Goal: Task Accomplishment & Management: Complete application form

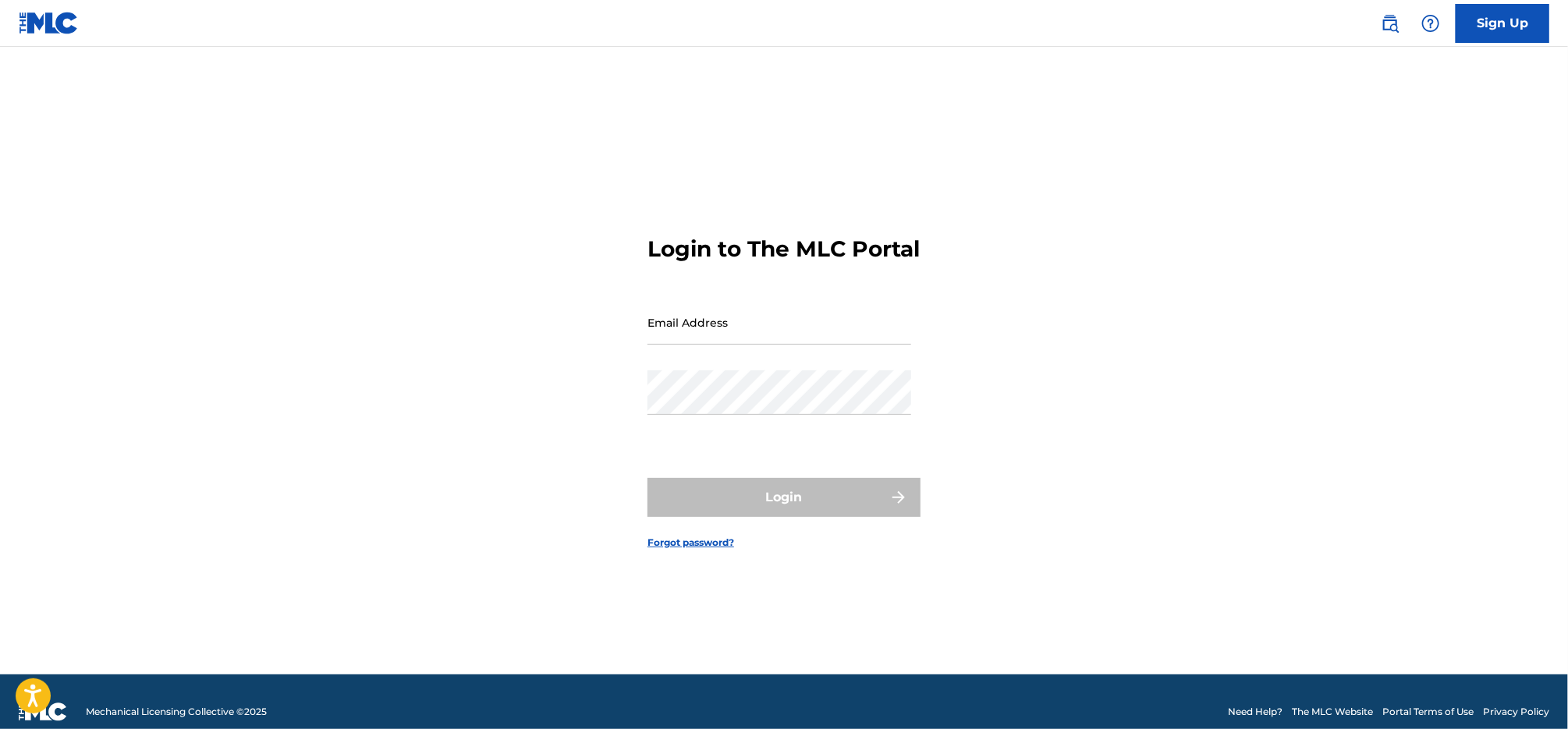
click at [754, 343] on input "Email Address" at bounding box center [779, 322] width 264 height 44
type input "[PERSON_NAME][EMAIL_ADDRESS][DOMAIN_NAME]"
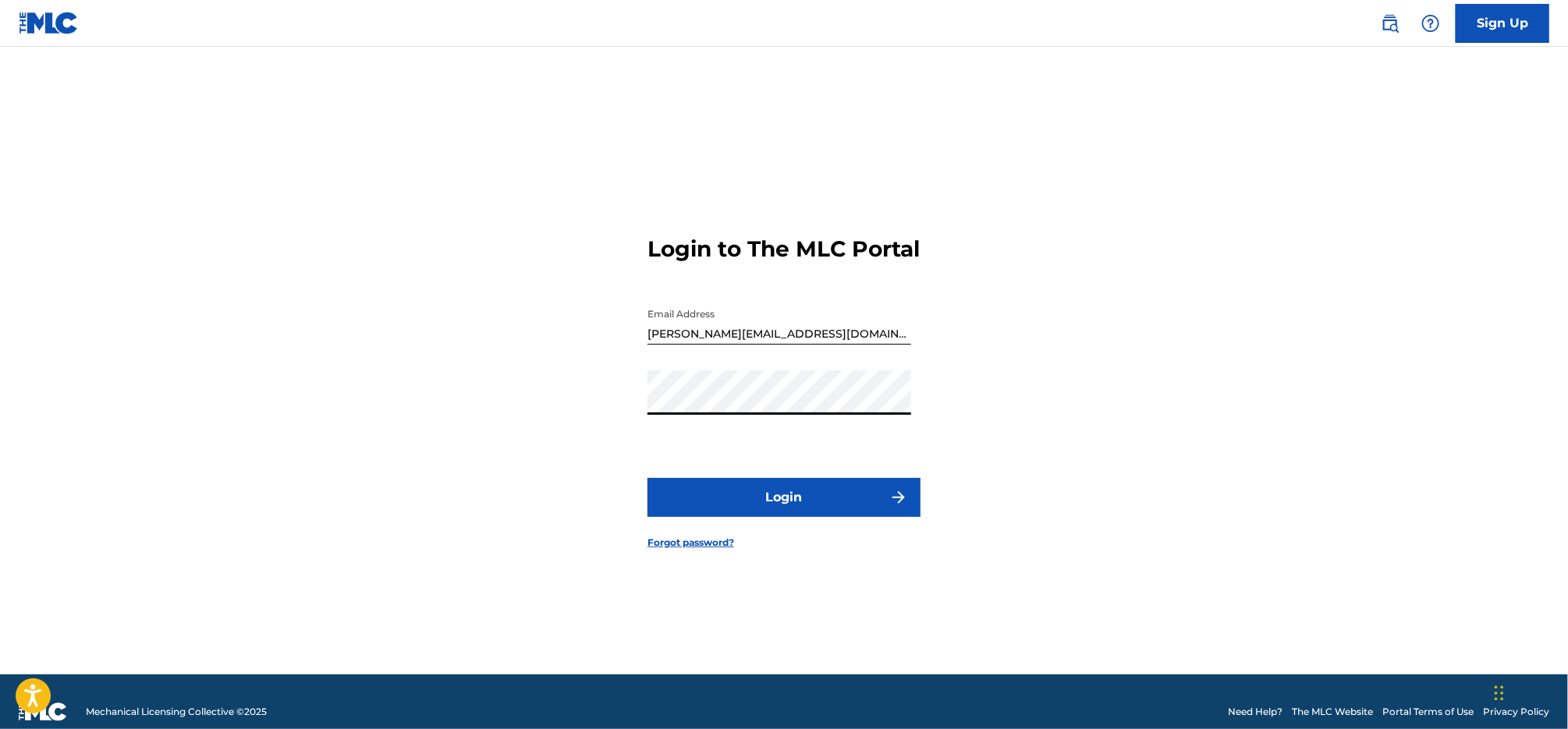
click at [647, 478] on button "Login" at bounding box center [784, 496] width 273 height 39
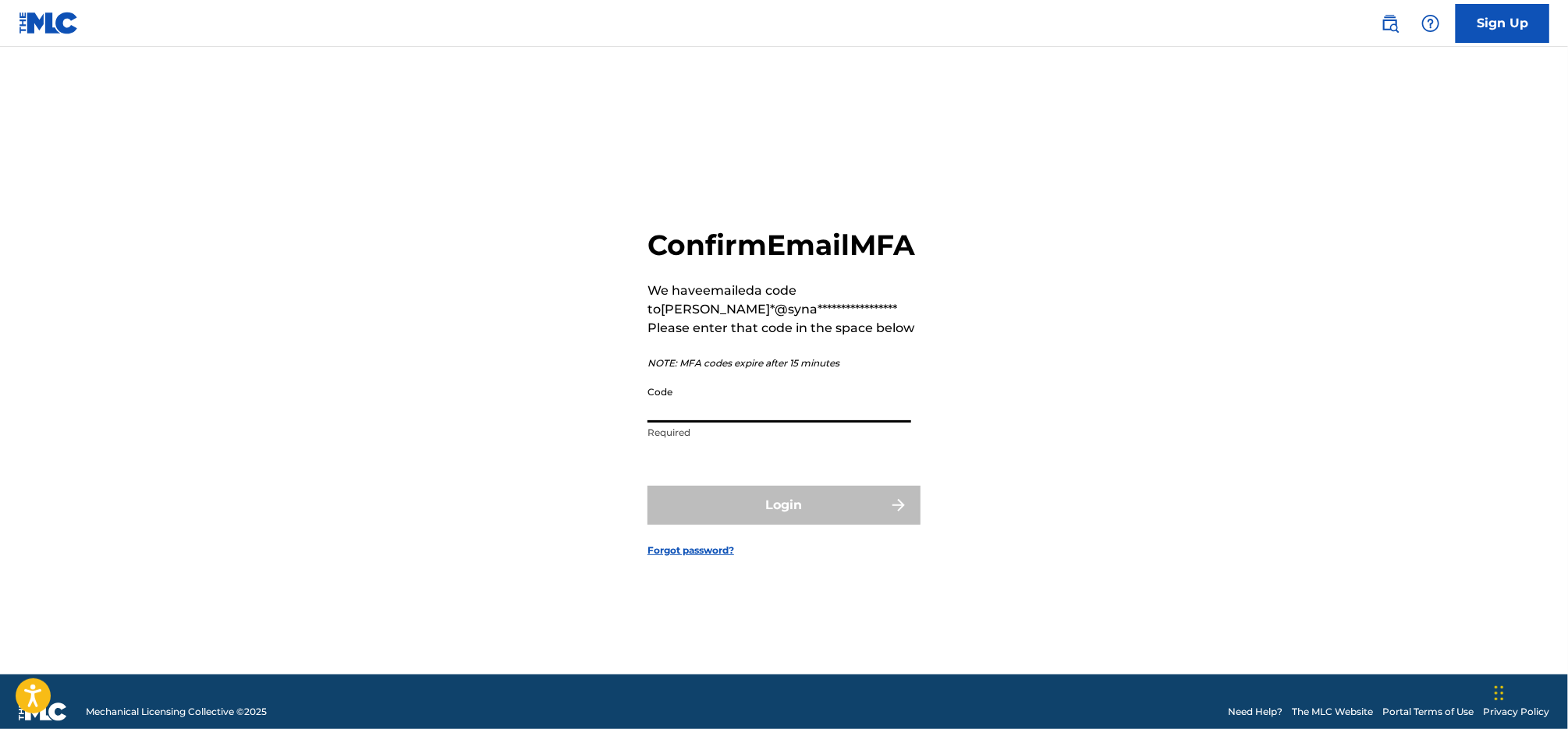
click at [767, 418] on input "Code" at bounding box center [779, 399] width 264 height 44
paste input "088666"
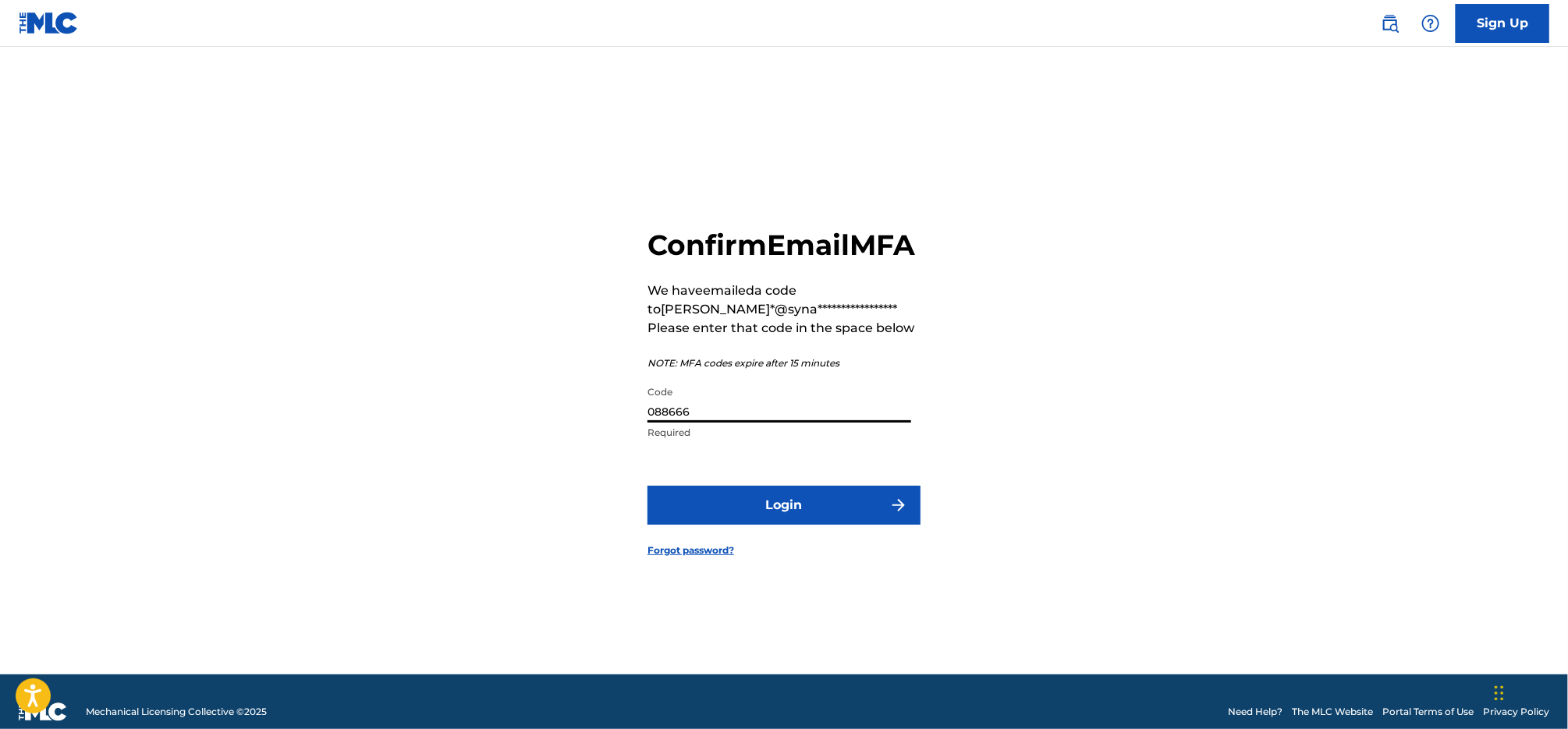
type input "088666"
click at [767, 525] on button "Login" at bounding box center [784, 505] width 273 height 39
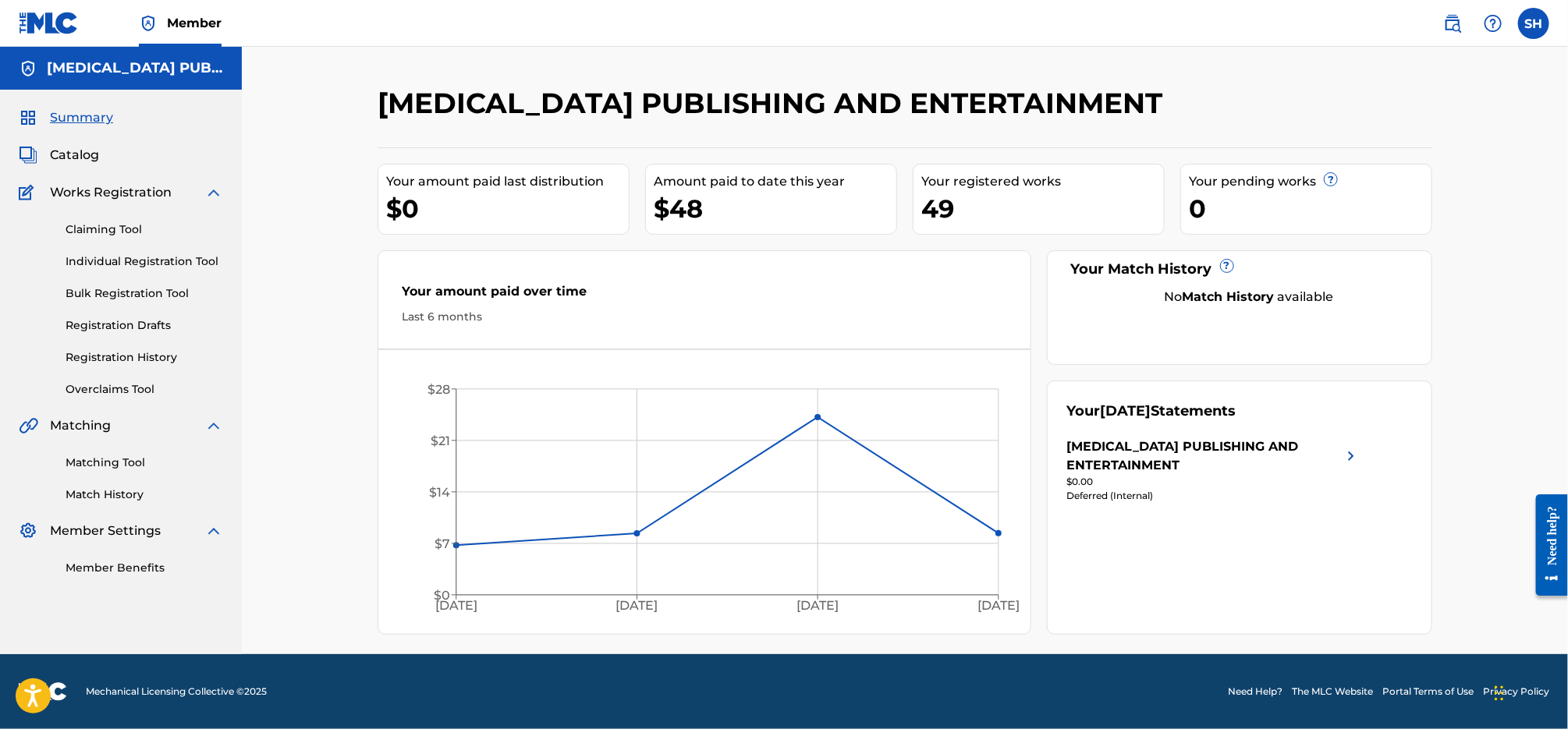
click at [989, 203] on div "49" at bounding box center [1042, 208] width 242 height 35
click at [92, 159] on span "Catalog" at bounding box center [74, 155] width 49 height 19
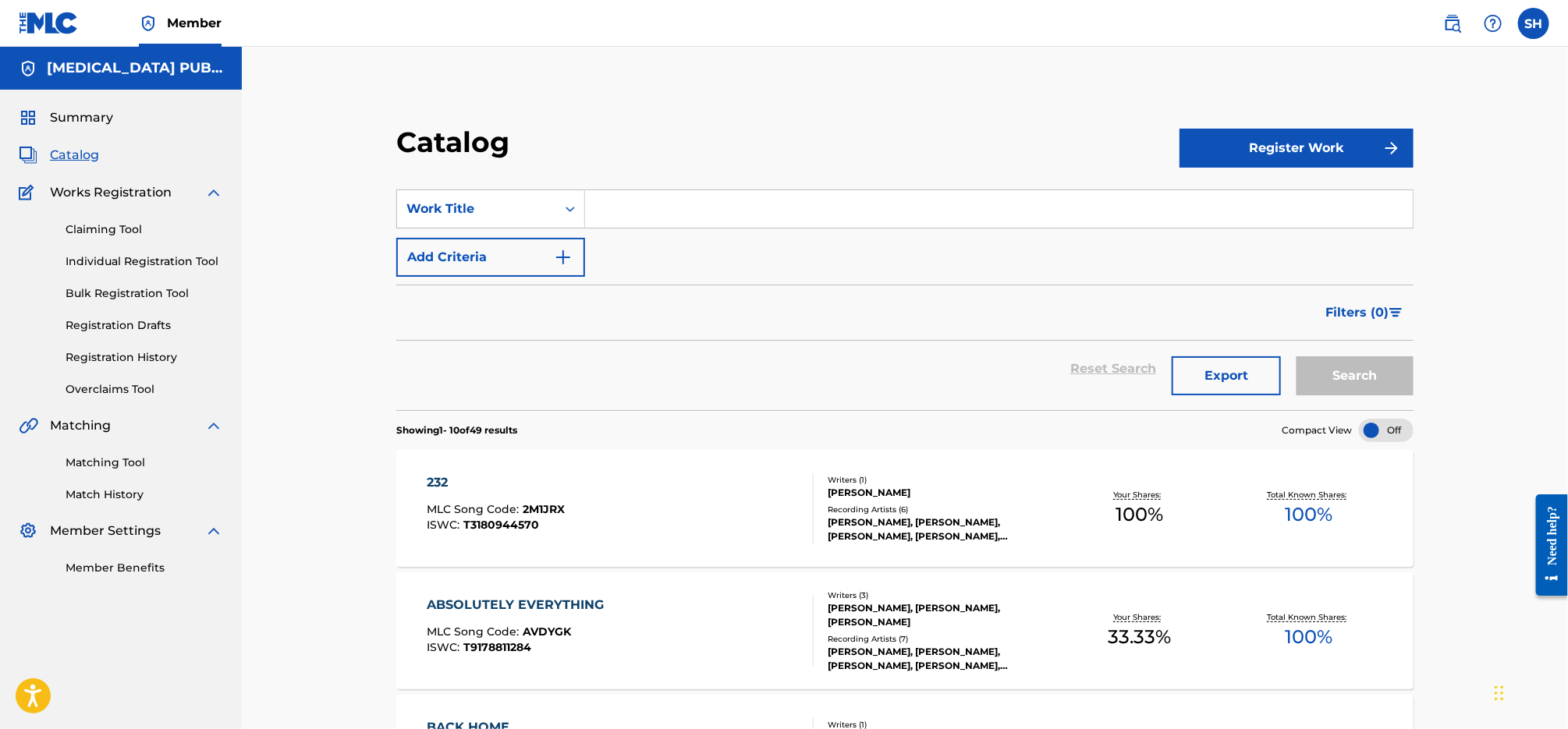
click at [781, 213] on input "Search Form" at bounding box center [999, 209] width 827 height 38
paste input "Everything's Changed But Us"
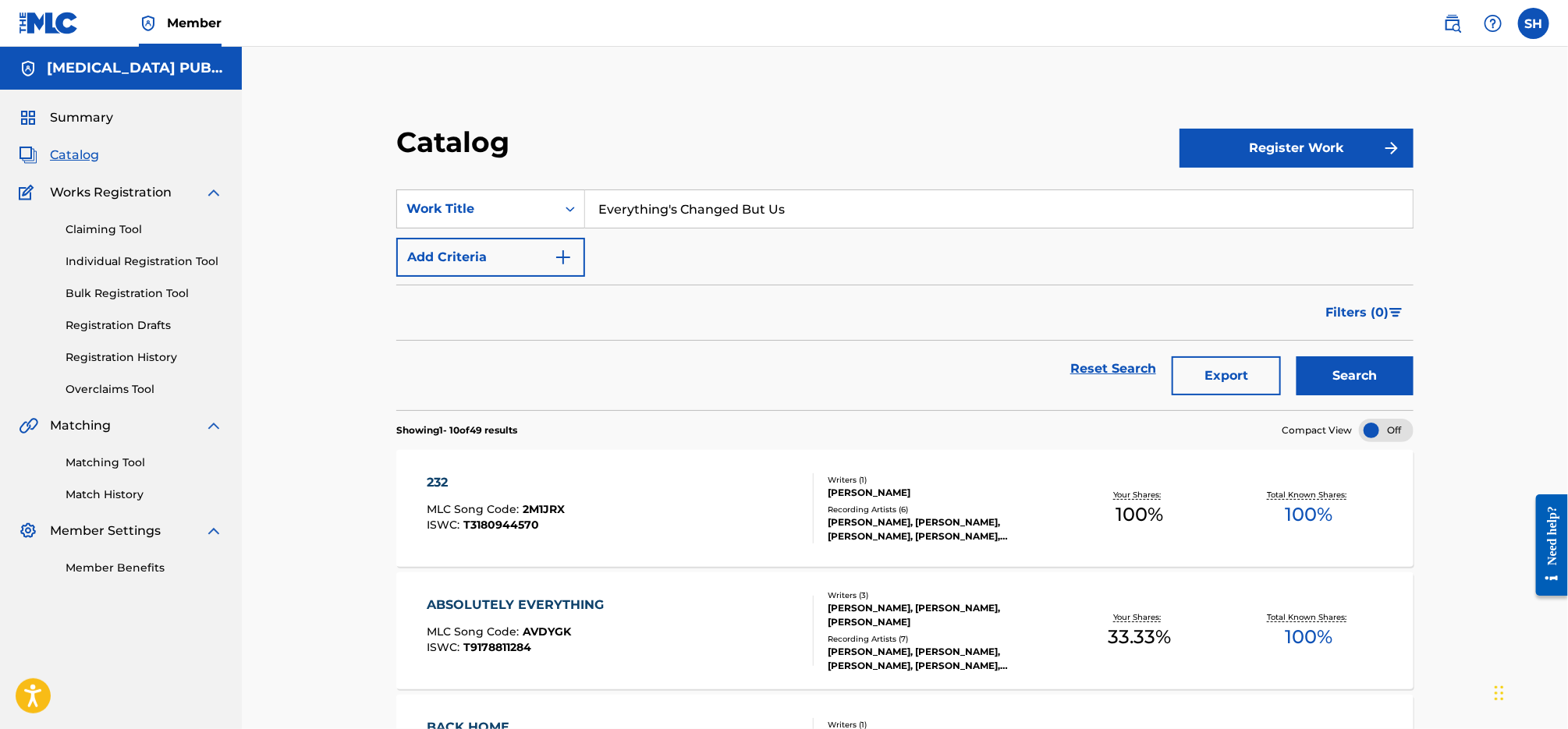
drag, startPoint x: 1379, startPoint y: 366, endPoint x: 1269, endPoint y: 286, distance: 136.0
click at [1379, 366] on button "Search" at bounding box center [1355, 375] width 117 height 39
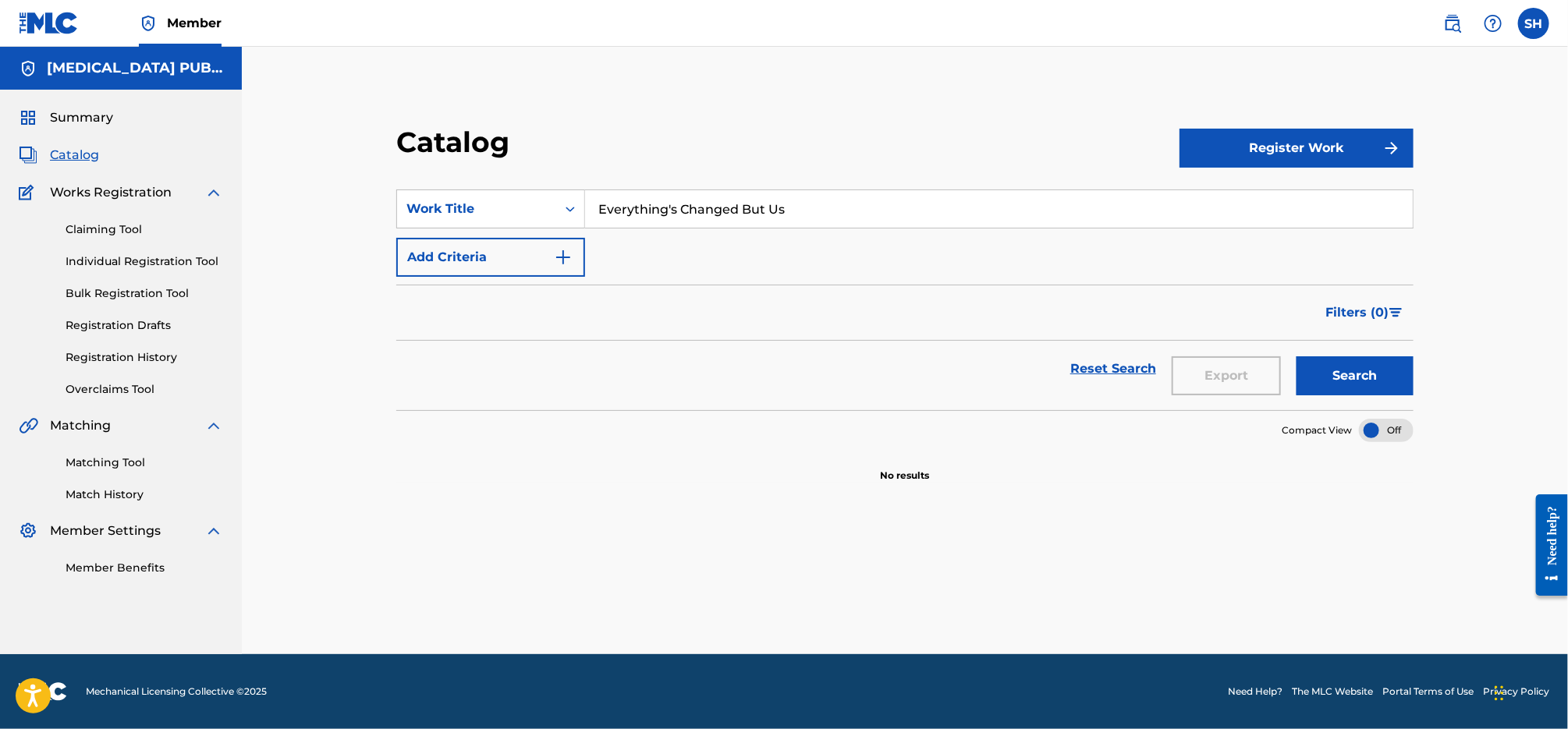
drag, startPoint x: 672, startPoint y: 210, endPoint x: 727, endPoint y: 227, distance: 57.6
click at [672, 210] on input "Everything's Changed But Us" at bounding box center [999, 209] width 827 height 38
type input "Everythings Changed But Us"
click at [1297, 356] on button "Search" at bounding box center [1355, 375] width 117 height 39
click at [112, 227] on link "Claiming Tool" at bounding box center [144, 229] width 157 height 16
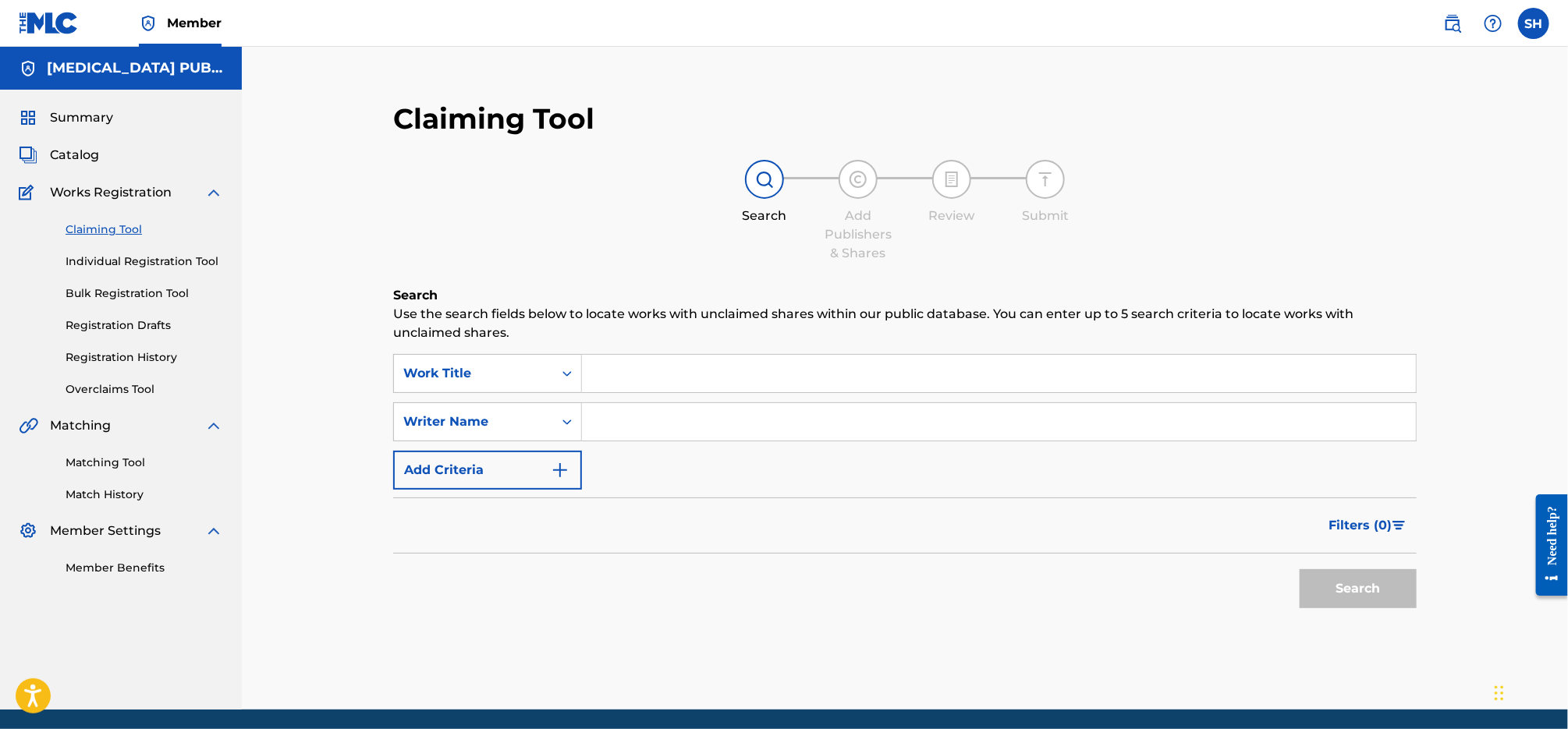
click at [690, 369] on input "Search Form" at bounding box center [998, 374] width 834 height 38
paste input "Everything's Changed But Us"
type input "Everything's Changed But Us"
click at [641, 421] on input "Search Form" at bounding box center [998, 422] width 834 height 38
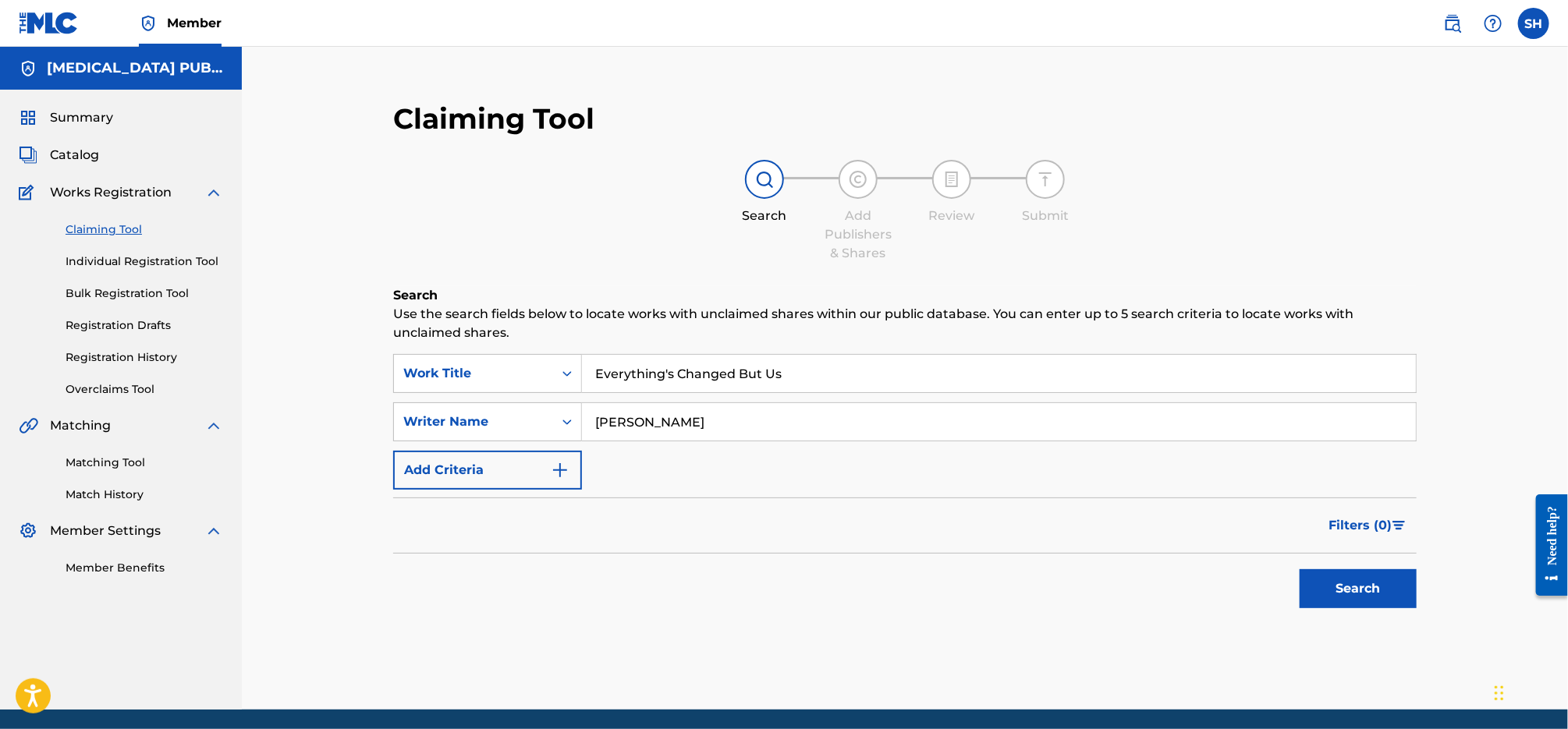
type input "[PERSON_NAME]"
click at [1299, 569] on button "Search" at bounding box center [1358, 588] width 117 height 39
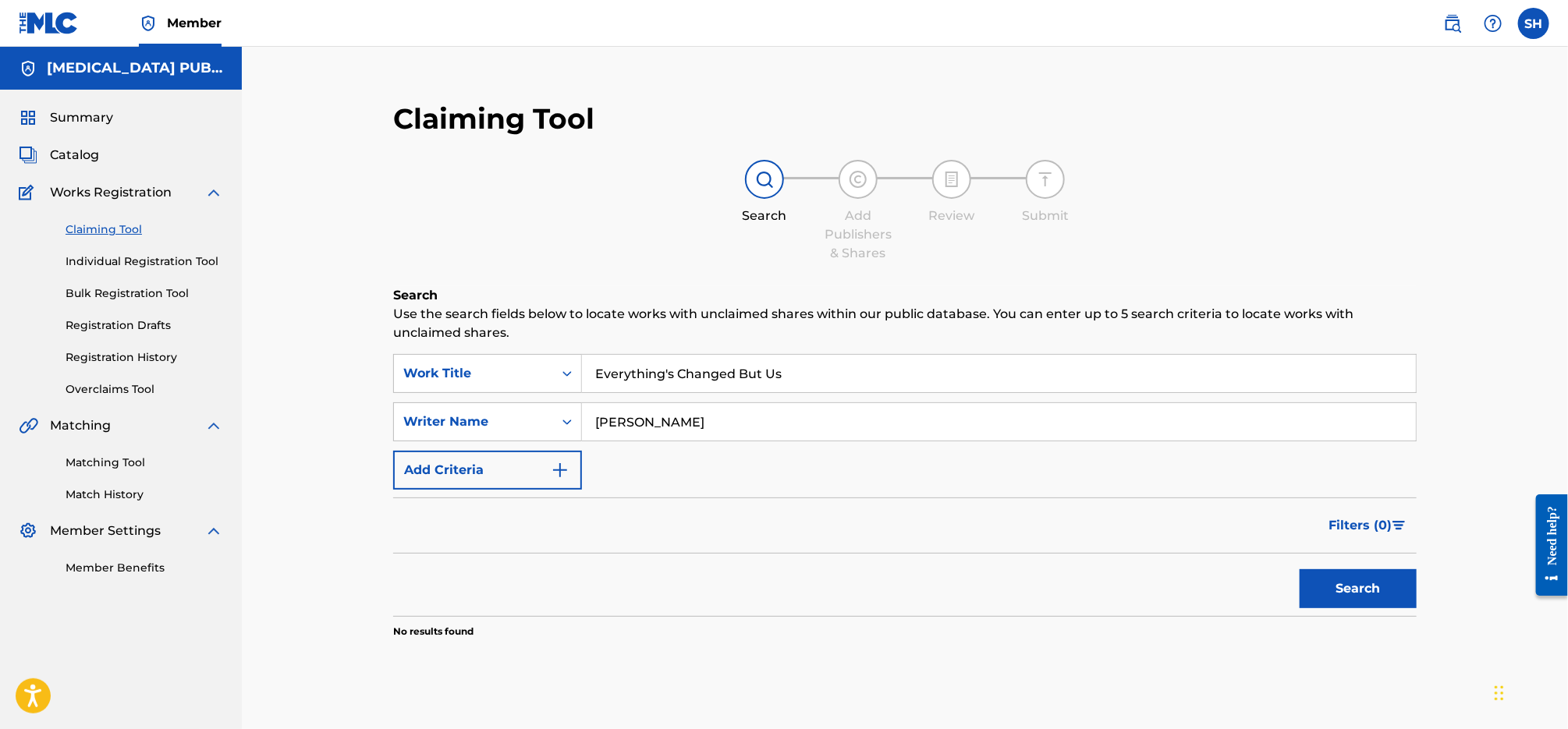
click at [119, 264] on link "Individual Registration Tool" at bounding box center [144, 261] width 157 height 16
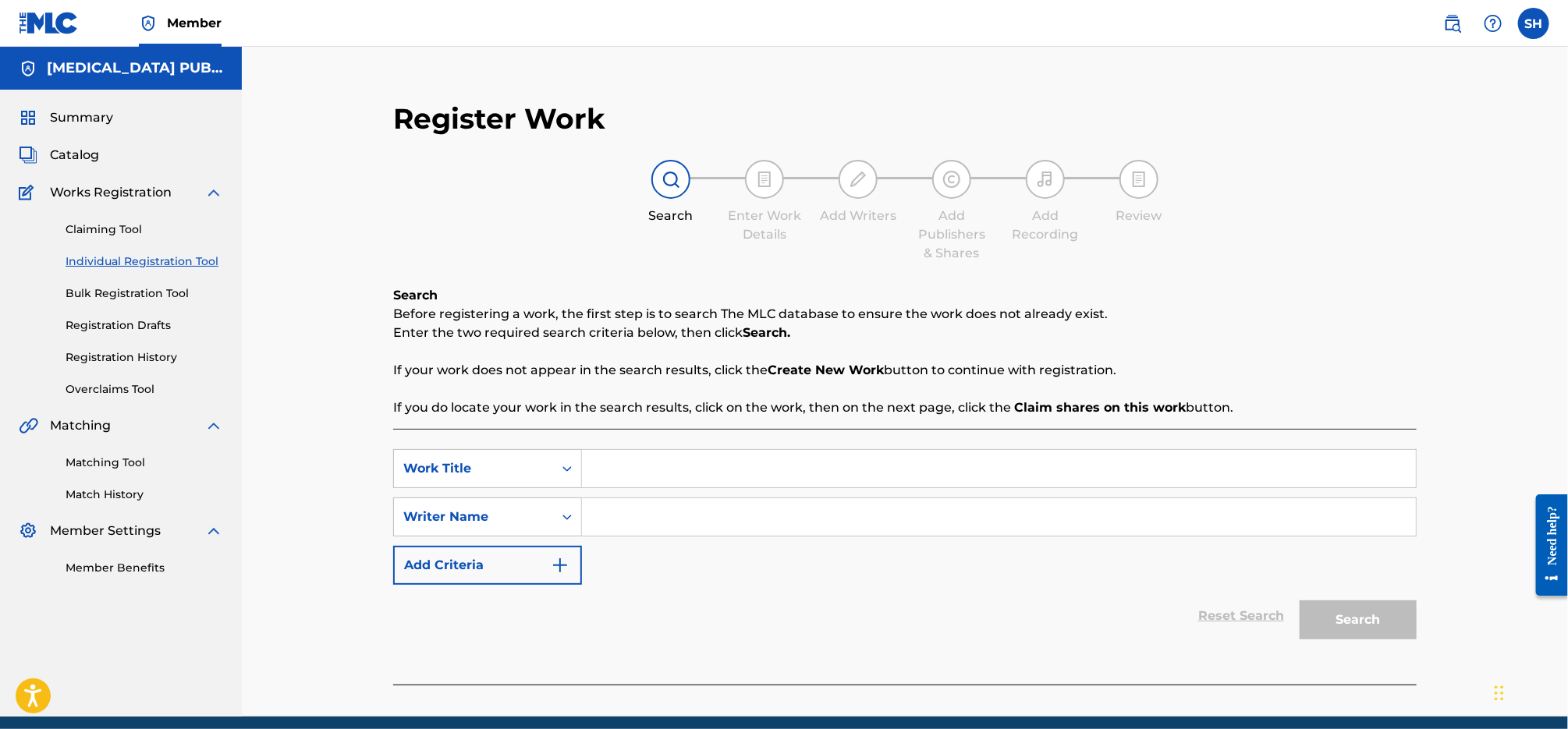
scroll to position [61, 0]
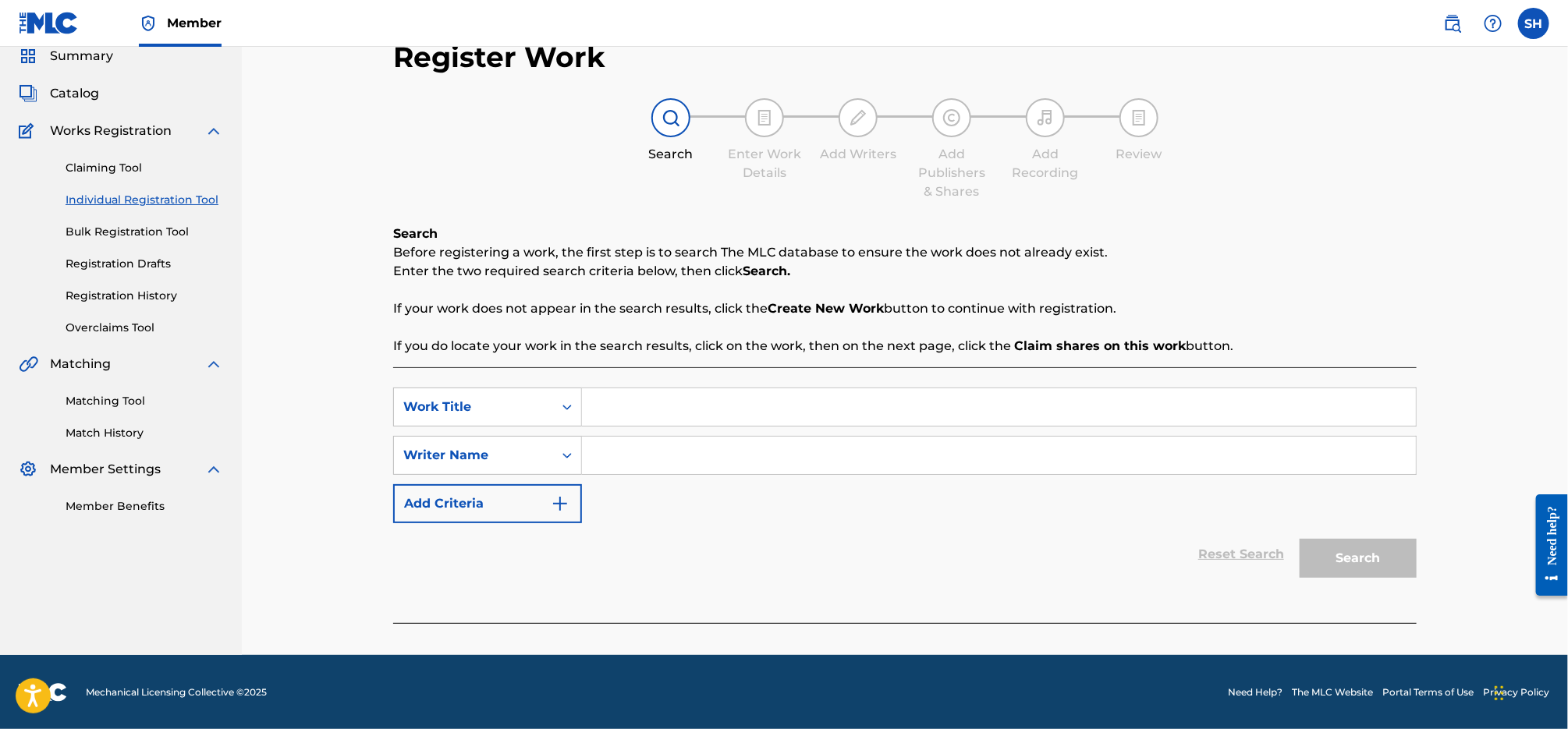
click at [647, 405] on input "Search Form" at bounding box center [998, 407] width 834 height 38
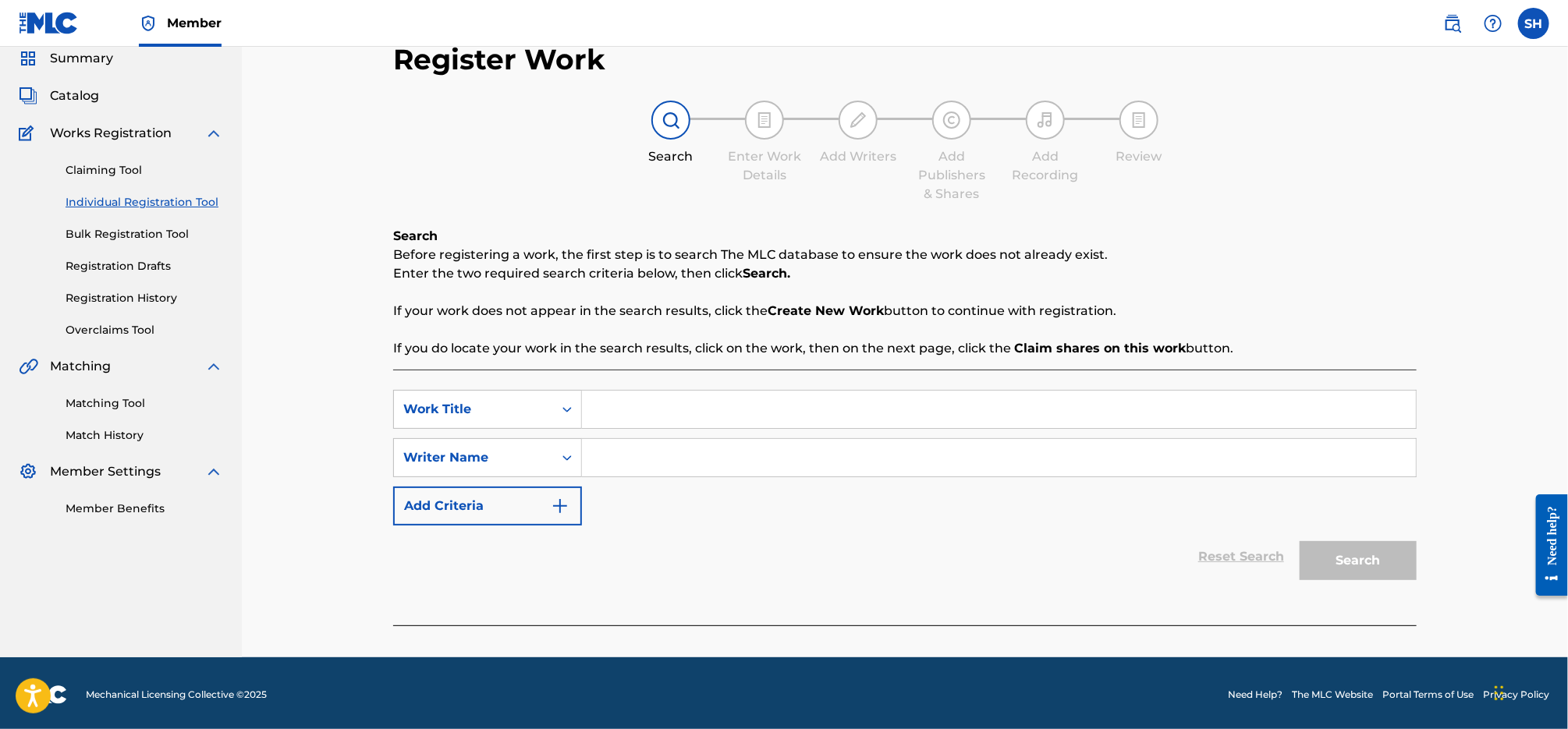
scroll to position [57, 0]
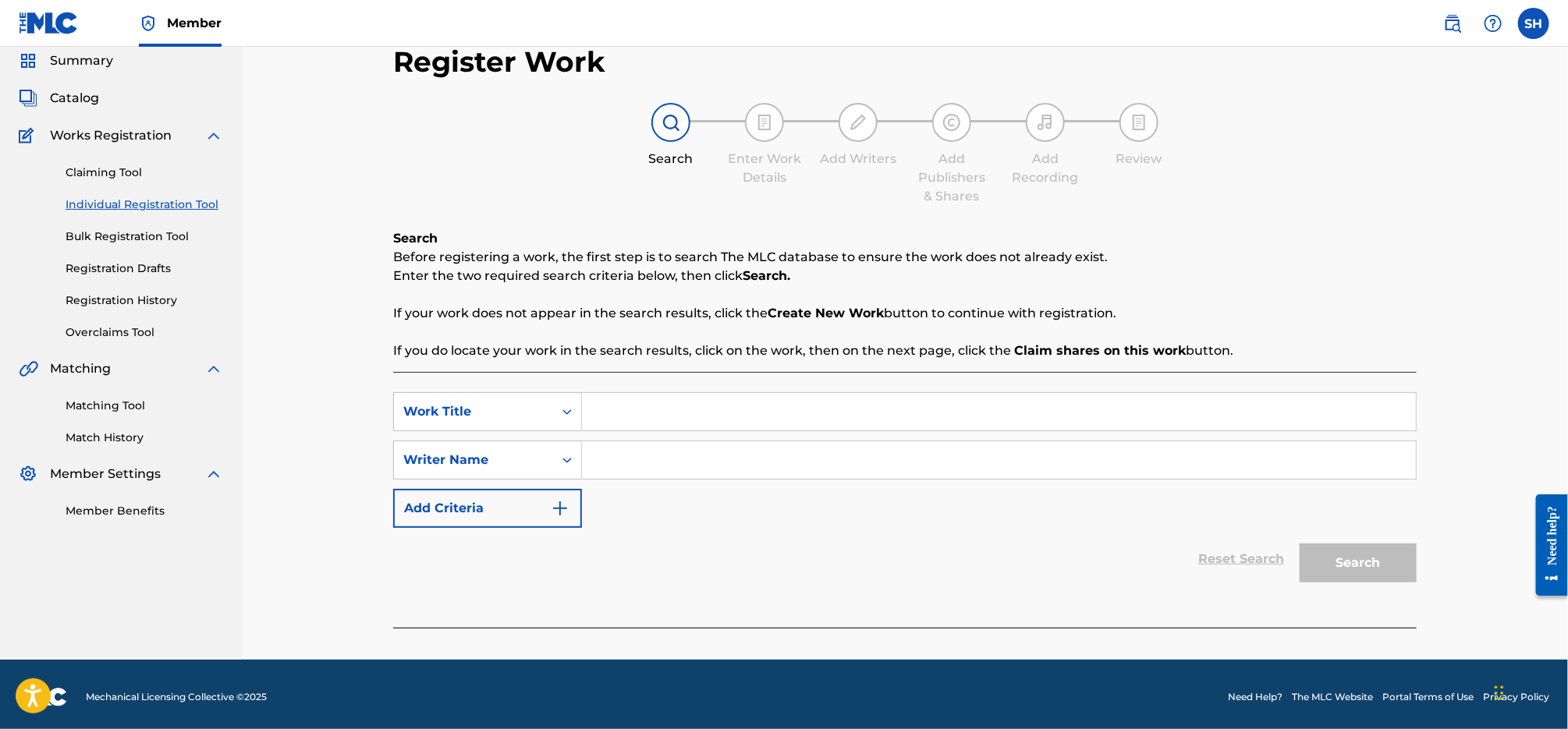
paste input "Everything's Changed But Us"
type input "Everything's Changed But Us"
click at [880, 460] on input "Search Form" at bounding box center [998, 460] width 834 height 38
type input "[PERSON_NAME]"
click at [1299, 543] on button "Search" at bounding box center [1358, 562] width 117 height 39
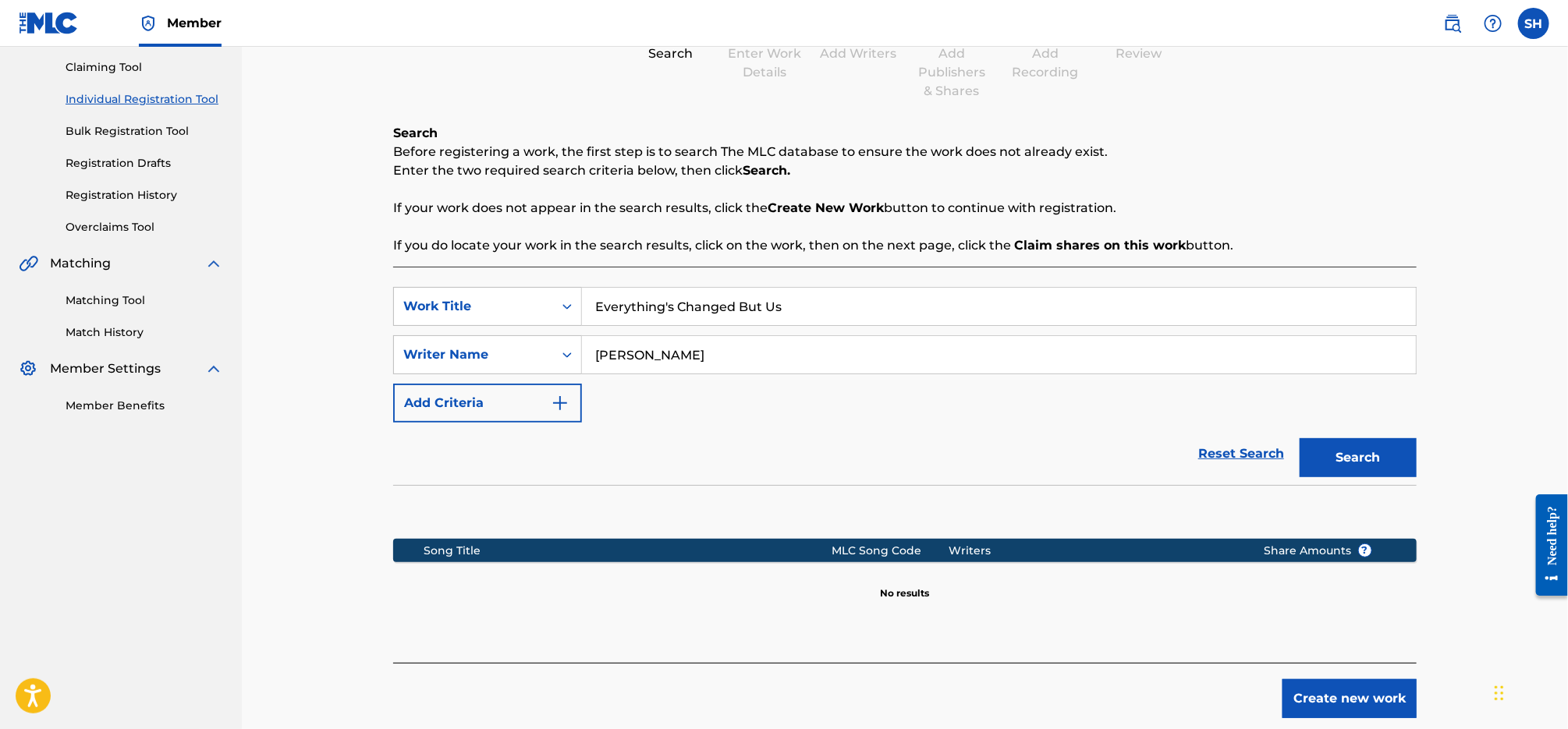
scroll to position [241, 0]
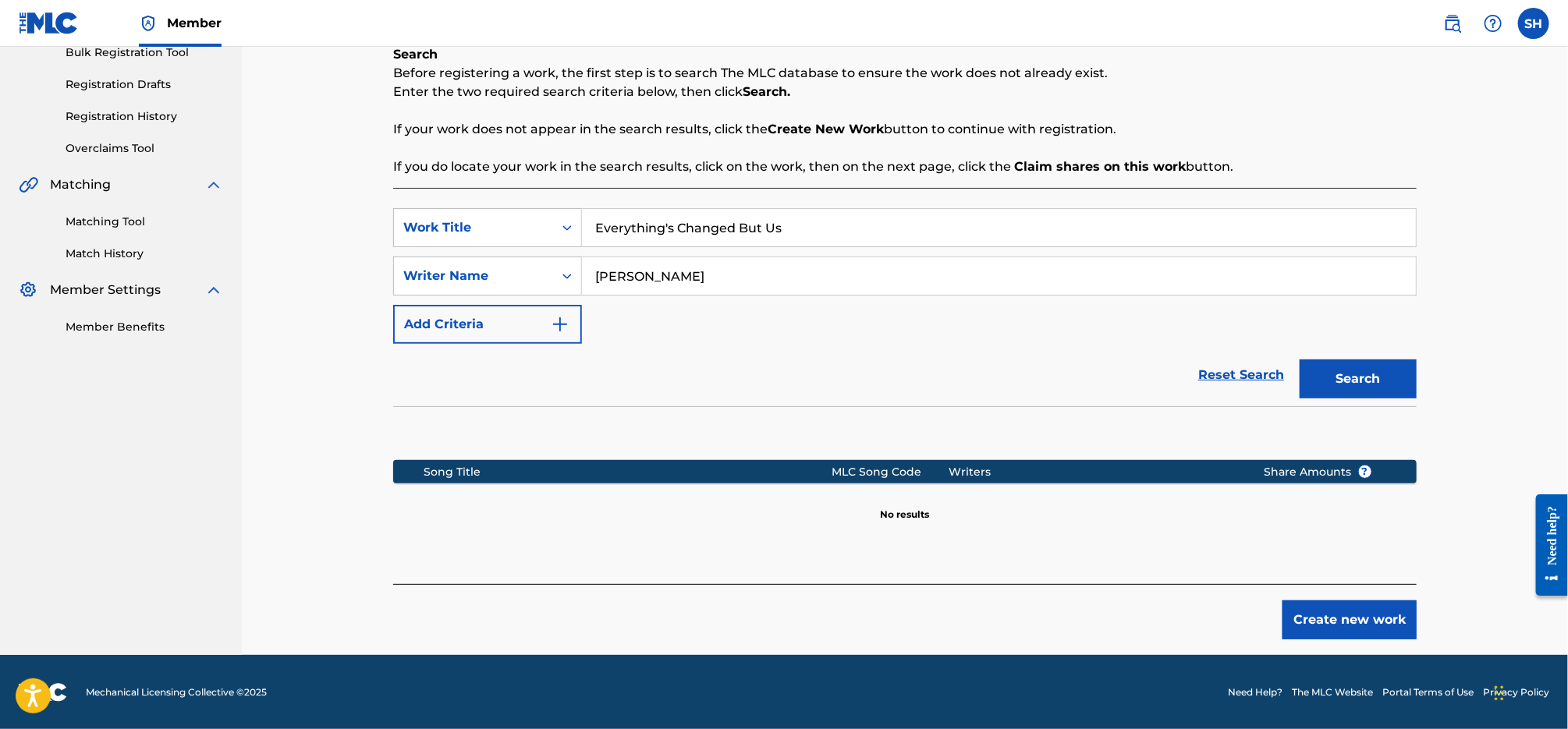
click at [1314, 611] on button "Create new work" at bounding box center [1349, 619] width 134 height 39
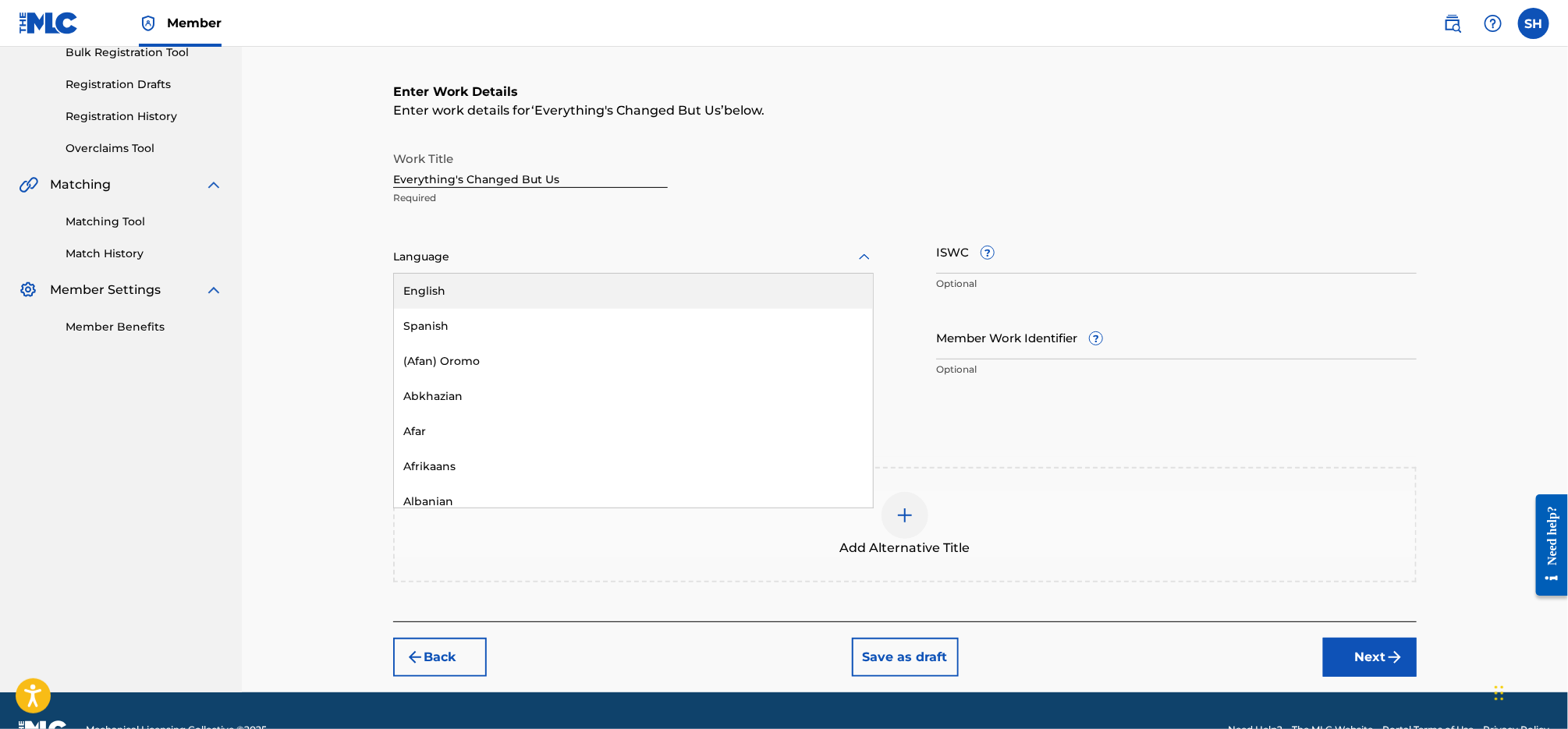
click at [546, 247] on div at bounding box center [633, 256] width 481 height 20
click at [523, 280] on div "English" at bounding box center [633, 291] width 479 height 35
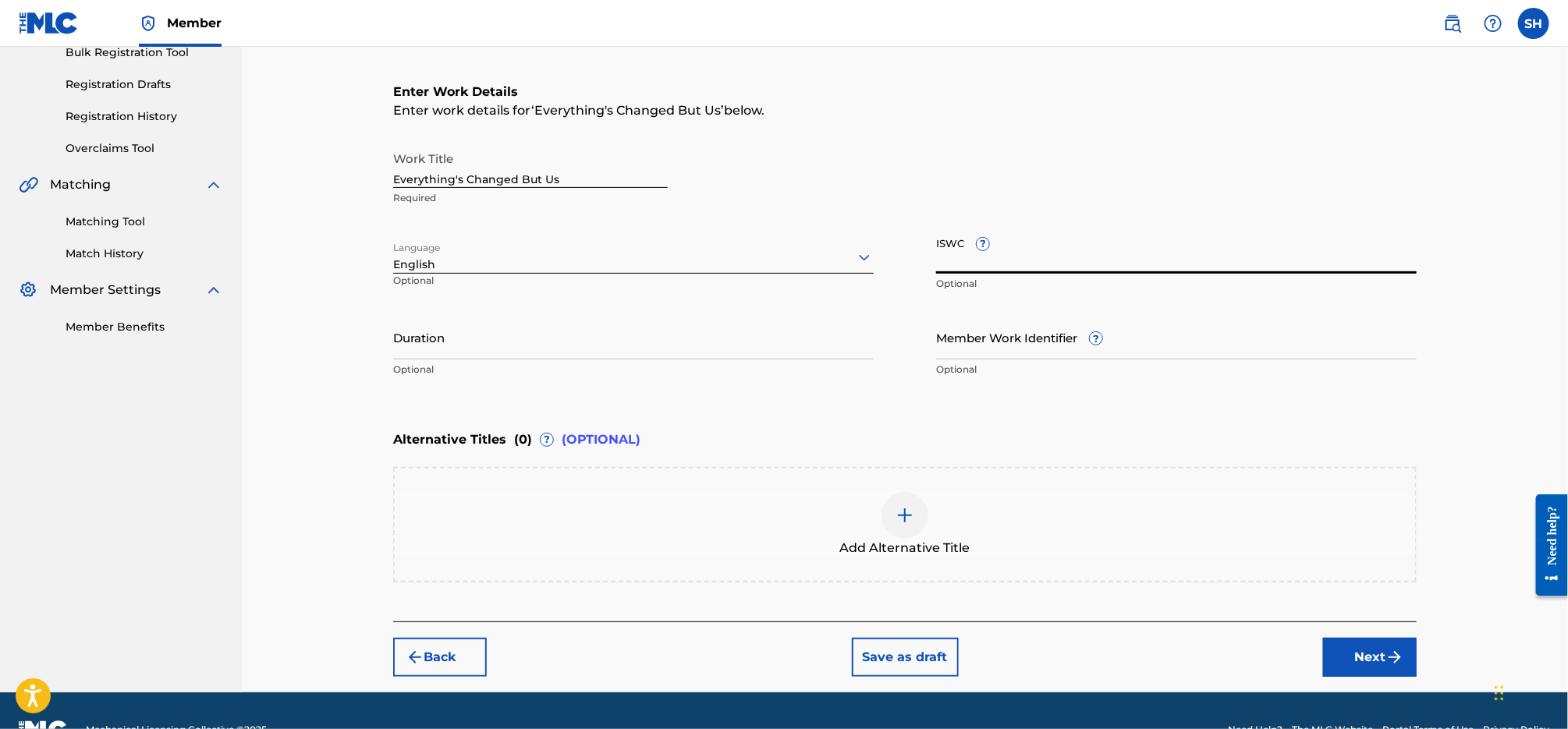
click at [1106, 244] on input "ISWC ?" at bounding box center [1176, 251] width 481 height 44
paste input "T9312495435"
type input "T9312495435"
click at [1378, 647] on button "Next" at bounding box center [1369, 656] width 93 height 39
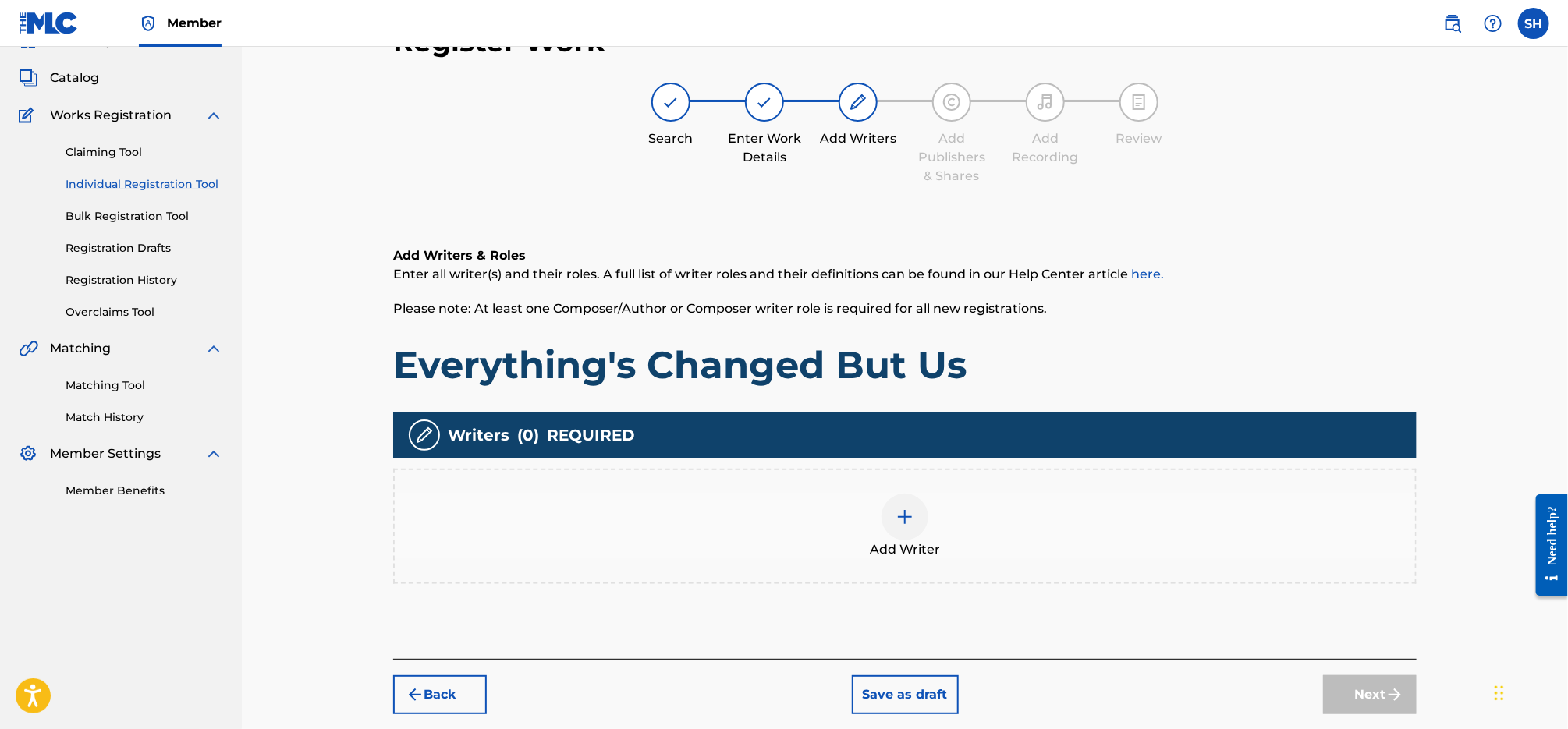
scroll to position [70, 0]
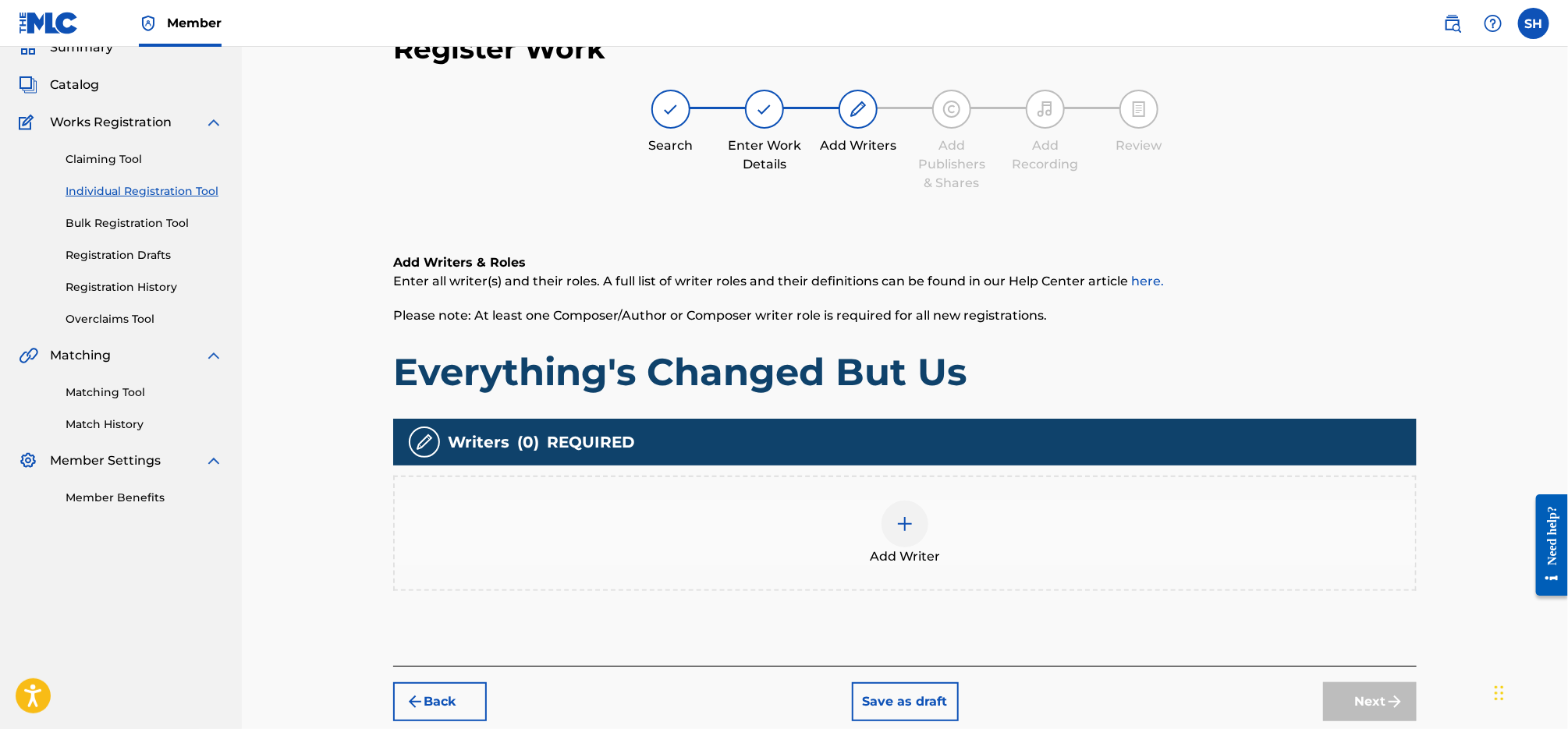
click at [899, 545] on div at bounding box center [905, 524] width 47 height 47
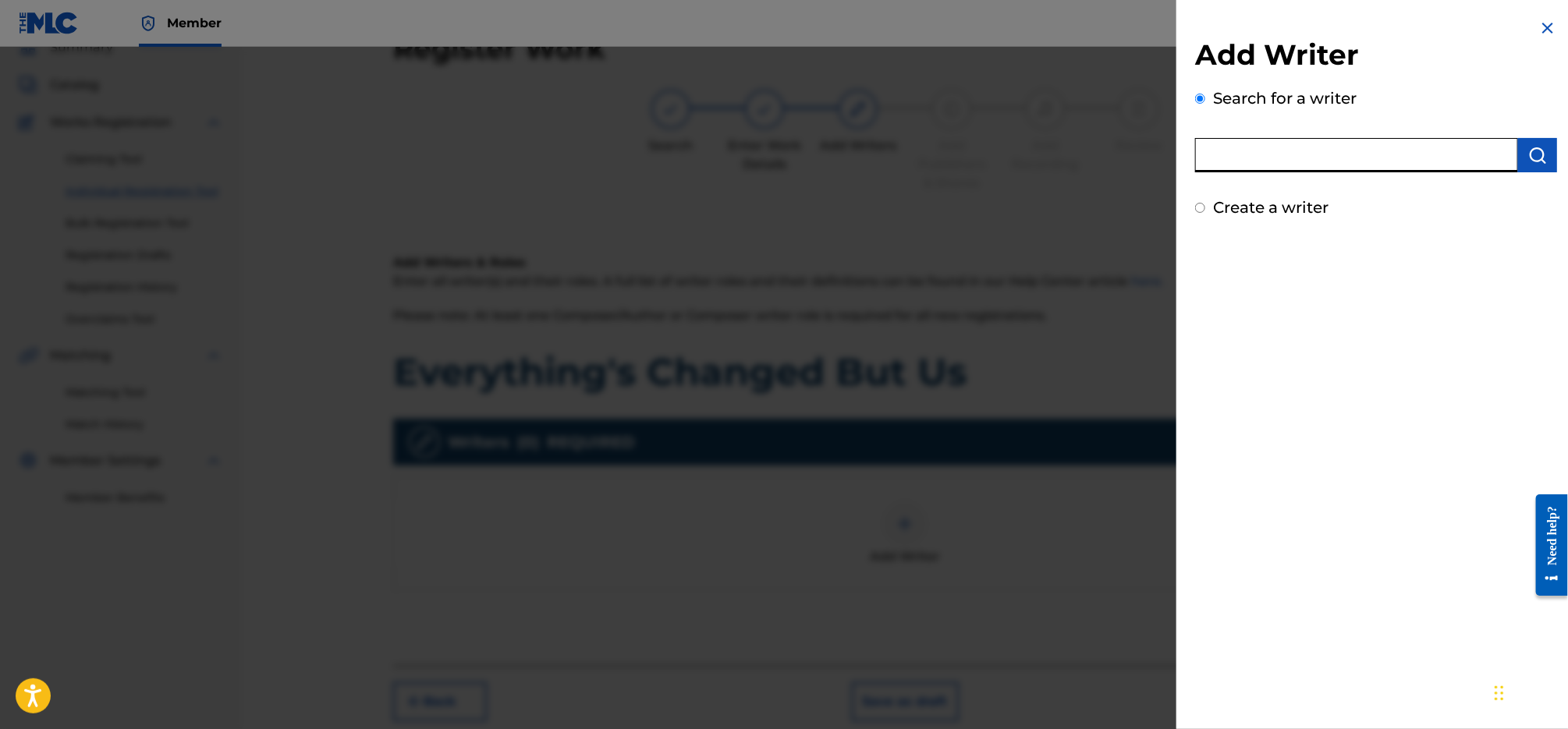
click at [1349, 148] on input "text" at bounding box center [1356, 155] width 323 height 34
type input "[PERSON_NAME]"
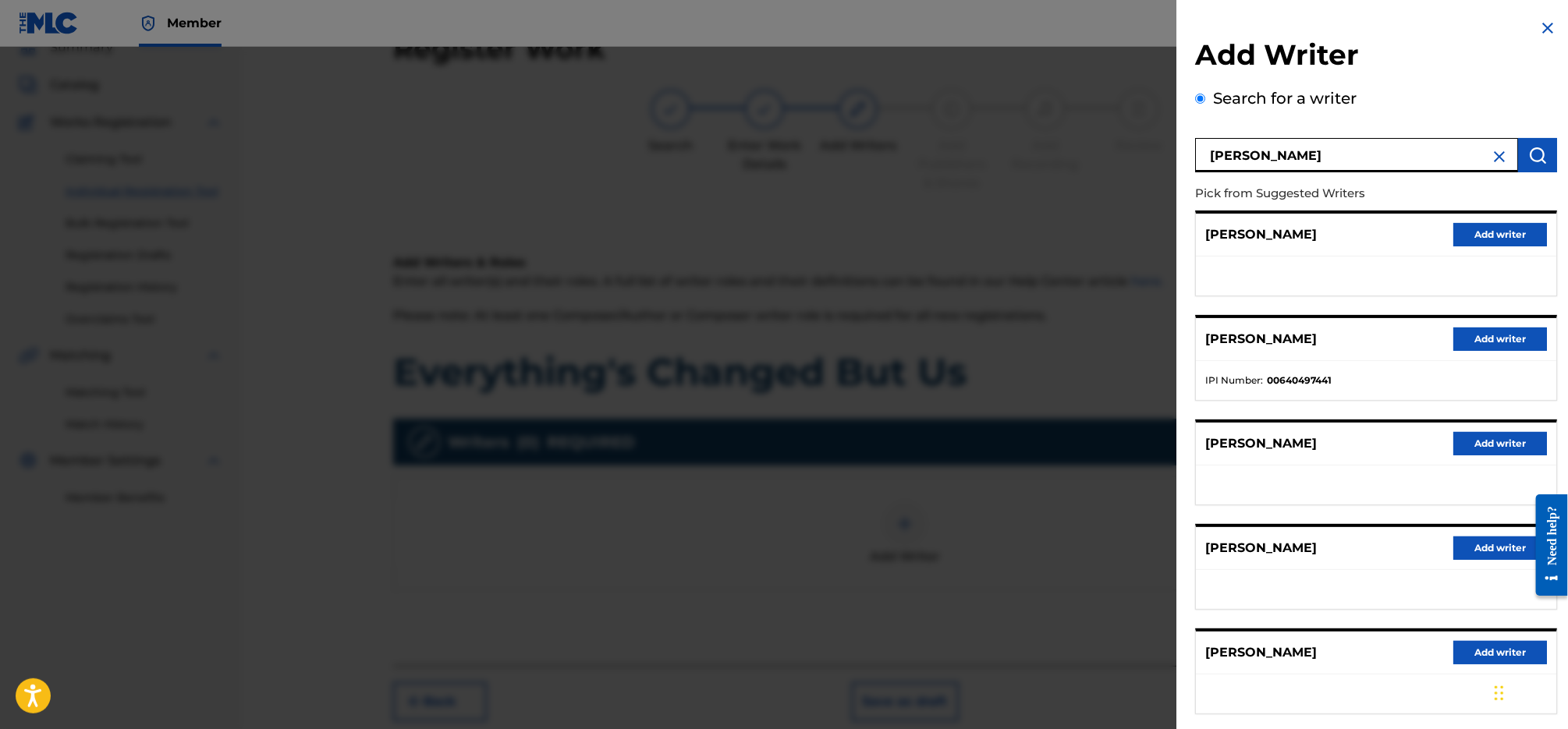
click at [1496, 344] on button "Add writer" at bounding box center [1499, 339] width 93 height 24
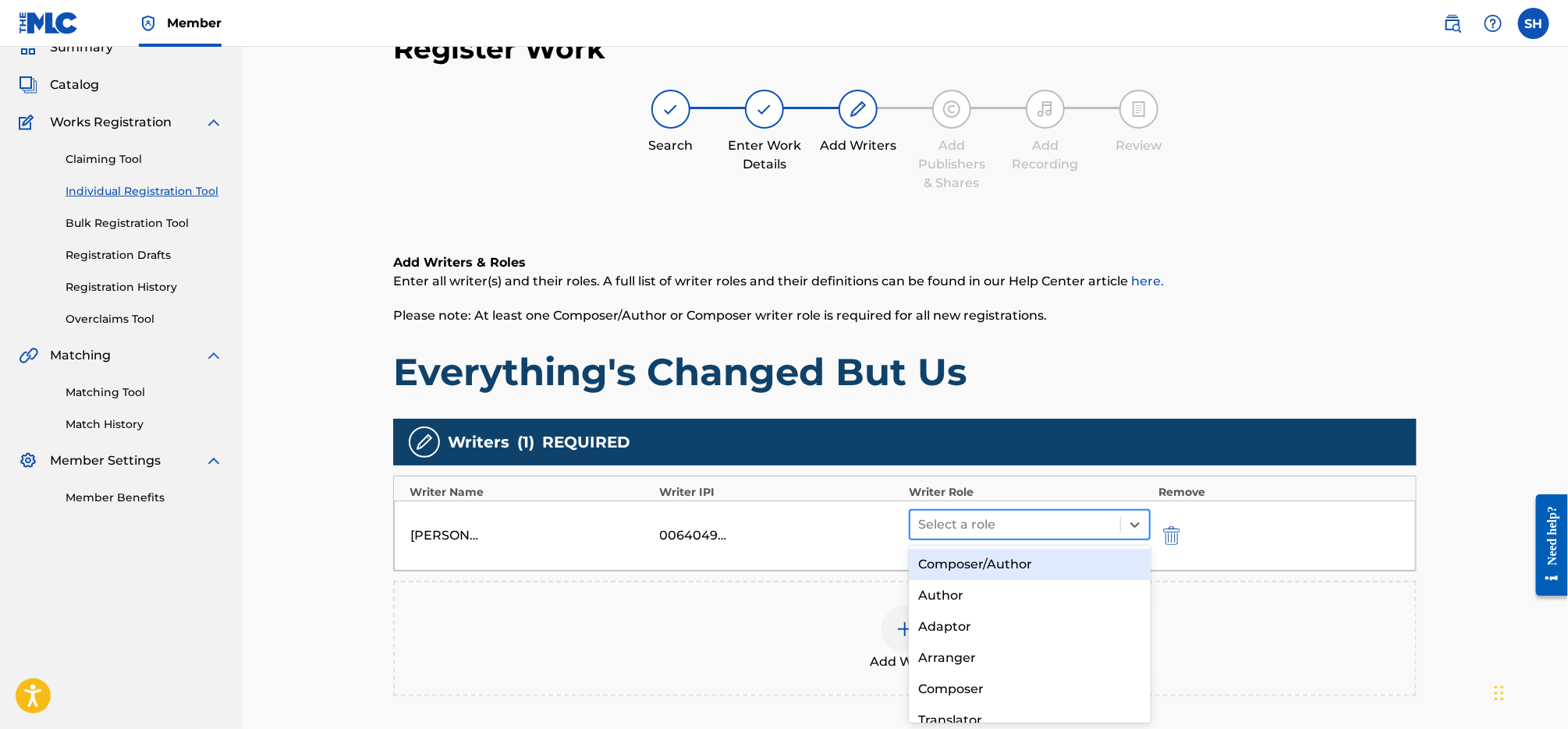
click at [1078, 524] on div at bounding box center [1015, 524] width 194 height 22
click at [1036, 571] on div "Composer/Author" at bounding box center [1029, 564] width 242 height 31
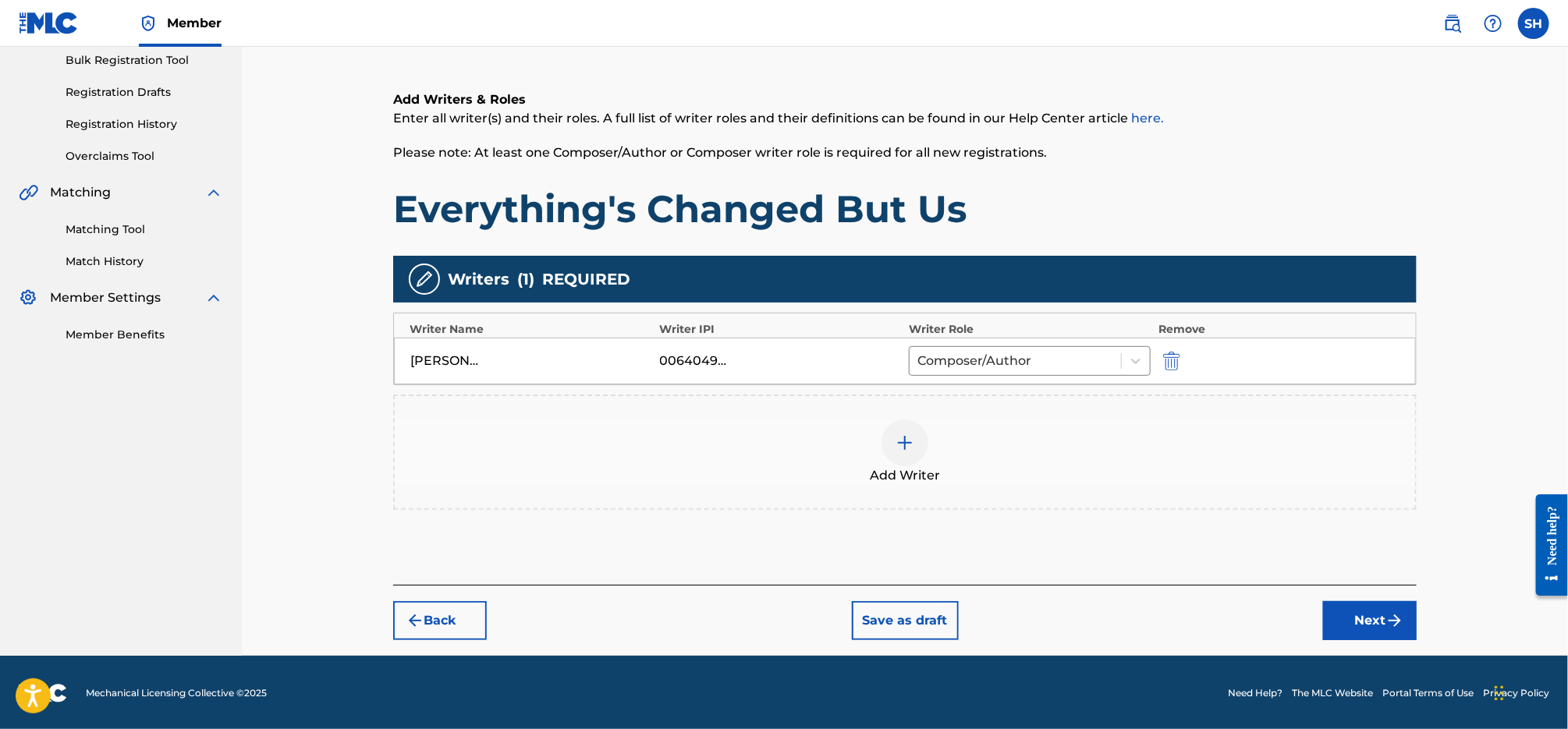
click at [1366, 624] on button "Next" at bounding box center [1369, 620] width 93 height 39
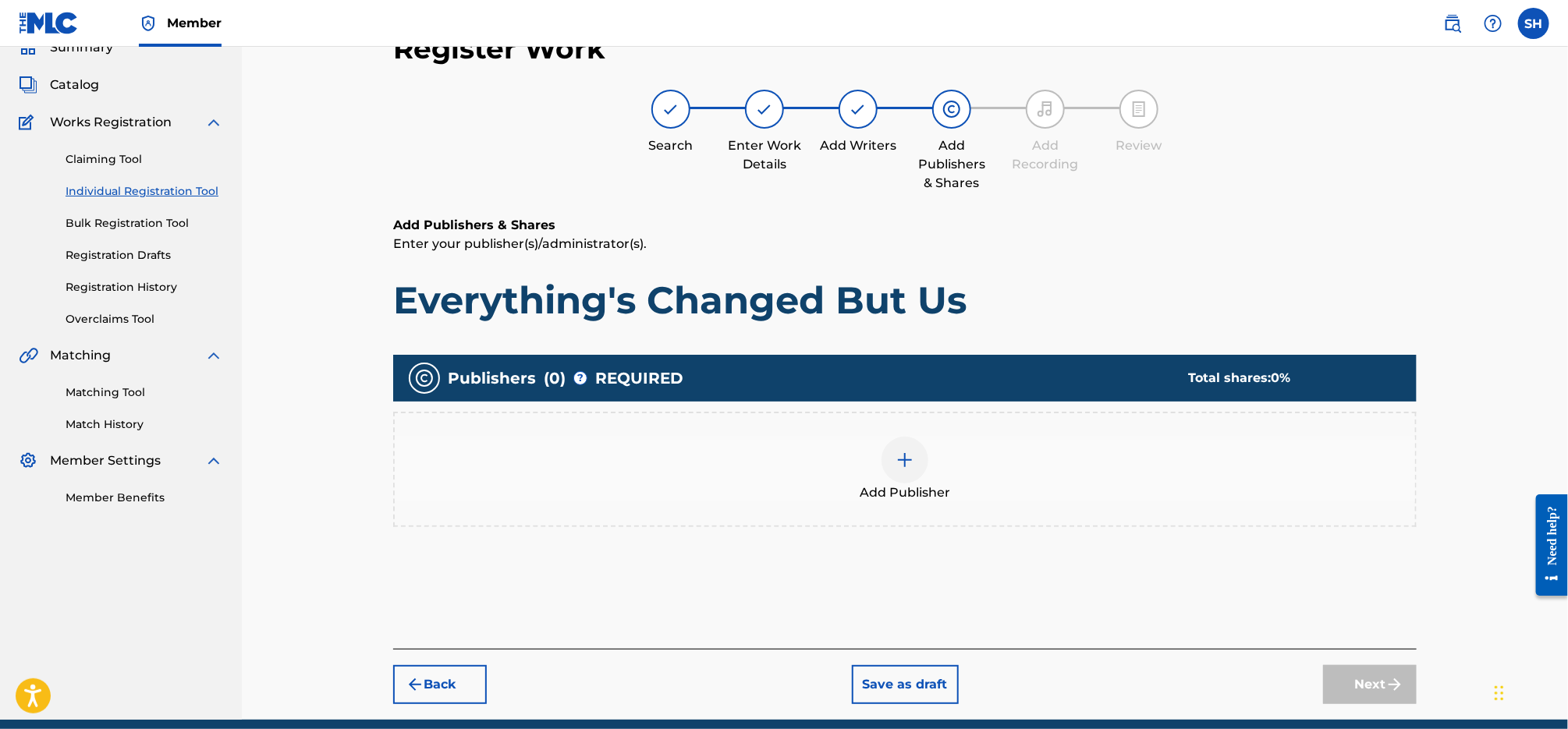
click at [904, 468] on div at bounding box center [905, 461] width 47 height 47
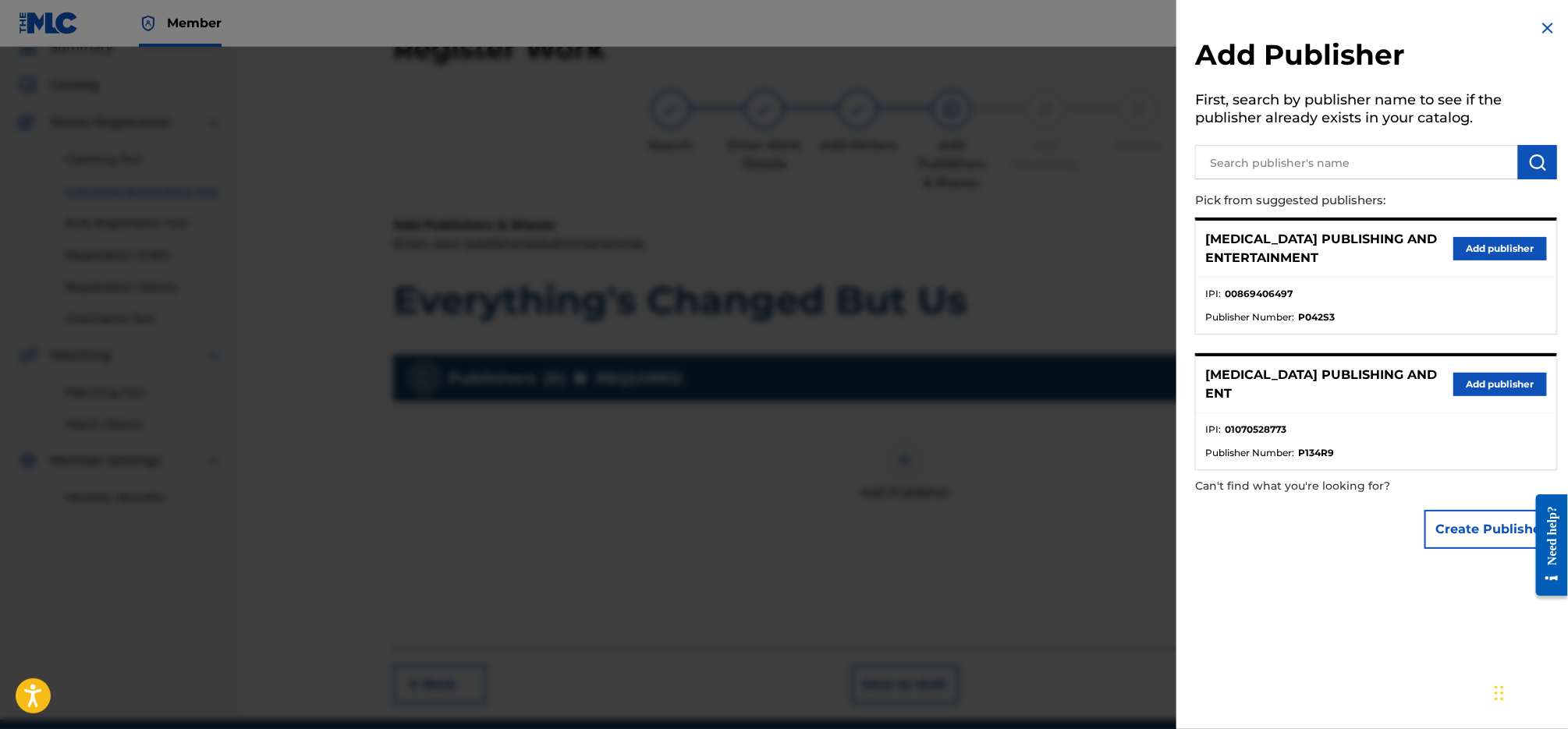
click at [1514, 251] on button "Add publisher" at bounding box center [1499, 249] width 93 height 24
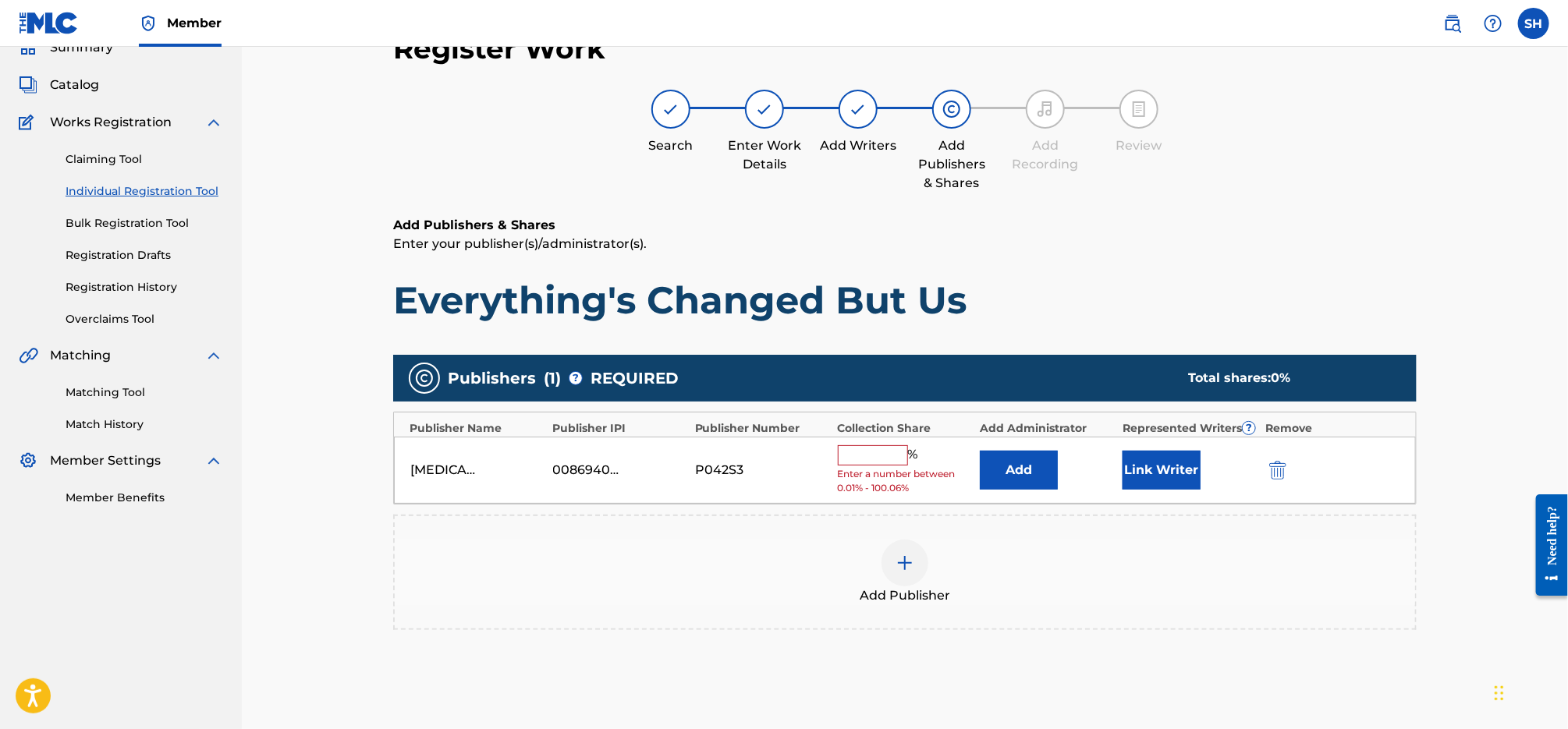
click at [867, 455] on input "text" at bounding box center [873, 456] width 70 height 21
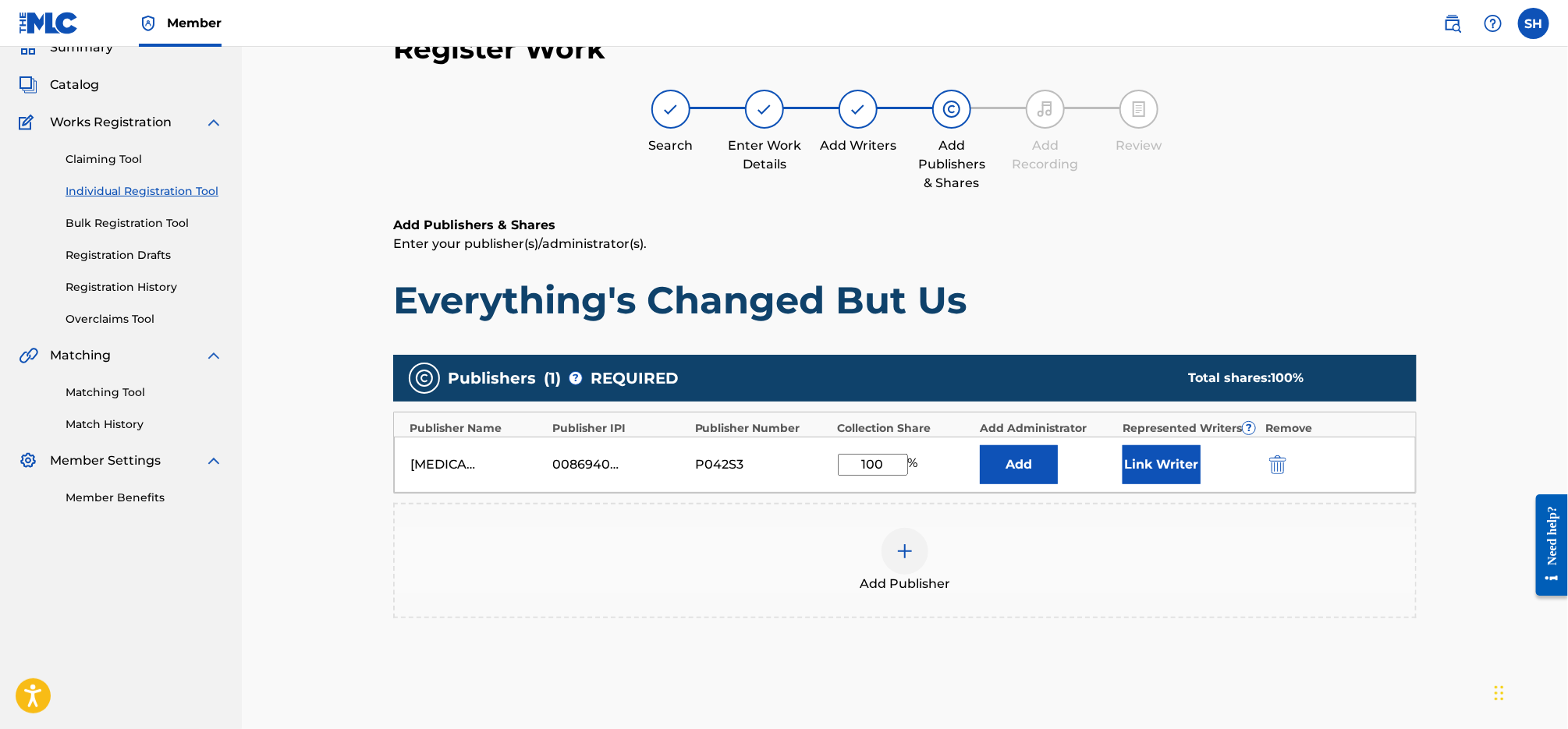
type input "100"
click at [1166, 462] on button "Link Writer" at bounding box center [1161, 464] width 78 height 39
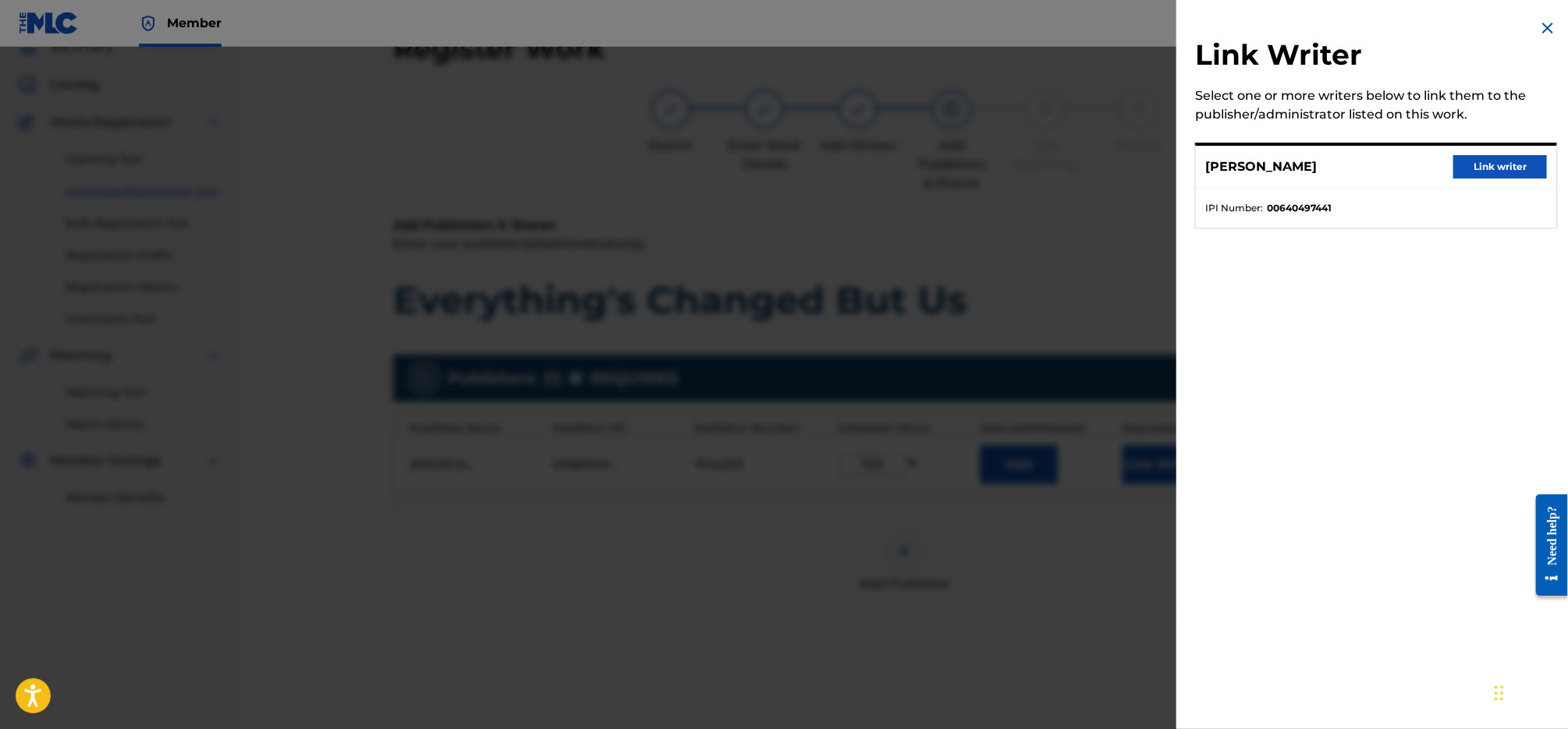
click at [1505, 161] on button "Link writer" at bounding box center [1499, 167] width 93 height 24
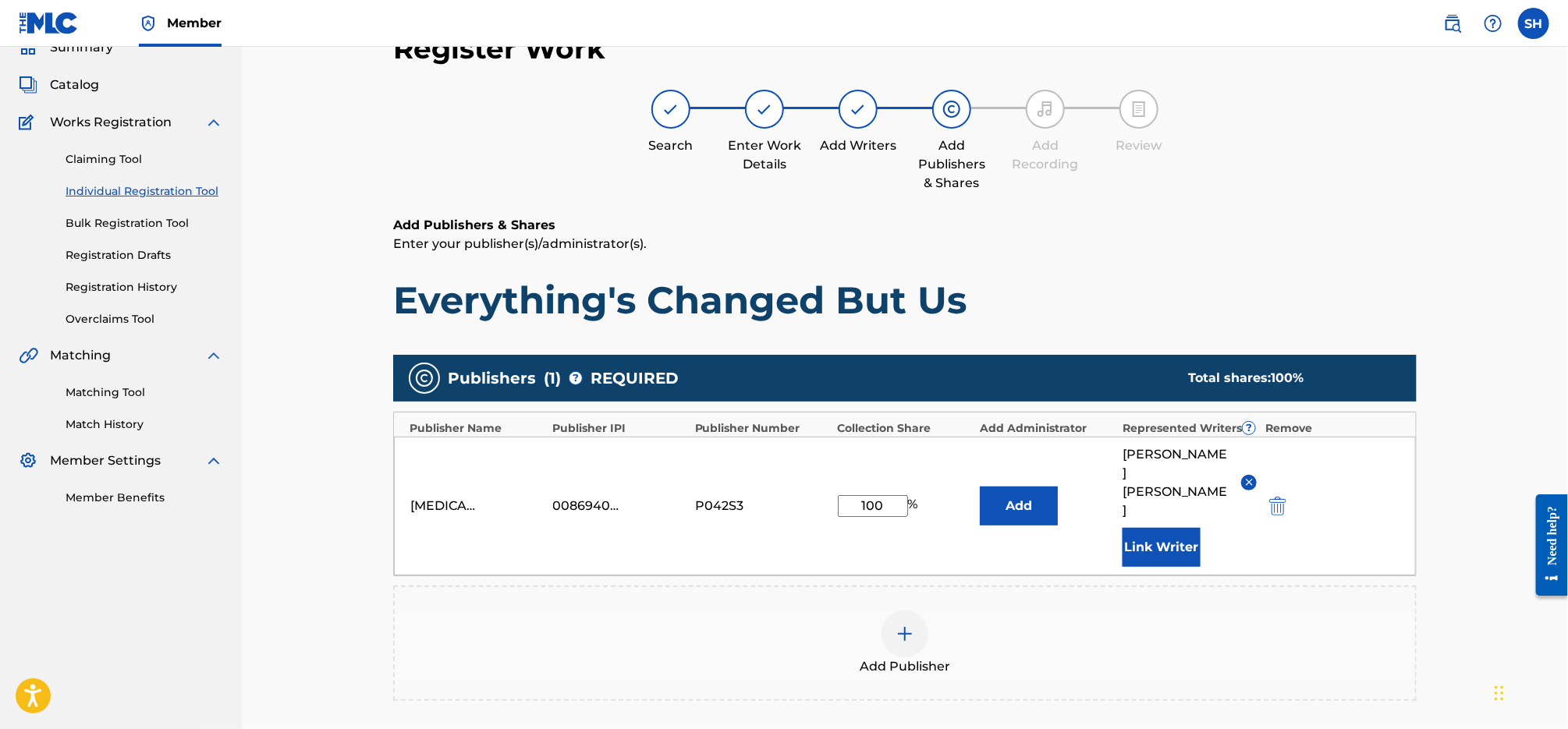
scroll to position [289, 0]
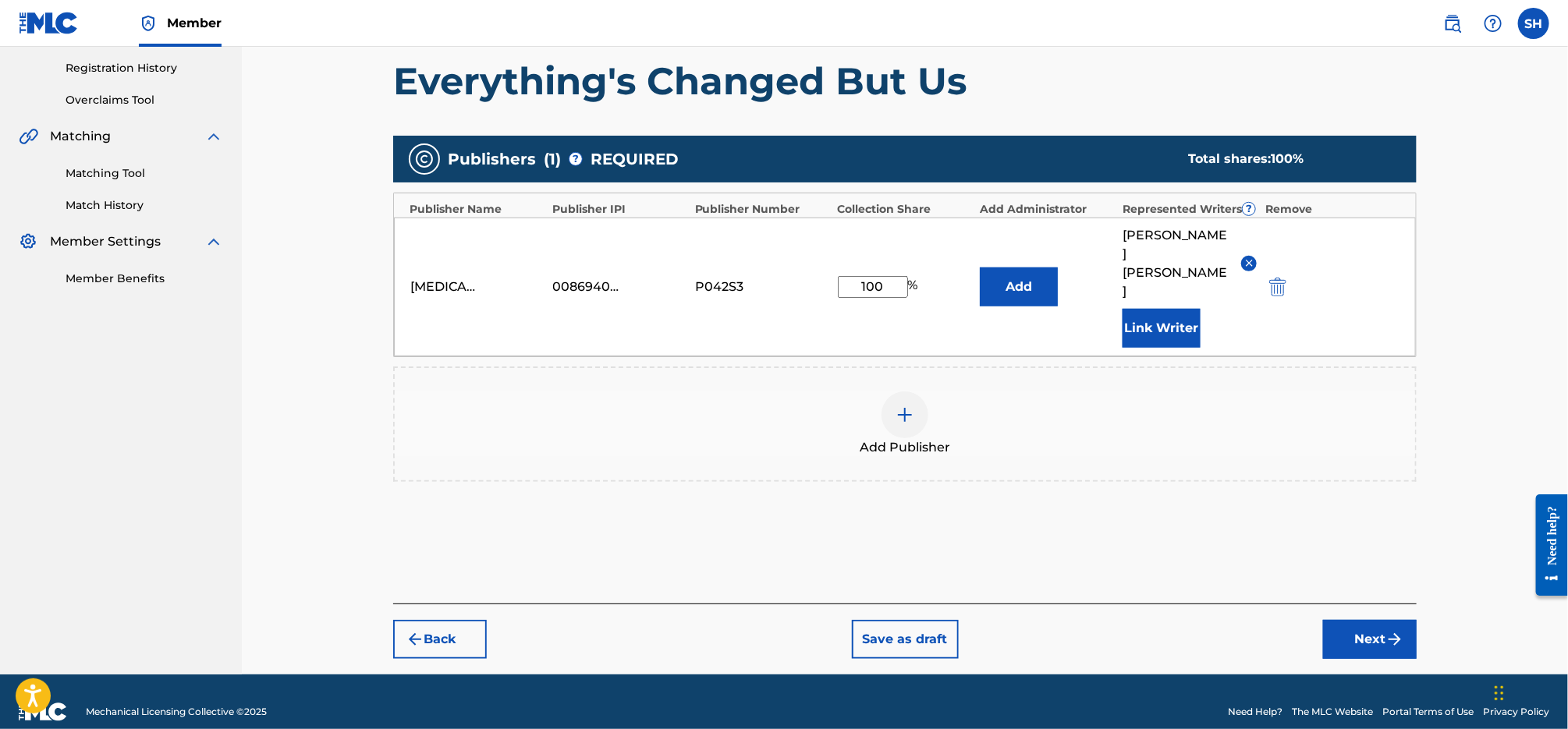
click at [1375, 622] on button "Next" at bounding box center [1369, 639] width 93 height 39
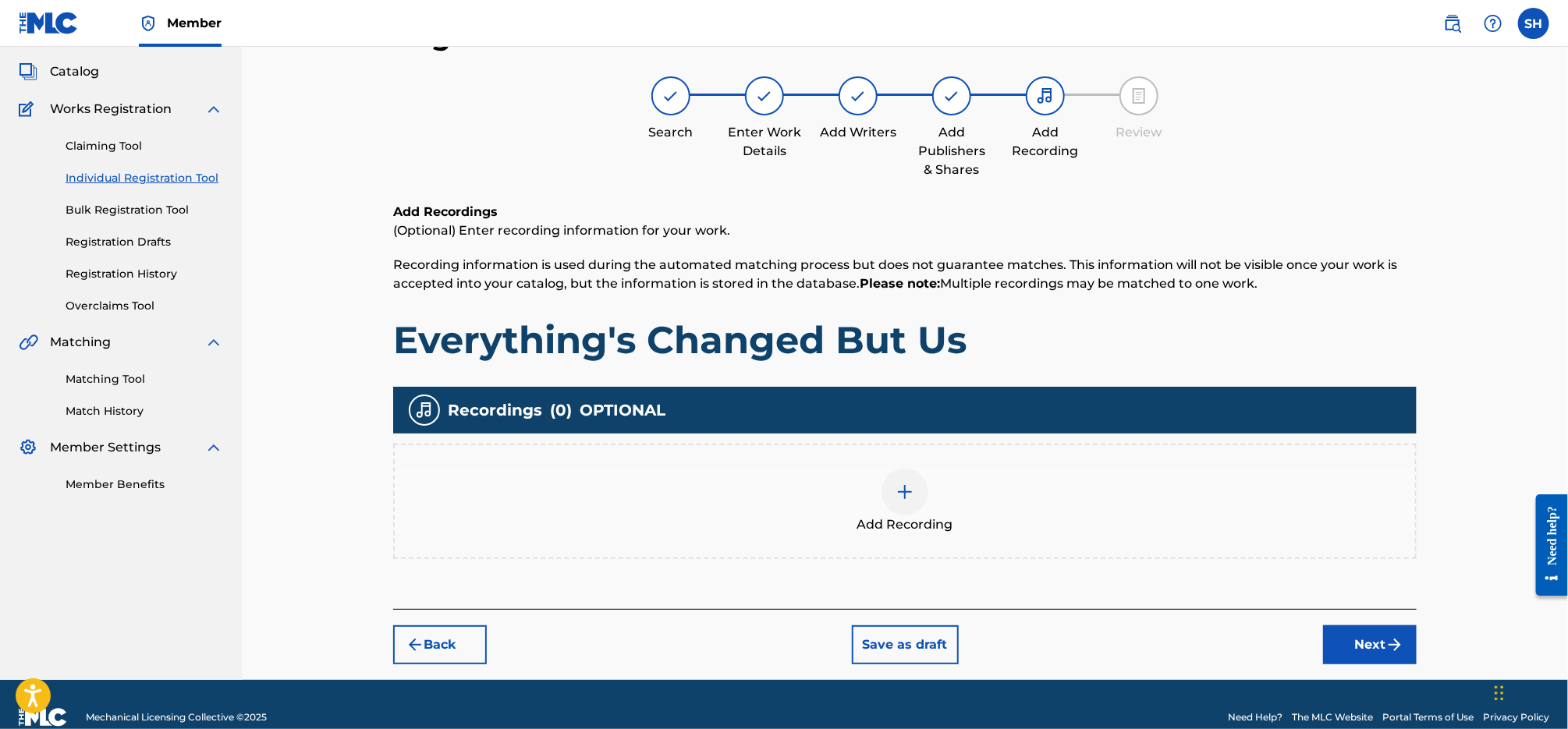
scroll to position [70, 0]
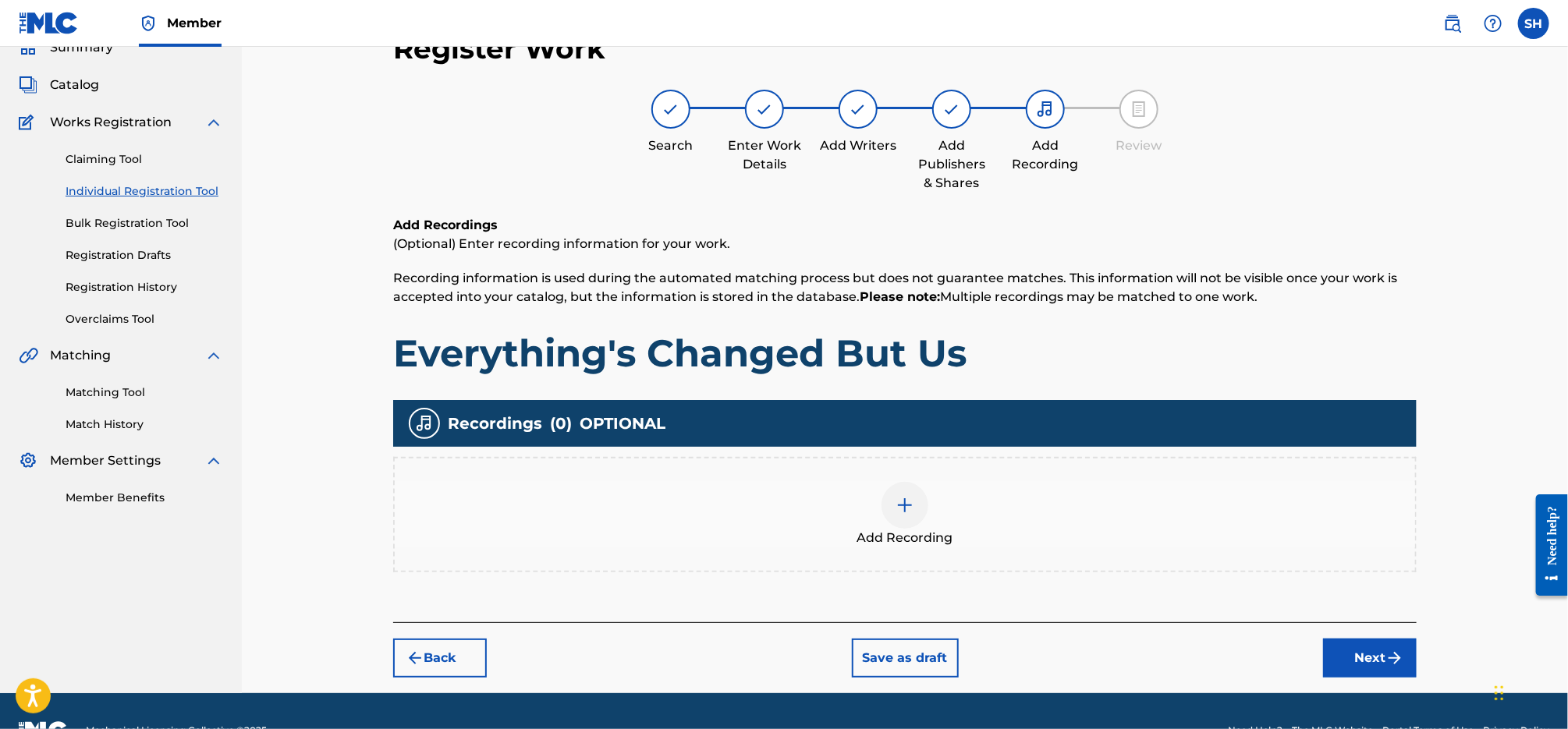
click at [909, 516] on div at bounding box center [905, 506] width 47 height 47
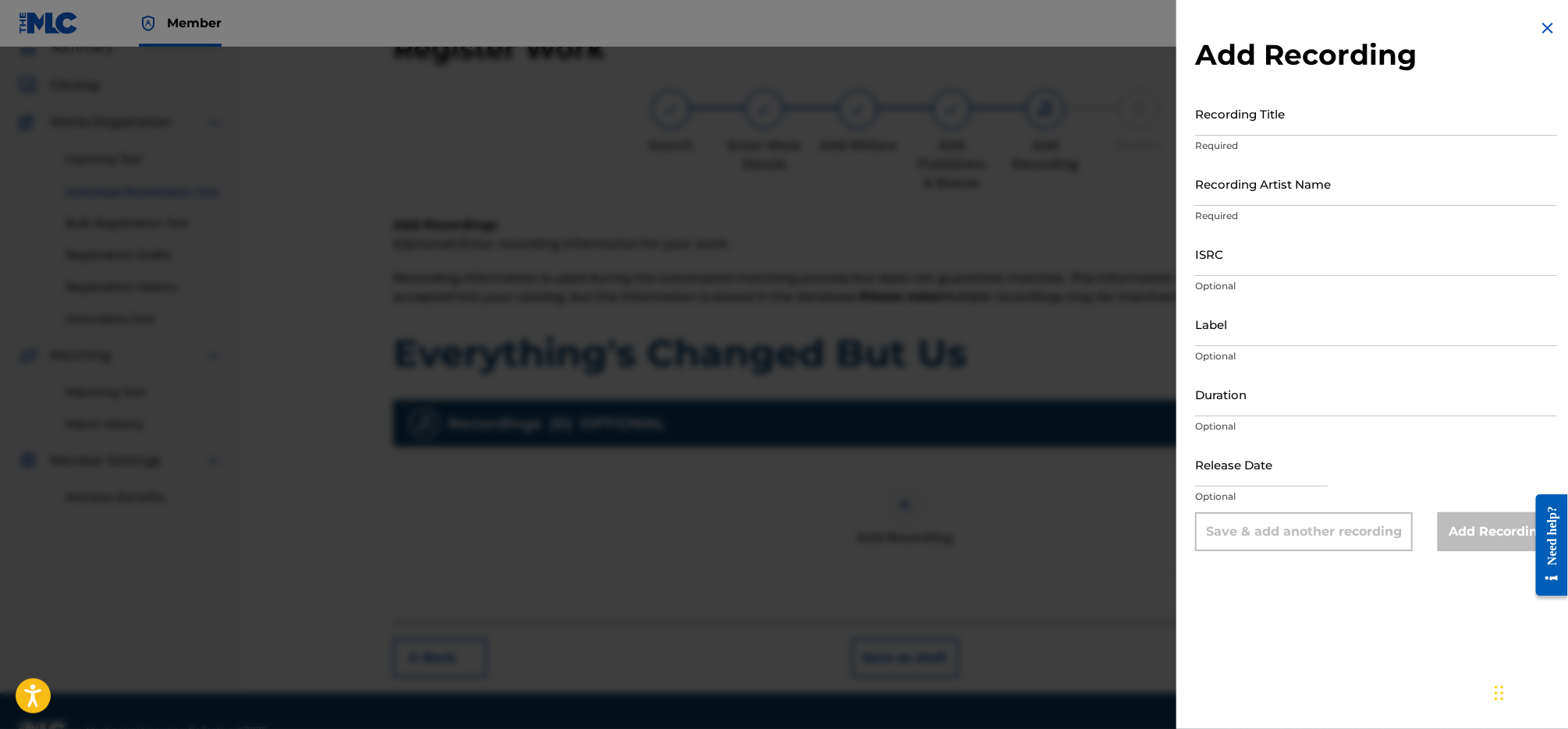
click at [1279, 116] on input "Recording Title" at bounding box center [1376, 113] width 362 height 44
type input "Everything's Changed But Us"
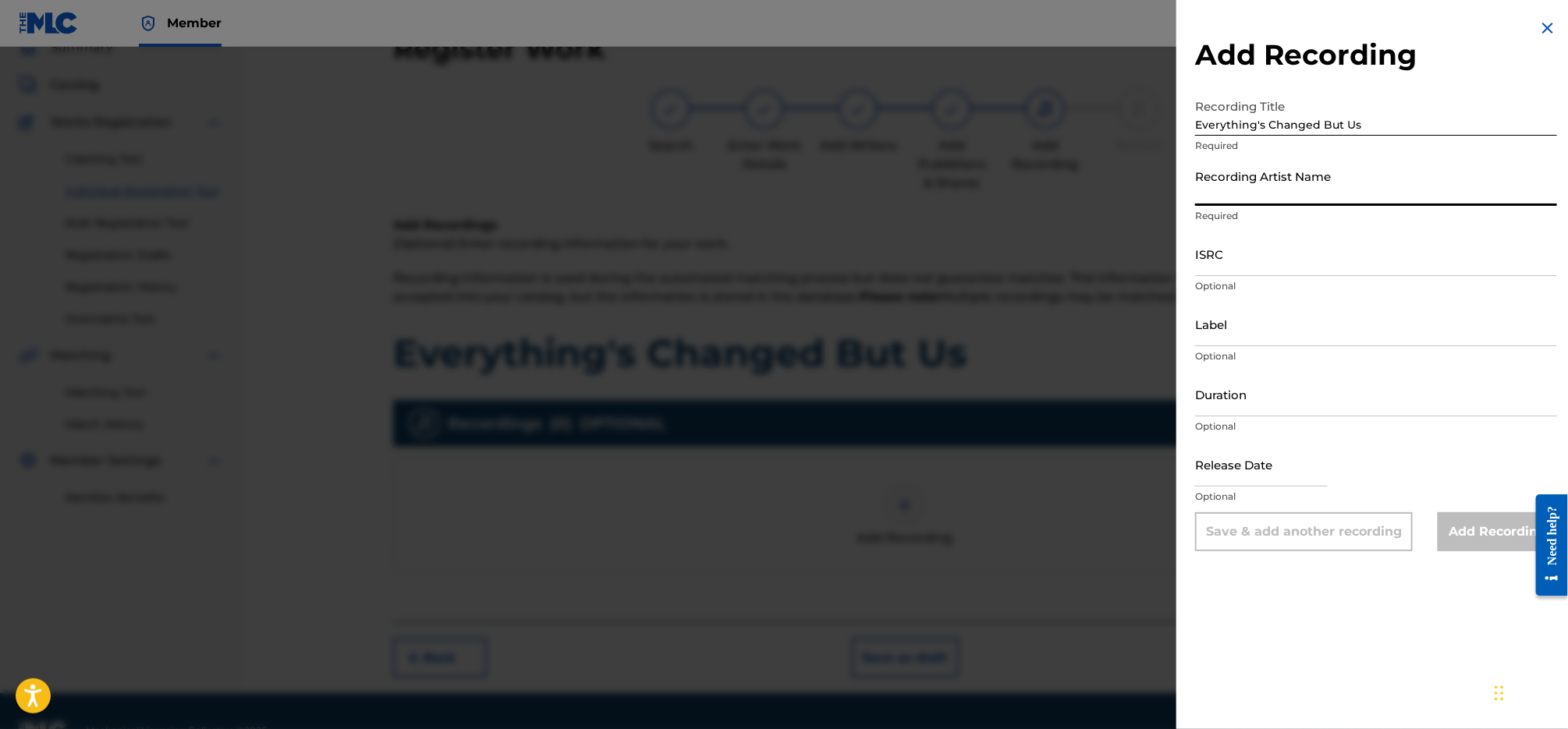
click at [1337, 189] on input "Recording Artist Name" at bounding box center [1376, 183] width 362 height 44
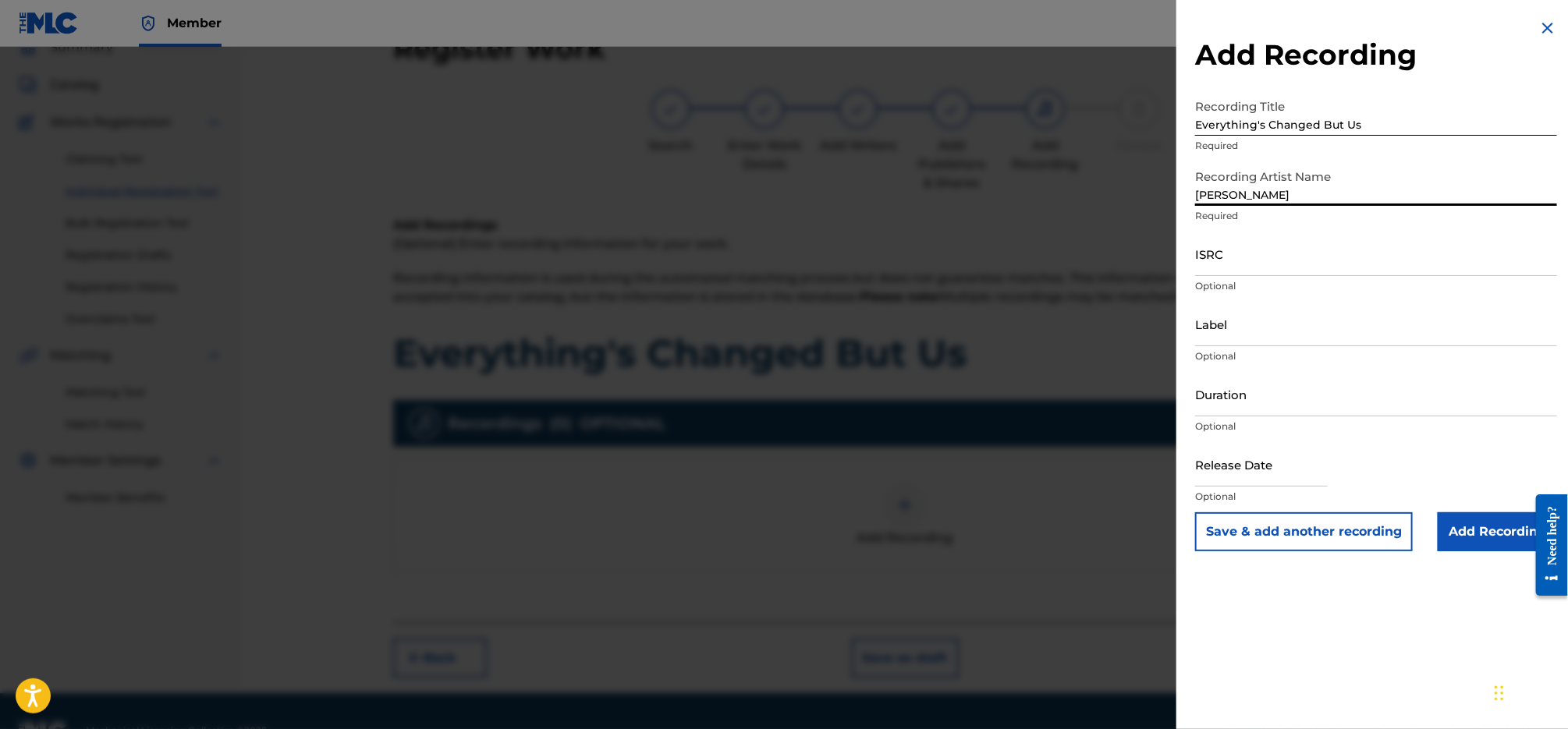
type input "[PERSON_NAME]"
click at [1265, 331] on input "Label" at bounding box center [1376, 323] width 362 height 44
type input "[MEDICAL_DATA] Publishing & Entertainment, LLC"
drag, startPoint x: 1375, startPoint y: 484, endPoint x: 1367, endPoint y: 494, distance: 12.8
click at [1375, 484] on div "Release Date Optional" at bounding box center [1376, 477] width 362 height 70
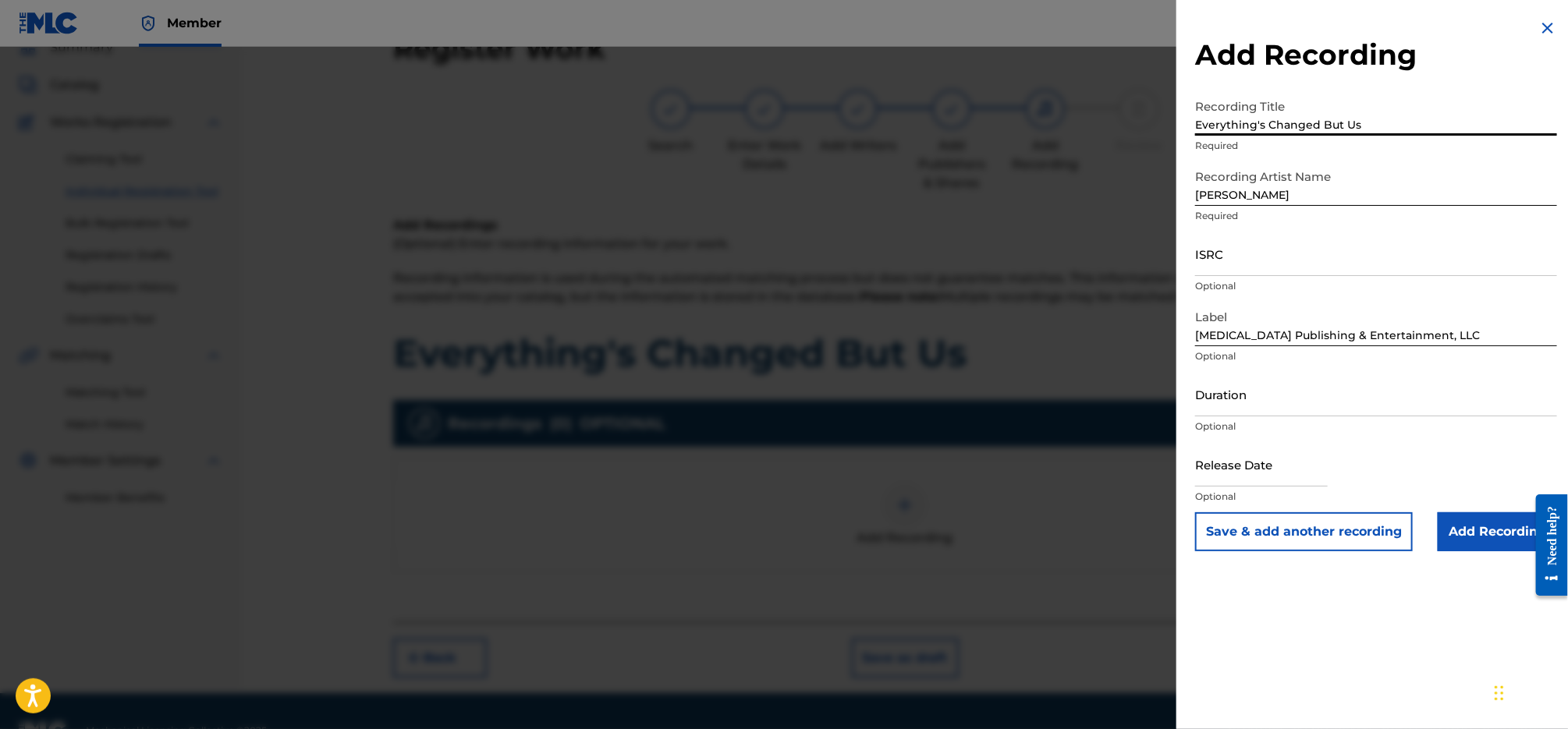
drag, startPoint x: 1256, startPoint y: 127, endPoint x: 1190, endPoint y: 121, distance: 66.3
click at [1189, 120] on div "Add Recording Recording Title Everything's Changed But Us Required Recording Ar…" at bounding box center [1376, 284] width 400 height 570
click at [1245, 260] on input "ISRC" at bounding box center [1376, 253] width 362 height 44
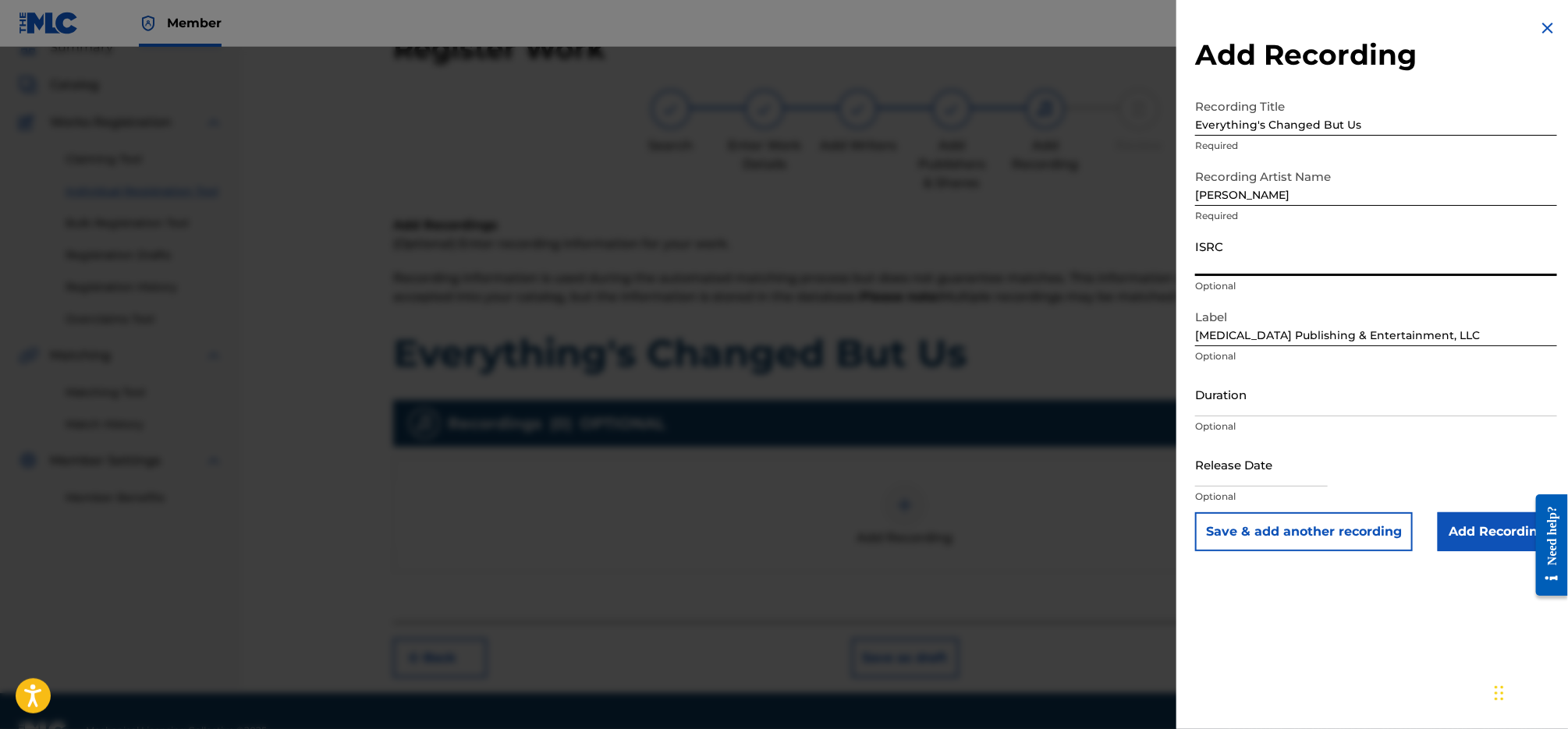
paste input "QM9A92027436"
type input "QM9A92027436"
click at [1307, 656] on div "Add Recording Recording Title Everything's Changed But Us Required Recording Ar…" at bounding box center [1376, 364] width 400 height 729
click at [1481, 534] on input "Add Recording" at bounding box center [1496, 531] width 120 height 39
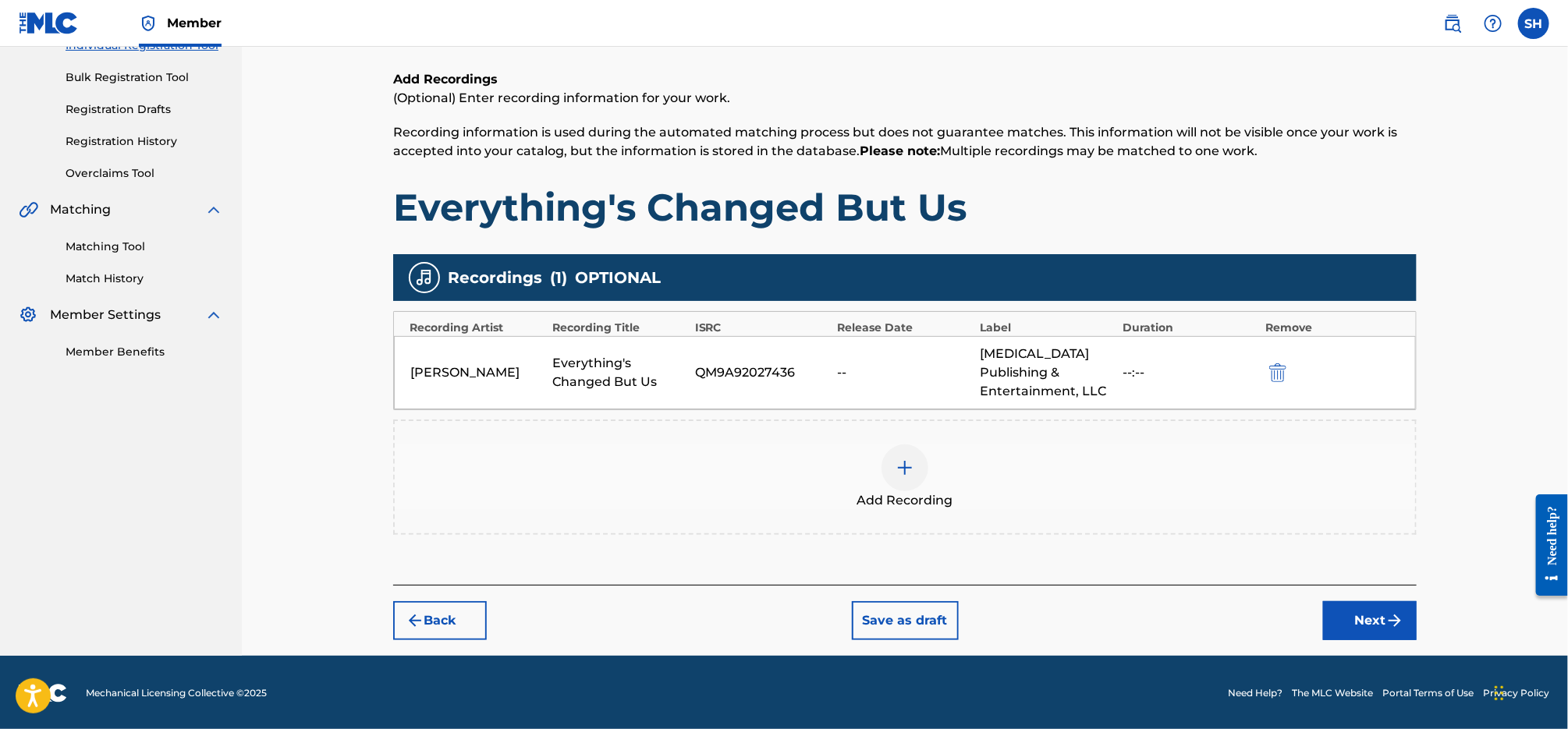
click at [1366, 632] on button "Next" at bounding box center [1369, 620] width 93 height 39
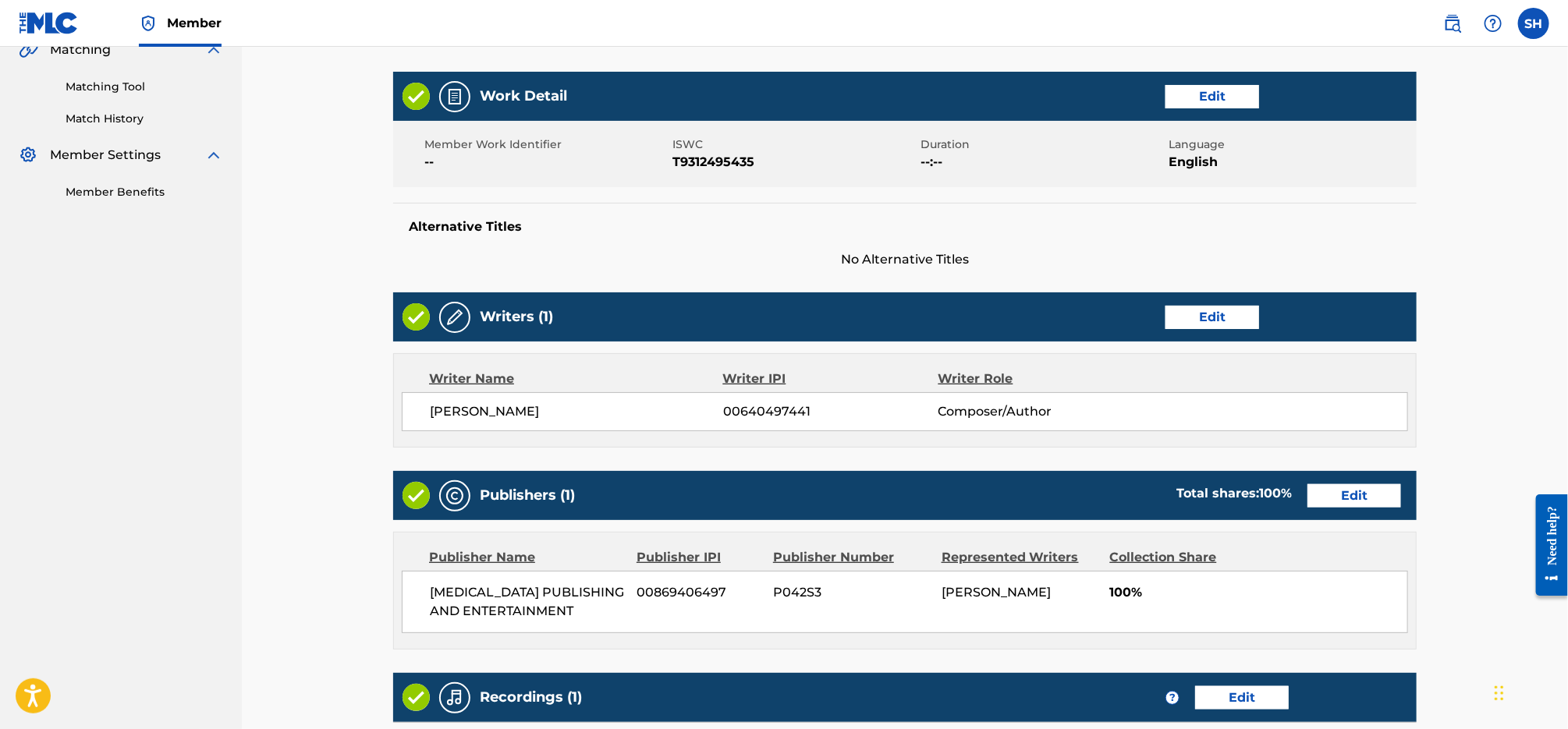
scroll to position [637, 0]
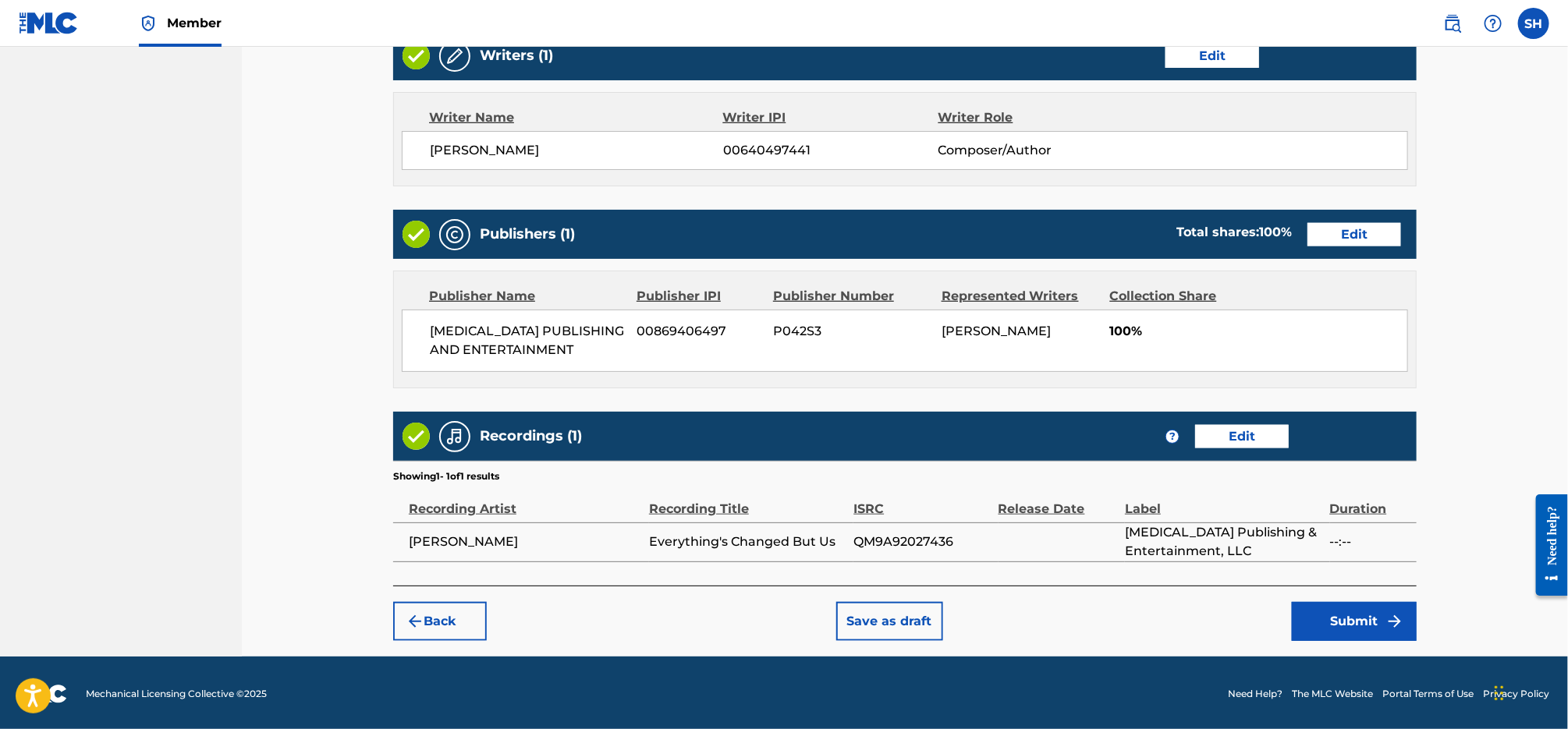
click at [1345, 622] on button "Submit" at bounding box center [1354, 621] width 124 height 39
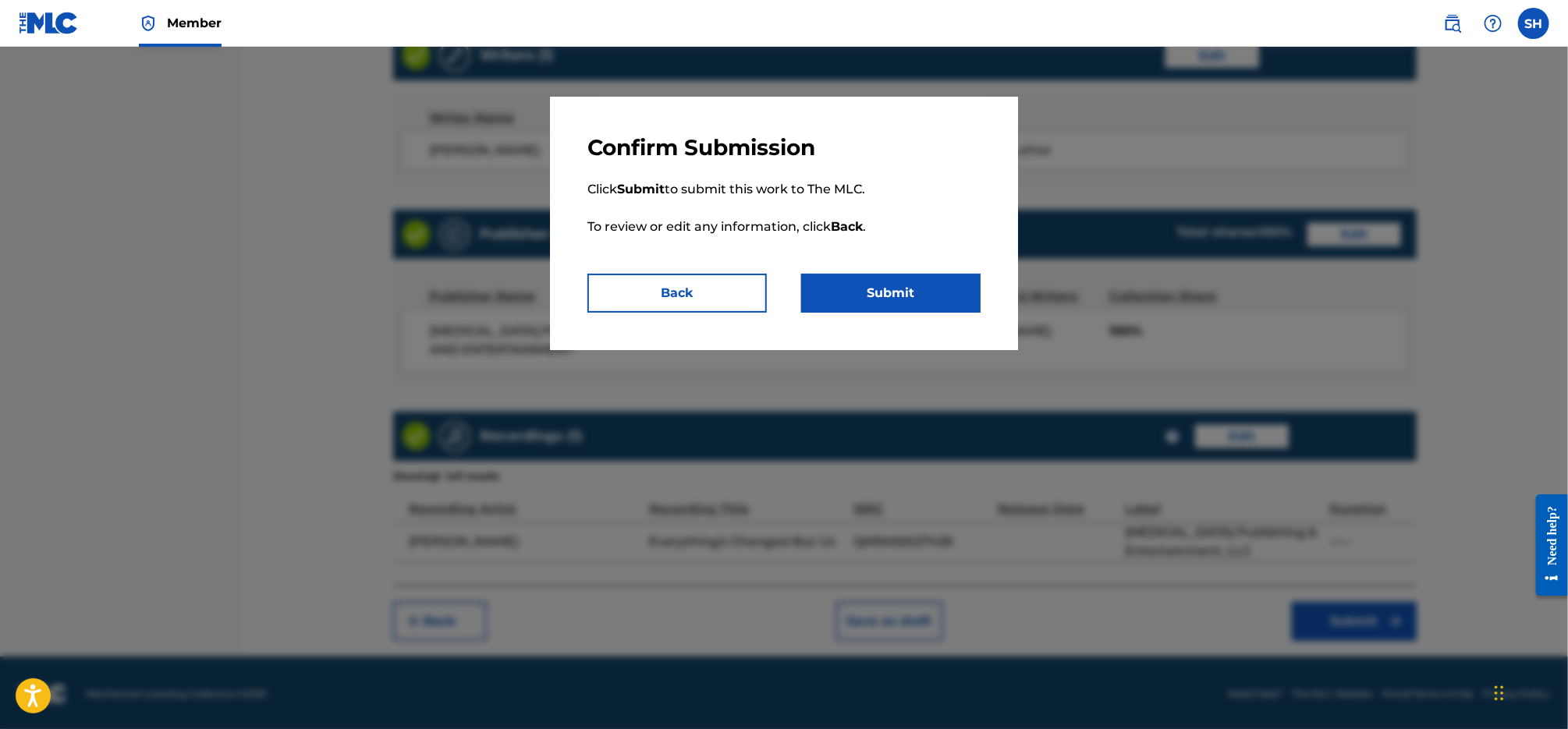
click at [902, 300] on button "Submit" at bounding box center [890, 293] width 179 height 39
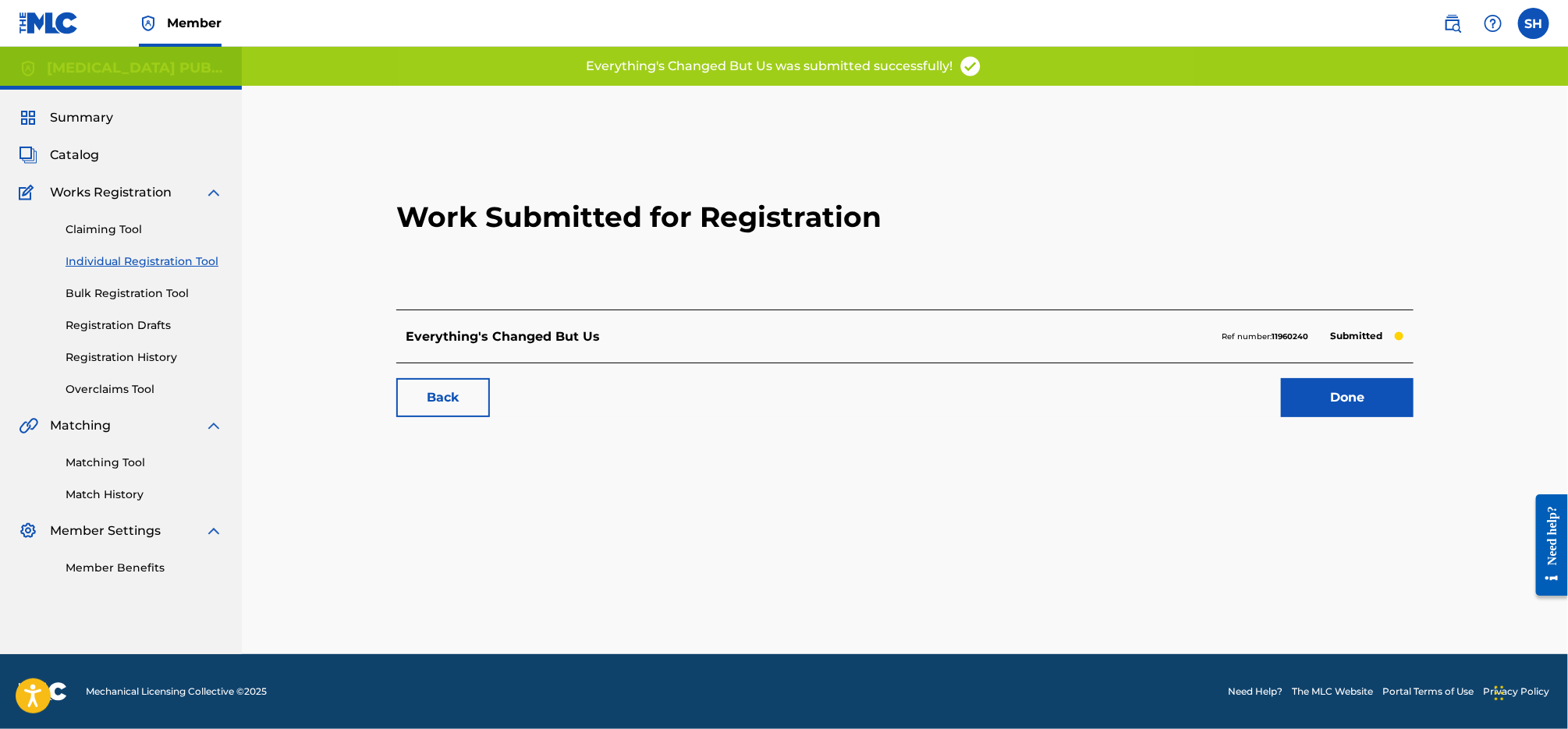
click at [1357, 405] on link "Done" at bounding box center [1347, 397] width 133 height 39
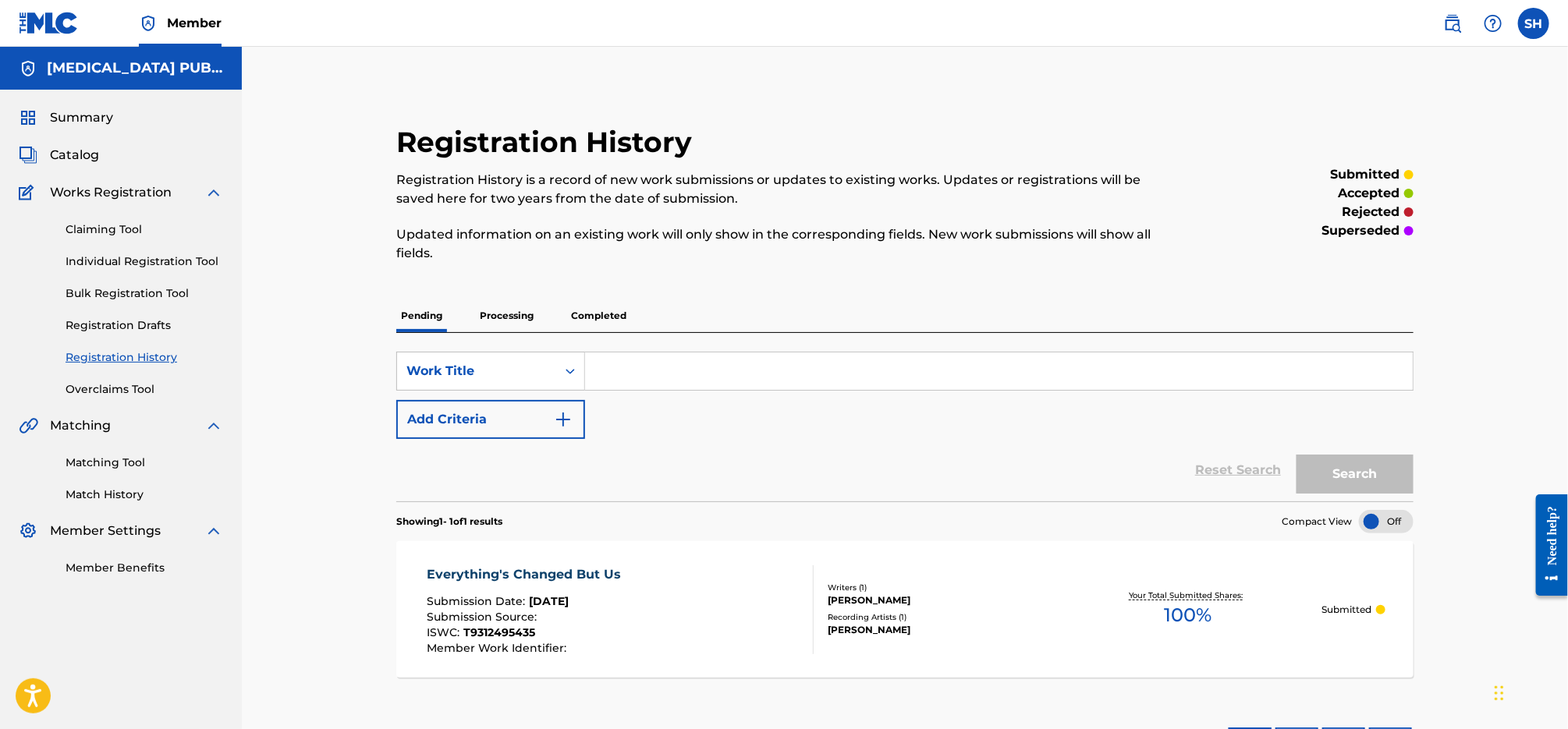
click at [83, 156] on span "Catalog" at bounding box center [74, 155] width 49 height 19
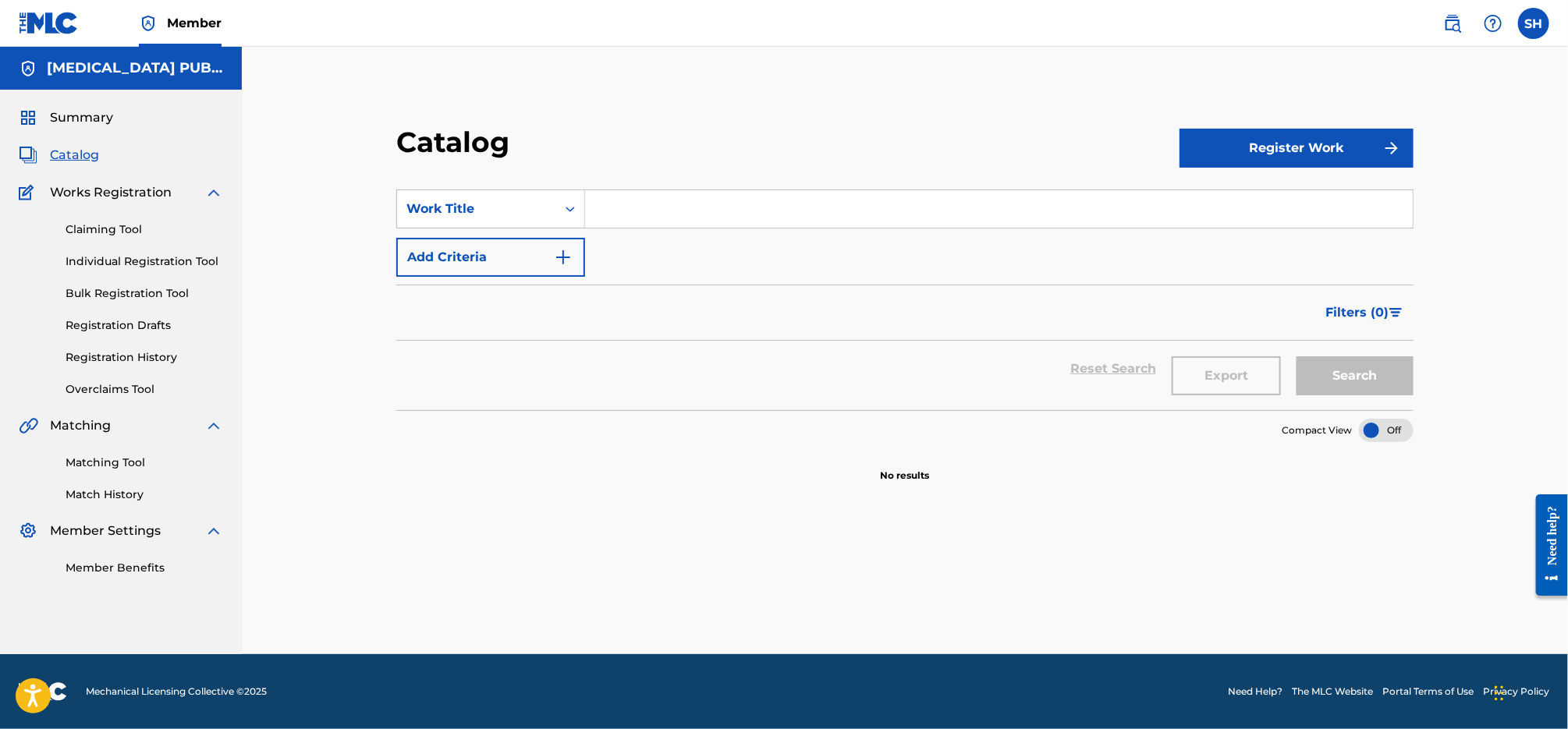
click at [631, 214] on input "Search Form" at bounding box center [999, 209] width 827 height 38
type input "v"
paste input "Keep Coming Back"
type input "Keep Coming Back"
click at [1297, 356] on button "Search" at bounding box center [1355, 375] width 117 height 39
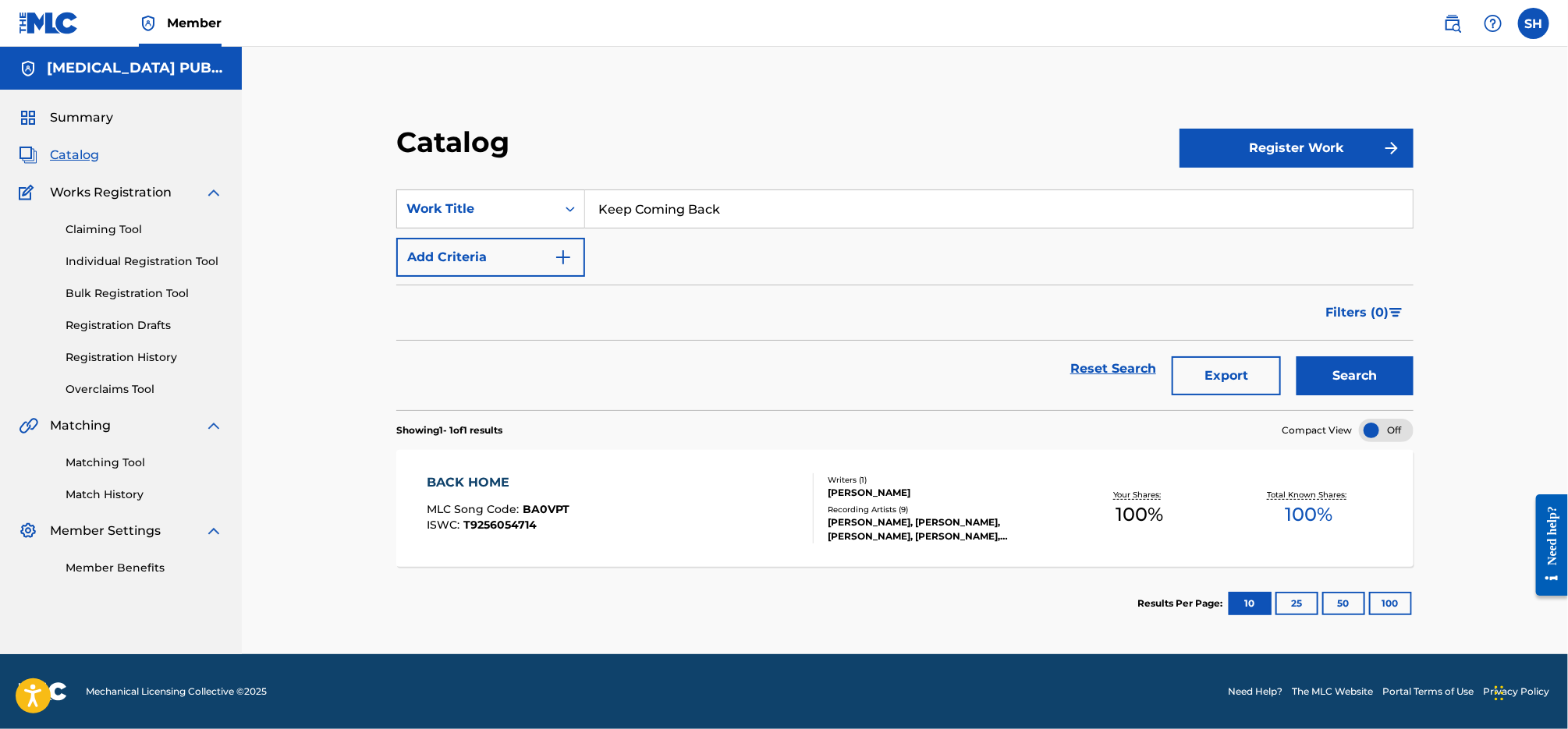
click at [146, 271] on div "Claiming Tool Individual Registration Tool Bulk Registration Tool Registration …" at bounding box center [121, 300] width 204 height 196
click at [142, 260] on link "Individual Registration Tool" at bounding box center [144, 261] width 157 height 16
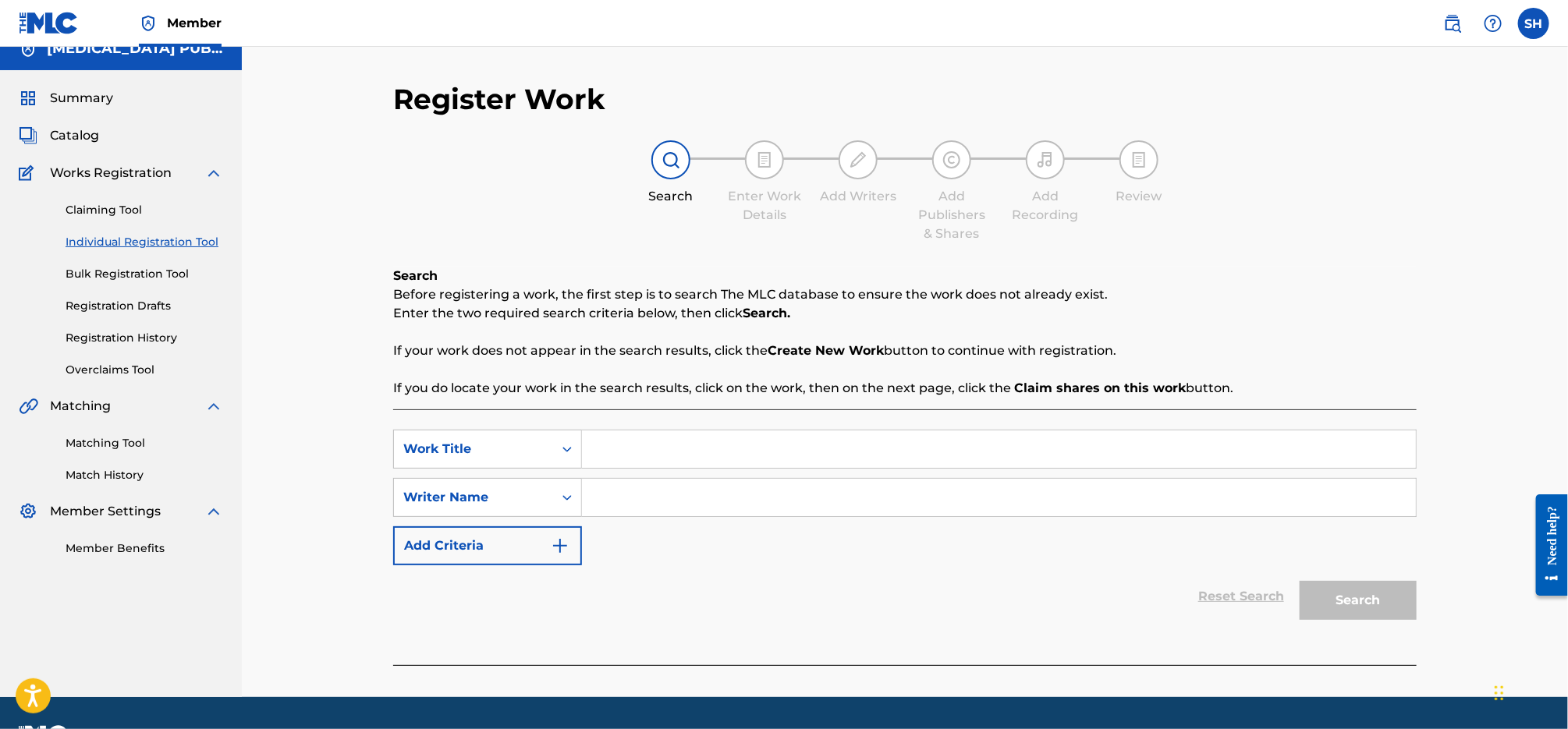
scroll to position [15, 0]
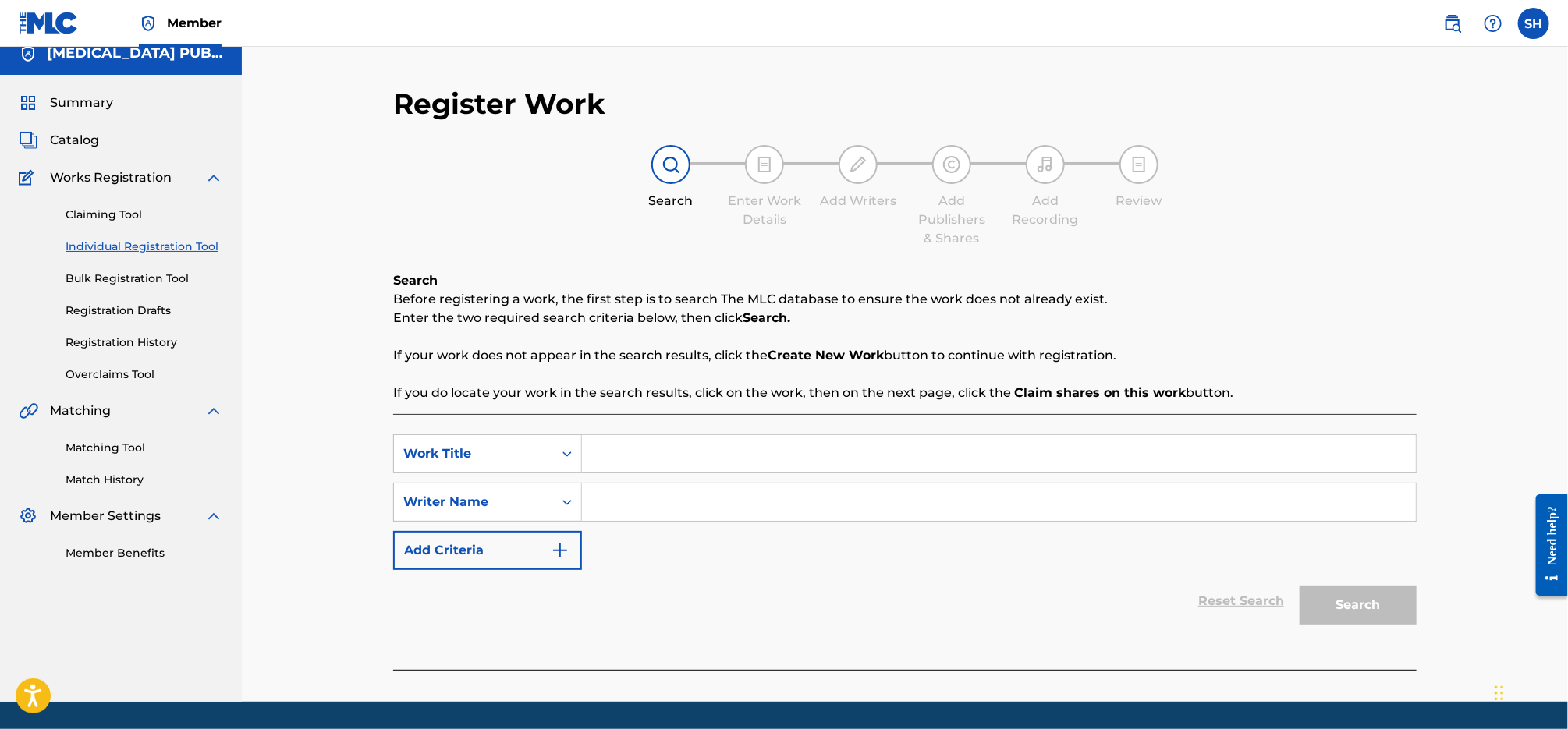
click at [695, 455] on input "Search Form" at bounding box center [998, 454] width 834 height 38
paste input "Keep Coming Back"
type input "Keep Coming Back"
click at [657, 491] on input "Search Form" at bounding box center [998, 502] width 834 height 38
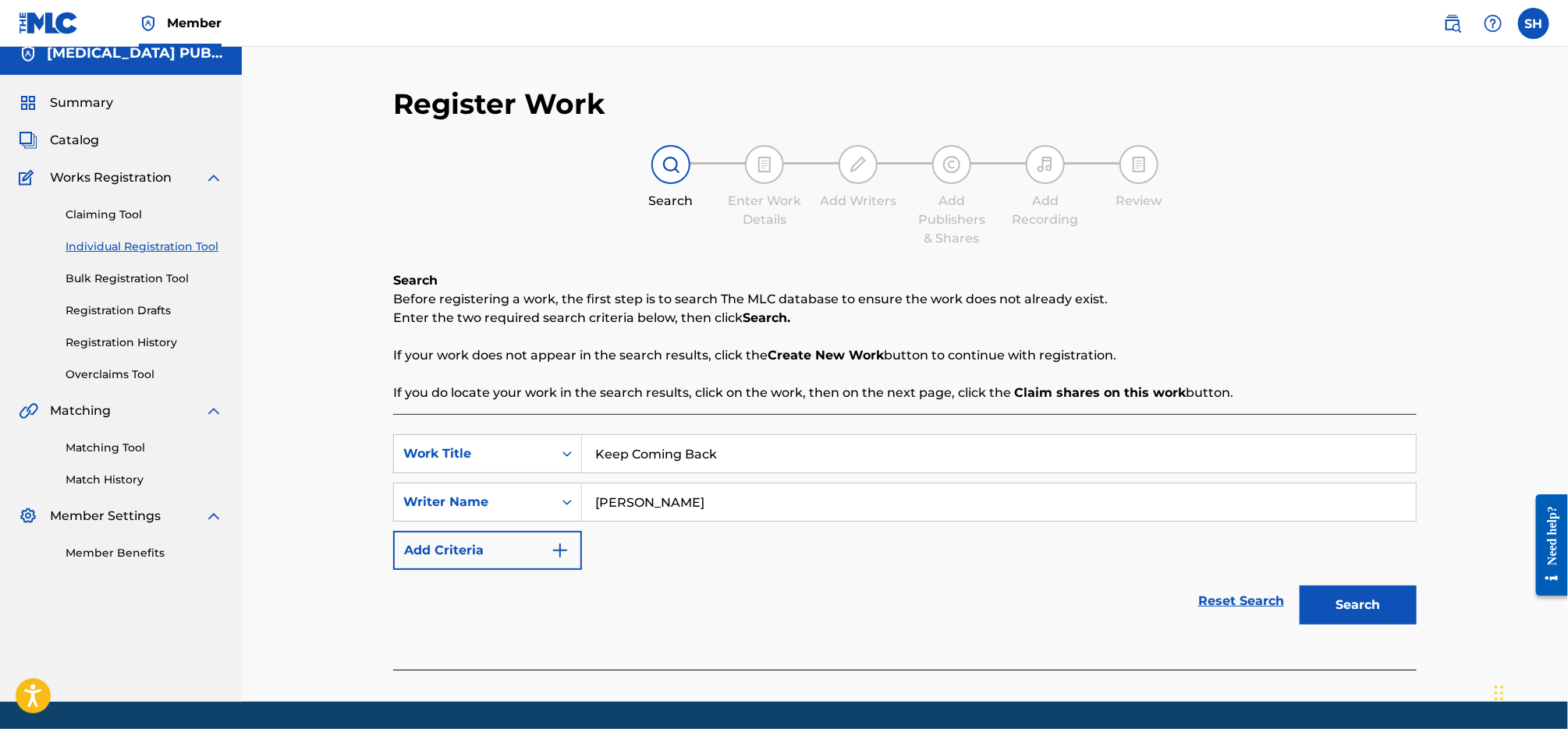
type input "[PERSON_NAME]"
click at [1299, 586] on button "Search" at bounding box center [1358, 605] width 117 height 39
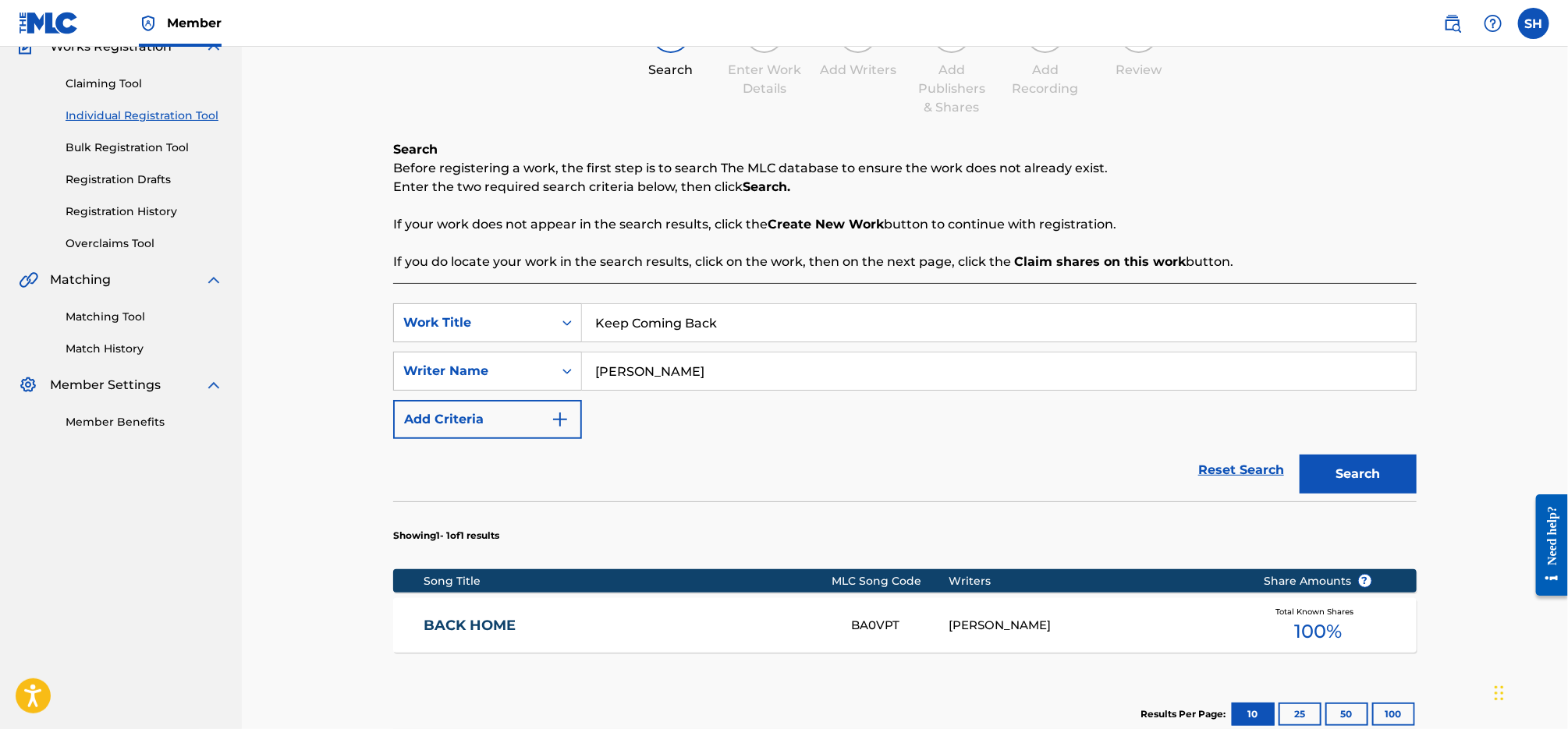
scroll to position [350, 0]
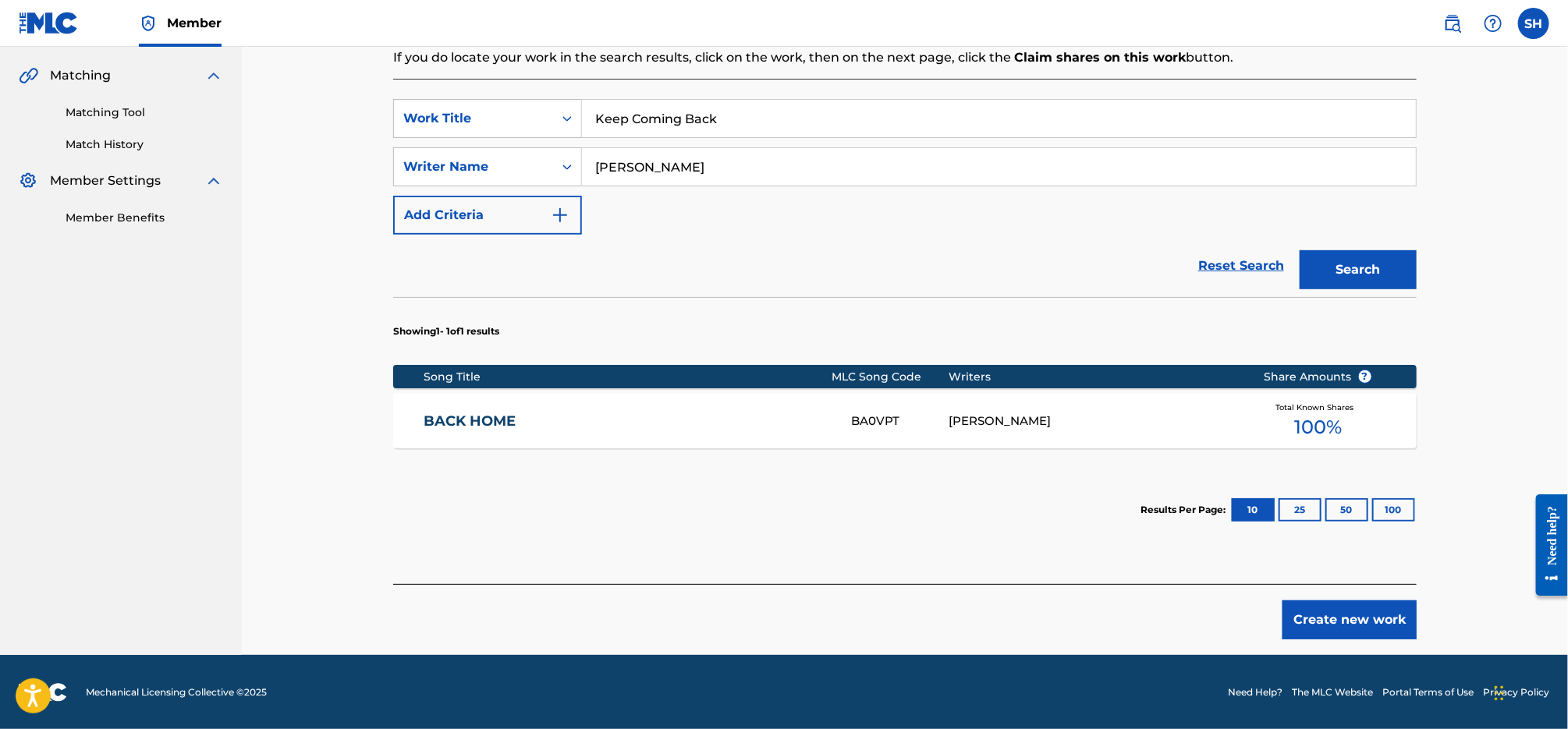
click at [1395, 619] on button "Create new work" at bounding box center [1349, 619] width 134 height 39
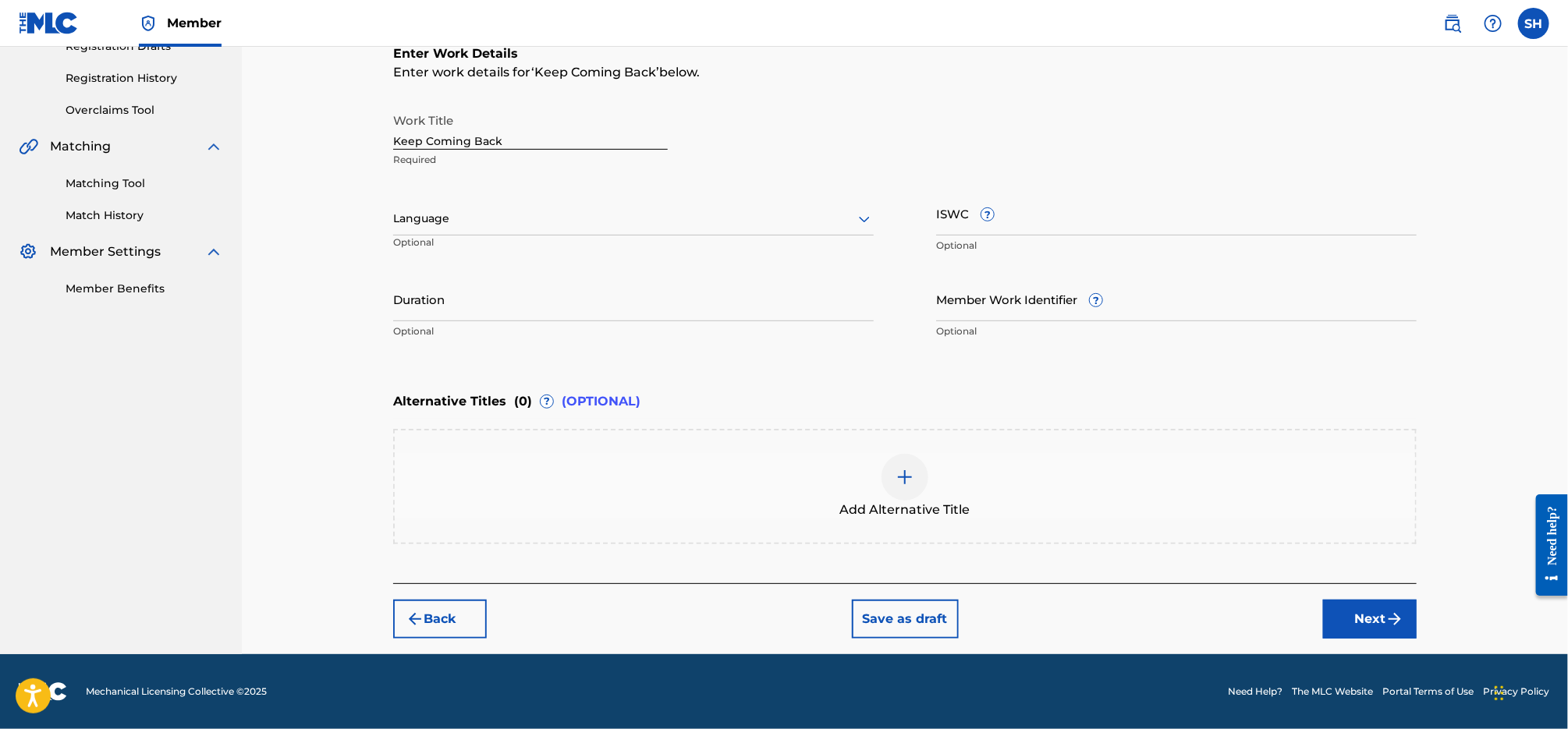
scroll to position [278, 0]
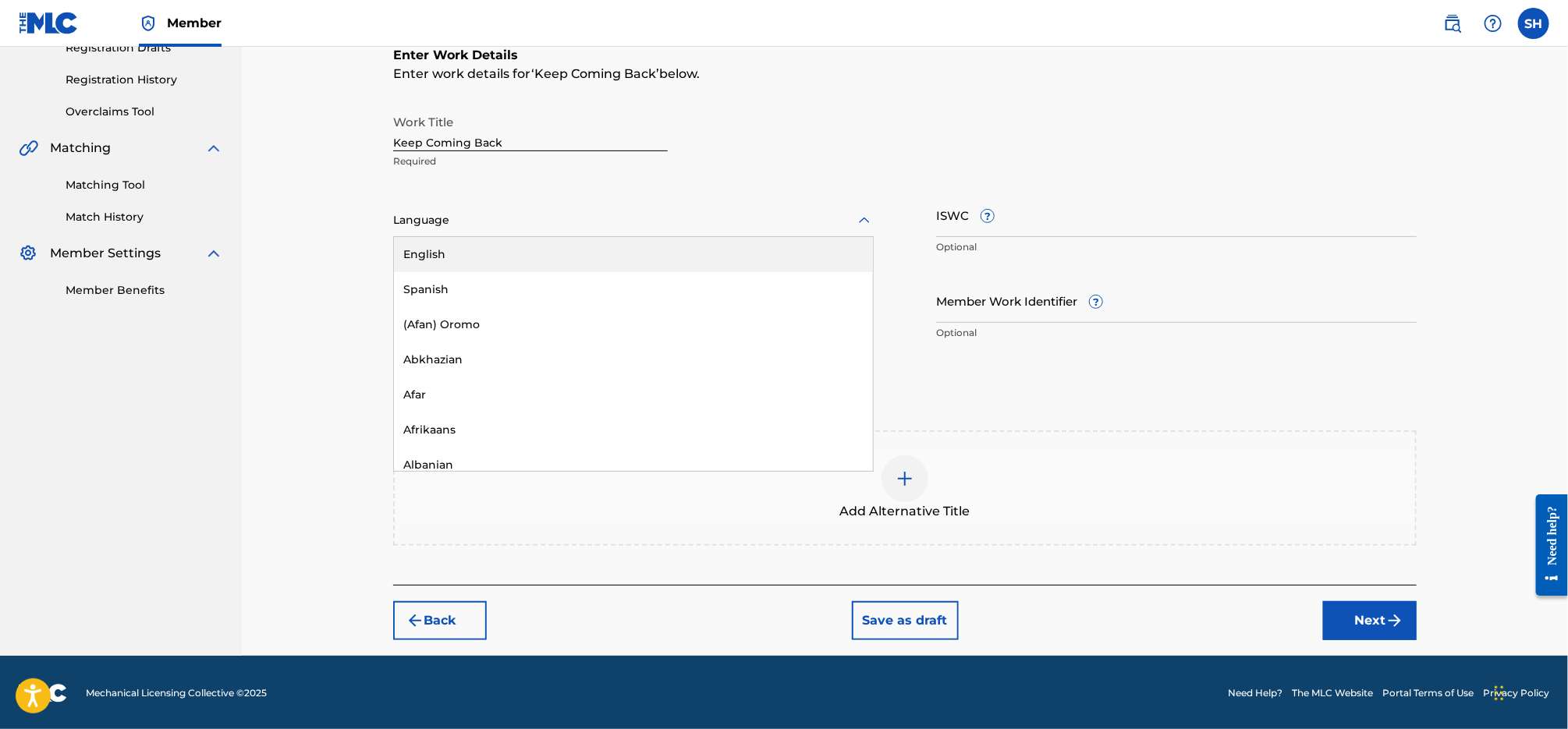
click at [502, 226] on div at bounding box center [633, 219] width 481 height 20
click at [501, 247] on div "English" at bounding box center [633, 254] width 479 height 35
click at [1021, 214] on input "ISWC ?" at bounding box center [1176, 214] width 481 height 44
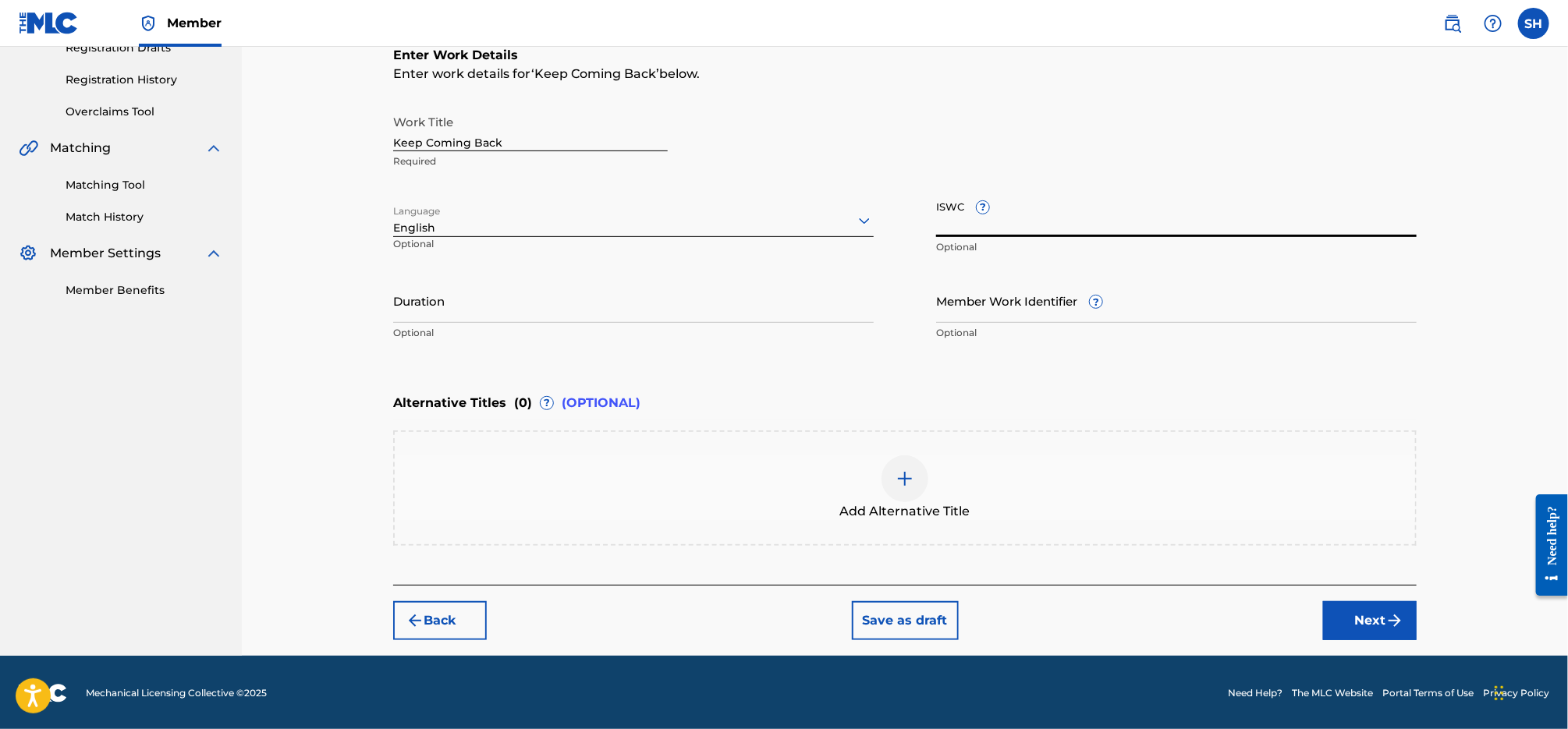
paste input "T9256055820"
type input "T9256055820"
click at [1361, 618] on button "Next" at bounding box center [1369, 620] width 93 height 39
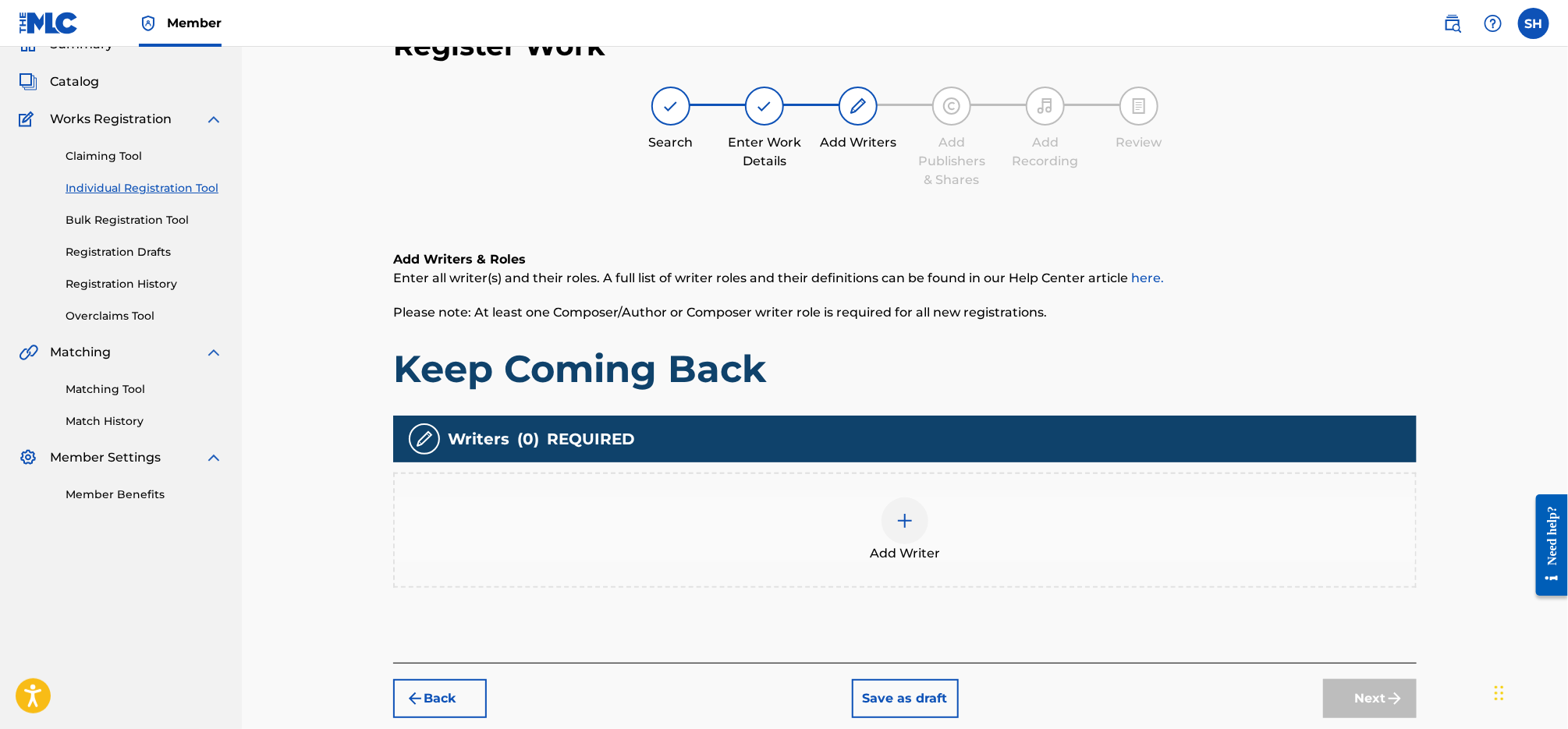
scroll to position [70, 0]
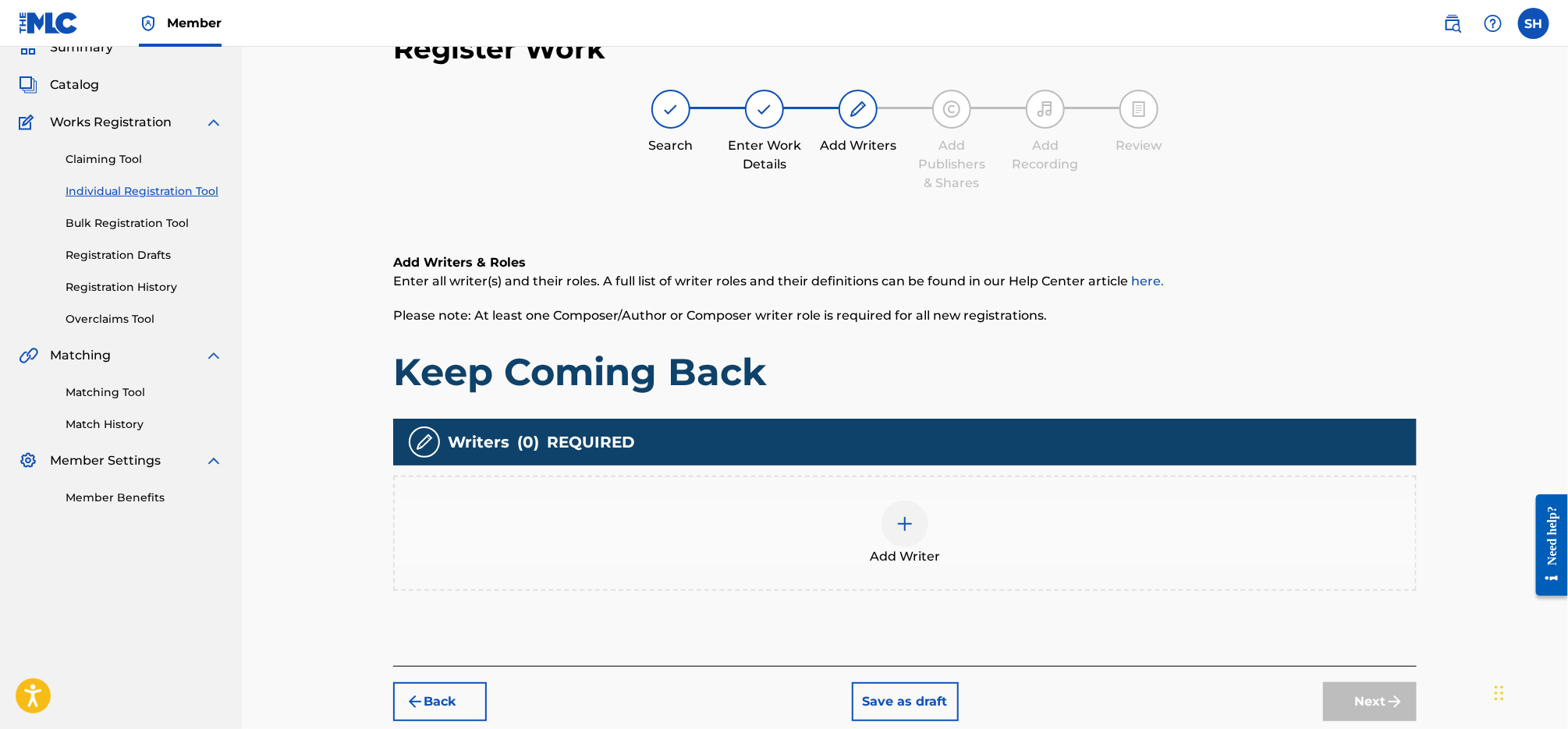
click at [919, 523] on div at bounding box center [905, 524] width 47 height 47
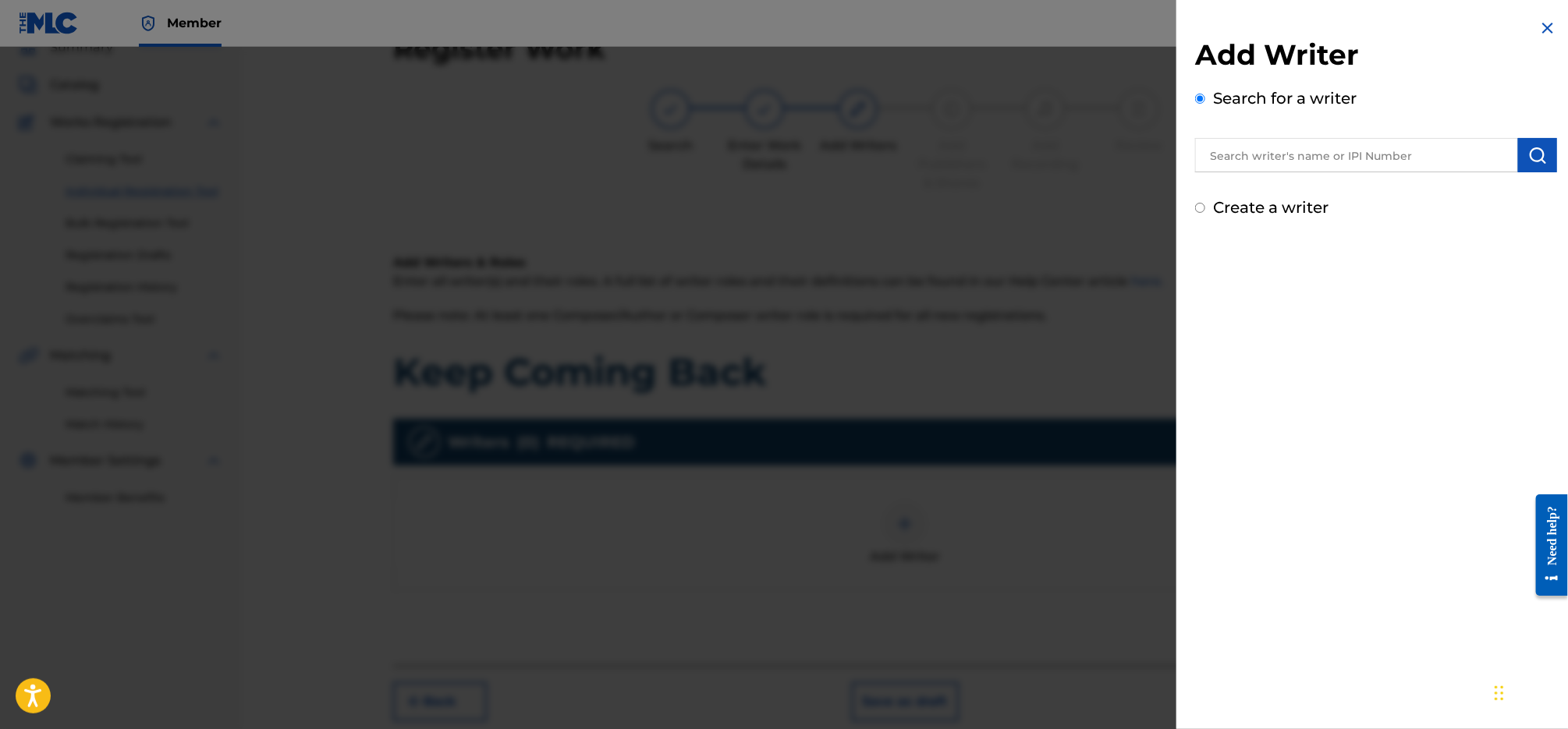
click at [1361, 153] on input "text" at bounding box center [1356, 155] width 323 height 34
type input "[PERSON_NAME]"
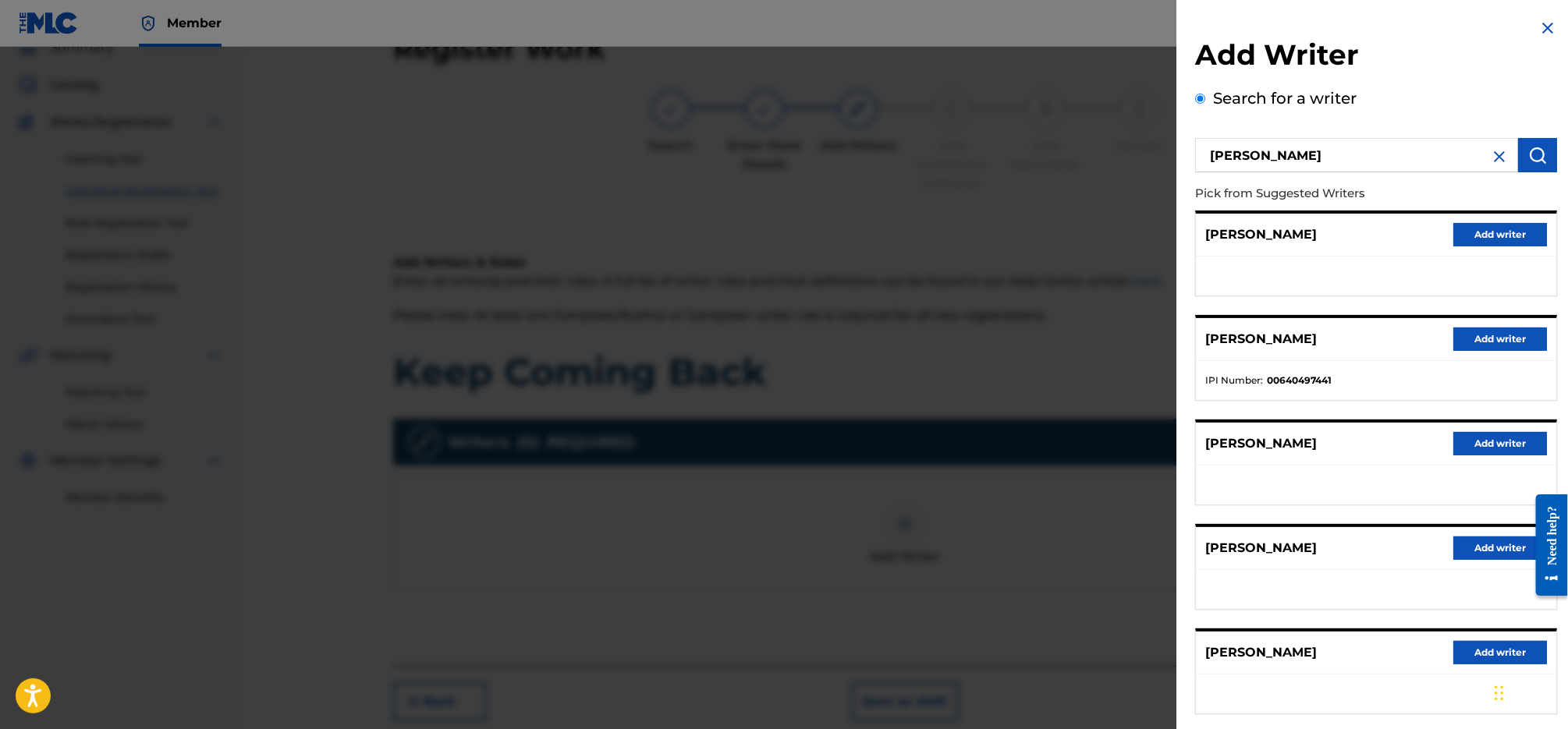
click at [1494, 332] on button "Add writer" at bounding box center [1499, 339] width 93 height 24
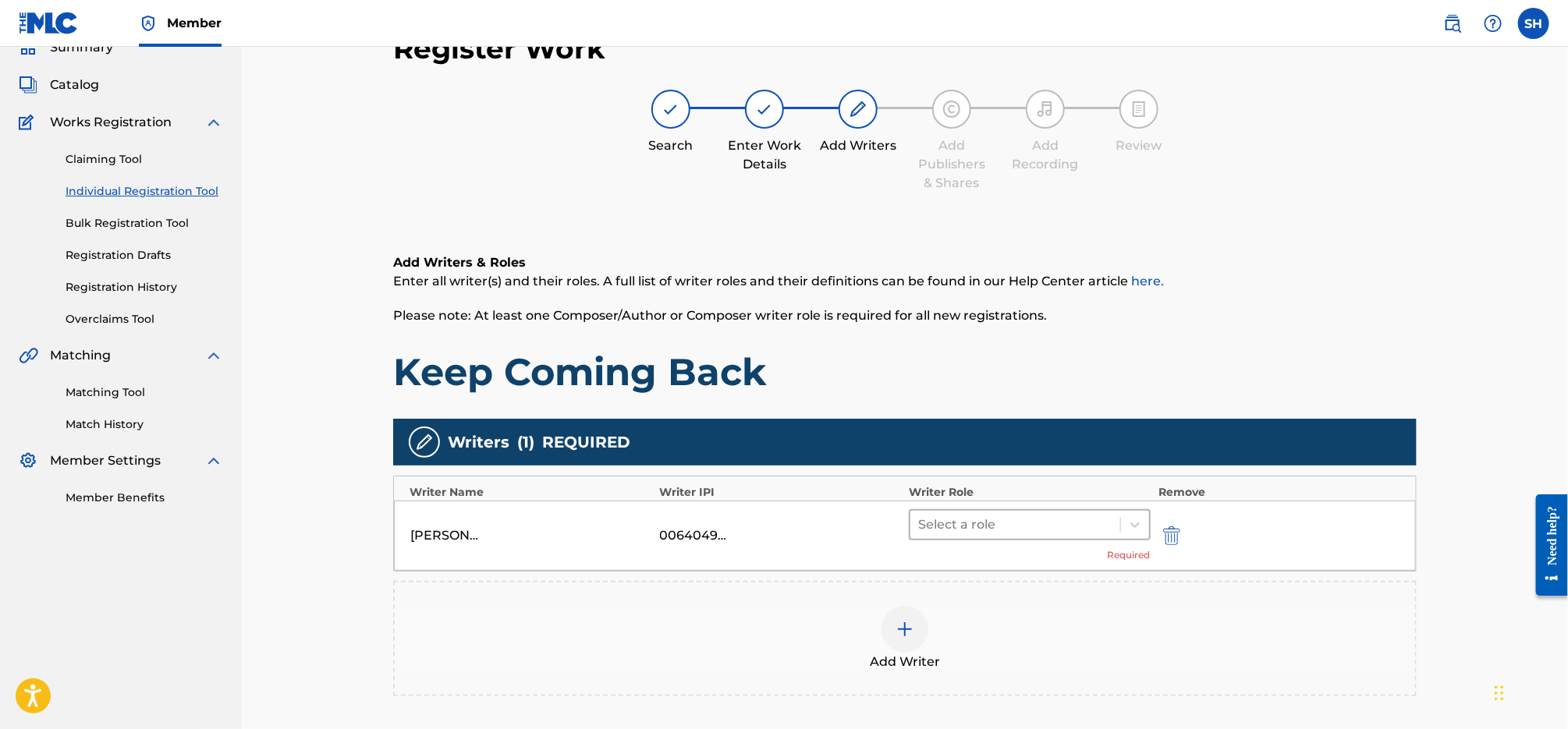
click at [1075, 518] on div at bounding box center [1015, 524] width 194 height 22
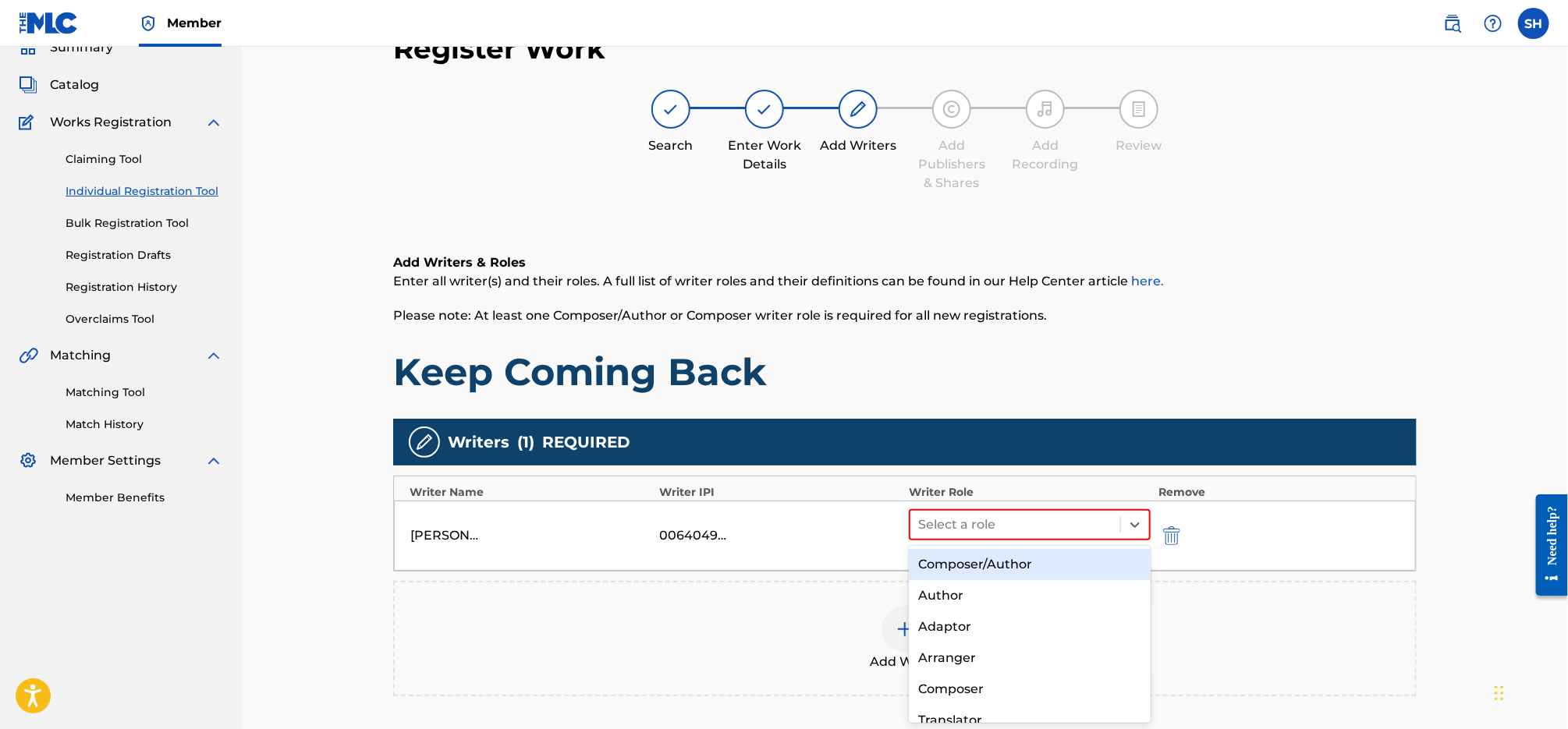
click at [1021, 570] on div "Composer/Author" at bounding box center [1029, 564] width 242 height 31
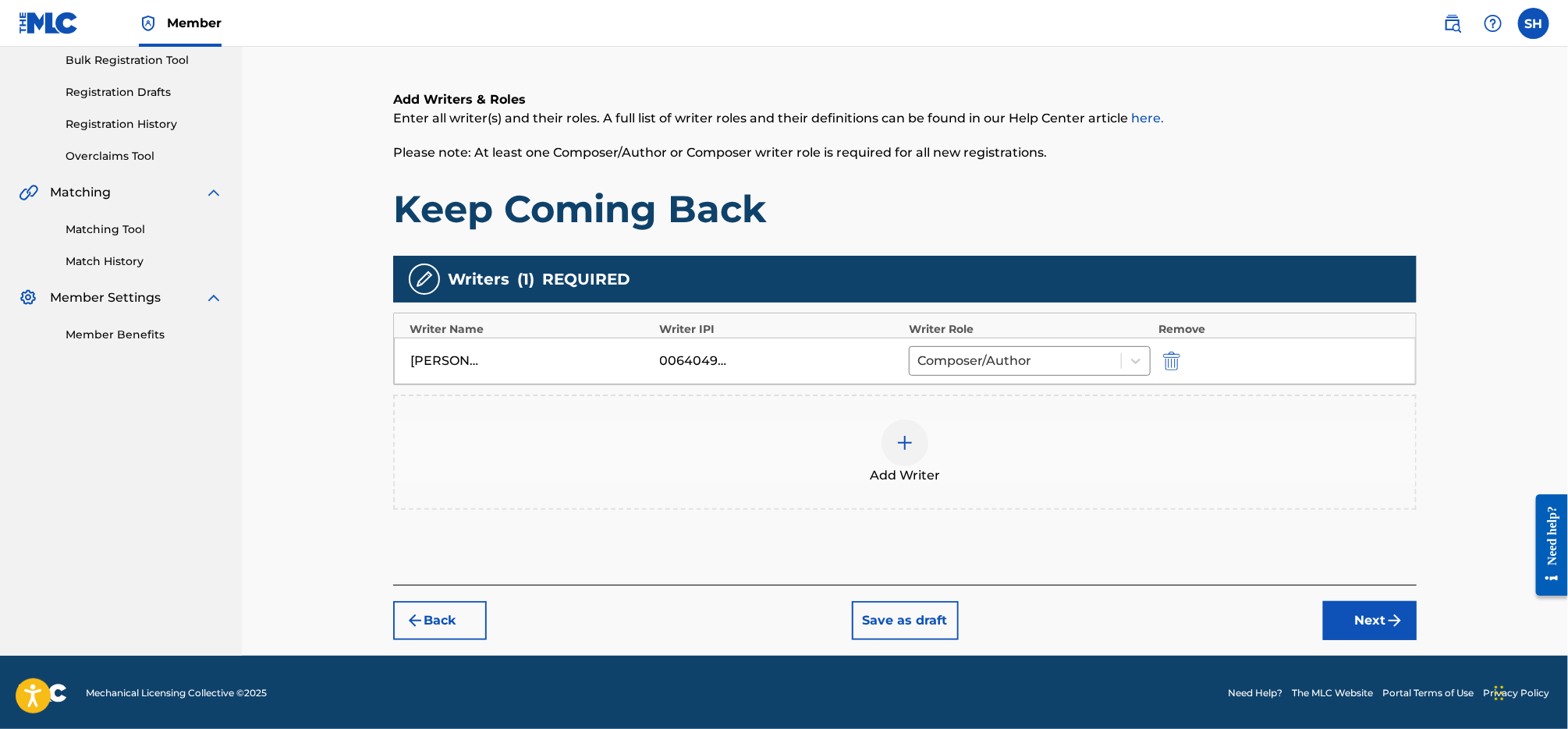
click at [1351, 620] on button "Next" at bounding box center [1369, 620] width 93 height 39
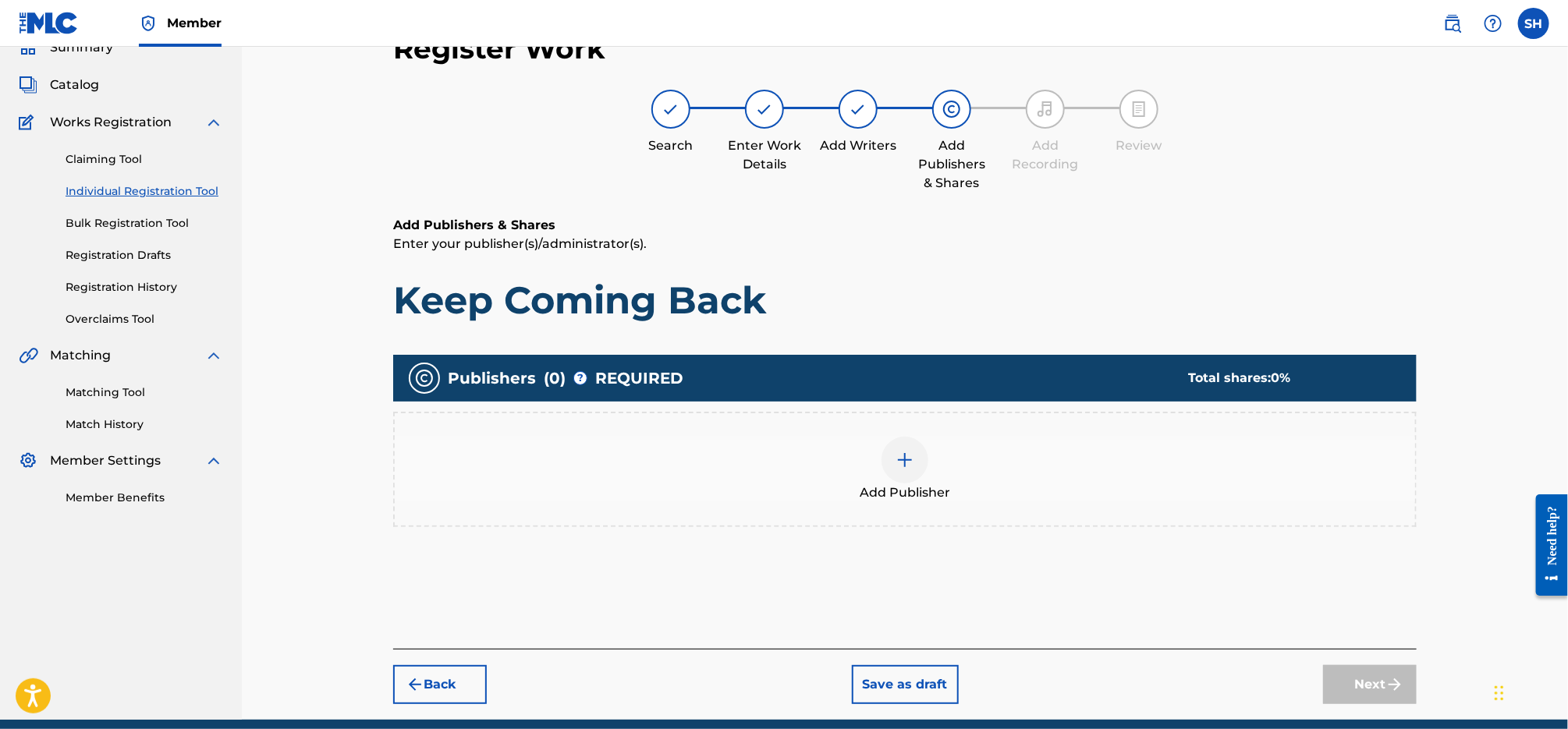
click at [909, 473] on div at bounding box center [905, 461] width 47 height 47
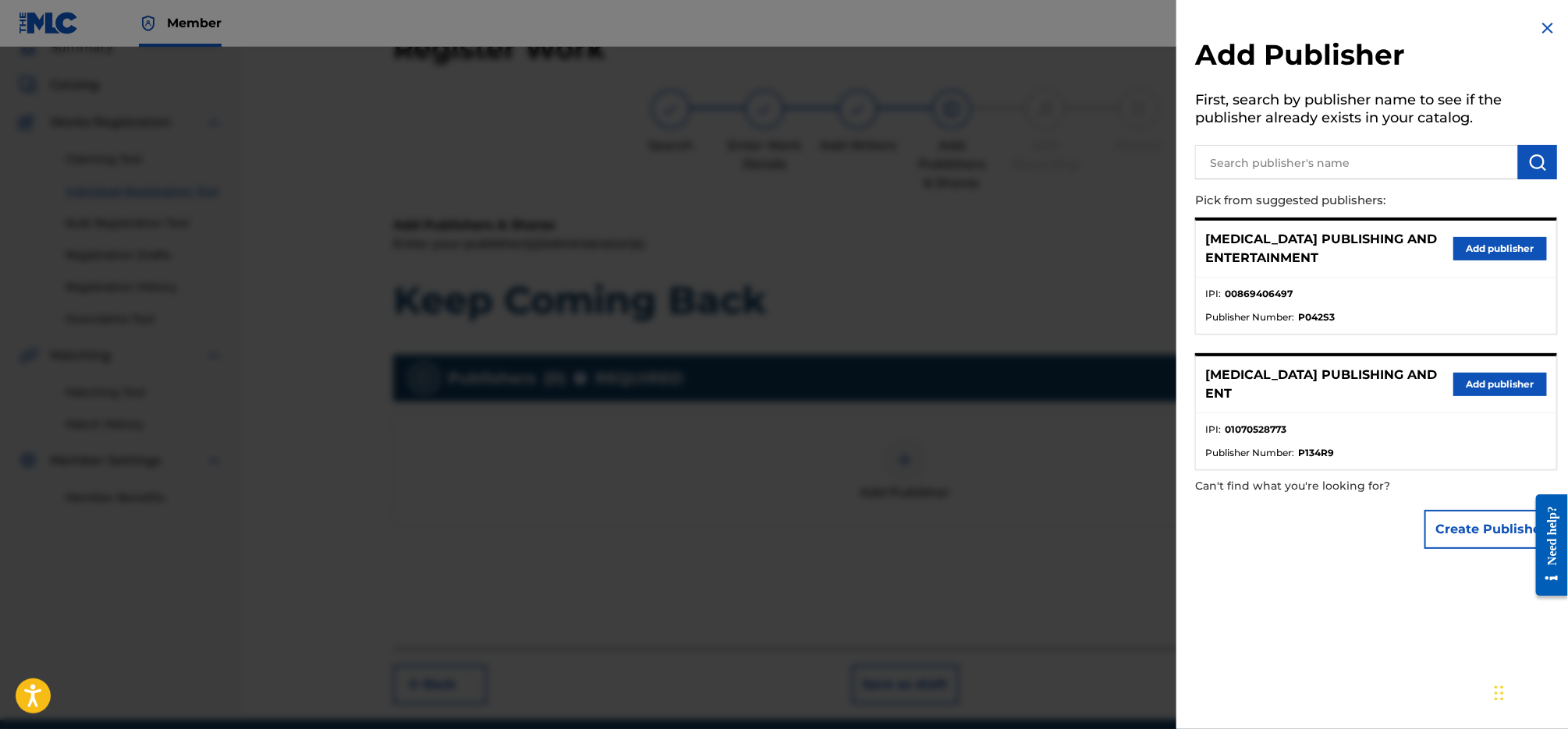
click at [1501, 246] on button "Add publisher" at bounding box center [1499, 249] width 93 height 24
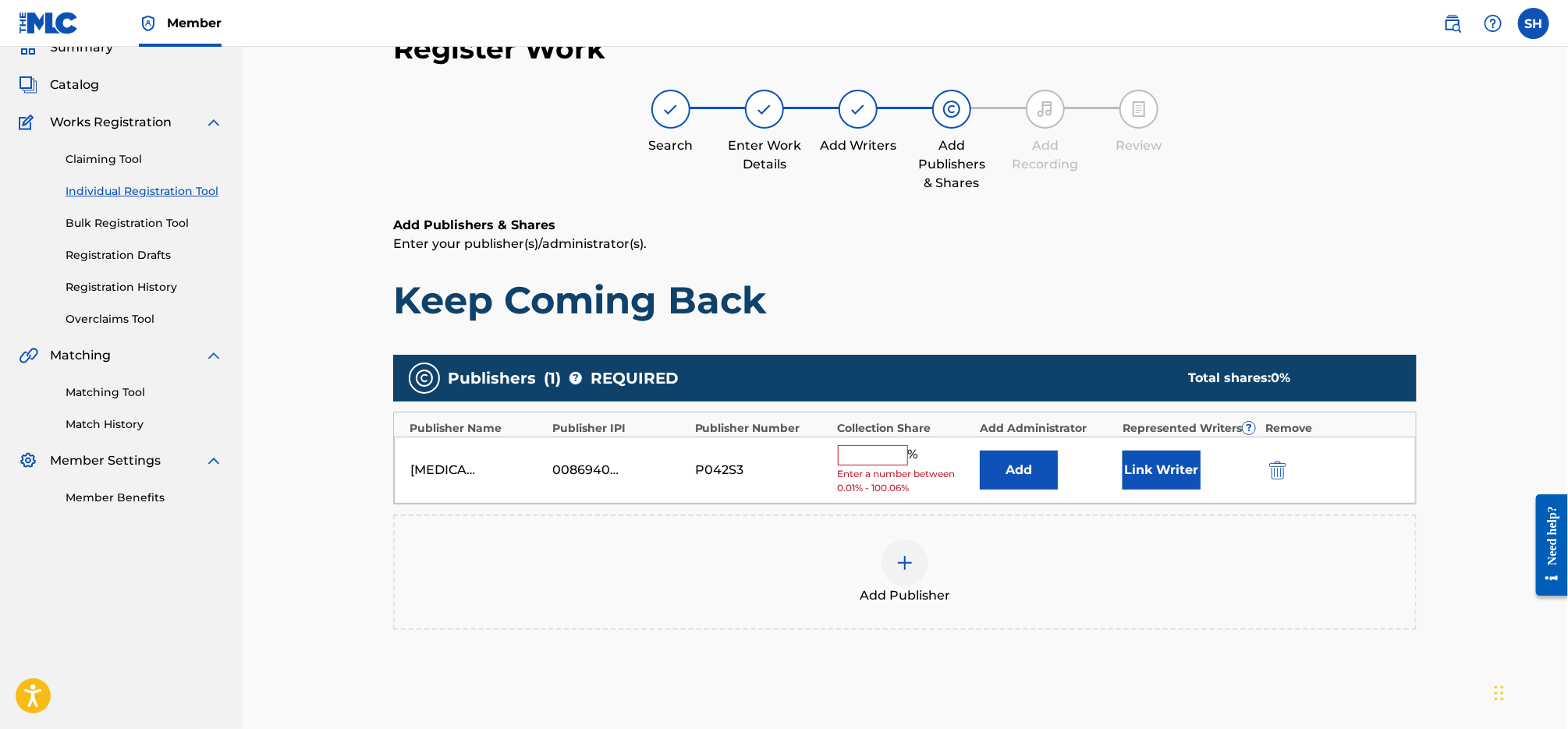
click at [860, 446] on input "text" at bounding box center [873, 456] width 70 height 21
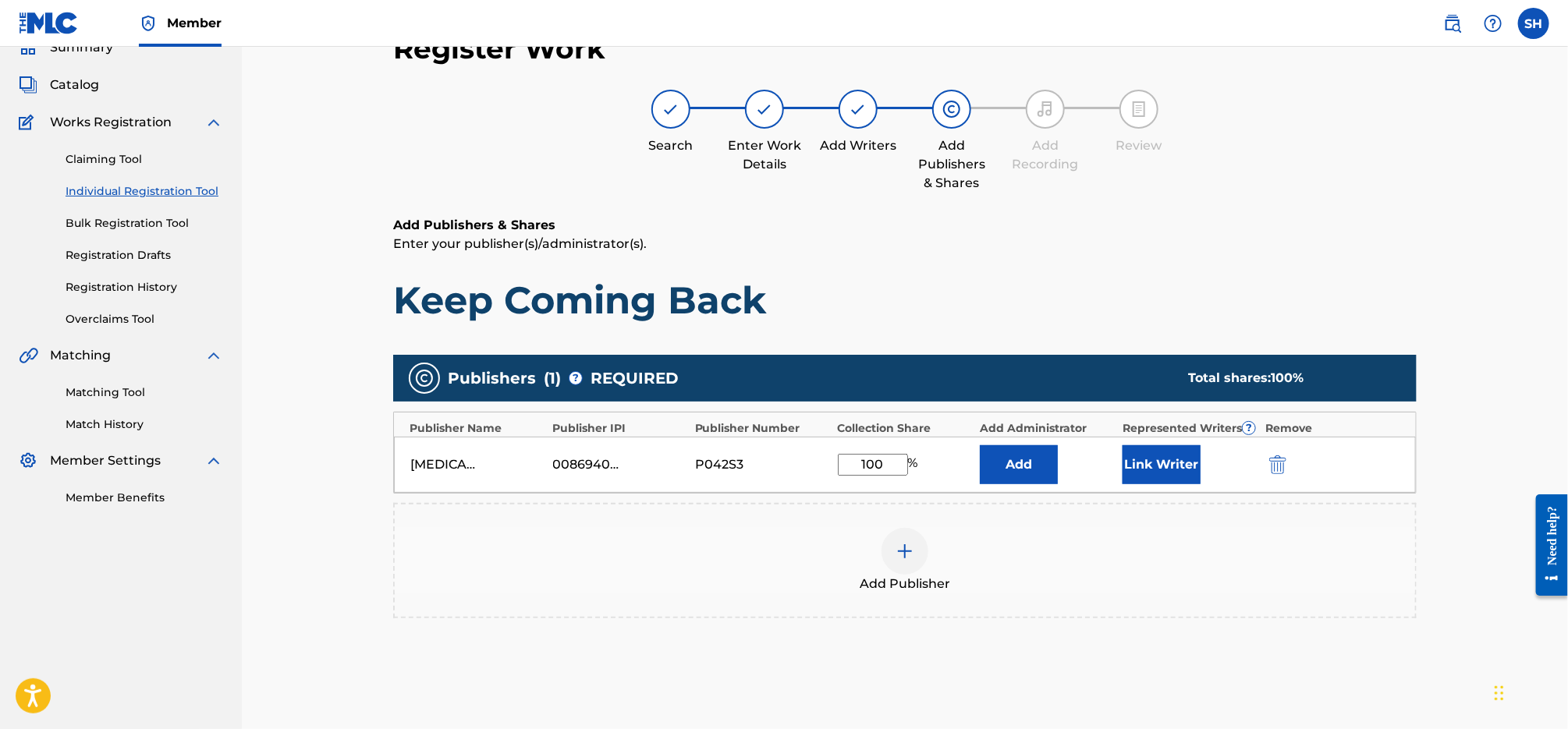
type input "100"
click at [1184, 469] on button "Link Writer" at bounding box center [1161, 464] width 78 height 39
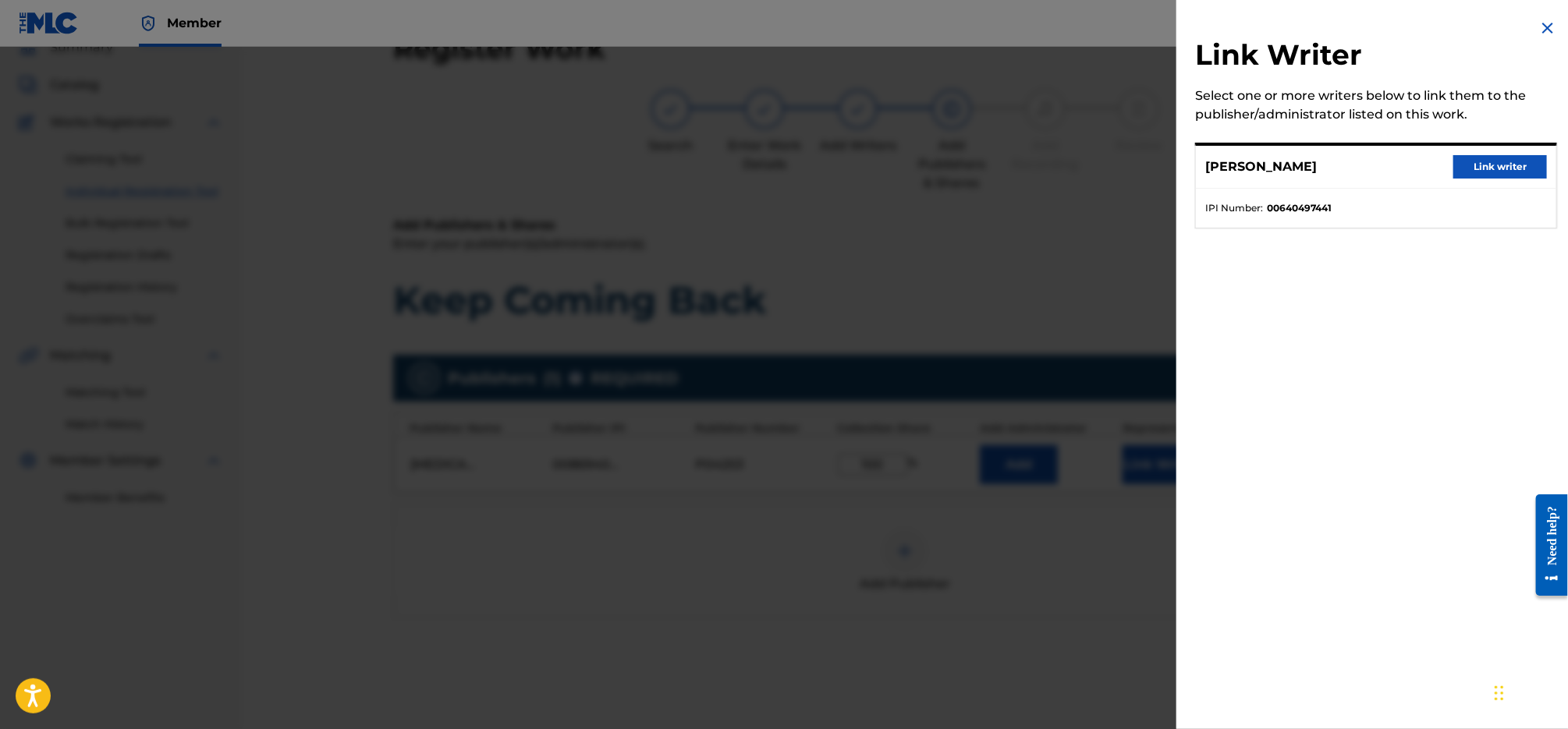
click at [1481, 173] on button "Link writer" at bounding box center [1499, 167] width 93 height 24
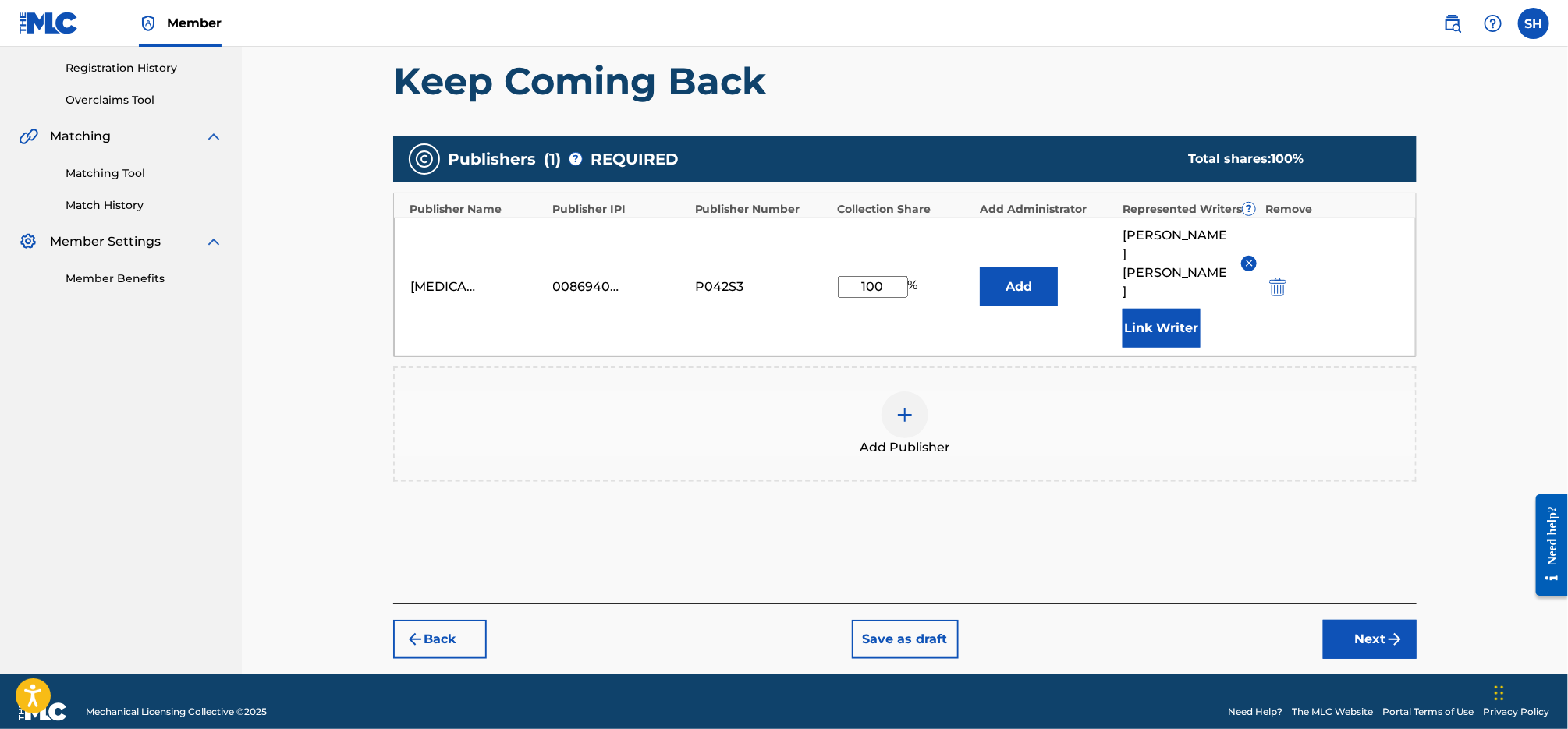
click at [1360, 623] on button "Next" at bounding box center [1369, 639] width 93 height 39
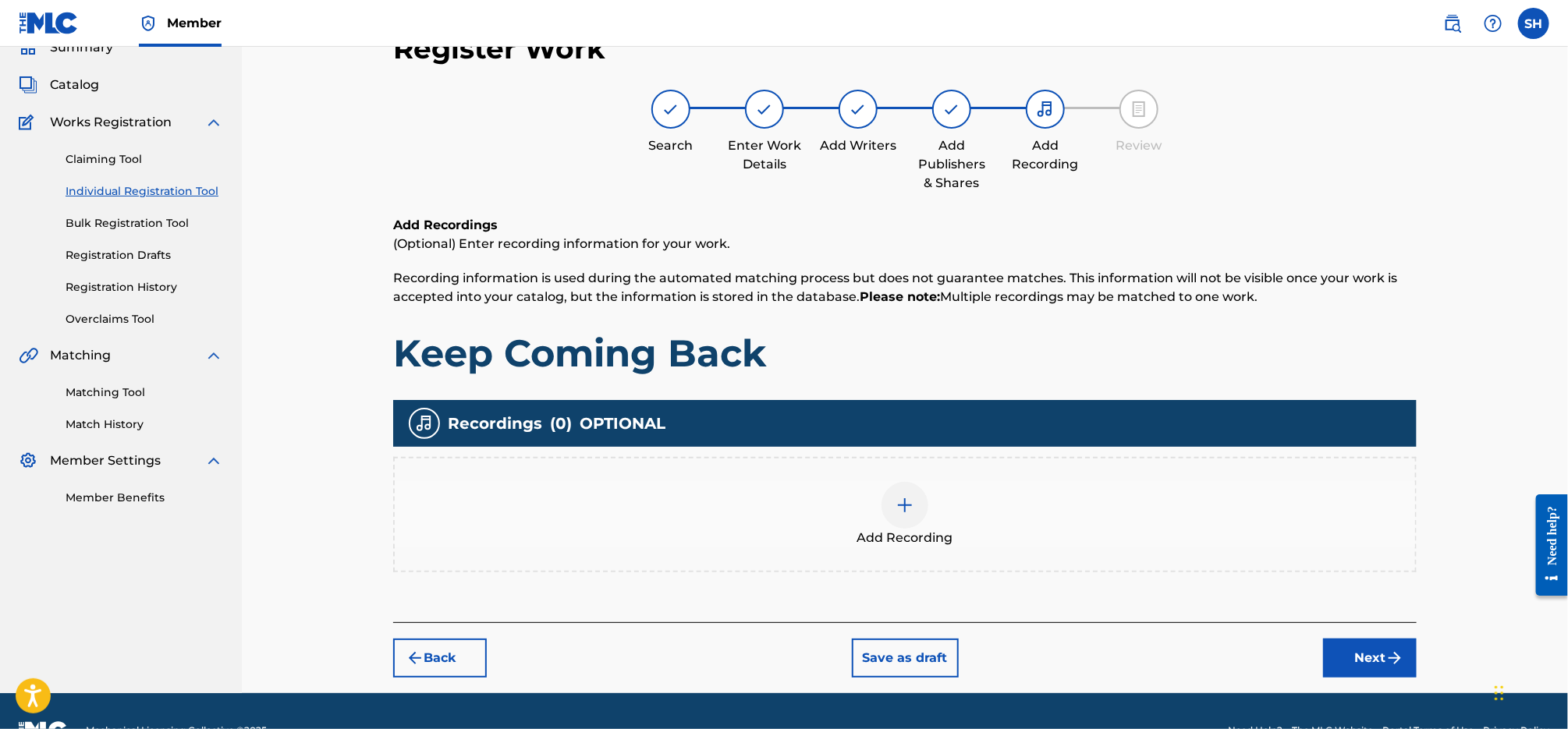
click at [918, 503] on div at bounding box center [905, 506] width 47 height 47
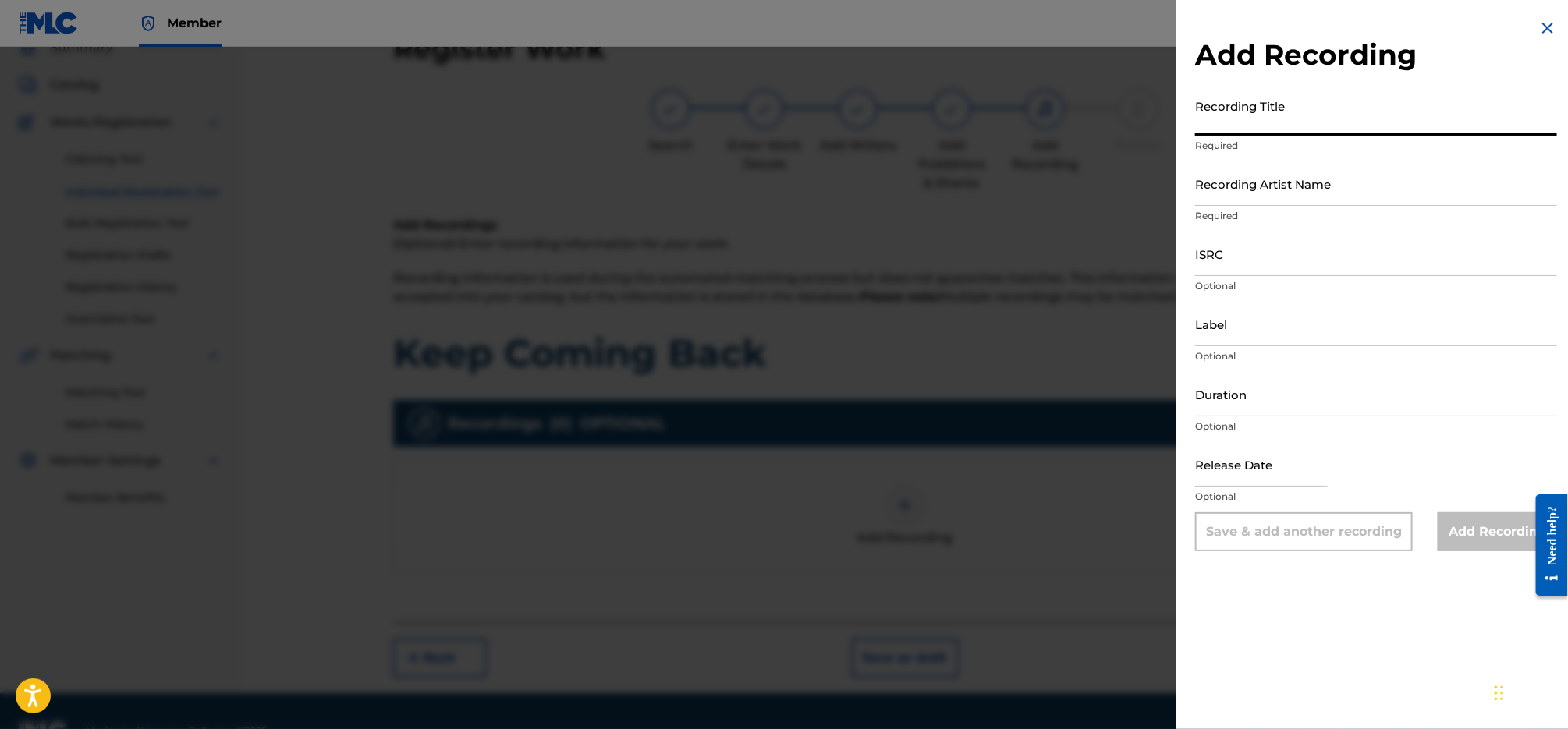
click at [1294, 117] on input "Recording Title" at bounding box center [1376, 113] width 362 height 44
type input "Keep Coming Back"
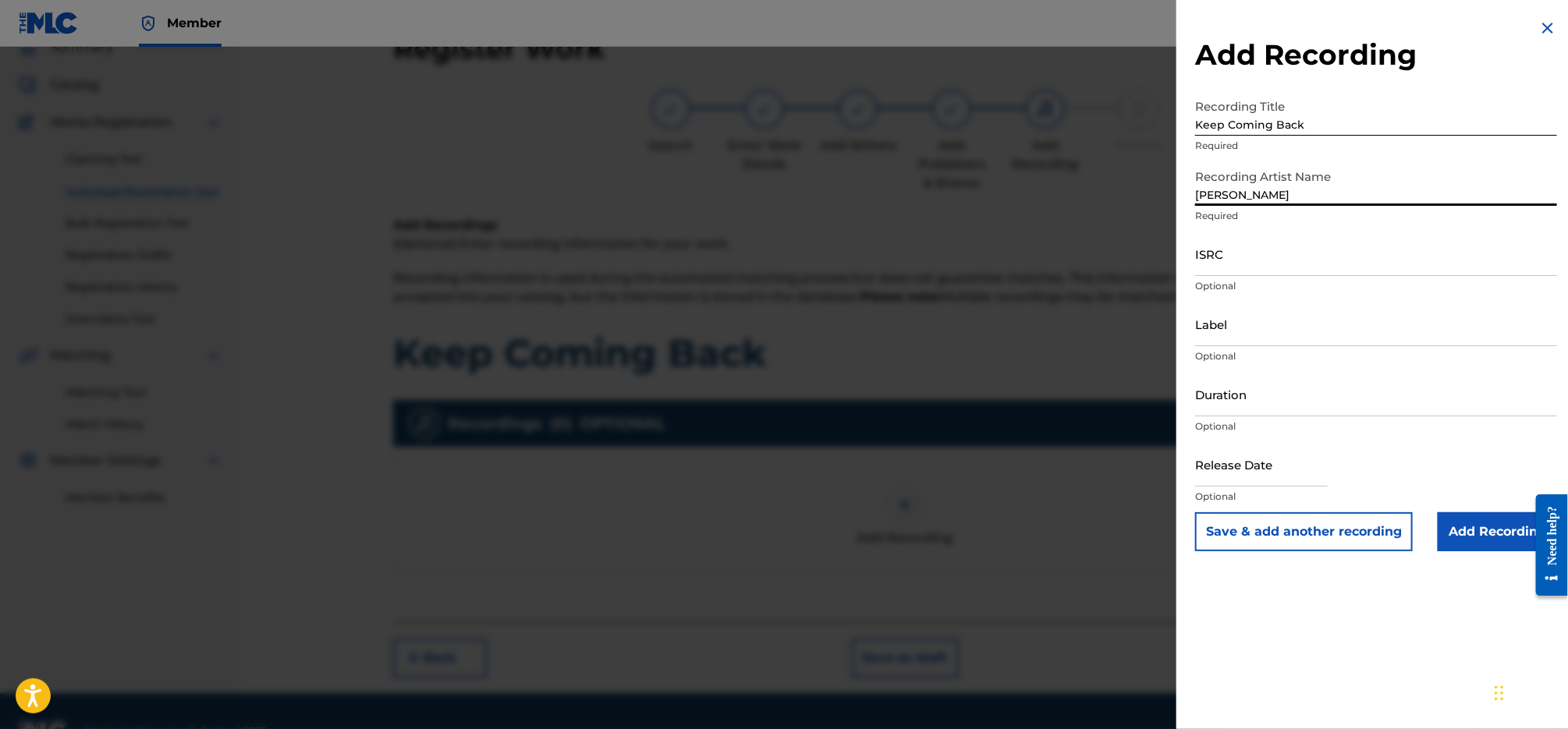
type input "[PERSON_NAME]"
click at [1328, 265] on input "ISRC" at bounding box center [1376, 253] width 362 height 44
paste input "QM9A92027437"
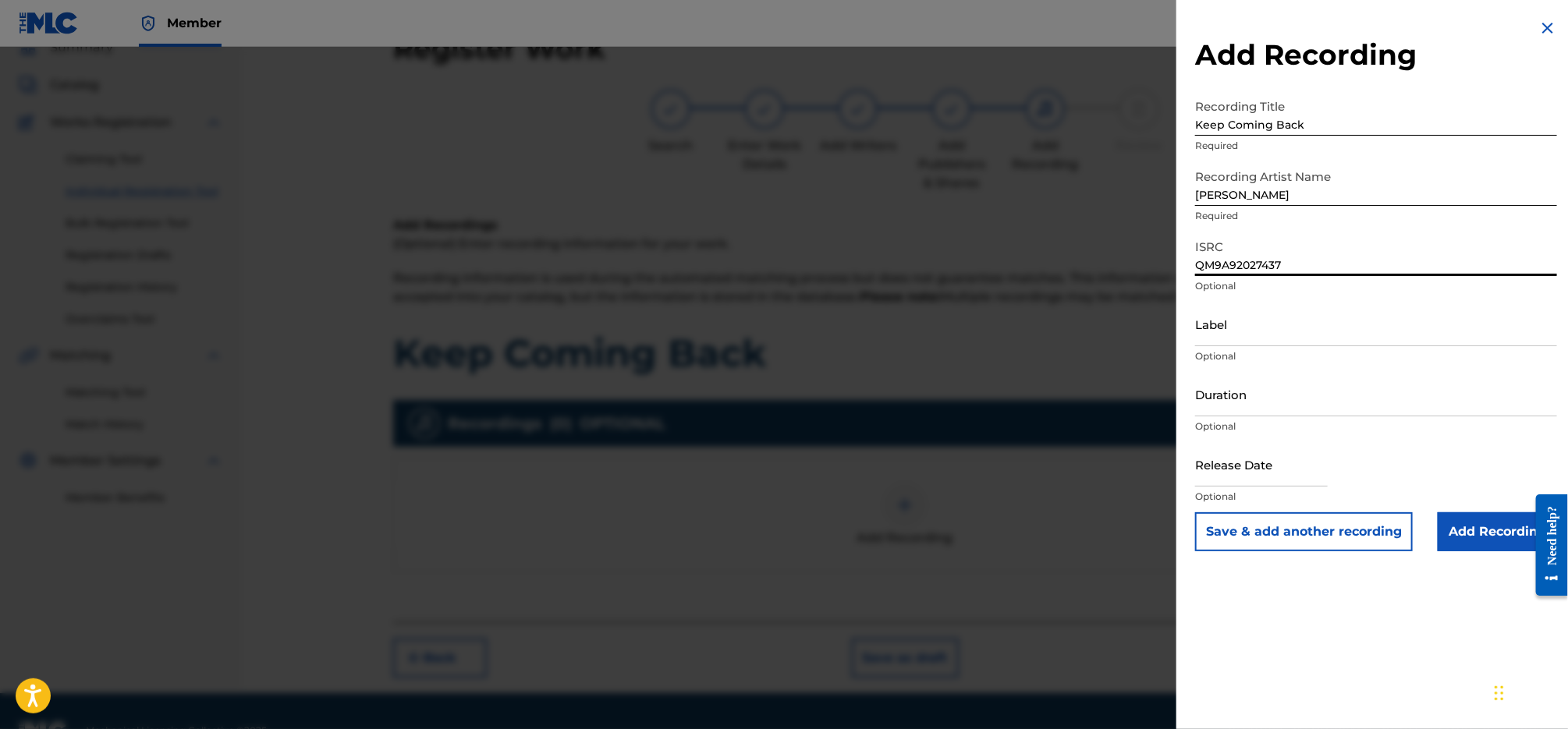
type input "QM9A92027437"
click at [1271, 333] on input "Label" at bounding box center [1376, 323] width 362 height 44
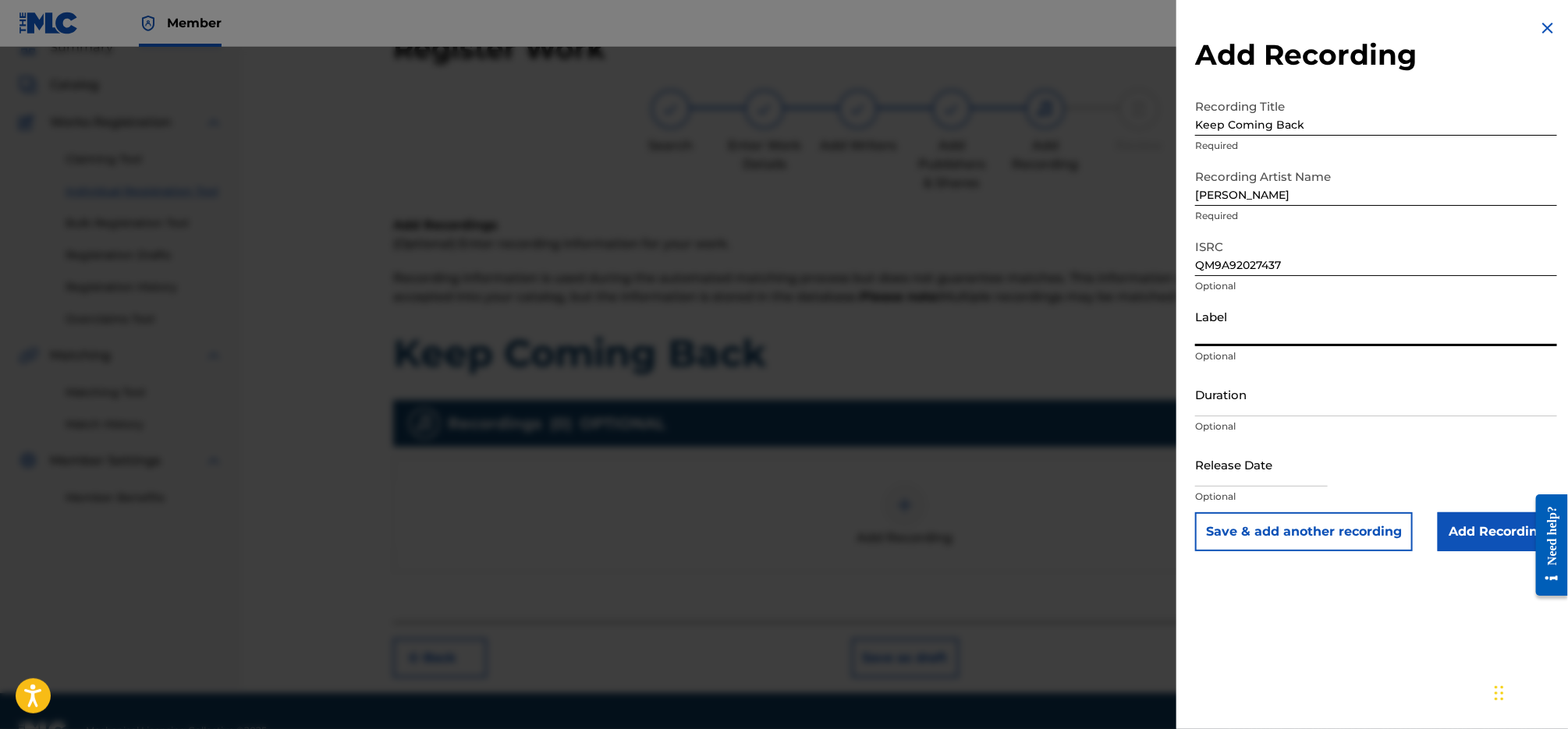
type input "[MEDICAL_DATA] Publishing & Entertainment, LLC"
click at [1470, 539] on input "Add Recording" at bounding box center [1496, 531] width 120 height 39
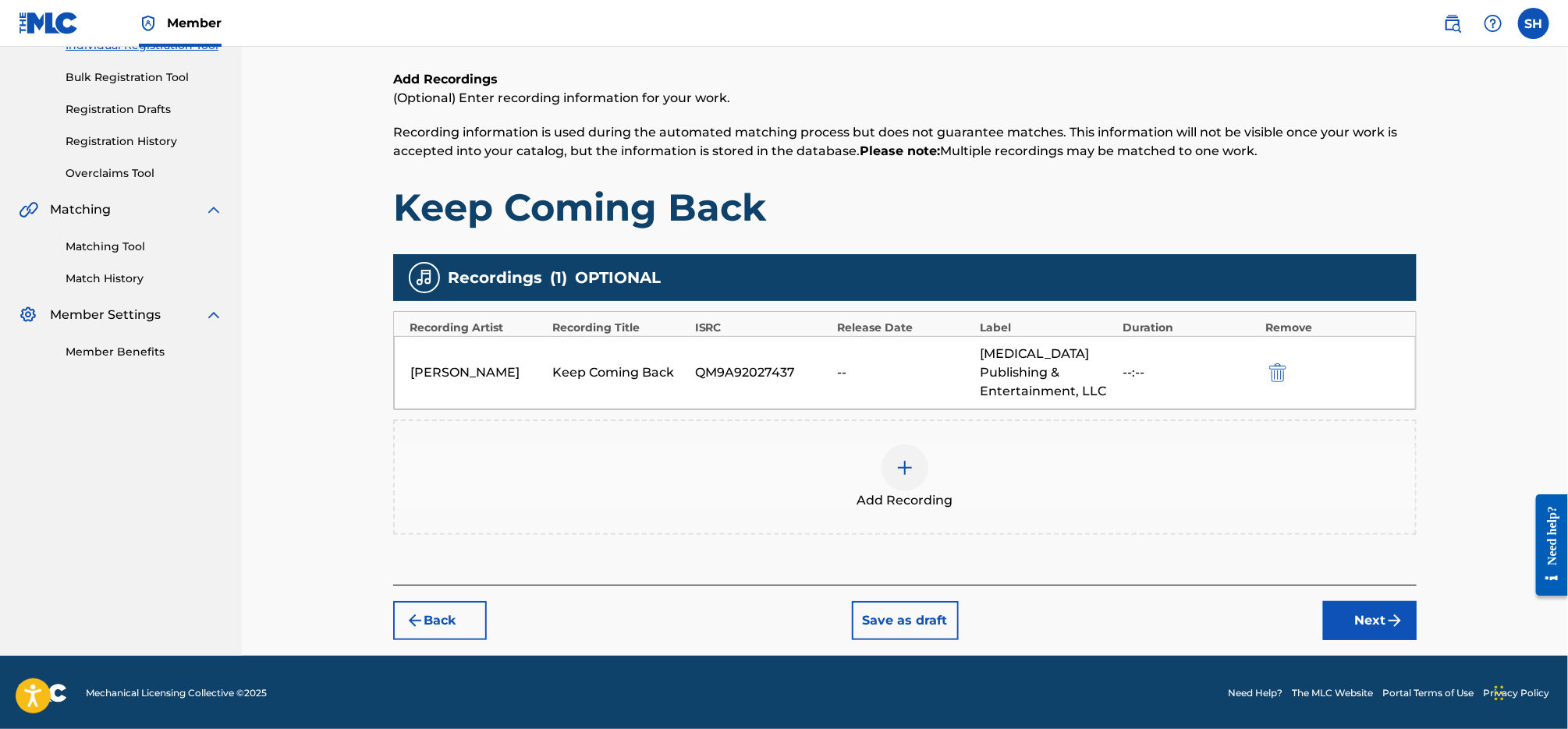
drag, startPoint x: 1396, startPoint y: 623, endPoint x: 1429, endPoint y: 575, distance: 58.2
click at [1396, 623] on img "submit" at bounding box center [1395, 621] width 19 height 19
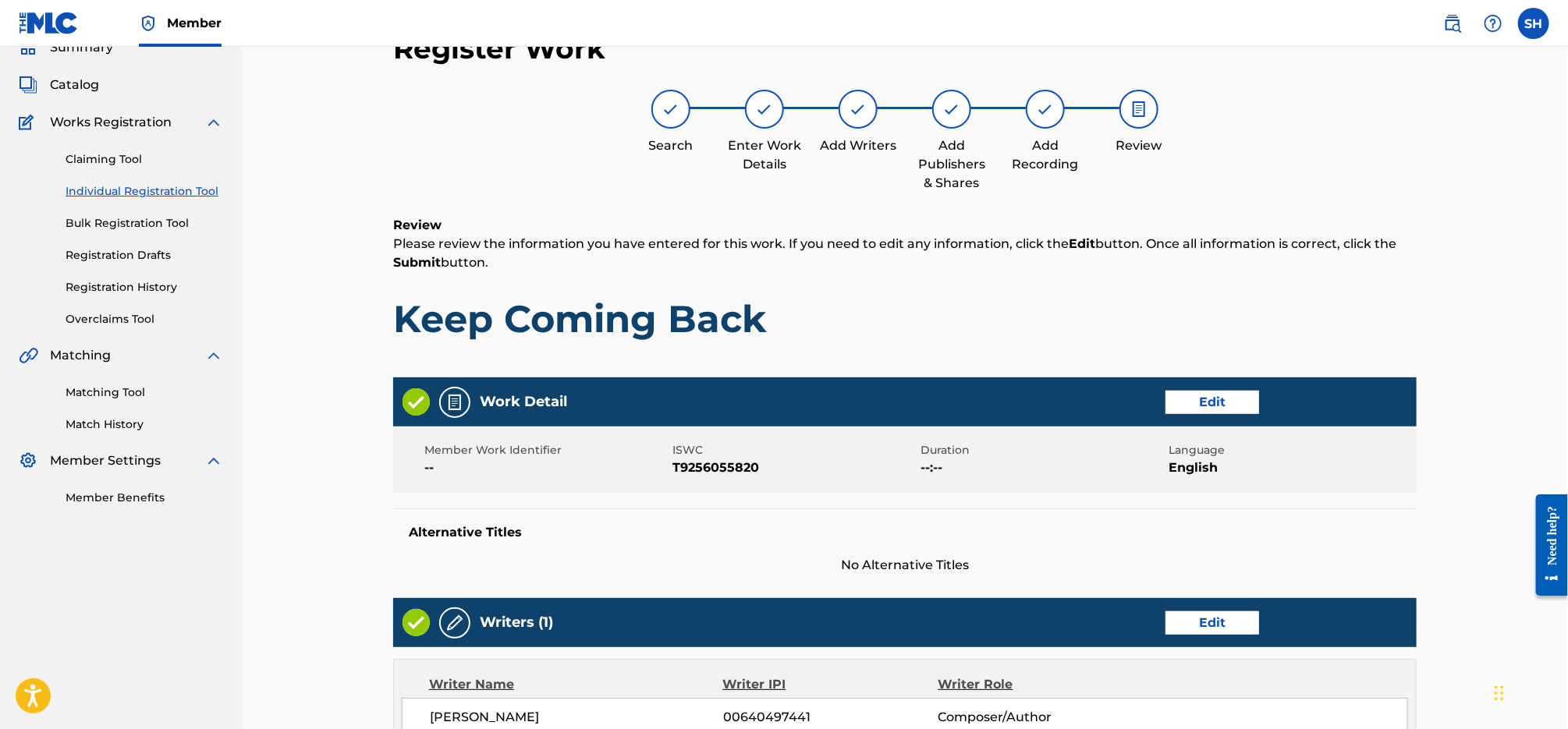
scroll to position [637, 0]
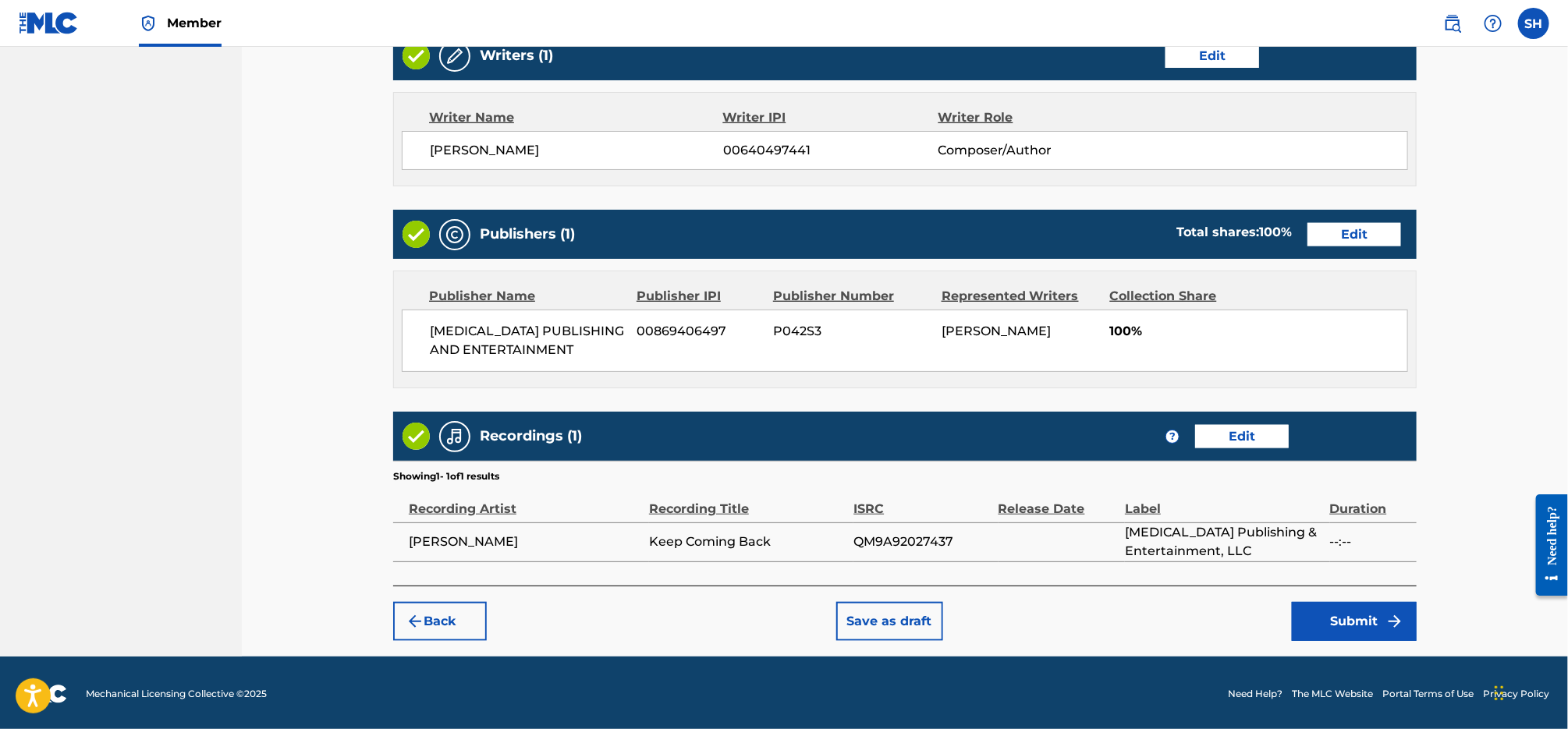
click at [1406, 616] on button "Submit" at bounding box center [1354, 621] width 124 height 39
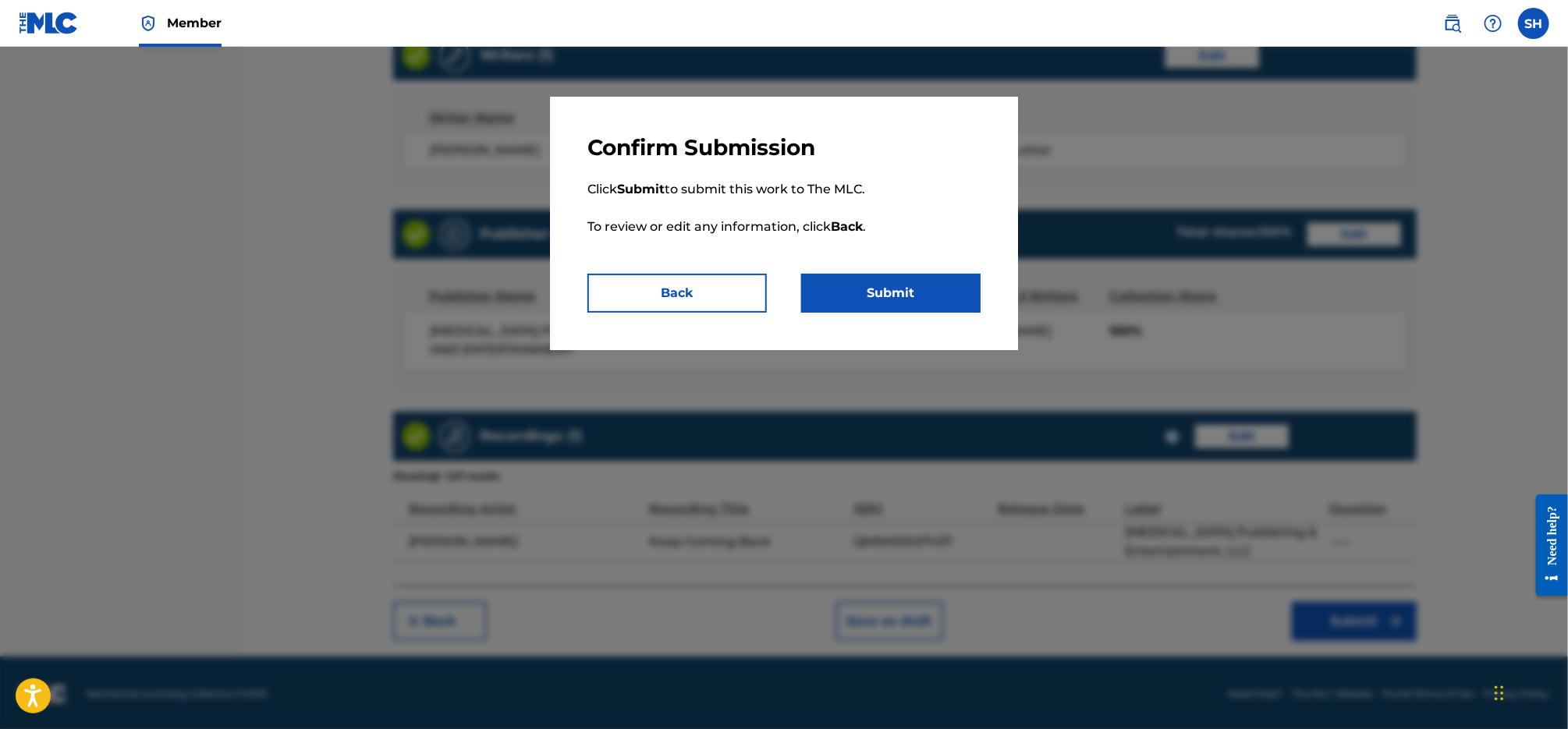
click at [918, 292] on button "Submit" at bounding box center [890, 293] width 179 height 39
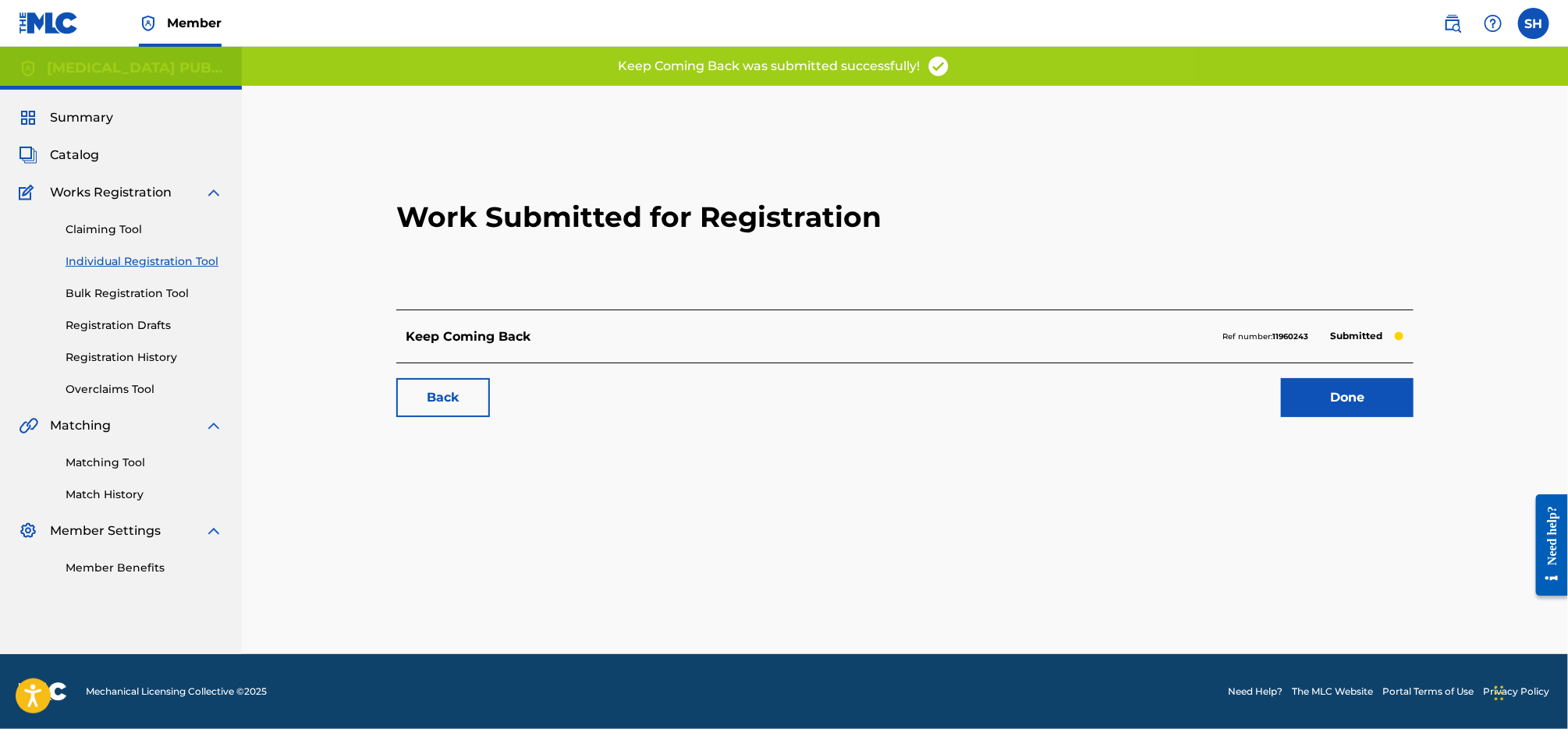
click at [1312, 387] on link "Done" at bounding box center [1347, 397] width 133 height 39
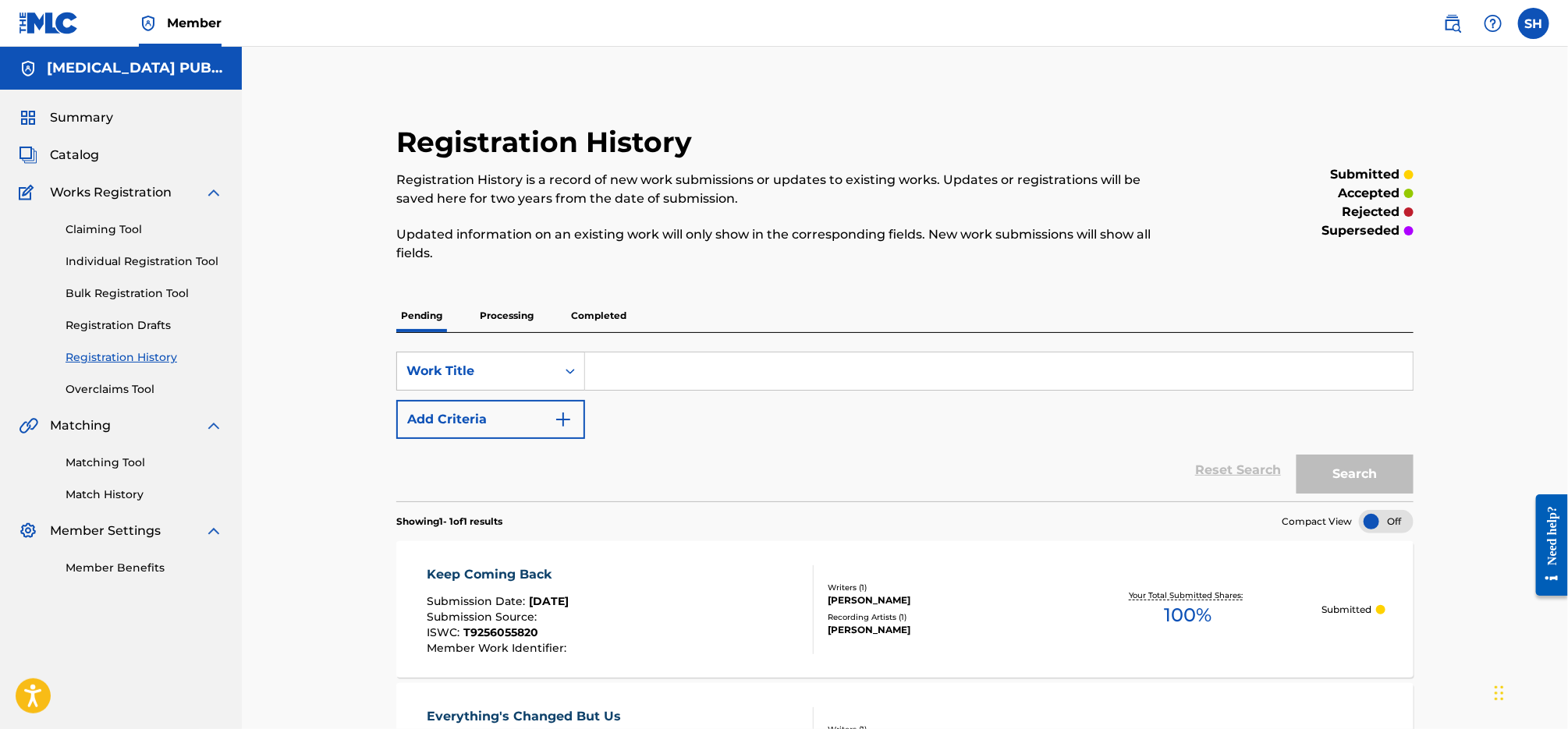
click at [84, 156] on span "Catalog" at bounding box center [74, 155] width 49 height 19
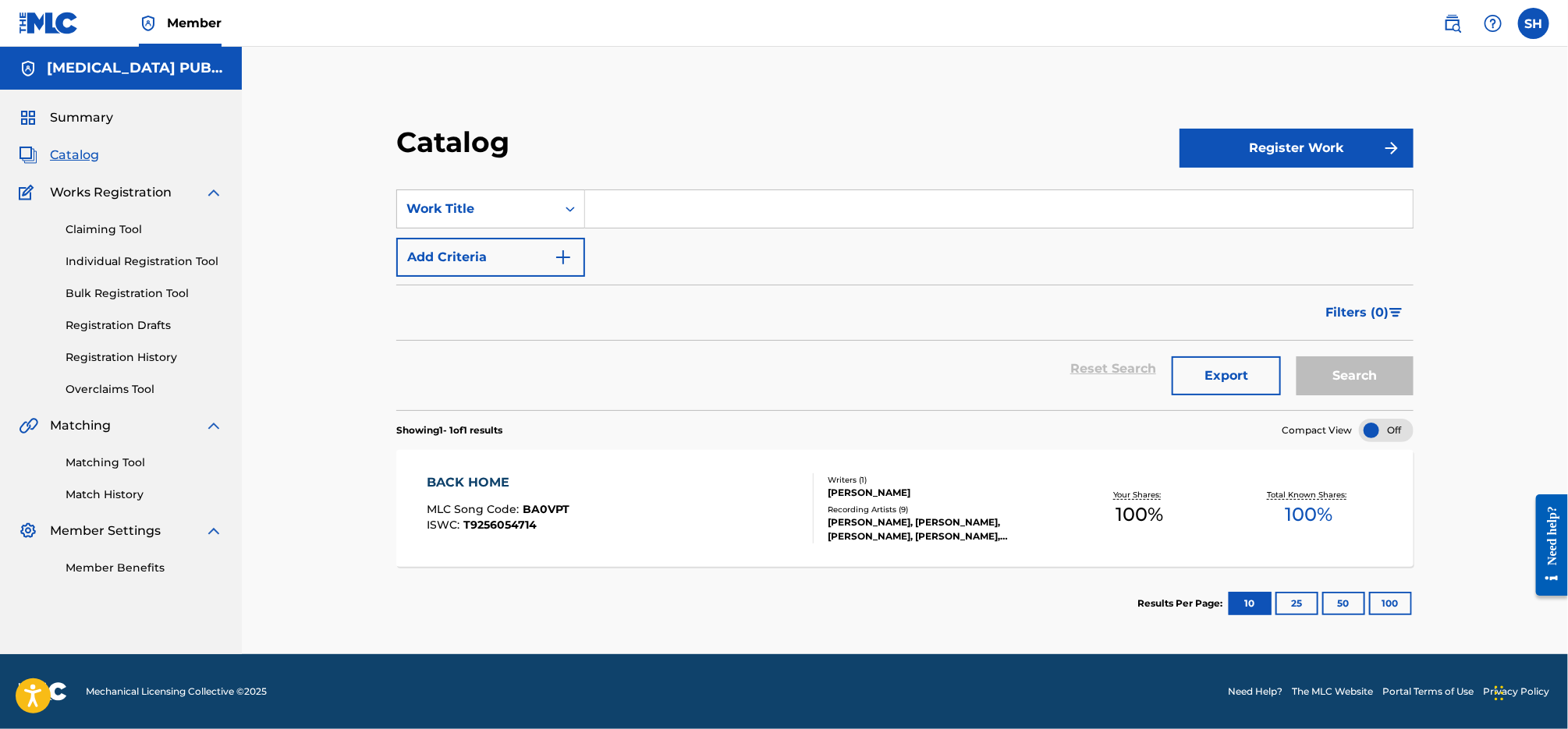
click at [657, 219] on input "Search Form" at bounding box center [999, 209] width 827 height 38
paste input "We Can't Move On"
type input "We Can't Move On"
click at [1297, 356] on button "Search" at bounding box center [1355, 375] width 117 height 39
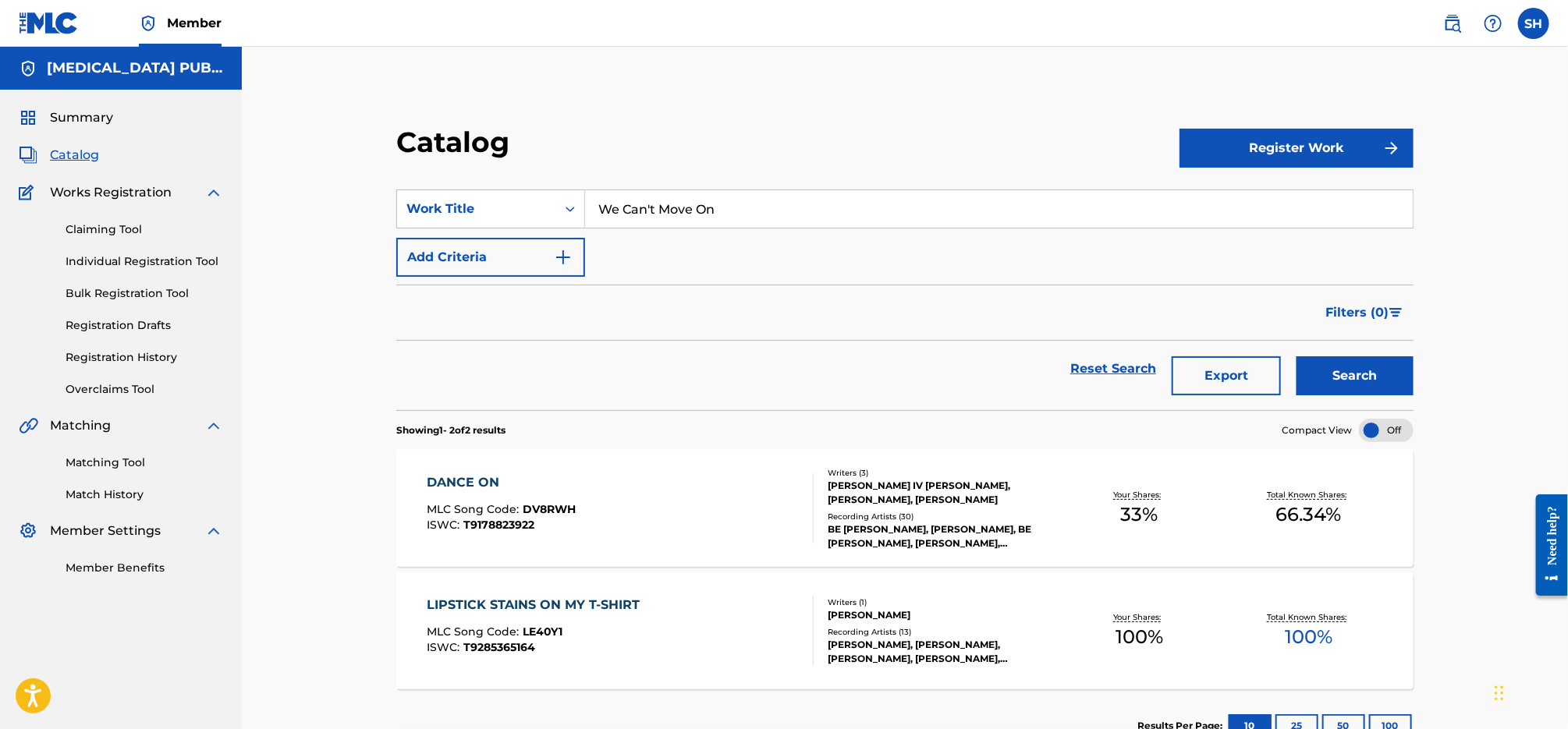
scroll to position [107, 0]
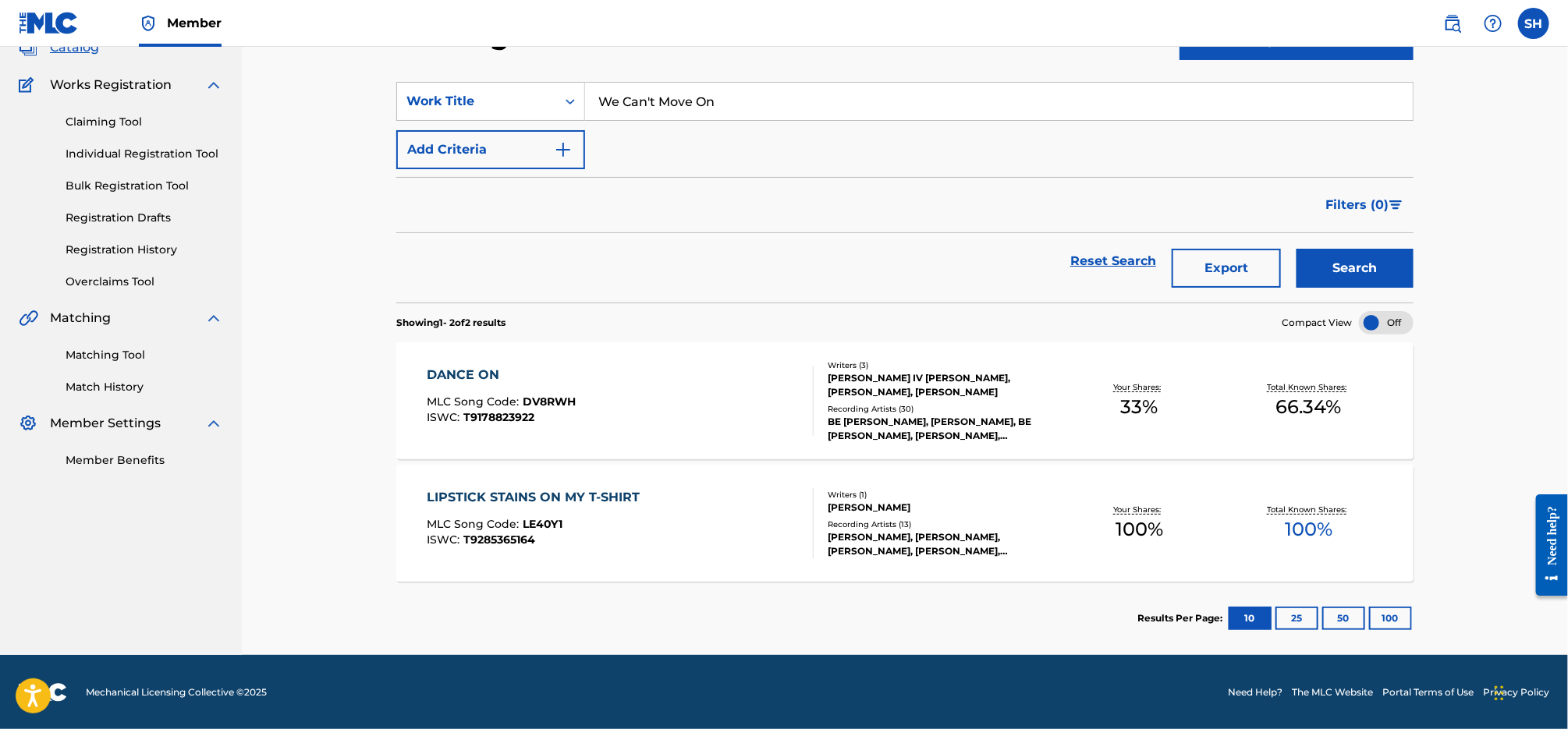
click at [156, 147] on link "Individual Registration Tool" at bounding box center [144, 154] width 157 height 16
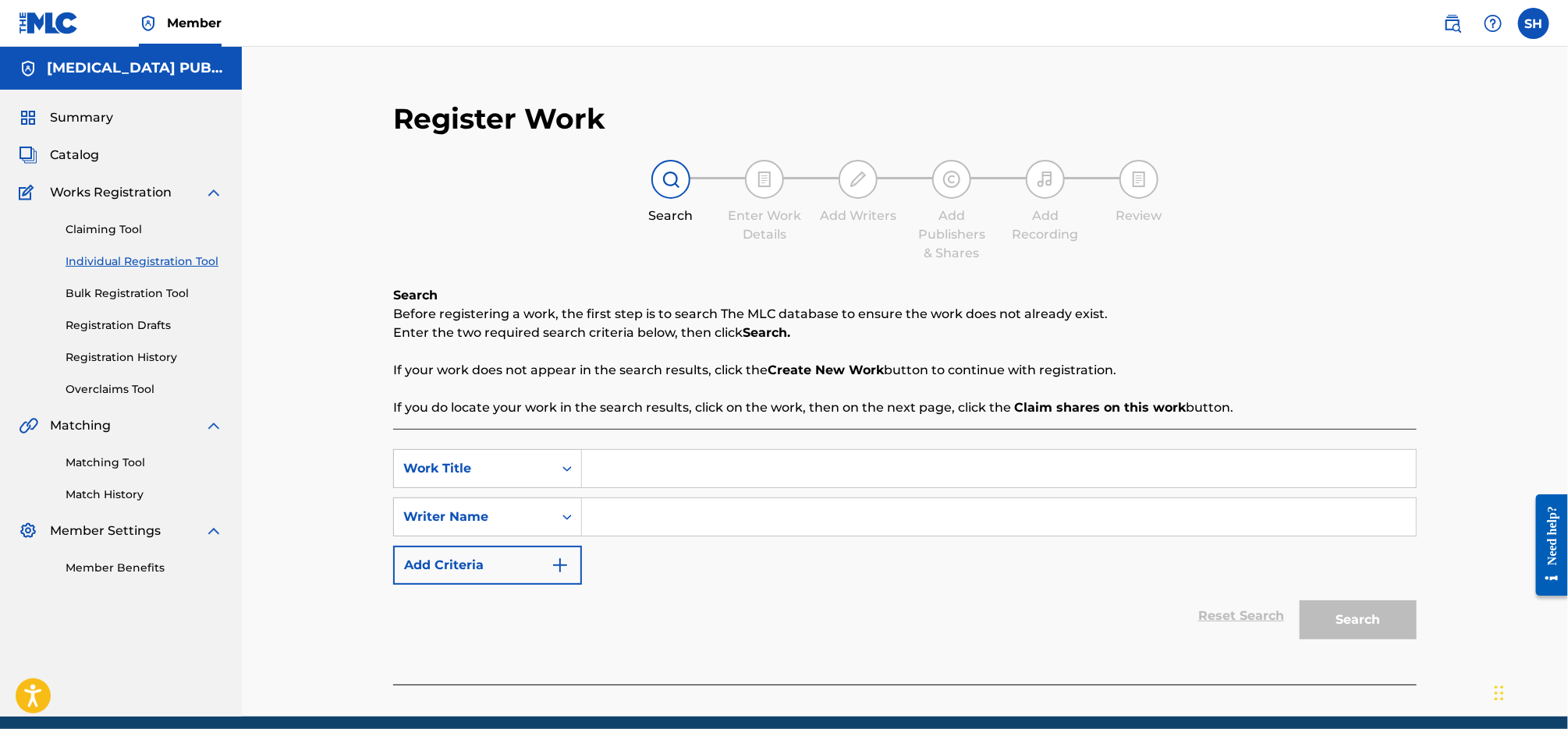
click at [711, 475] on input "Search Form" at bounding box center [998, 469] width 834 height 38
paste input "We Can't Move On"
type input "We Can't Move On"
click at [685, 521] on input "Search Form" at bounding box center [998, 517] width 834 height 38
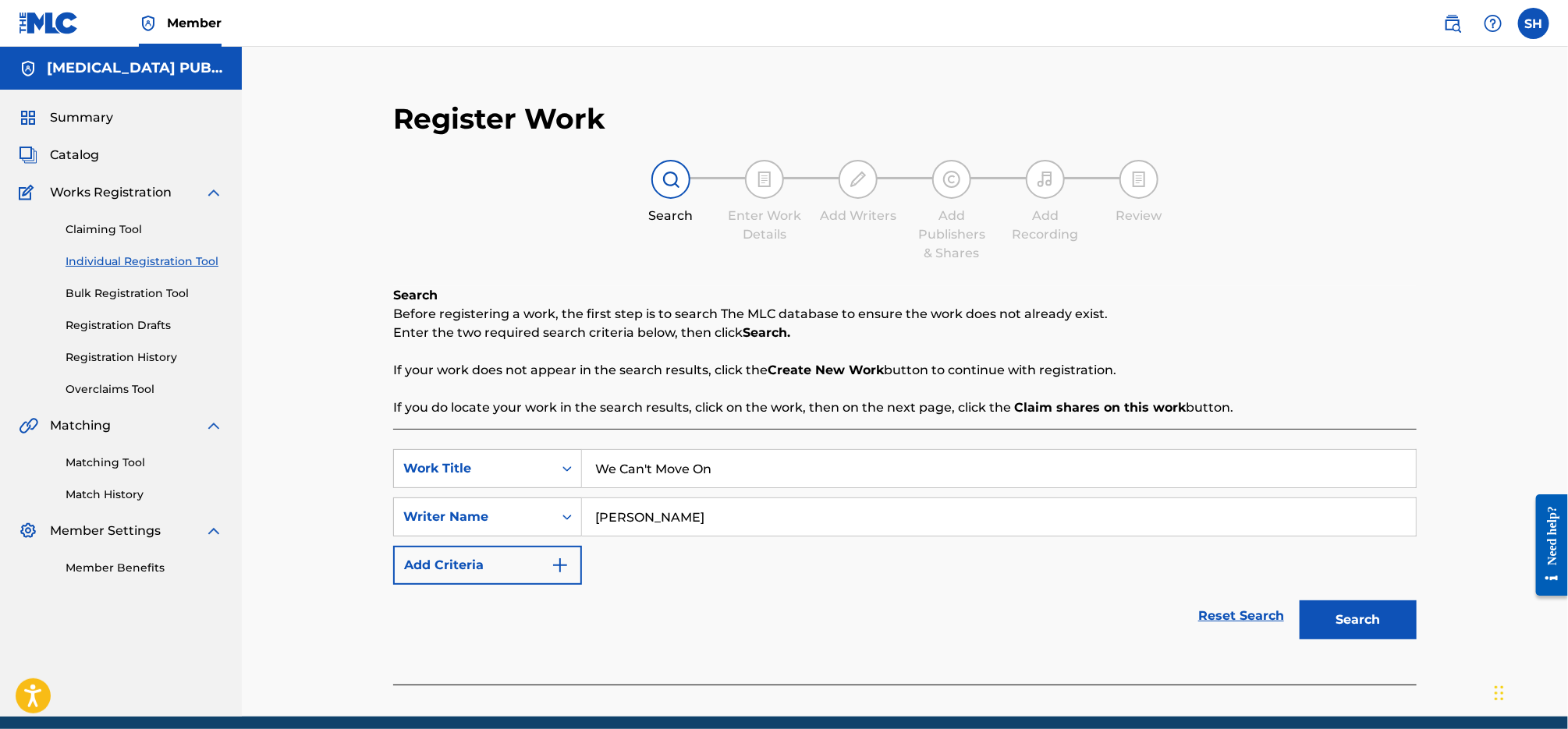
type input "[PERSON_NAME]"
click at [1299, 600] on button "Search" at bounding box center [1358, 619] width 117 height 39
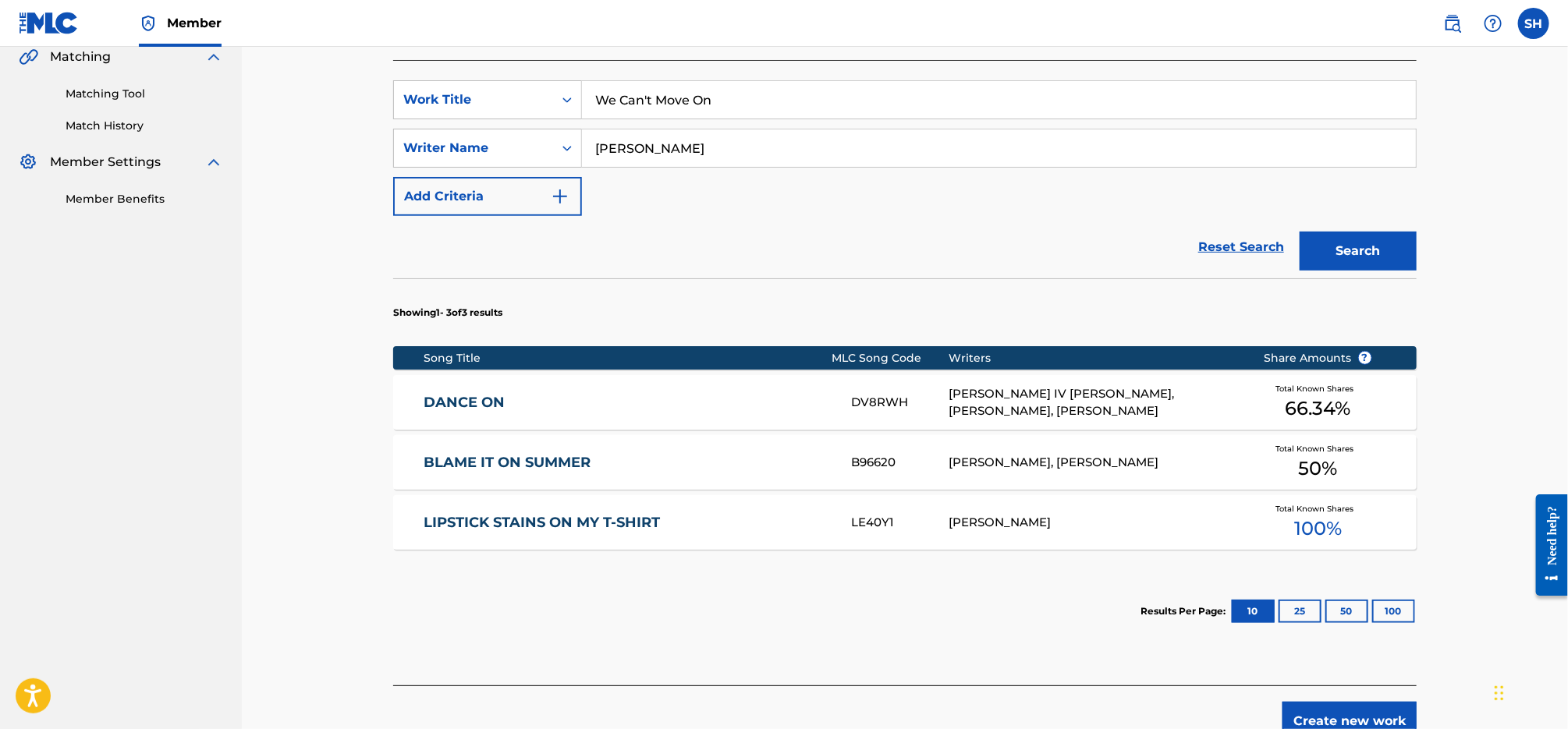
scroll to position [470, 0]
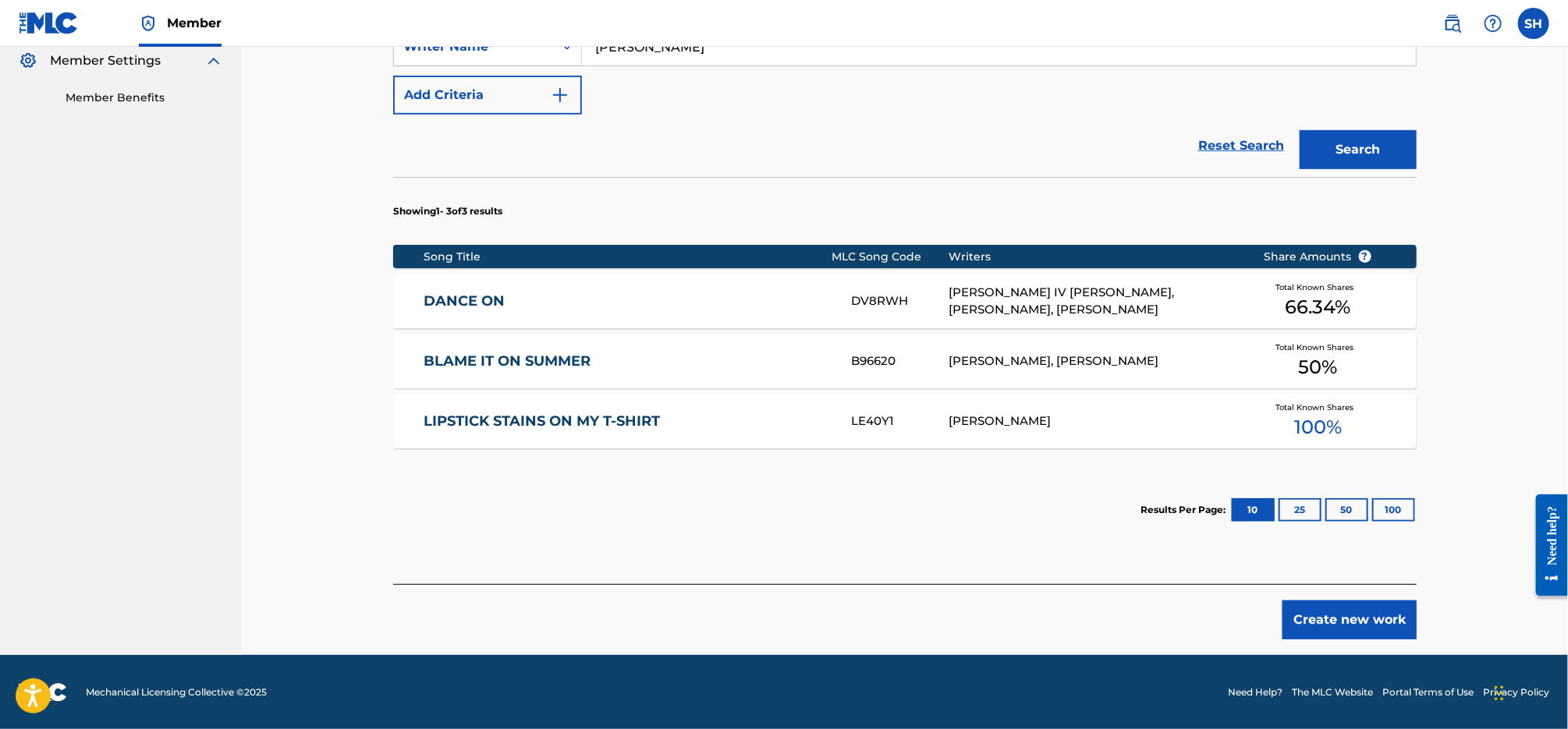
click at [1309, 613] on button "Create new work" at bounding box center [1349, 619] width 134 height 39
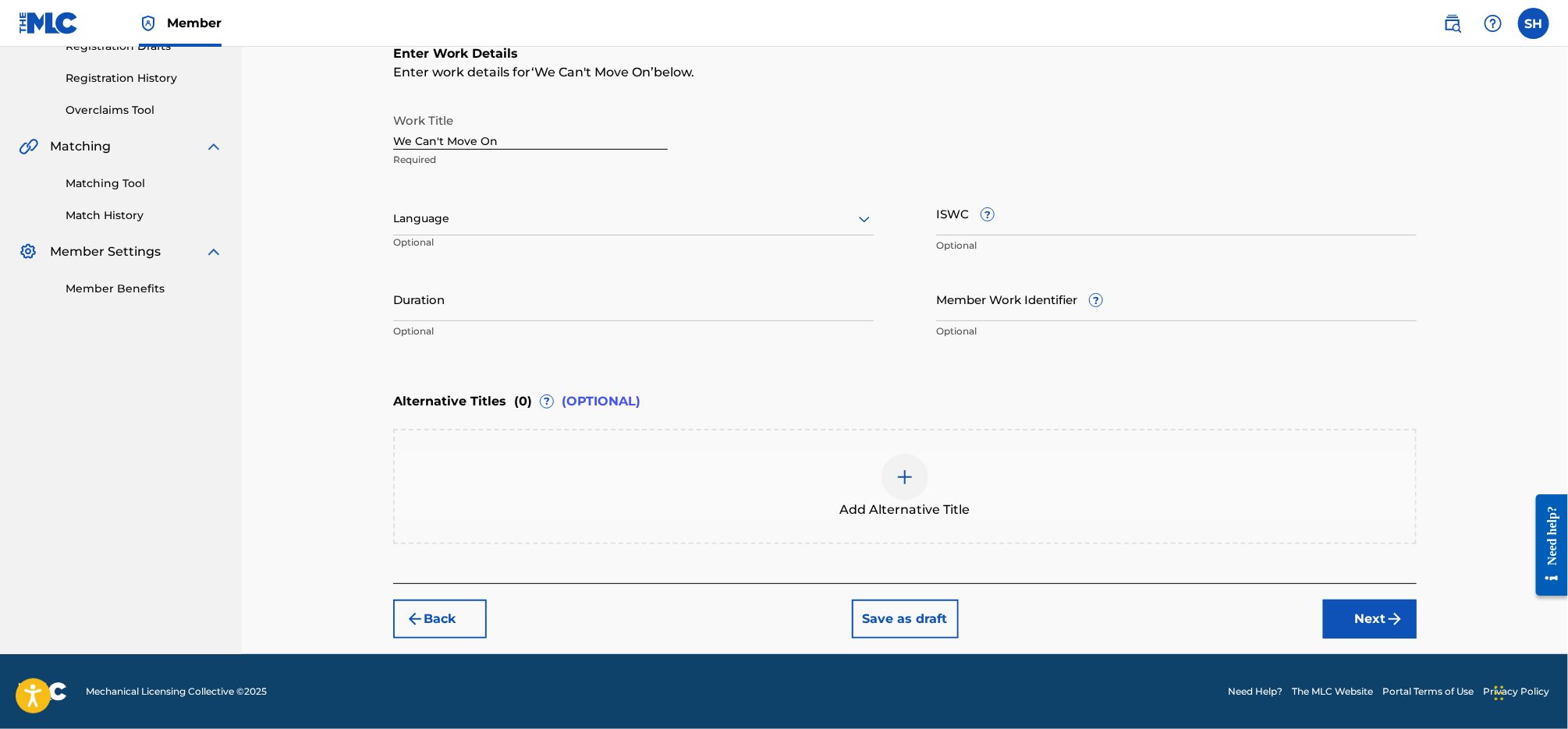
scroll to position [278, 0]
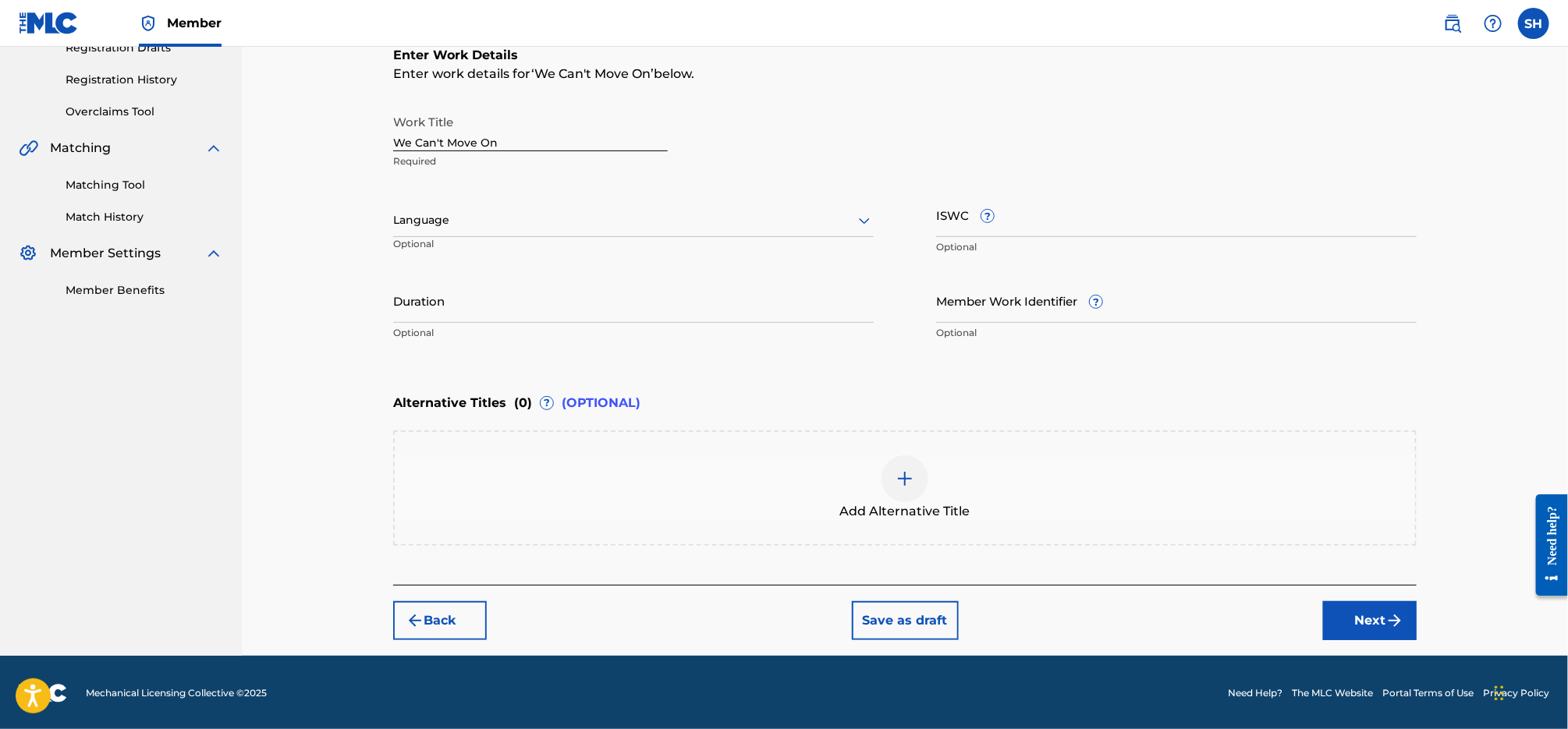
click at [1063, 211] on input "ISWC ?" at bounding box center [1176, 214] width 481 height 44
paste input "T3084832695"
type input "T3084832695"
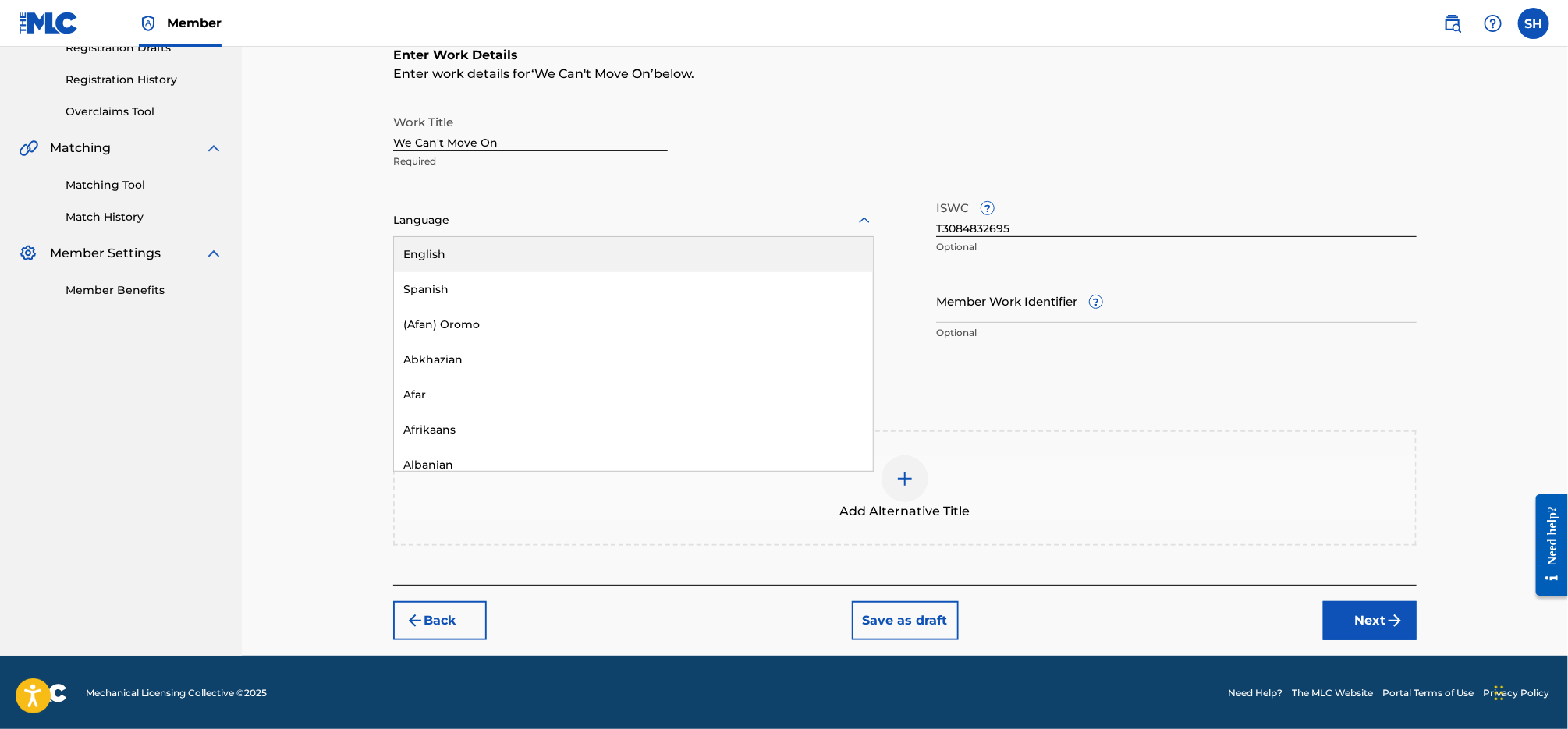
click at [694, 233] on div "Language" at bounding box center [633, 220] width 481 height 33
click at [669, 251] on div "English" at bounding box center [633, 254] width 479 height 35
click at [1357, 611] on button "Next" at bounding box center [1369, 620] width 93 height 39
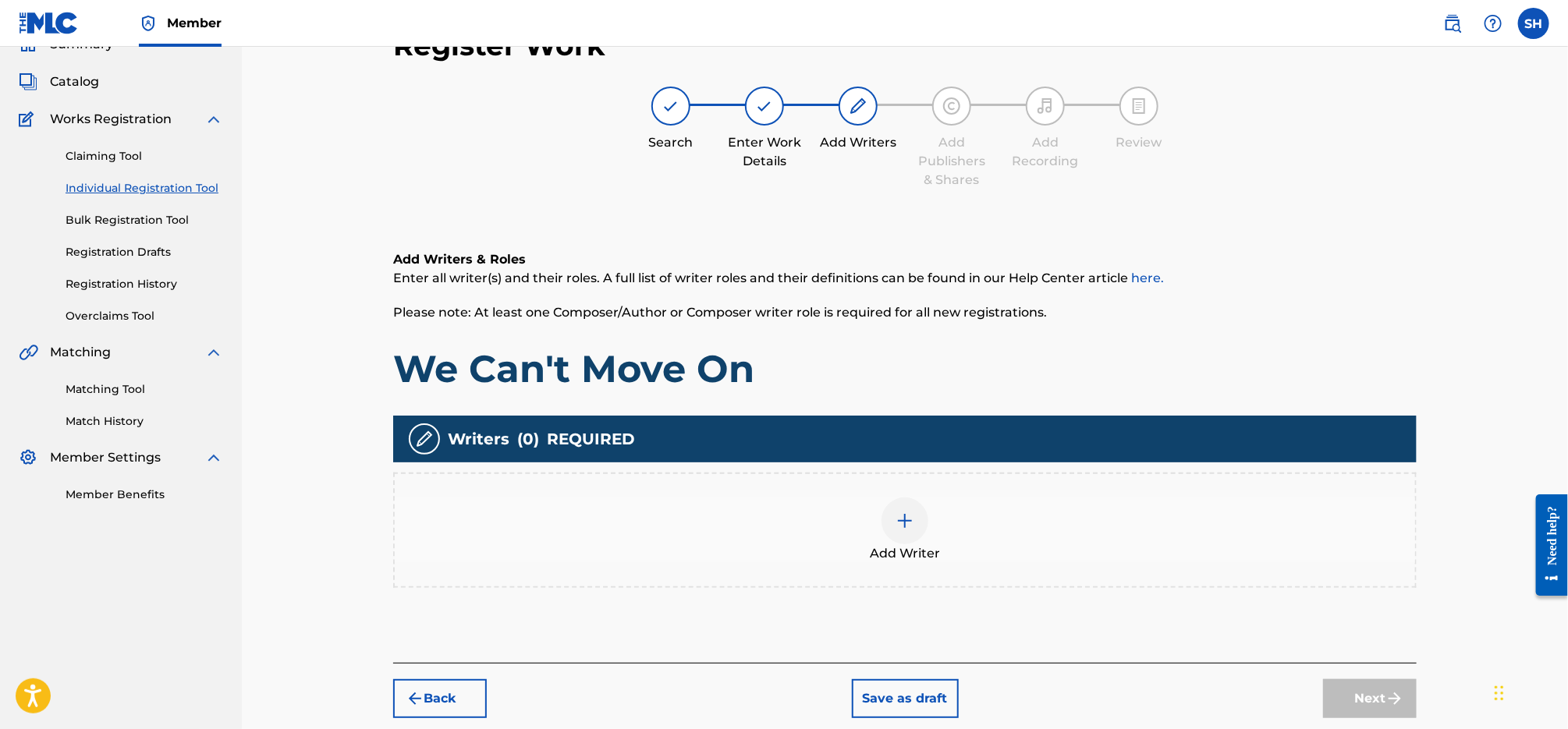
scroll to position [70, 0]
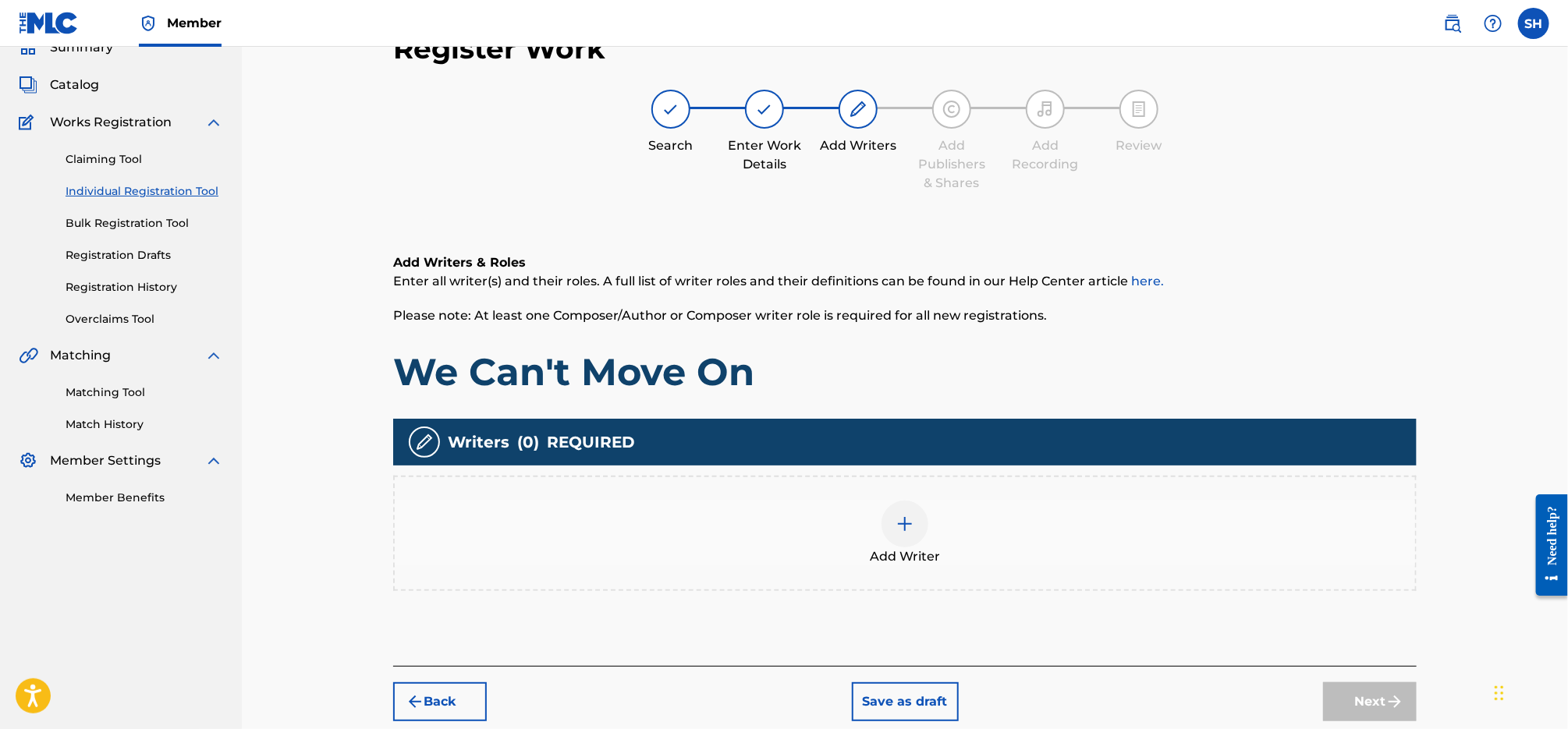
click at [894, 516] on div at bounding box center [905, 524] width 47 height 47
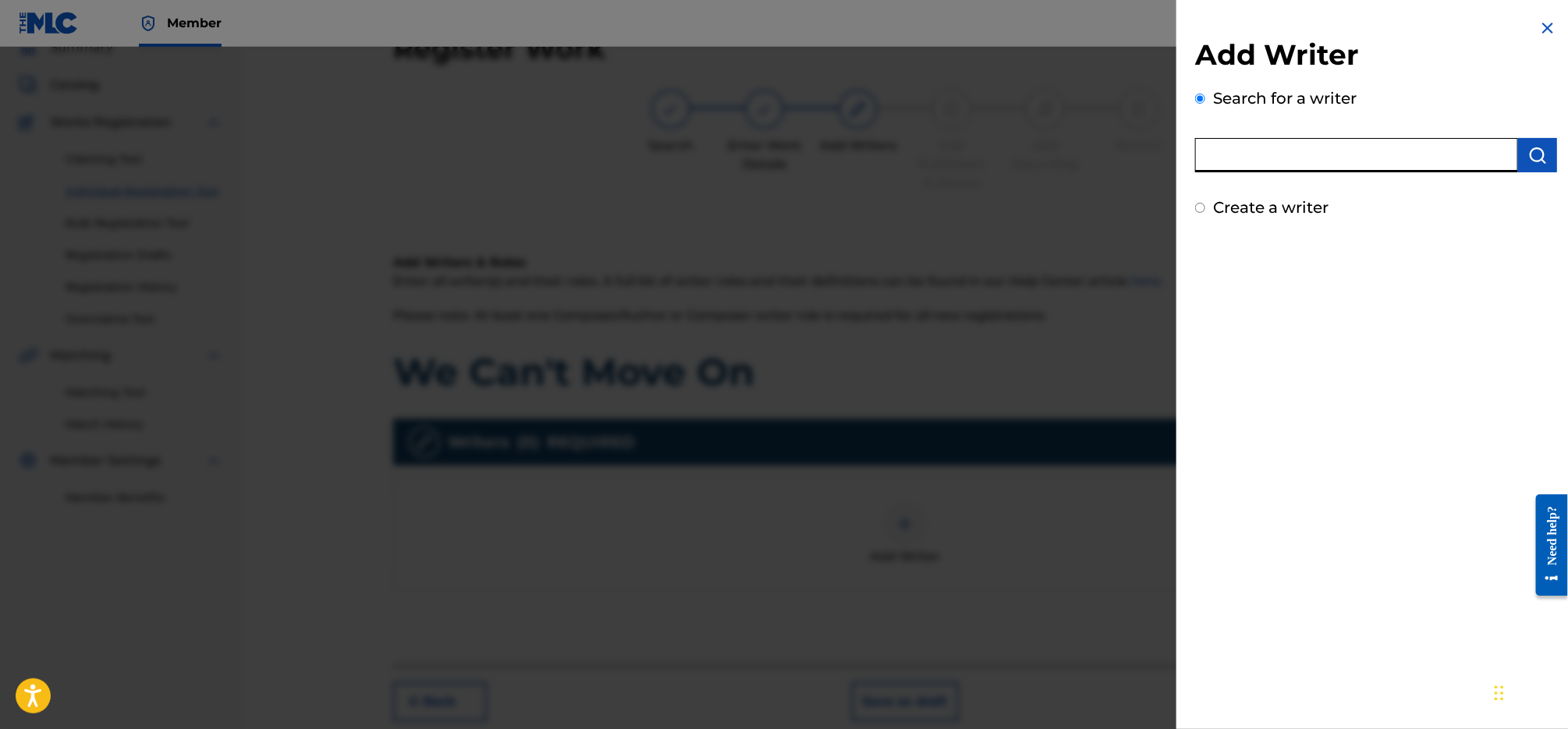
click at [1316, 154] on input "text" at bounding box center [1356, 155] width 323 height 34
type input "[PERSON_NAME]"
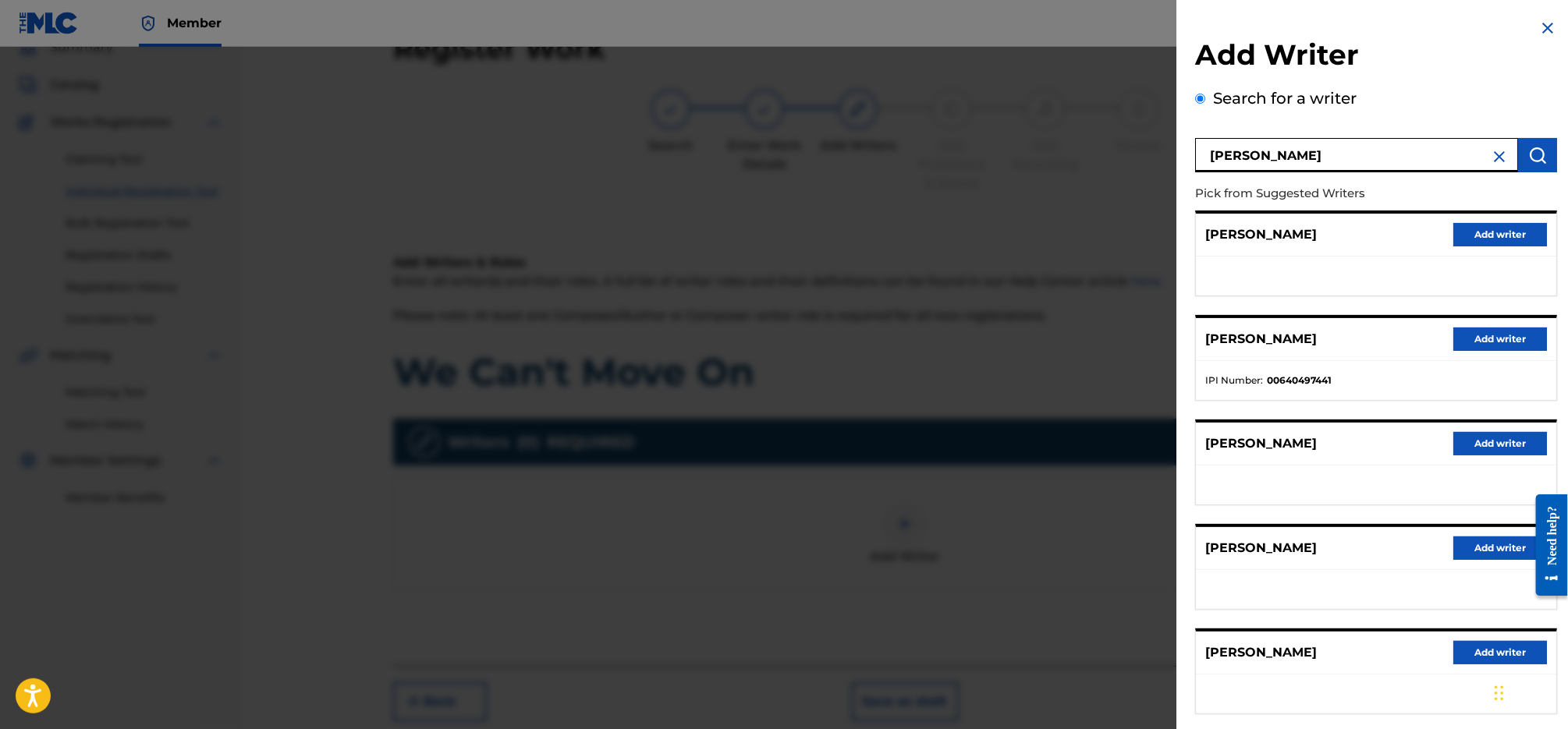
click at [1501, 339] on button "Add writer" at bounding box center [1499, 339] width 93 height 24
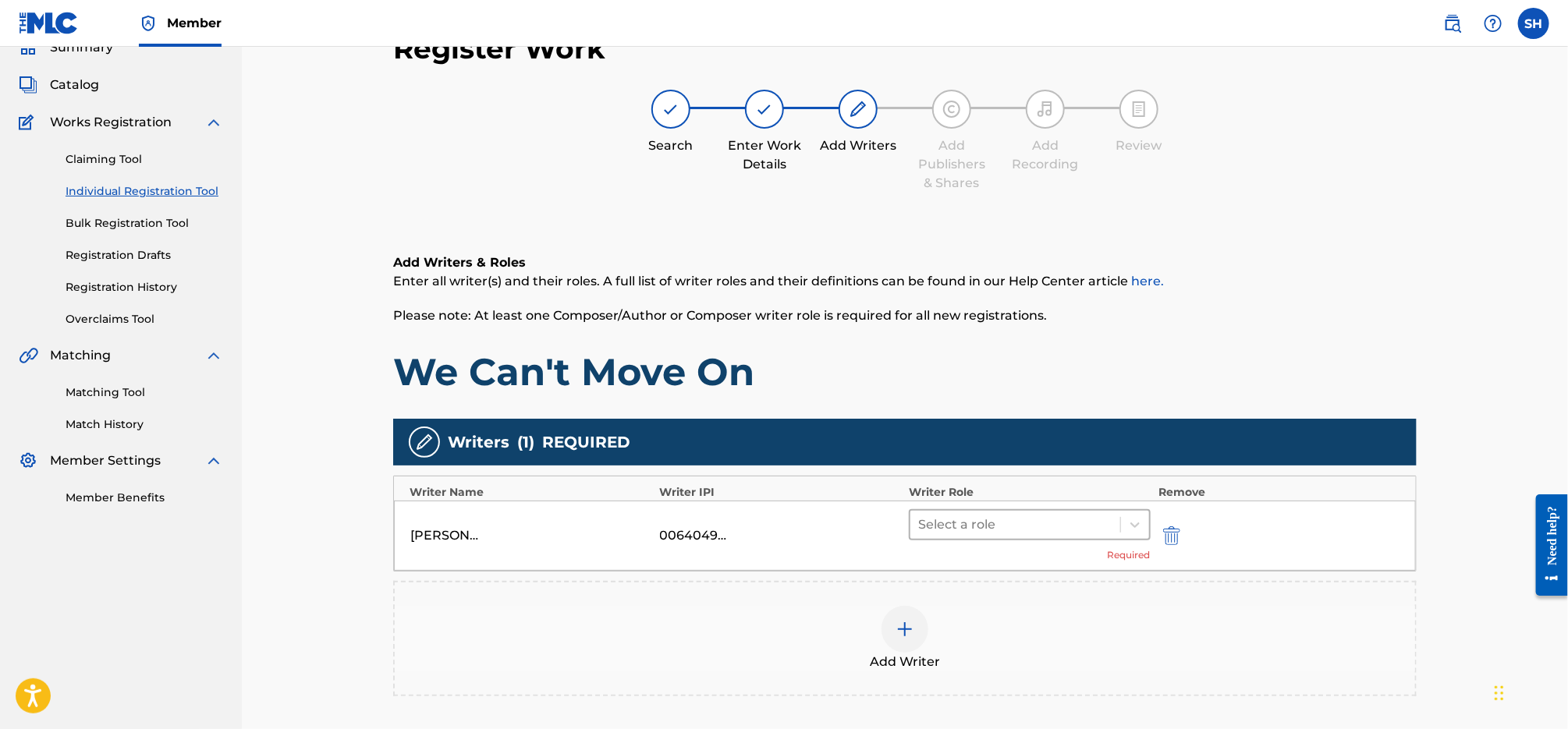
click at [1083, 527] on div at bounding box center [1015, 524] width 194 height 22
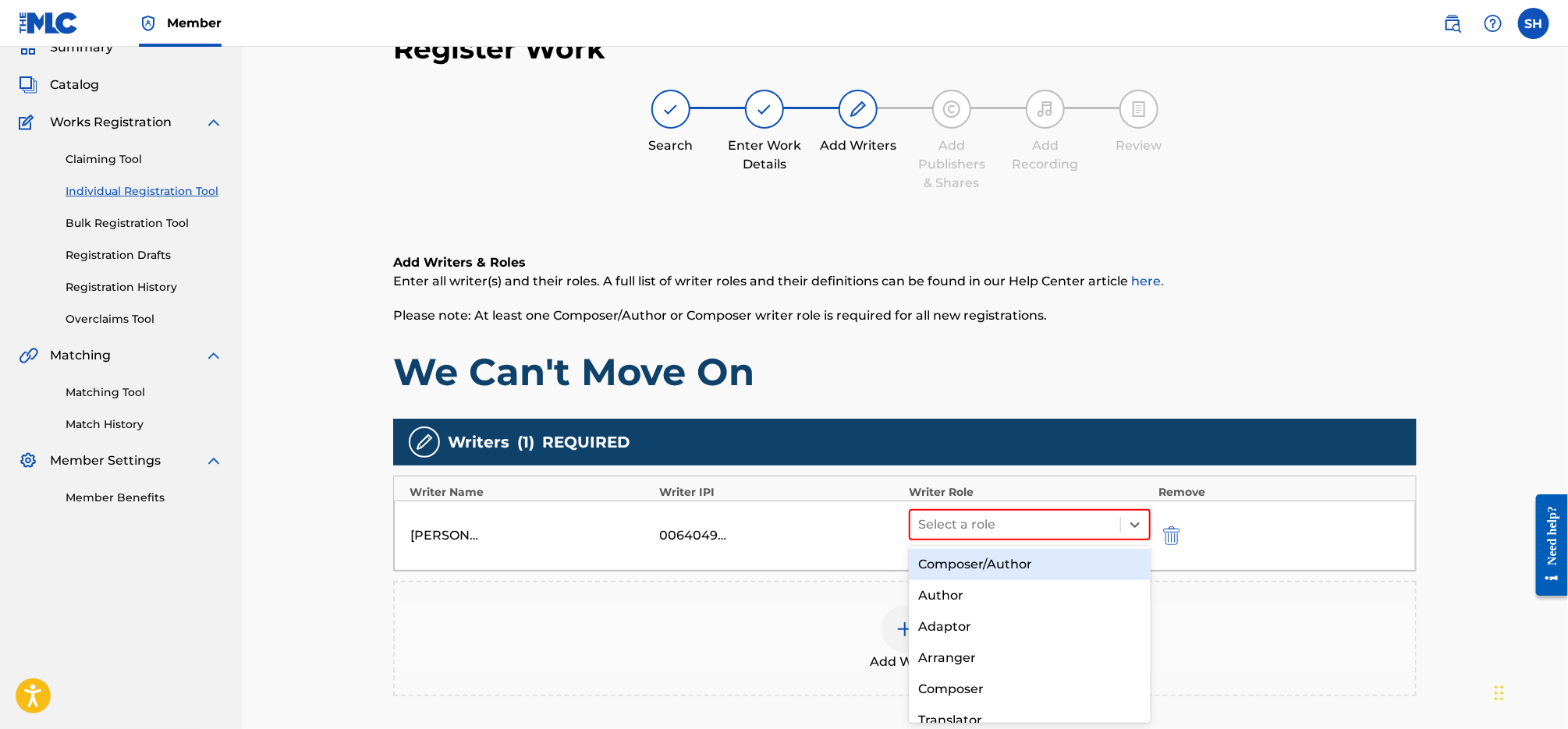
click at [1043, 563] on div "Composer/Author" at bounding box center [1029, 564] width 242 height 31
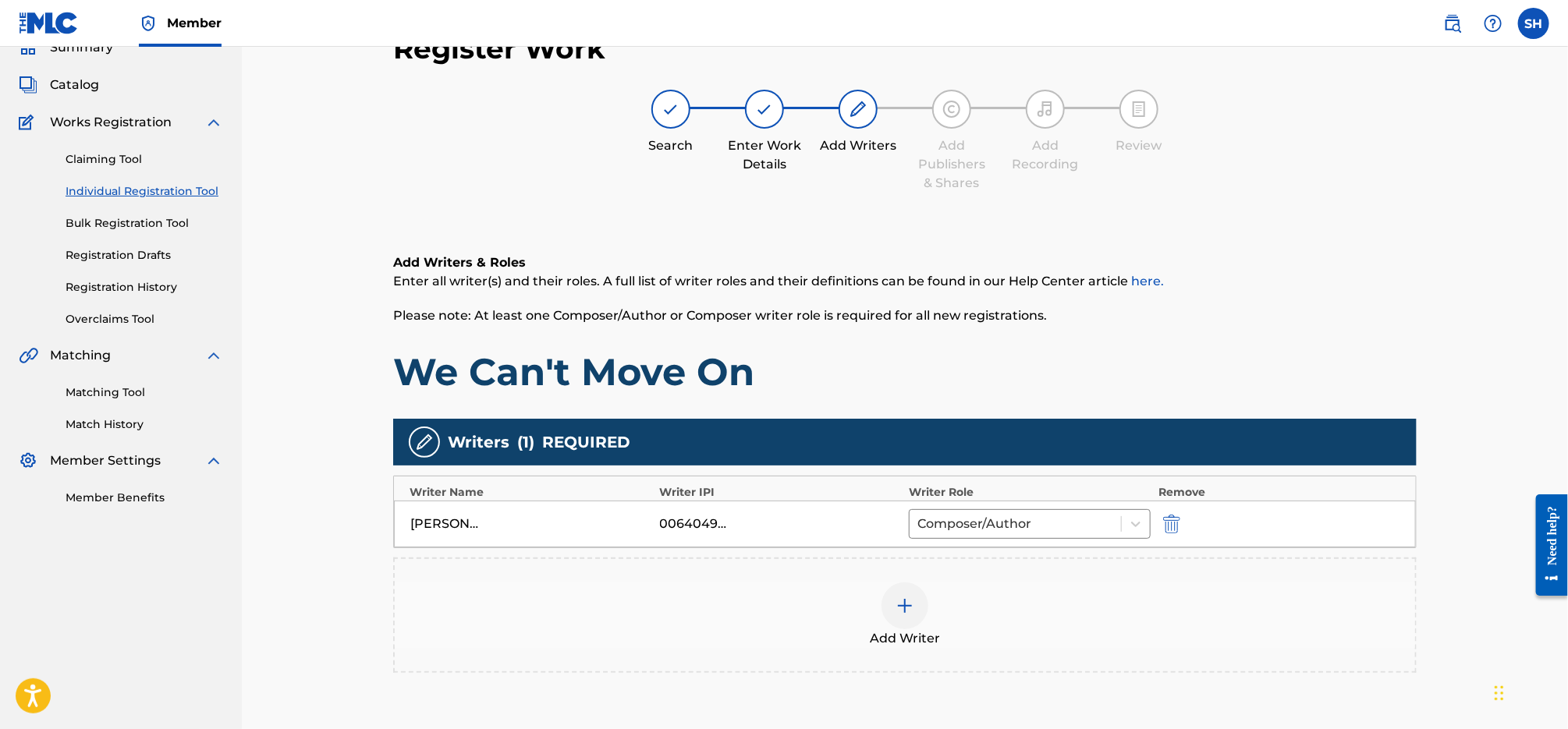
scroll to position [233, 0]
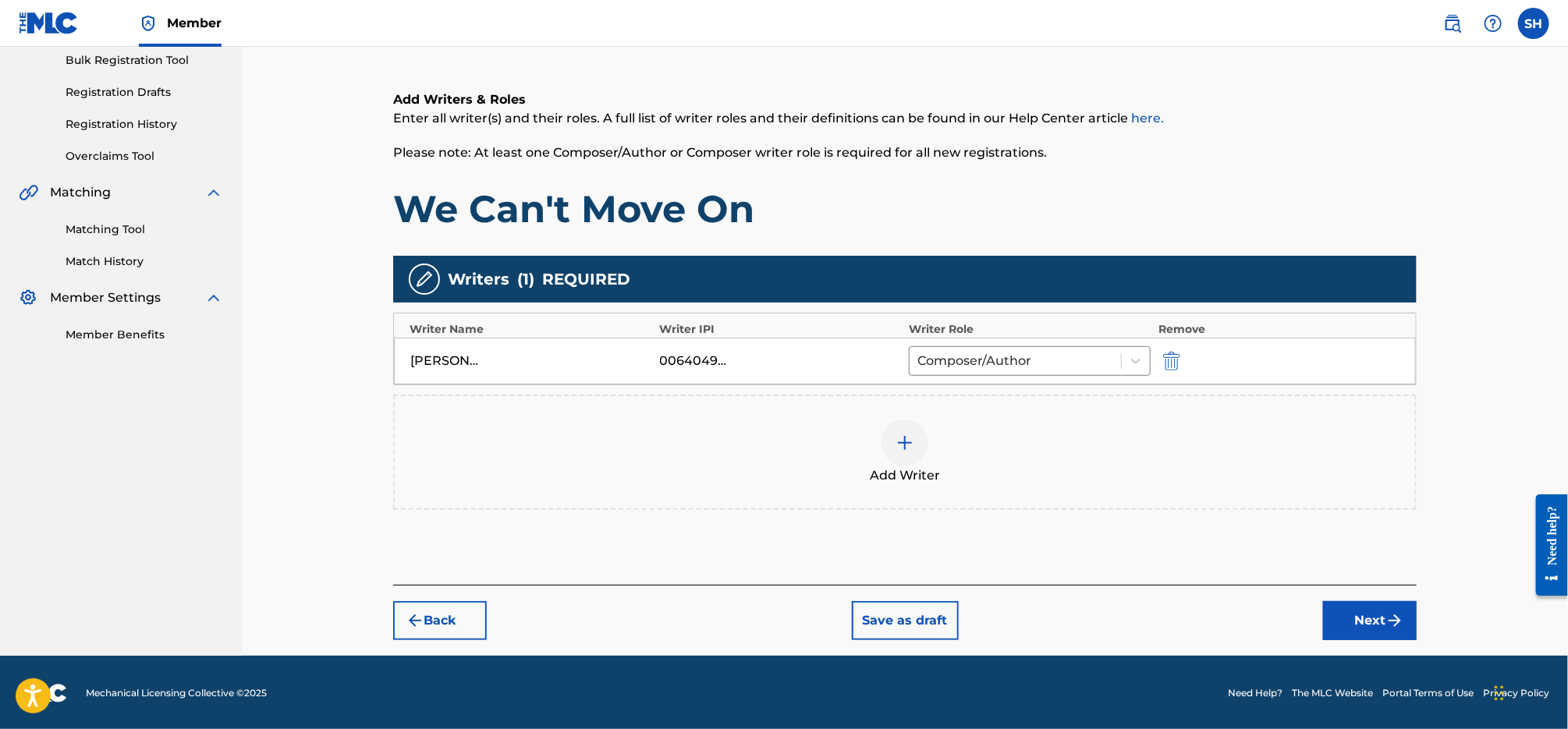
click at [1377, 628] on button "Next" at bounding box center [1369, 620] width 93 height 39
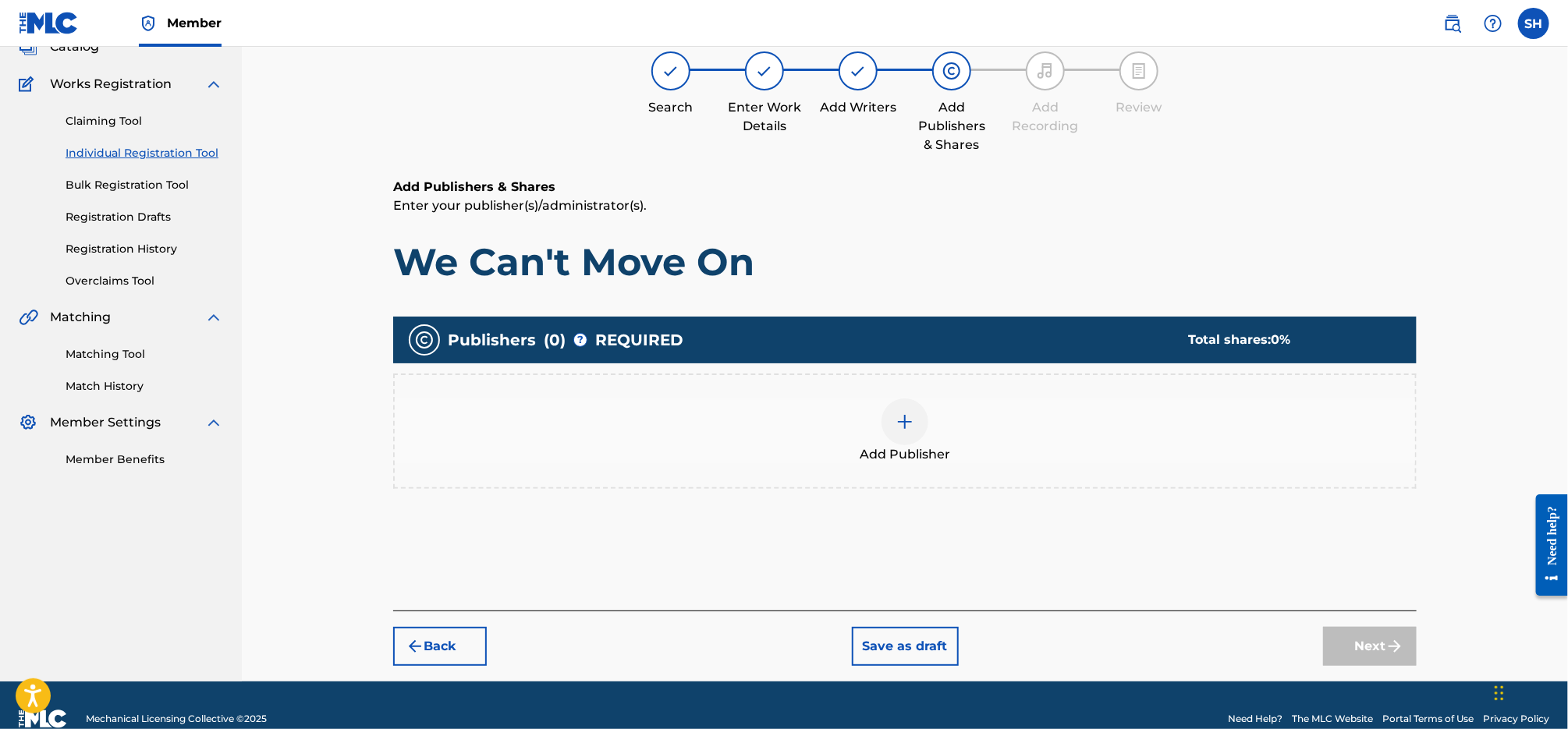
scroll to position [70, 0]
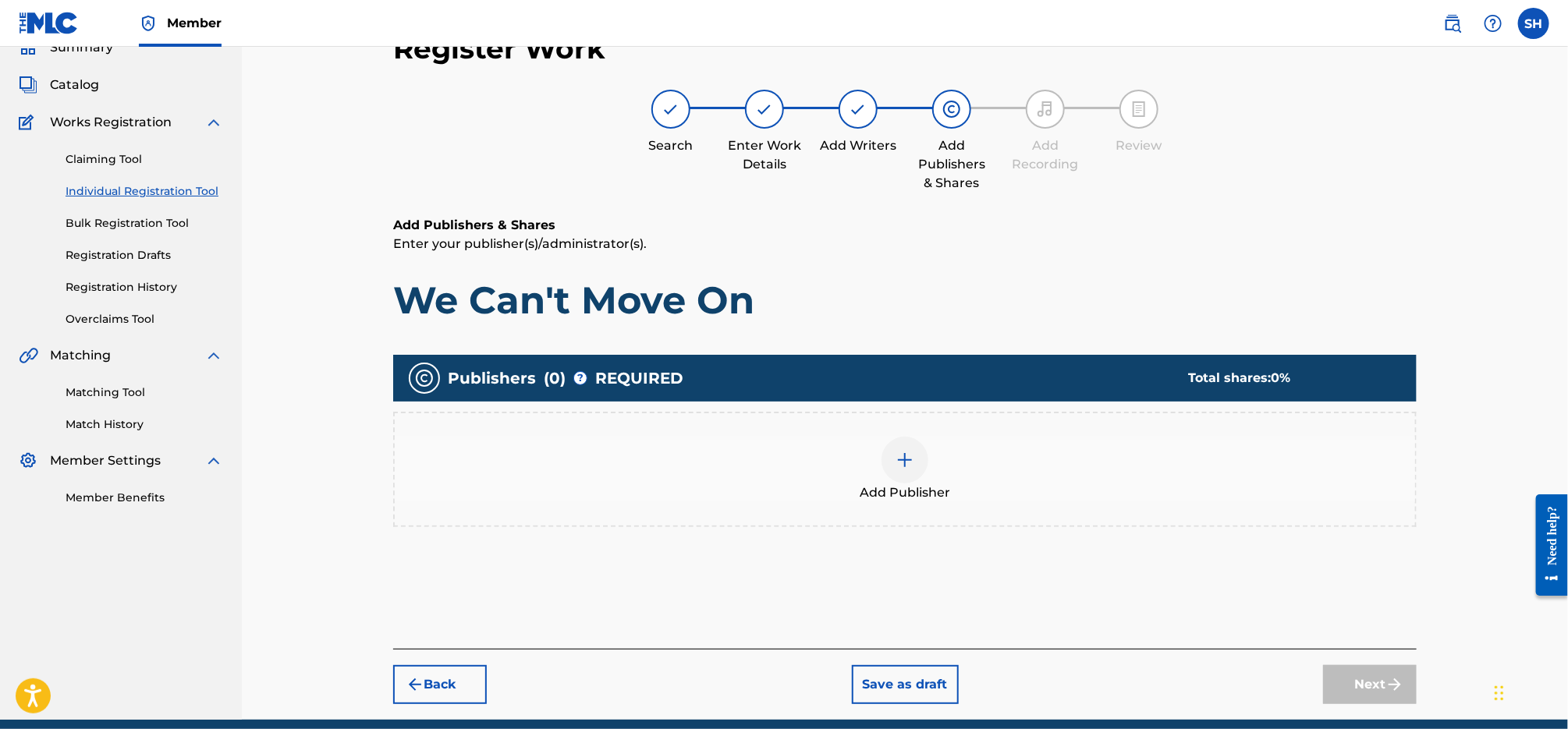
click at [893, 479] on div "Add Publisher" at bounding box center [905, 470] width 1021 height 66
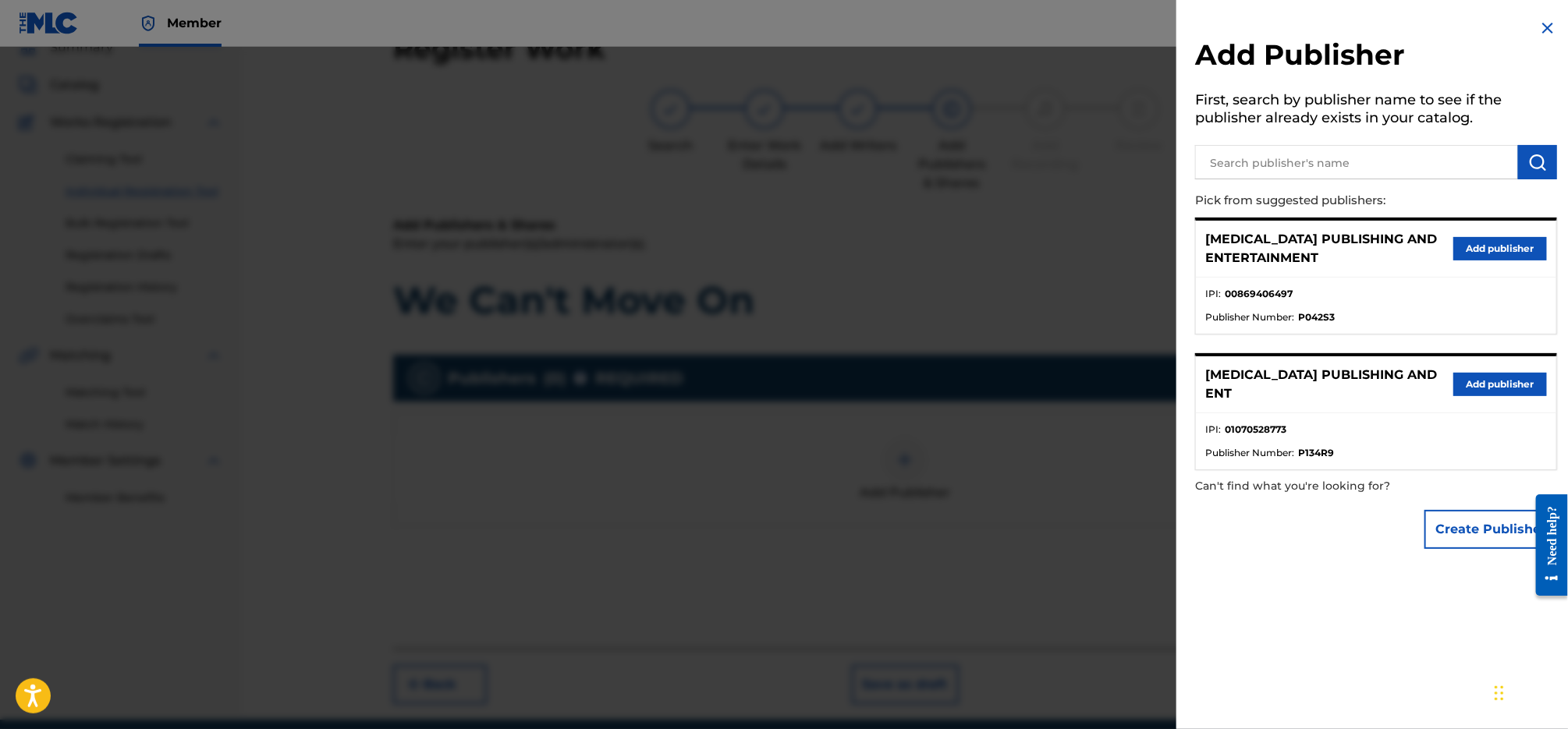
click at [1481, 237] on button "Add publisher" at bounding box center [1499, 249] width 93 height 24
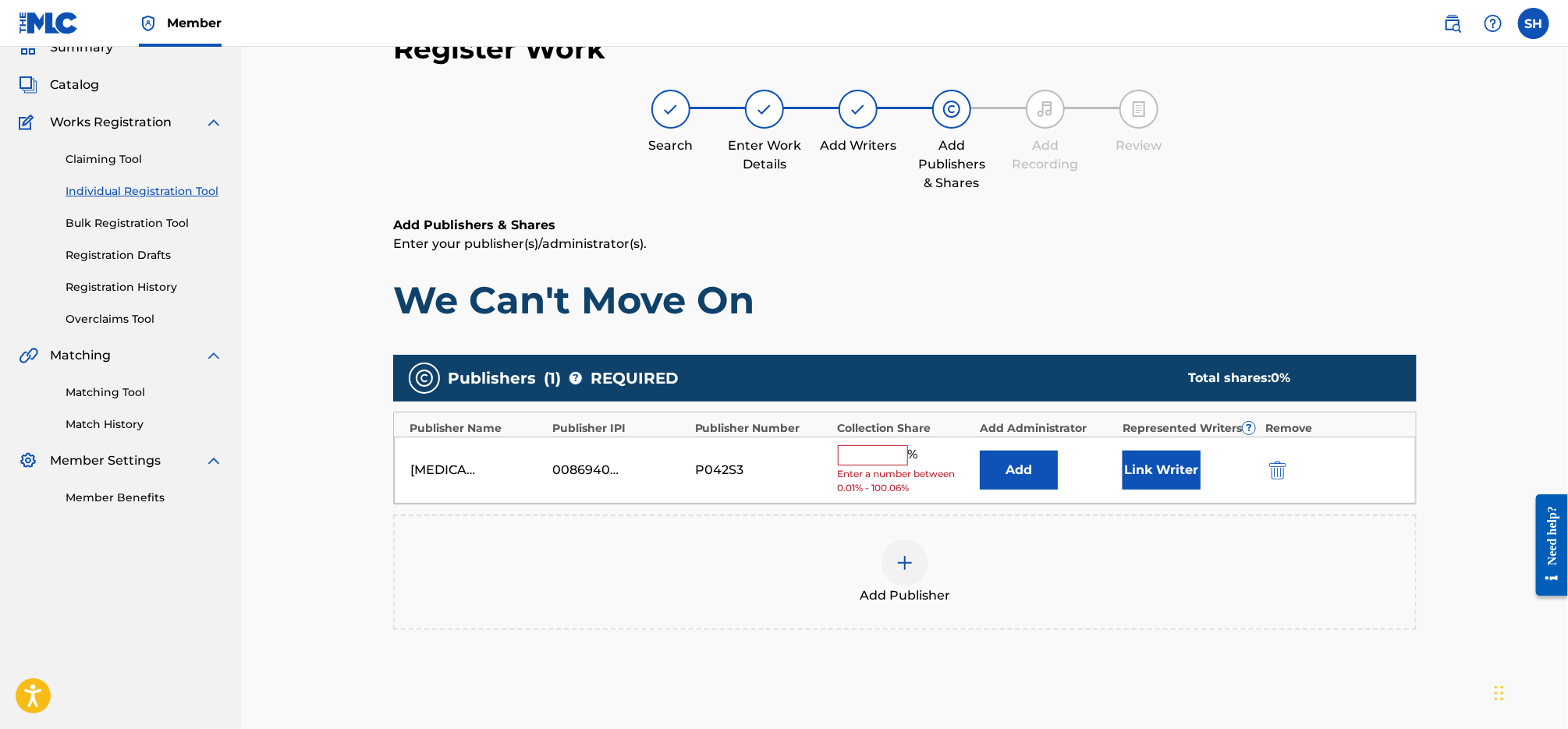
click at [890, 451] on input "text" at bounding box center [873, 456] width 70 height 21
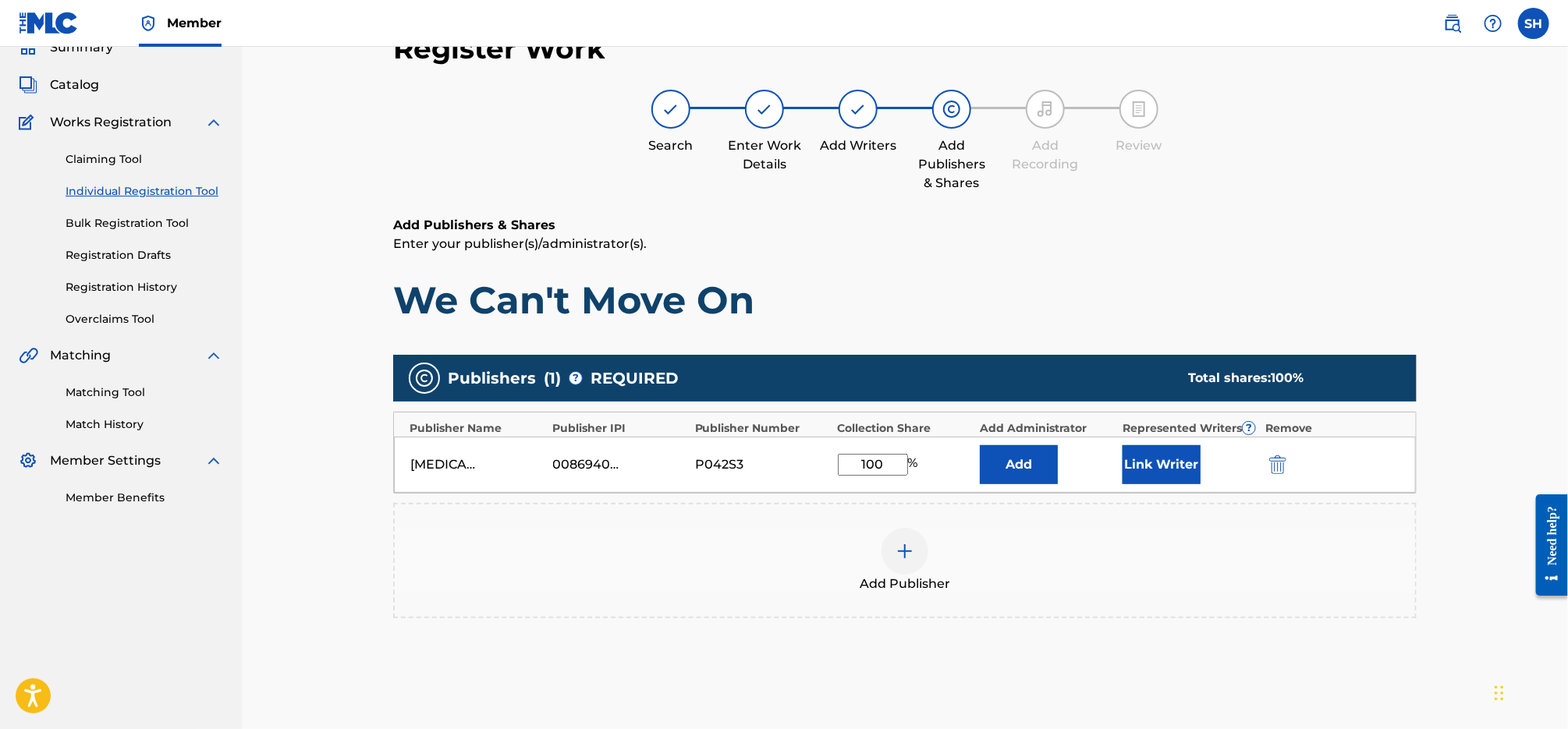
type input "100"
click at [1145, 467] on button "Link Writer" at bounding box center [1161, 464] width 78 height 39
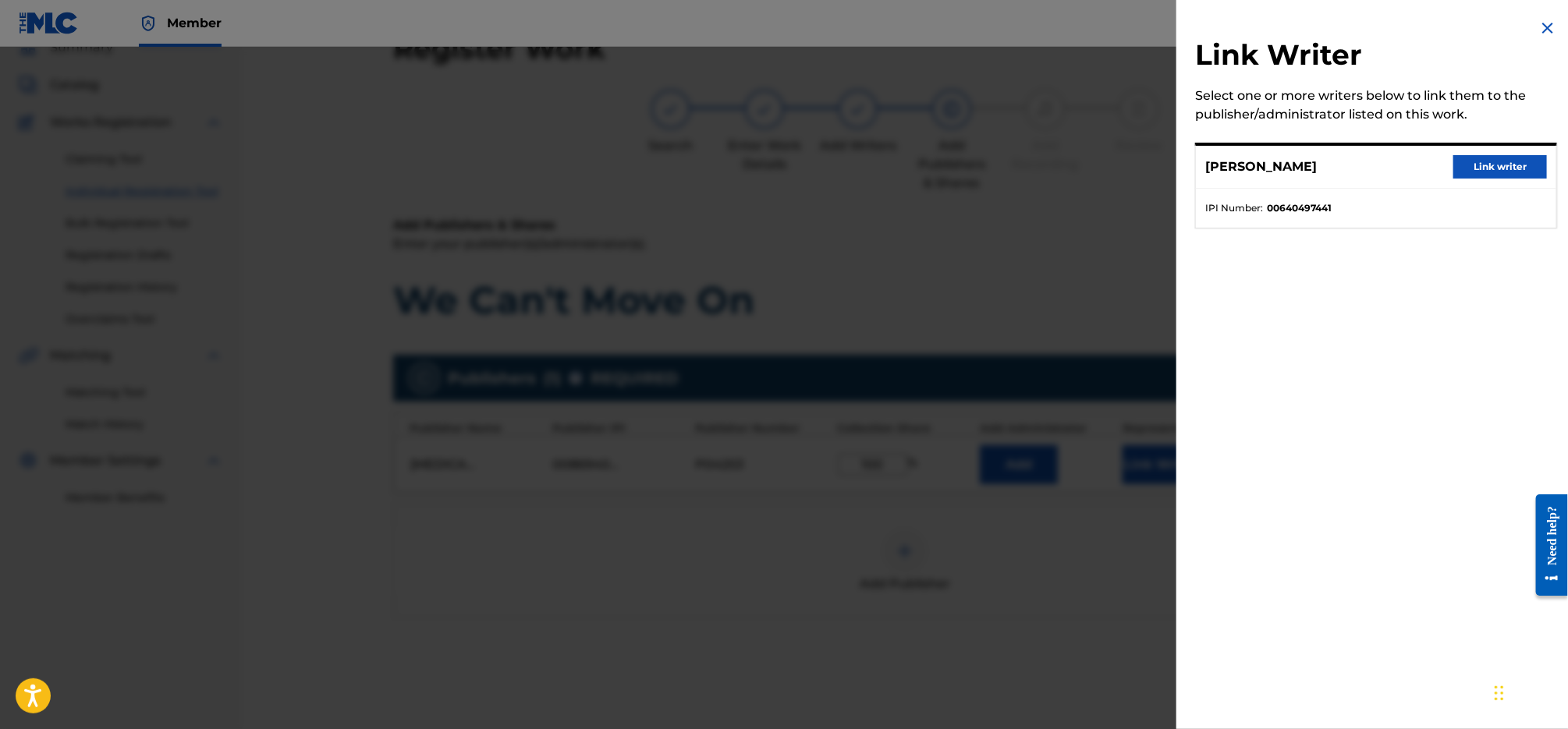
click at [1511, 170] on button "Link writer" at bounding box center [1499, 167] width 93 height 24
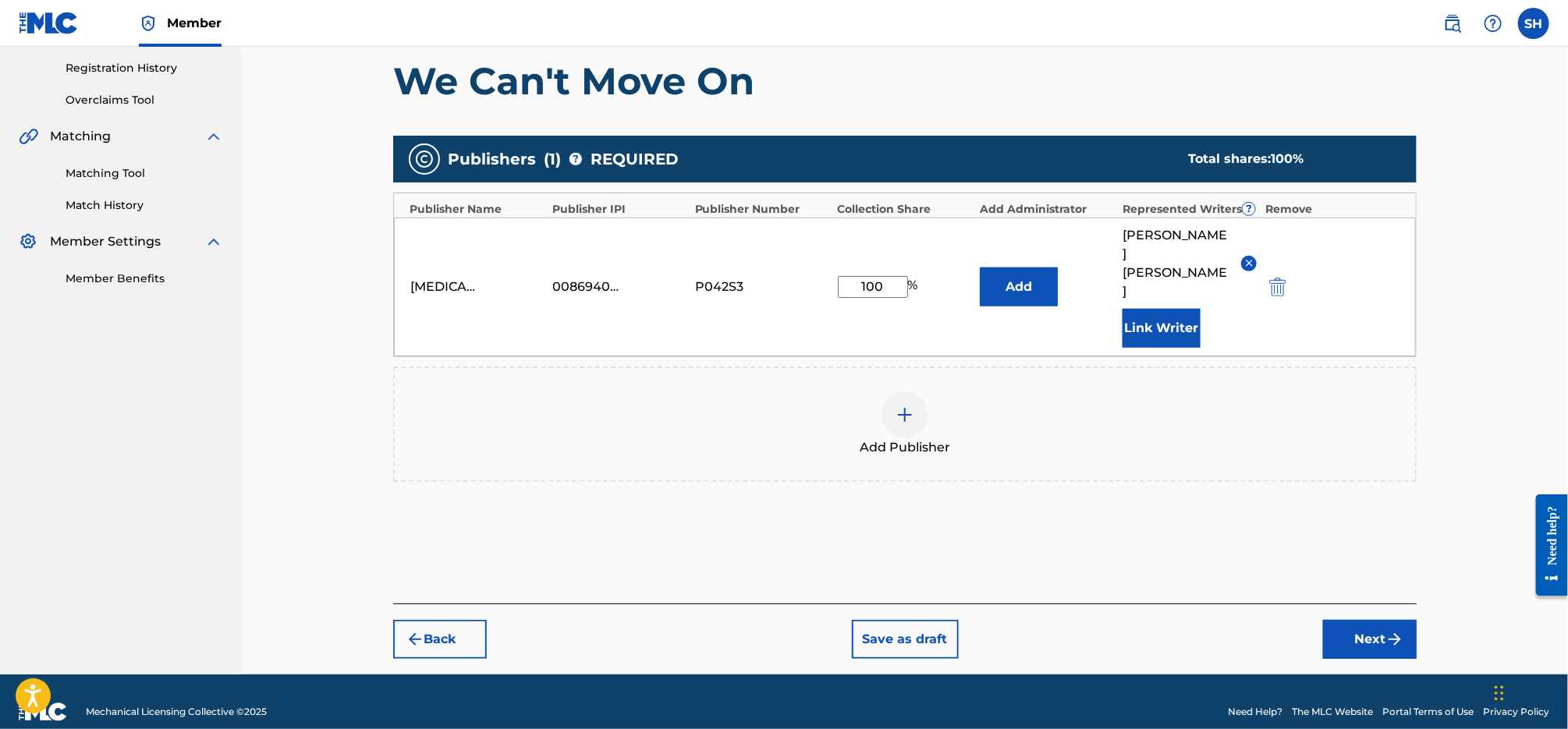
click at [1352, 620] on button "Next" at bounding box center [1369, 639] width 93 height 39
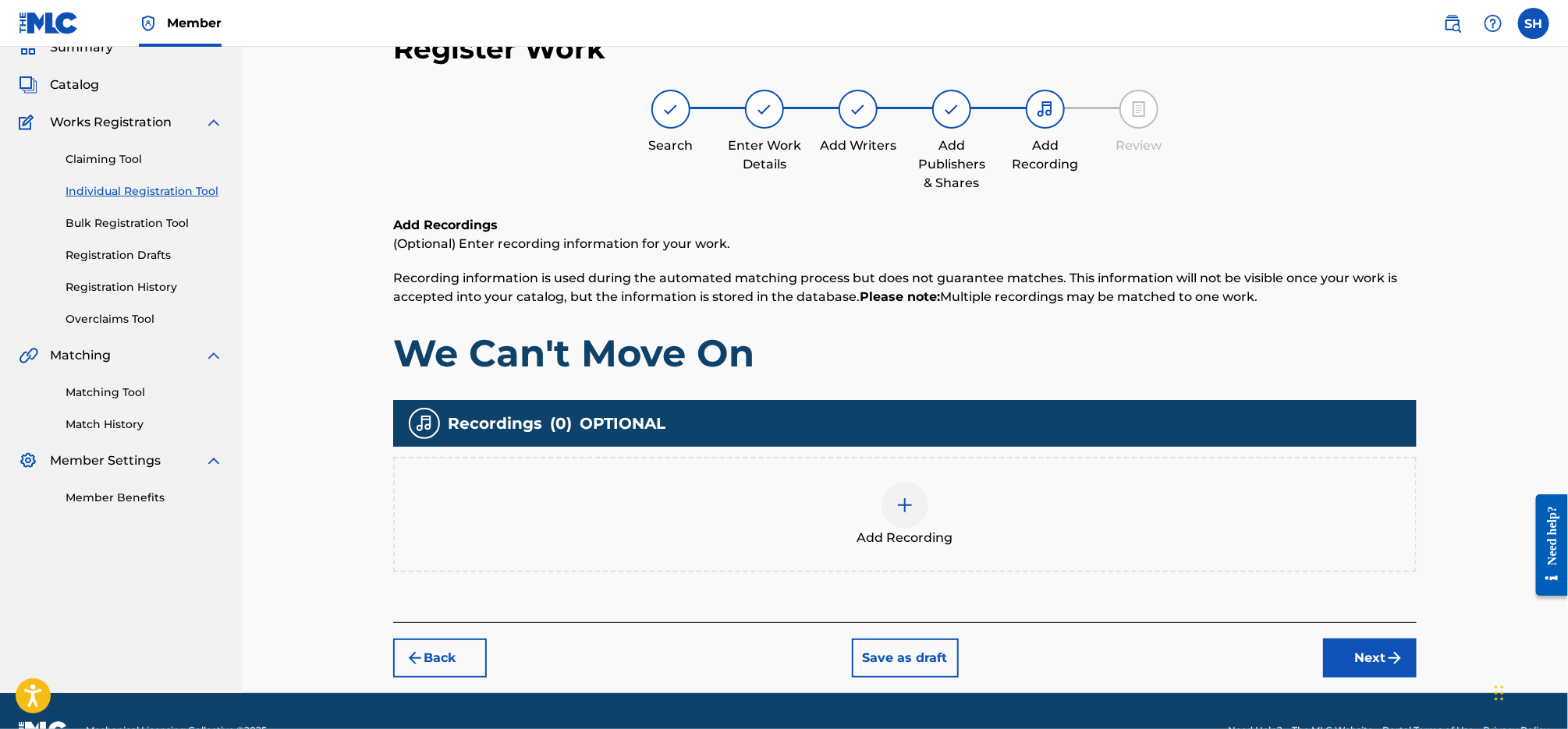
click at [909, 516] on div at bounding box center [905, 506] width 47 height 47
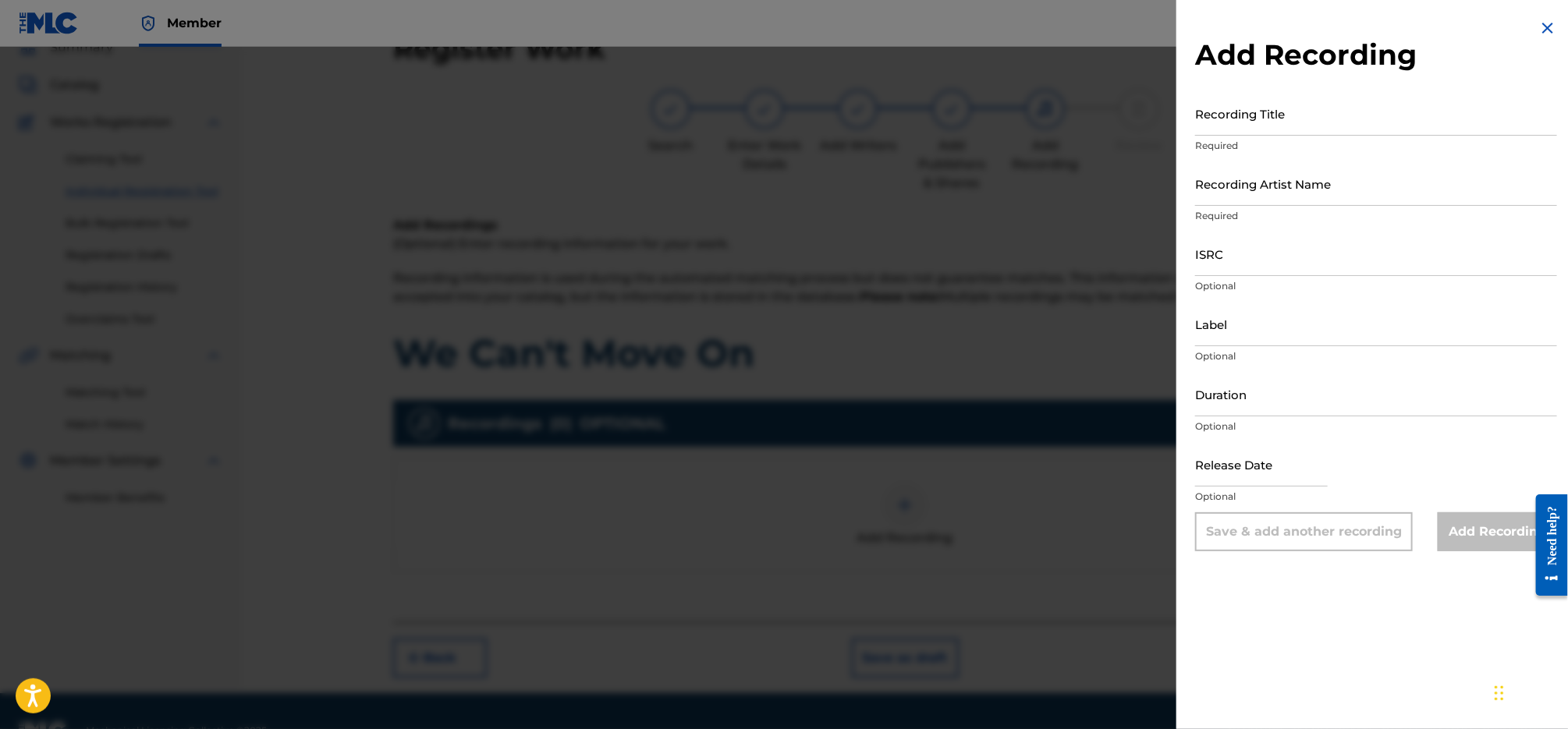
click at [1335, 112] on input "Recording Title" at bounding box center [1376, 113] width 362 height 44
type input "We Can't Move On"
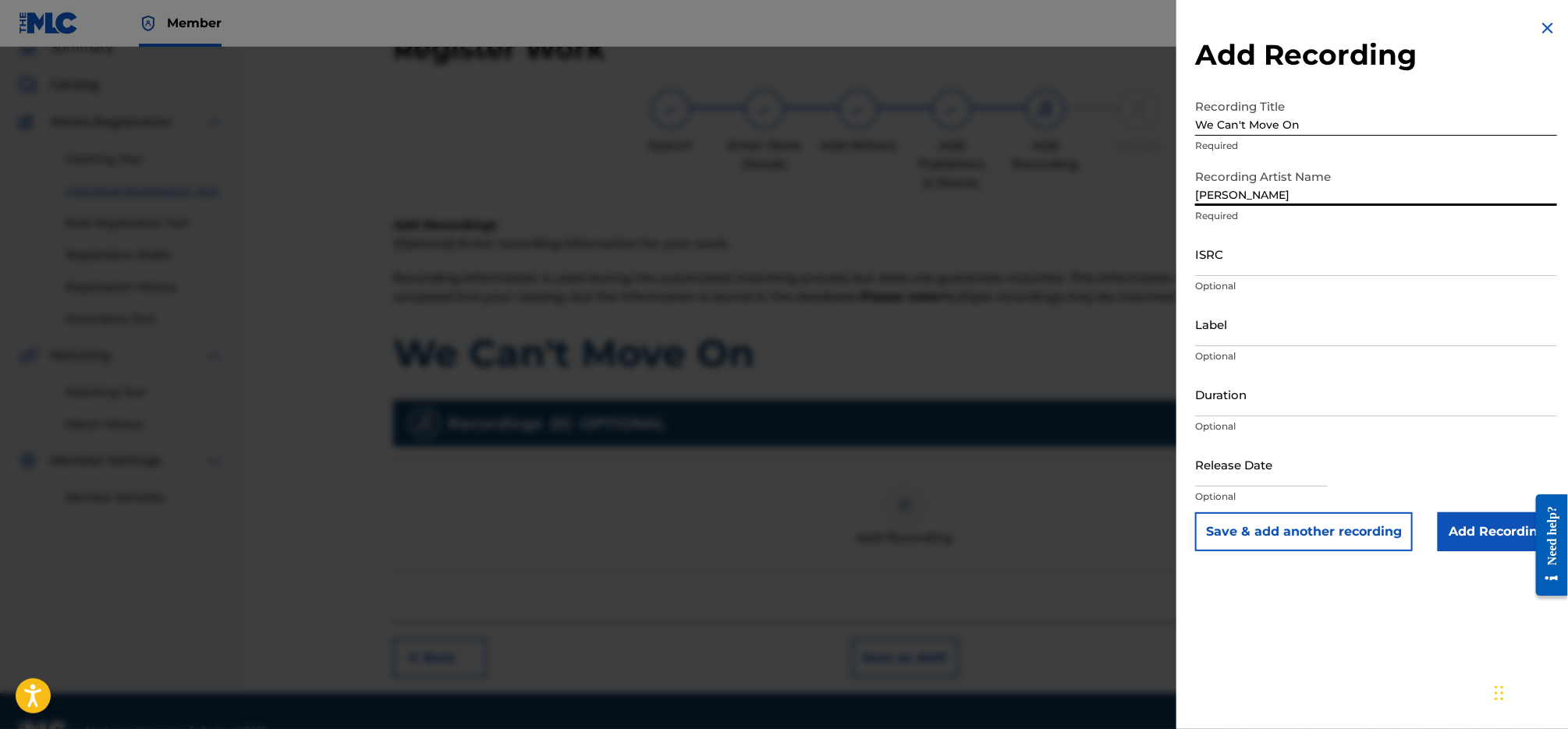
type input "[PERSON_NAME]"
drag, startPoint x: 1321, startPoint y: 123, endPoint x: 1195, endPoint y: 121, distance: 126.0
click at [1195, 121] on input "We Can't Move On" at bounding box center [1376, 113] width 362 height 44
click at [1243, 259] on input "ISRC" at bounding box center [1376, 253] width 362 height 44
paste input "QM9A92027439"
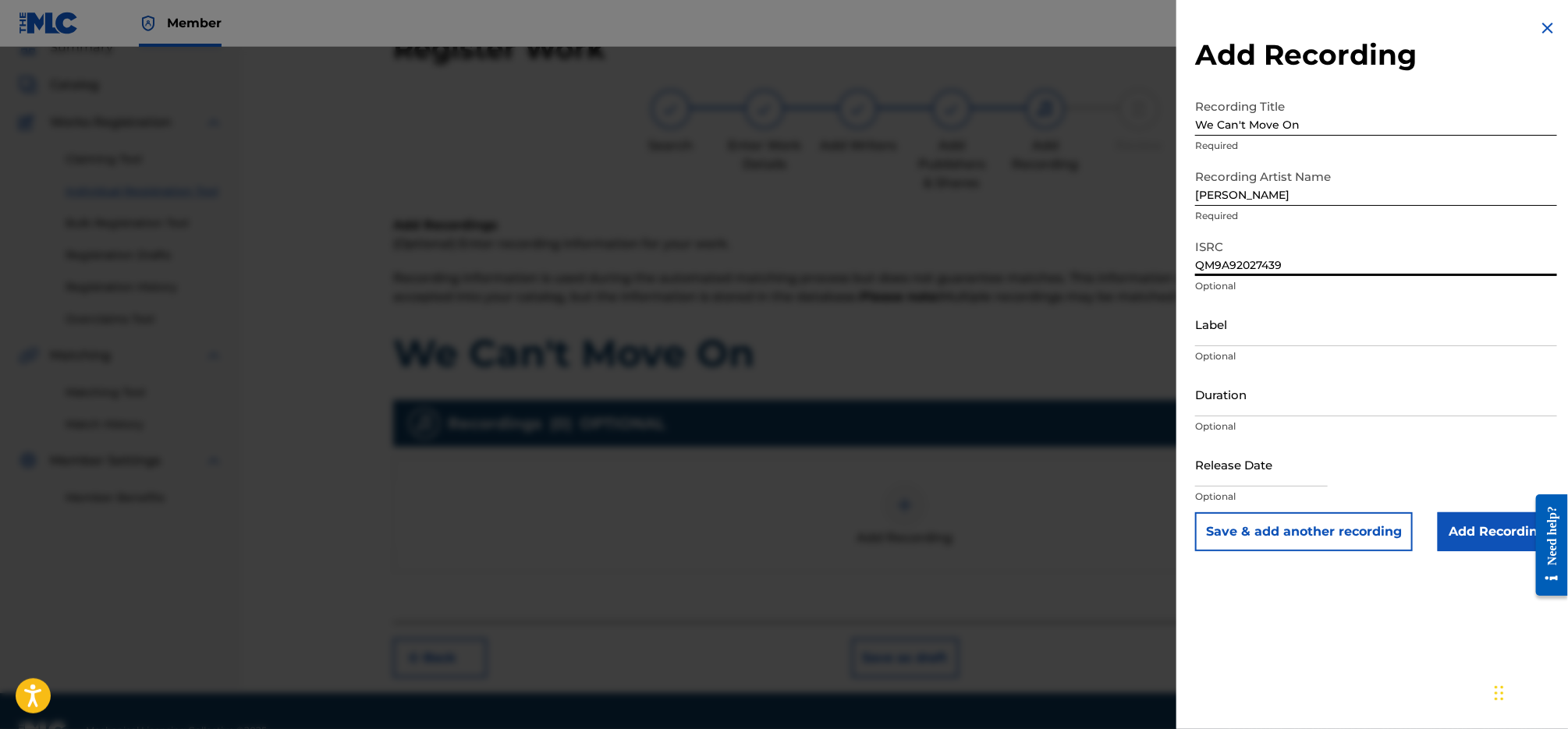
type input "QM9A92027439"
click at [1243, 344] on input "Label" at bounding box center [1376, 323] width 362 height 44
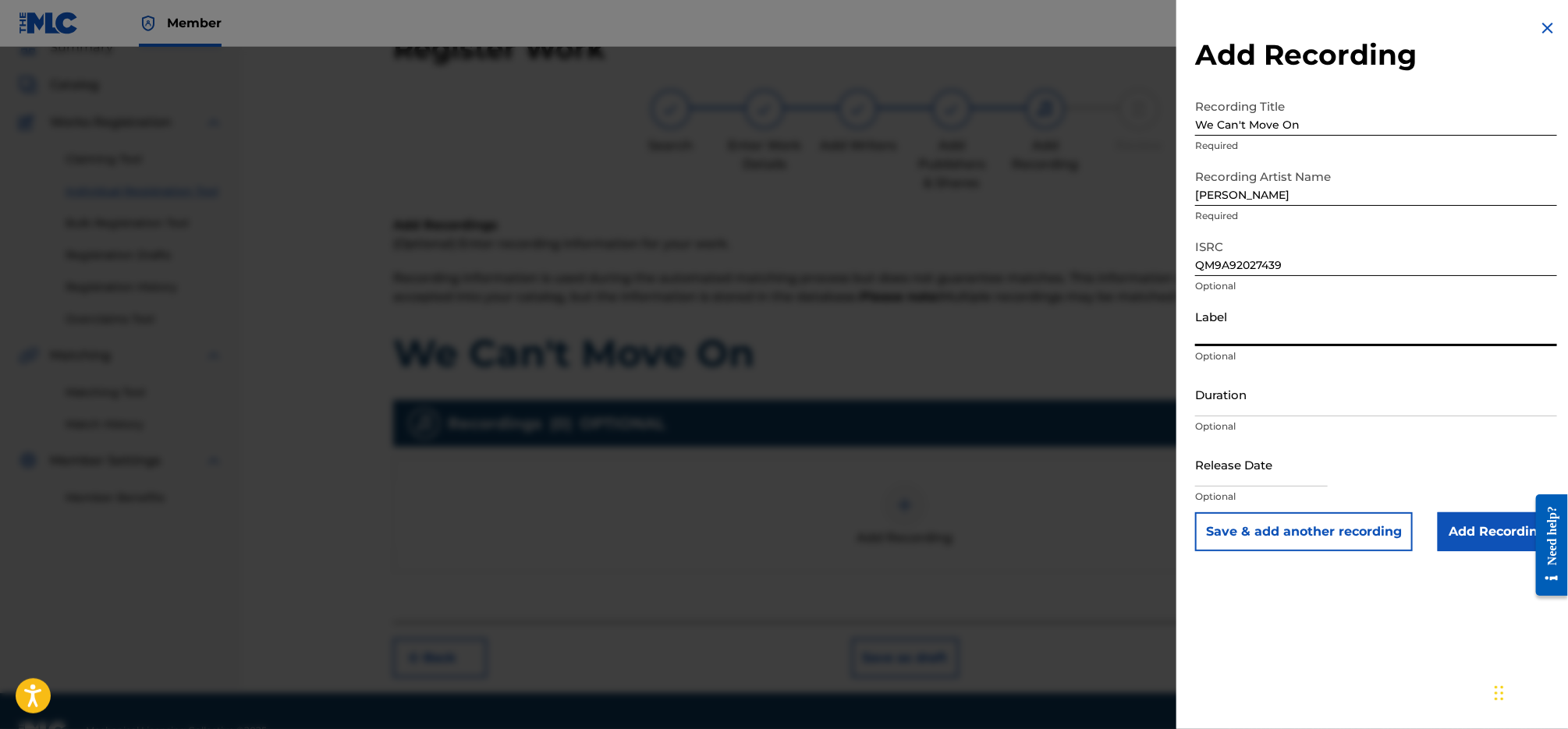
type input "[MEDICAL_DATA] Publishing & Entertainment, LLC"
click at [1475, 535] on input "Add Recording" at bounding box center [1496, 531] width 120 height 39
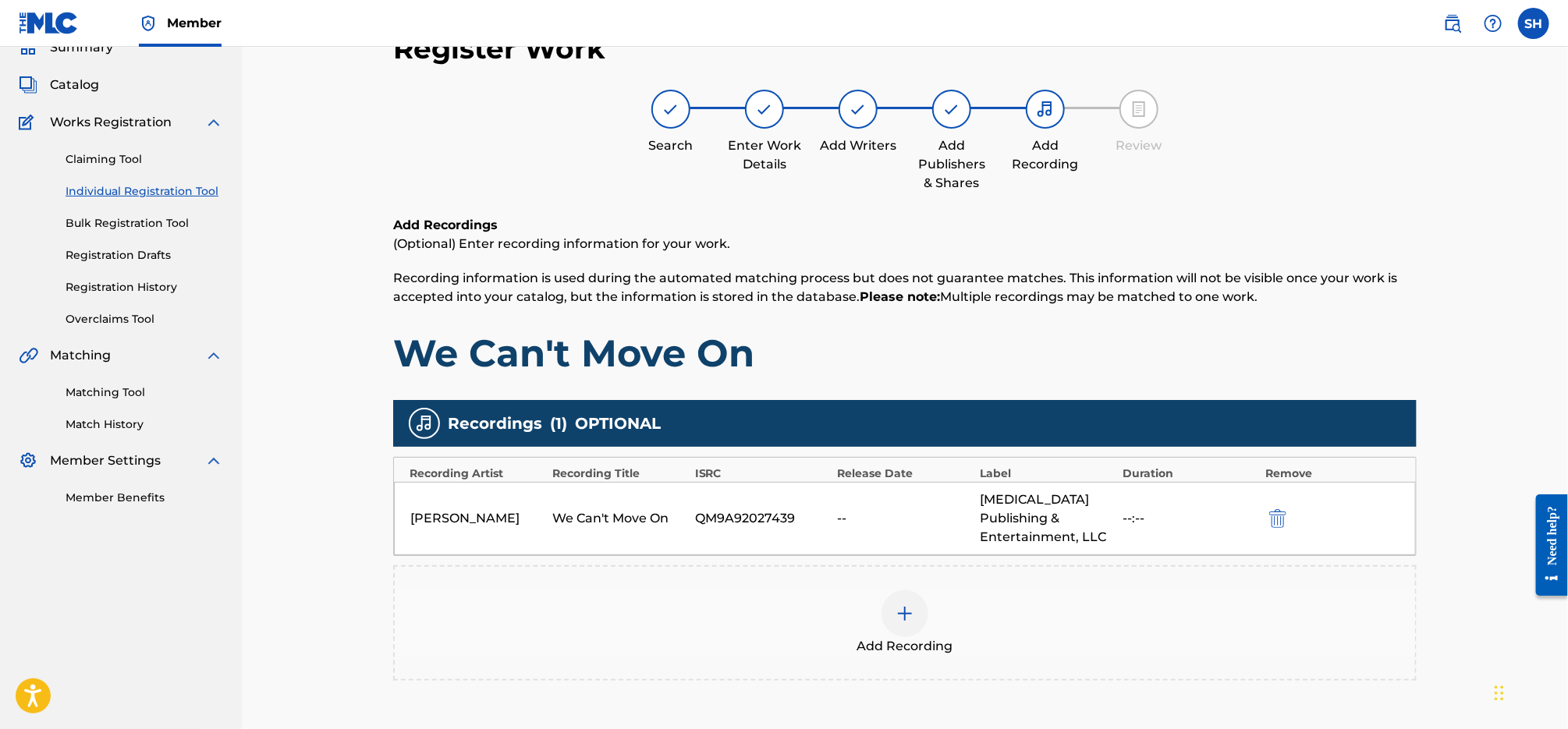
scroll to position [216, 0]
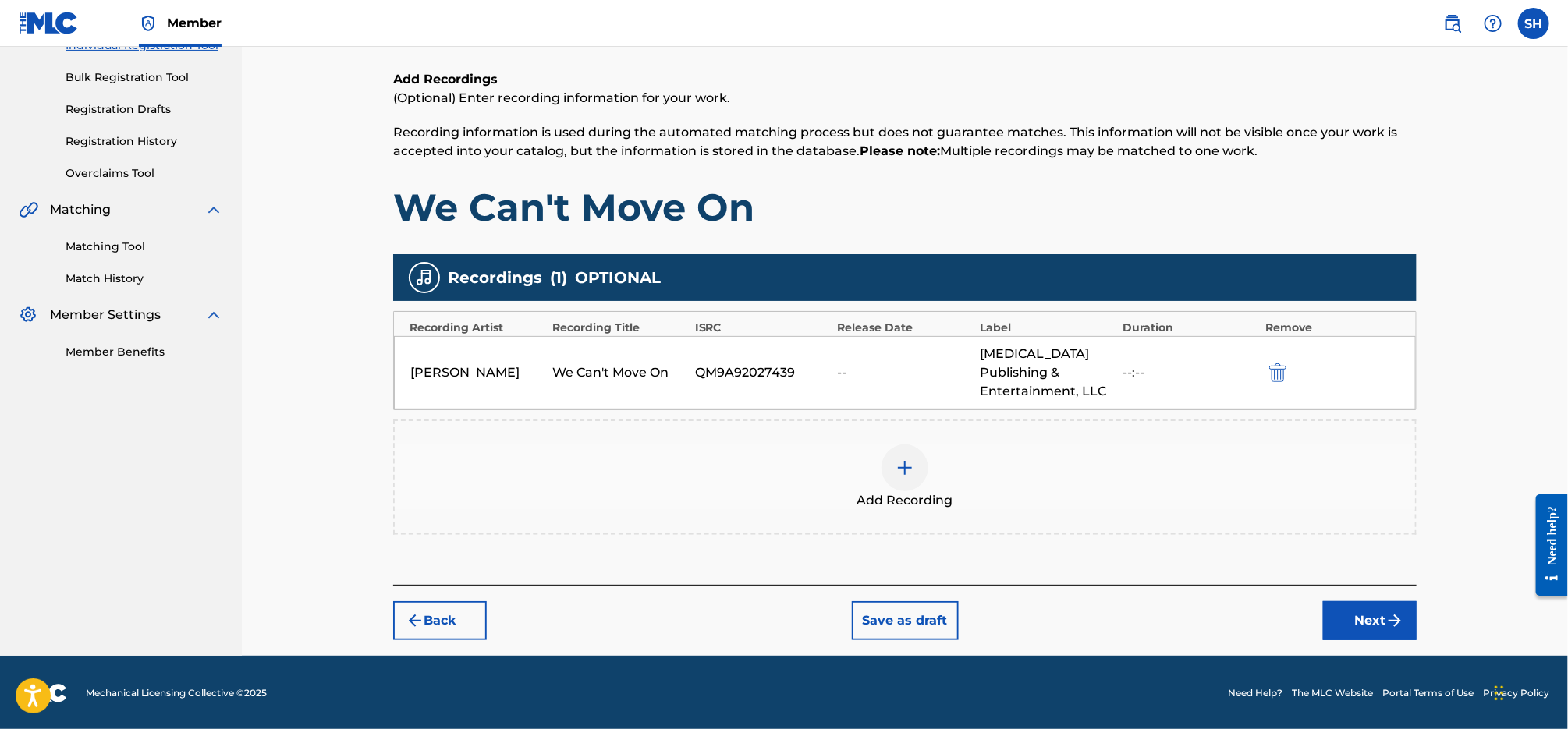
click at [1362, 601] on button "Next" at bounding box center [1369, 620] width 93 height 39
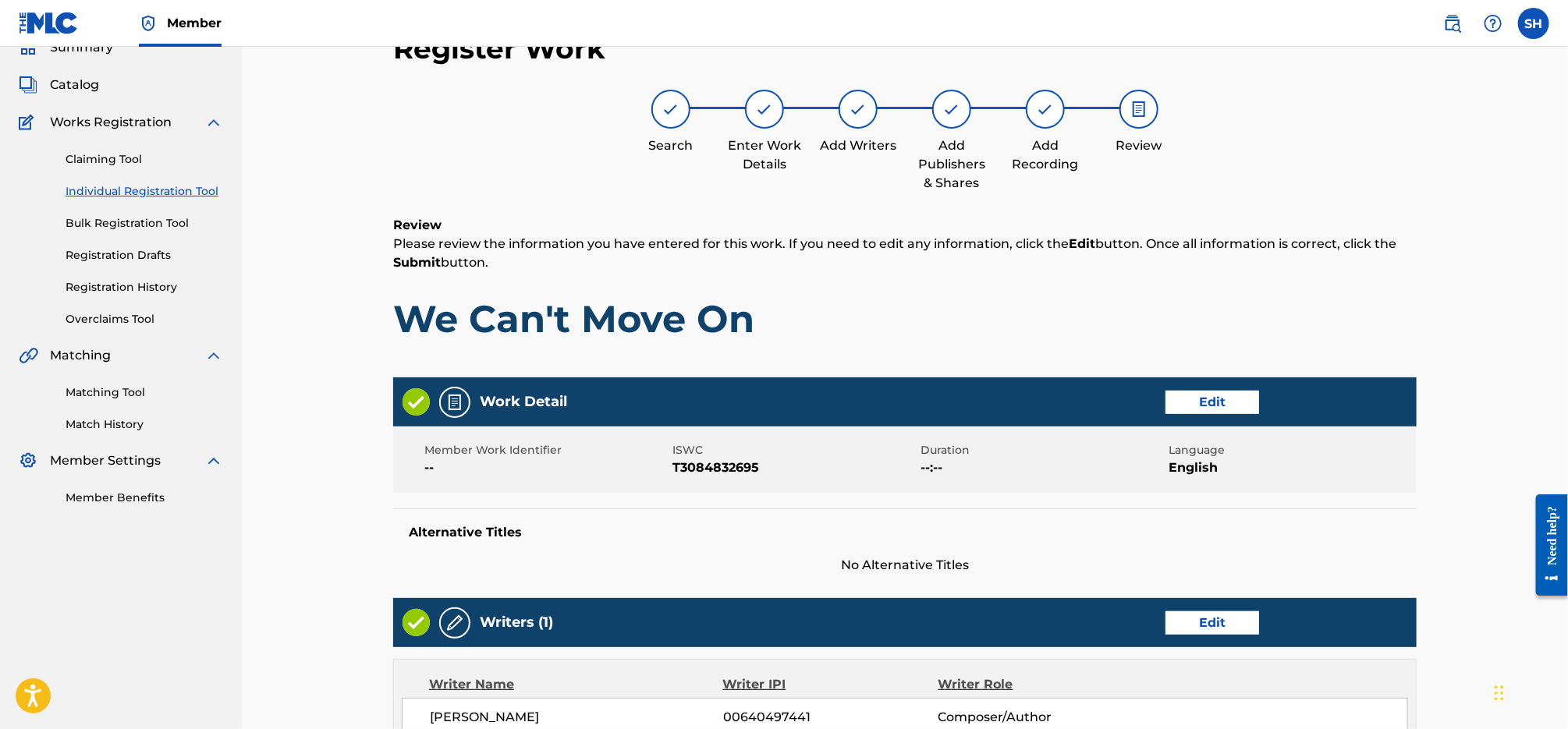
scroll to position [637, 0]
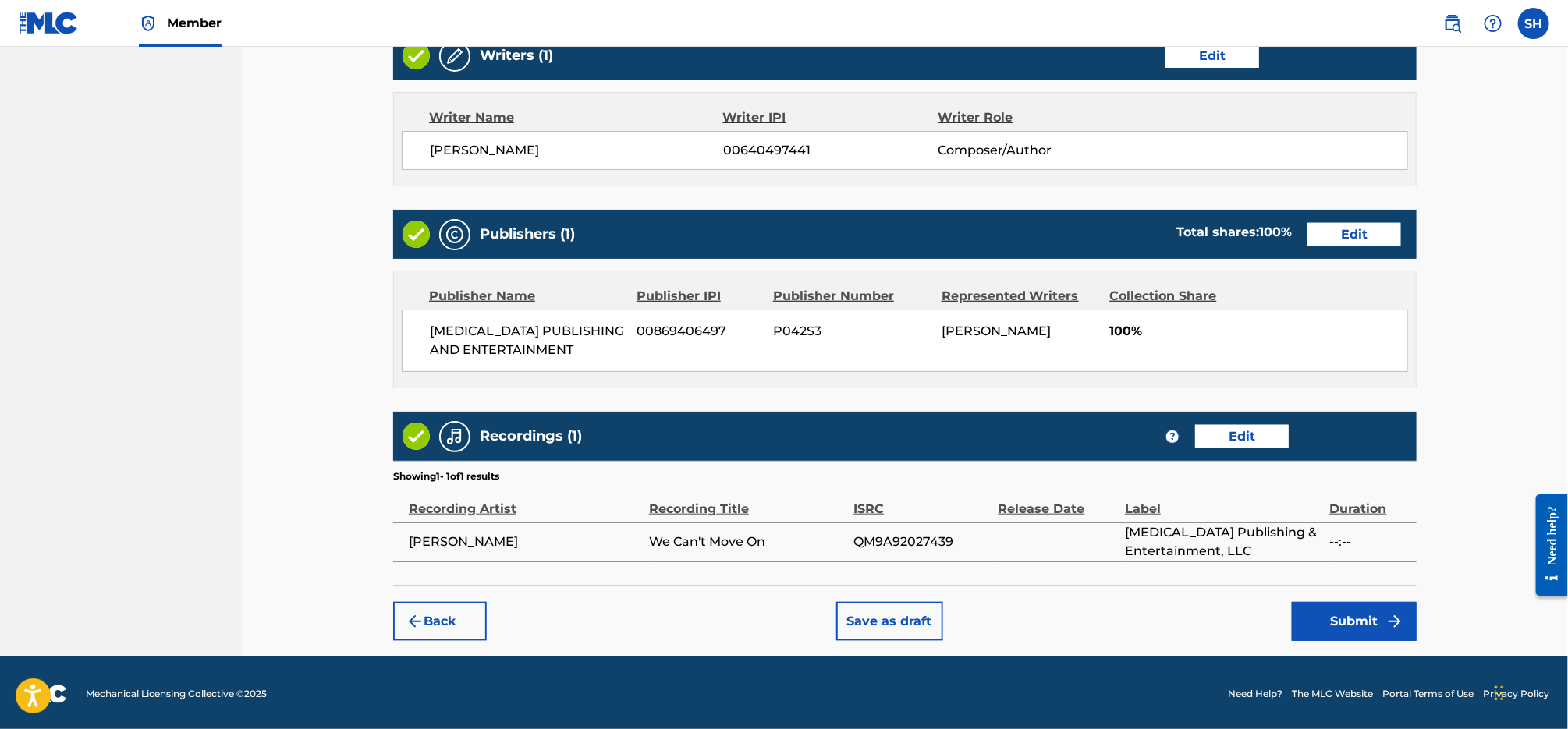
click at [1387, 618] on img "submit" at bounding box center [1395, 622] width 19 height 19
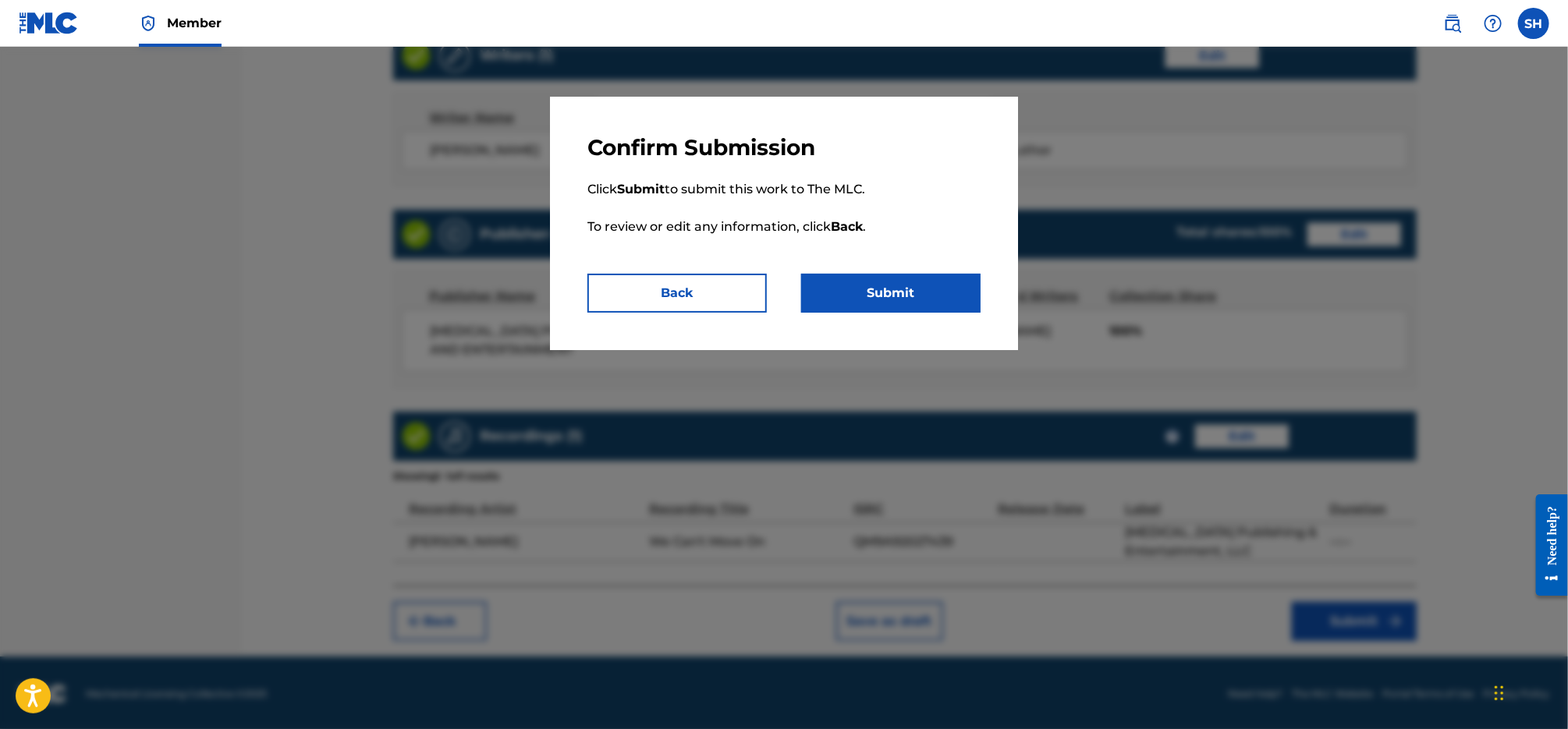
click at [919, 293] on button "Submit" at bounding box center [890, 293] width 179 height 39
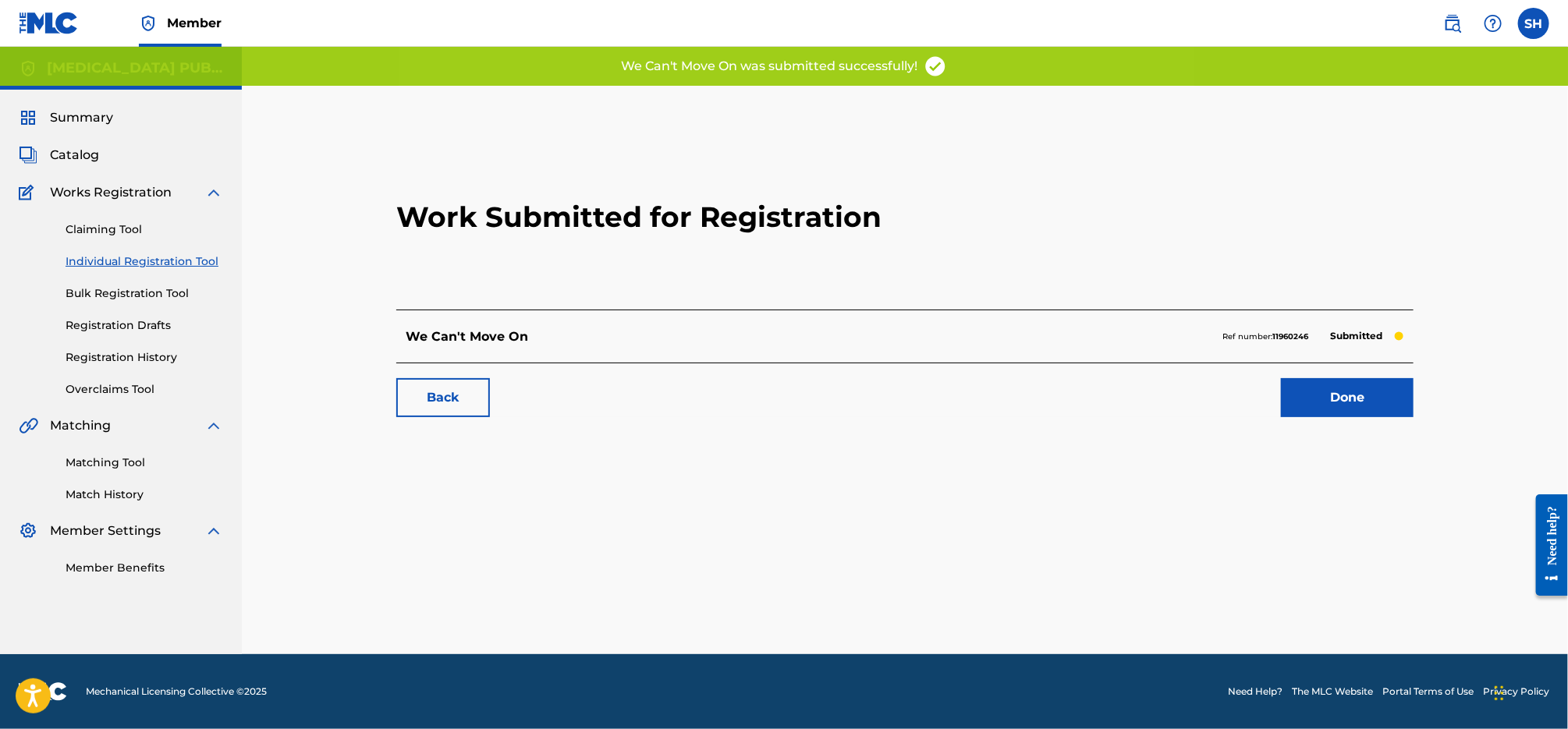
click at [1313, 401] on link "Done" at bounding box center [1347, 397] width 133 height 39
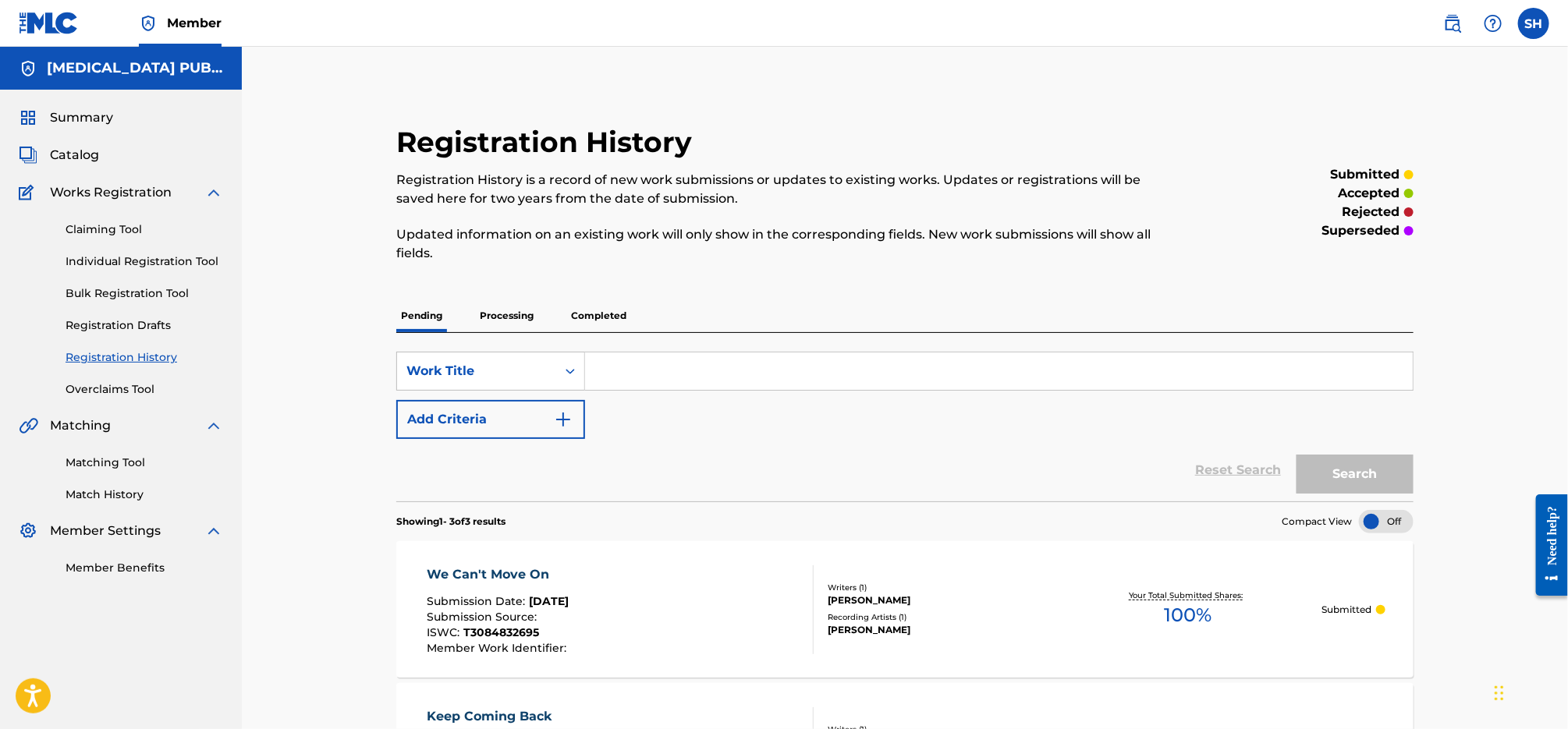
click at [131, 353] on link "Registration History" at bounding box center [144, 357] width 157 height 16
click at [75, 156] on span "Catalog" at bounding box center [74, 155] width 49 height 19
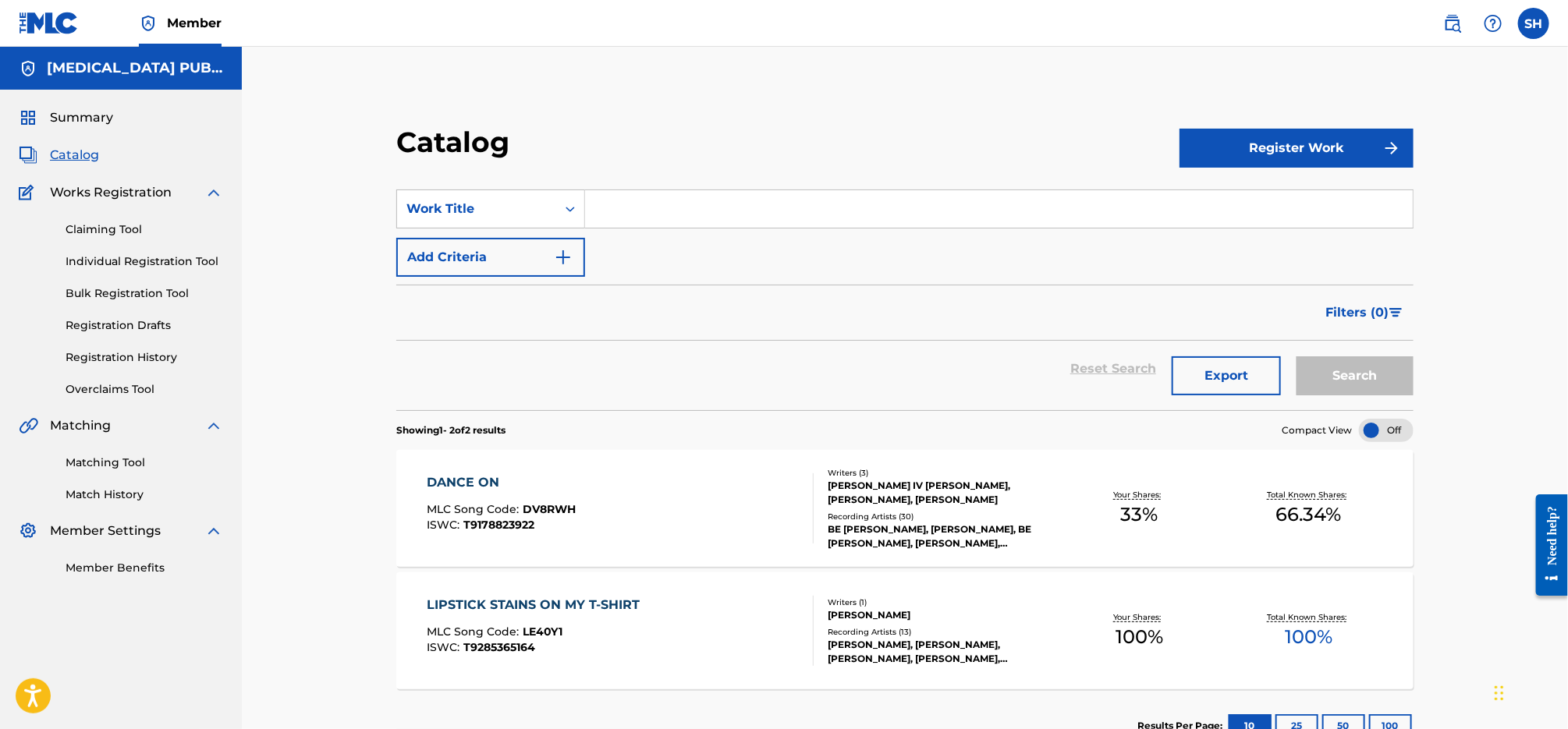
click at [709, 197] on input "Search Form" at bounding box center [999, 209] width 827 height 38
click at [1297, 356] on button "Search" at bounding box center [1355, 375] width 117 height 39
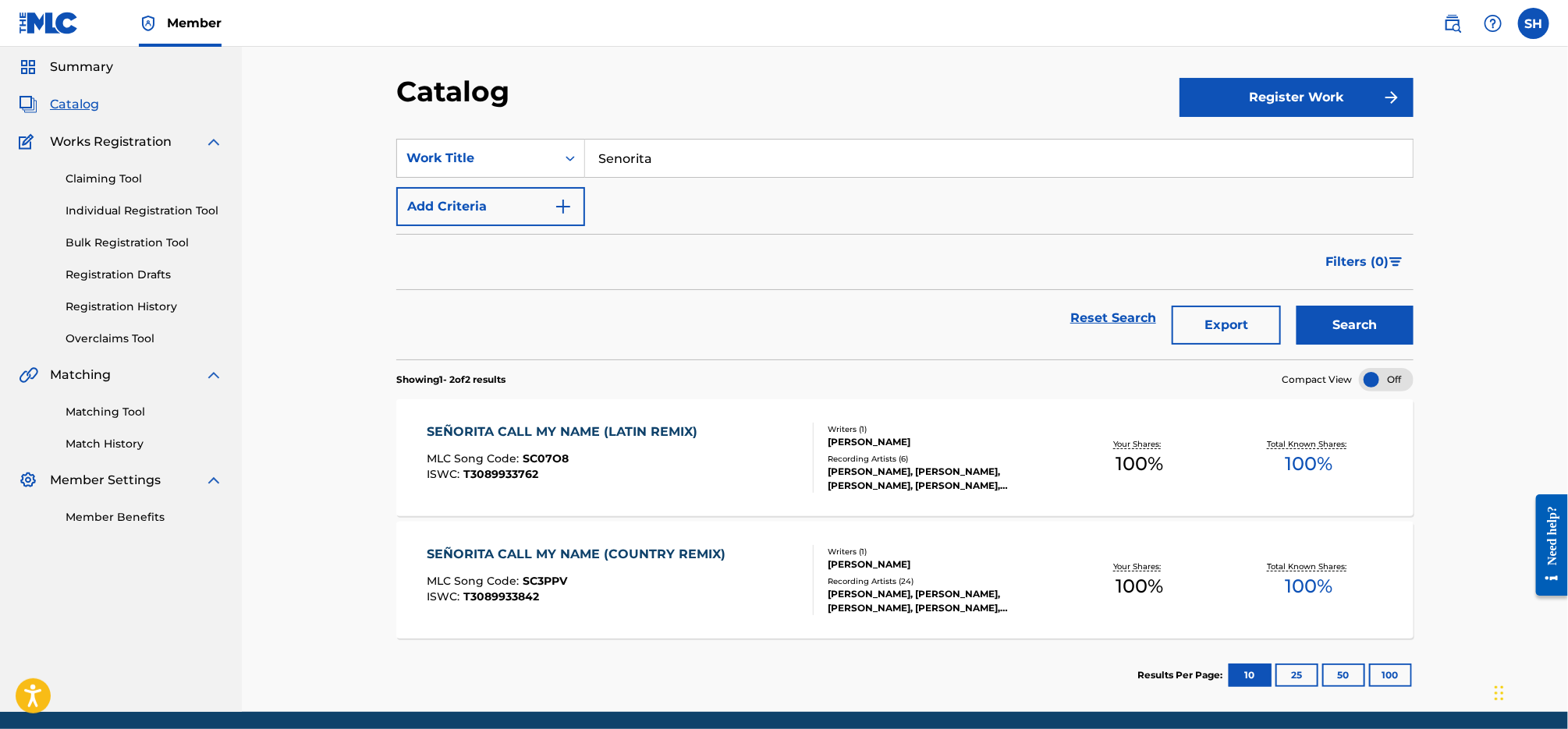
scroll to position [88, 0]
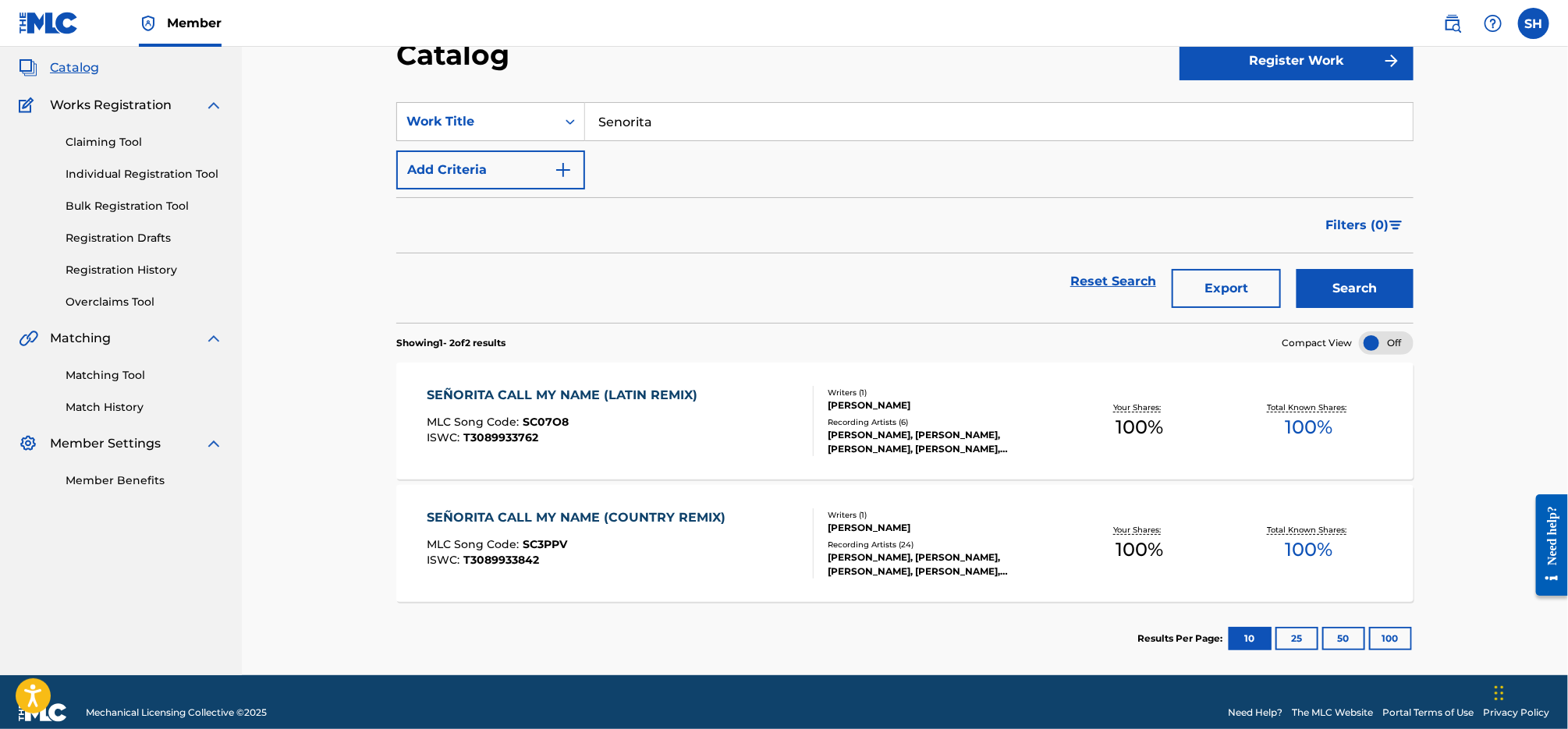
click at [74, 61] on span "Catalog" at bounding box center [74, 68] width 49 height 19
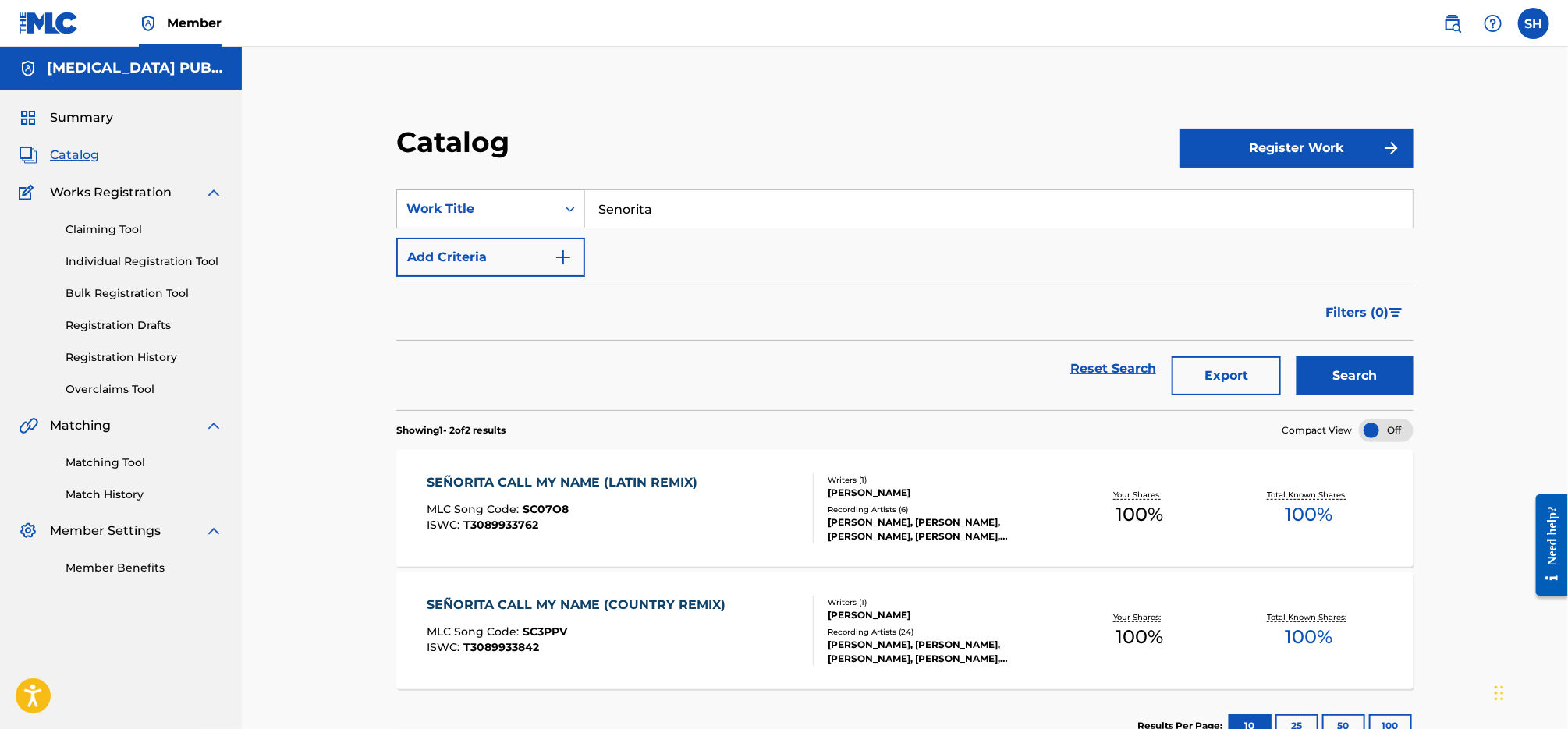
drag, startPoint x: 686, startPoint y: 215, endPoint x: 474, endPoint y: 193, distance: 213.1
click at [518, 199] on div "SearchWithCriteria55c7c504-68ca-4f99-a2ec-58842f719f97 Work Title Senorita" at bounding box center [904, 208] width 1017 height 39
paste input "Looking Over My Shoulder"
type input "Looking Over My Shoulder"
click at [1255, 163] on button "Register Work" at bounding box center [1297, 148] width 234 height 39
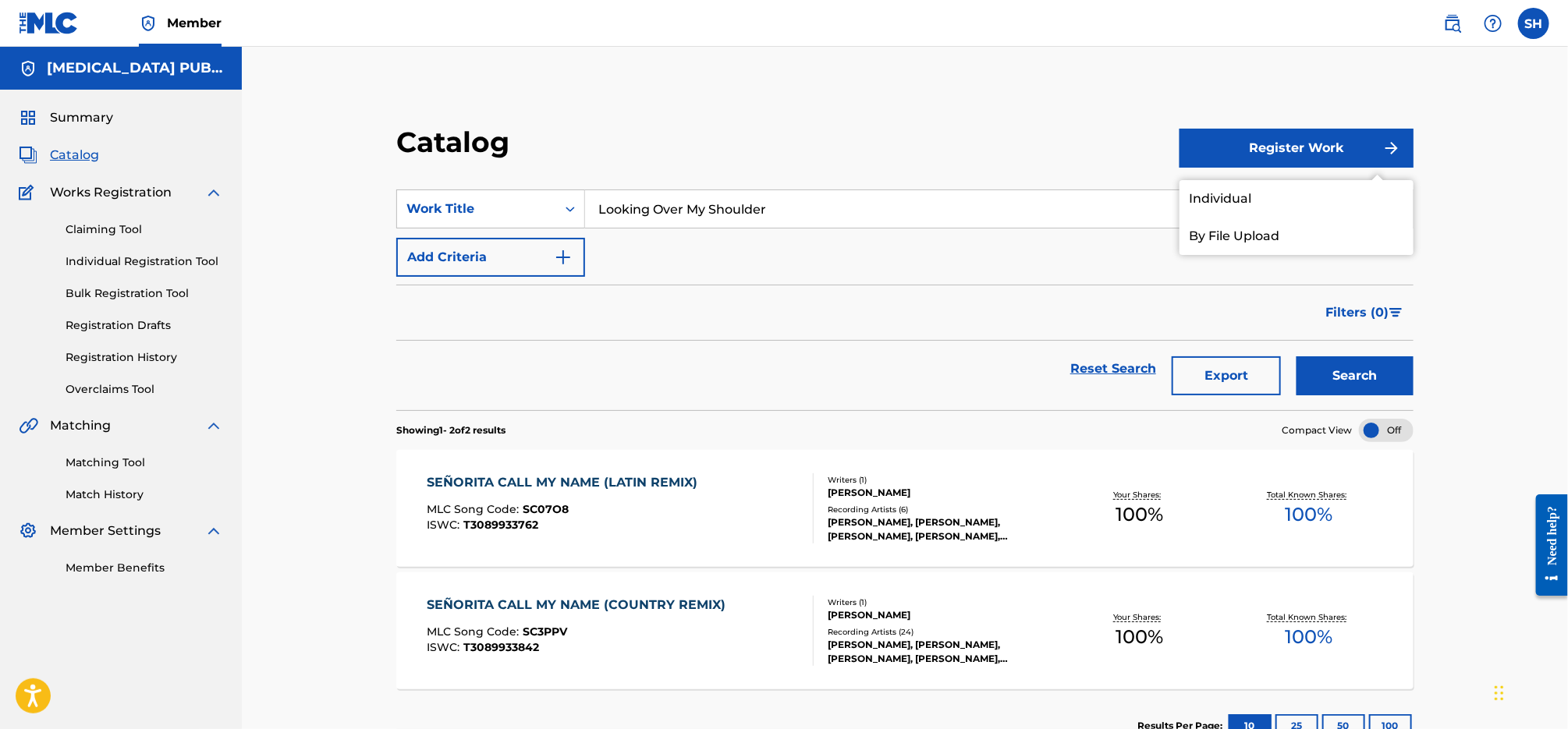
click at [1119, 244] on div "SearchWithCriteria55c7c504-68ca-4f99-a2ec-58842f719f97 Work Title Looking Over …" at bounding box center [904, 233] width 1017 height 88
drag, startPoint x: 1023, startPoint y: 269, endPoint x: 1083, endPoint y: 297, distance: 66.2
click at [1023, 269] on div "SearchWithCriteria55c7c504-68ca-4f99-a2ec-58842f719f97 Work Title Looking Over …" at bounding box center [904, 233] width 1017 height 88
click at [1351, 369] on button "Search" at bounding box center [1355, 375] width 117 height 39
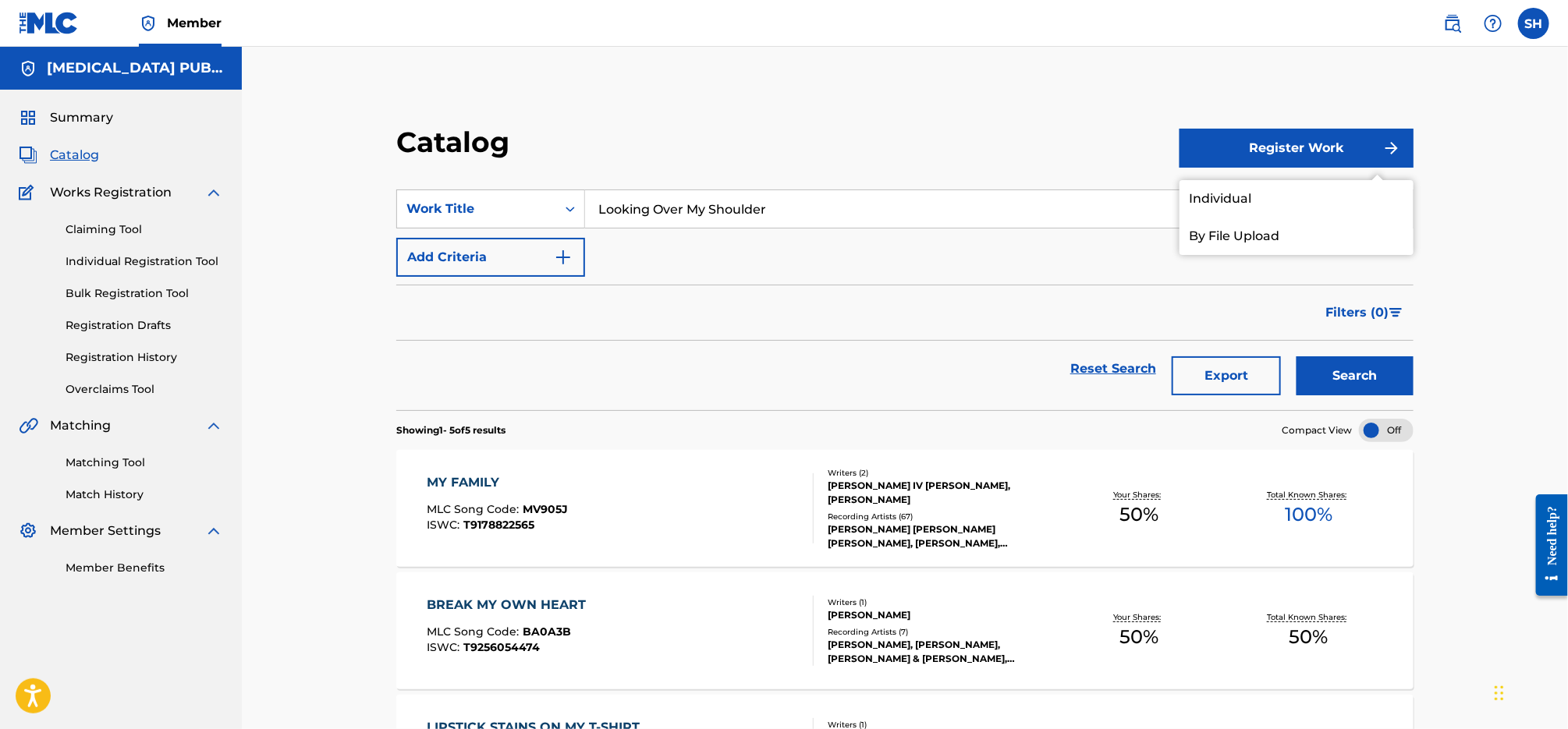
click at [1271, 198] on link "Individual" at bounding box center [1297, 199] width 234 height 38
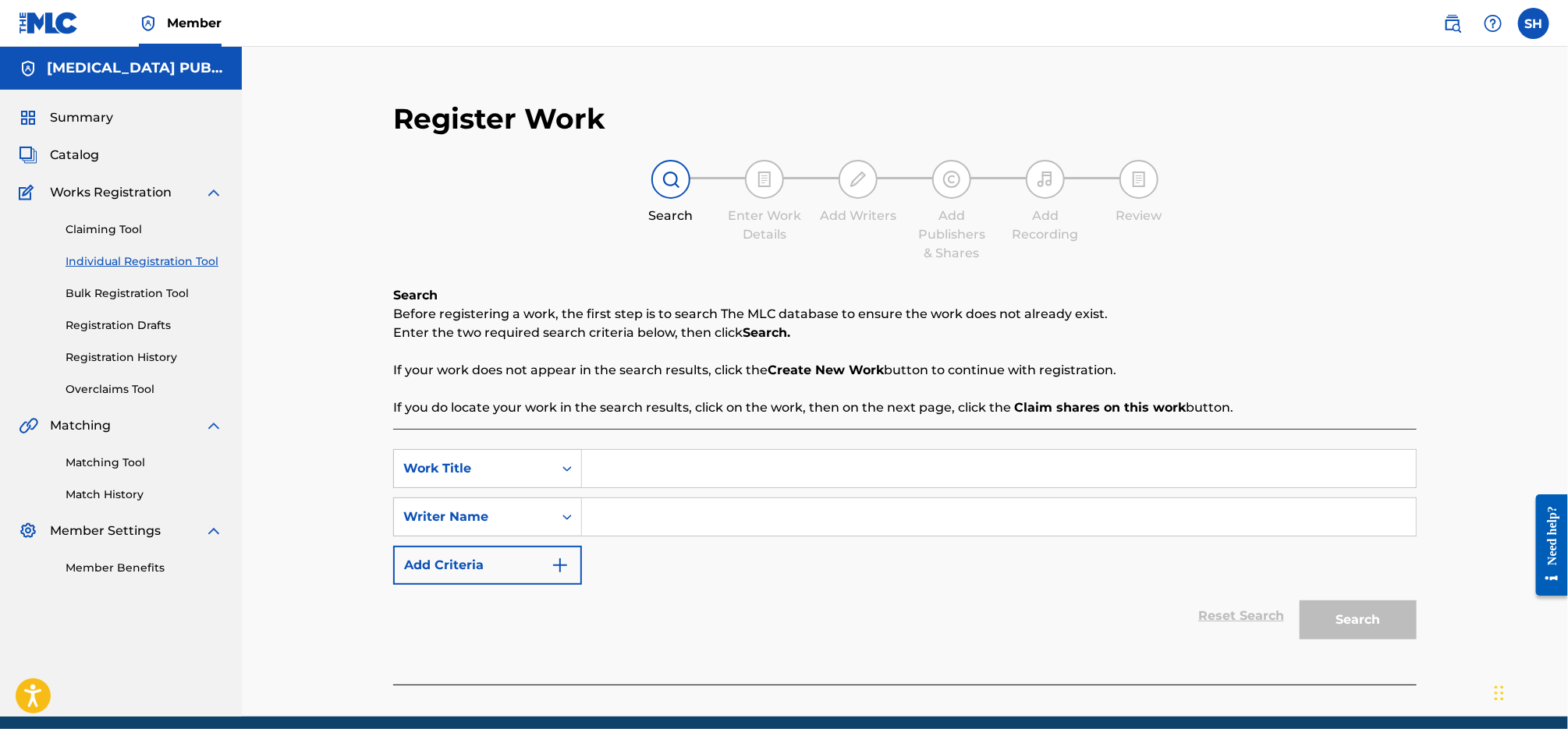
click at [676, 479] on input "Search Form" at bounding box center [998, 469] width 834 height 38
paste input "Looking Over My Shoulder"
type input "Looking Over My Shoulder"
click at [662, 527] on input "Search Form" at bounding box center [998, 517] width 834 height 38
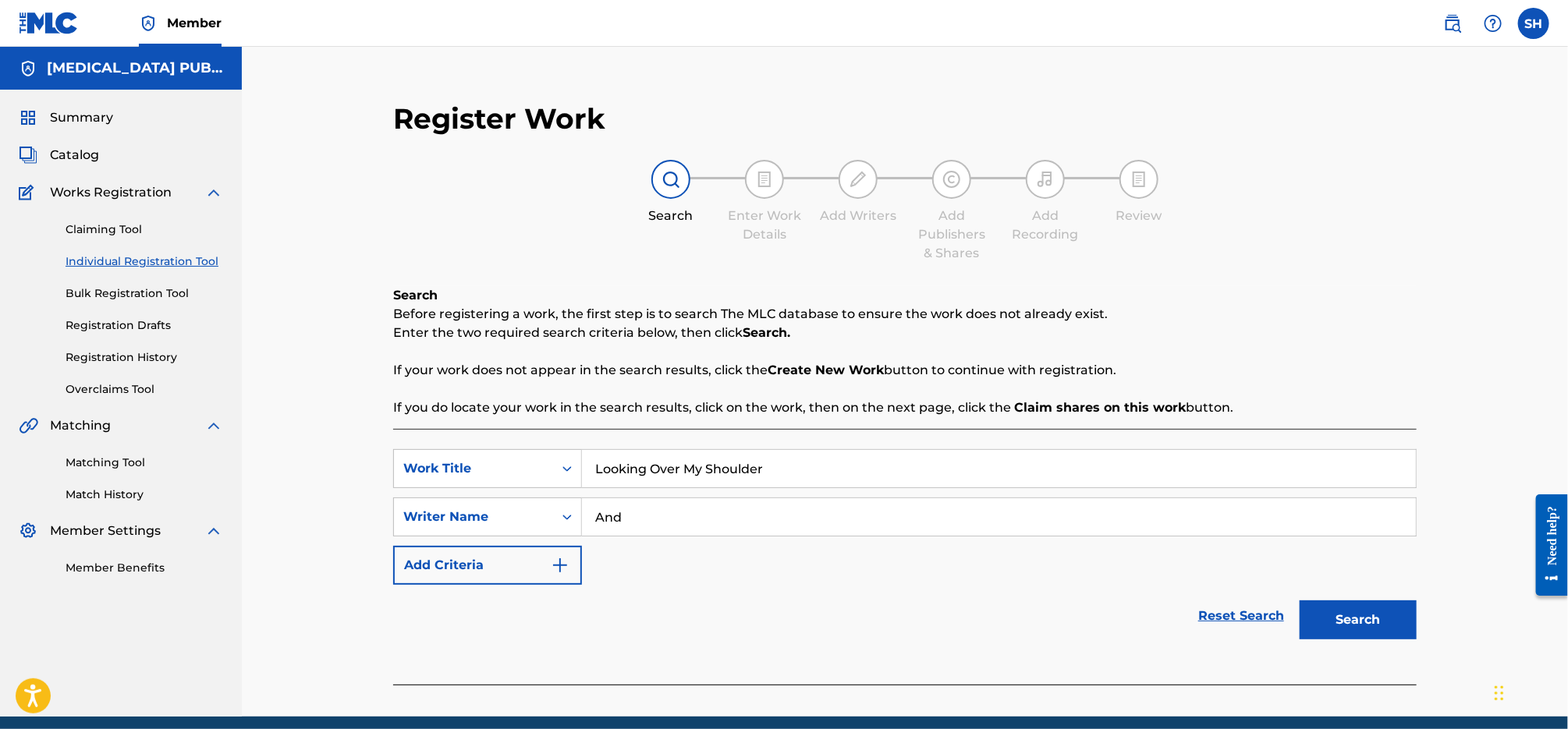
type input "[PERSON_NAME]"
click at [1299, 600] on button "Search" at bounding box center [1358, 619] width 117 height 39
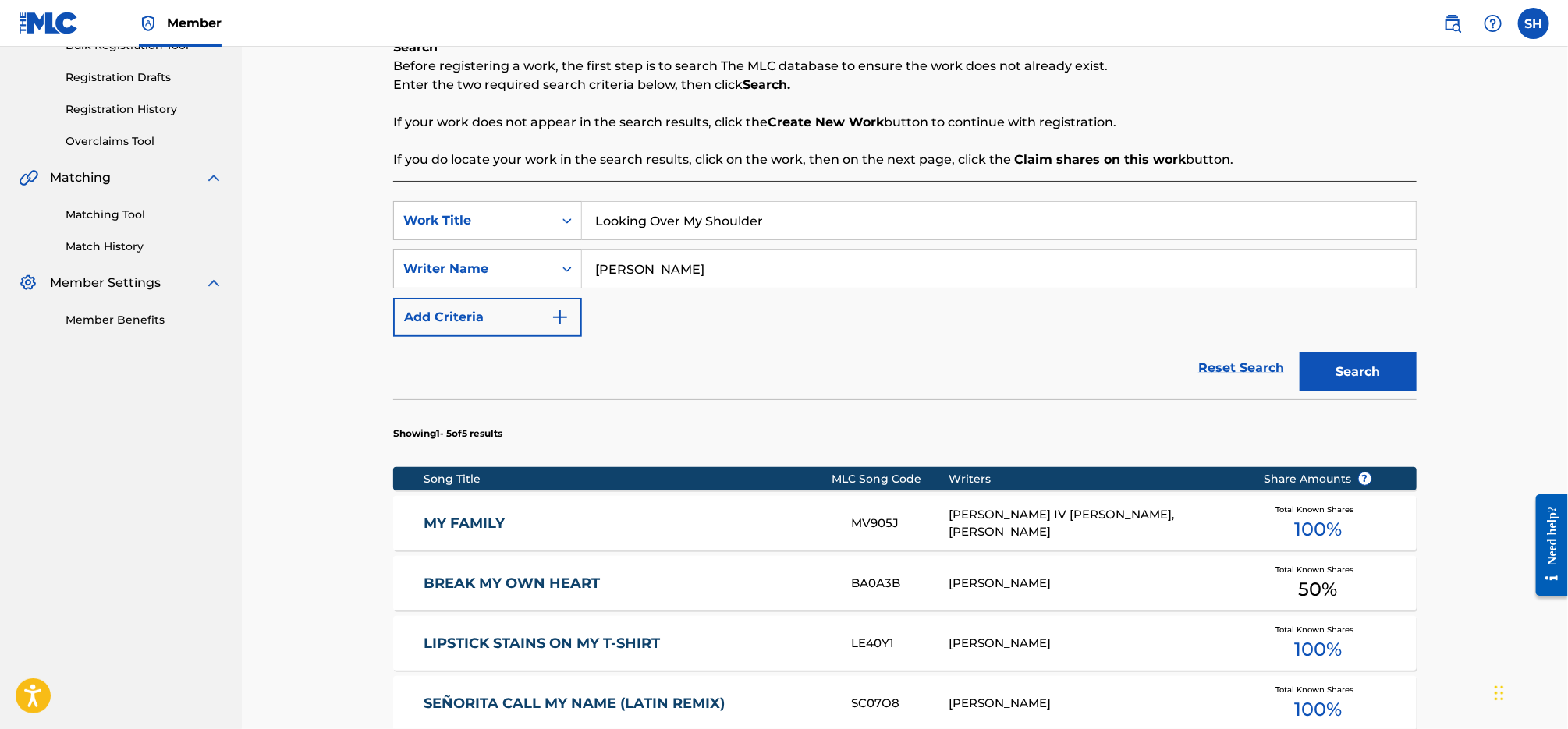
scroll to position [502, 0]
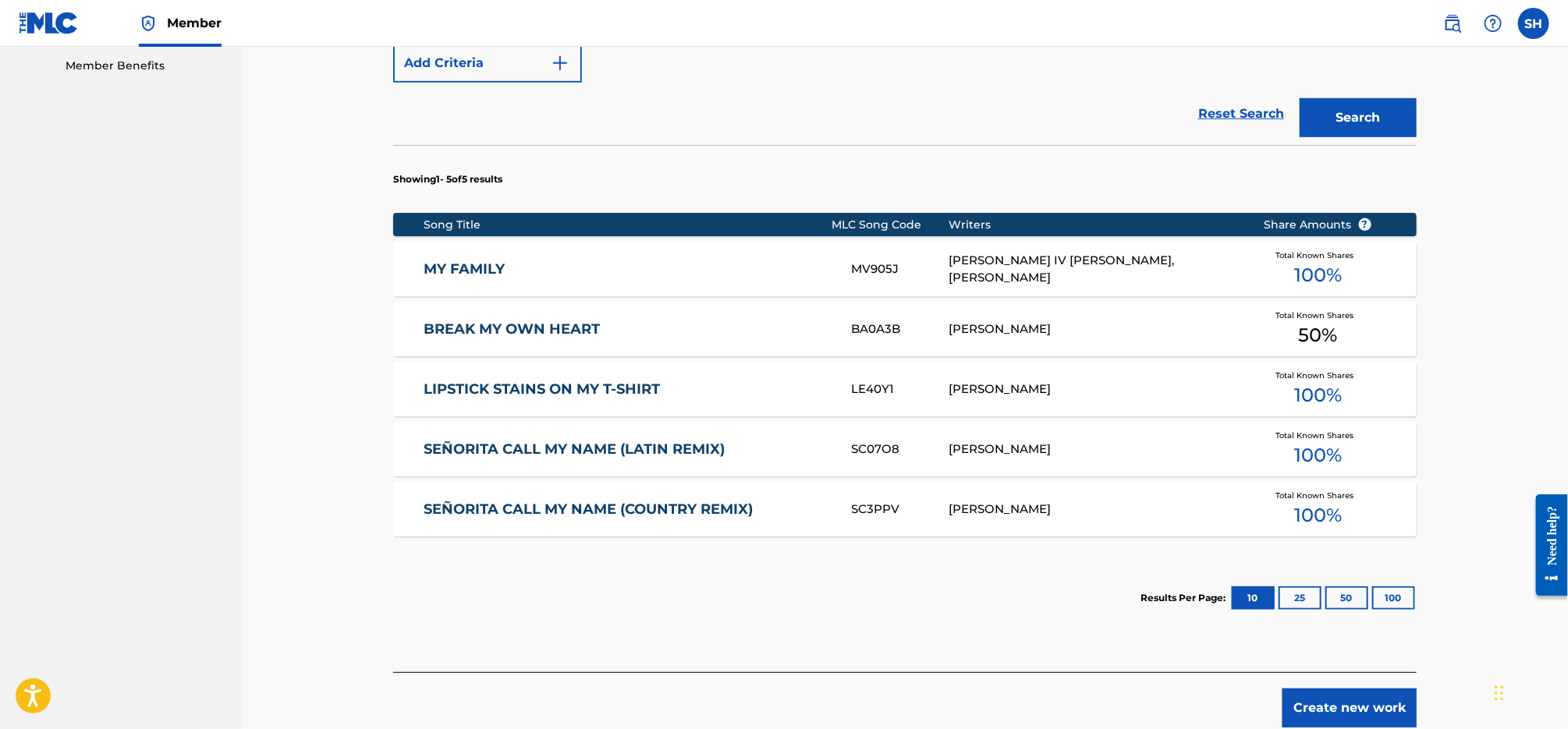
drag, startPoint x: 1363, startPoint y: 707, endPoint x: 1362, endPoint y: 699, distance: 8.1
click at [1363, 707] on button "Create new work" at bounding box center [1349, 707] width 134 height 39
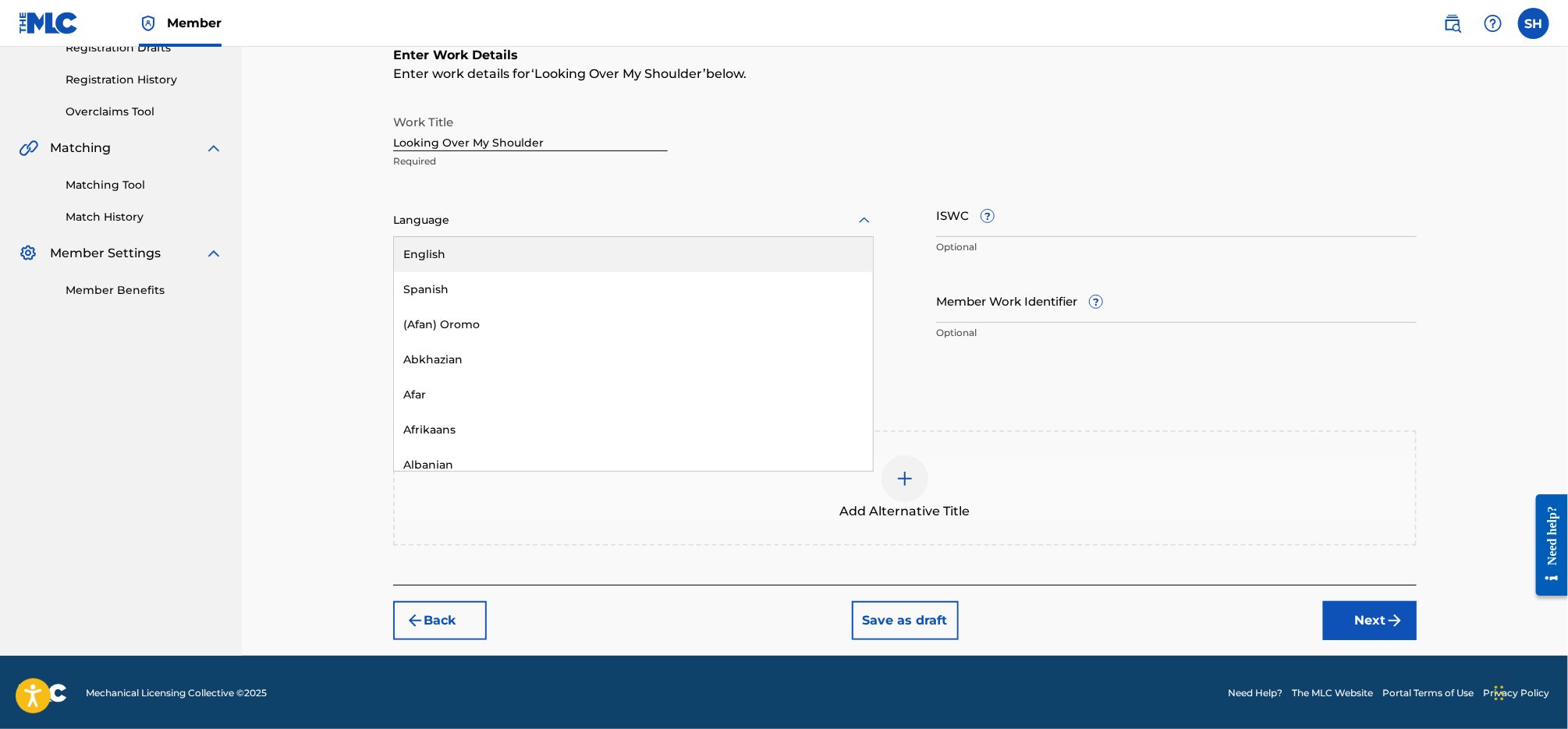
click at [774, 215] on div at bounding box center [633, 219] width 481 height 20
click at [709, 259] on div "English" at bounding box center [633, 254] width 479 height 35
click at [1058, 214] on input "ISWC ?" at bounding box center [1176, 214] width 481 height 44
paste input "T3337741574"
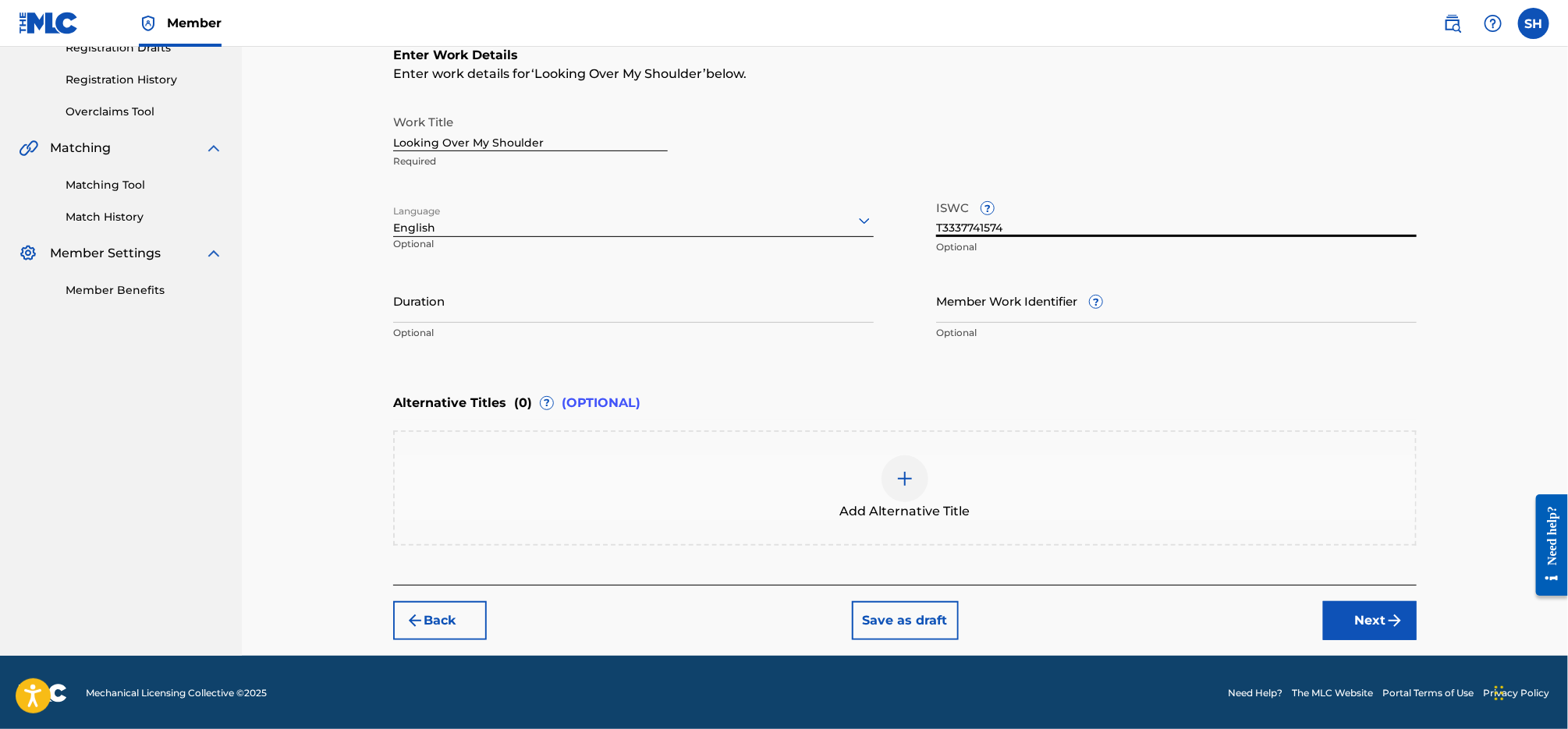
type input "T3337741574"
click at [1363, 612] on button "Next" at bounding box center [1369, 620] width 93 height 39
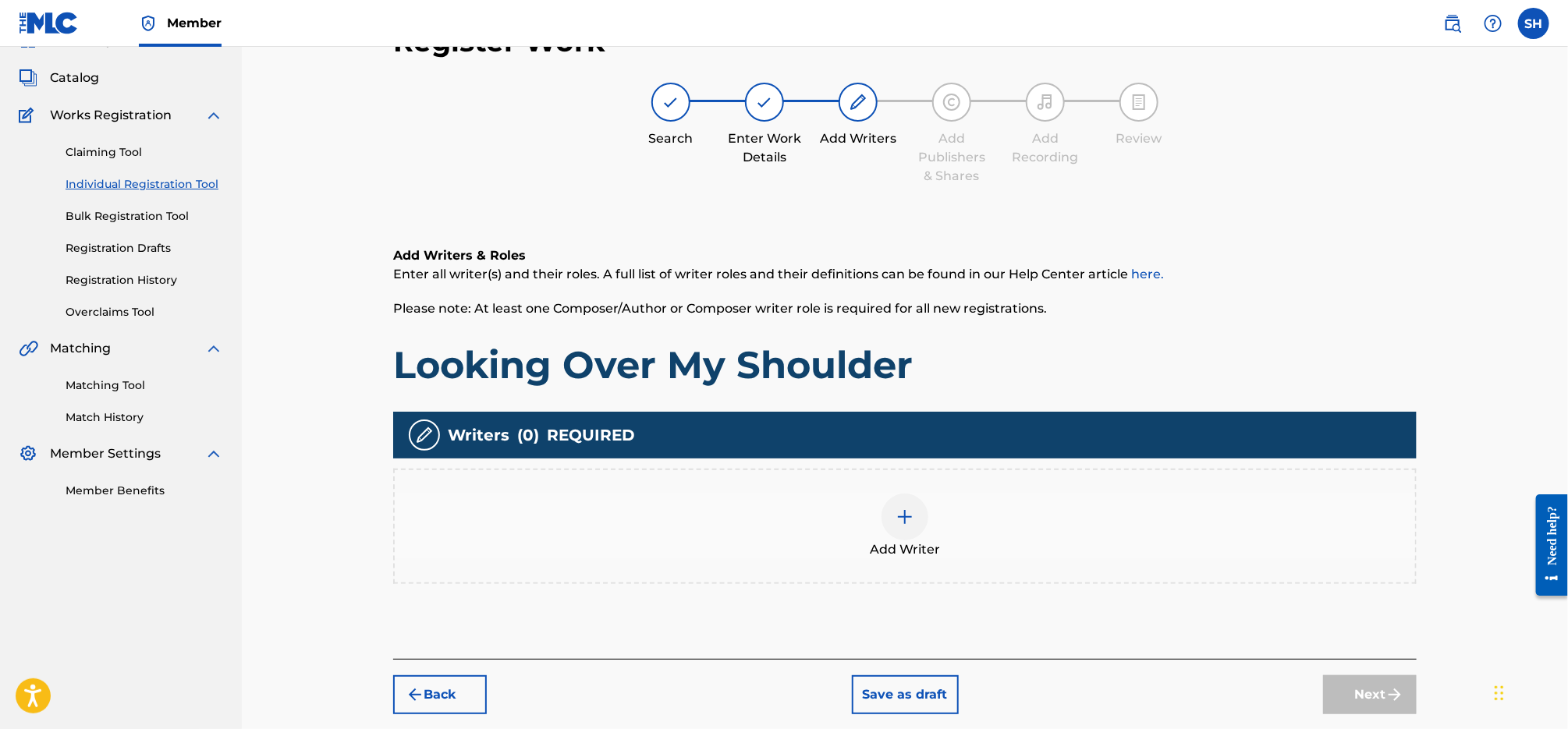
scroll to position [70, 0]
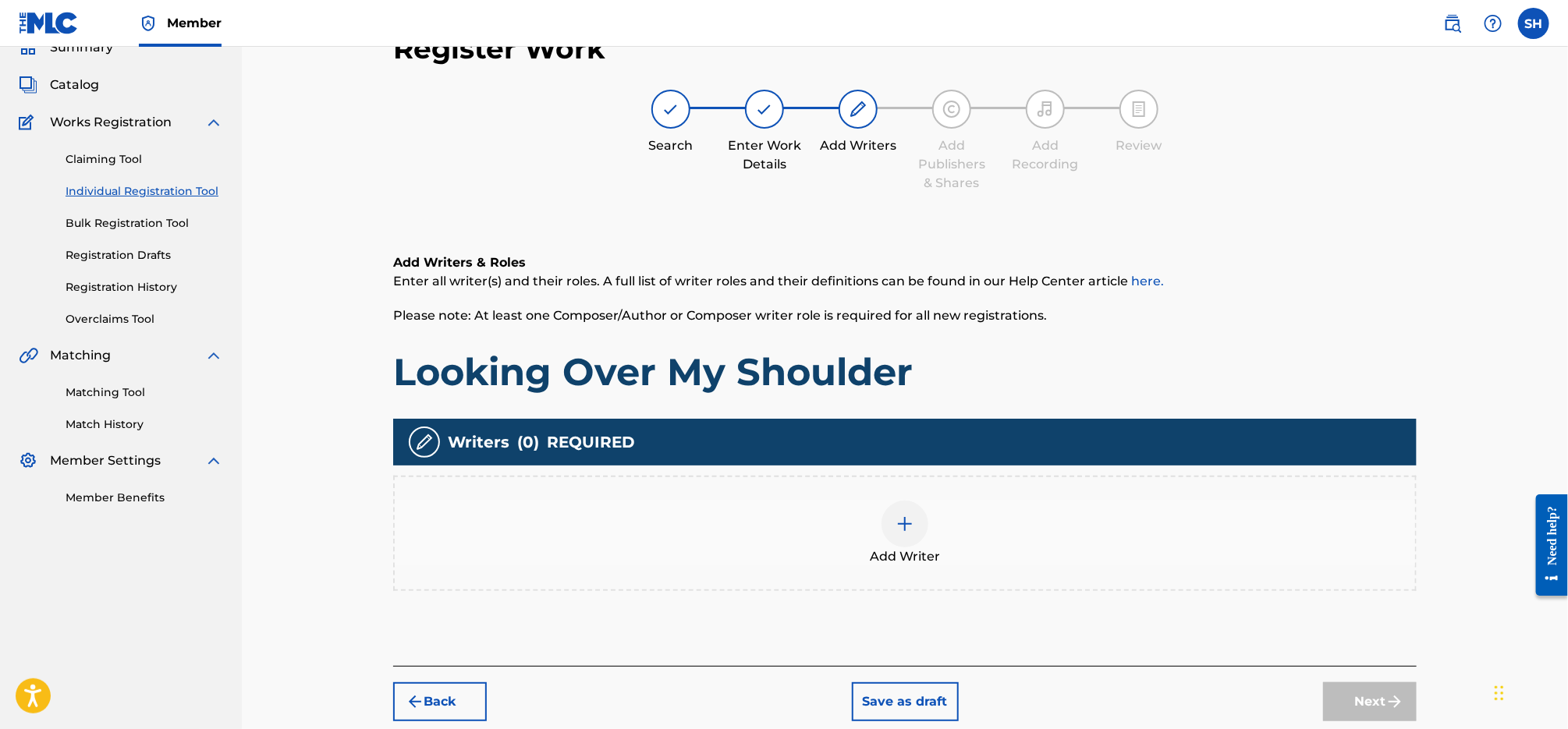
click at [907, 511] on div at bounding box center [905, 524] width 47 height 47
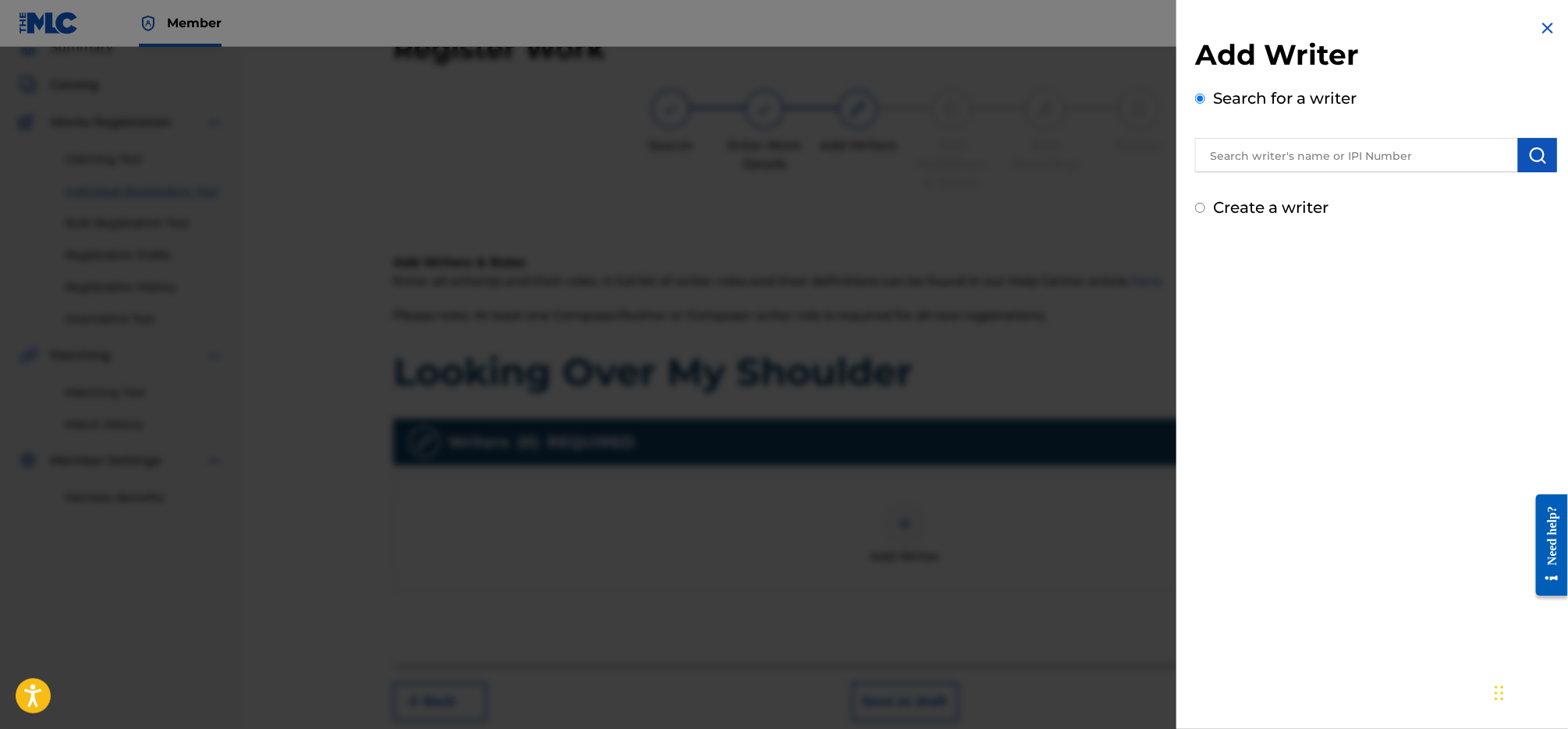
click at [1364, 147] on input "text" at bounding box center [1356, 155] width 323 height 34
type input "[PERSON_NAME]"
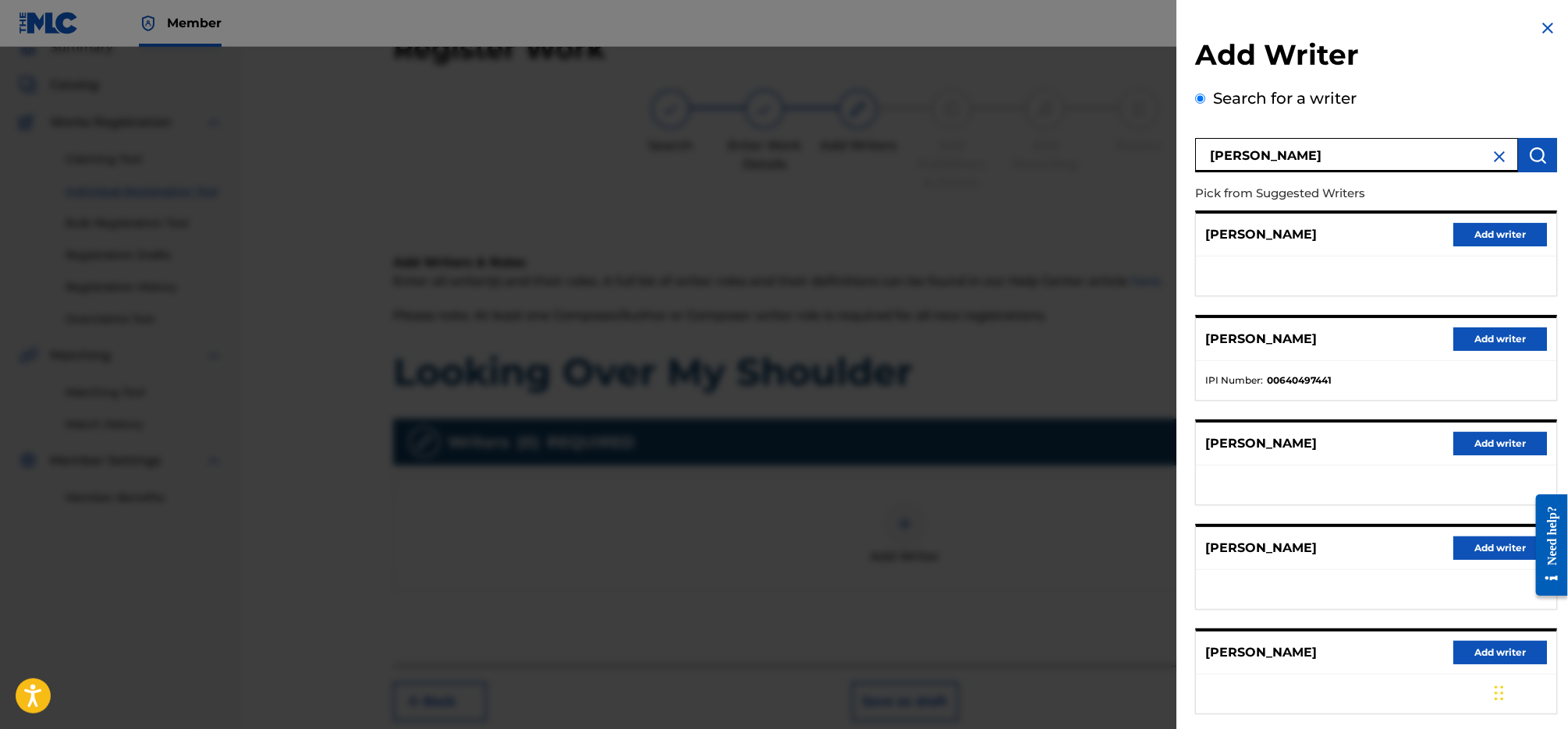
click at [1529, 340] on button "Add writer" at bounding box center [1499, 339] width 93 height 24
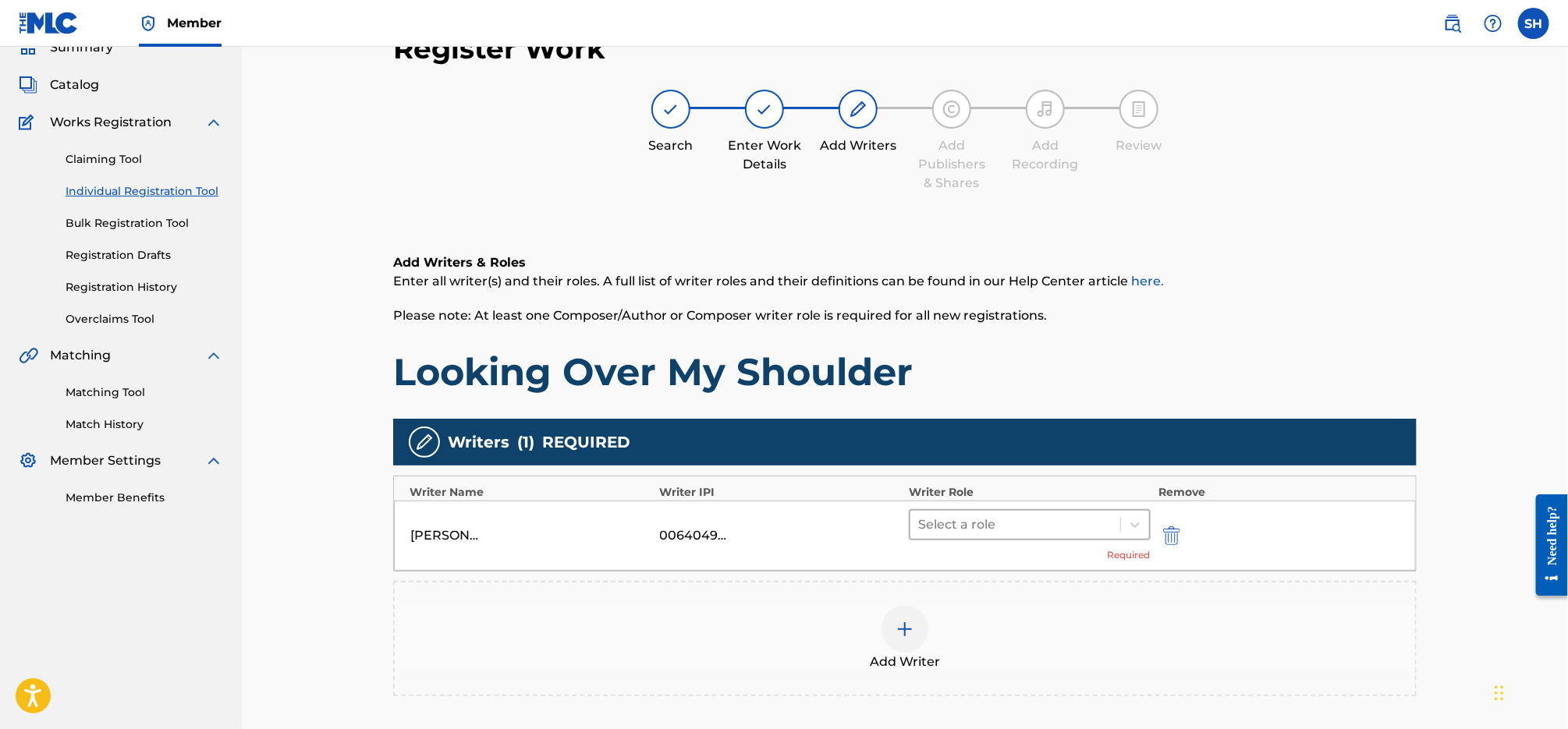
click at [1039, 528] on div at bounding box center [1015, 524] width 194 height 22
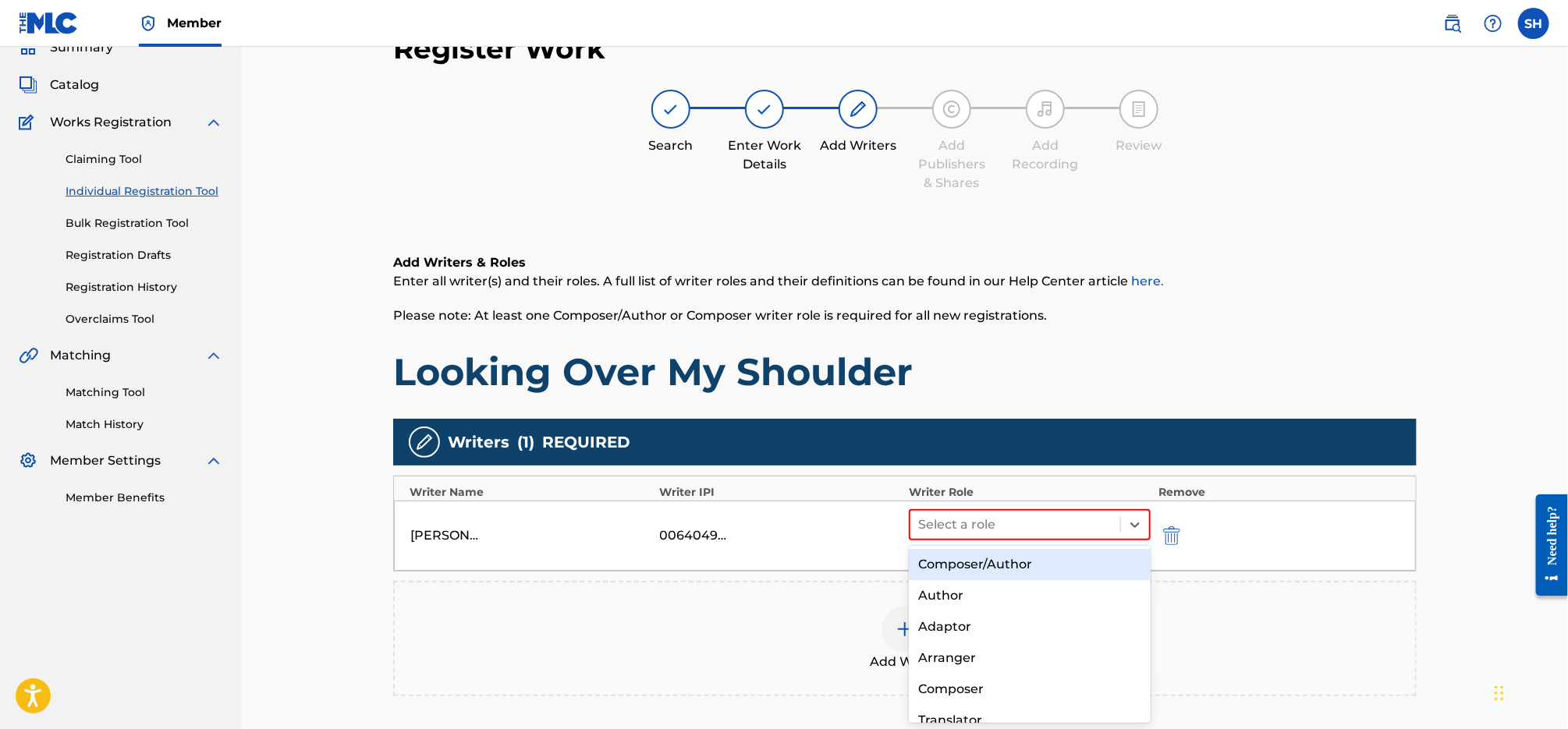
drag, startPoint x: 1033, startPoint y: 559, endPoint x: 1043, endPoint y: 562, distance: 10.4
click at [1033, 559] on div "Composer/Author" at bounding box center [1029, 564] width 242 height 31
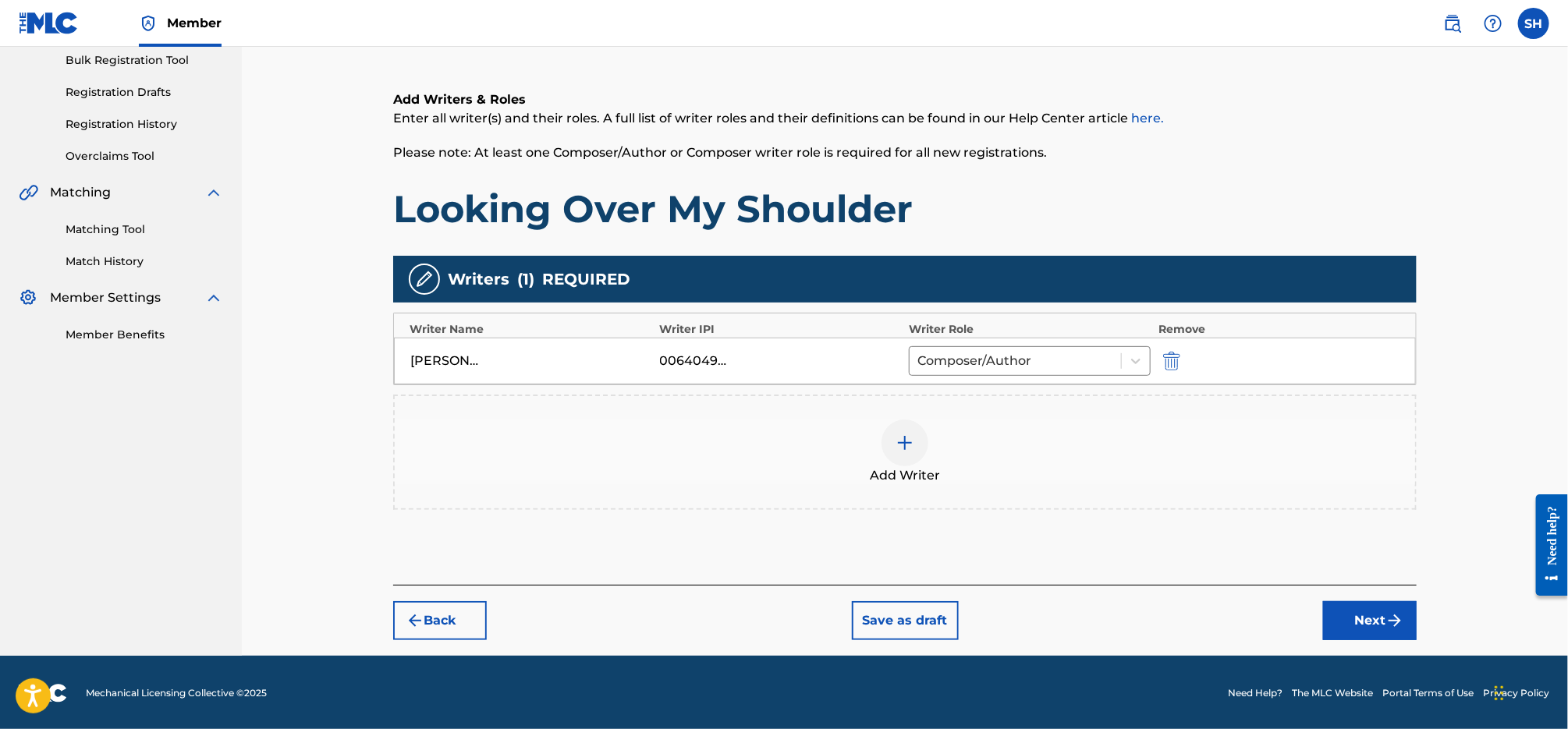
click at [1358, 601] on button "Next" at bounding box center [1369, 620] width 93 height 39
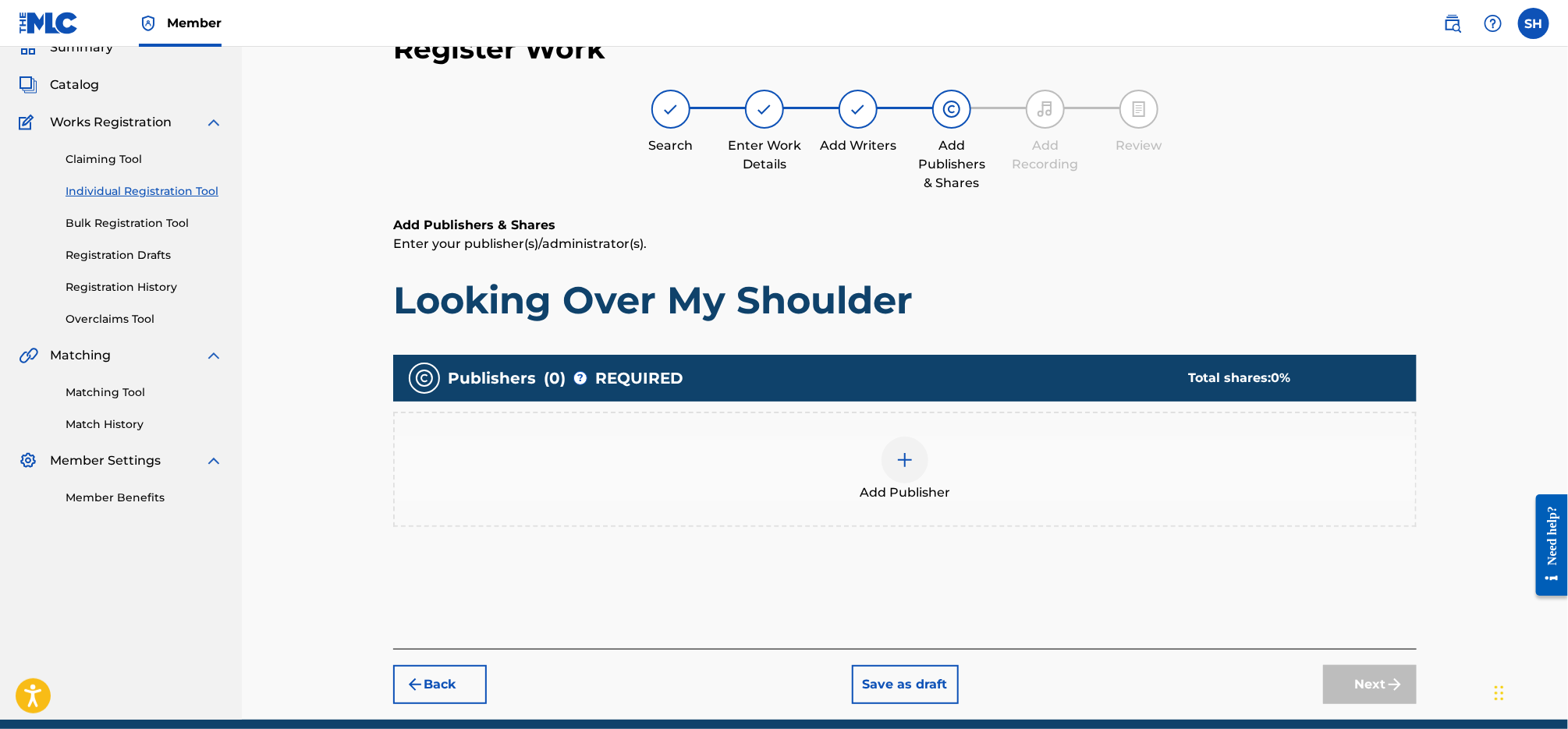
click at [903, 473] on div at bounding box center [905, 461] width 47 height 47
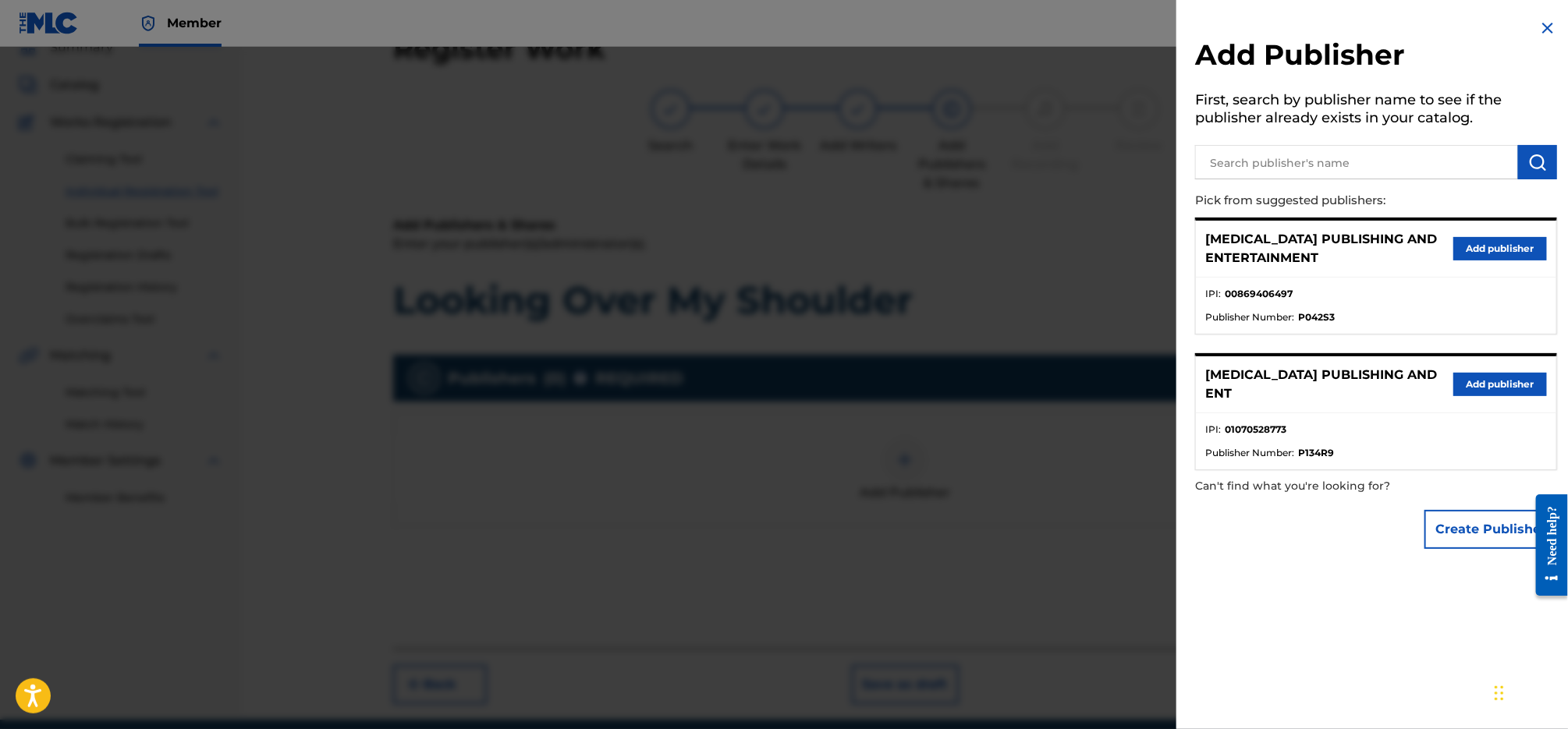
click at [1482, 249] on button "Add publisher" at bounding box center [1499, 249] width 93 height 24
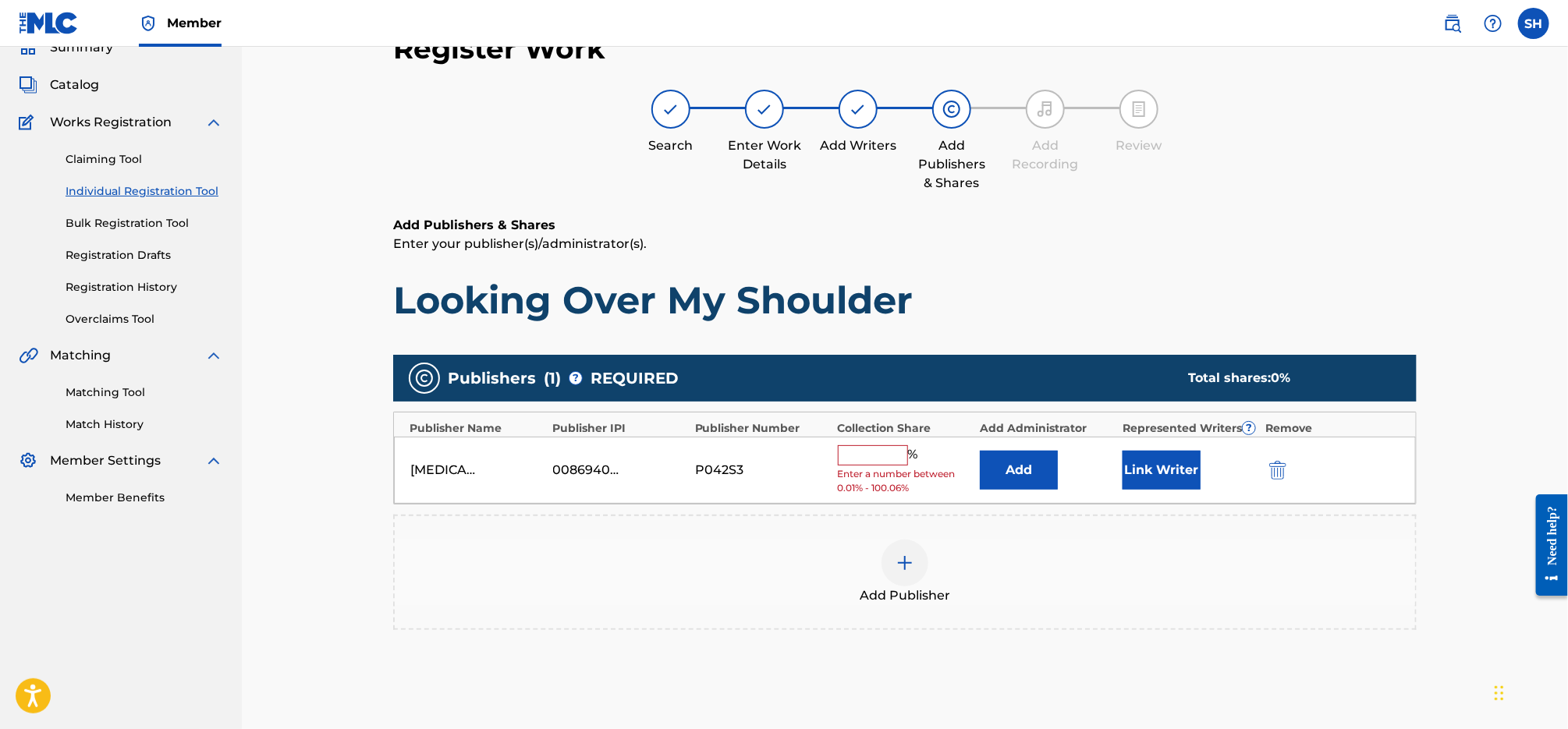
click at [893, 454] on input "text" at bounding box center [873, 456] width 70 height 21
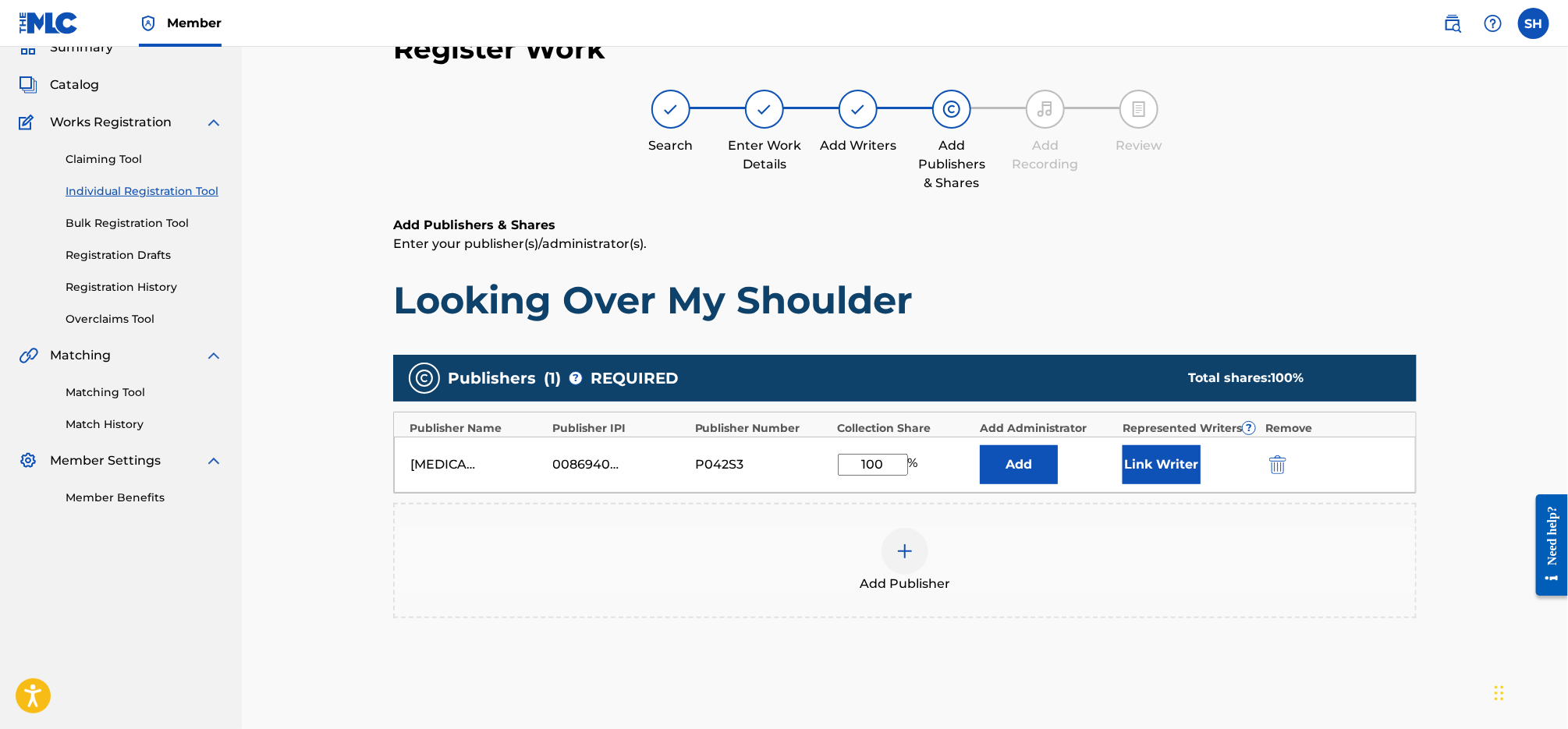
type input "100"
drag, startPoint x: 1076, startPoint y: 499, endPoint x: 1098, endPoint y: 490, distance: 23.8
click at [1077, 499] on div "Publishers ( 1 ) ? REQUIRED Total shares: 100 % Publisher Name Publisher IPI Pu…" at bounding box center [905, 487] width 1023 height 264
click at [1140, 453] on button "Link Writer" at bounding box center [1161, 464] width 78 height 39
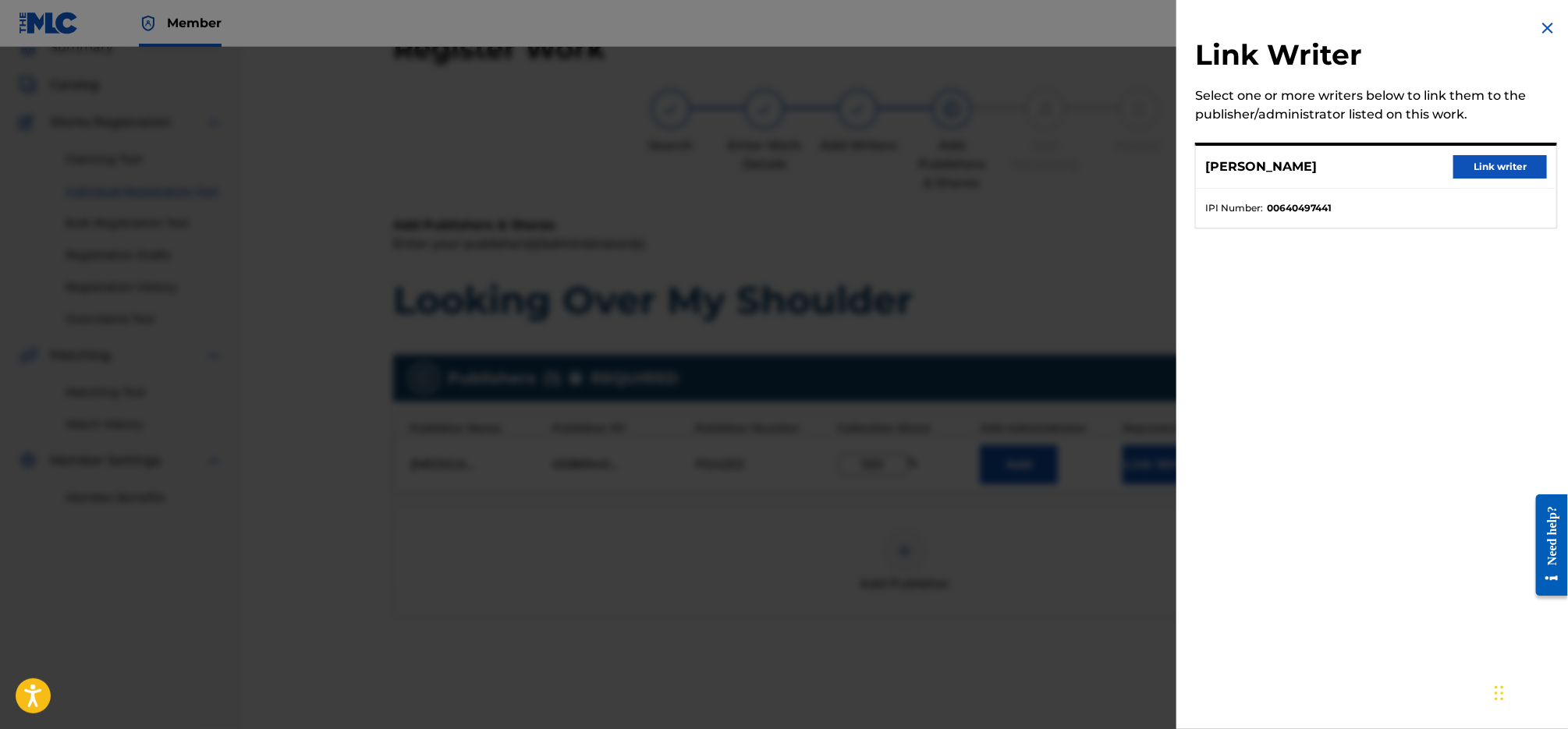
click at [1519, 168] on button "Link writer" at bounding box center [1499, 167] width 93 height 24
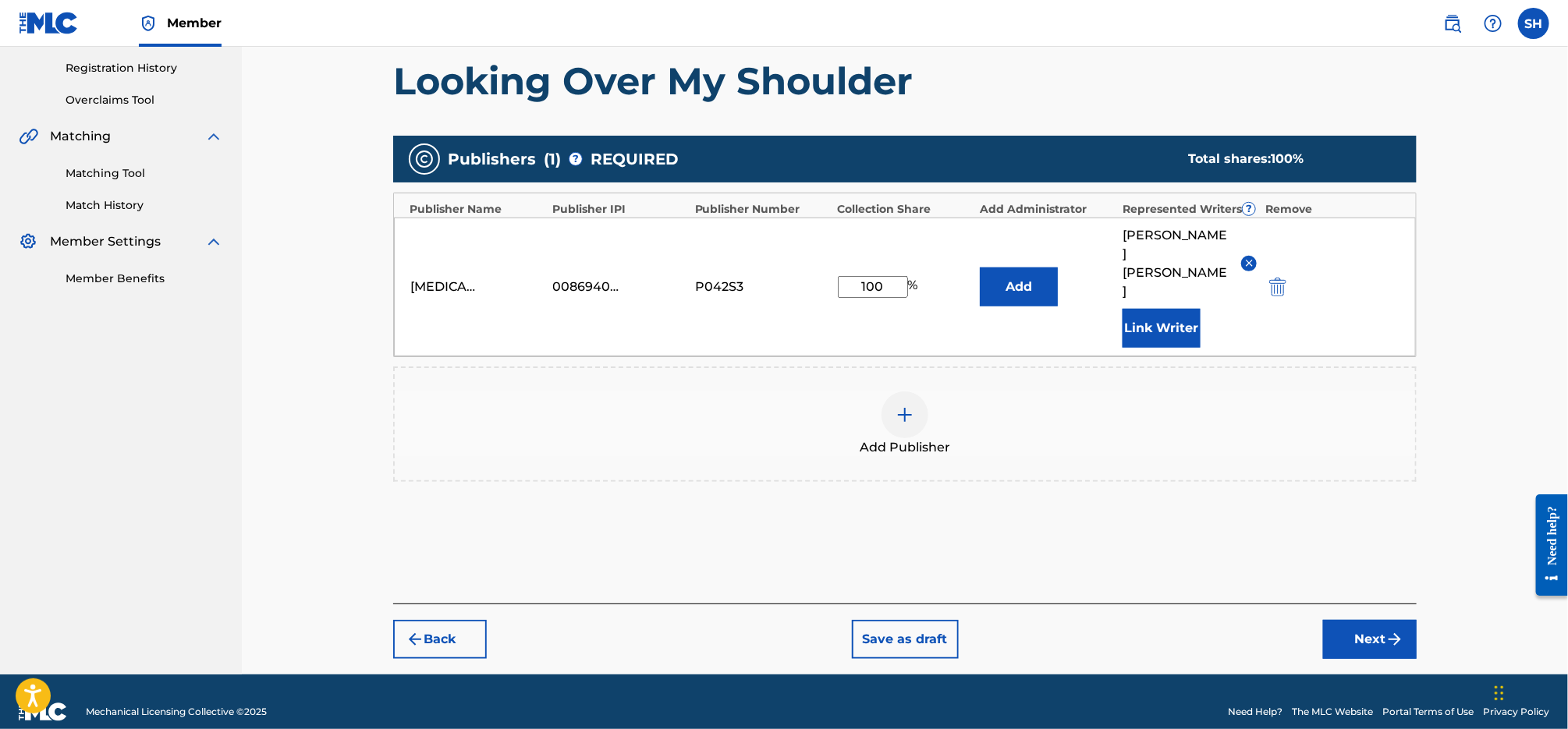
click at [1390, 630] on img "submit" at bounding box center [1395, 640] width 19 height 19
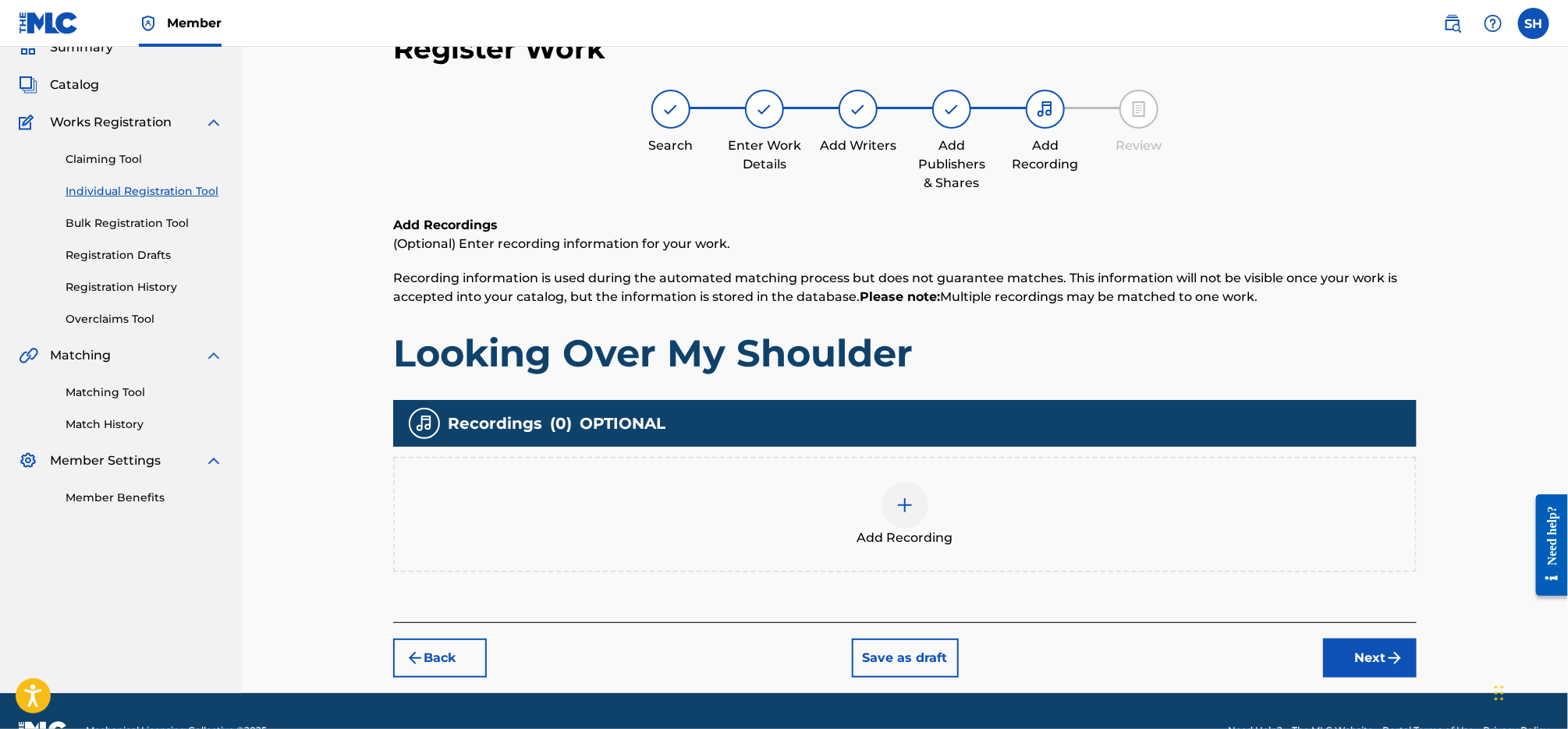
click at [912, 500] on img at bounding box center [905, 505] width 19 height 19
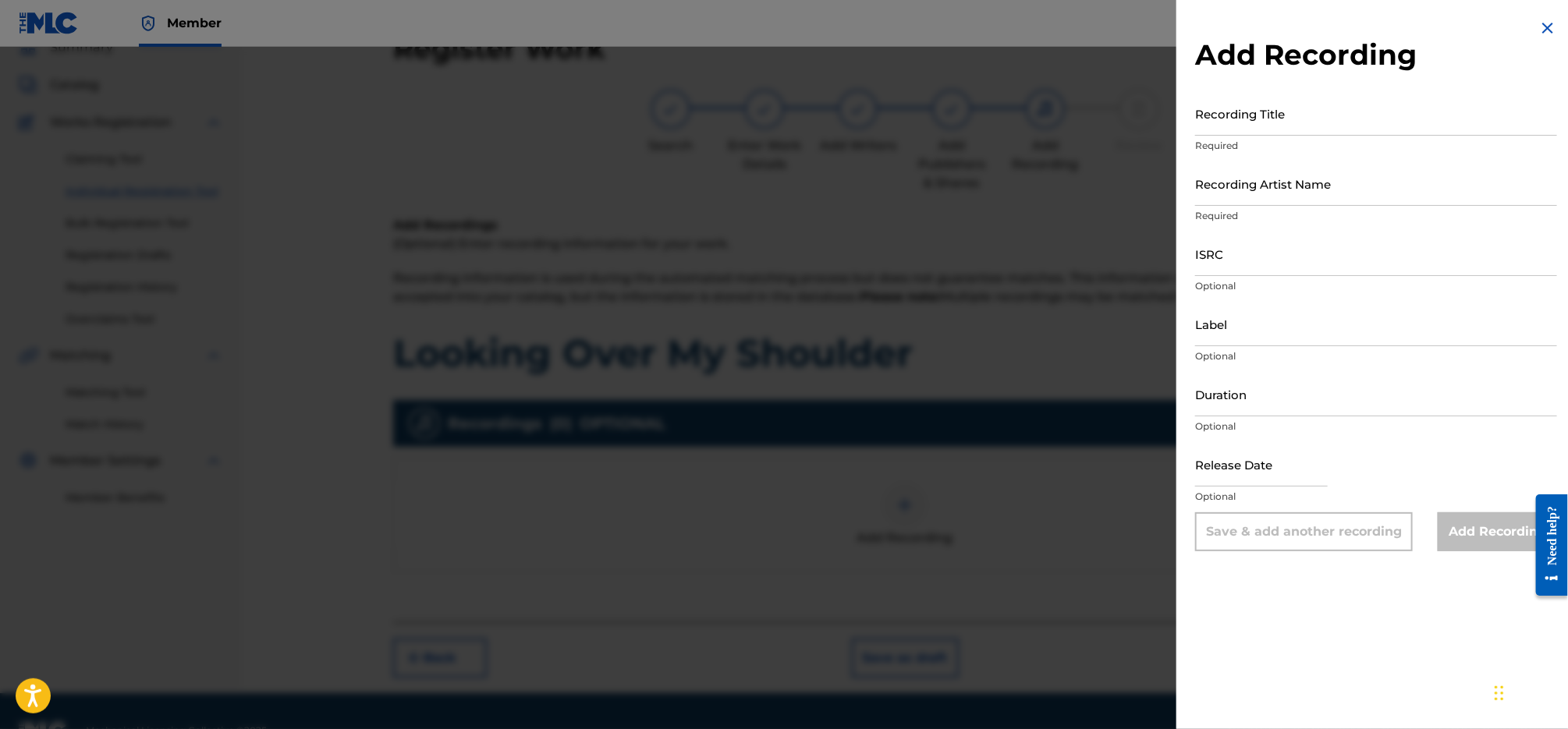
click at [1278, 113] on input "Recording Title" at bounding box center [1376, 113] width 362 height 44
paste input "T3337741574"
drag, startPoint x: 1260, startPoint y: 118, endPoint x: 1093, endPoint y: 97, distance: 168.3
click at [1093, 97] on div "Add Recording Recording Title T3337741574 Required Recording Artist Name Requir…" at bounding box center [784, 388] width 1568 height 682
drag, startPoint x: 1376, startPoint y: 124, endPoint x: 1117, endPoint y: 114, distance: 259.2
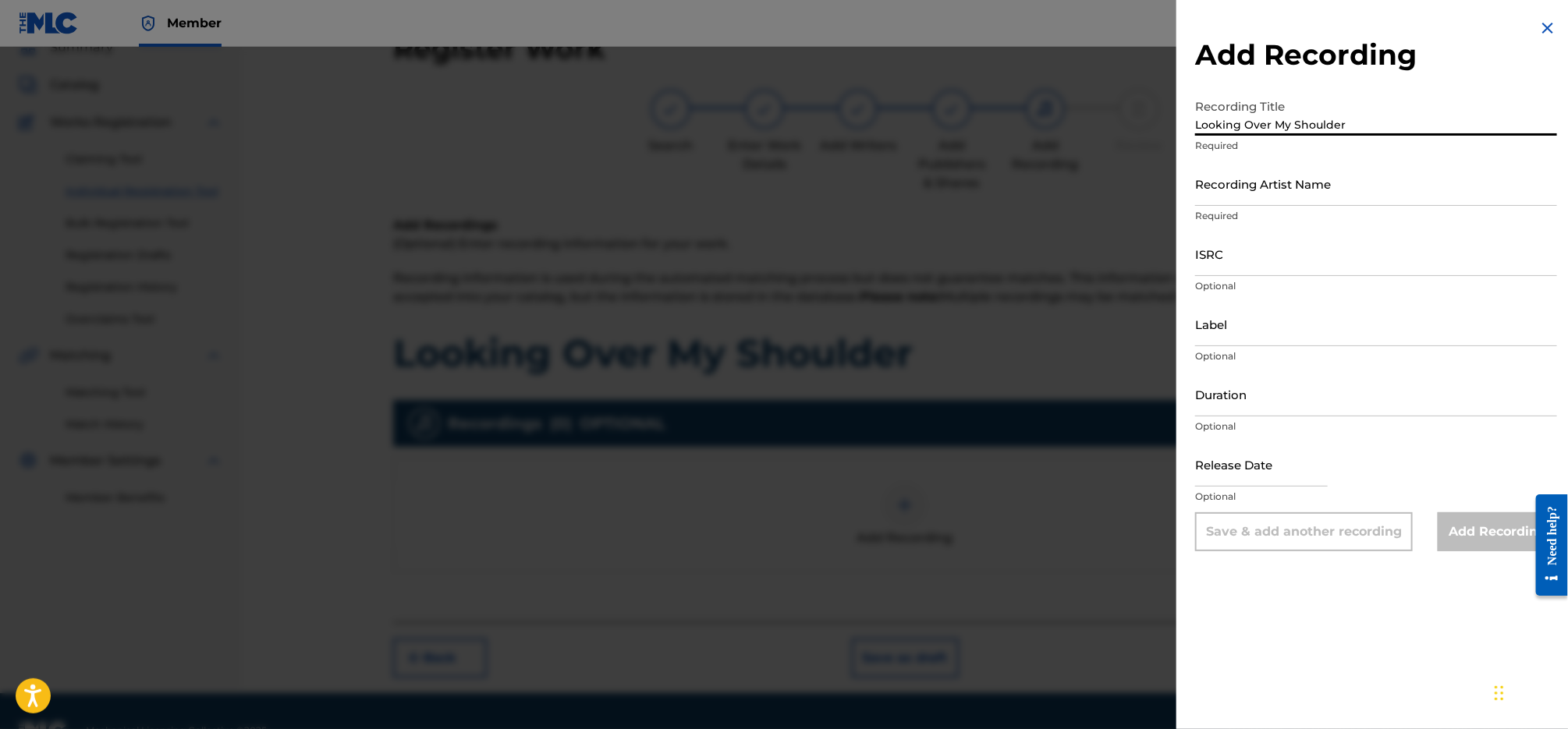
click at [1117, 114] on div "Add Recording Recording Title Looking Over My Shoulder Required Recording Artis…" at bounding box center [784, 388] width 1568 height 682
type input "Looking Over My Shoulder"
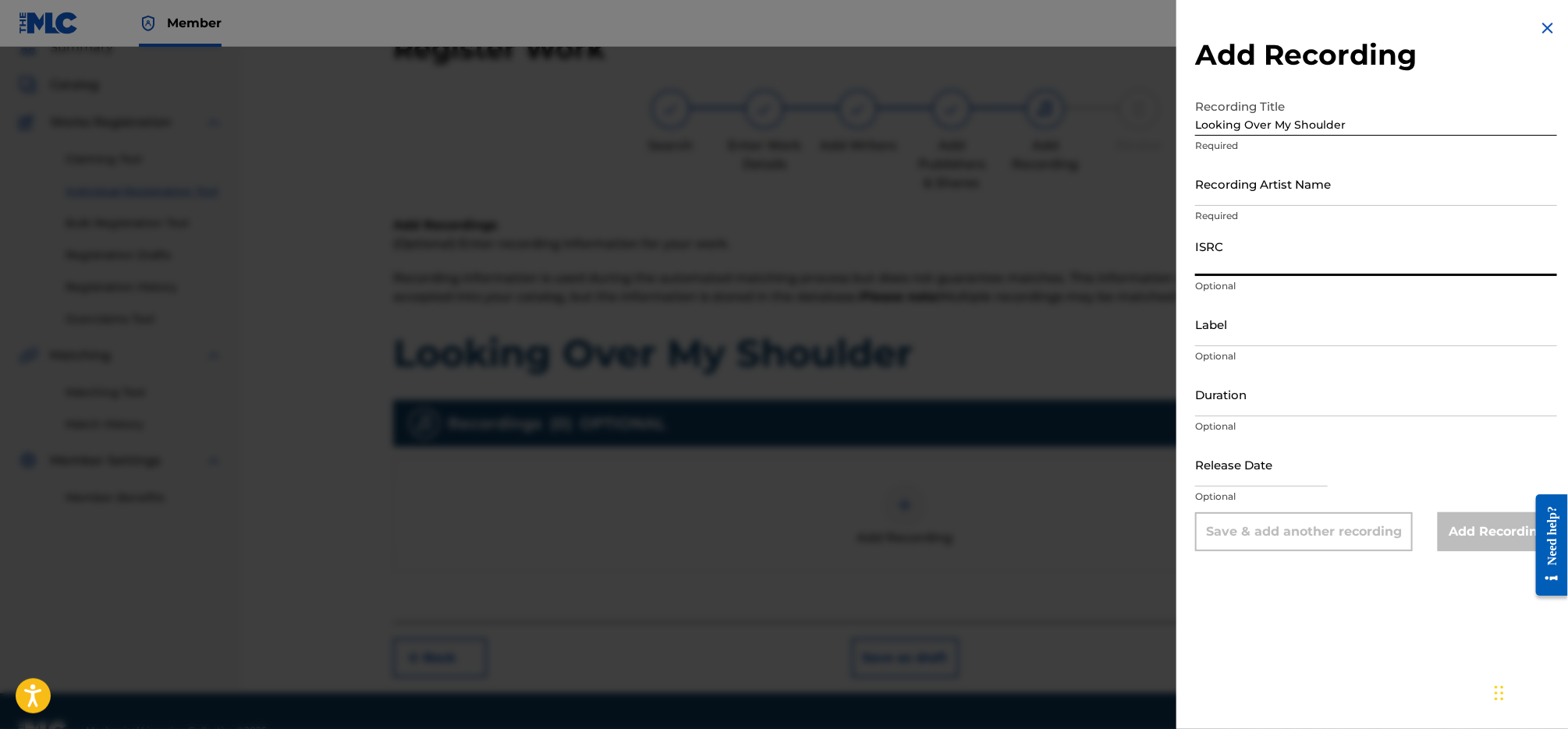
click at [1356, 267] on input "ISRC" at bounding box center [1376, 253] width 362 height 44
paste input "QZZ3X2300005"
type input "QZZ3X2300005"
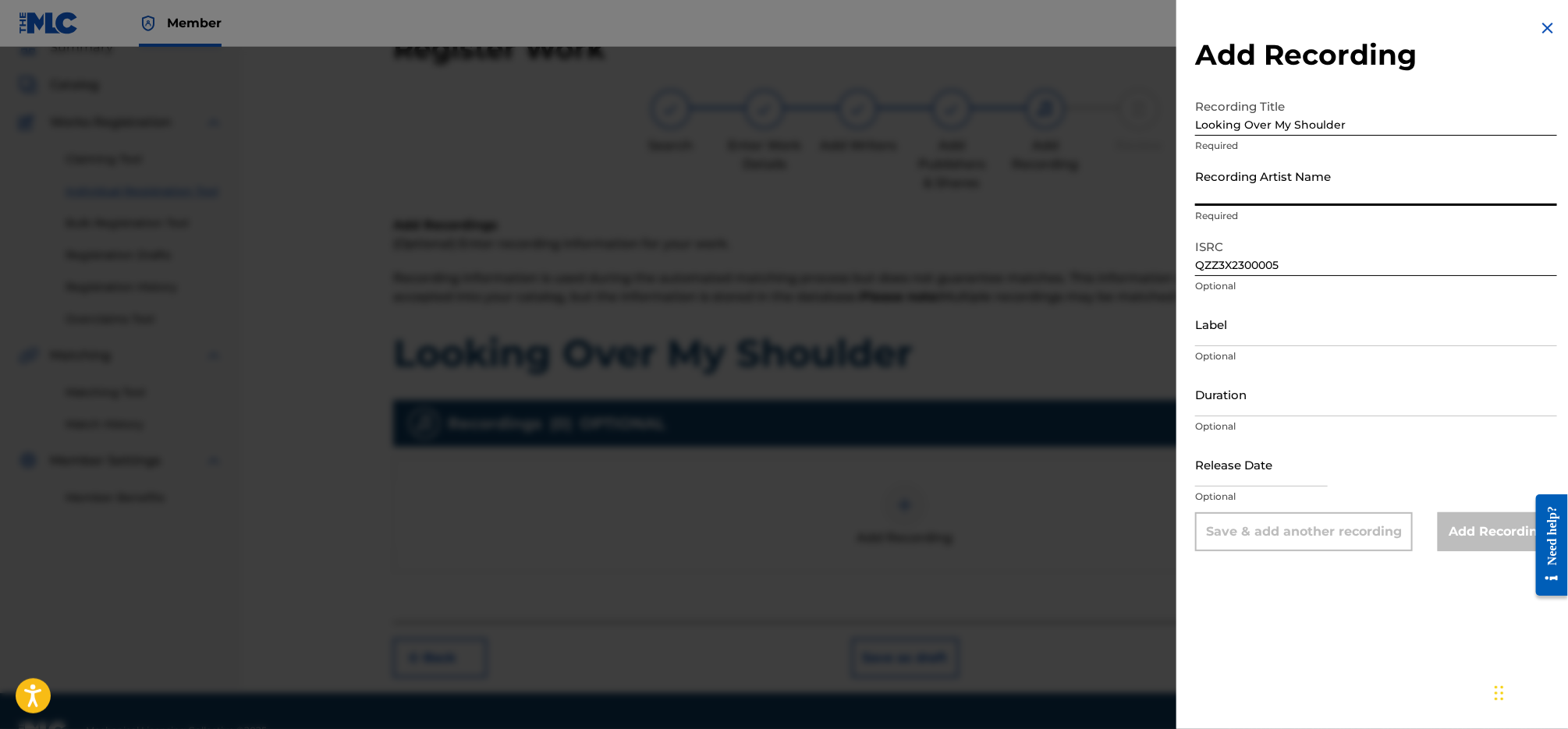
click at [1312, 172] on input "Recording Artist Name" at bounding box center [1376, 183] width 362 height 44
type input "[PERSON_NAME]"
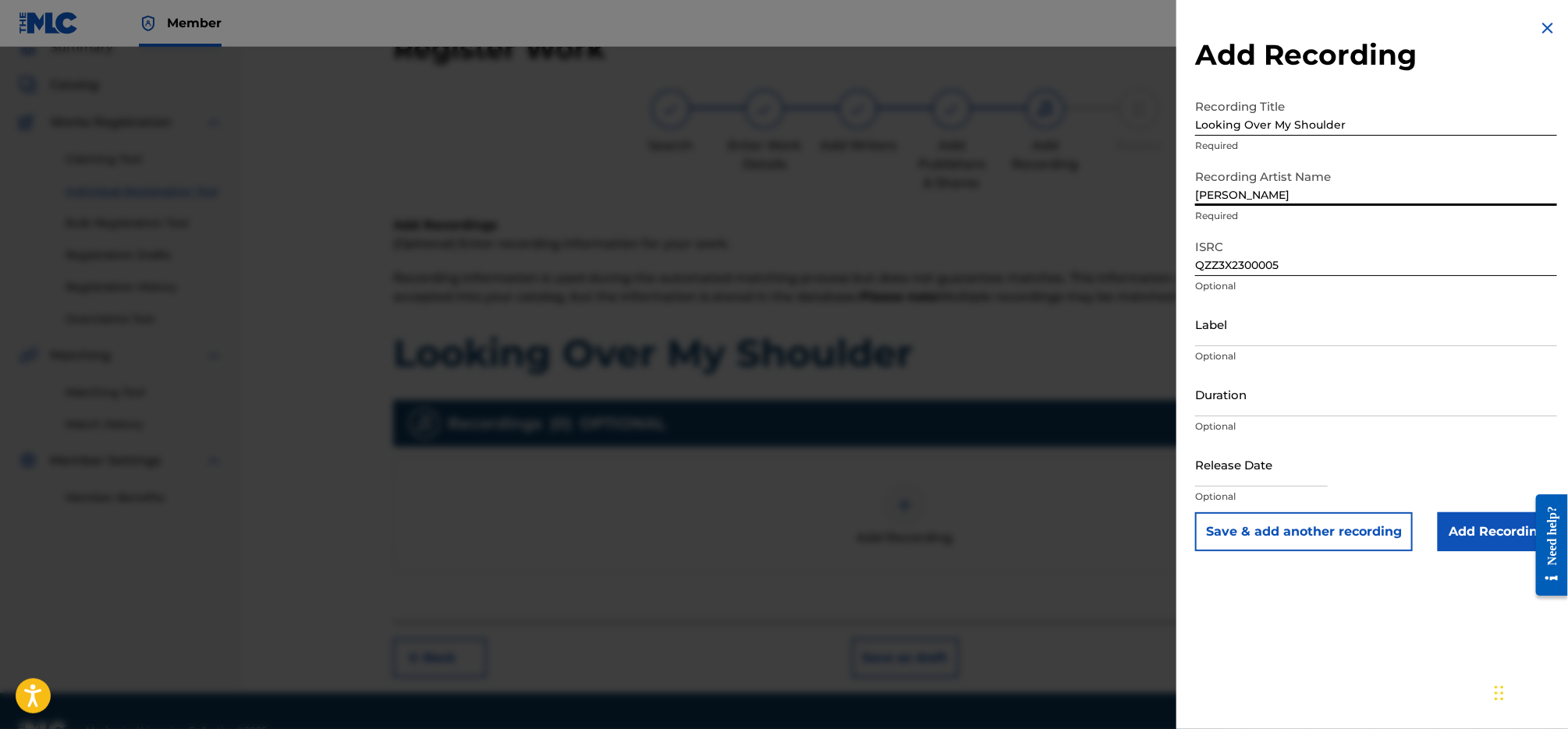
click at [1288, 326] on input "Label" at bounding box center [1376, 323] width 362 height 44
type input "[MEDICAL_DATA] Publishing & Entertainment, LLC"
click at [1491, 541] on input "Add Recording" at bounding box center [1496, 531] width 120 height 39
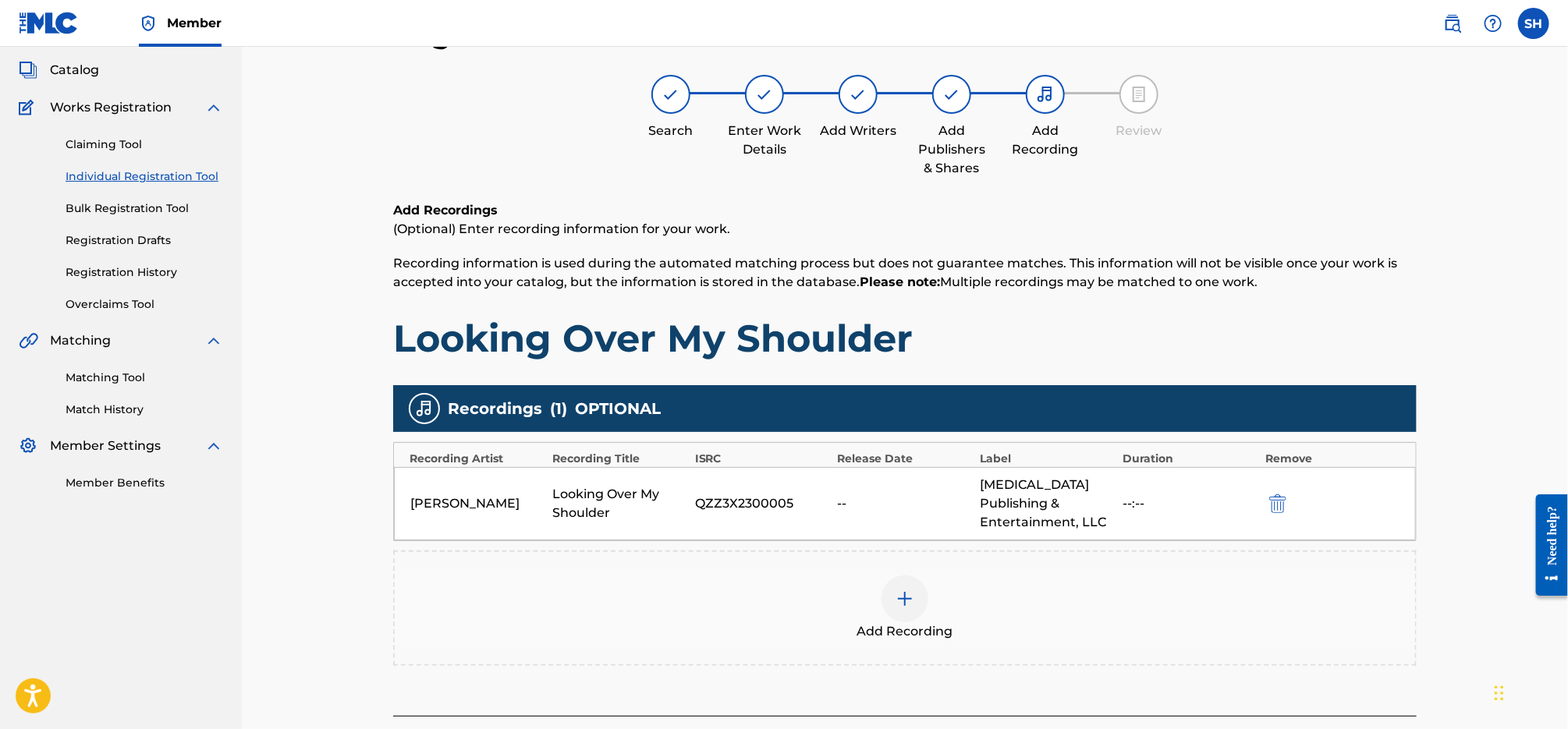
scroll to position [216, 0]
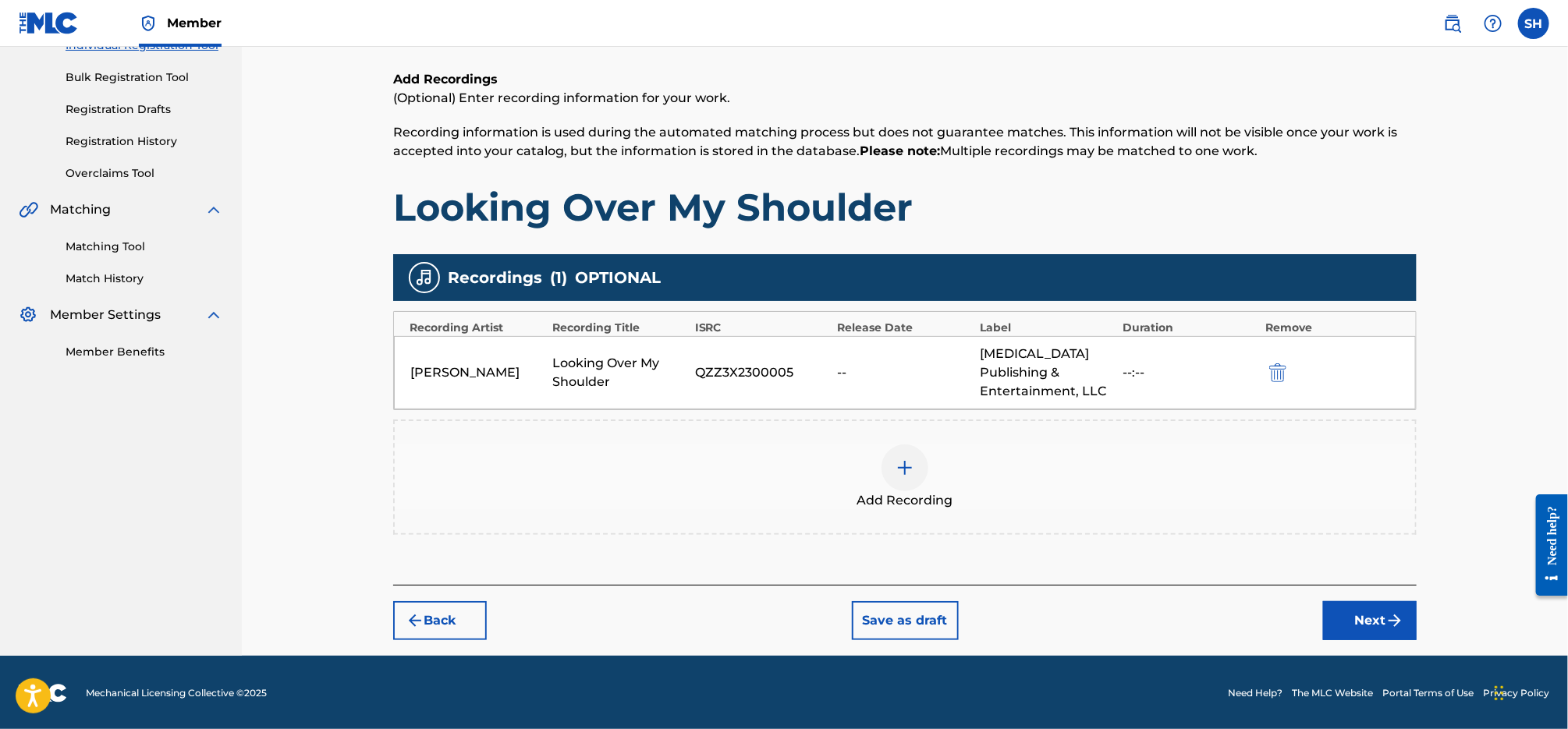
click at [1373, 598] on div "Back Save as draft Next" at bounding box center [905, 612] width 1023 height 56
click at [1332, 601] on button "Next" at bounding box center [1369, 620] width 93 height 39
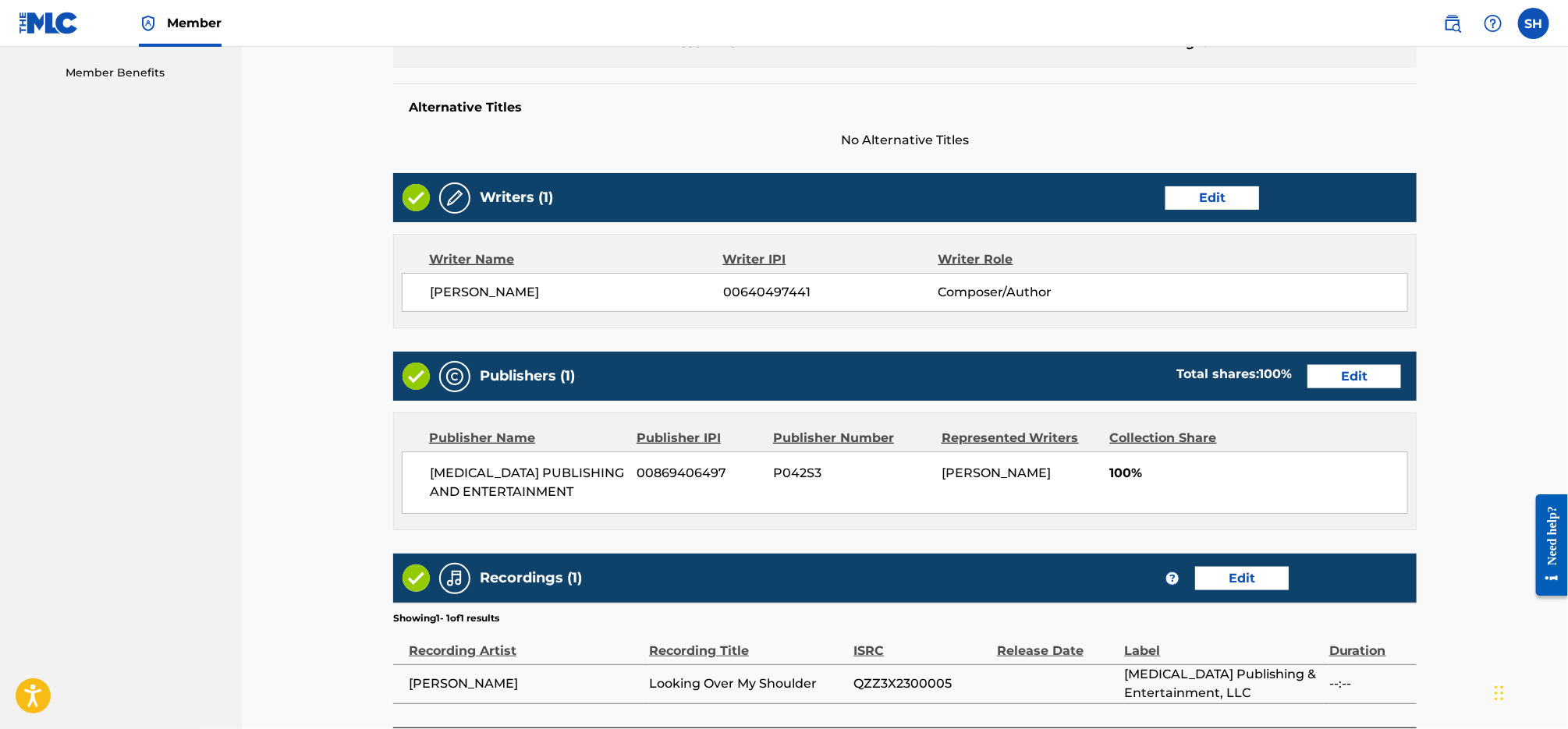
scroll to position [637, 0]
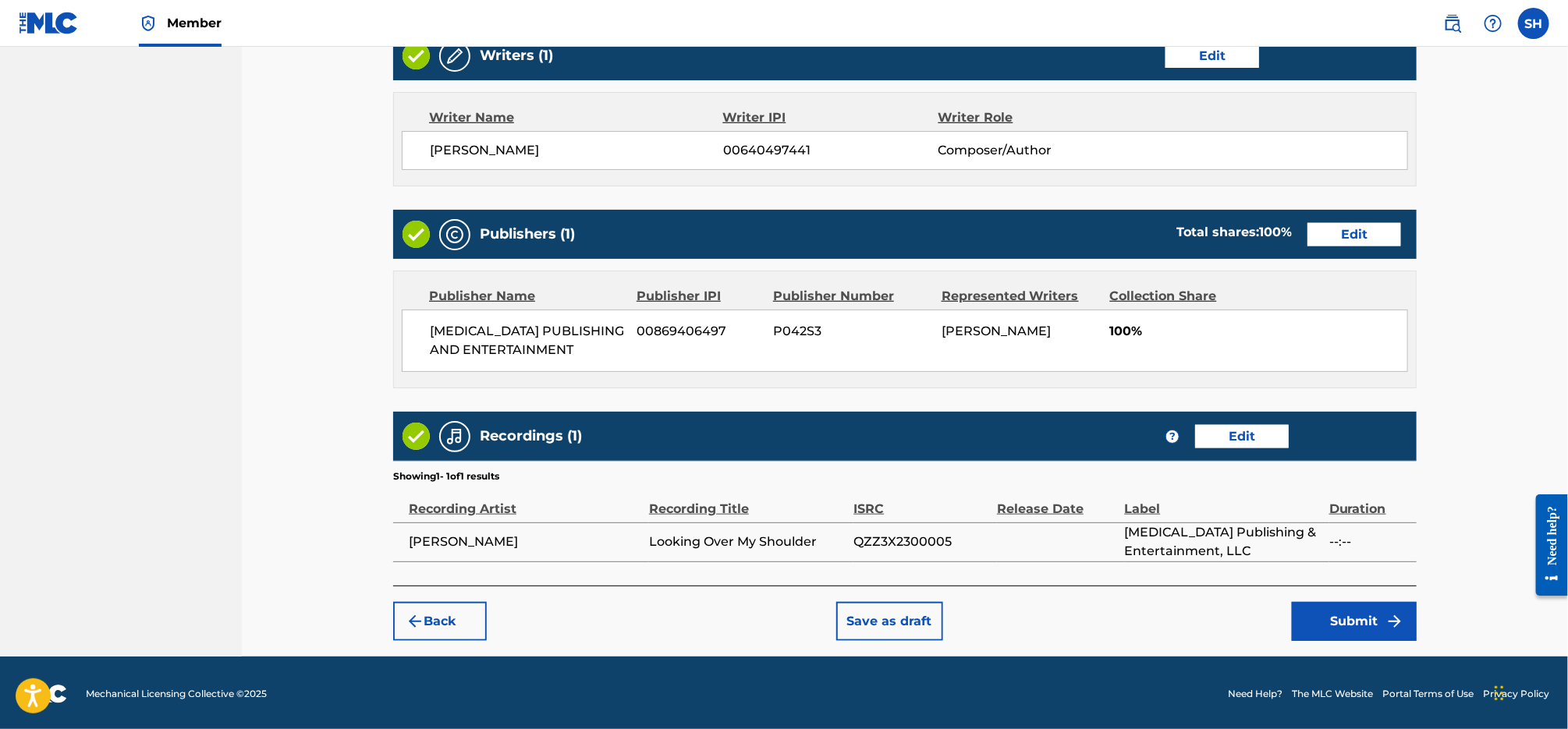
click at [1319, 619] on button "Submit" at bounding box center [1354, 621] width 124 height 39
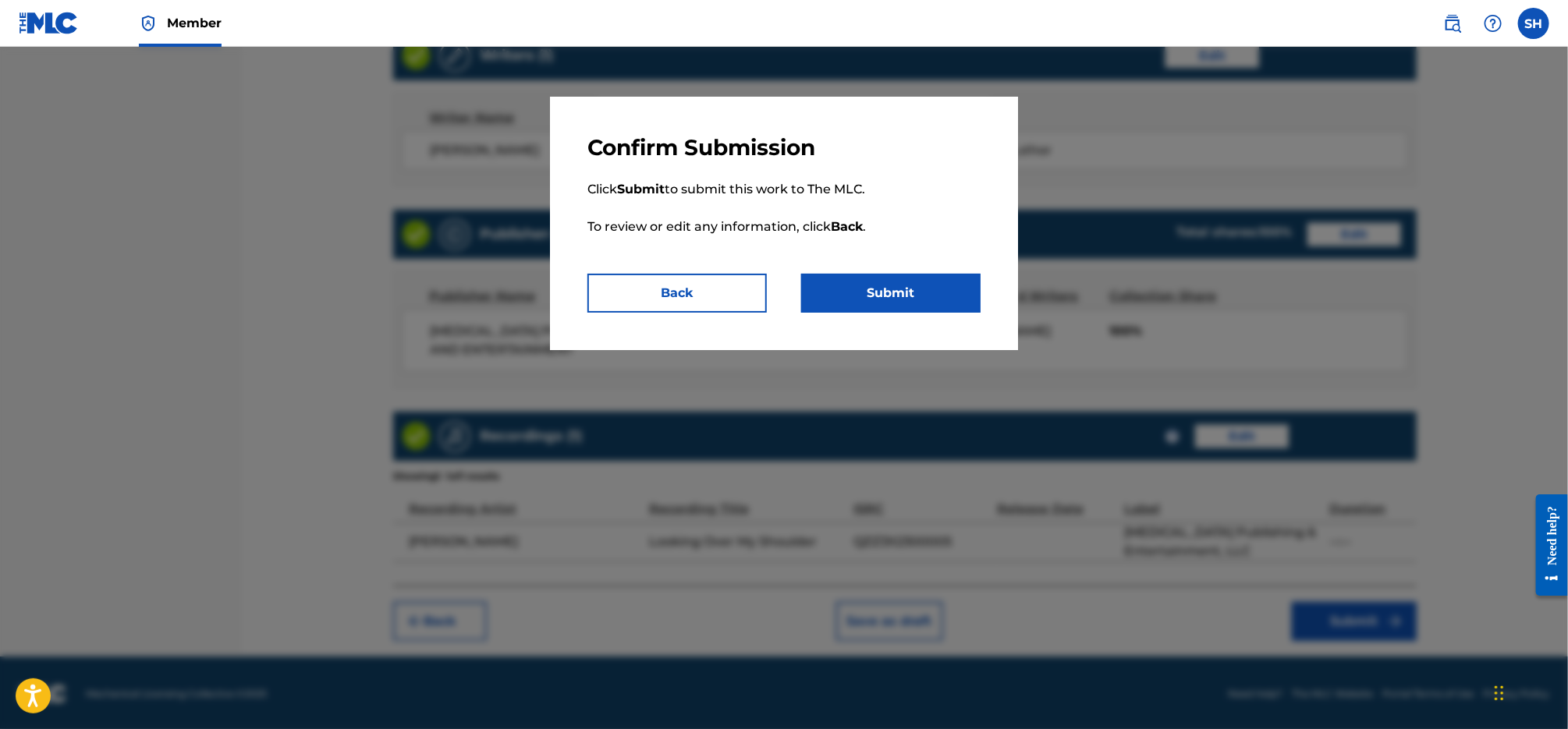
click at [898, 287] on button "Submit" at bounding box center [890, 293] width 179 height 39
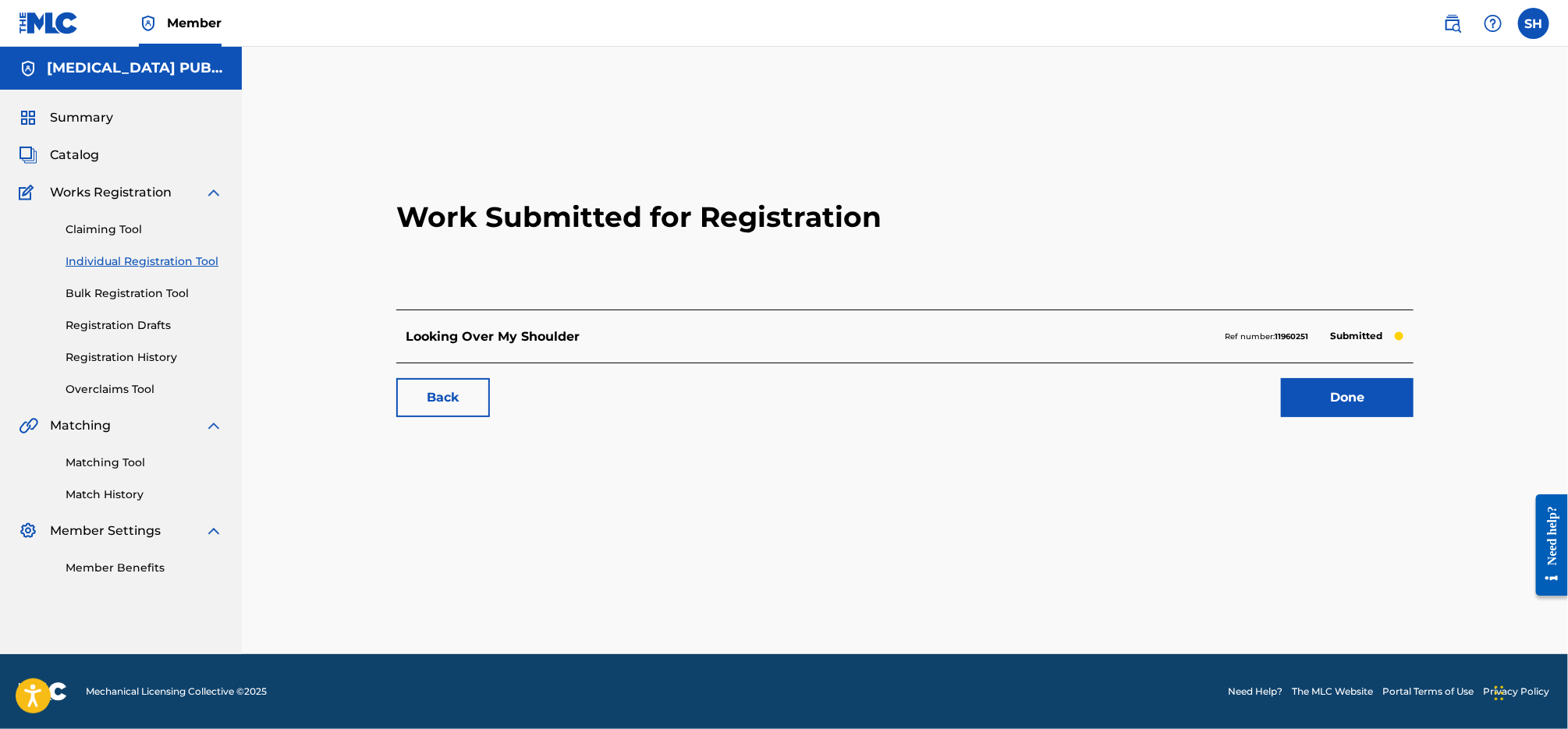
click at [135, 260] on link "Individual Registration Tool" at bounding box center [144, 261] width 157 height 16
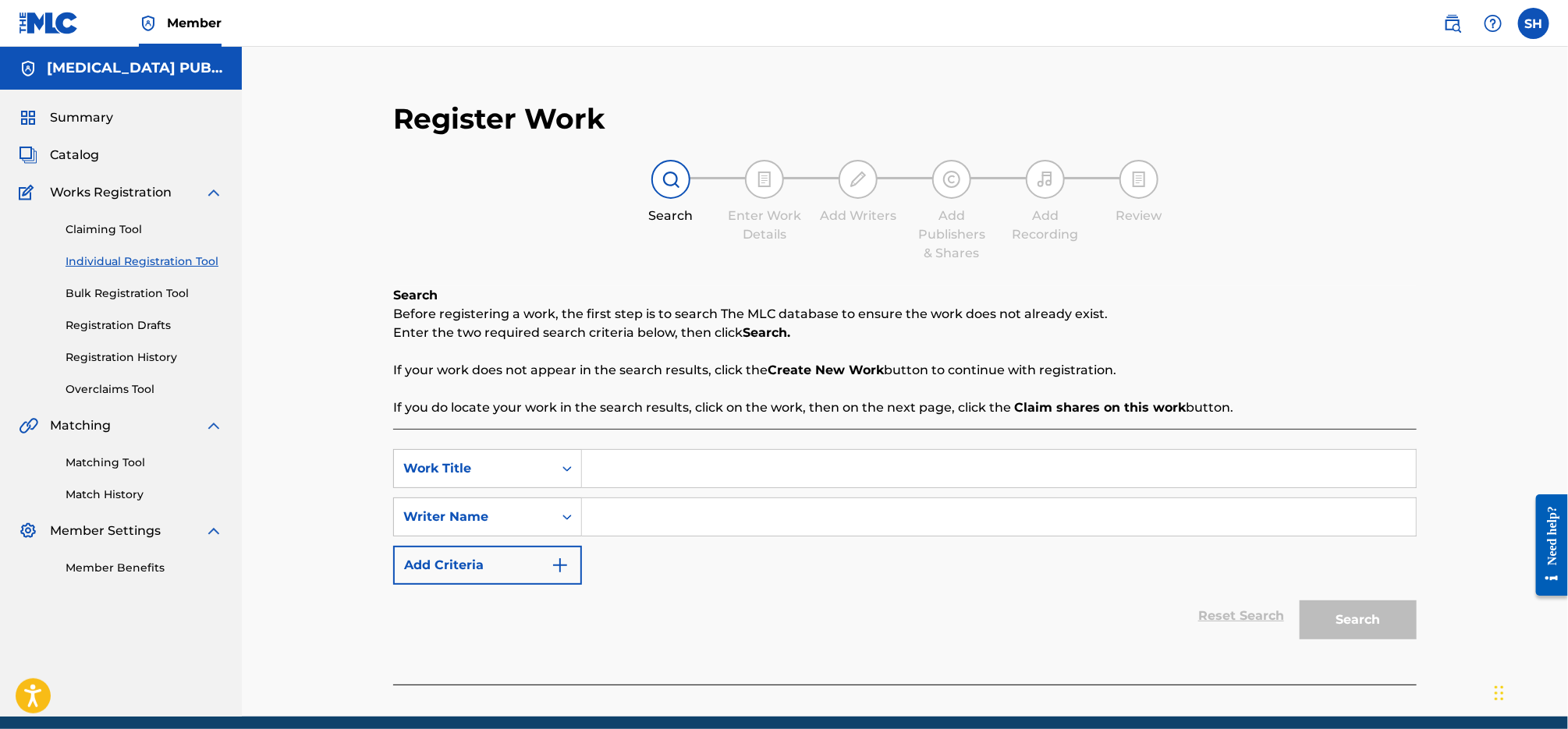
click at [677, 461] on input "Search Form" at bounding box center [998, 469] width 834 height 38
paste input "Drove A Truck"
type input "Drove A Truck"
click at [648, 523] on input "Search Form" at bounding box center [998, 517] width 834 height 38
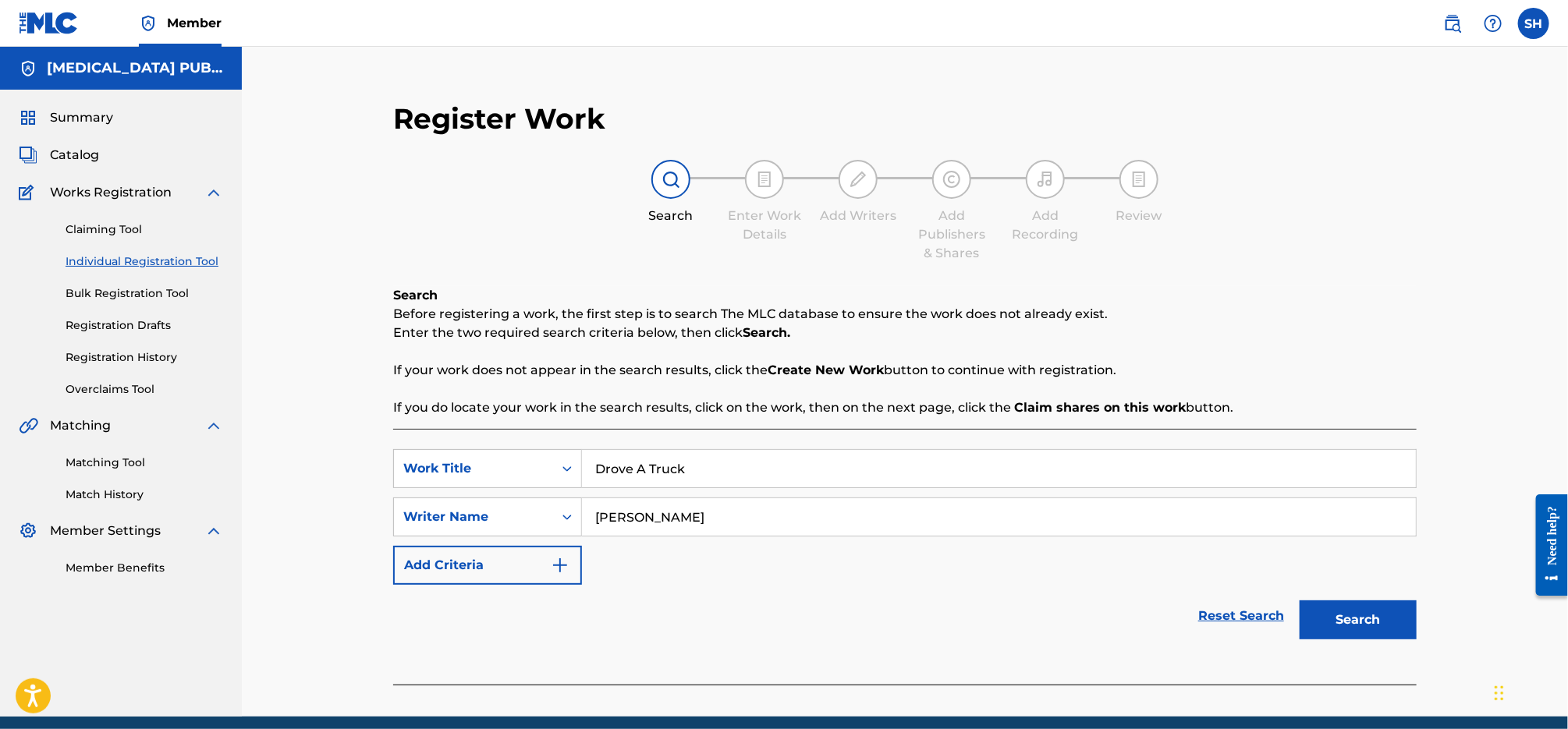
type input "[PERSON_NAME]"
click at [1299, 600] on button "Search" at bounding box center [1358, 619] width 117 height 39
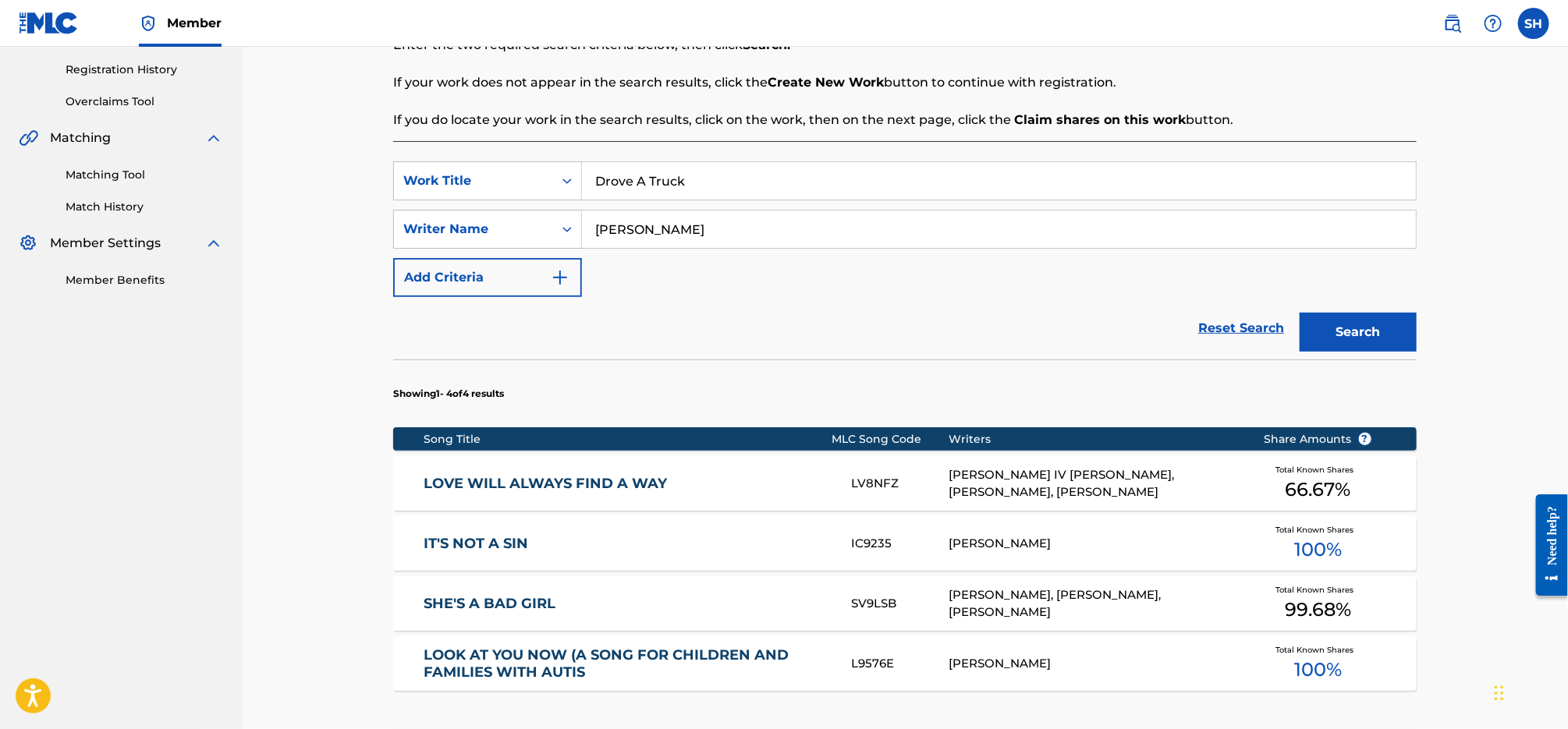
scroll to position [316, 0]
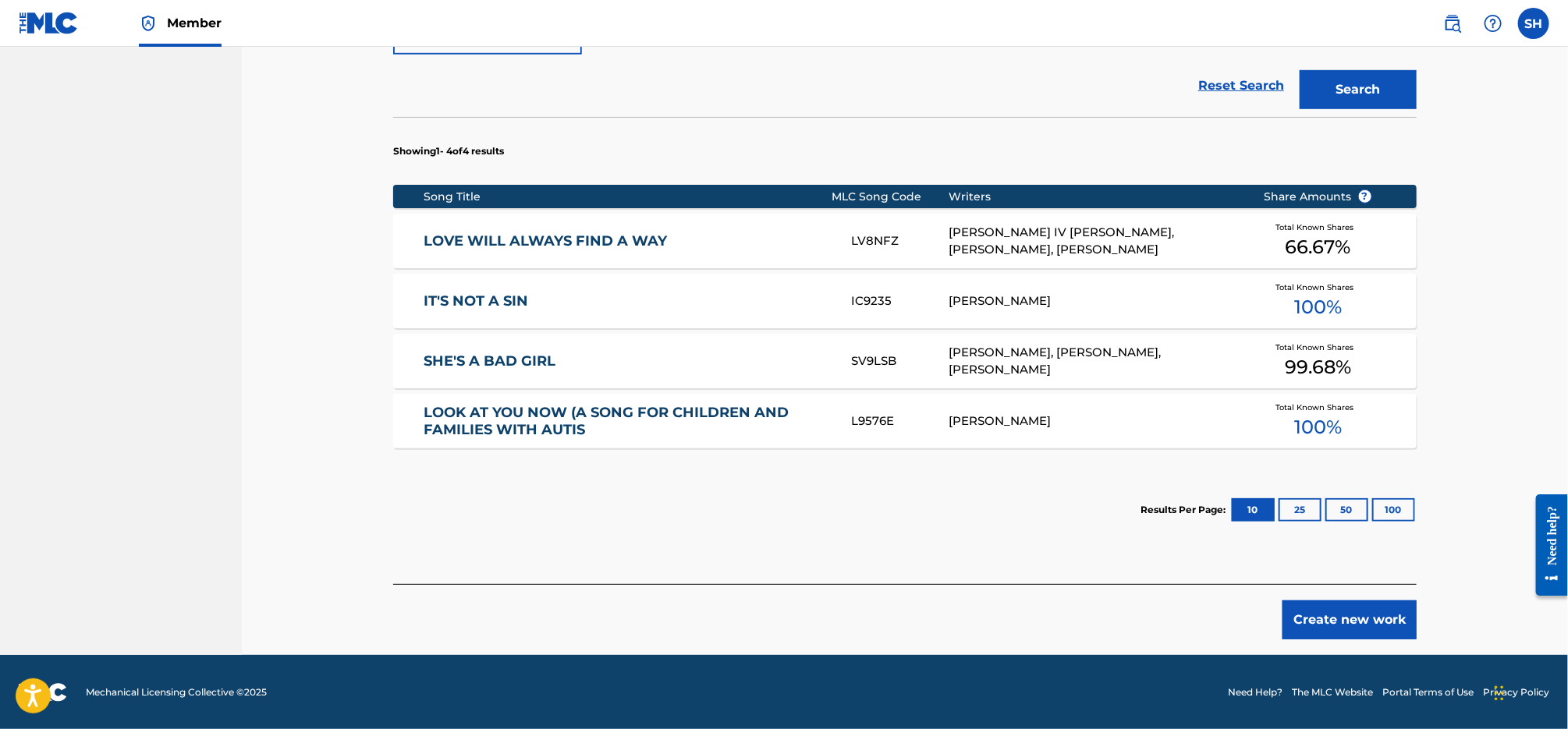
click at [1381, 621] on button "Create new work" at bounding box center [1349, 619] width 134 height 39
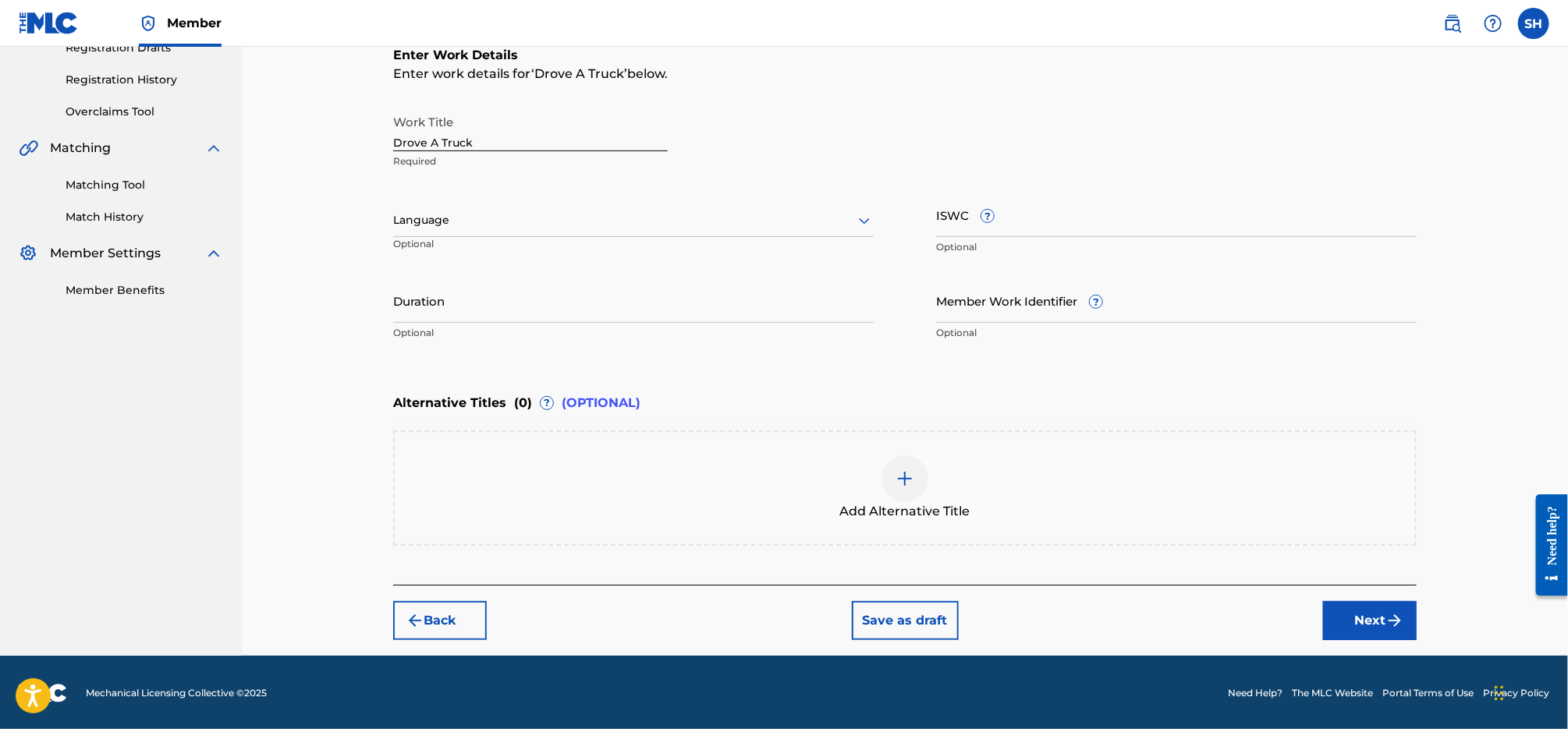
click at [480, 211] on div at bounding box center [633, 219] width 481 height 20
drag, startPoint x: 500, startPoint y: 249, endPoint x: 744, endPoint y: 184, distance: 252.5
click at [500, 249] on div "English" at bounding box center [633, 254] width 479 height 35
click at [1063, 210] on input "ISWC ?" at bounding box center [1176, 214] width 481 height 44
paste input "T3337798542"
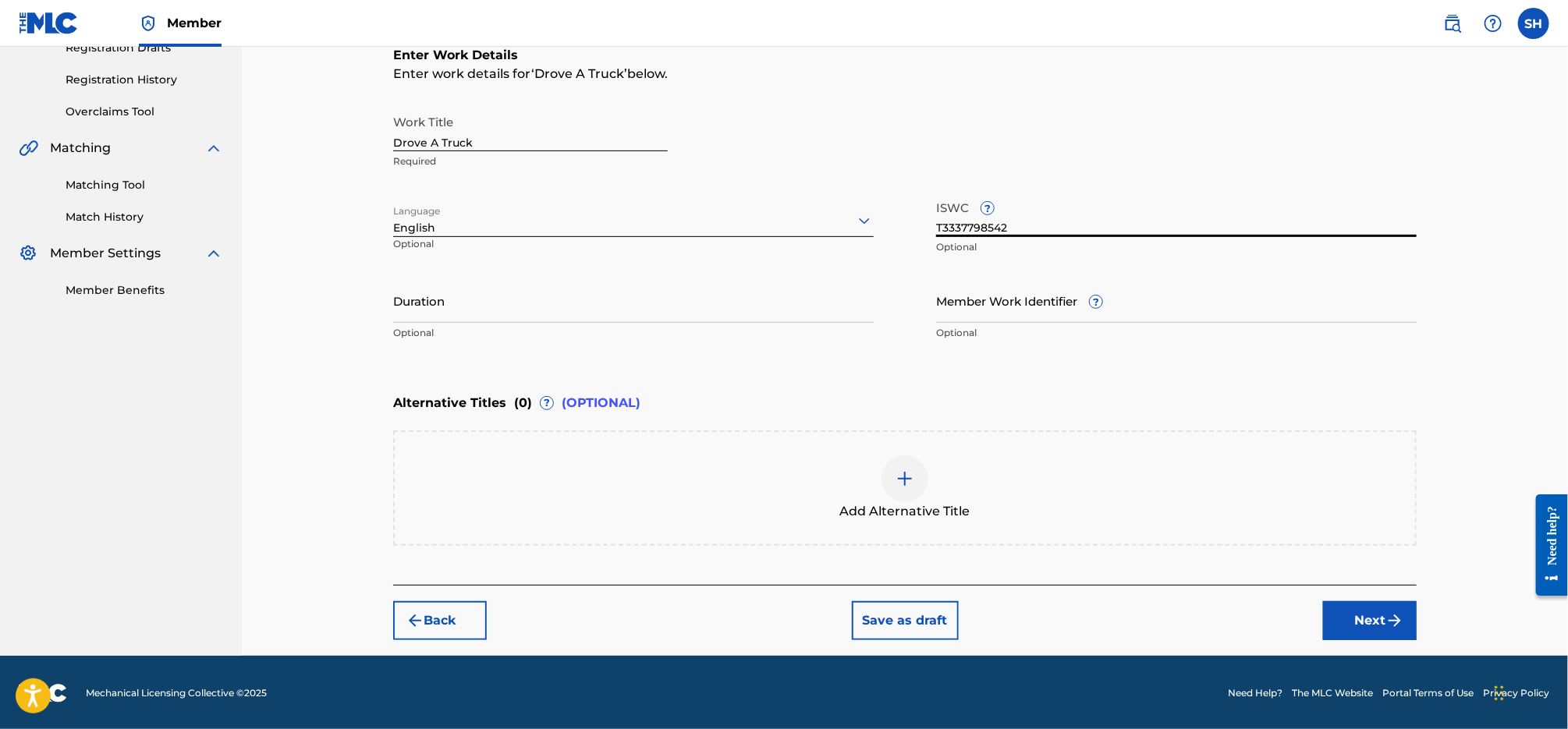
type input "T3337798542"
click at [1384, 615] on button "Next" at bounding box center [1369, 620] width 93 height 39
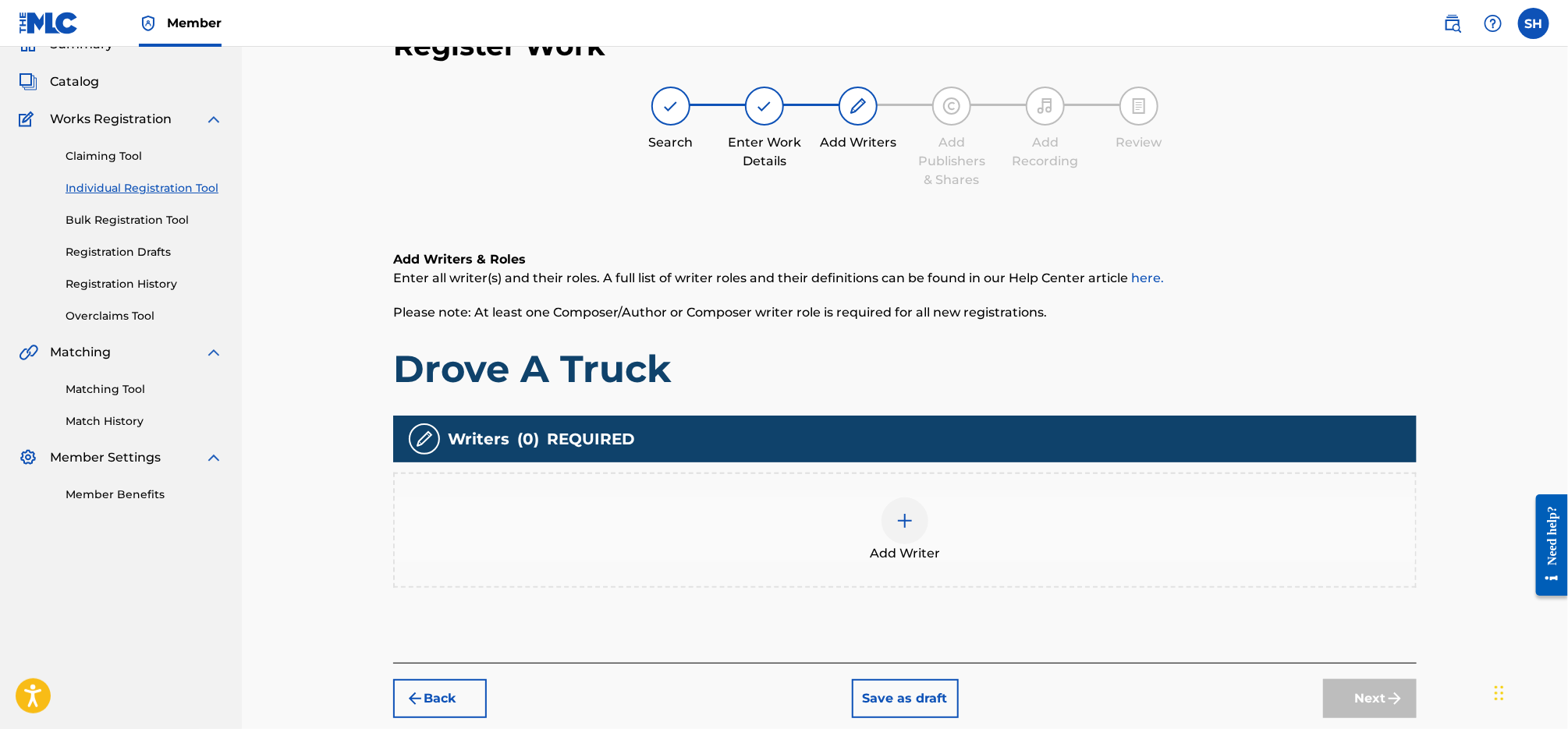
scroll to position [70, 0]
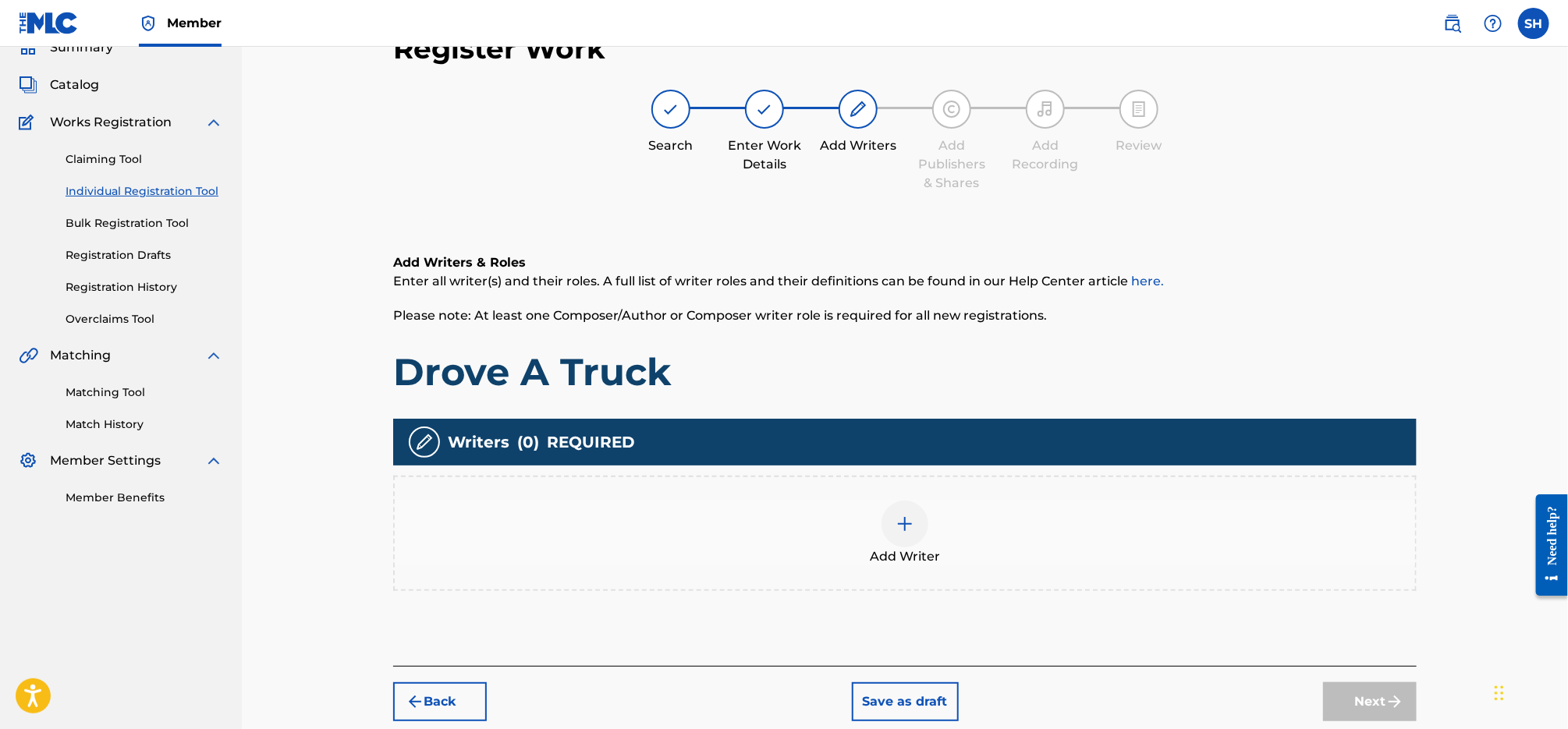
click at [896, 527] on img at bounding box center [905, 524] width 19 height 19
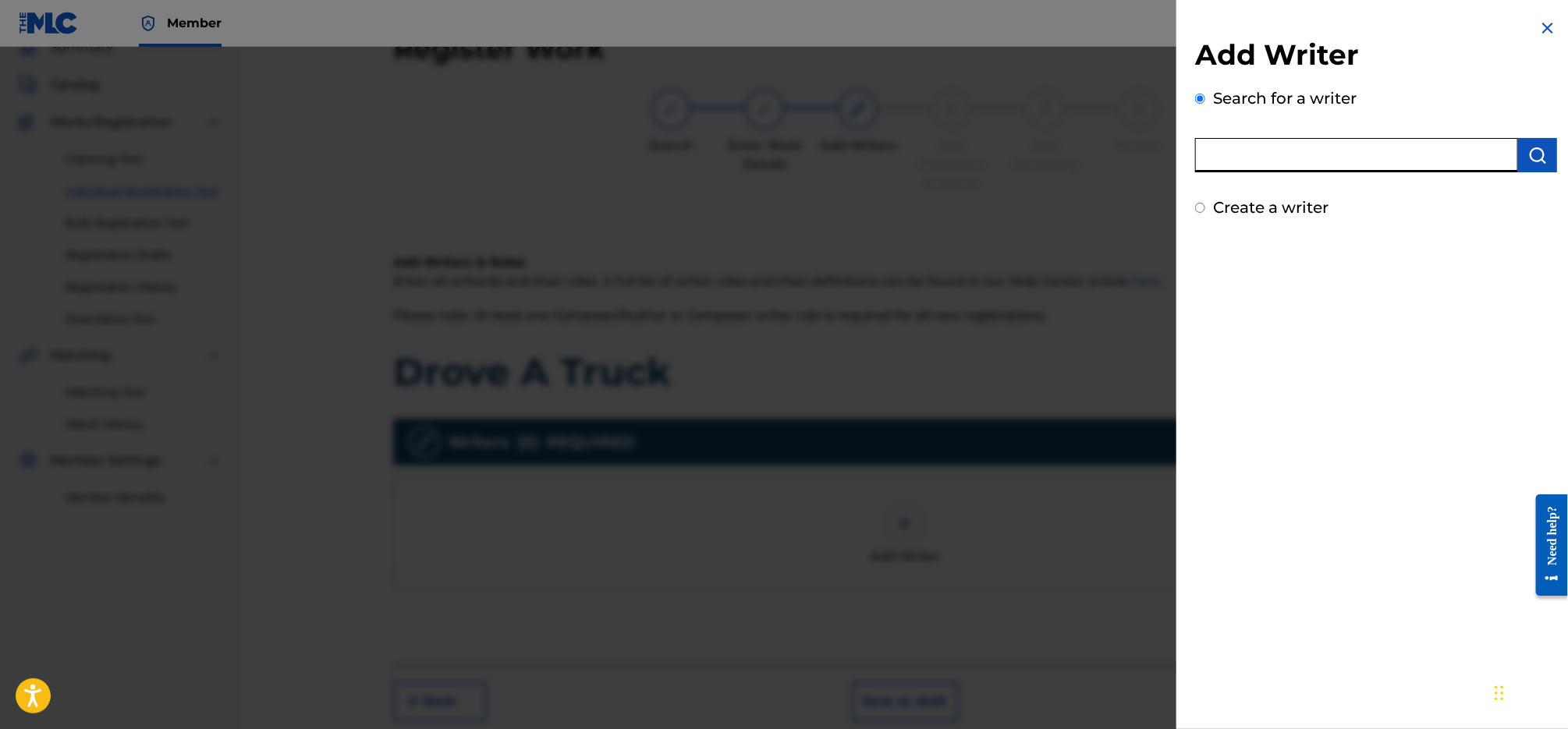
click at [1354, 146] on input "text" at bounding box center [1356, 155] width 323 height 34
type input "[PERSON_NAME]"
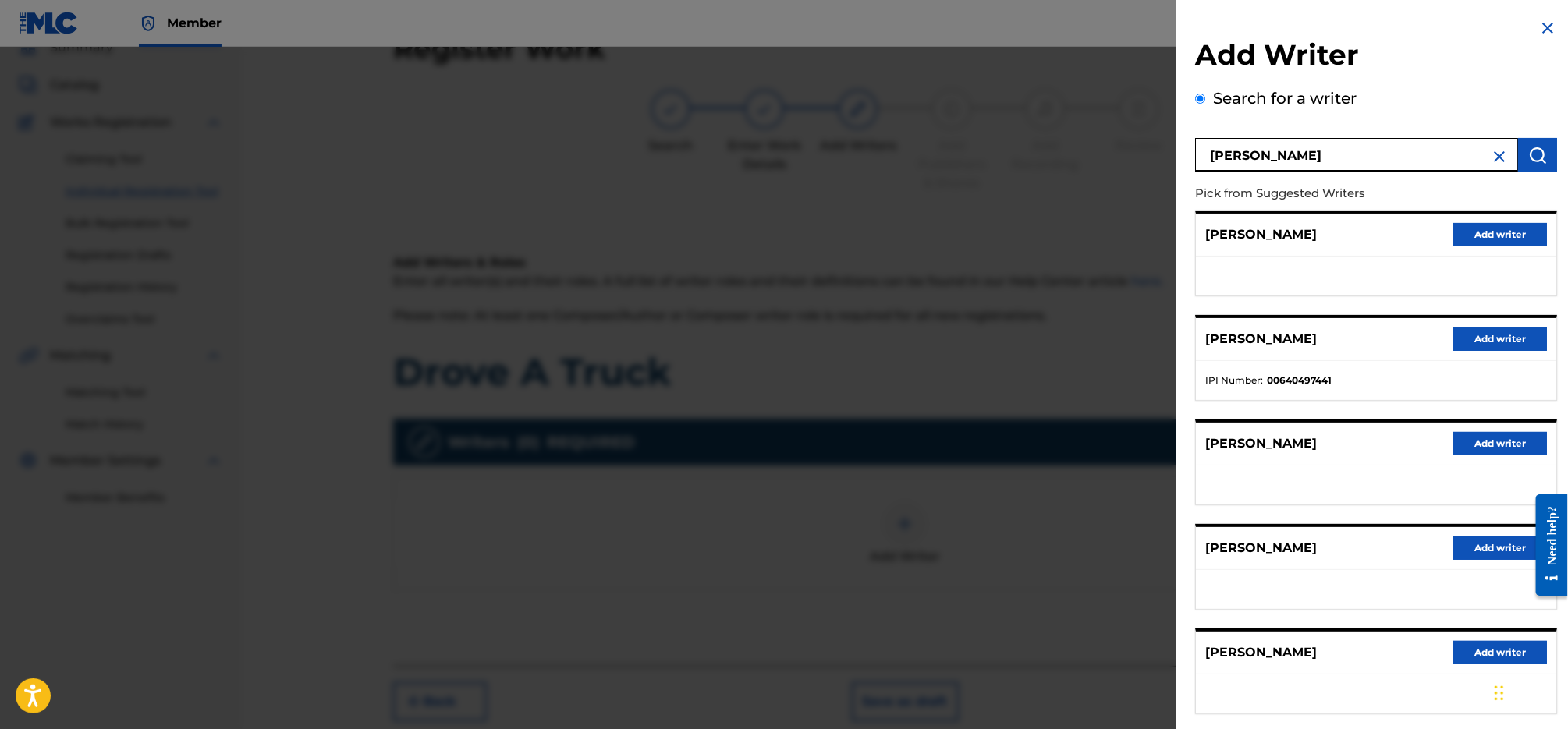
click at [1490, 343] on button "Add writer" at bounding box center [1499, 339] width 93 height 24
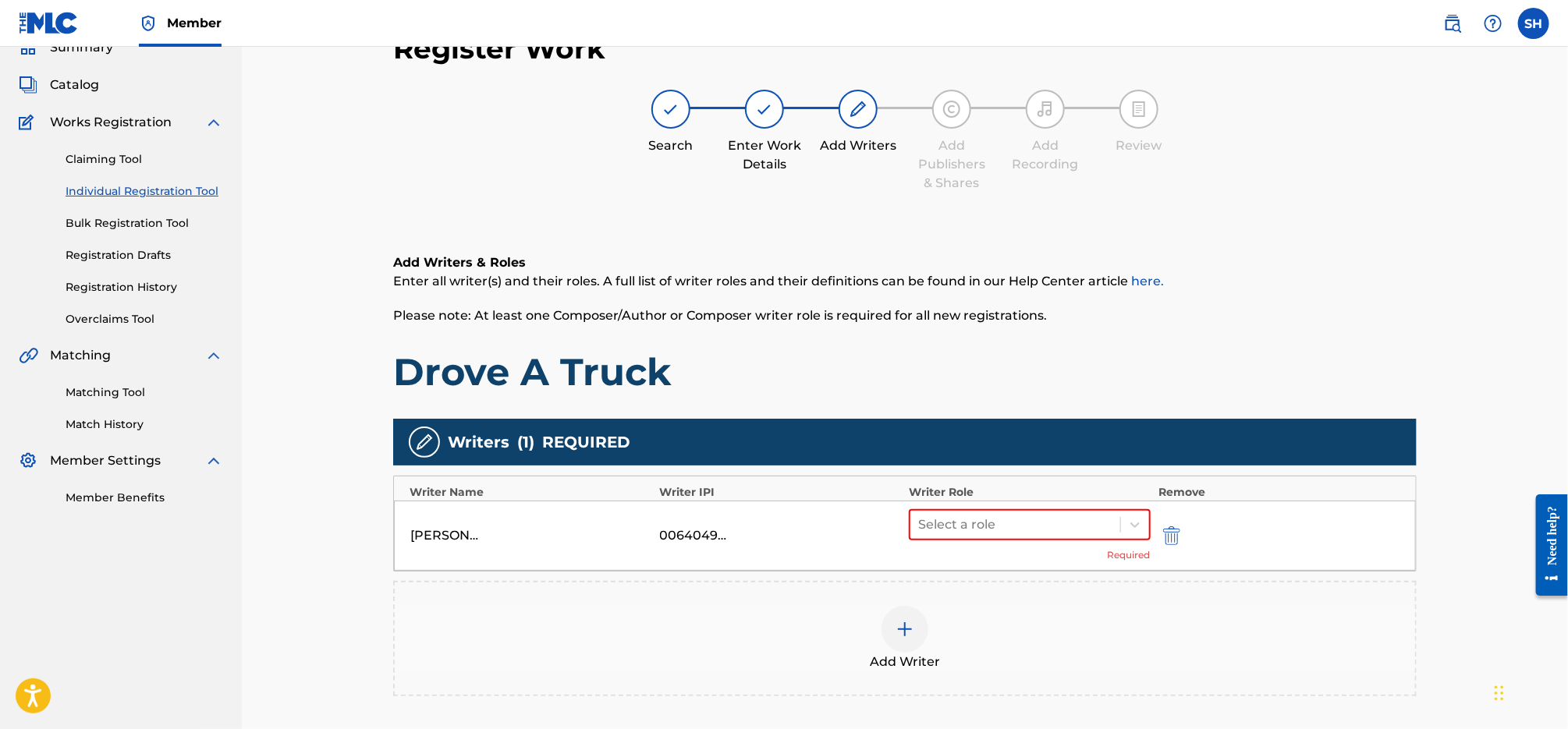
click at [1048, 504] on div "[PERSON_NAME] 00640497441 Select a role Required" at bounding box center [905, 535] width 1021 height 70
click at [1054, 527] on div at bounding box center [1015, 524] width 194 height 22
drag, startPoint x: 1053, startPoint y: 552, endPoint x: 1090, endPoint y: 568, distance: 40.3
click at [1053, 552] on div "Composer/Author" at bounding box center [1029, 564] width 242 height 31
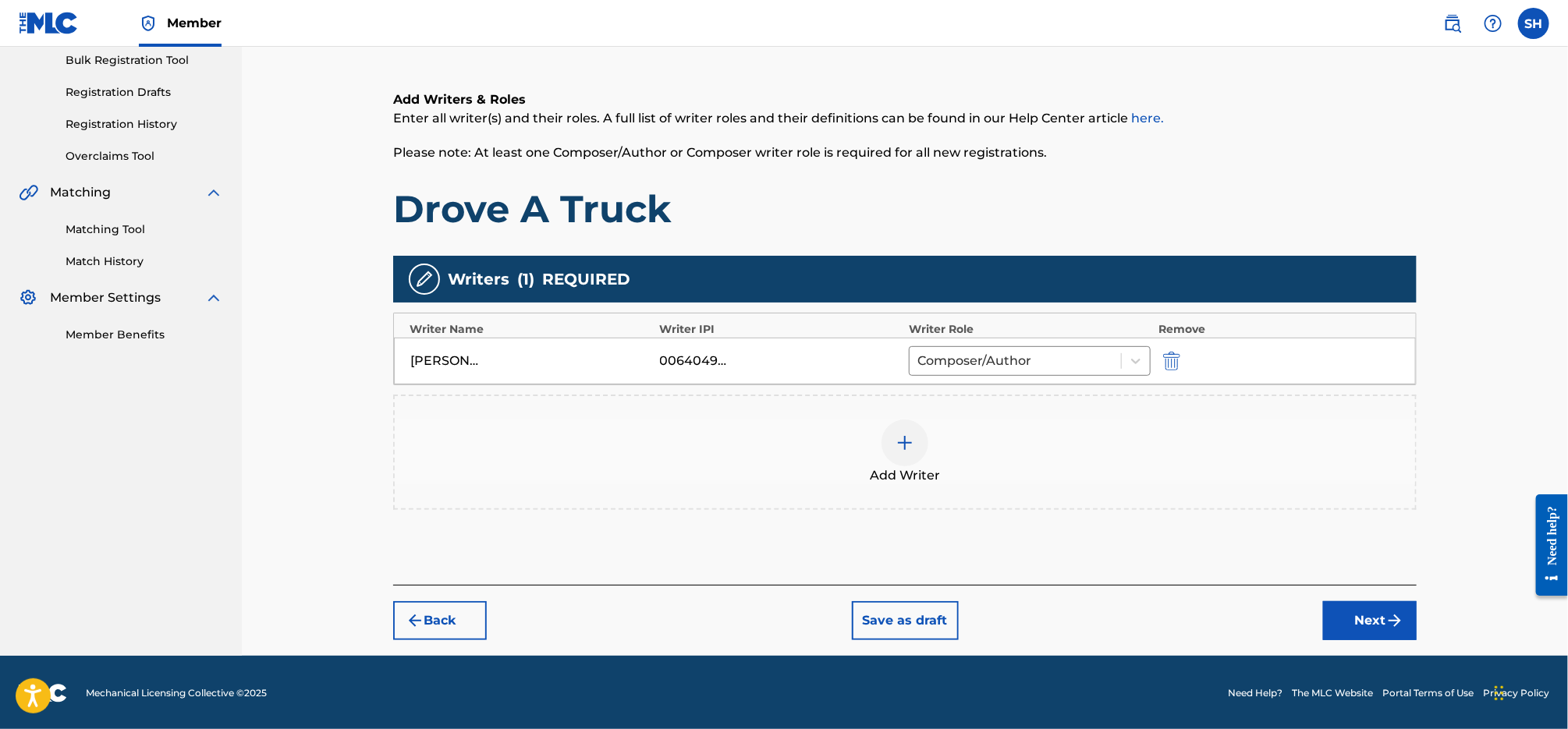
click at [1383, 606] on button "Next" at bounding box center [1369, 620] width 93 height 39
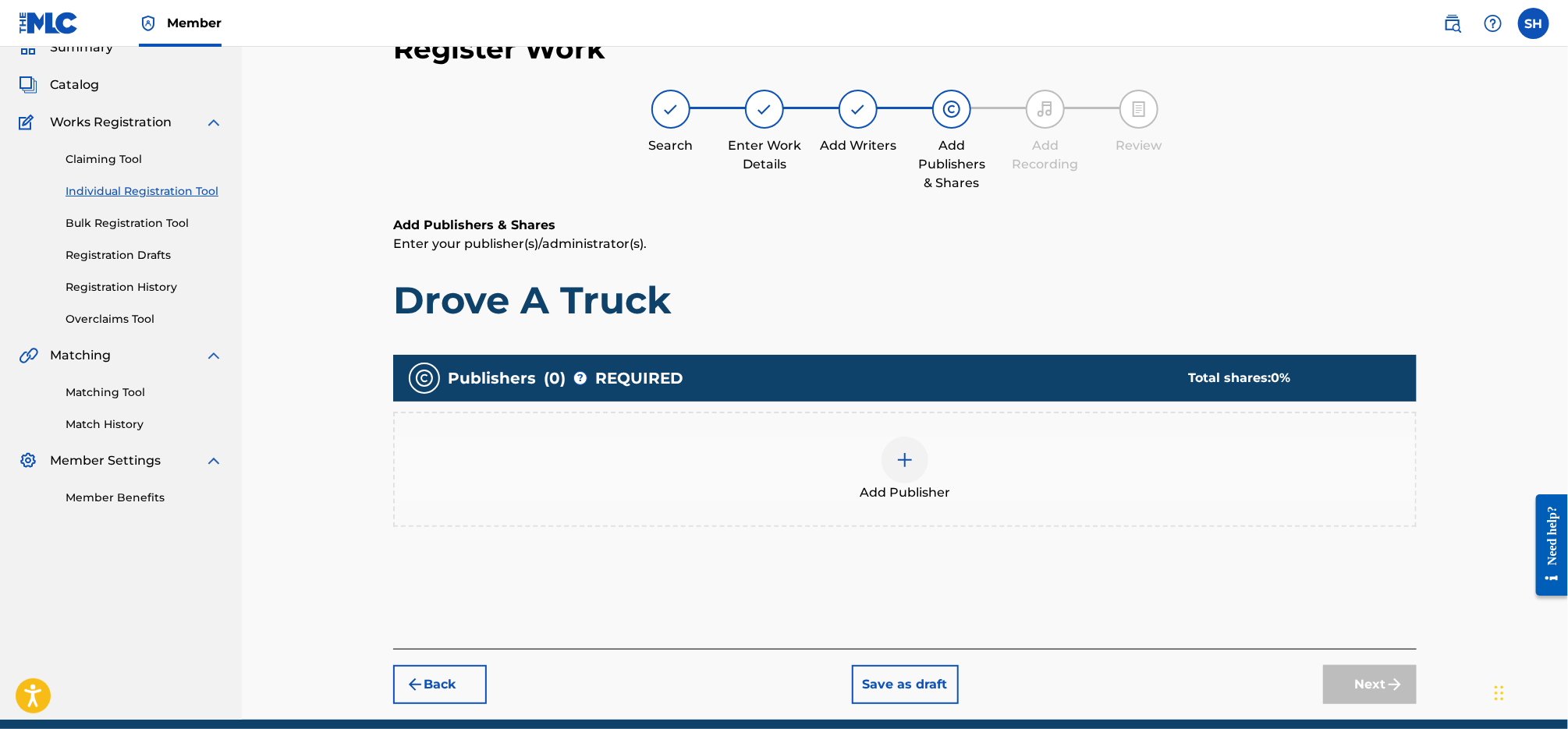
click at [899, 464] on img at bounding box center [905, 460] width 19 height 19
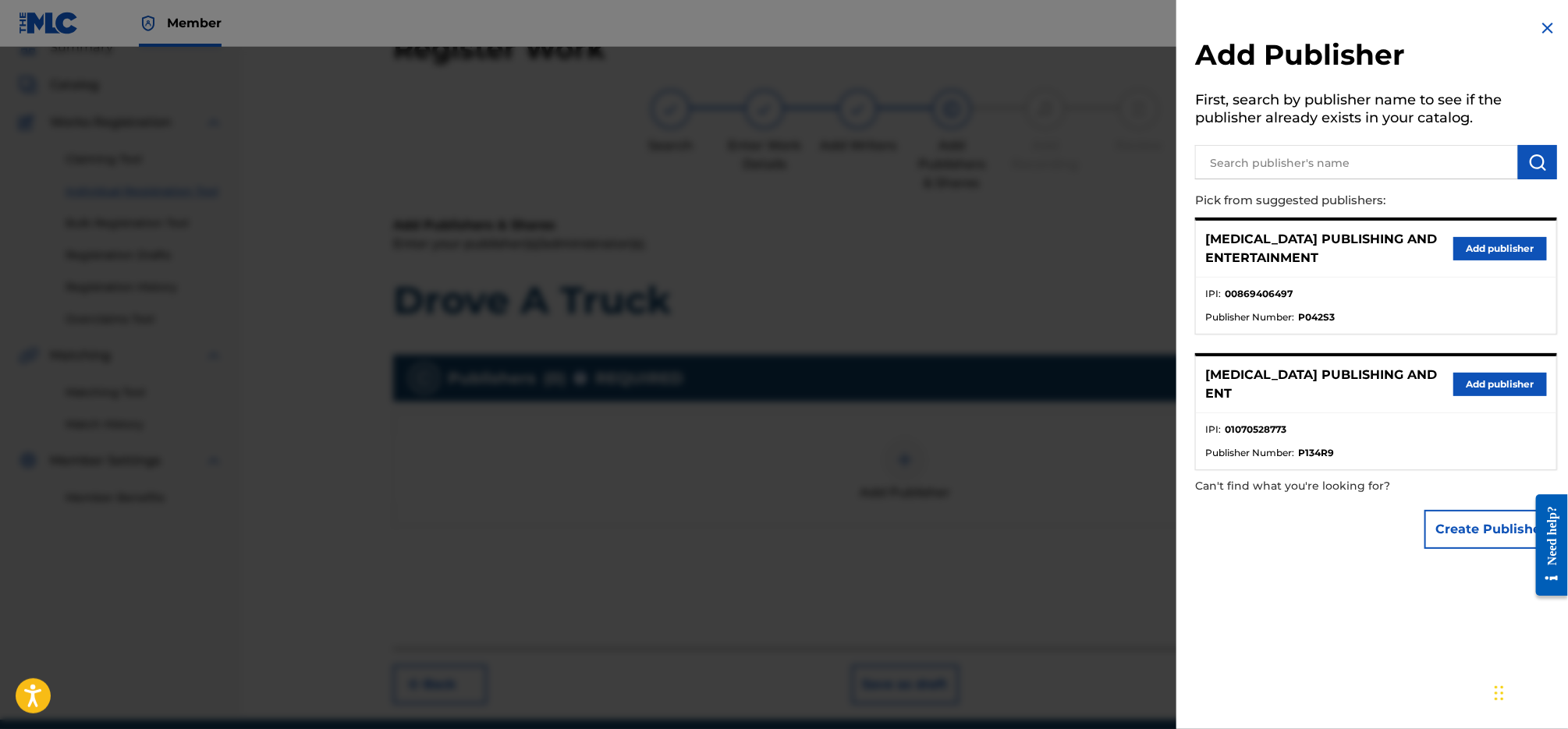
click at [1491, 246] on button "Add publisher" at bounding box center [1499, 249] width 93 height 24
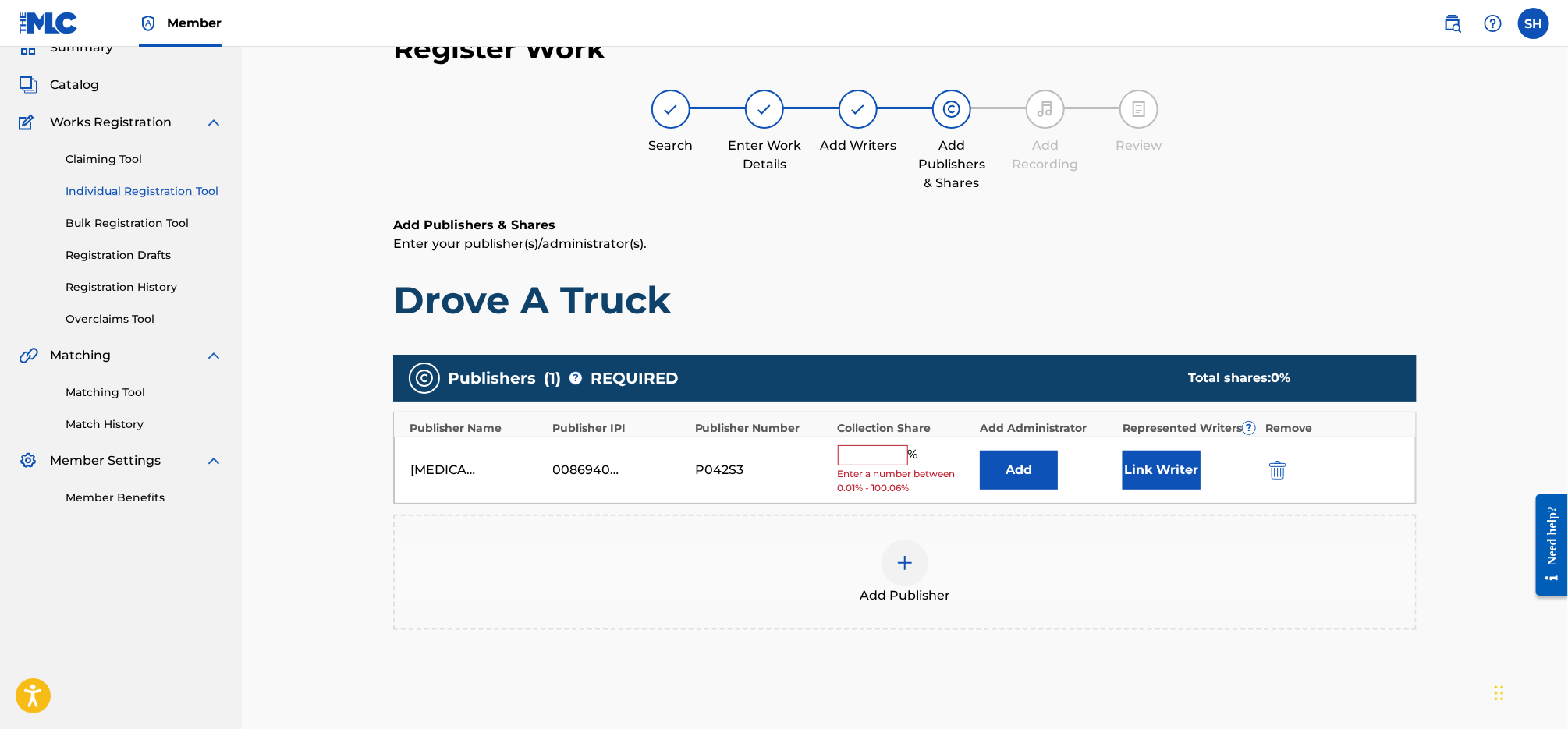
click at [869, 454] on input "text" at bounding box center [873, 456] width 70 height 21
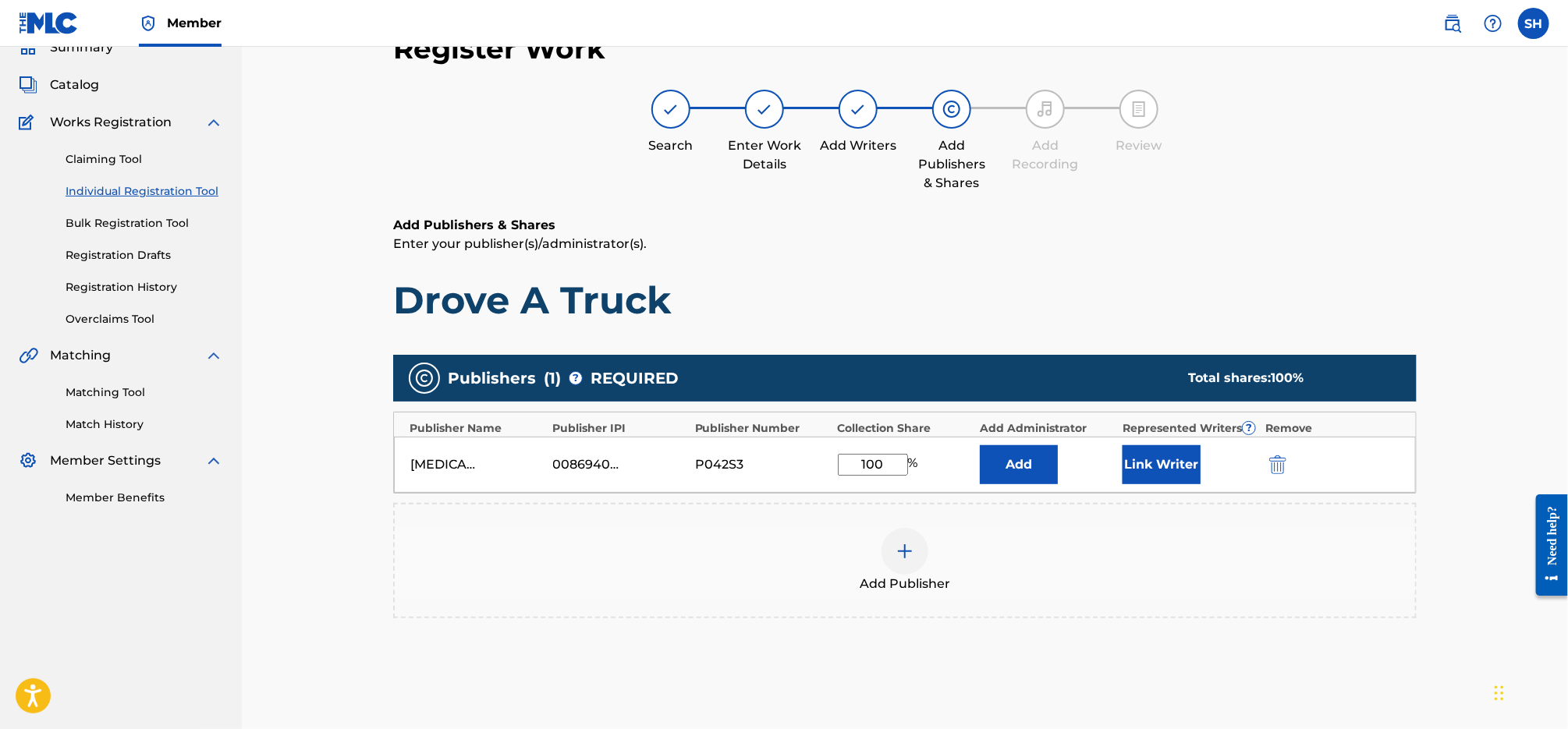
type input "100"
click at [1153, 472] on button "Link Writer" at bounding box center [1161, 464] width 78 height 39
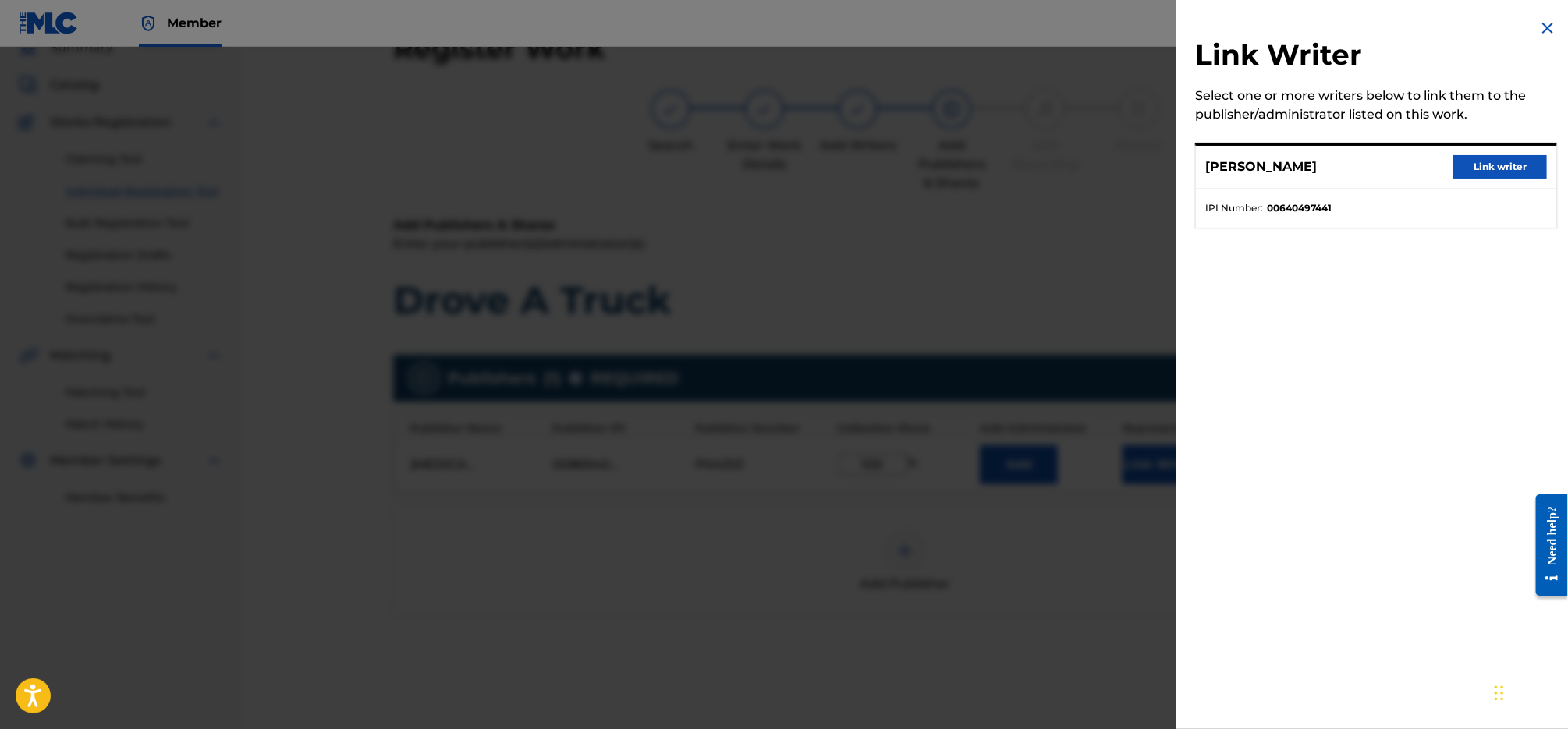
click at [1488, 177] on button "Link writer" at bounding box center [1499, 167] width 93 height 24
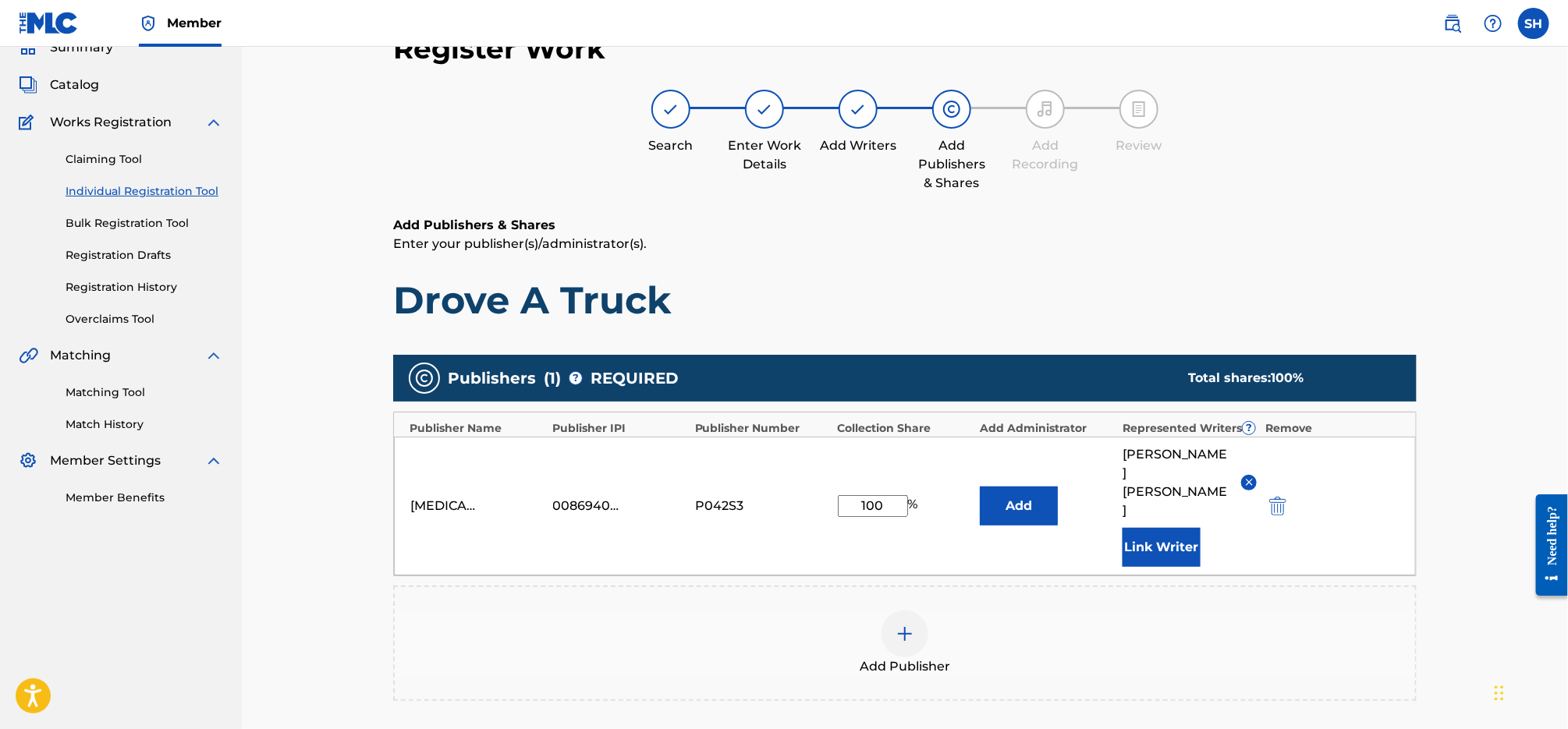
scroll to position [289, 0]
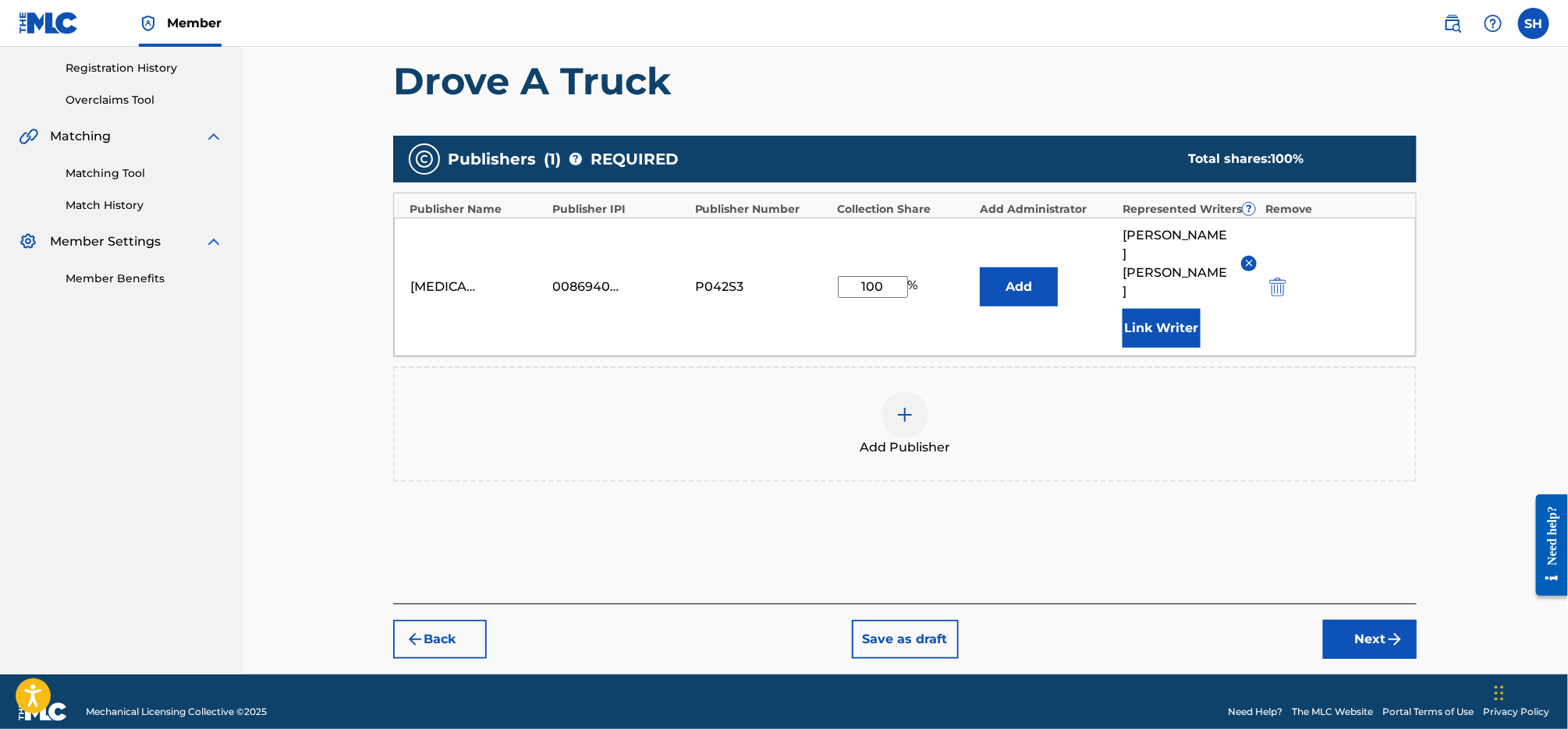
click at [1383, 620] on button "Next" at bounding box center [1369, 639] width 93 height 39
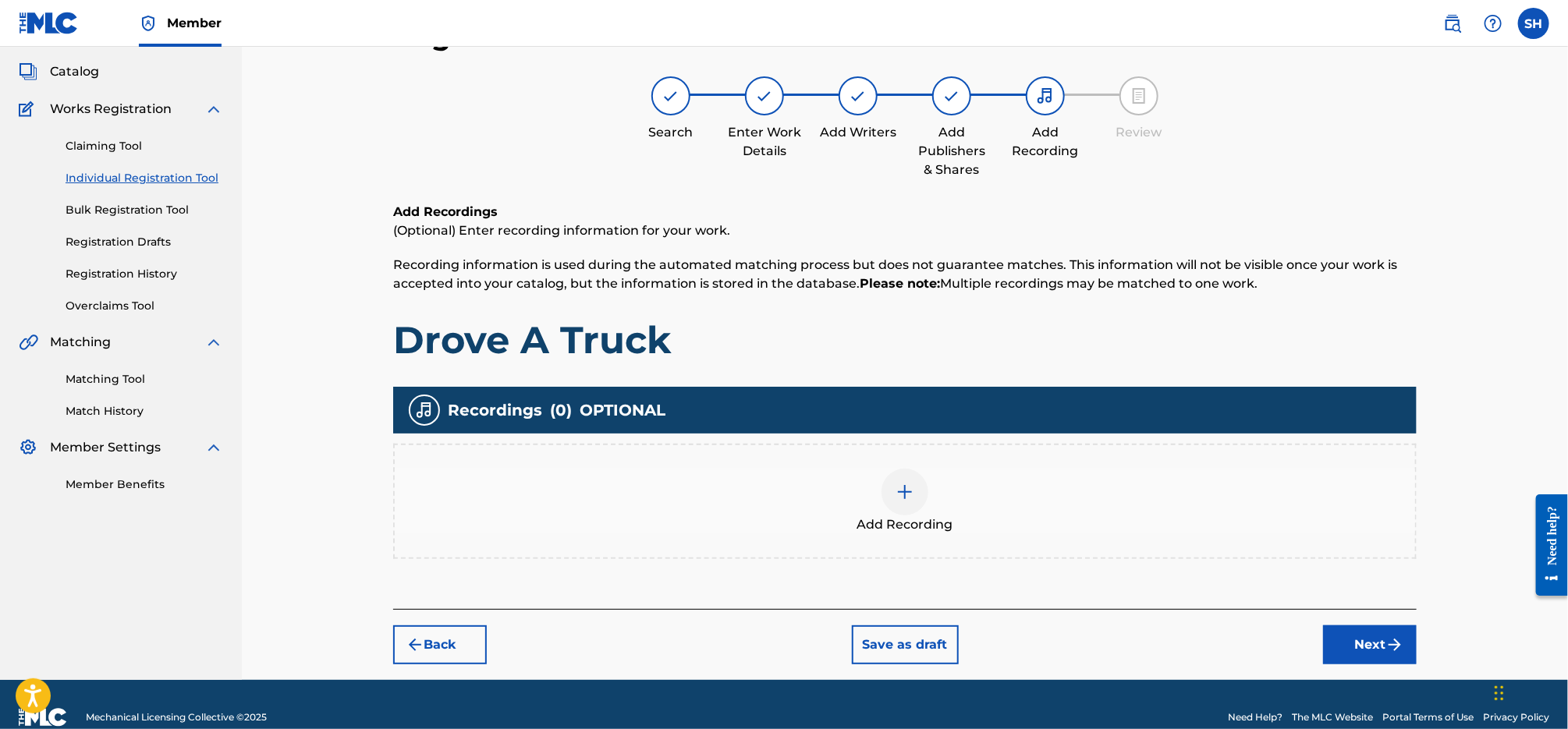
scroll to position [70, 0]
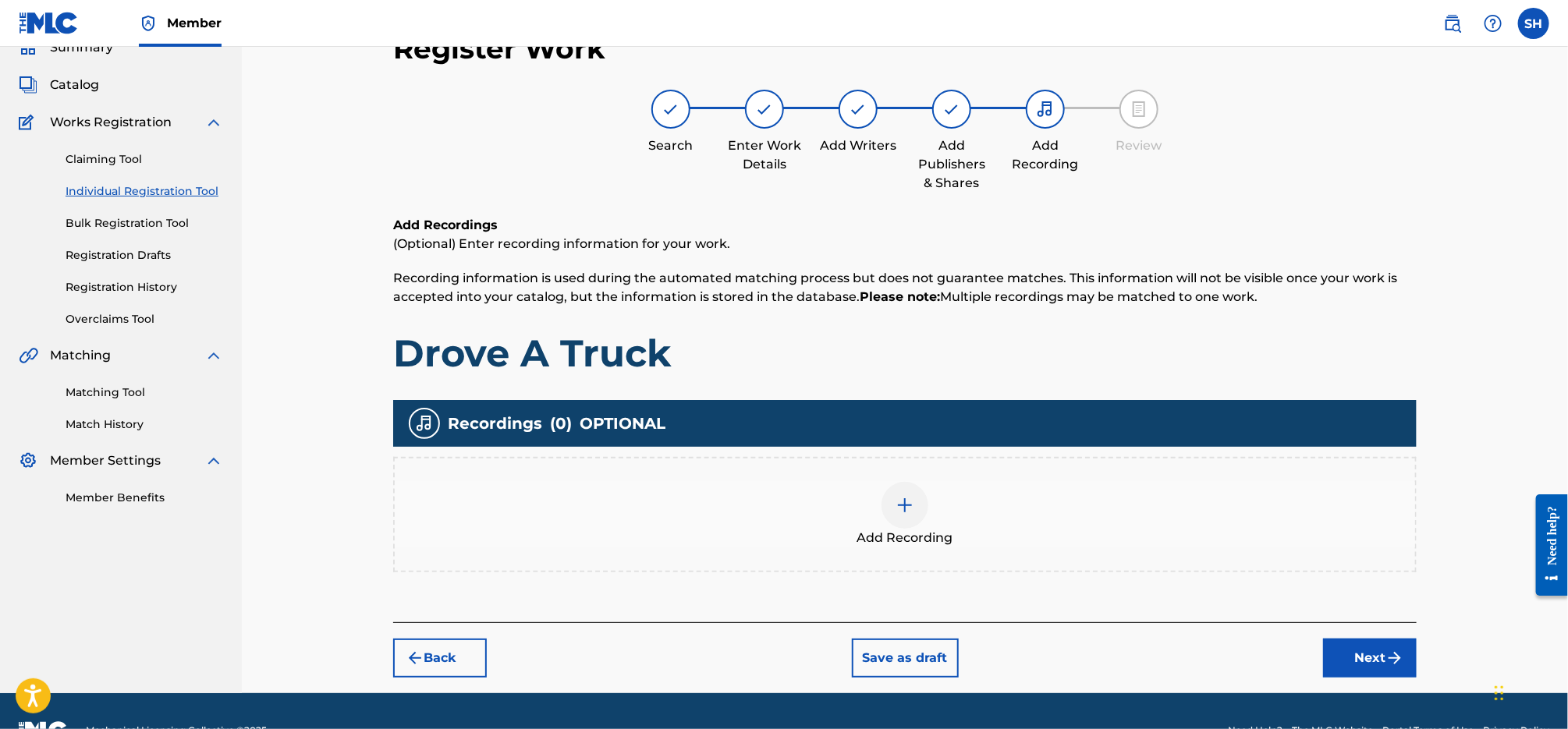
click at [907, 498] on img at bounding box center [905, 505] width 19 height 19
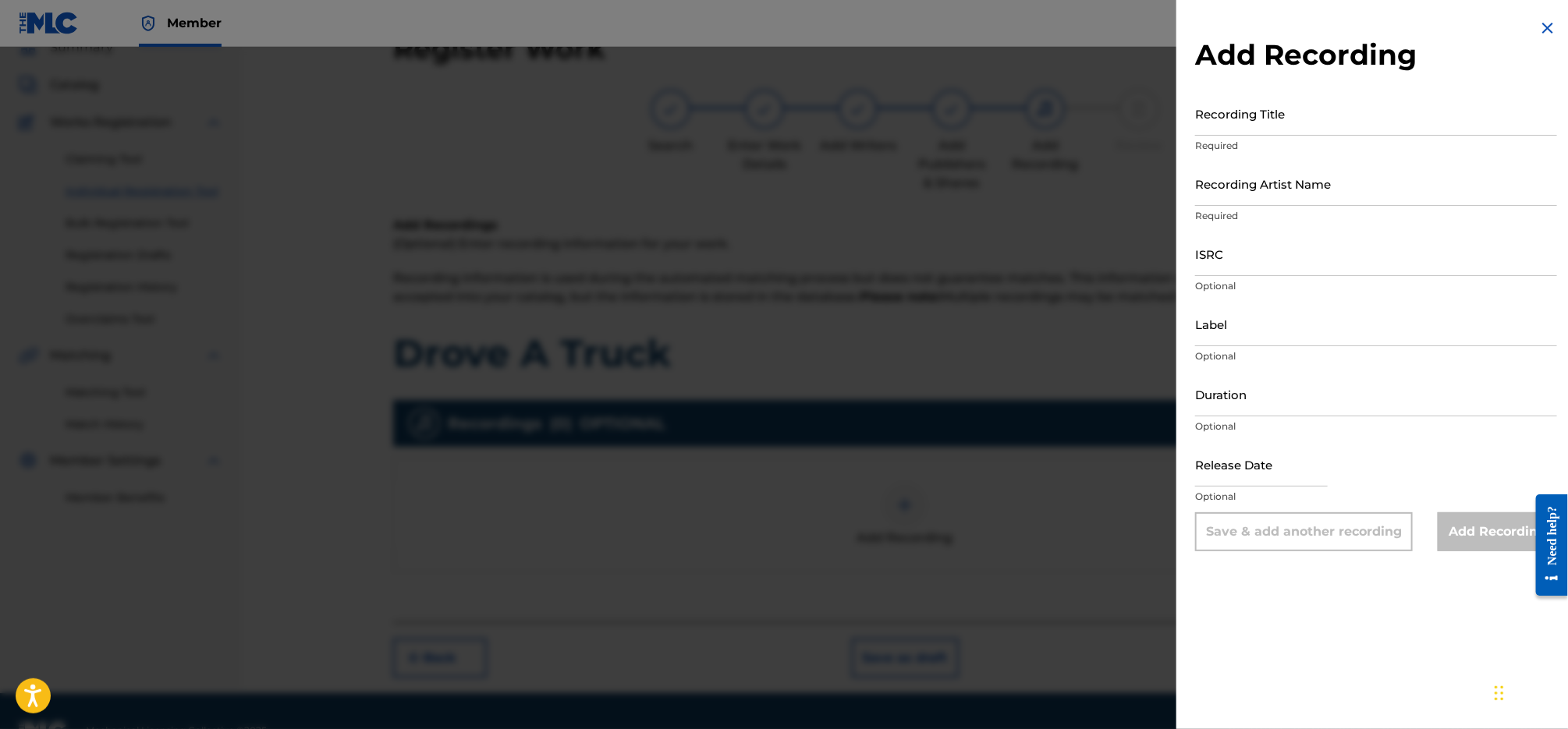
click at [1254, 124] on input "Recording Title" at bounding box center [1376, 113] width 362 height 44
type input "Drove a Truck"
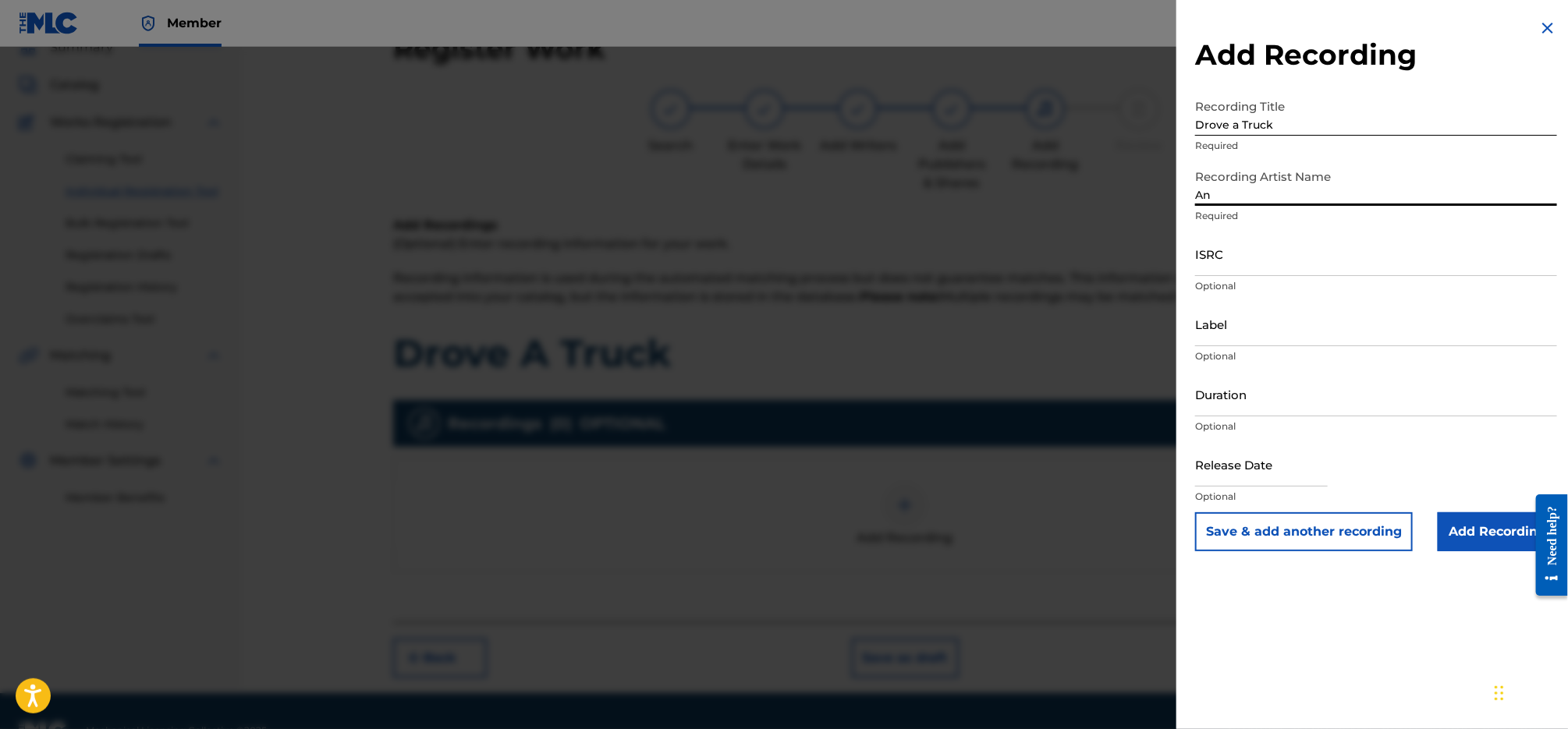
type input "[PERSON_NAME]"
drag, startPoint x: 1279, startPoint y: 127, endPoint x: 1164, endPoint y: 128, distance: 115.0
click at [1164, 128] on div "Add Recording Recording Title Drove a Truck Required Recording Artist Name [PER…" at bounding box center [784, 388] width 1568 height 682
click at [1273, 266] on input "ISRC" at bounding box center [1376, 253] width 362 height 44
paste input "QZZ3X2300003"
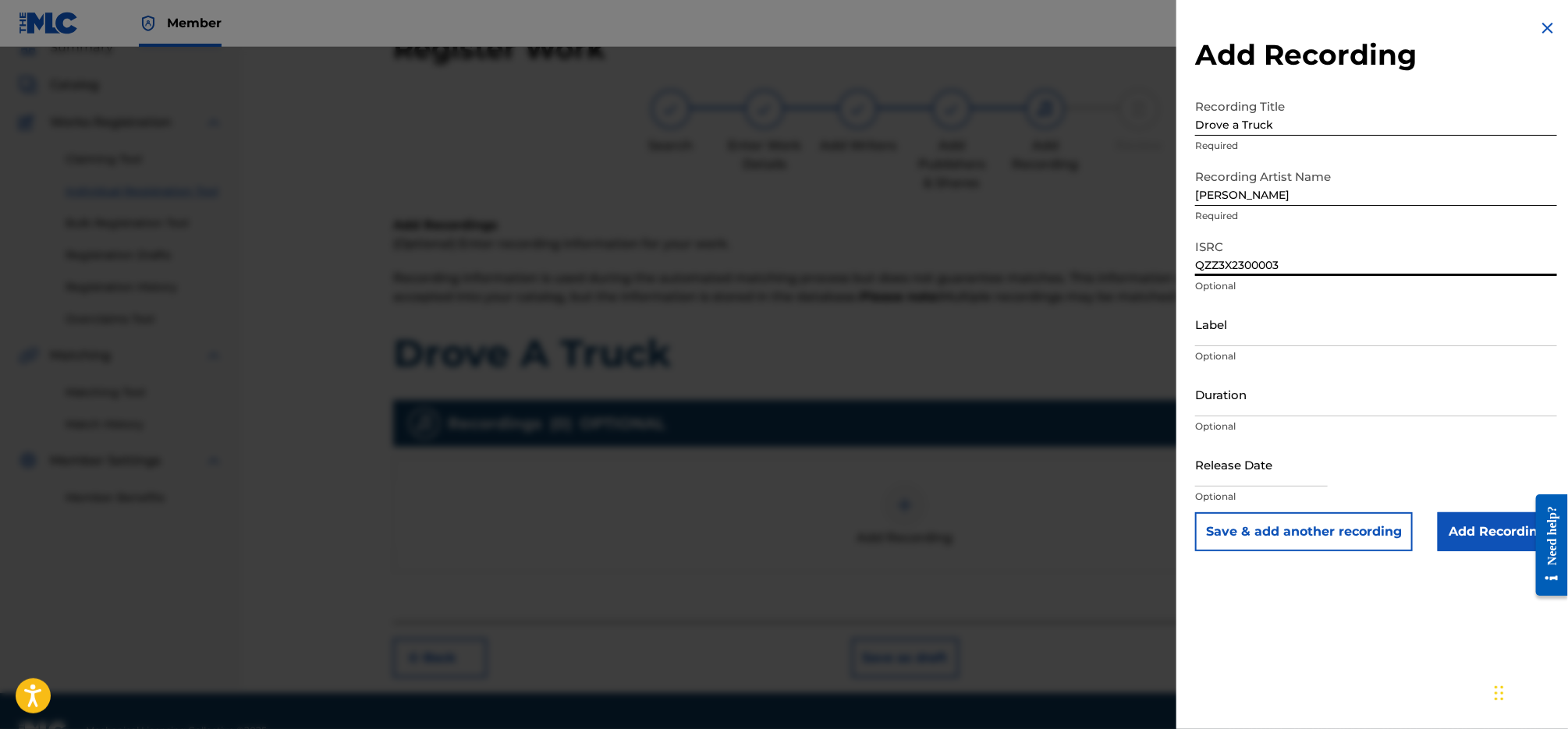
type input "QZZ3X2300003"
click at [1253, 321] on input "Label" at bounding box center [1376, 323] width 362 height 44
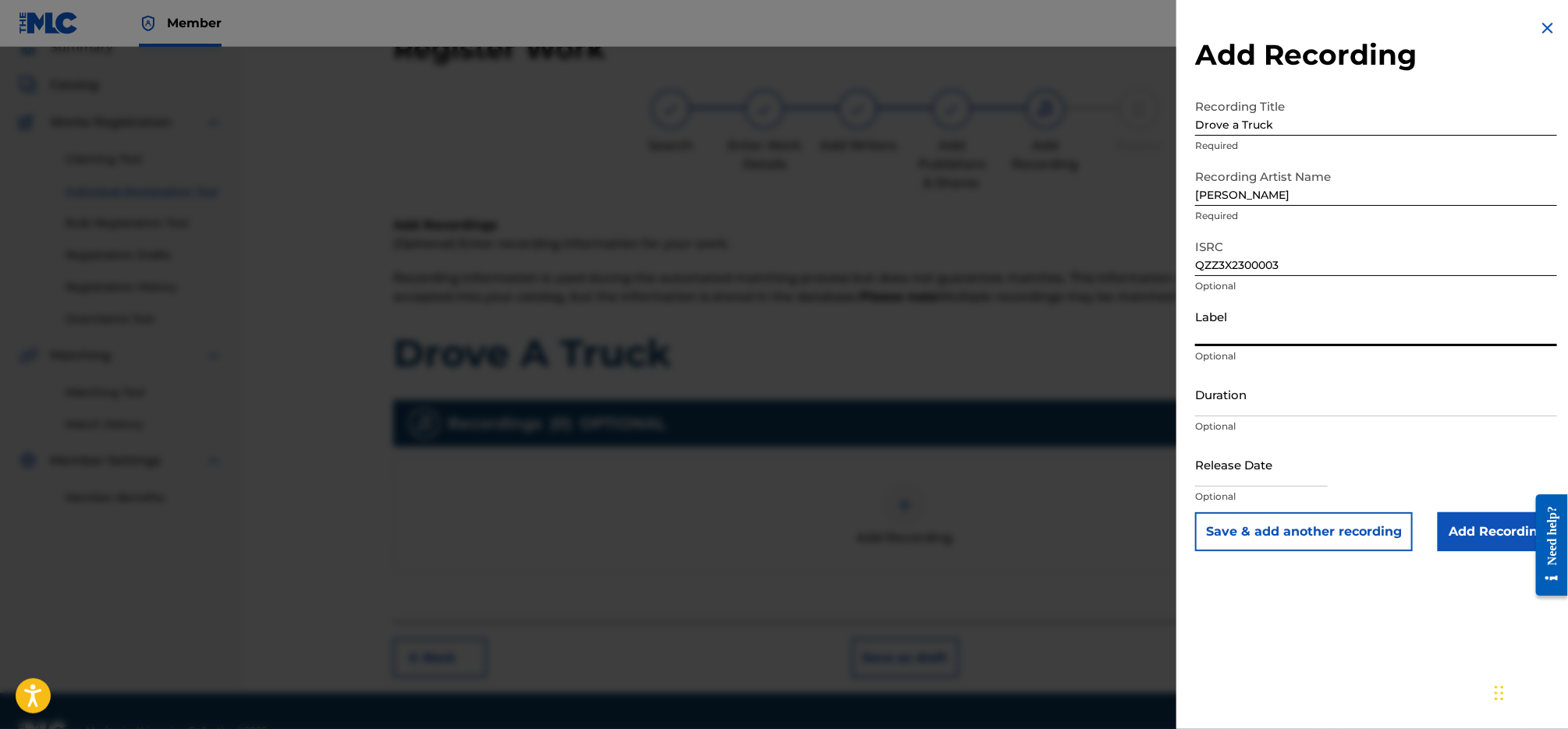
type input "[MEDICAL_DATA] Publishing & Entertainment, LLC"
drag, startPoint x: 1501, startPoint y: 539, endPoint x: 1490, endPoint y: 534, distance: 12.1
click at [1501, 539] on input "Add Recording" at bounding box center [1496, 531] width 120 height 39
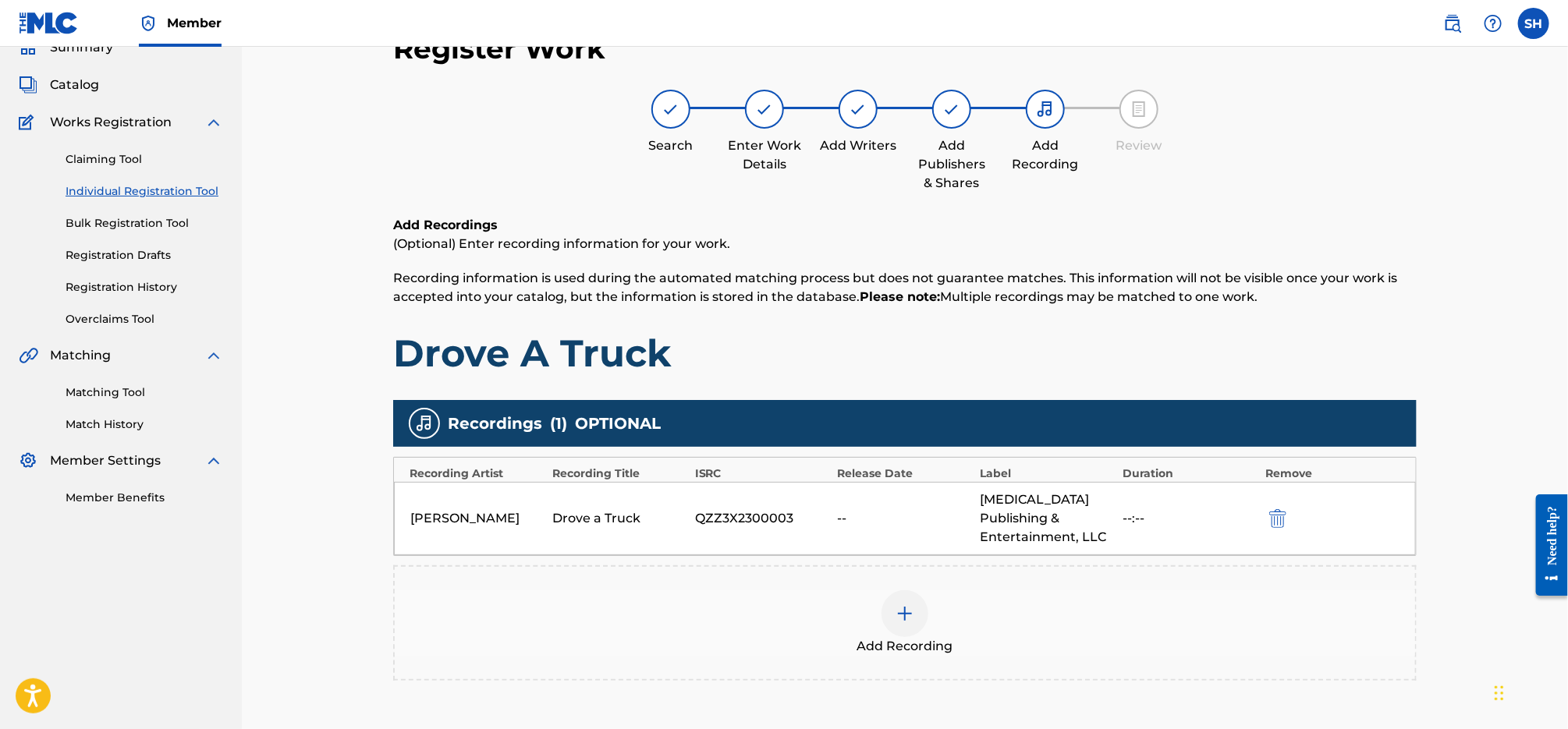
scroll to position [216, 0]
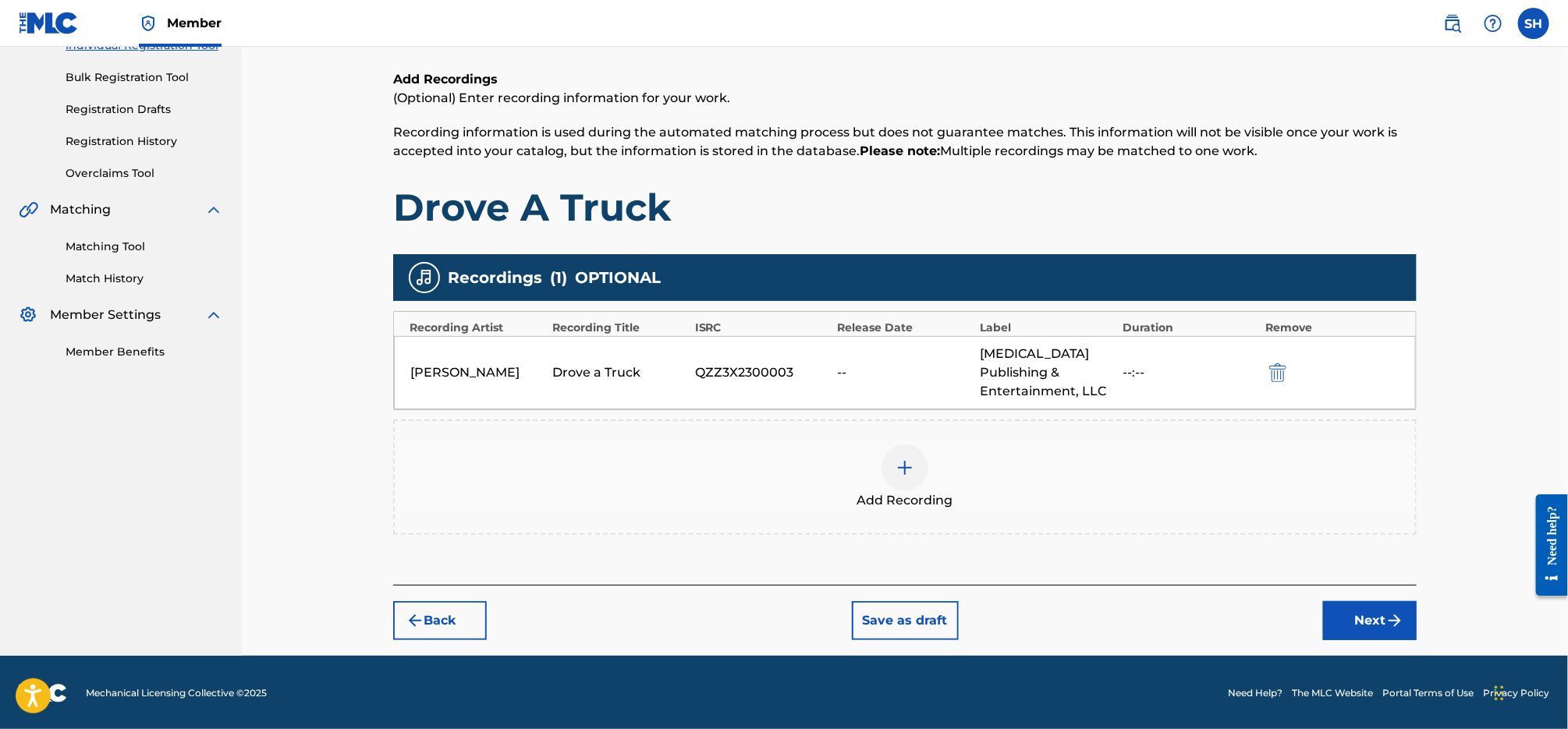
click at [1387, 608] on button "Next" at bounding box center [1369, 620] width 93 height 39
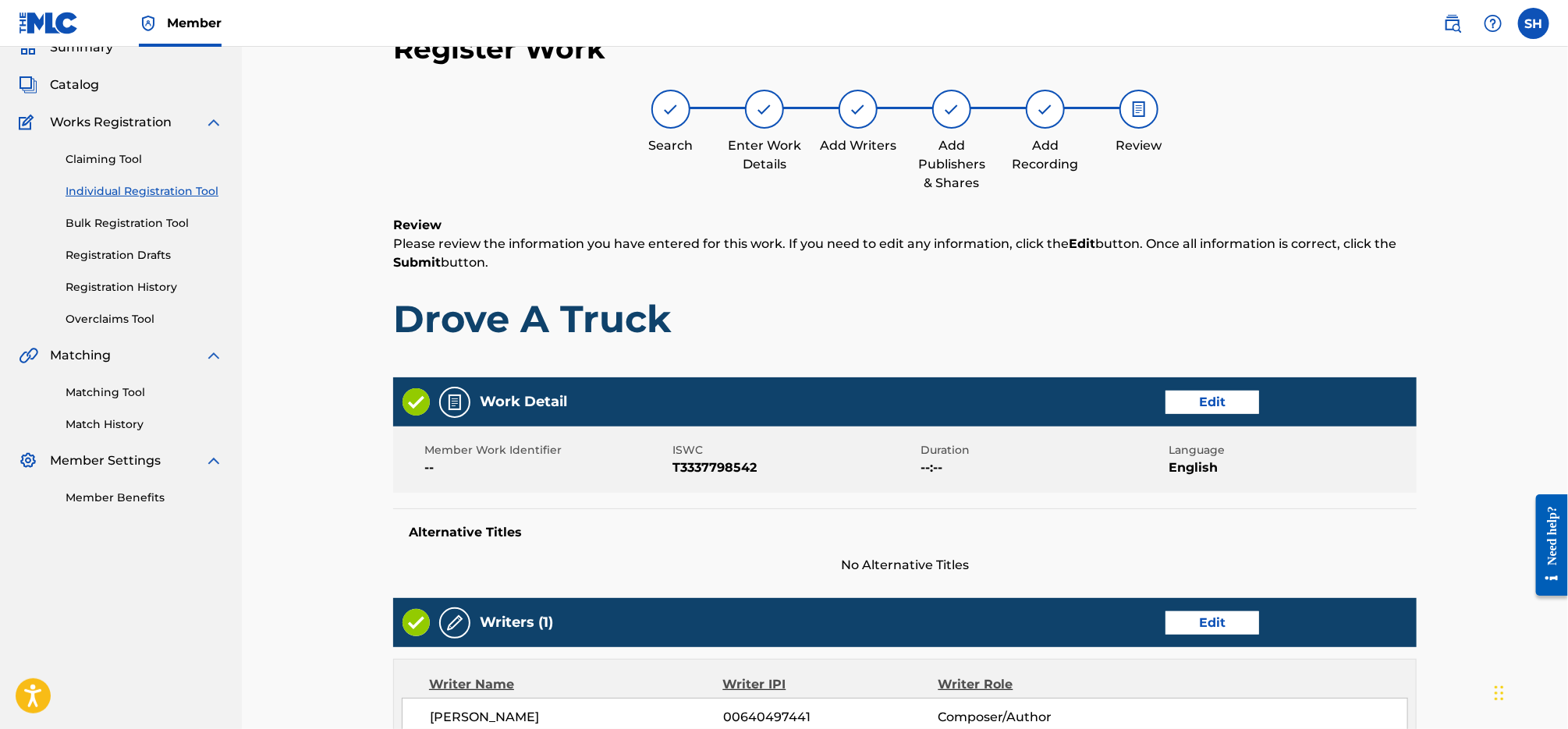
scroll to position [637, 0]
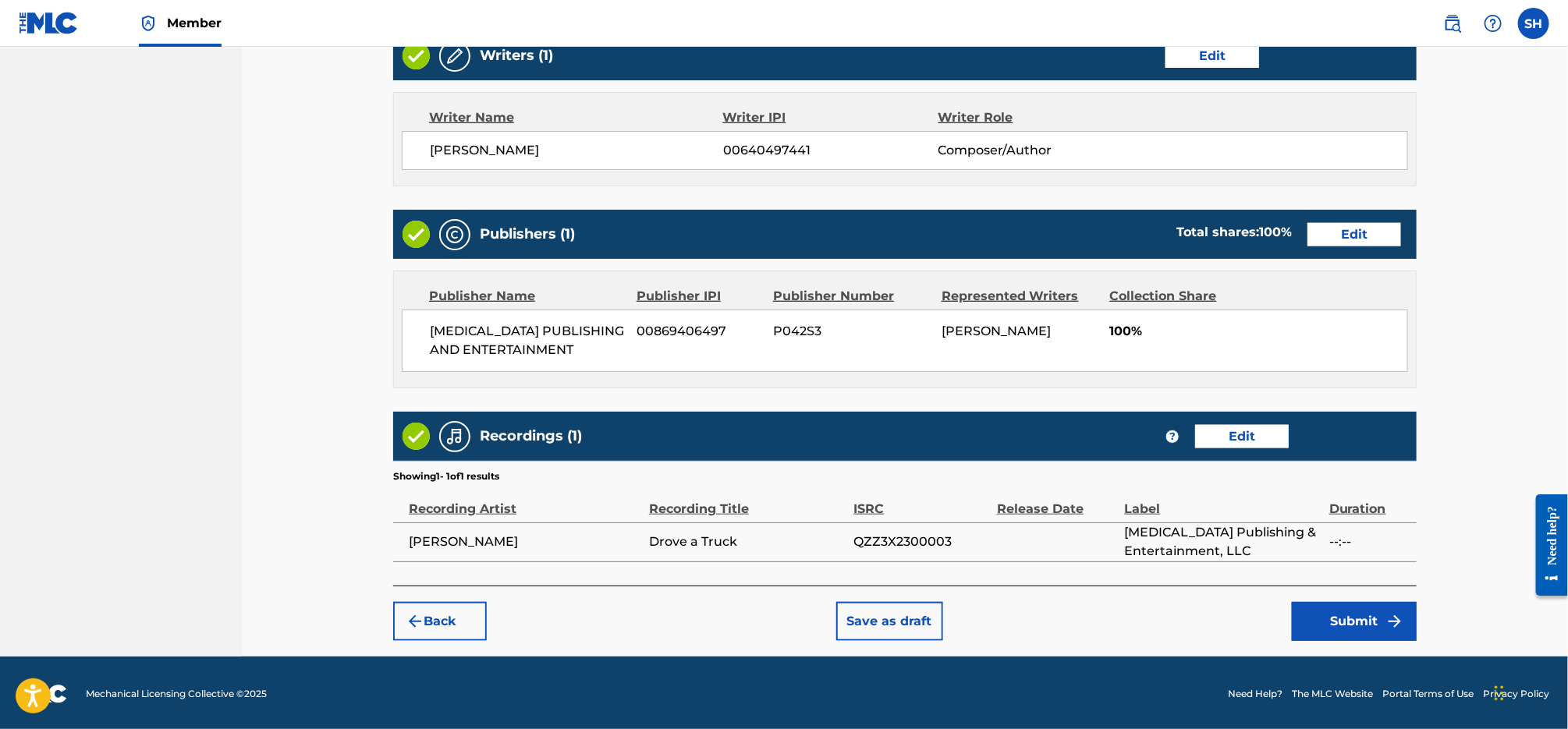
click at [1360, 612] on button "Submit" at bounding box center [1354, 621] width 124 height 39
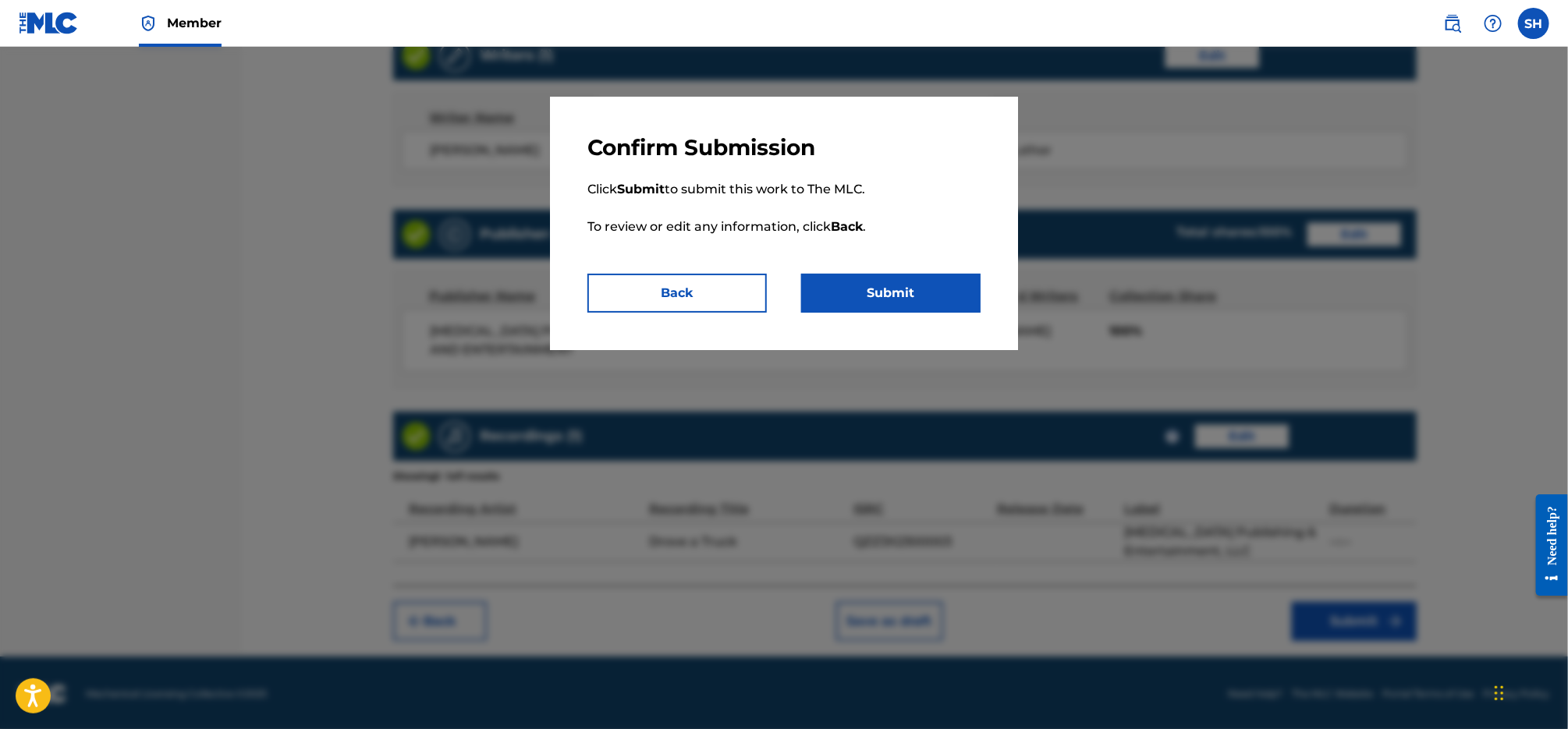
click at [940, 299] on button "Submit" at bounding box center [890, 293] width 179 height 39
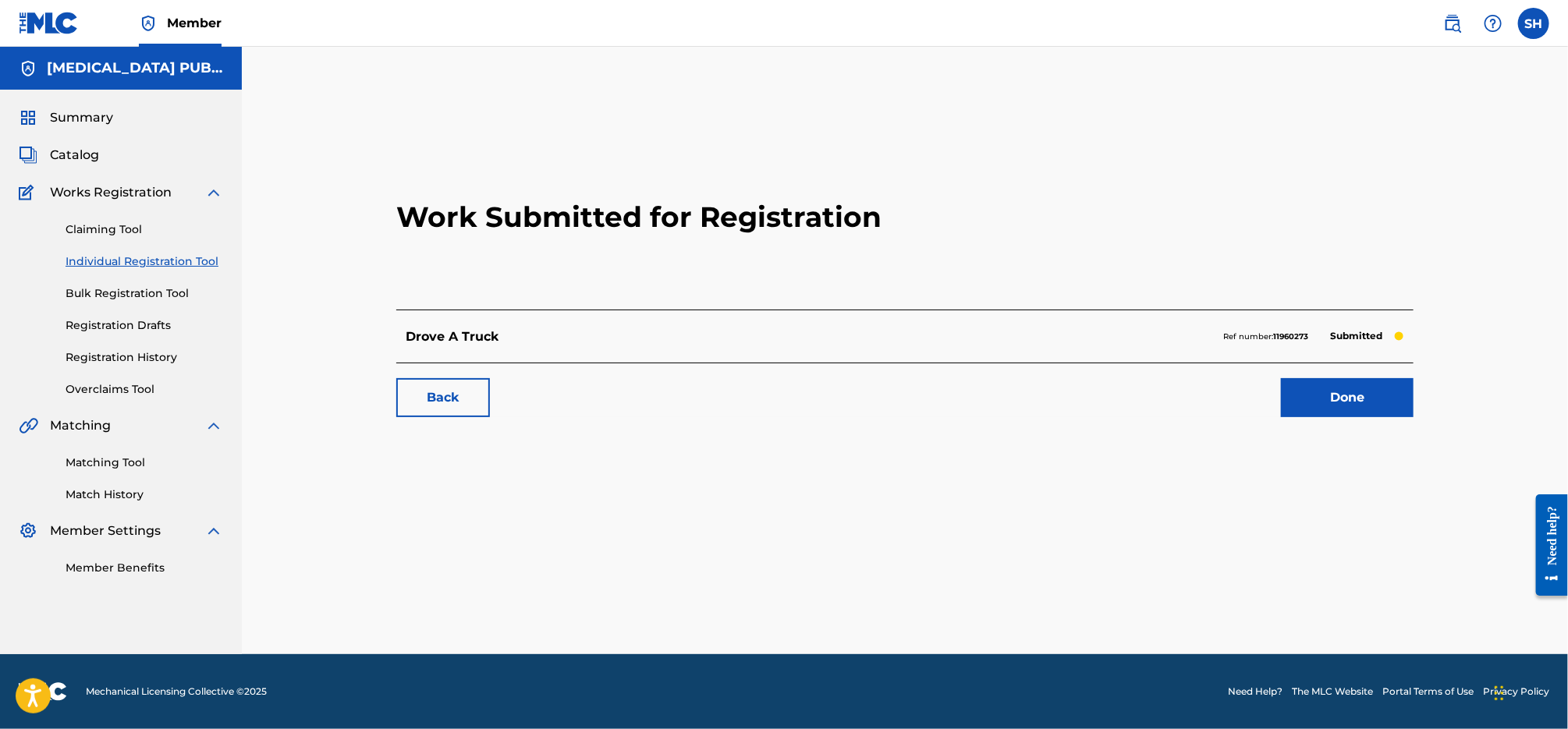
click at [163, 265] on link "Individual Registration Tool" at bounding box center [144, 261] width 157 height 16
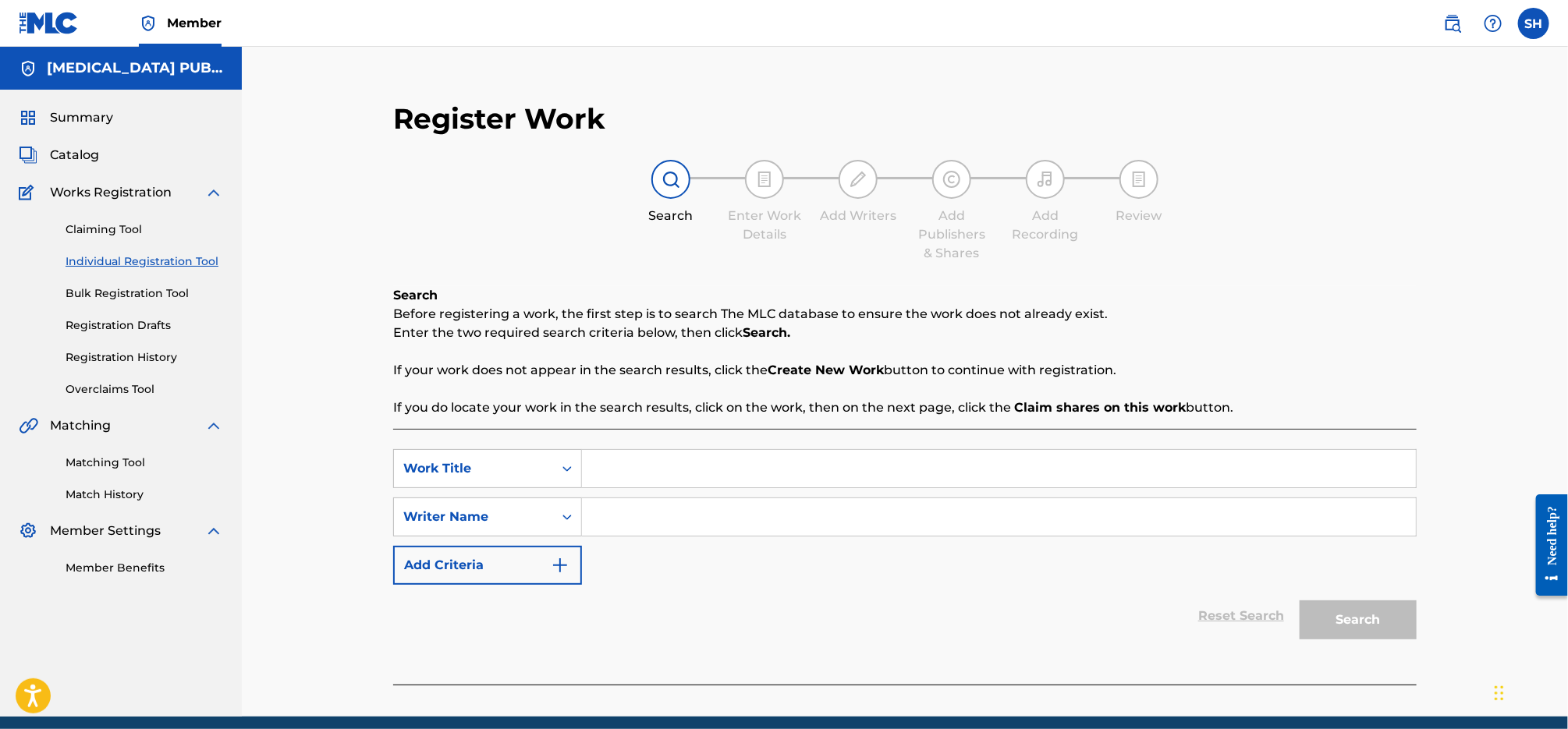
click at [691, 461] on input "Search Form" at bounding box center [998, 469] width 834 height 38
paste input "Like He Should"
type input "Like He Should"
click at [699, 512] on input "Search Form" at bounding box center [998, 517] width 834 height 38
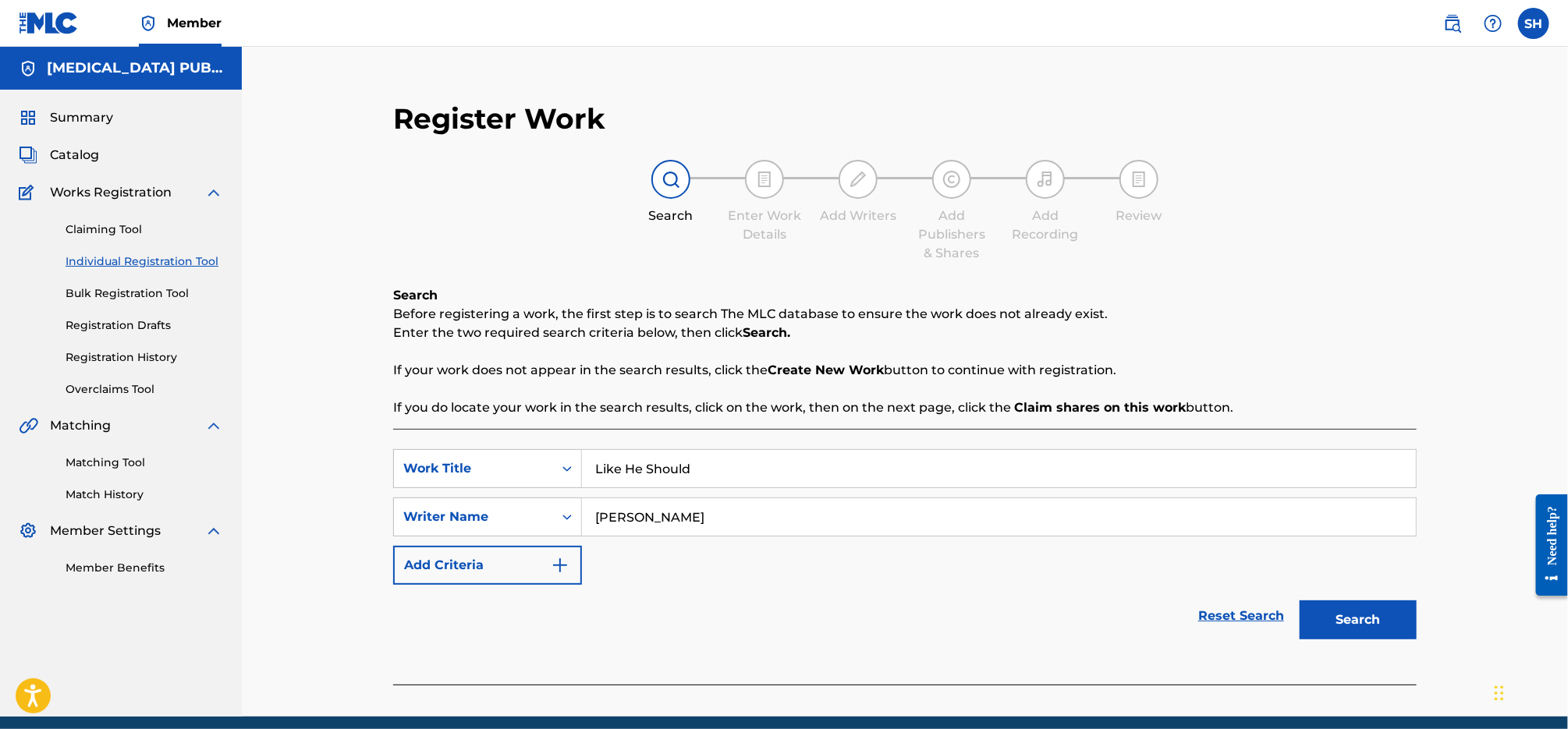
type input "[PERSON_NAME]"
click at [1299, 600] on button "Search" at bounding box center [1358, 619] width 117 height 39
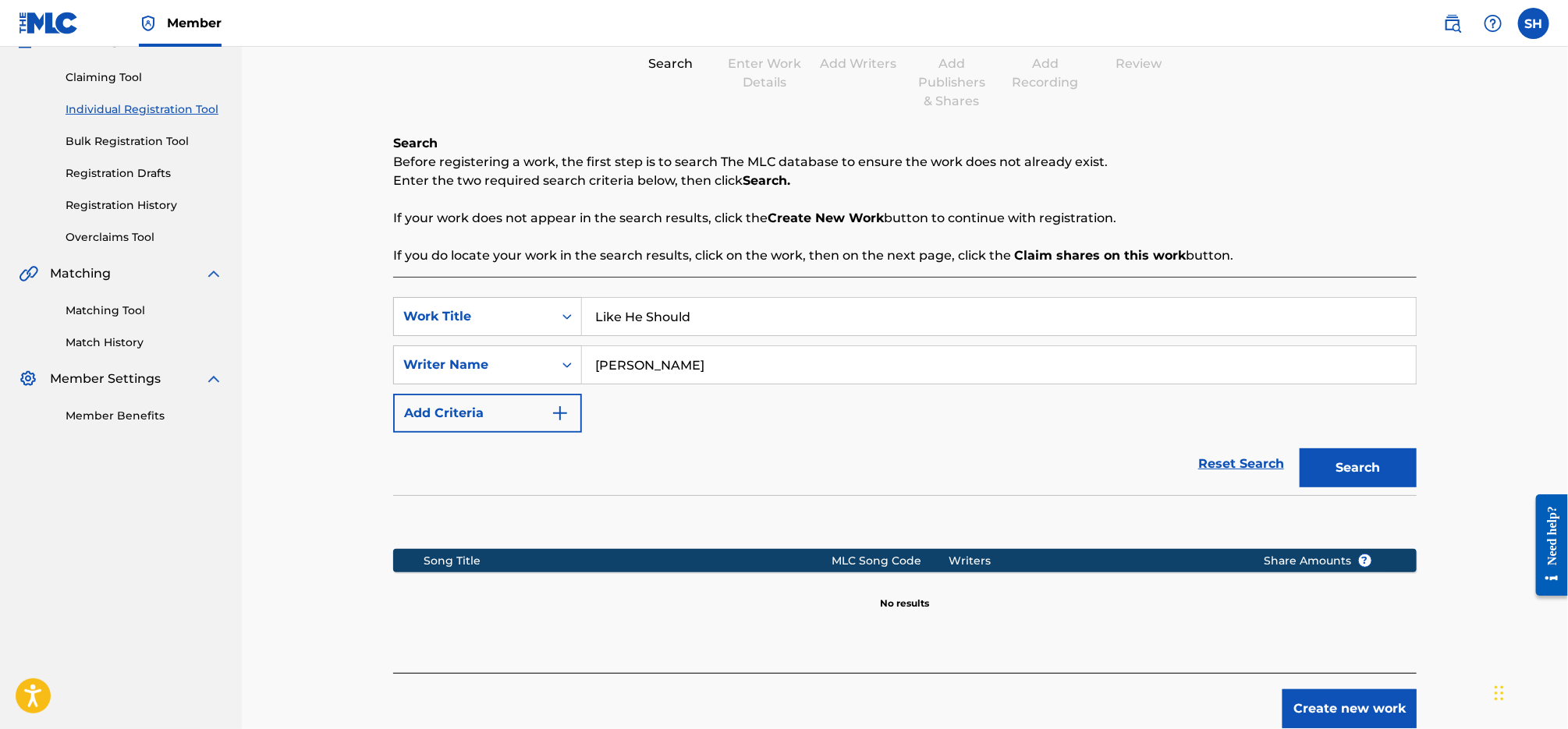
scroll to position [241, 0]
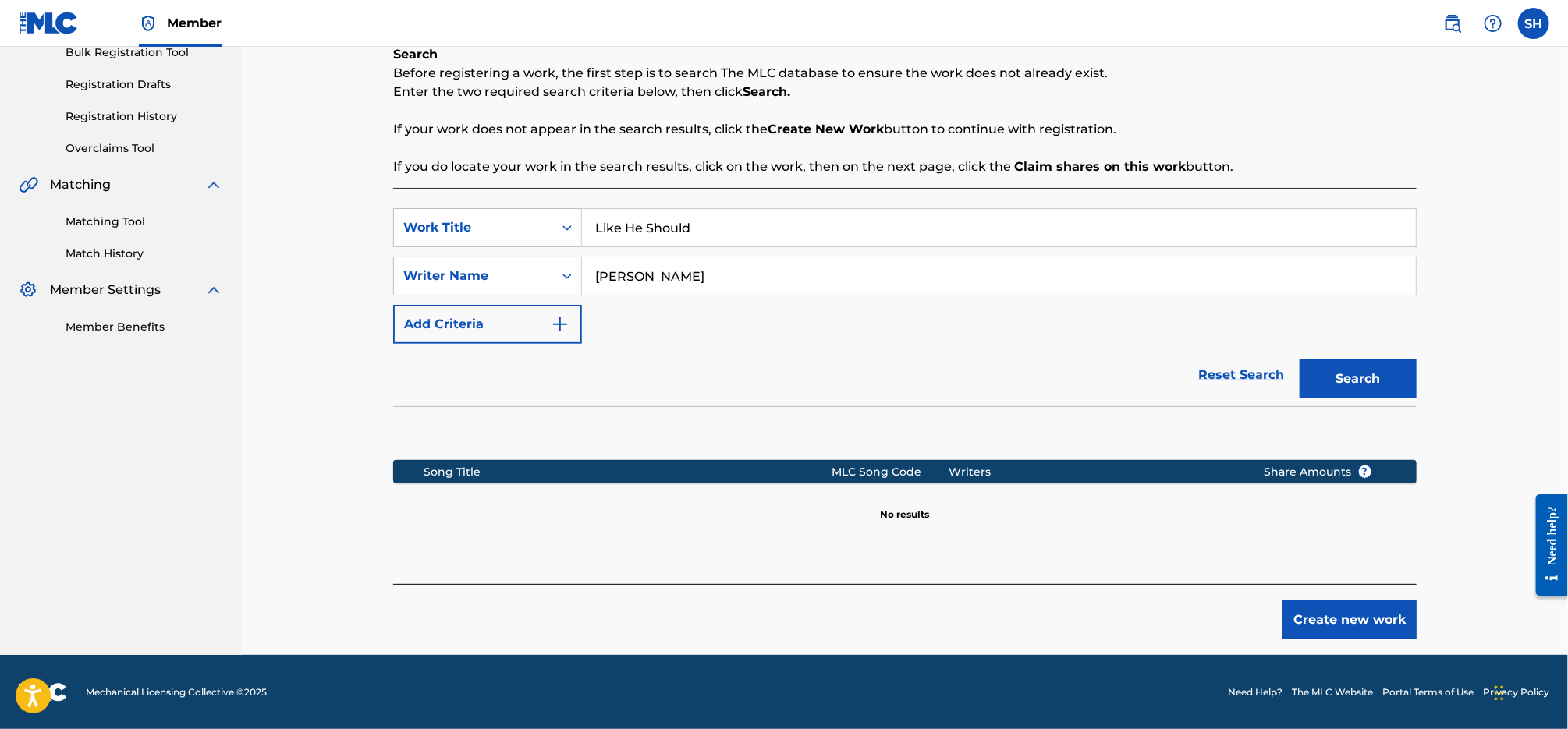
click at [1406, 616] on button "Create new work" at bounding box center [1349, 619] width 134 height 39
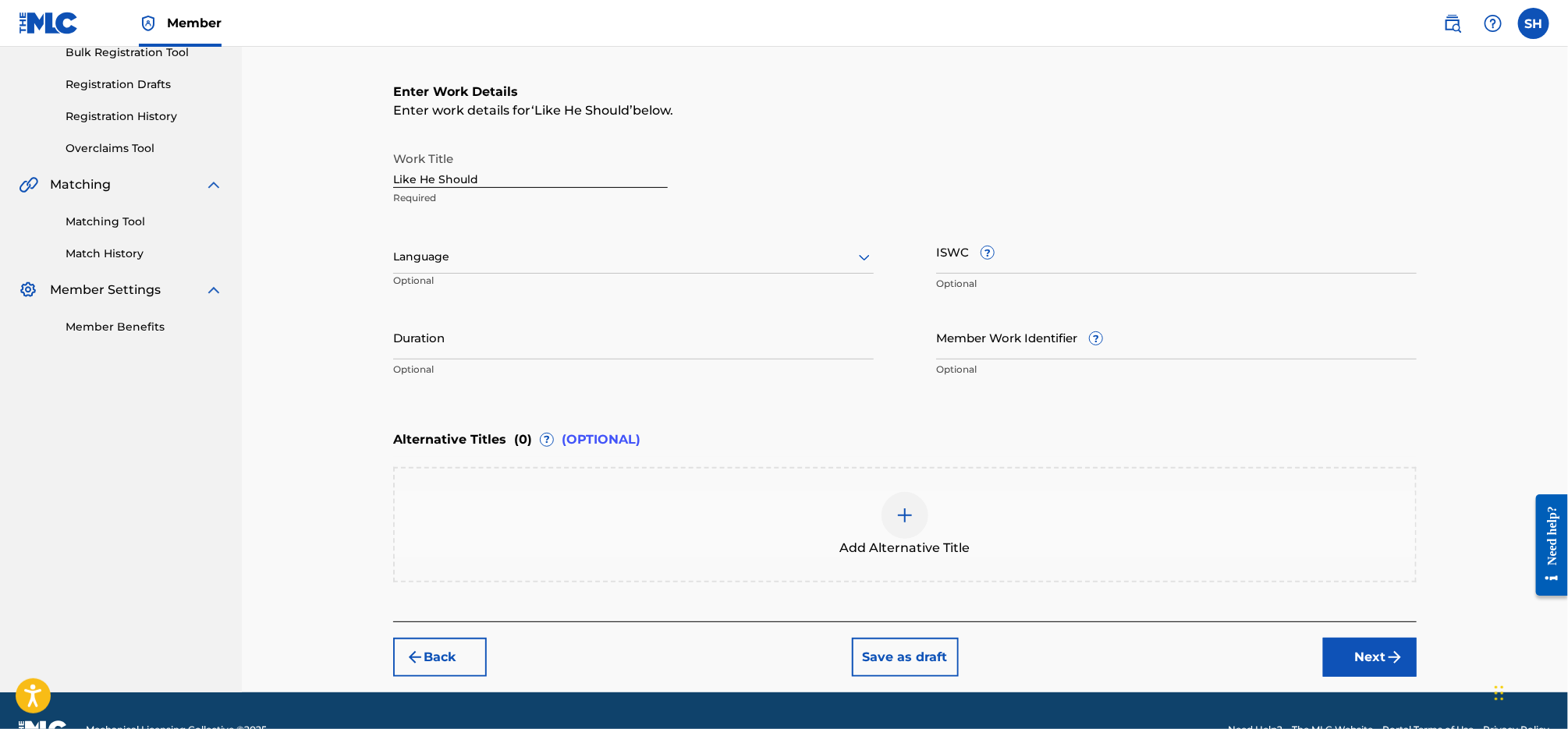
click at [743, 254] on div at bounding box center [633, 256] width 481 height 20
drag, startPoint x: 721, startPoint y: 291, endPoint x: 743, endPoint y: 288, distance: 22.2
click at [721, 291] on div "English" at bounding box center [633, 291] width 479 height 35
click at [1063, 251] on input "ISWC ?" at bounding box center [1176, 251] width 481 height 44
paste input "T3337798746"
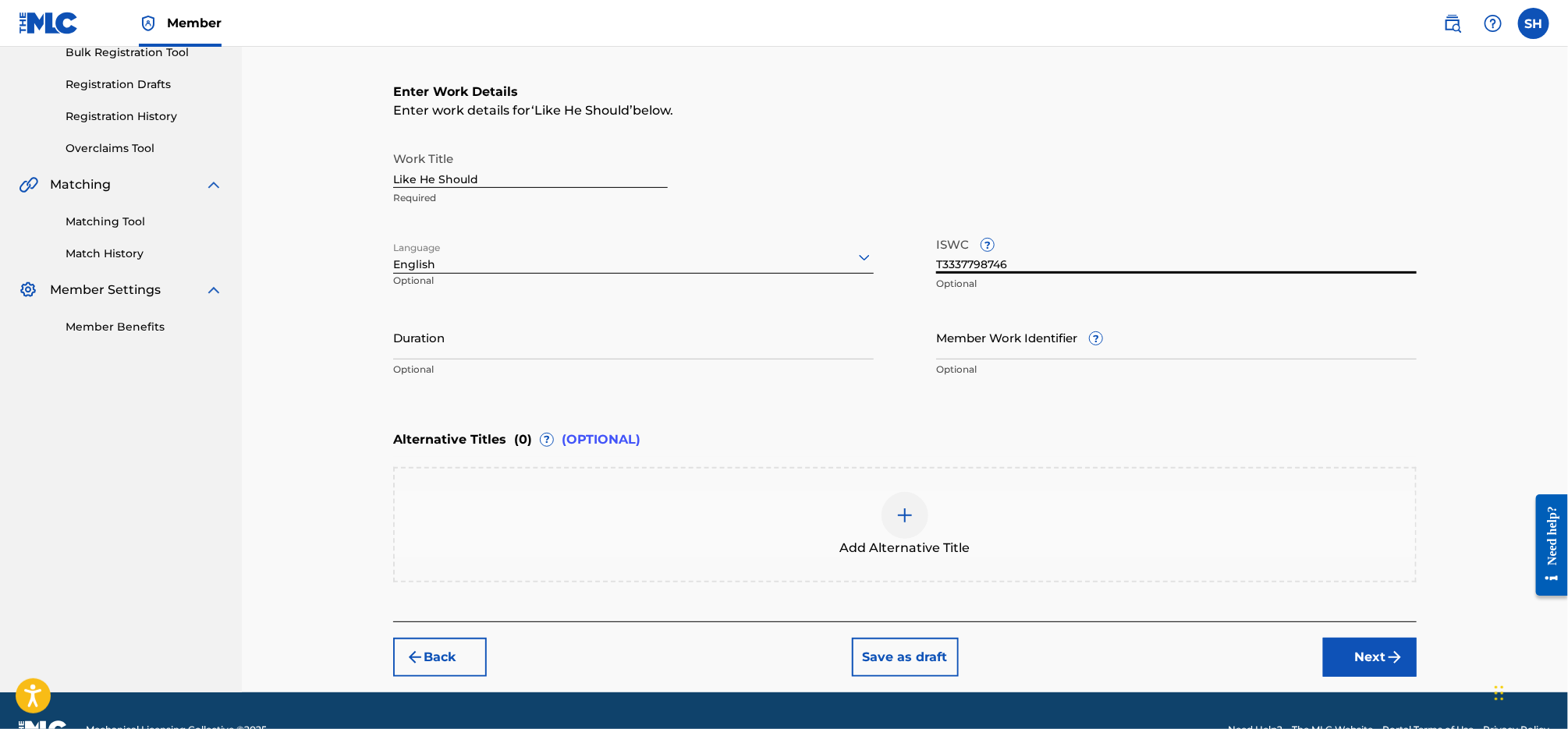
type input "T3337798746"
click at [1368, 645] on button "Next" at bounding box center [1369, 656] width 93 height 39
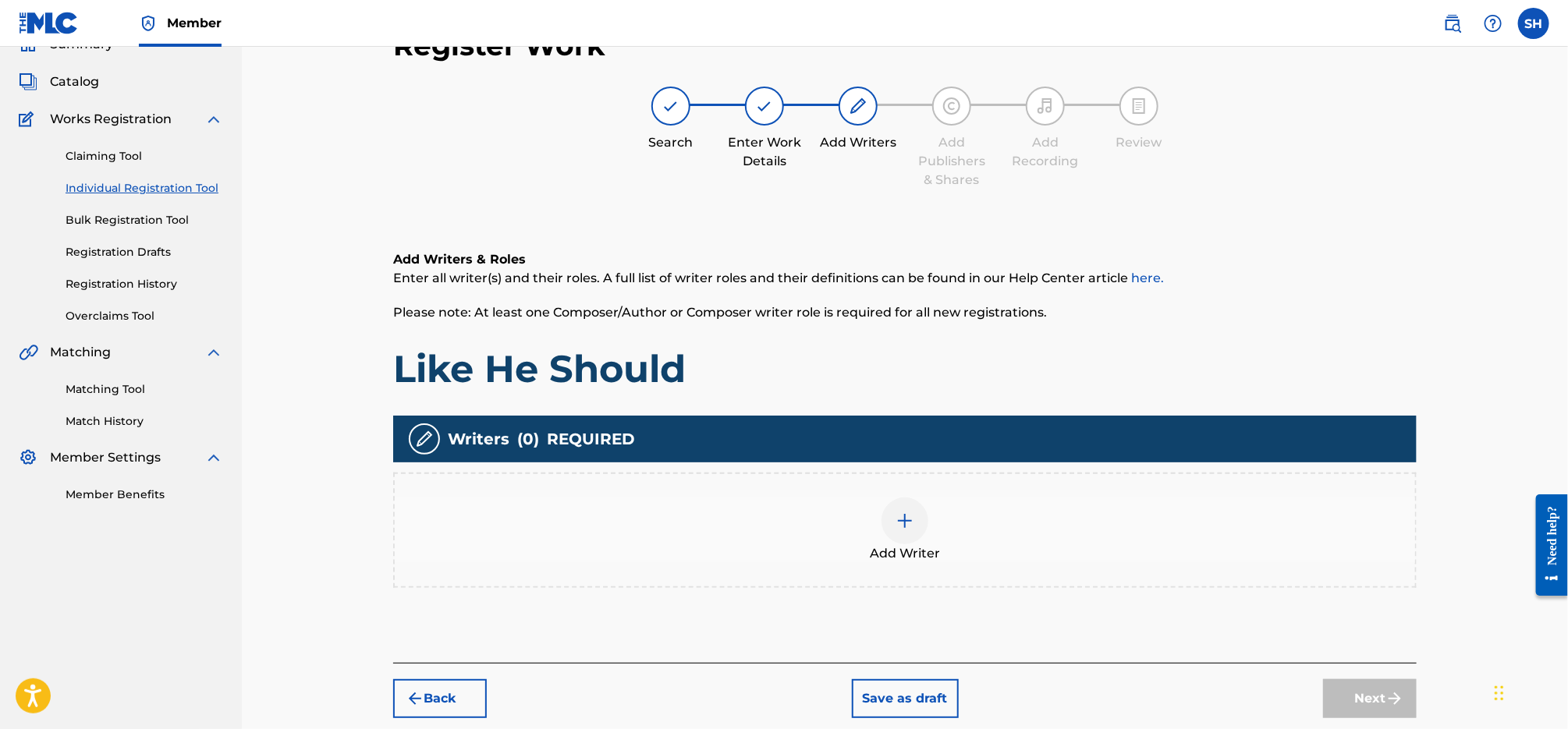
scroll to position [70, 0]
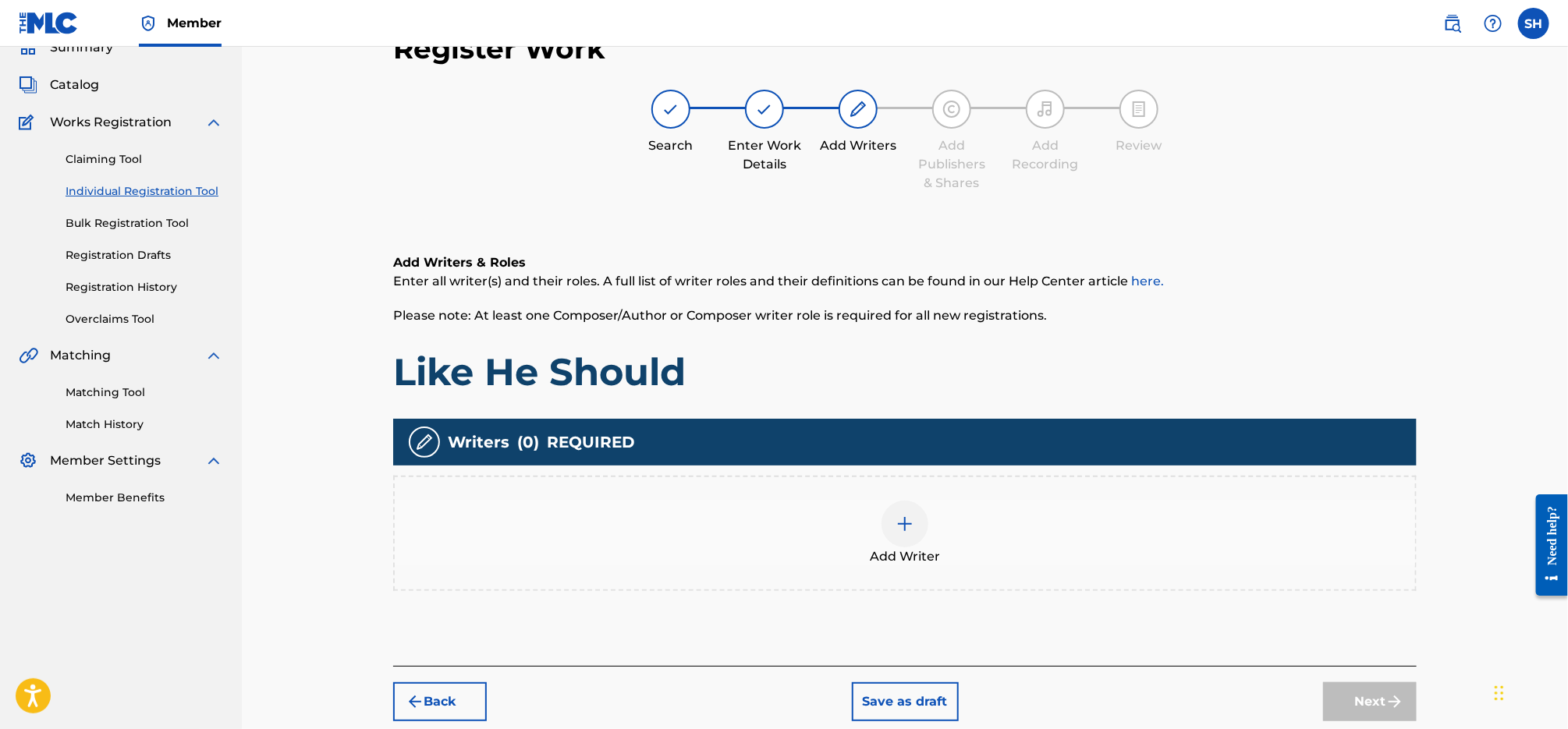
click at [903, 531] on img at bounding box center [905, 524] width 19 height 19
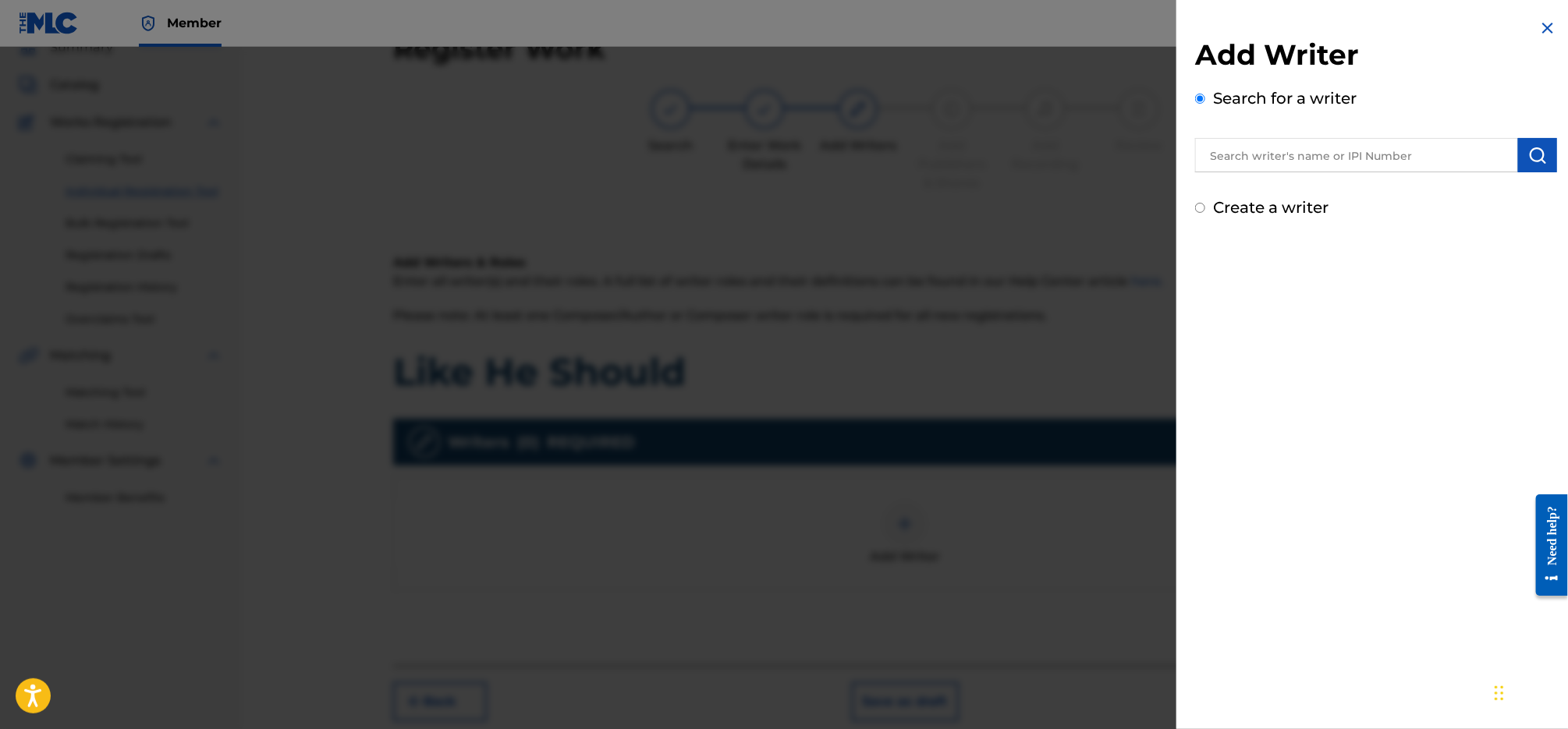
click at [1362, 147] on input "text" at bounding box center [1356, 155] width 323 height 34
type input "[PERSON_NAME]"
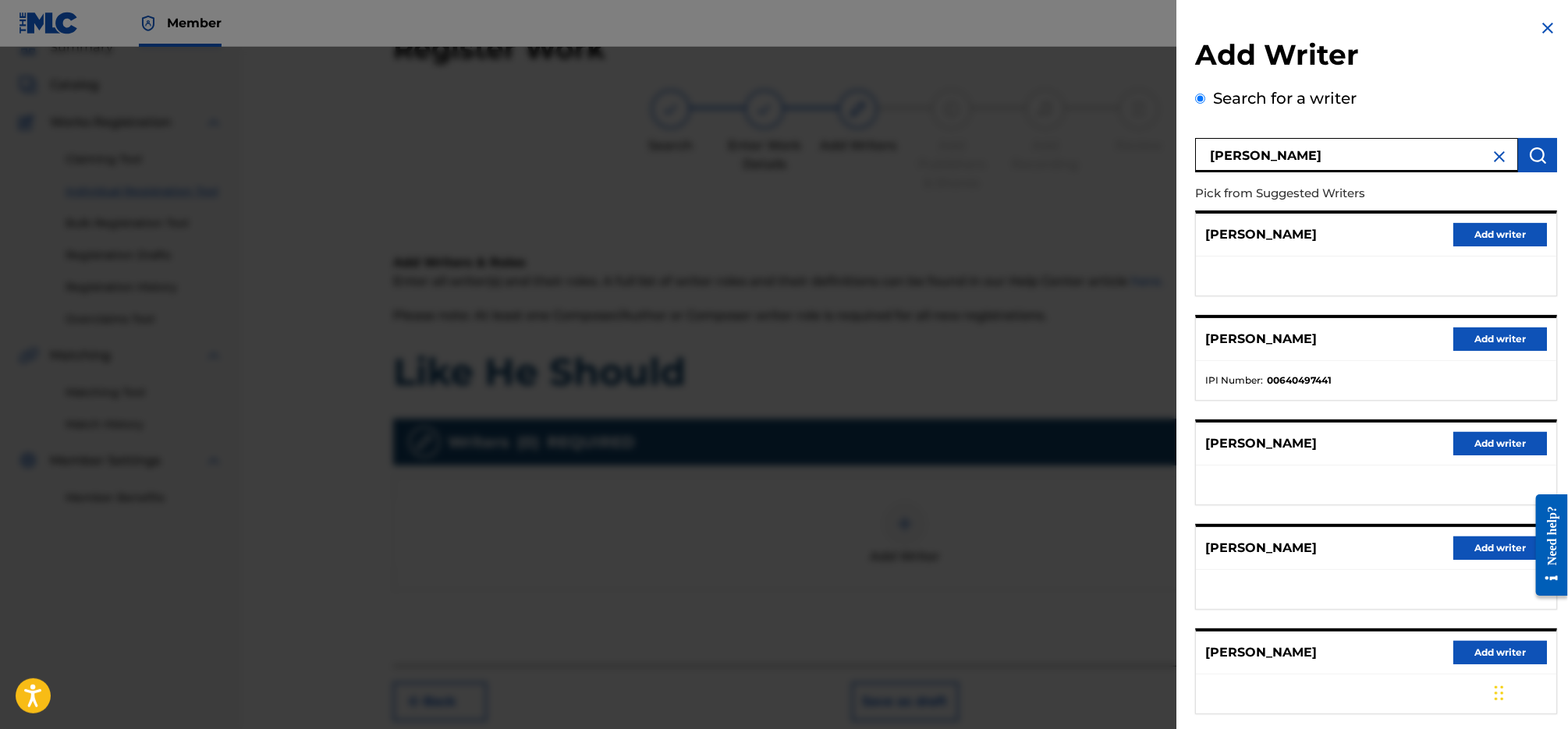
click at [1519, 331] on button "Add writer" at bounding box center [1499, 339] width 93 height 24
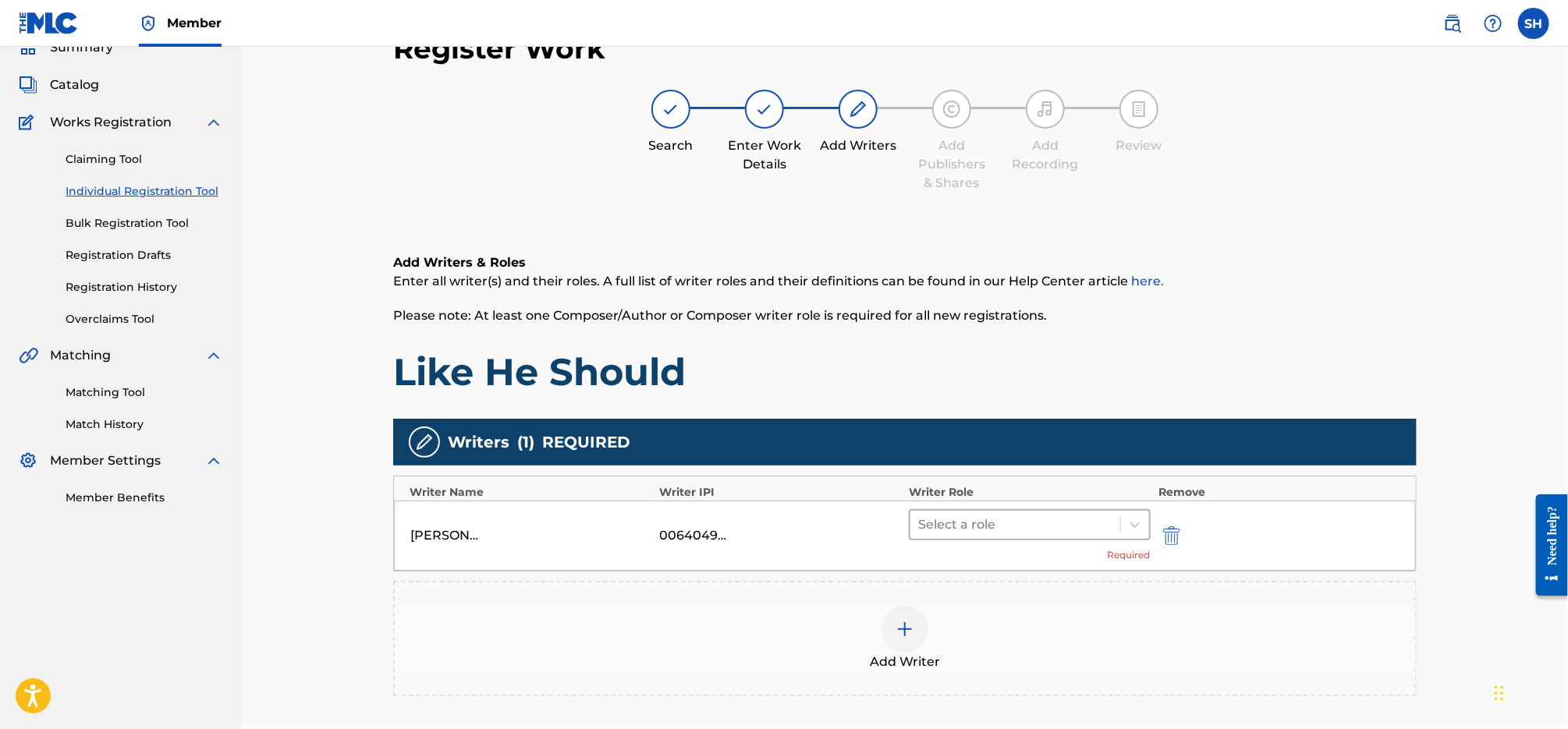
click at [996, 531] on div at bounding box center [1015, 524] width 194 height 22
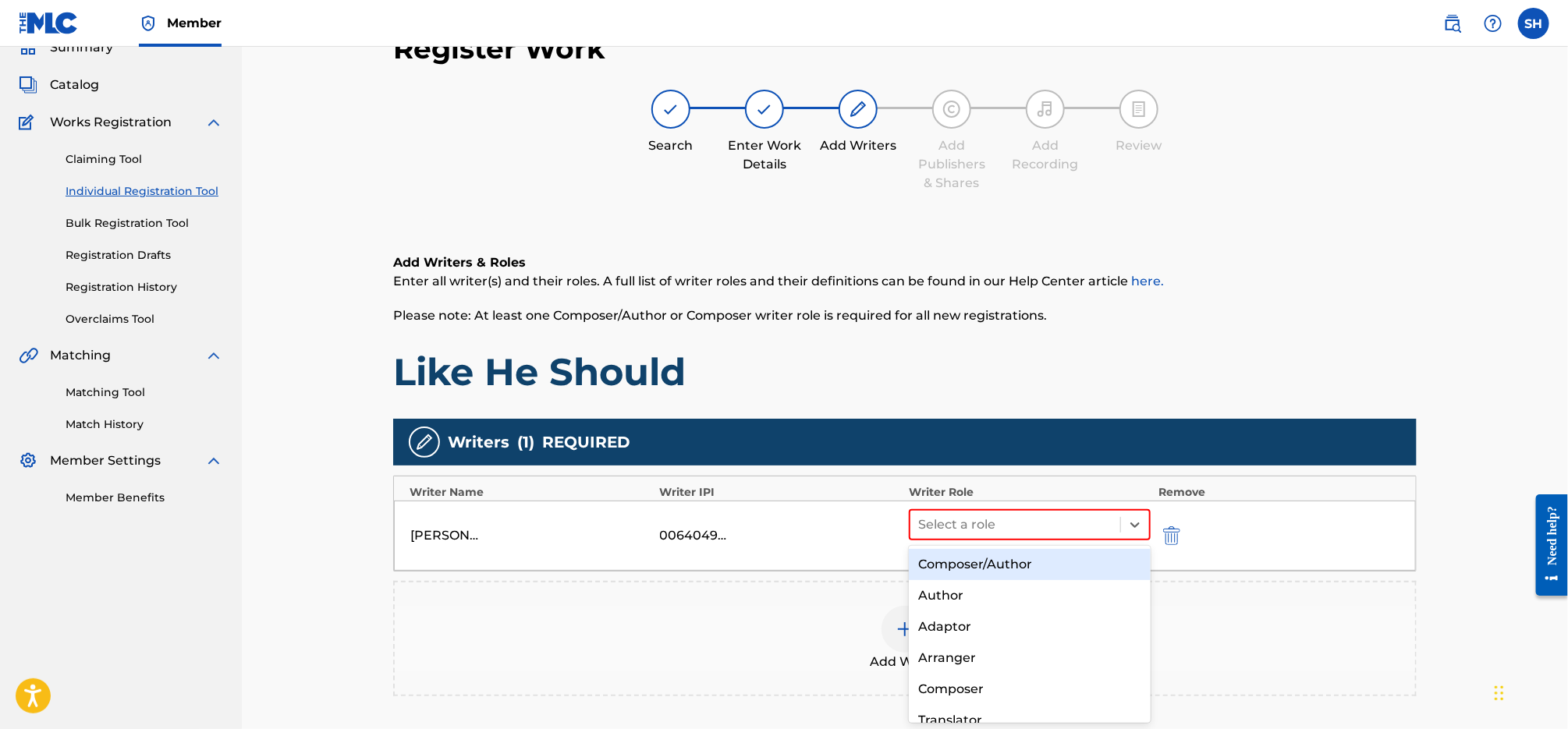
click at [1008, 566] on div "Composer/Author" at bounding box center [1029, 564] width 242 height 31
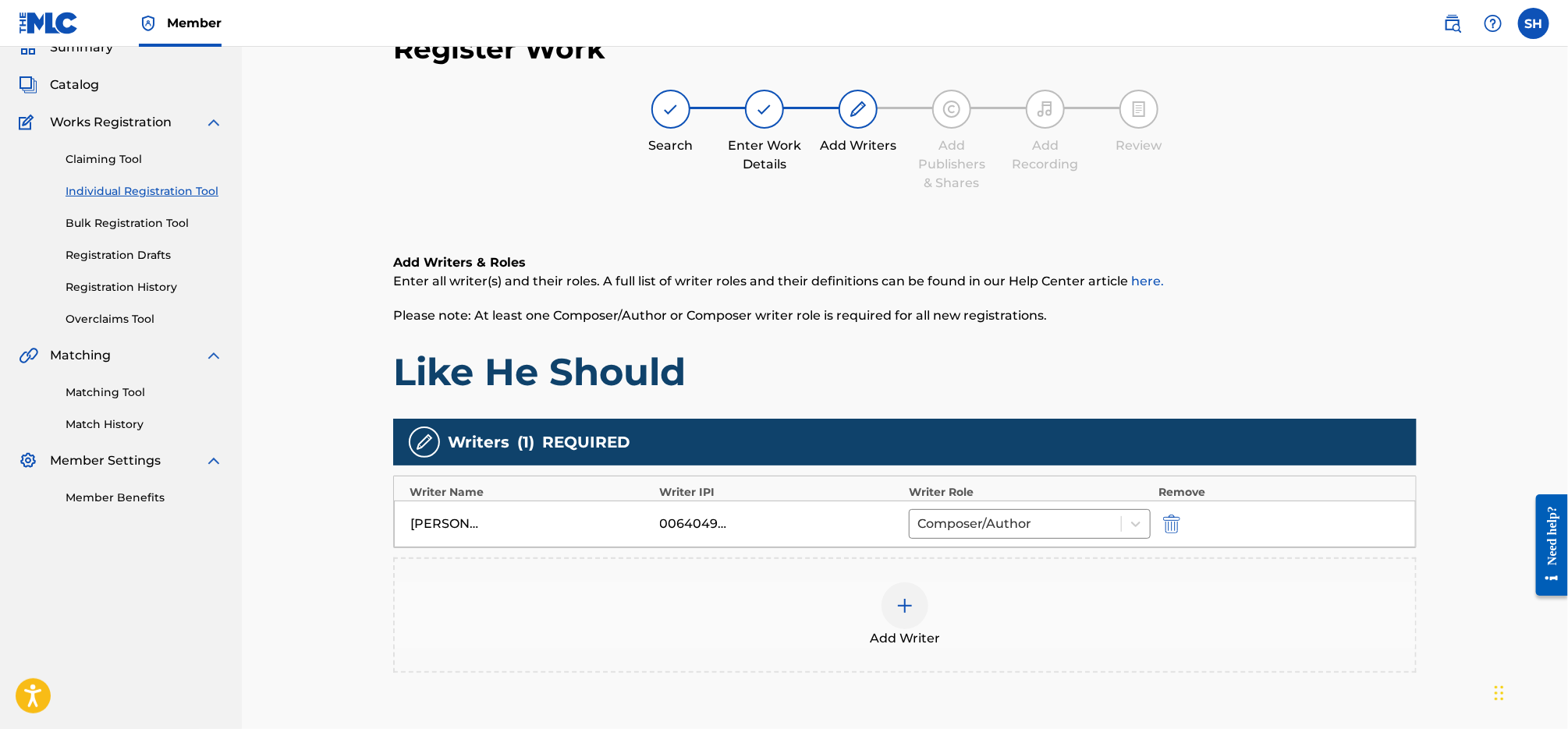
scroll to position [233, 0]
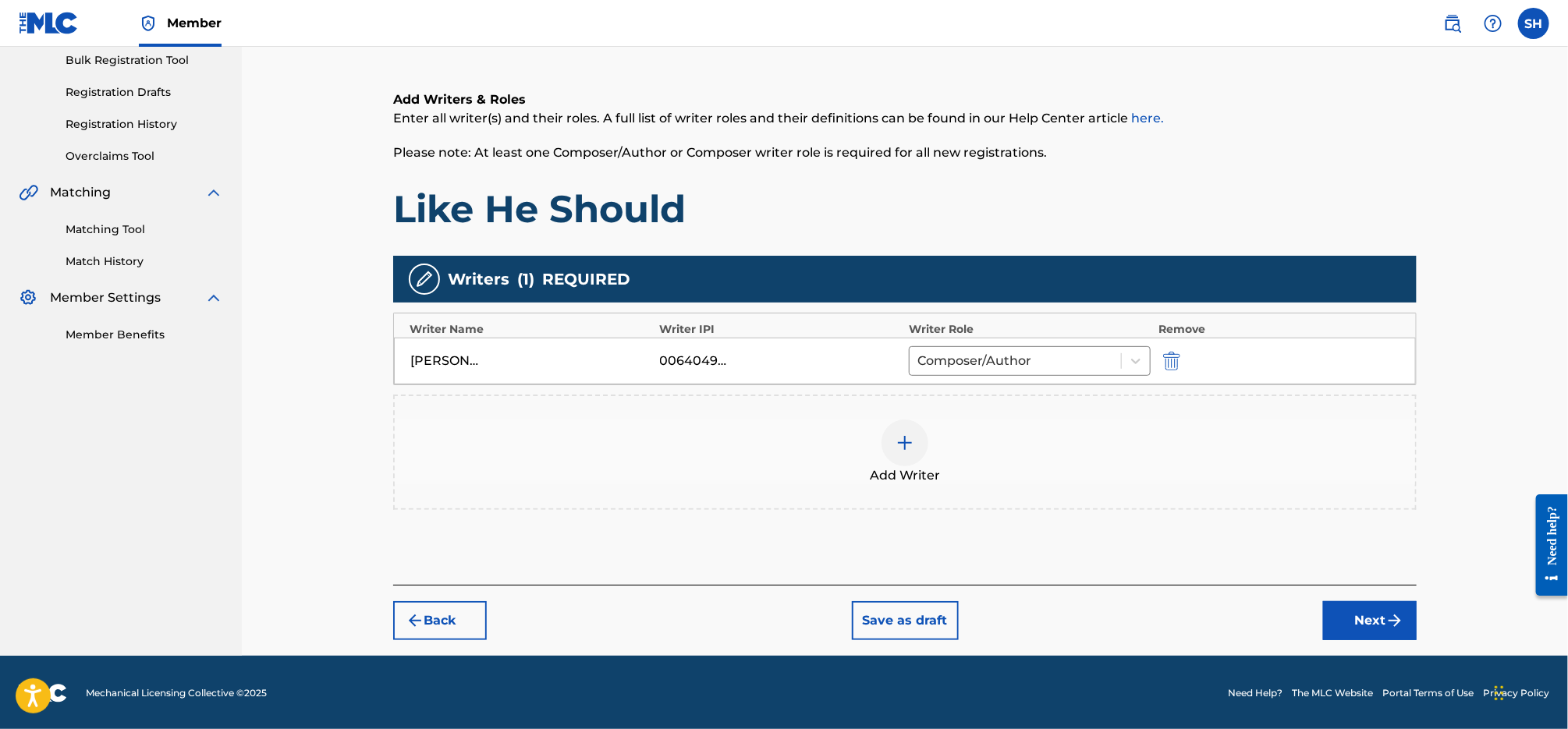
click at [1383, 630] on button "Next" at bounding box center [1369, 620] width 93 height 39
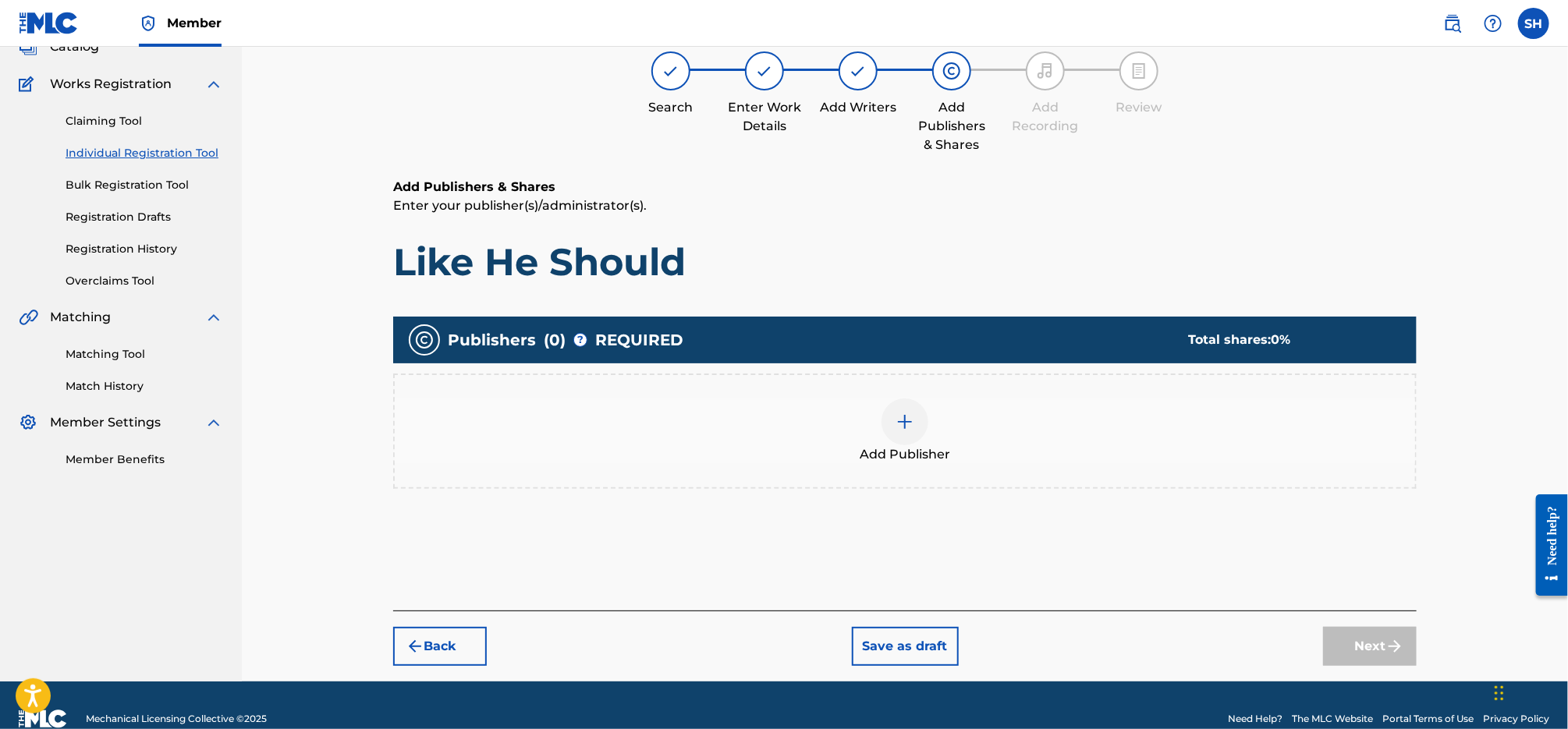
scroll to position [70, 0]
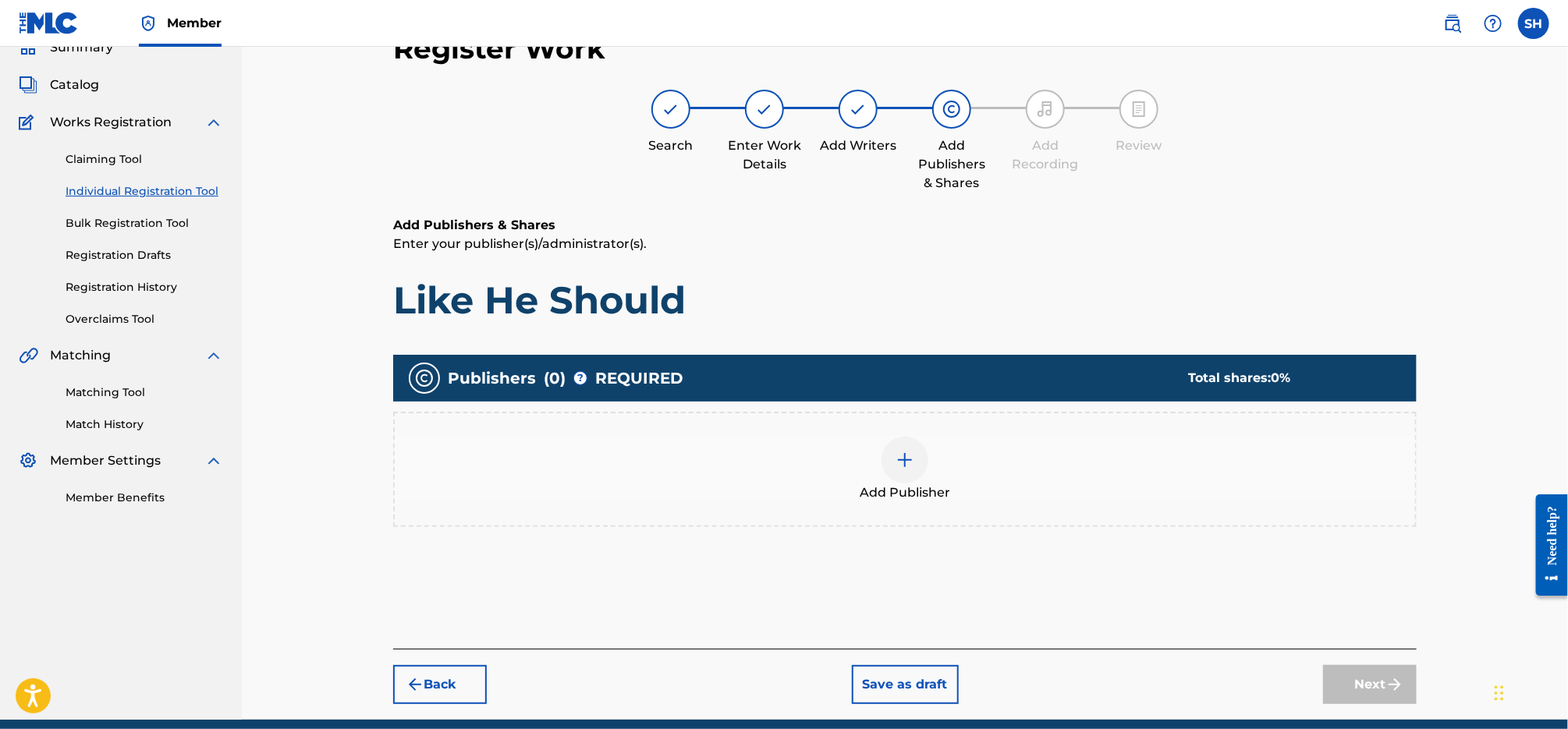
click at [906, 458] on img at bounding box center [905, 460] width 19 height 19
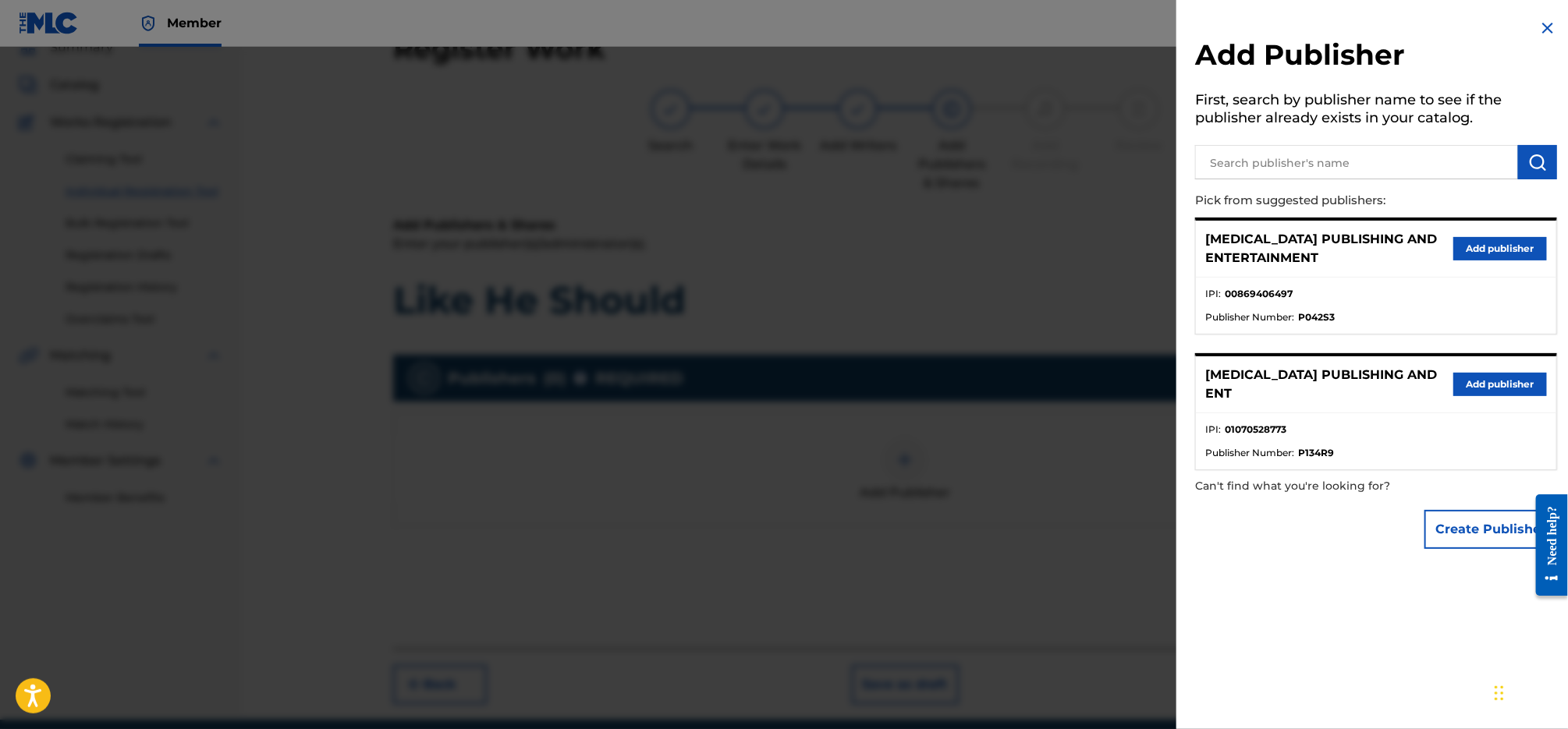
click at [1489, 244] on button "Add publisher" at bounding box center [1499, 249] width 93 height 24
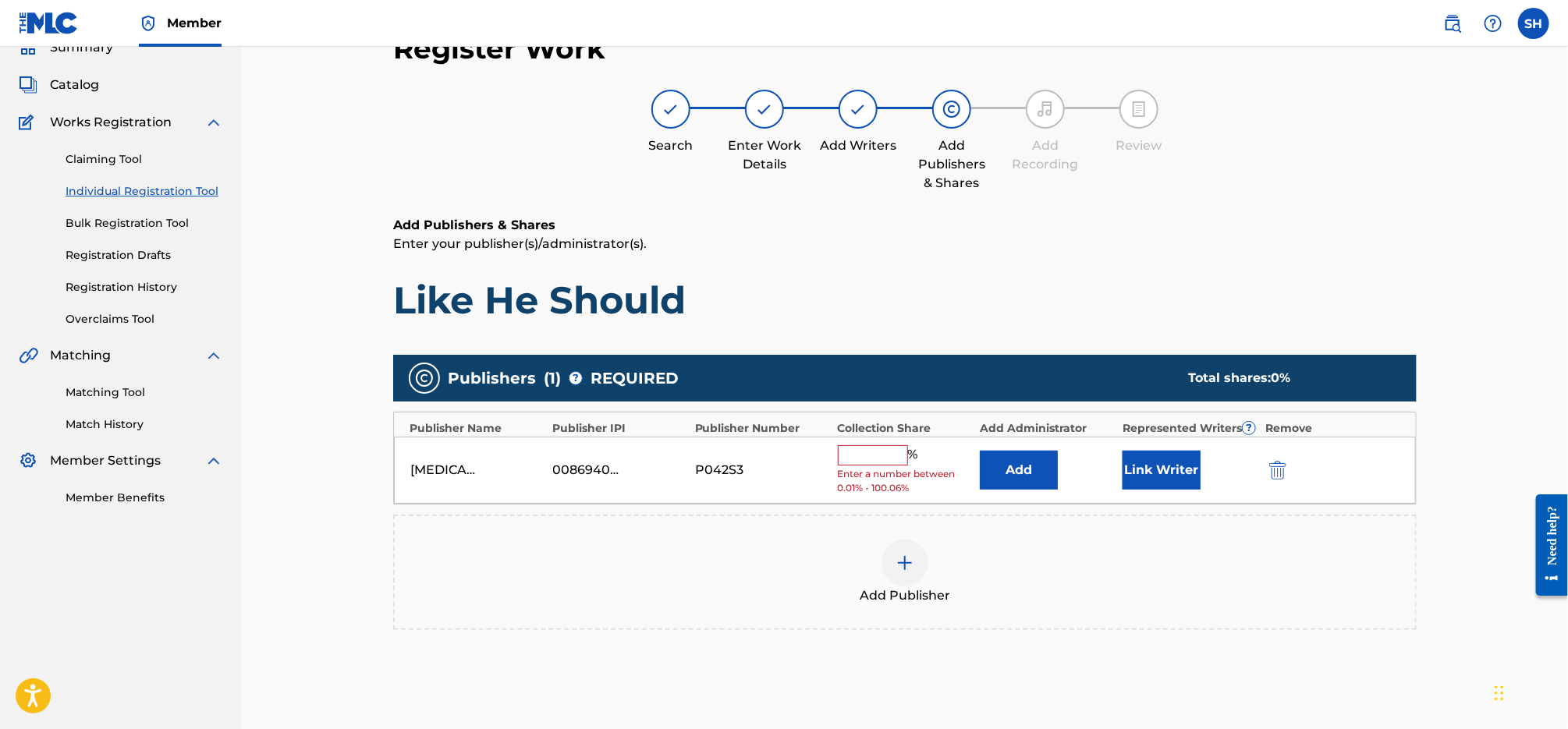
click at [872, 457] on input "text" at bounding box center [873, 456] width 70 height 21
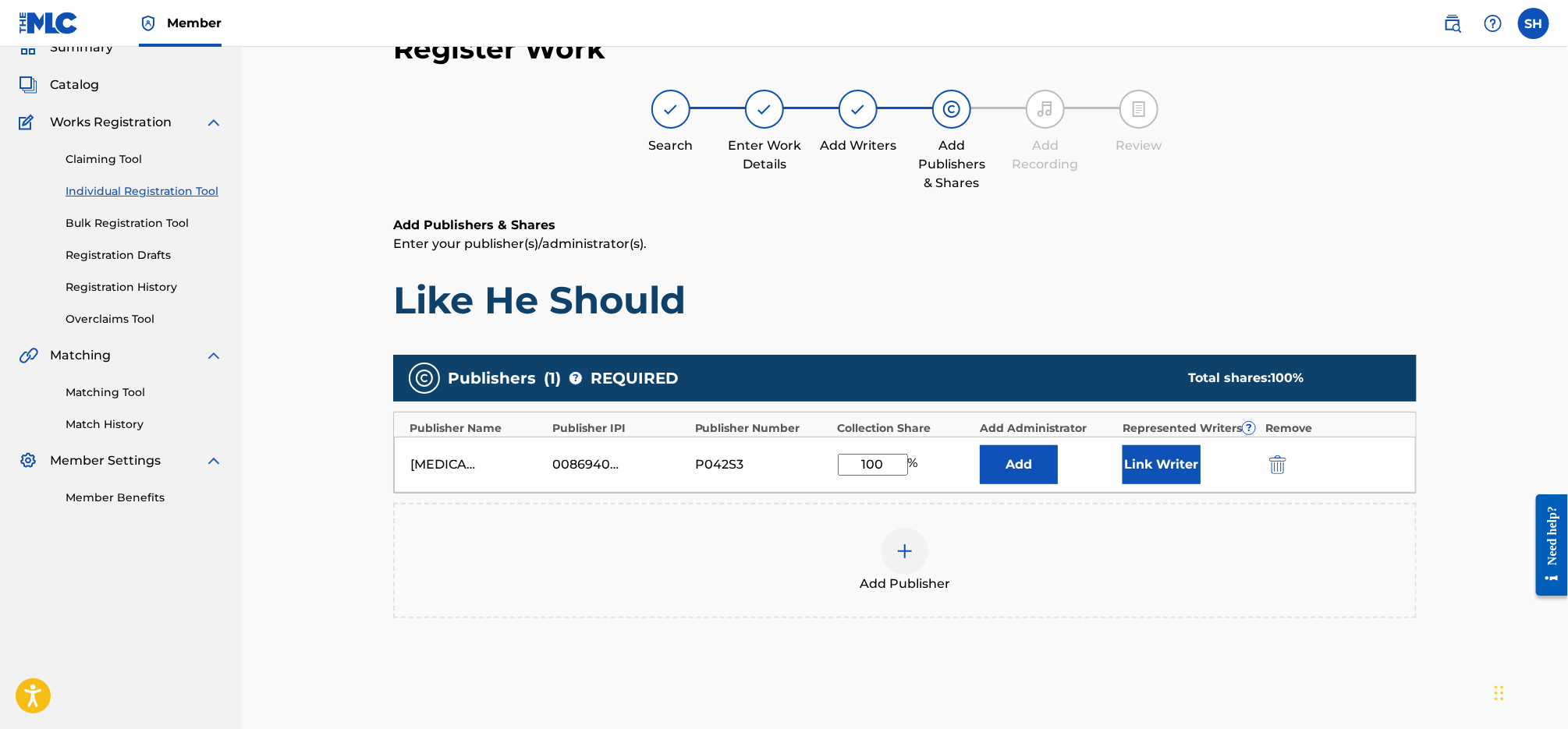
type input "100"
click at [1129, 464] on button "Link Writer" at bounding box center [1161, 464] width 78 height 39
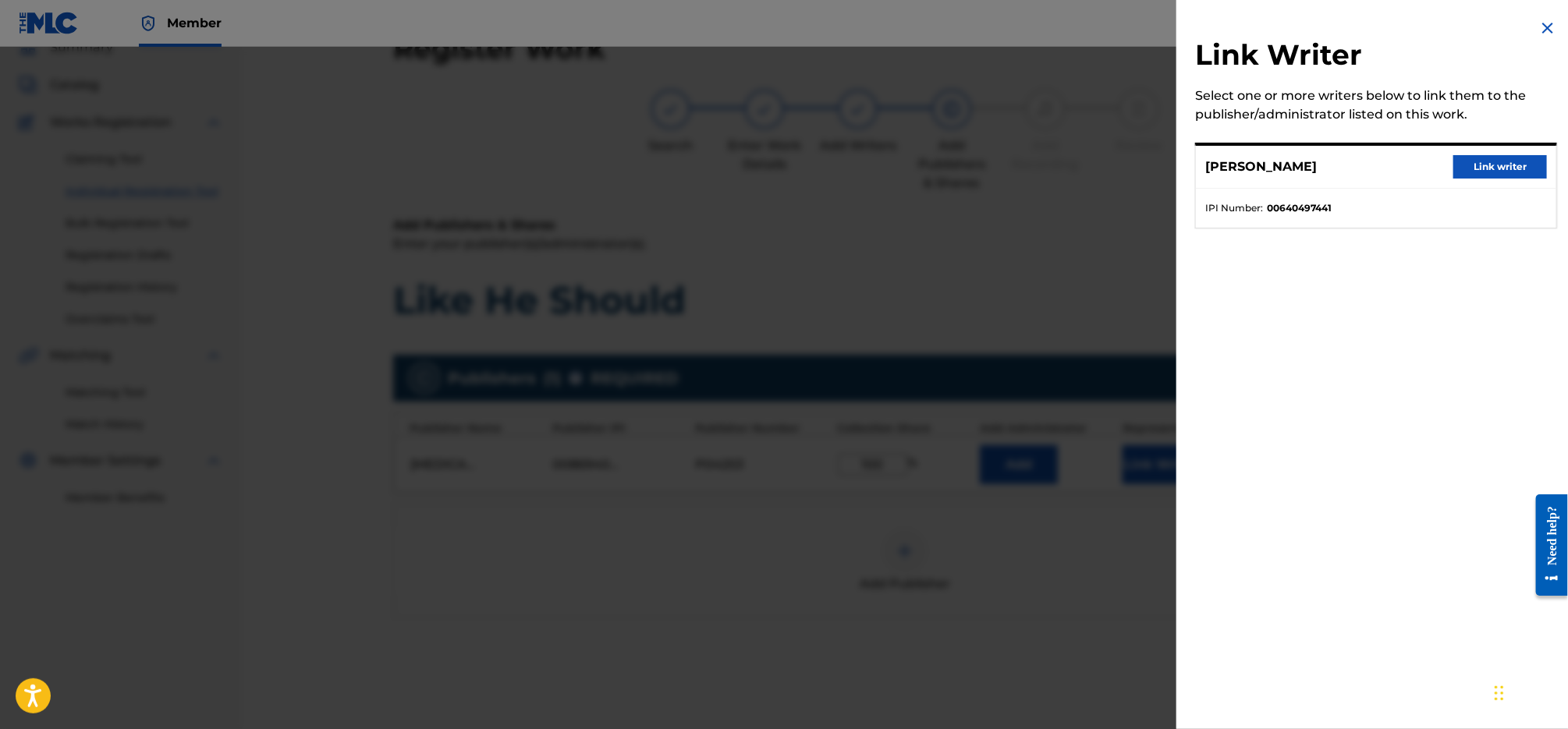
click at [1511, 170] on button "Link writer" at bounding box center [1499, 167] width 93 height 24
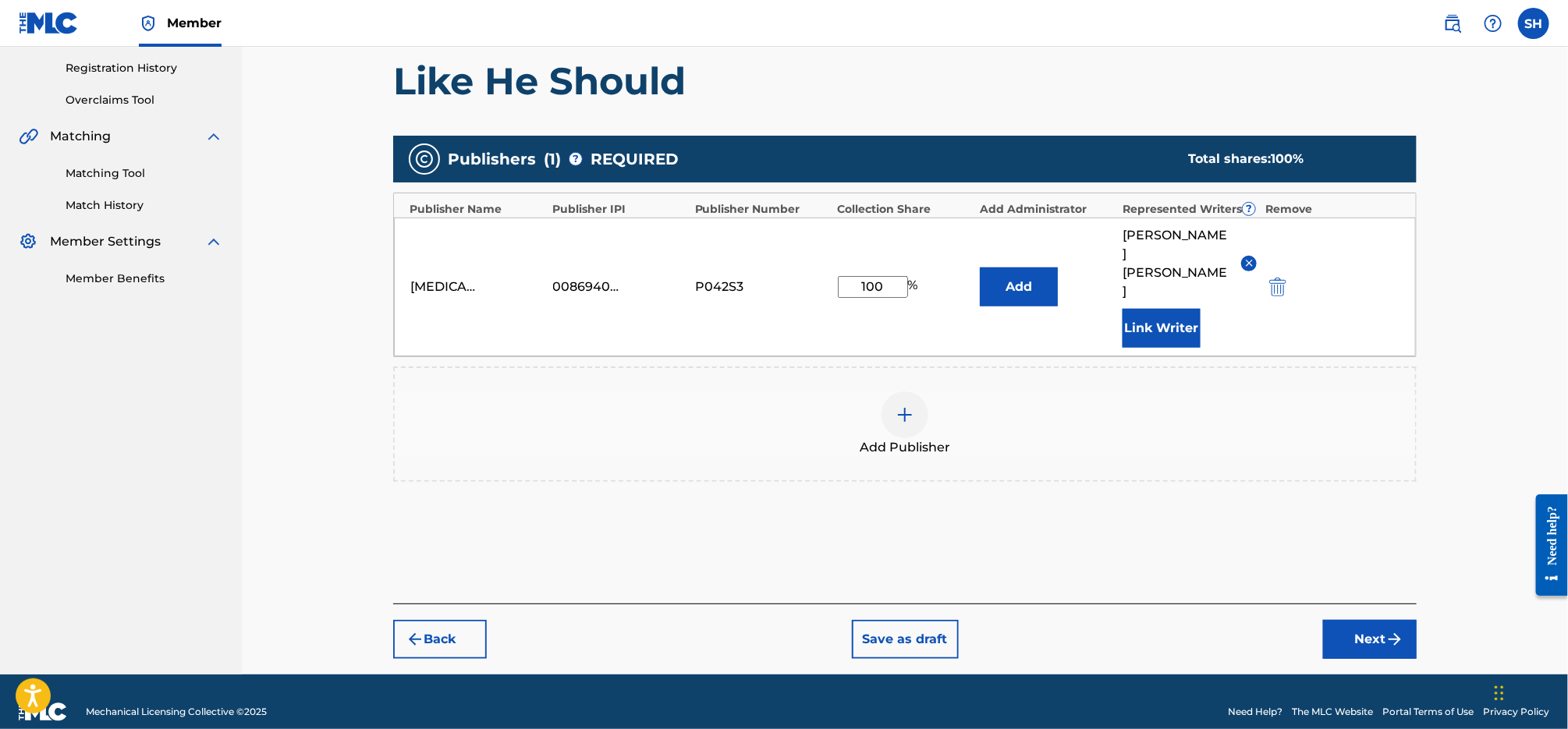
click at [1392, 630] on img "submit" at bounding box center [1395, 640] width 19 height 19
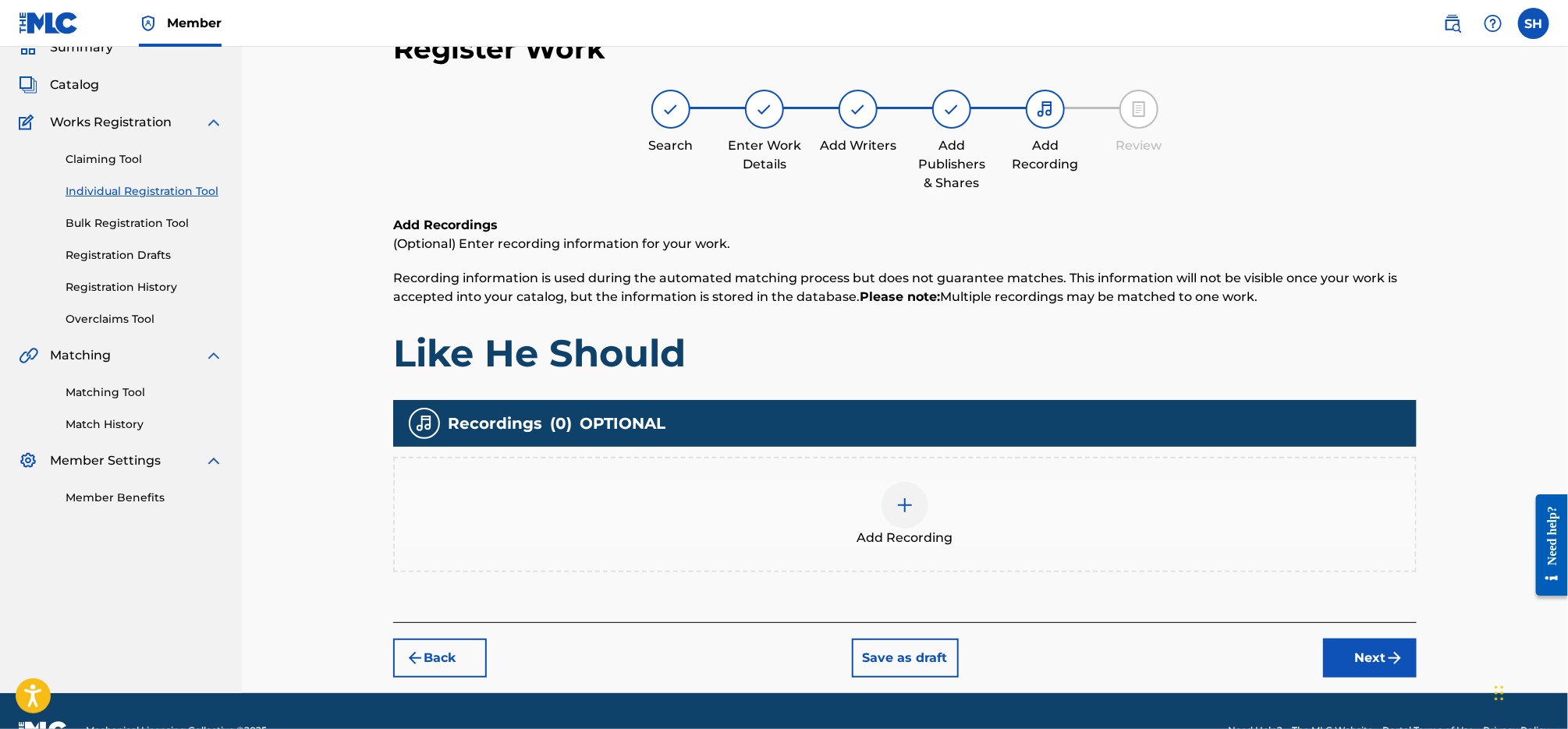
click at [912, 511] on img at bounding box center [905, 505] width 19 height 19
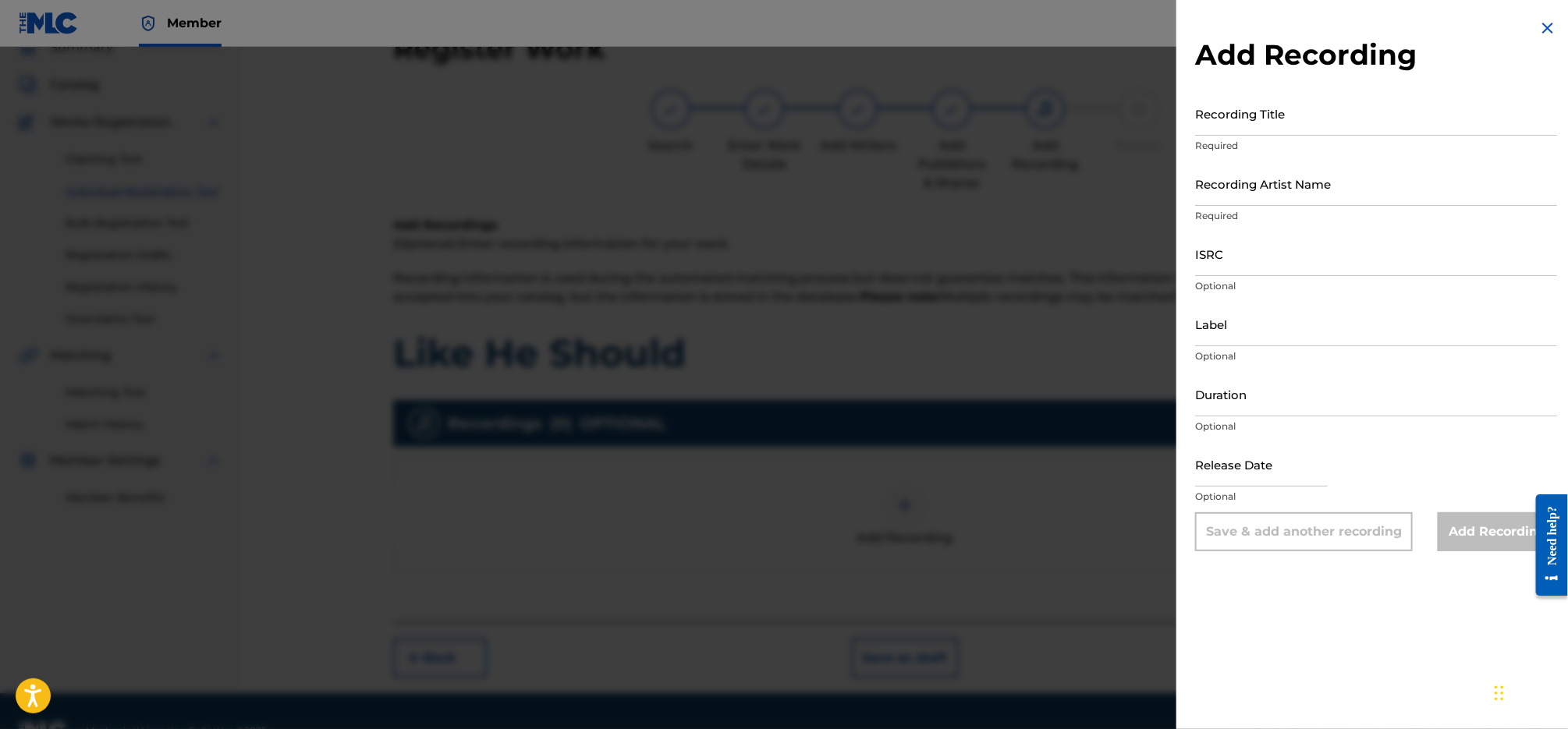
click at [1283, 120] on input "Recording Title" at bounding box center [1376, 113] width 362 height 44
type input "Like He Should"
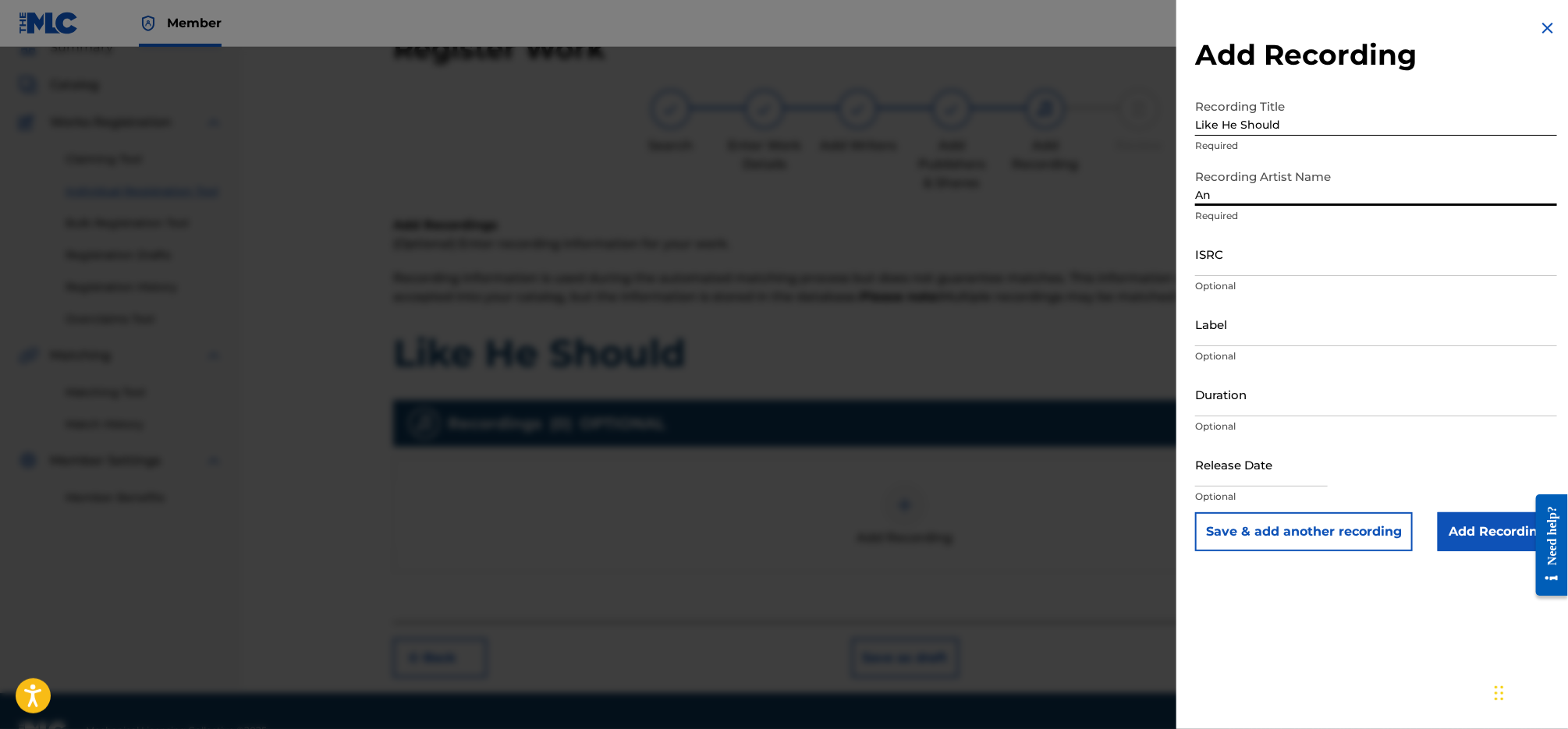
type input "[PERSON_NAME]"
drag, startPoint x: 1192, startPoint y: 119, endPoint x: 1157, endPoint y: 118, distance: 35.0
click at [1157, 118] on div "Add Recording Recording Title Like He Should Required Recording Artist Name [PE…" at bounding box center [784, 388] width 1568 height 682
click at [1305, 252] on input "ISRC" at bounding box center [1376, 253] width 362 height 44
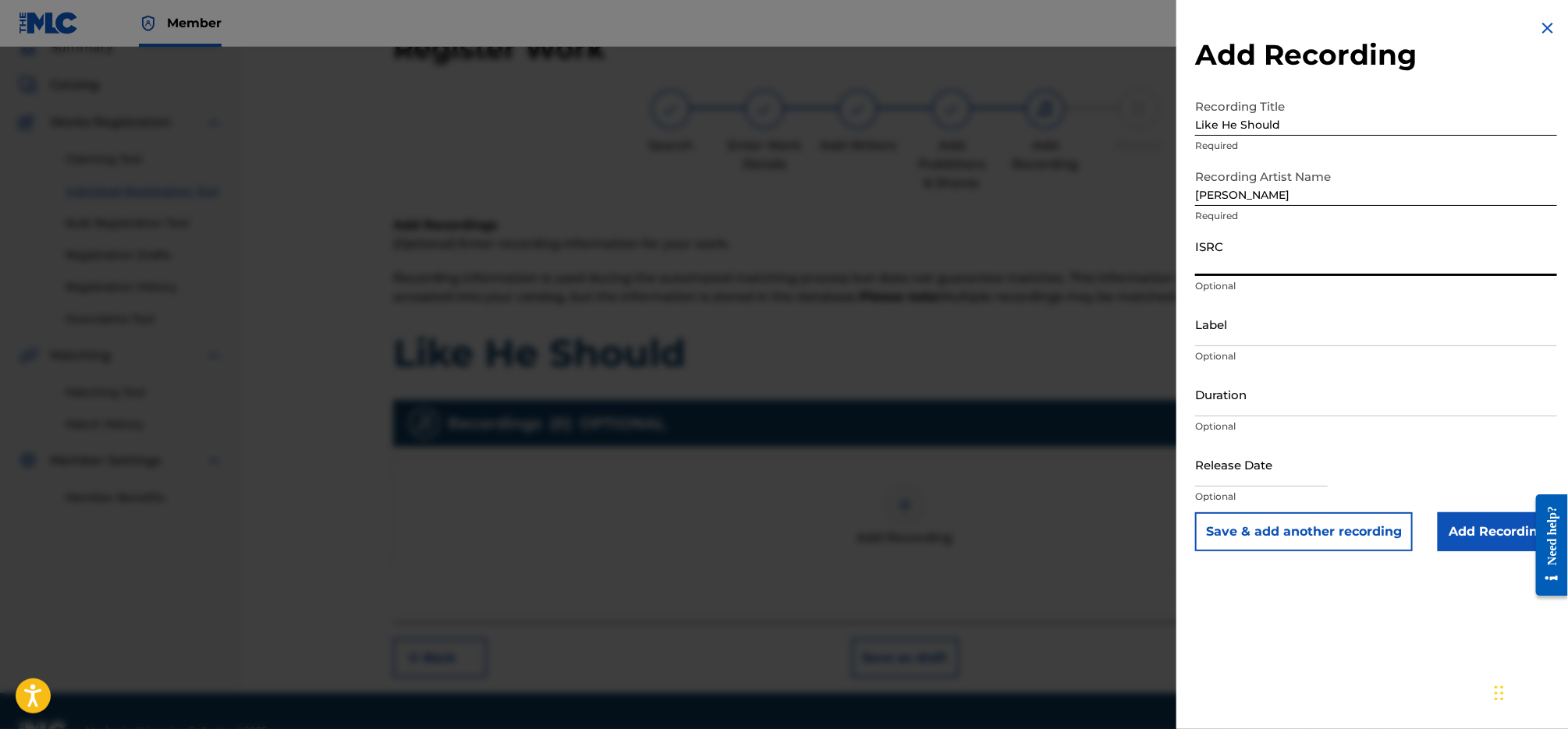
paste input "QZZ3X2300004"
type input "QZZ3X2300004"
click at [1266, 323] on input "Label" at bounding box center [1376, 323] width 362 height 44
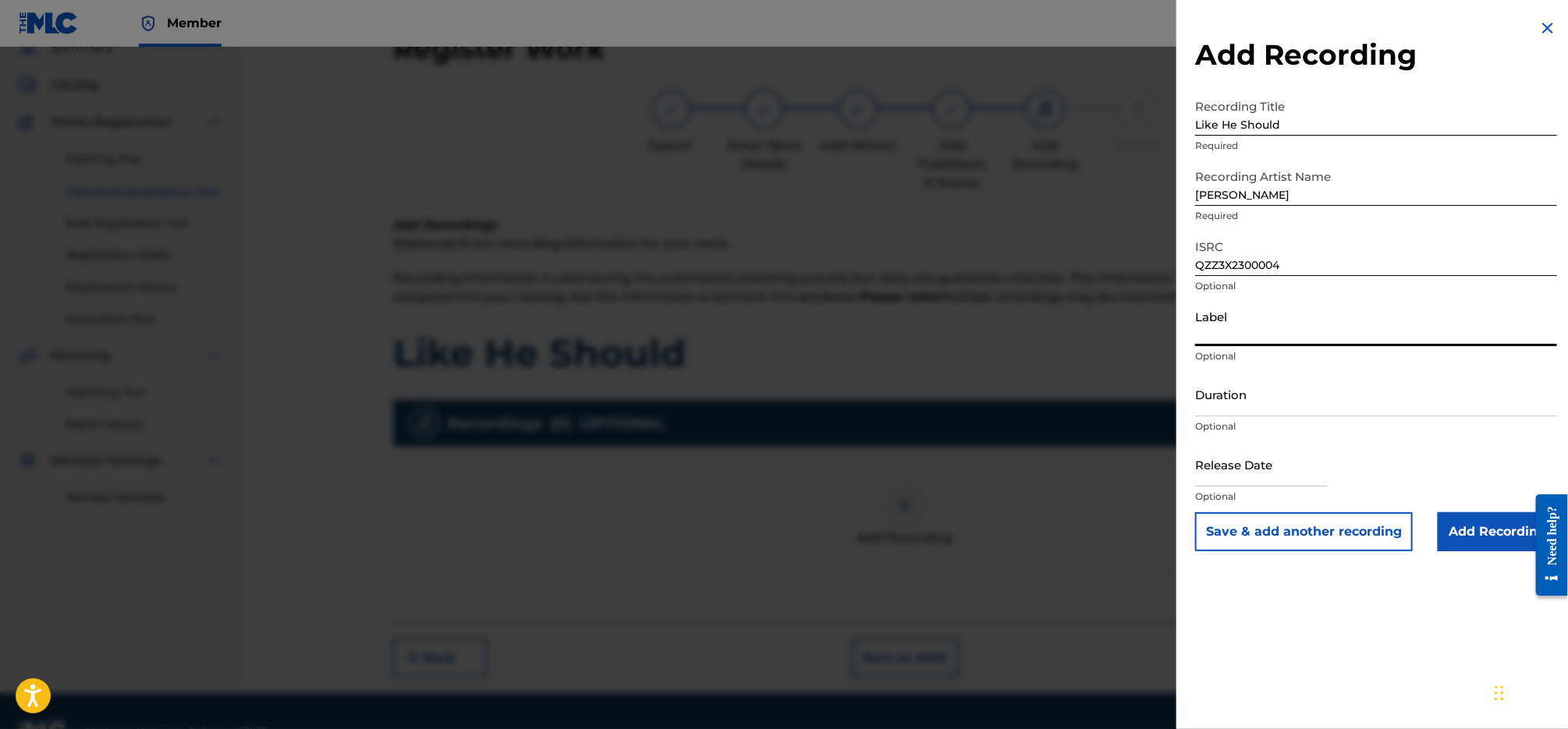
type input "[MEDICAL_DATA] Publishing & Entertainment, LLC"
click at [1471, 518] on input "Add Recording" at bounding box center [1496, 531] width 120 height 39
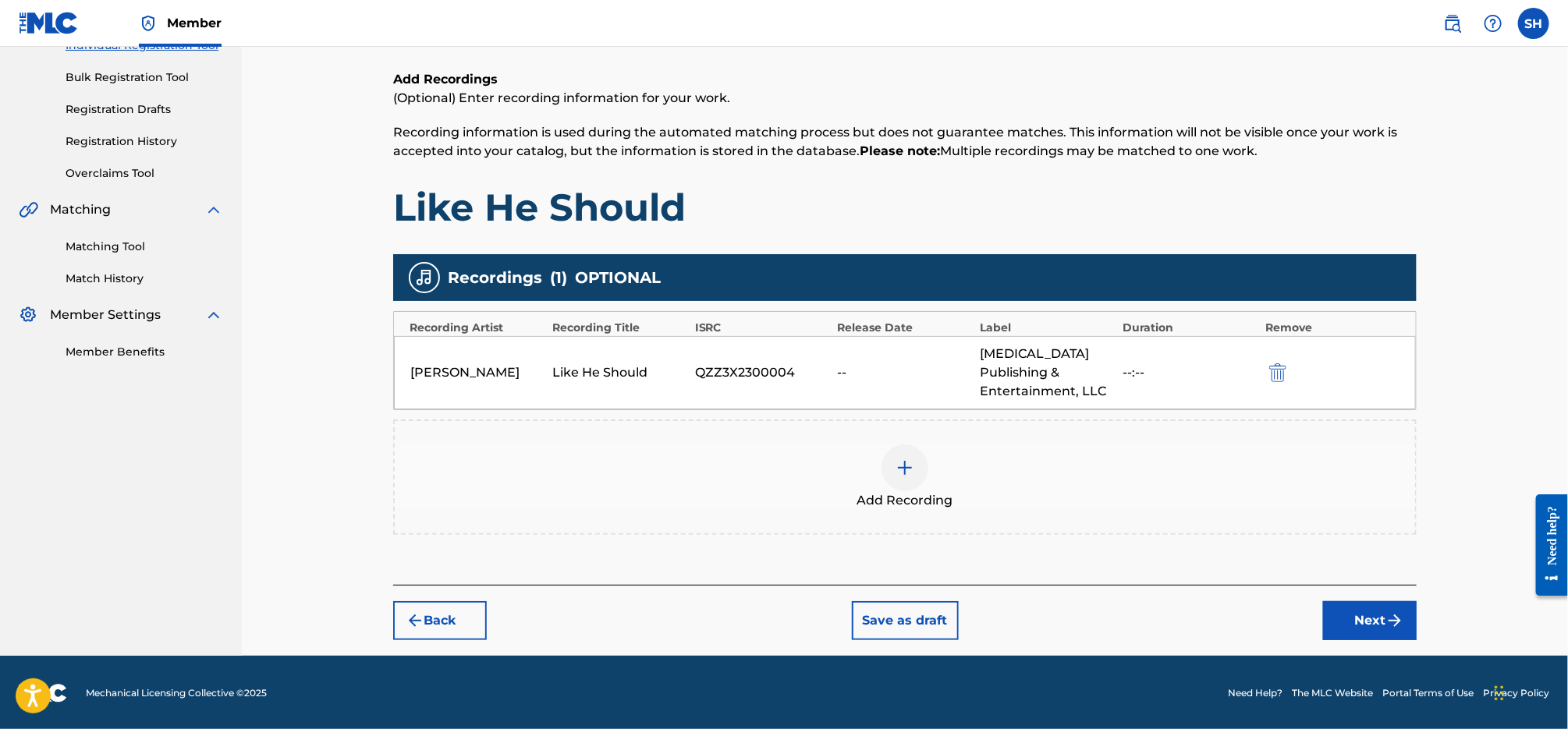
click at [1385, 625] on img "submit" at bounding box center [1395, 621] width 19 height 19
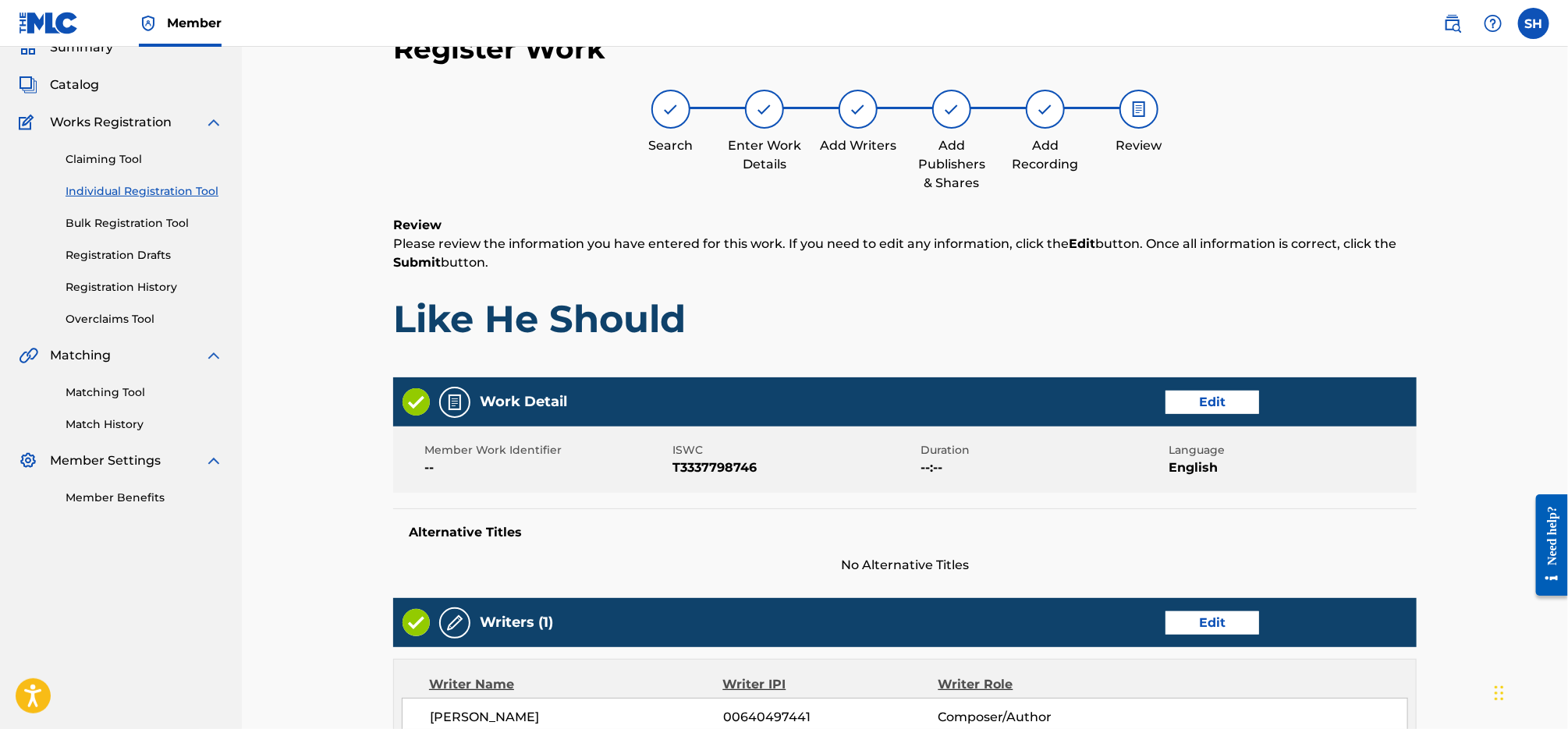
scroll to position [637, 0]
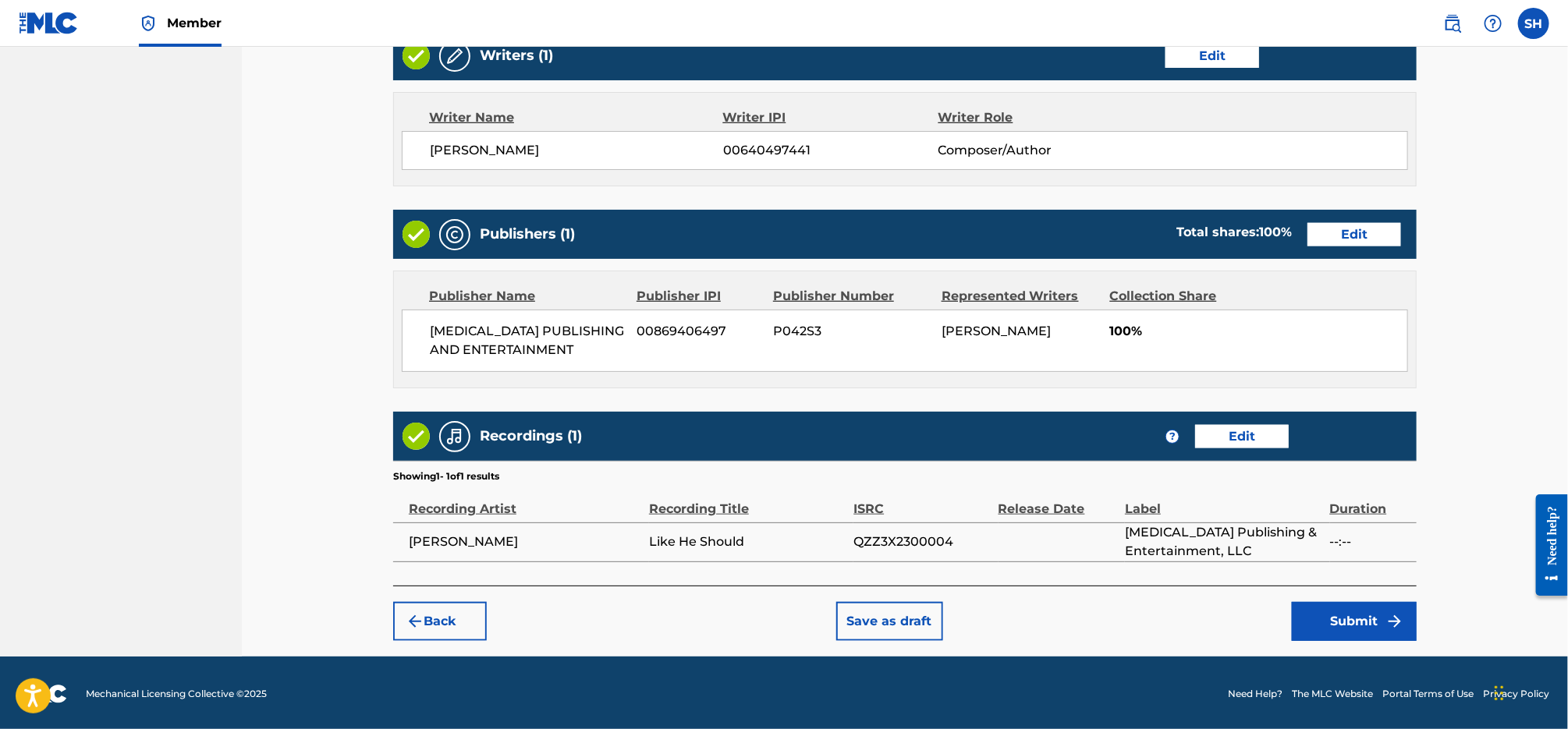
click at [1392, 617] on img "submit" at bounding box center [1395, 622] width 19 height 19
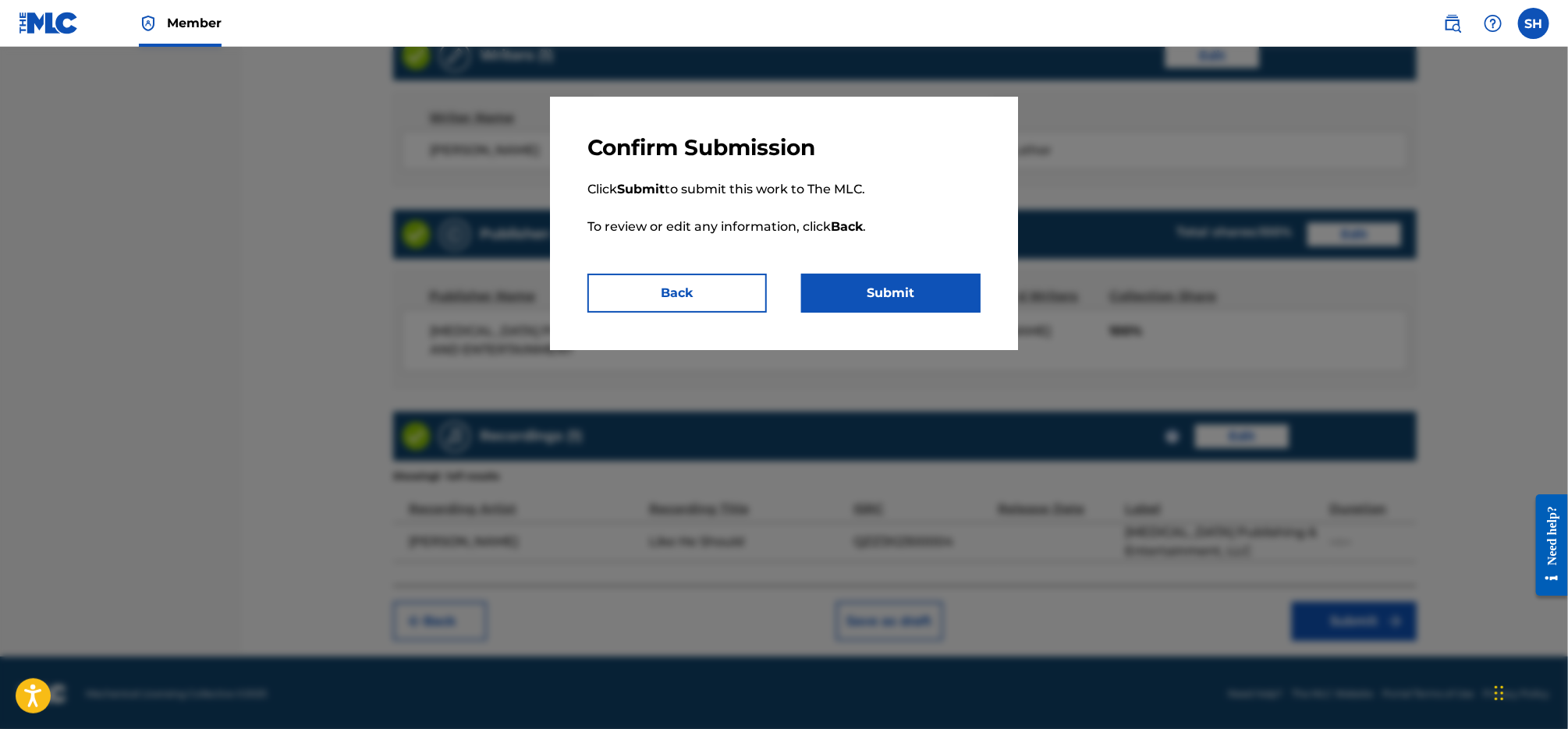
click at [914, 292] on button "Submit" at bounding box center [890, 293] width 179 height 39
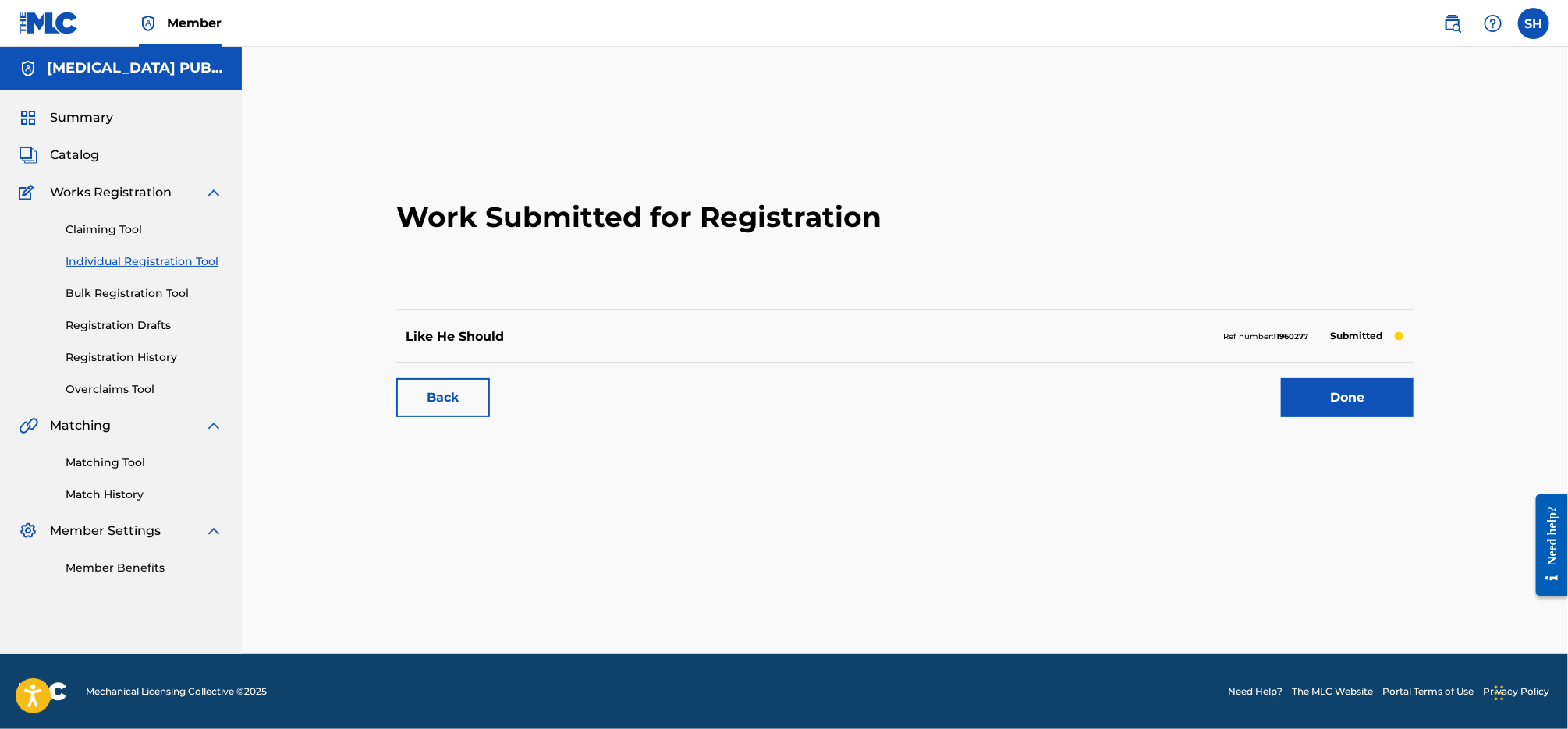
click at [1333, 397] on link "Done" at bounding box center [1347, 397] width 133 height 39
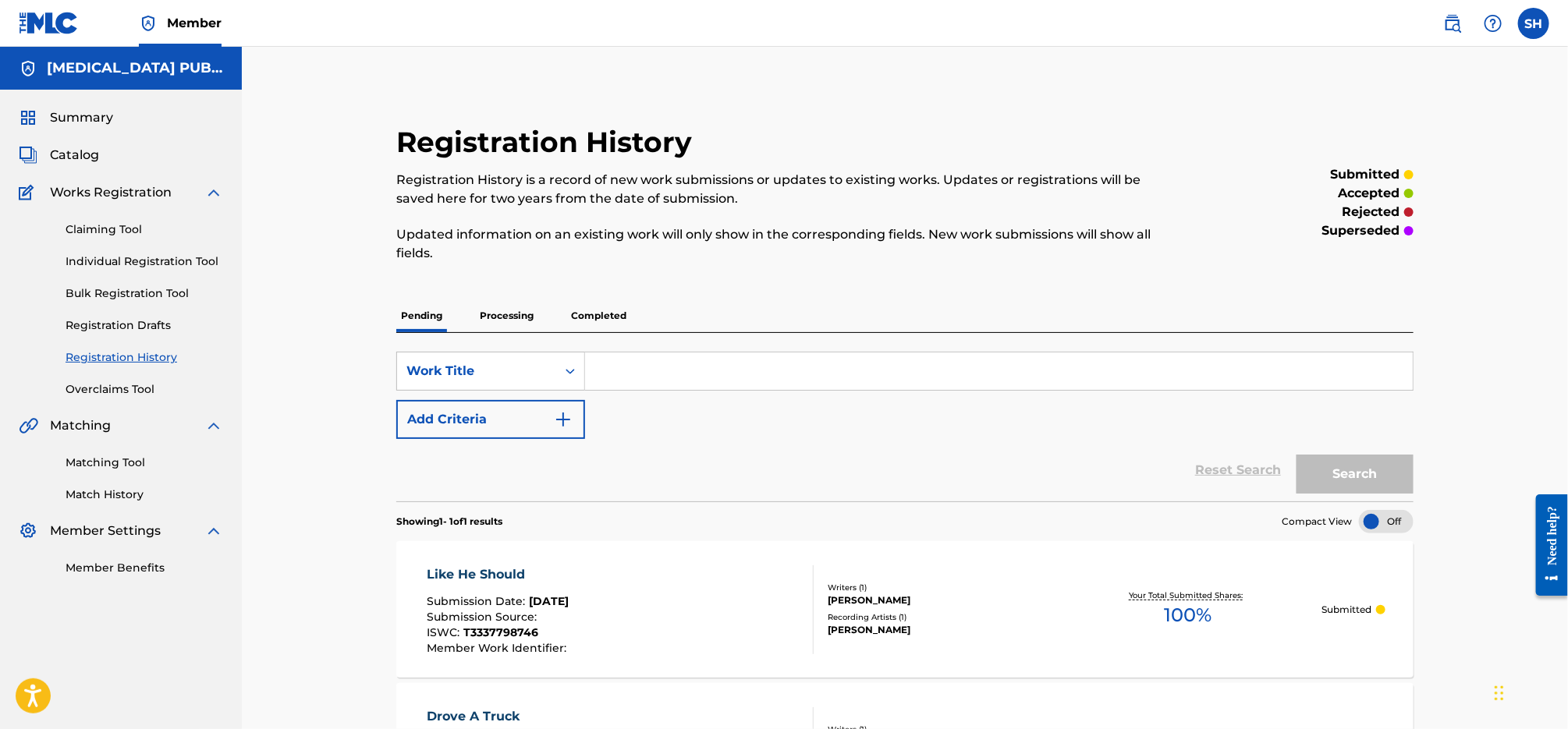
click at [104, 256] on link "Individual Registration Tool" at bounding box center [144, 261] width 157 height 16
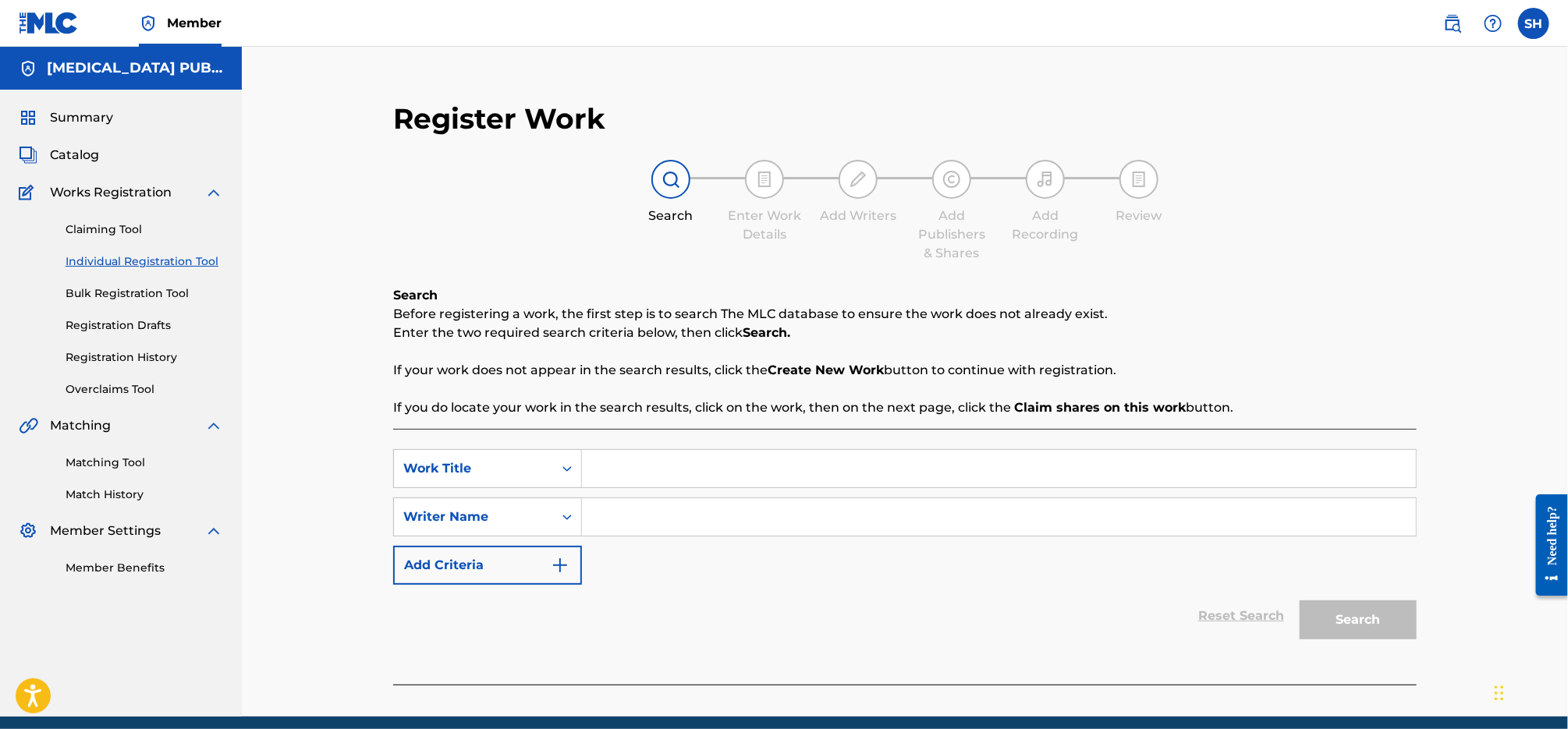
click at [660, 471] on input "Search Form" at bounding box center [998, 469] width 834 height 38
paste input "Summer Love"
type input "Summer Love"
click at [669, 528] on input "Search Form" at bounding box center [998, 517] width 834 height 38
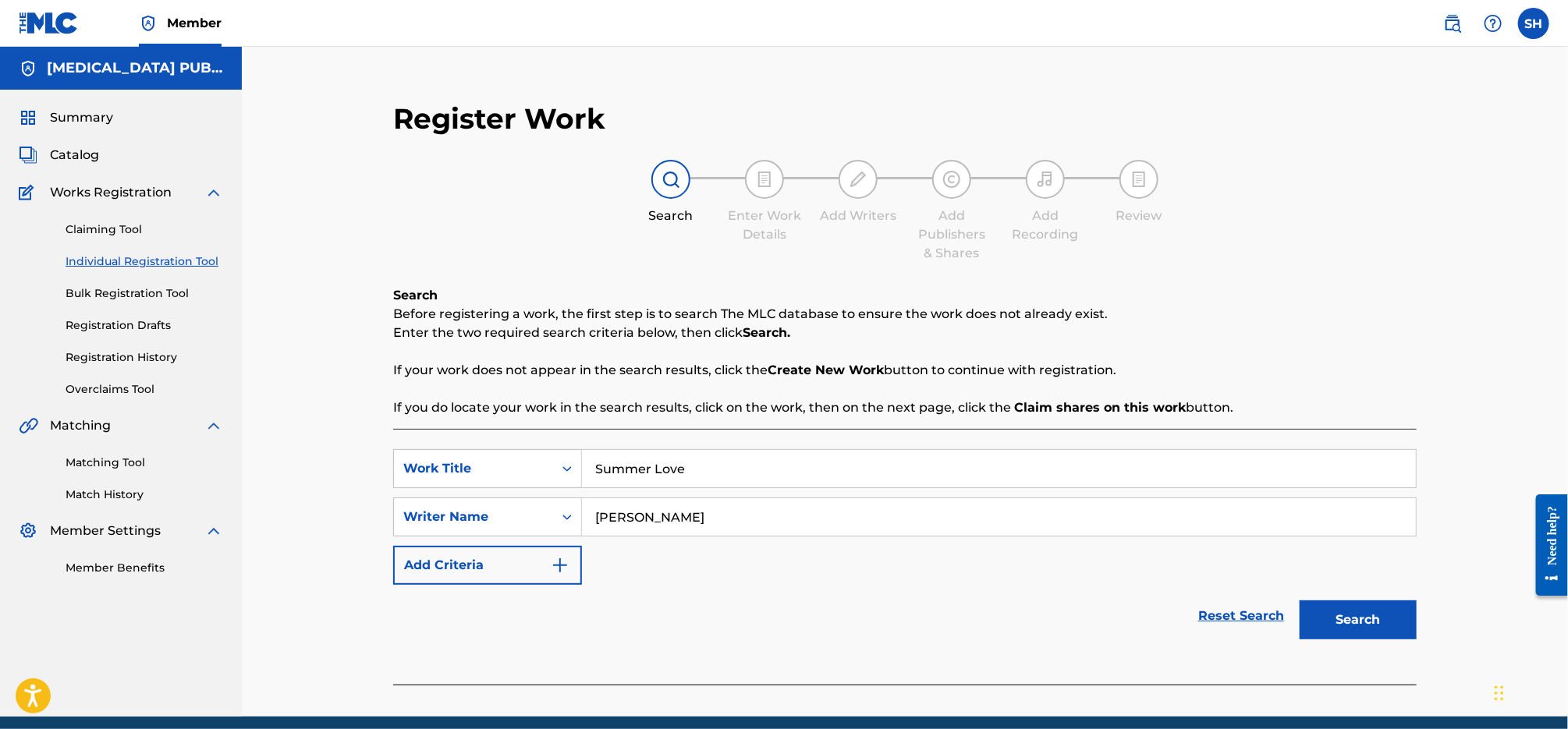
type input "[PERSON_NAME]"
click at [1299, 600] on button "Search" at bounding box center [1358, 619] width 117 height 39
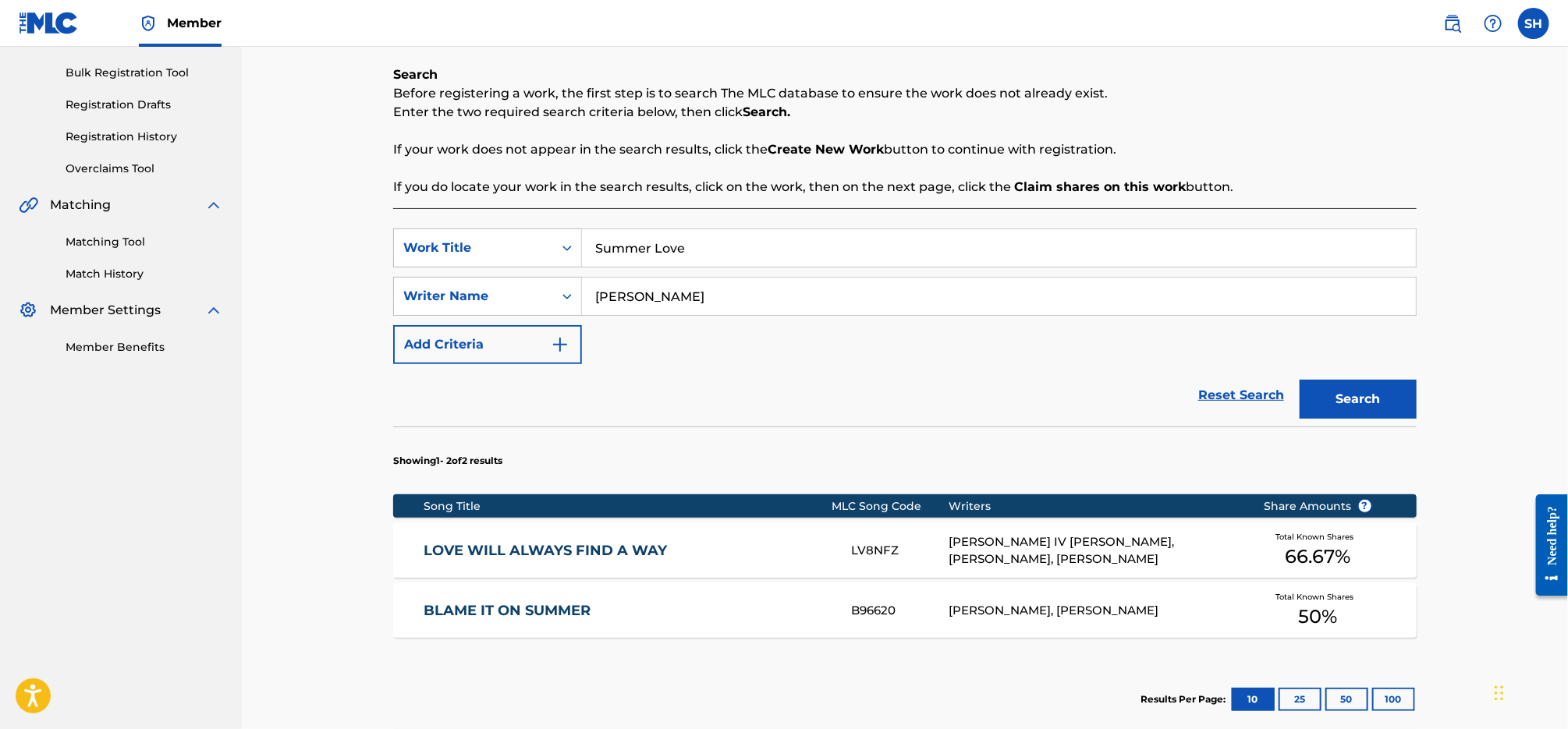
scroll to position [250, 0]
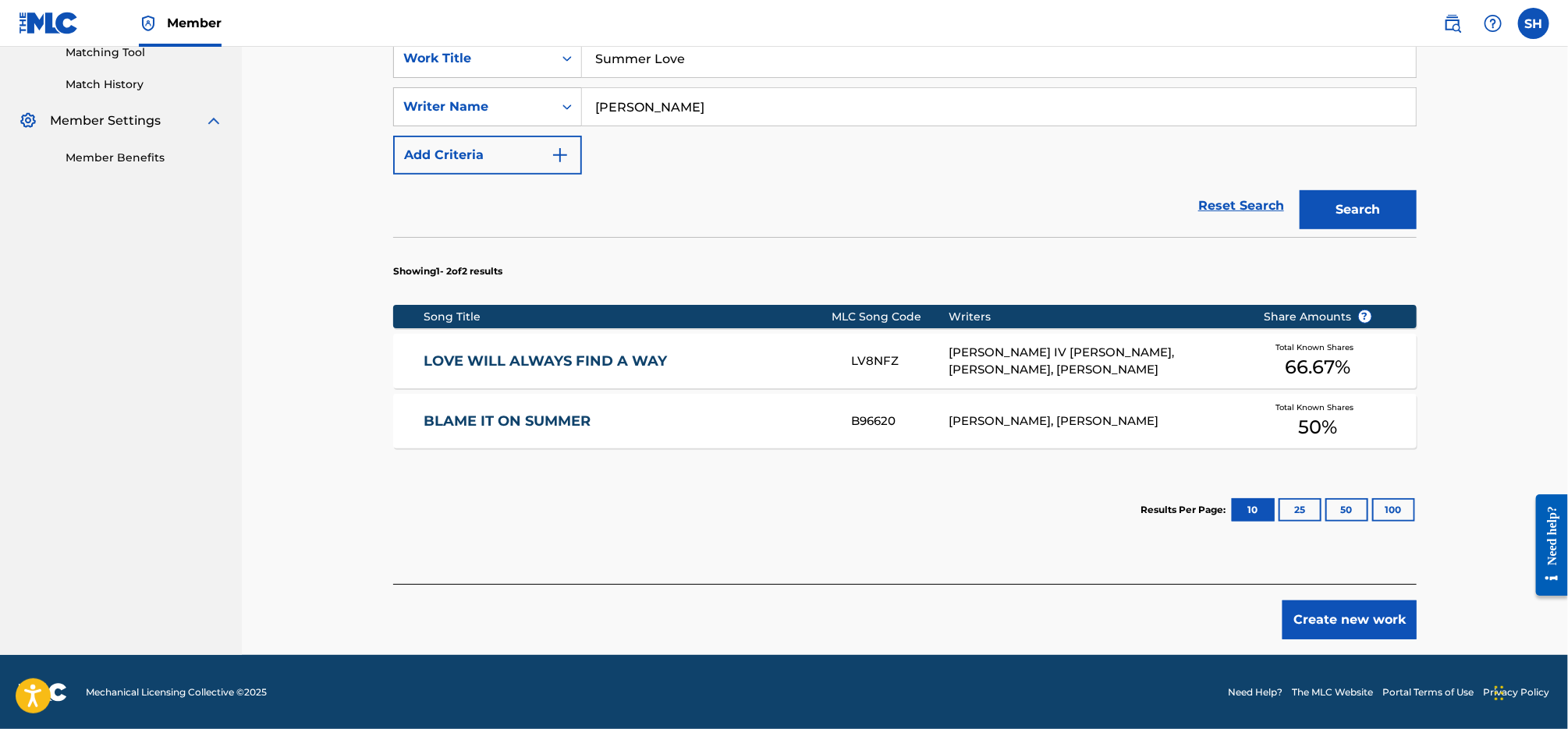
click at [1361, 623] on button "Create new work" at bounding box center [1349, 619] width 134 height 39
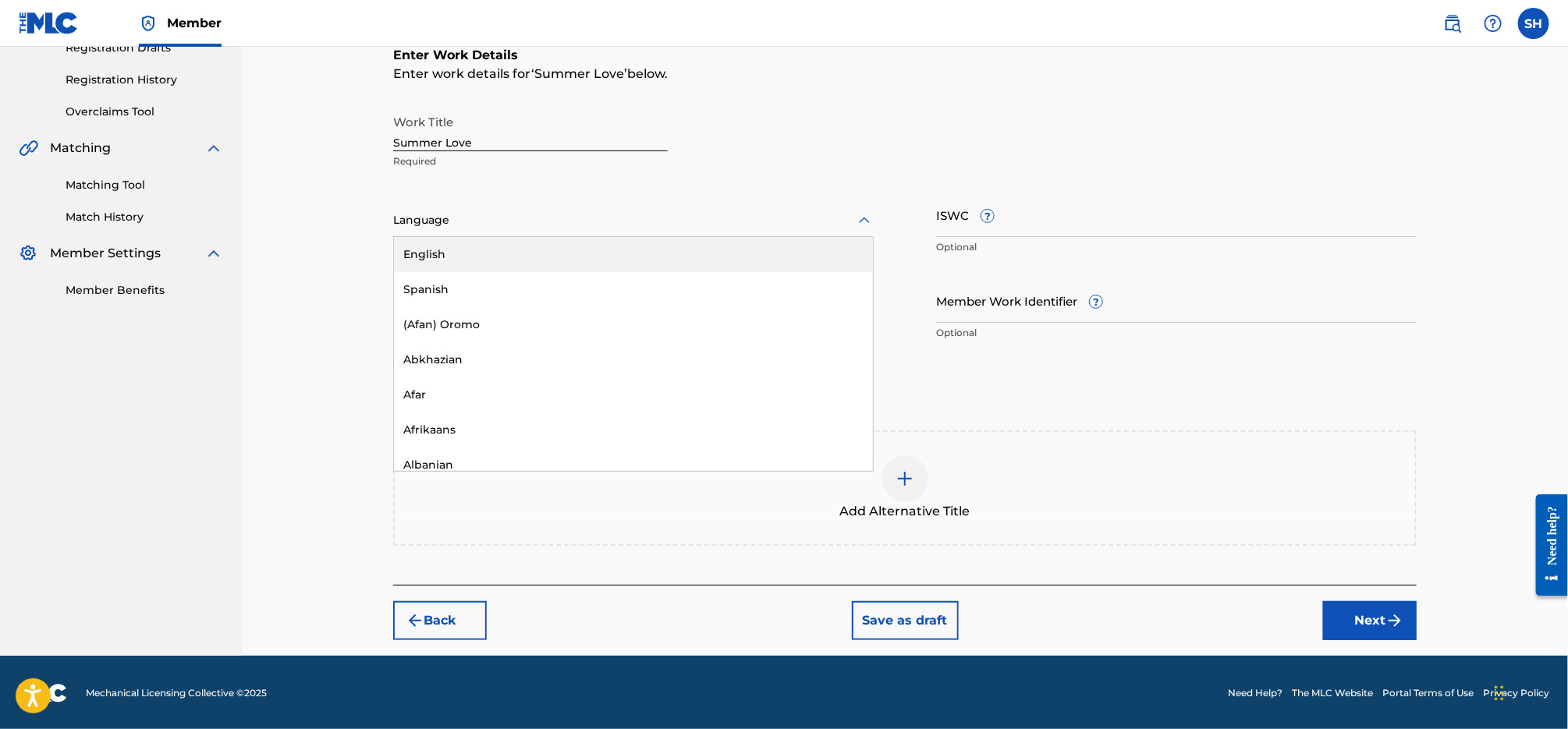
click at [612, 227] on div at bounding box center [633, 219] width 481 height 20
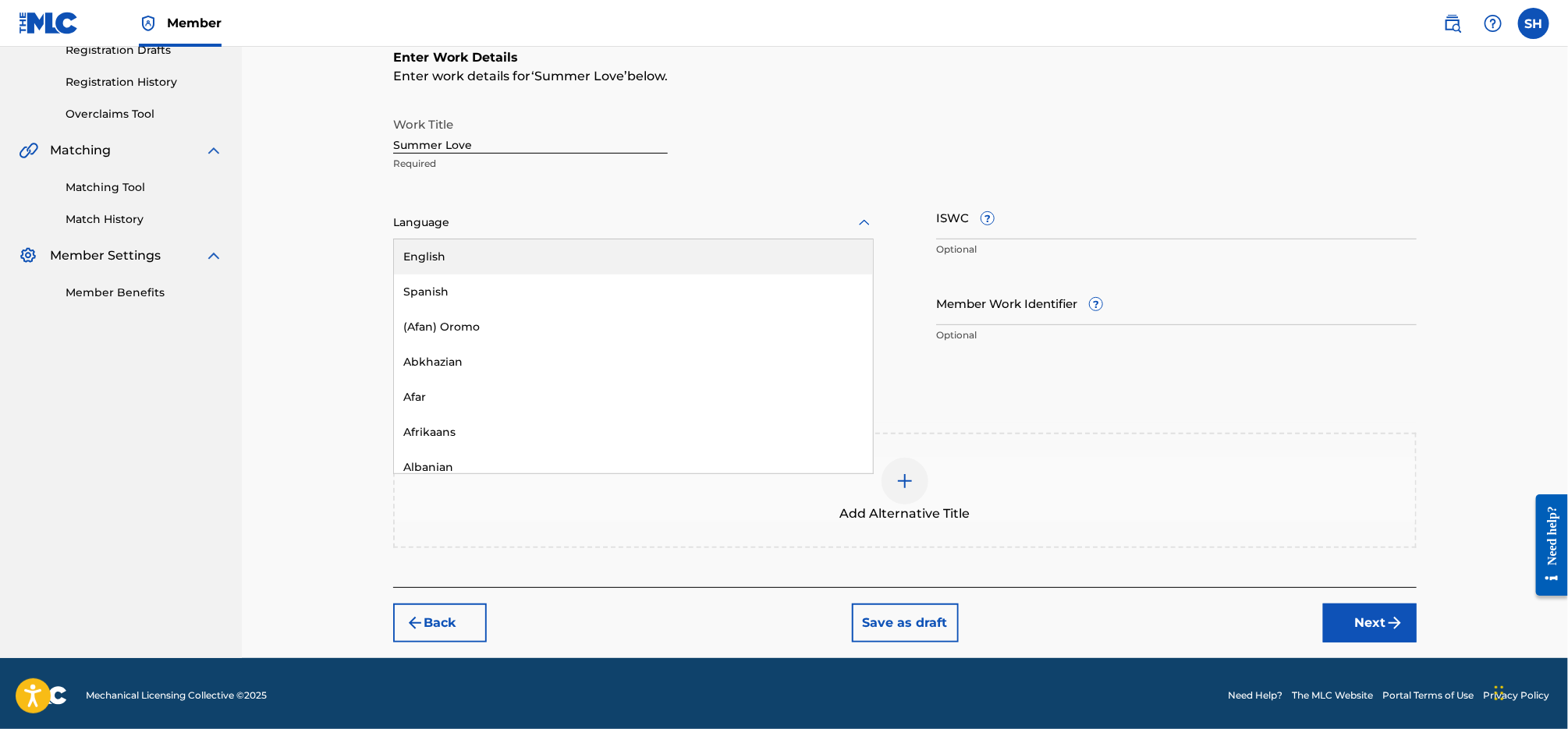
click at [596, 259] on div "English" at bounding box center [633, 256] width 479 height 35
click at [1003, 213] on input "ISWC ?" at bounding box center [1176, 217] width 481 height 44
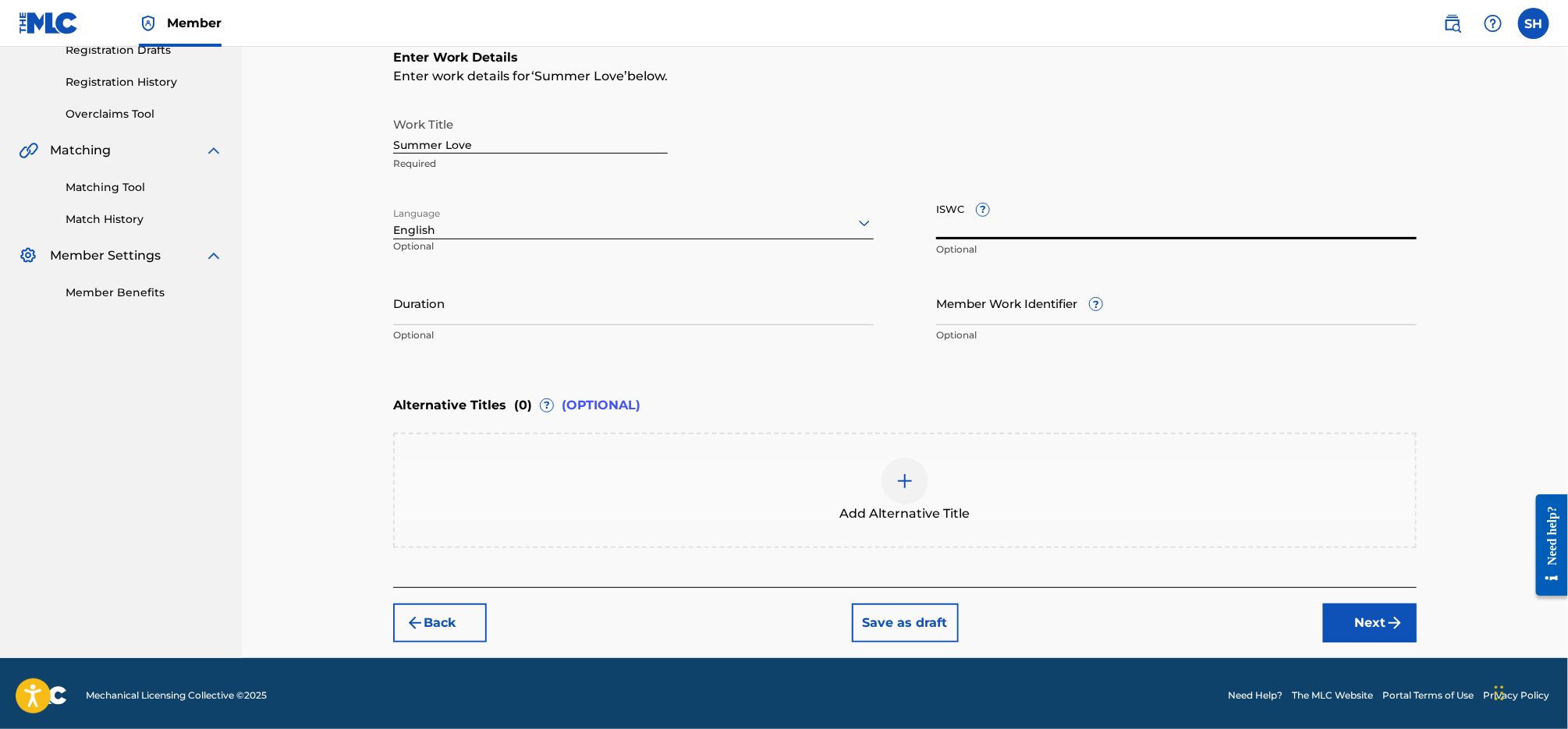
paste input "T3337798531"
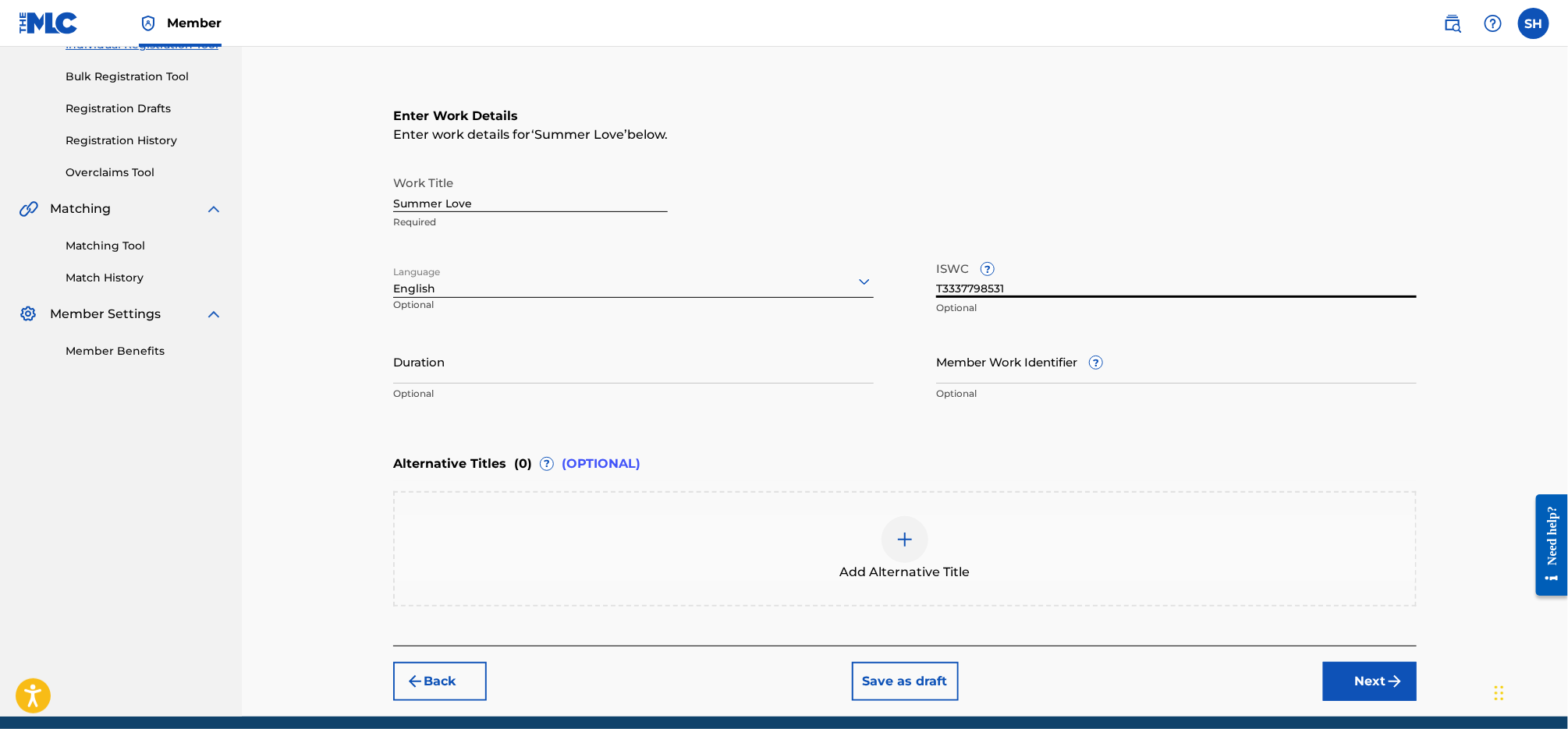
scroll to position [208, 0]
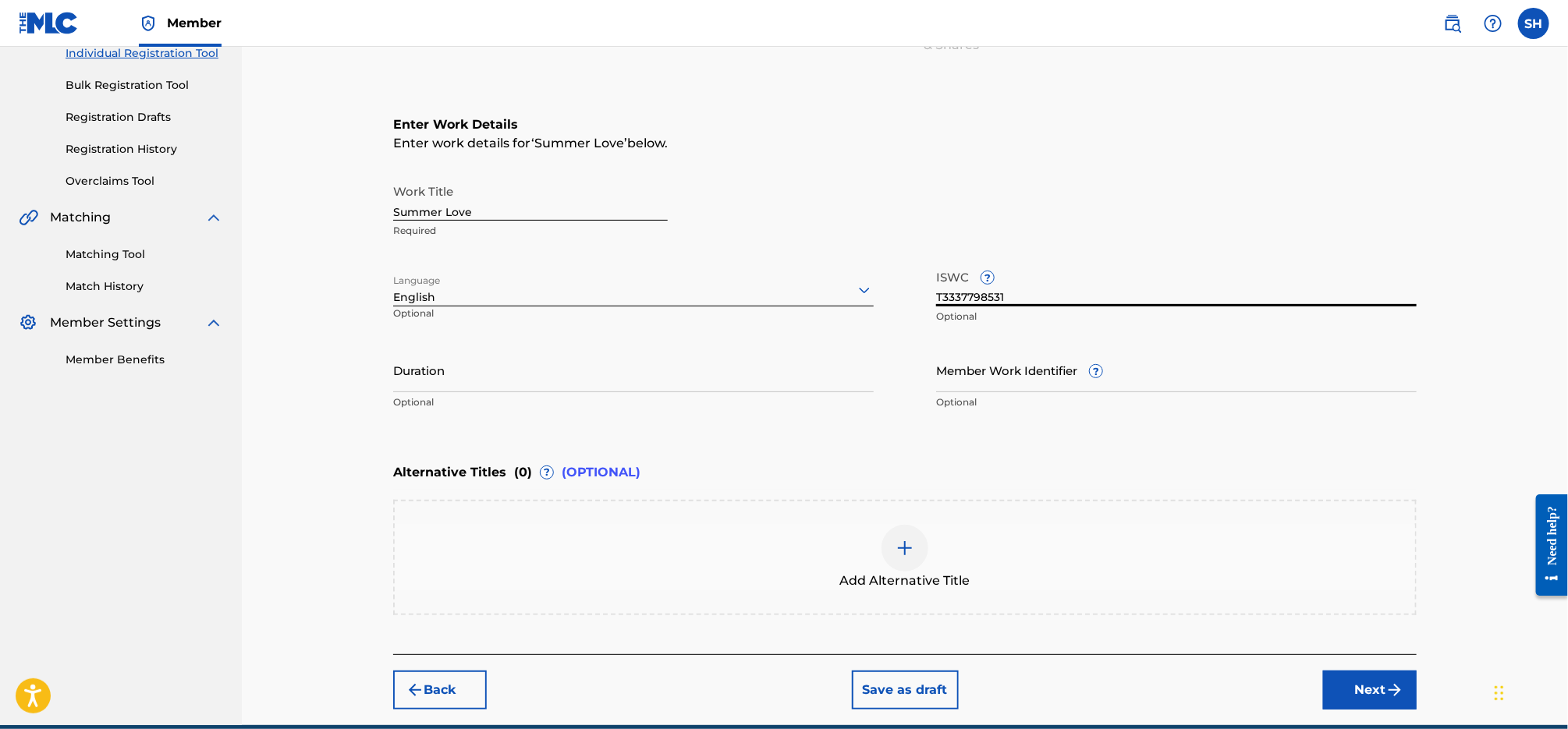
type input "T3337798531"
click at [1388, 681] on img "submit" at bounding box center [1395, 690] width 19 height 19
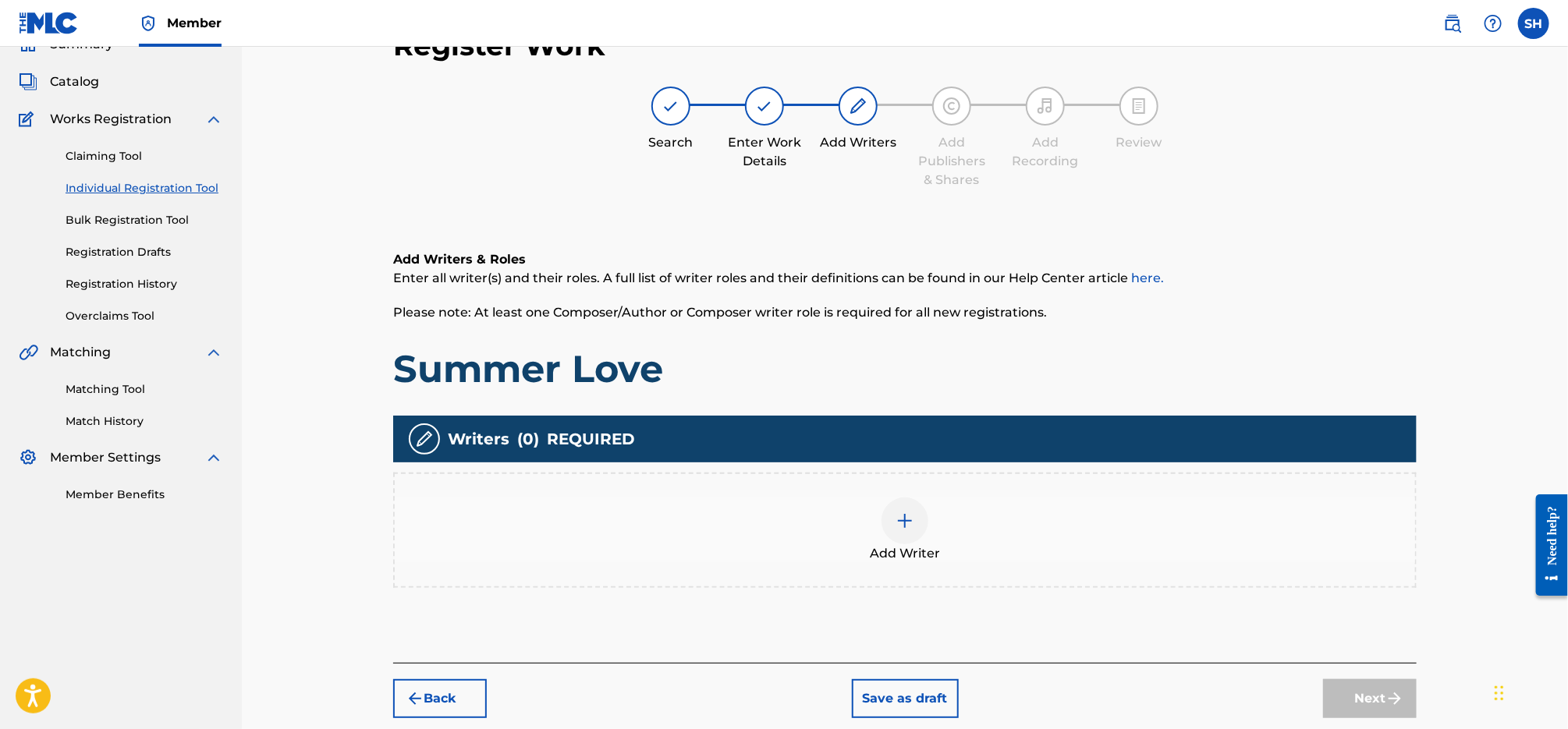
scroll to position [70, 0]
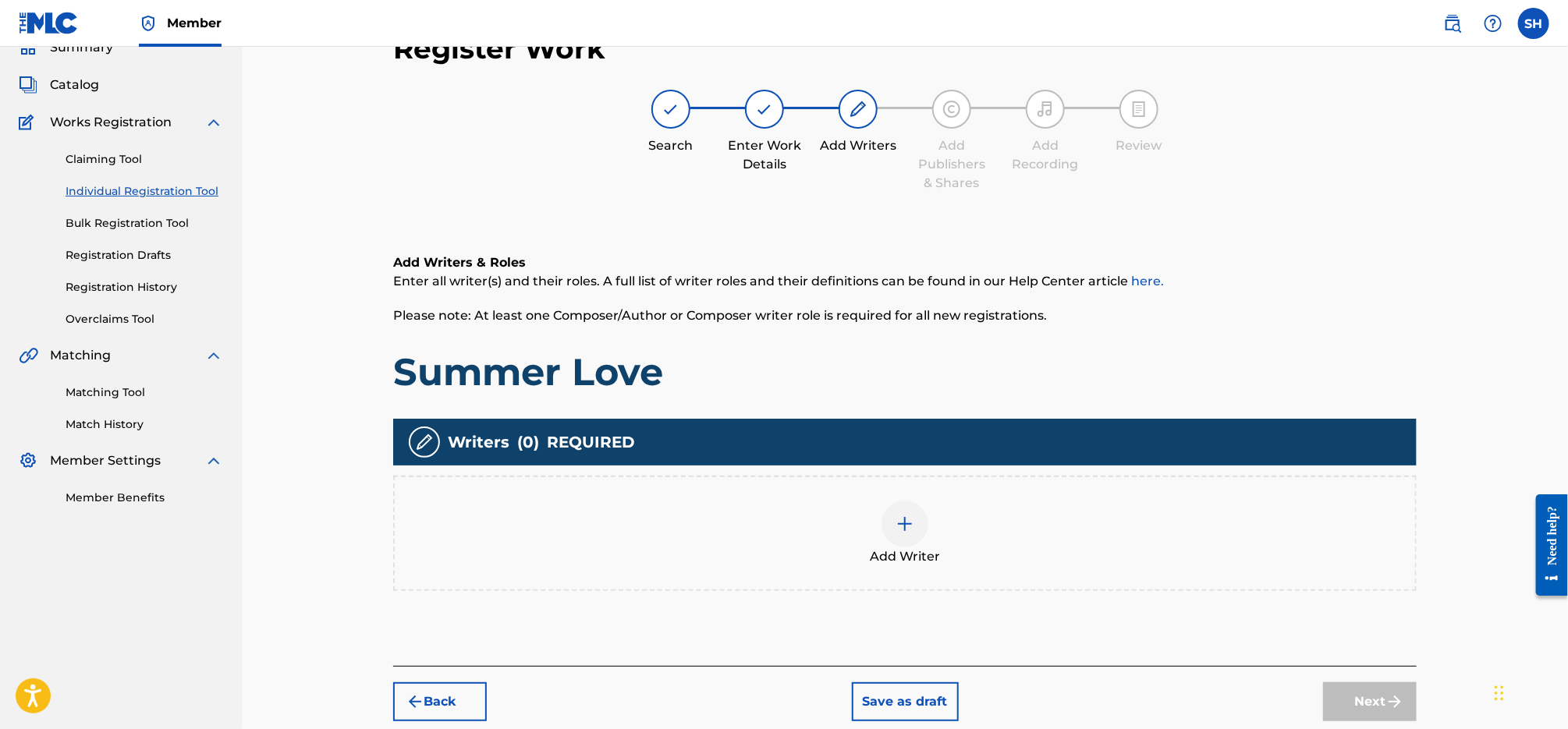
click at [917, 531] on div at bounding box center [905, 524] width 47 height 47
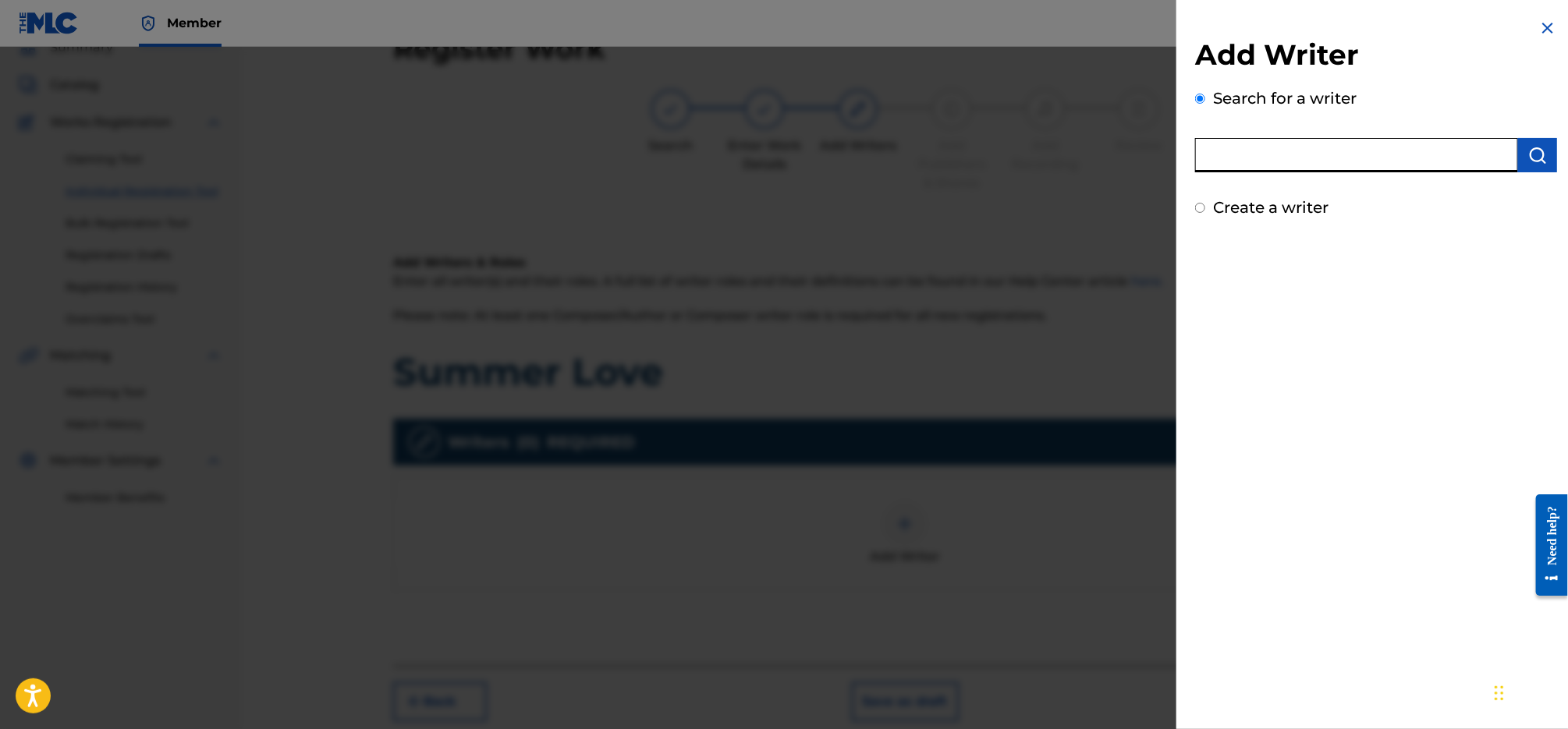
click at [1359, 146] on input "text" at bounding box center [1356, 155] width 323 height 34
type input "[PERSON_NAME]"
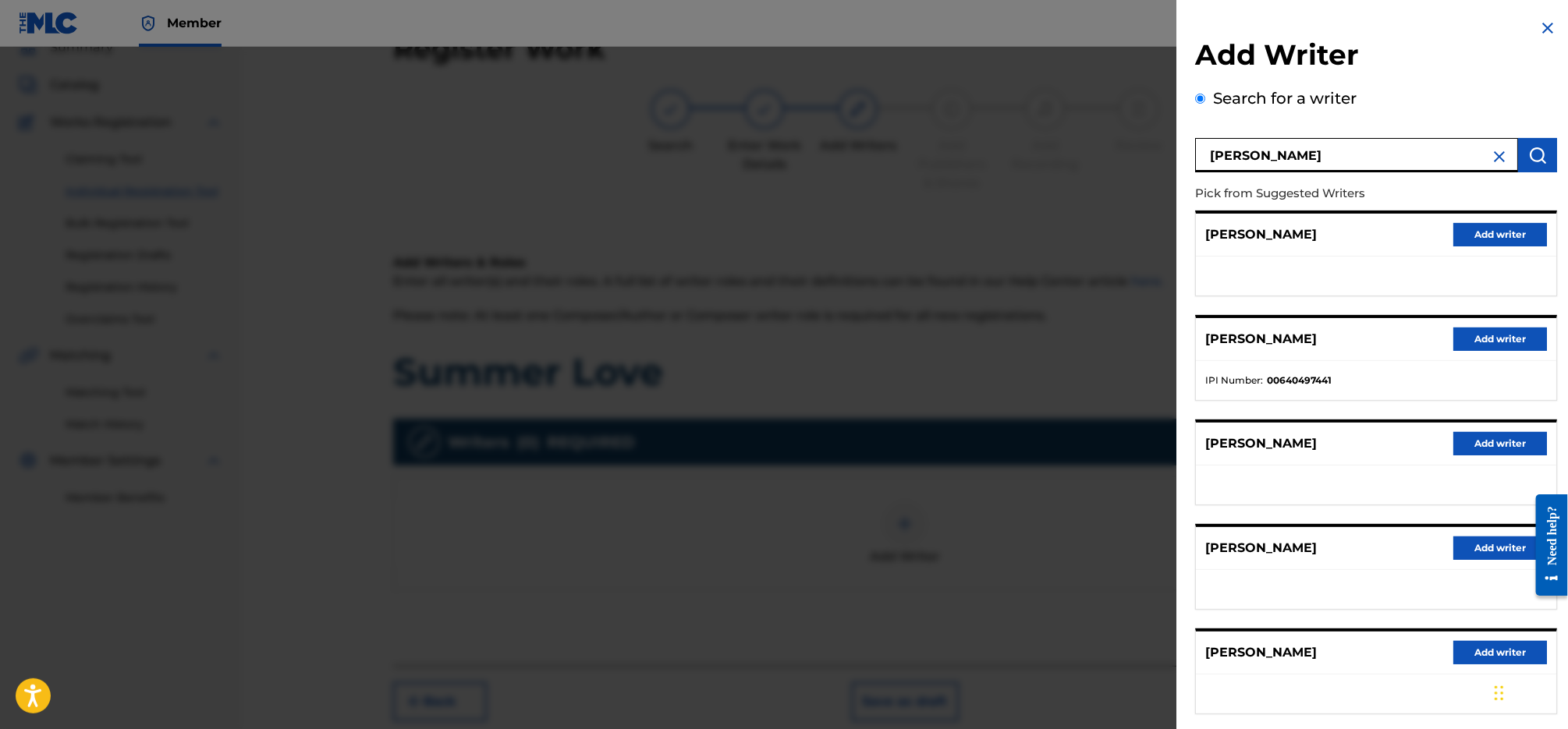
click at [1486, 345] on button "Add writer" at bounding box center [1499, 339] width 93 height 24
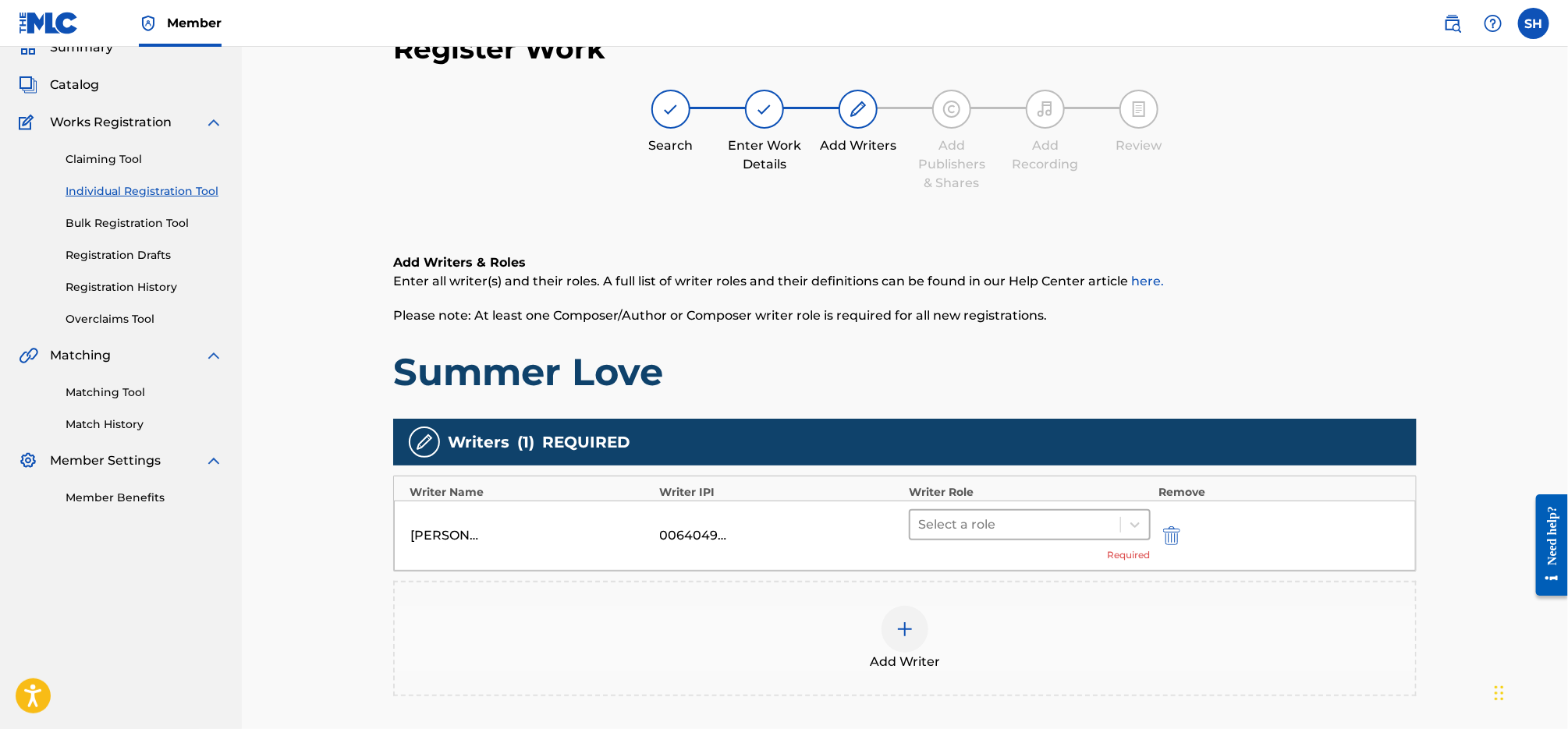
click at [1079, 540] on div "Select a role Required" at bounding box center [1029, 535] width 242 height 53
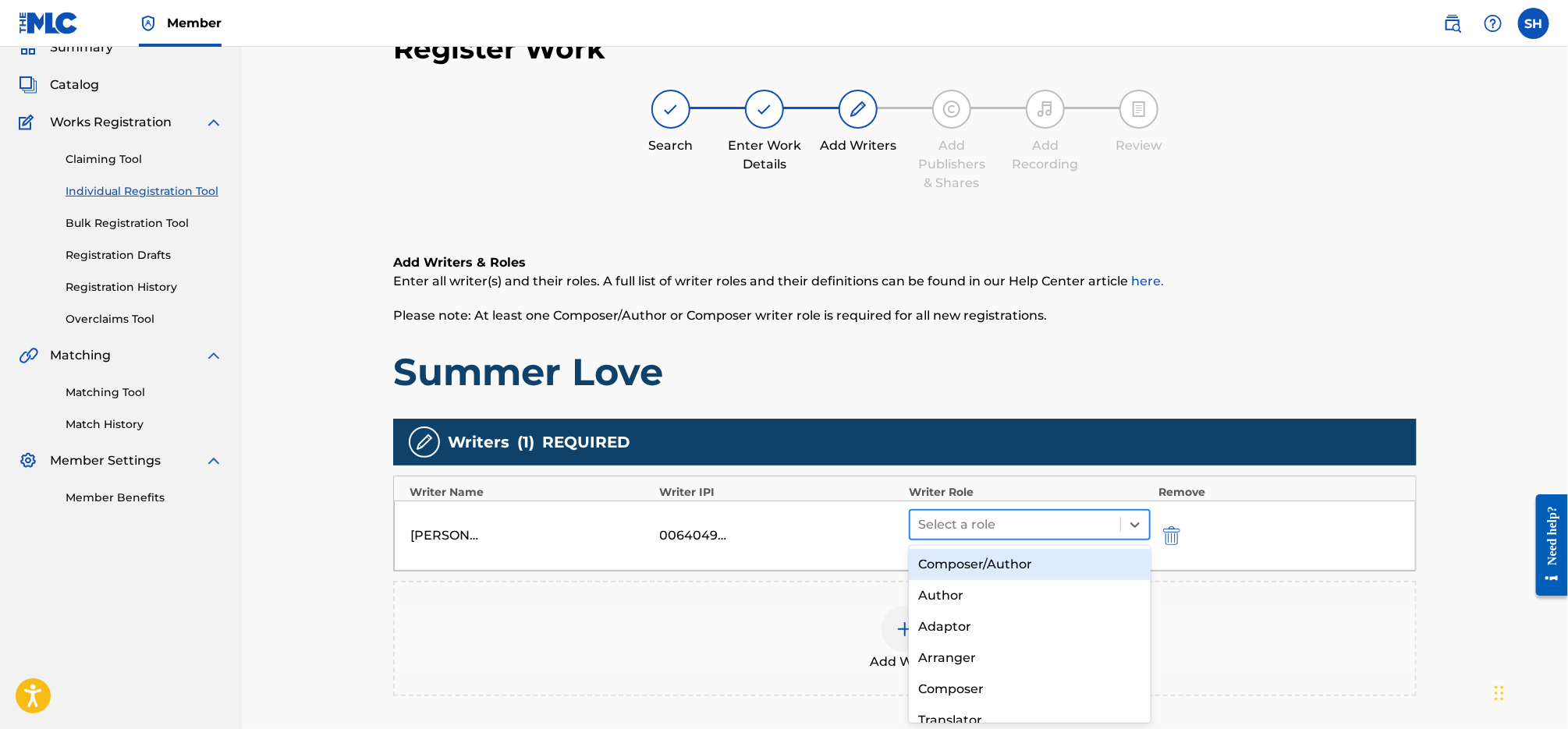
click at [1075, 528] on div at bounding box center [1015, 524] width 194 height 22
click at [1065, 562] on div "Composer/Author" at bounding box center [1029, 564] width 242 height 31
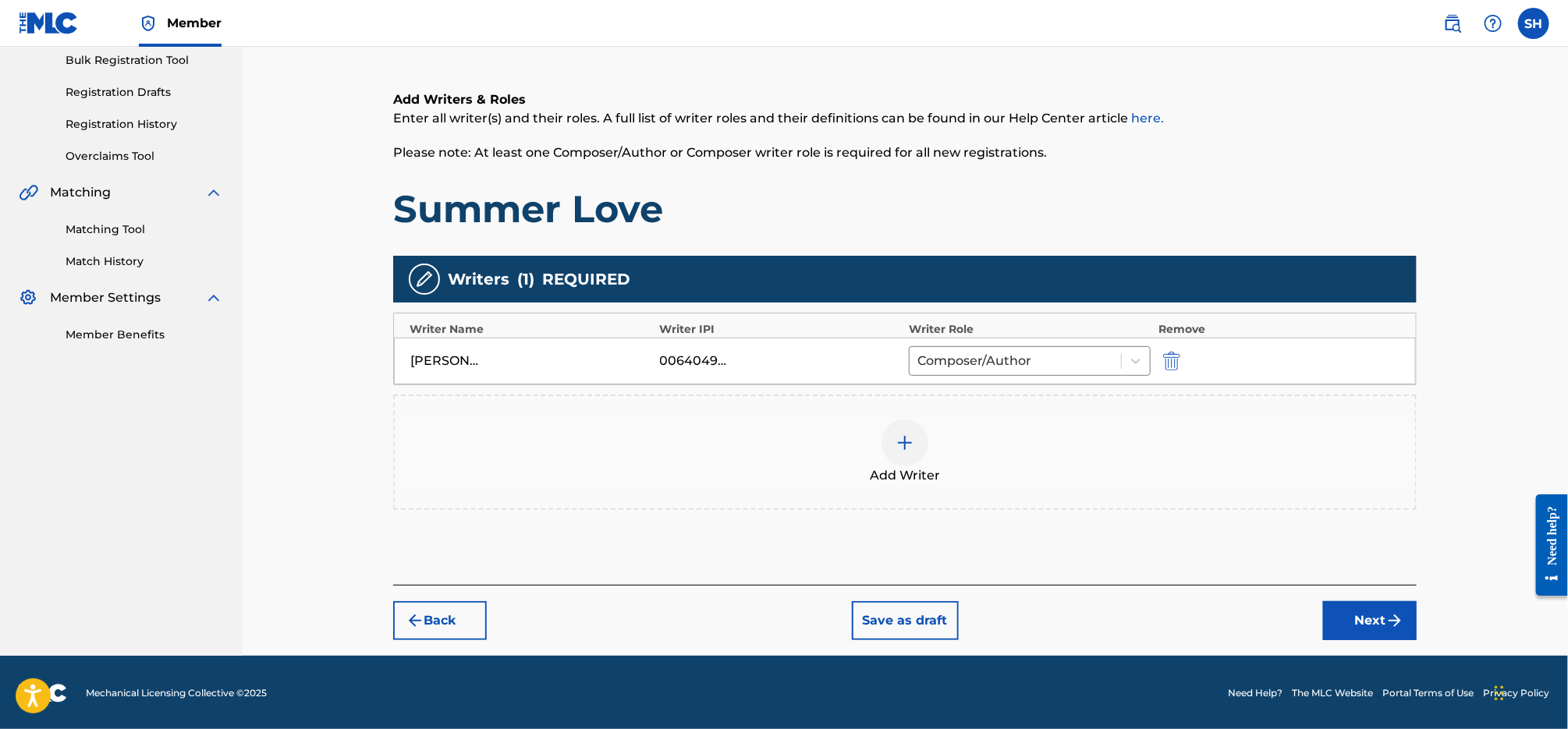
click at [1383, 625] on button "Next" at bounding box center [1369, 620] width 93 height 39
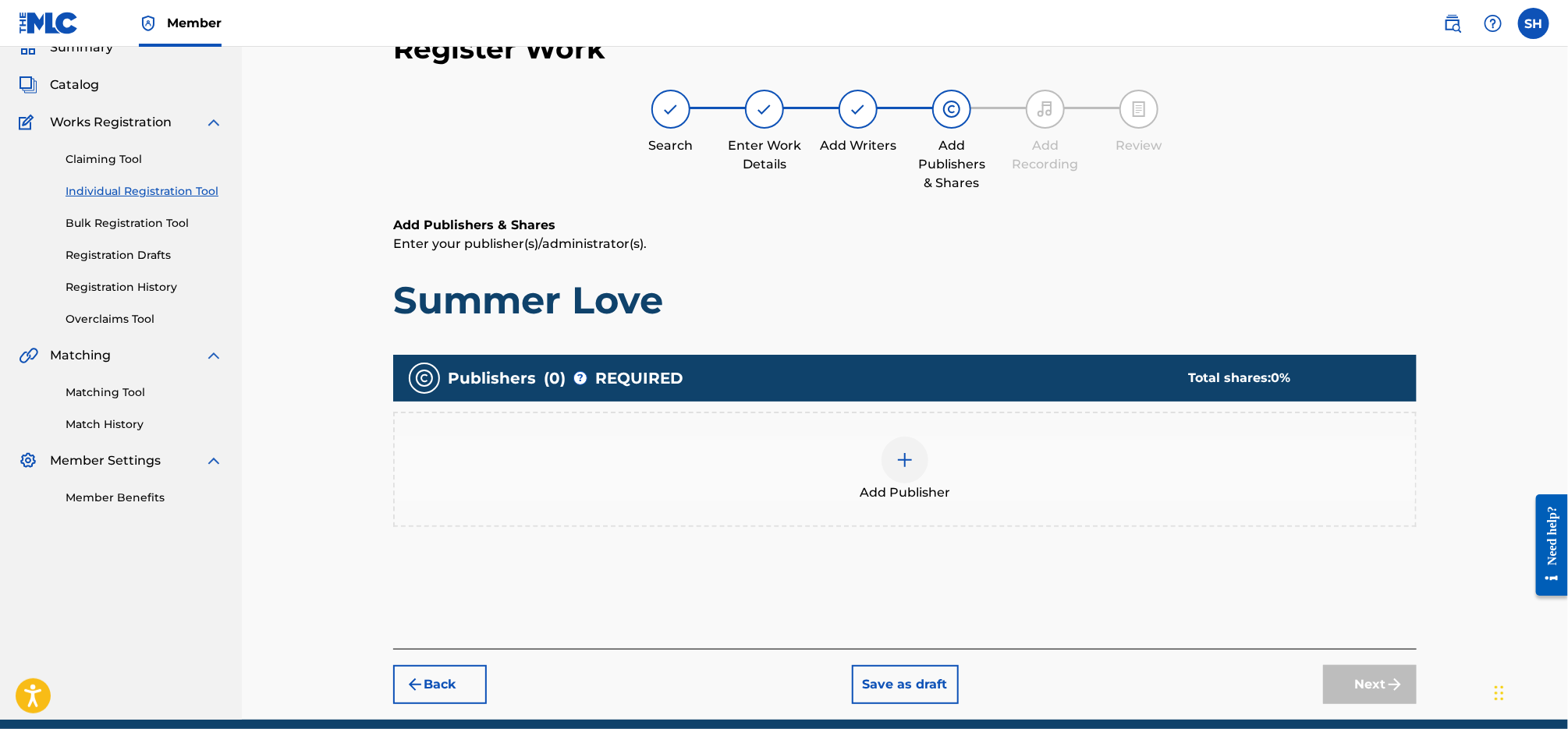
click at [903, 458] on img at bounding box center [905, 460] width 19 height 19
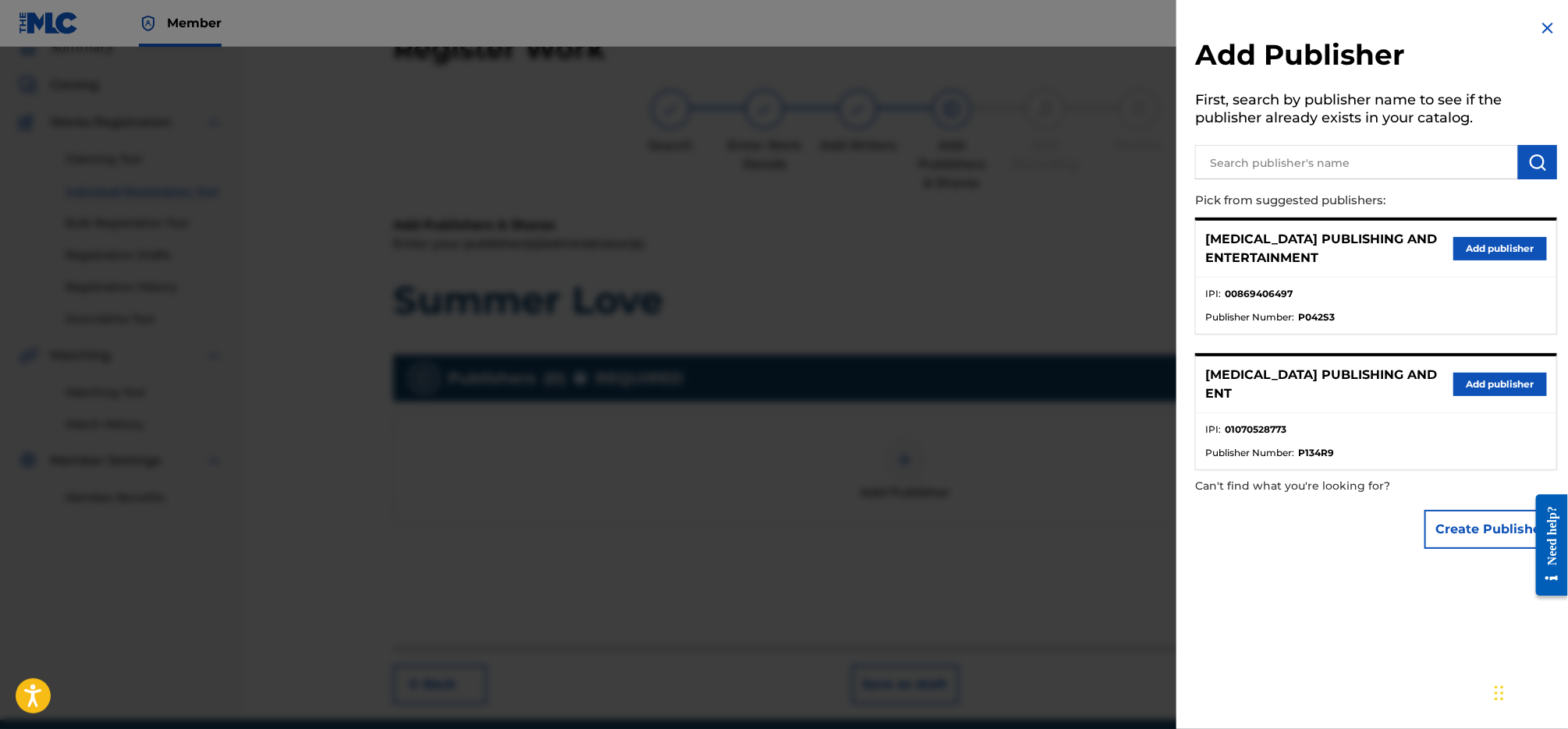
click at [1492, 237] on button "Add publisher" at bounding box center [1499, 249] width 93 height 24
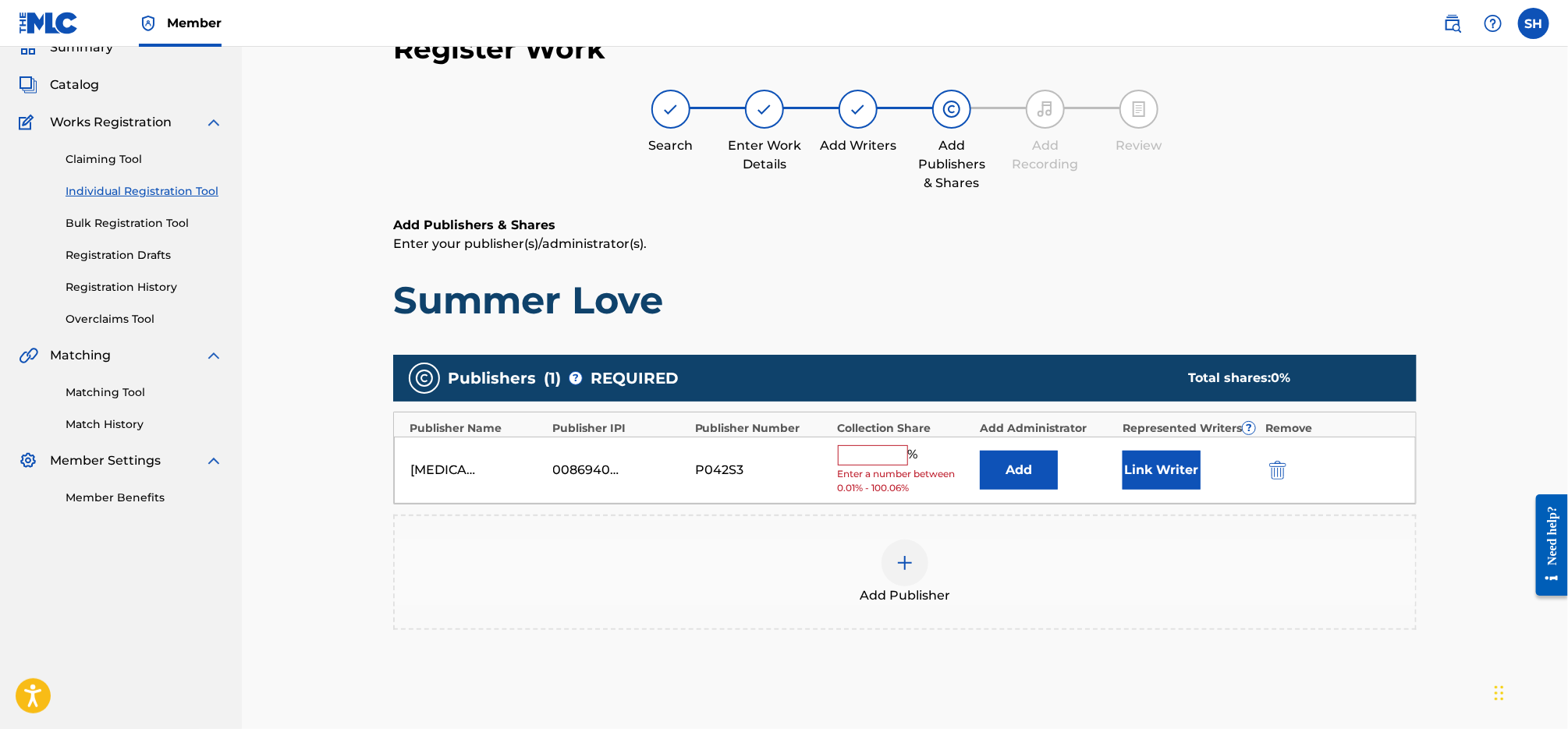
click at [896, 462] on input "text" at bounding box center [873, 456] width 70 height 21
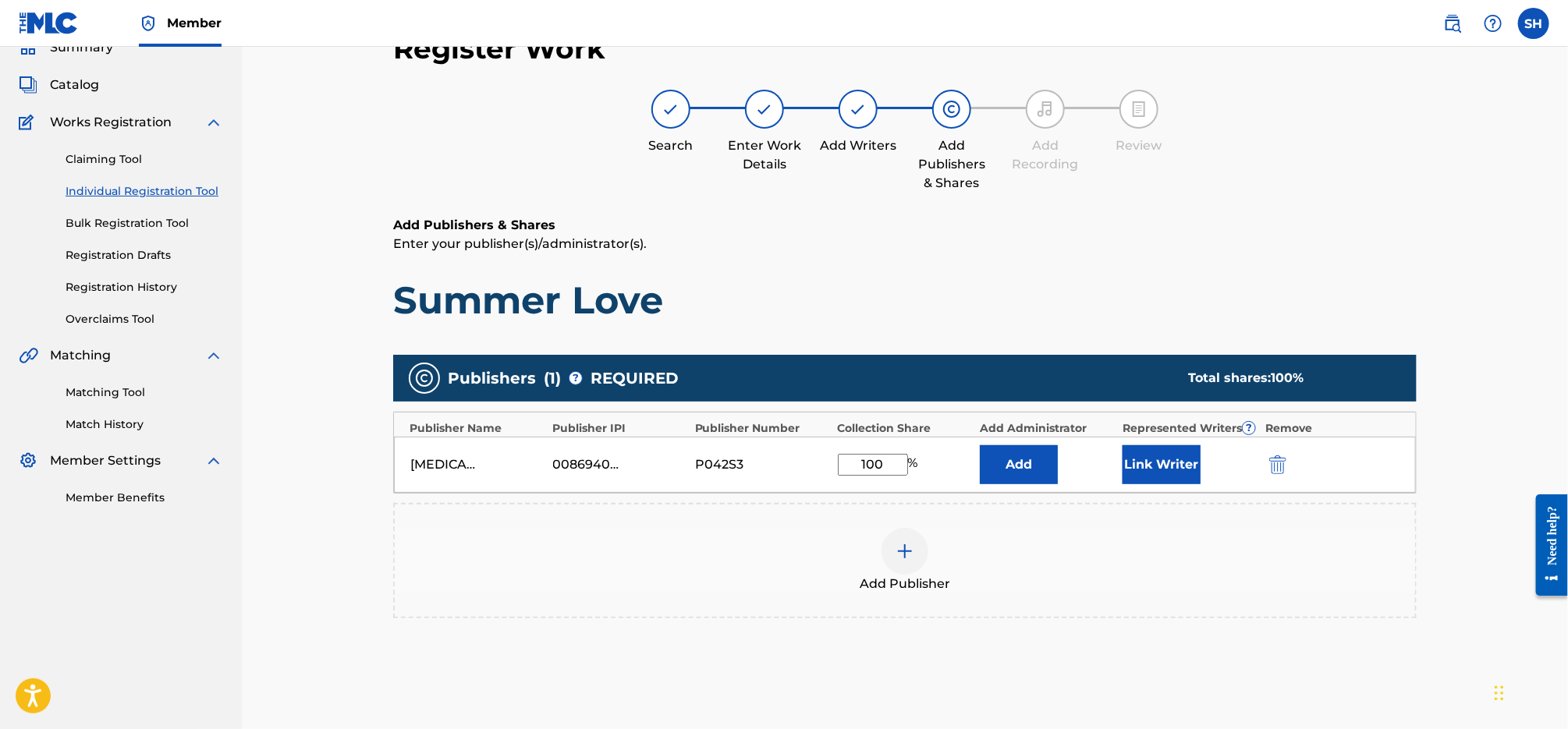
type input "100"
click at [1160, 461] on button "Link Writer" at bounding box center [1161, 464] width 78 height 39
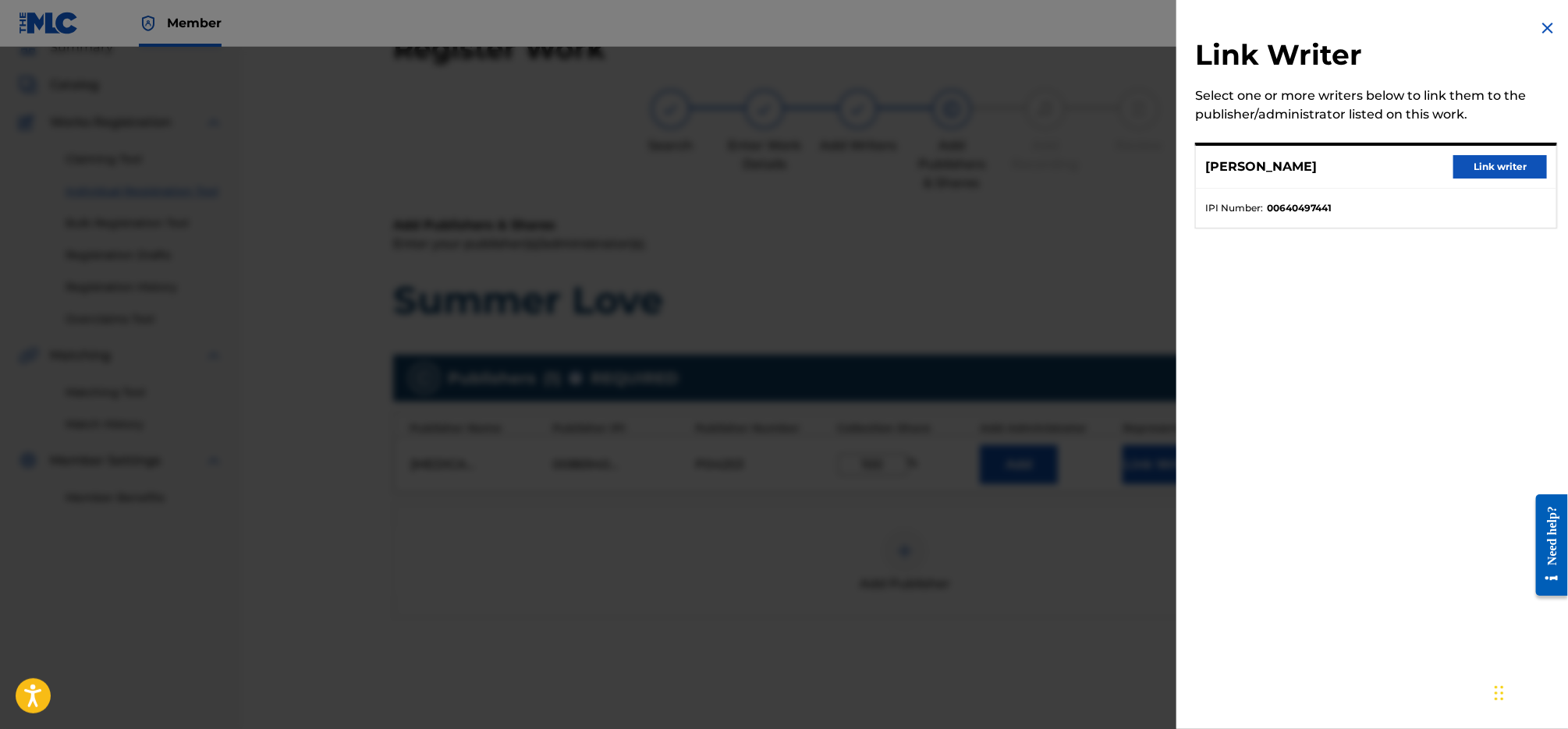
click at [1487, 173] on button "Link writer" at bounding box center [1499, 167] width 93 height 24
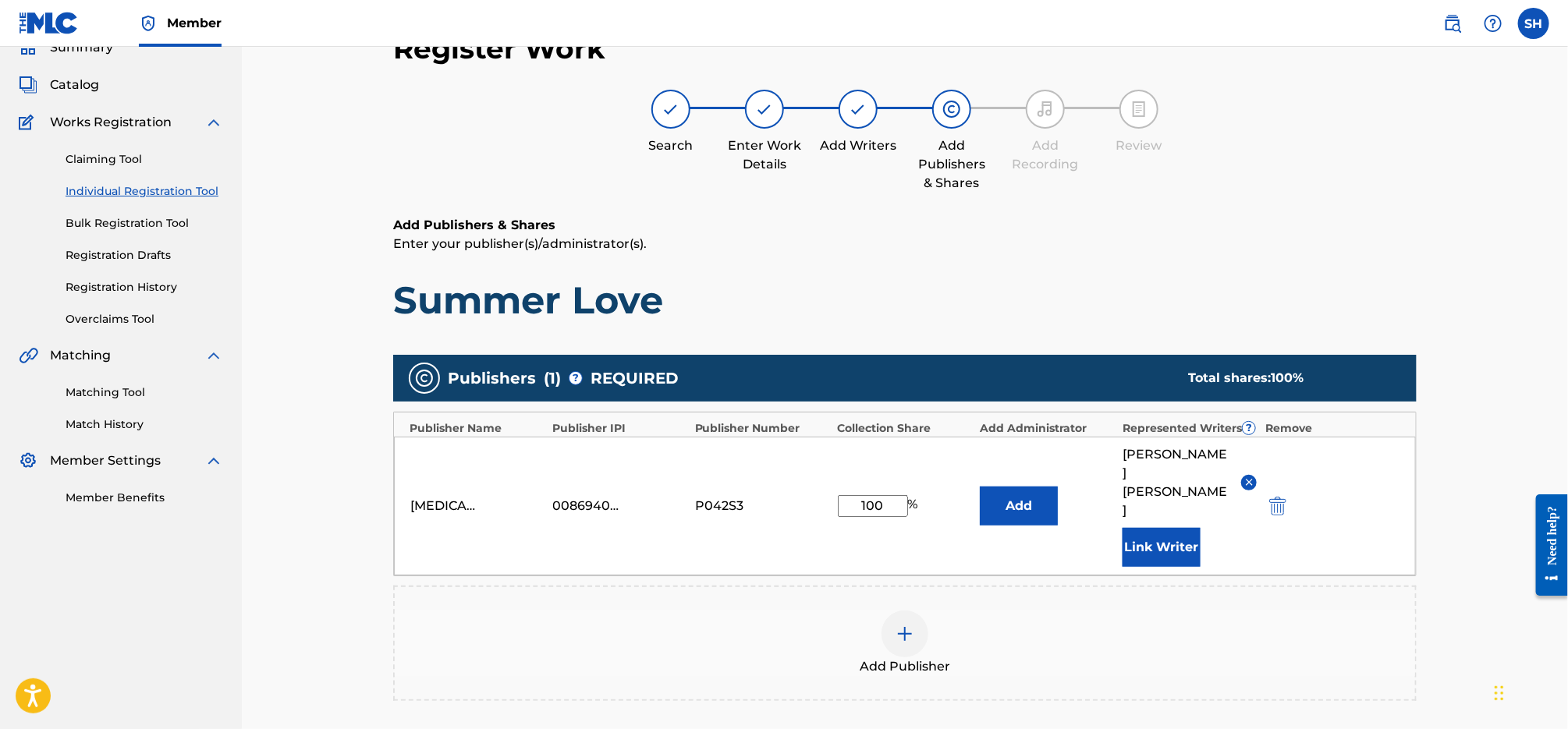
scroll to position [289, 0]
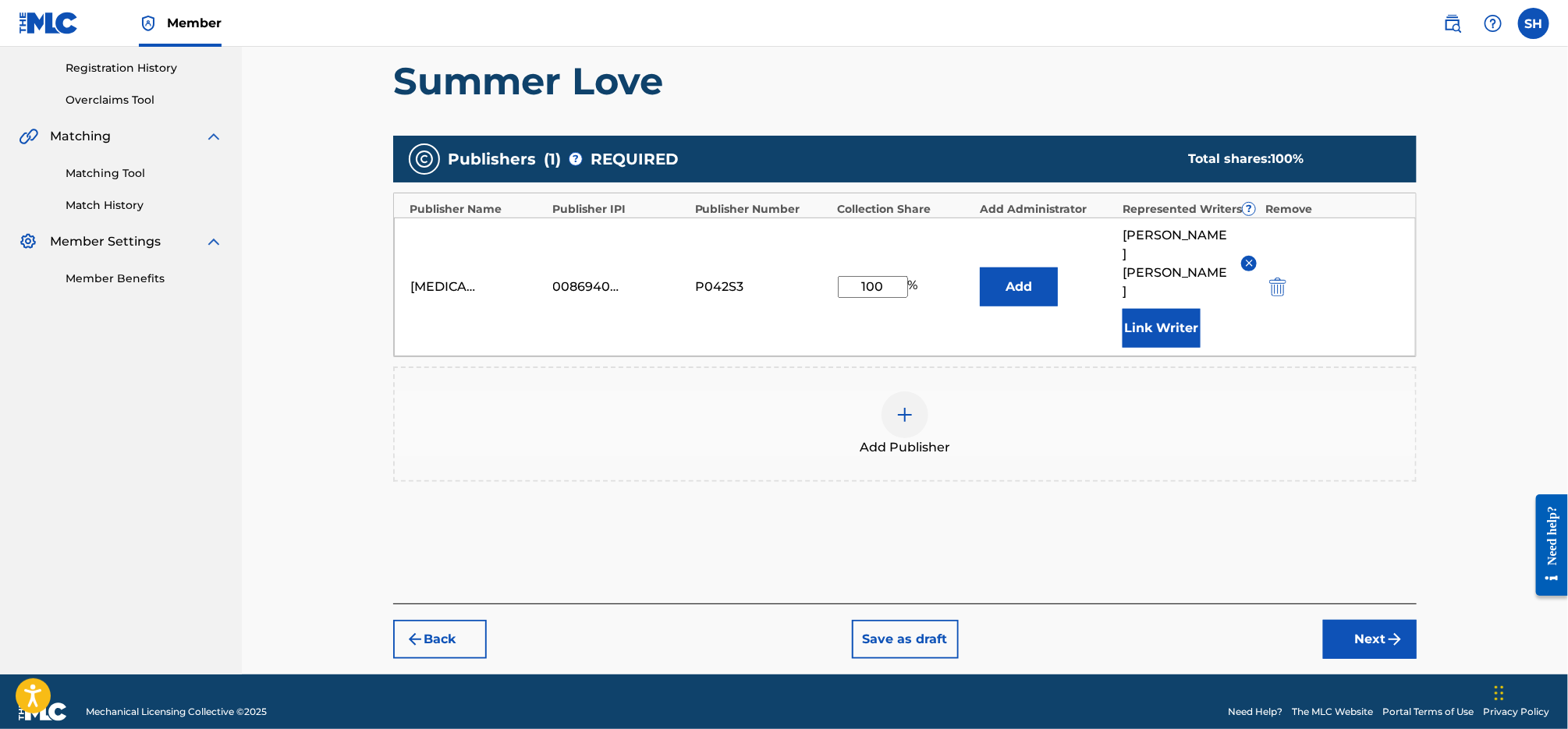
click at [1385, 630] on img "submit" at bounding box center [1395, 640] width 19 height 19
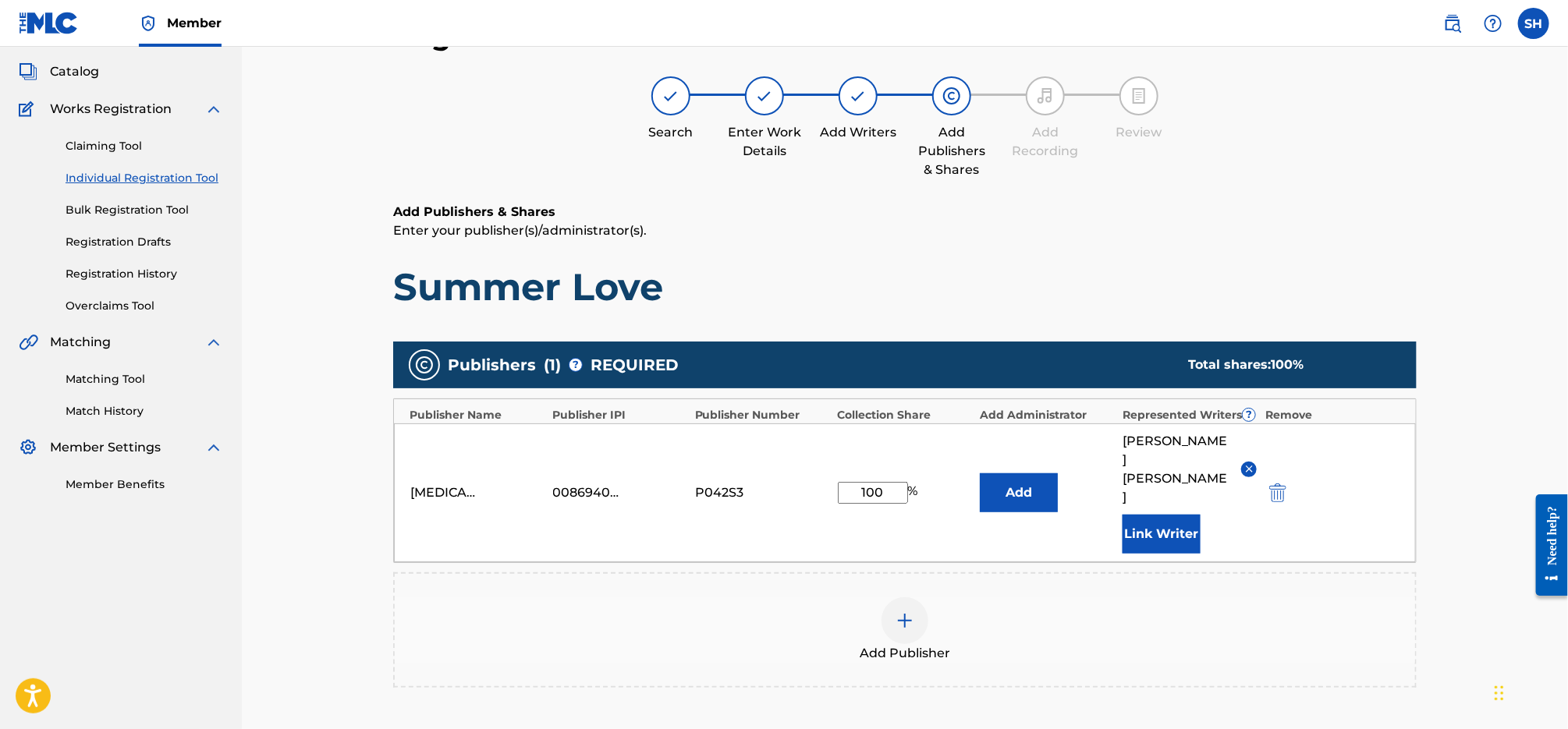
scroll to position [70, 0]
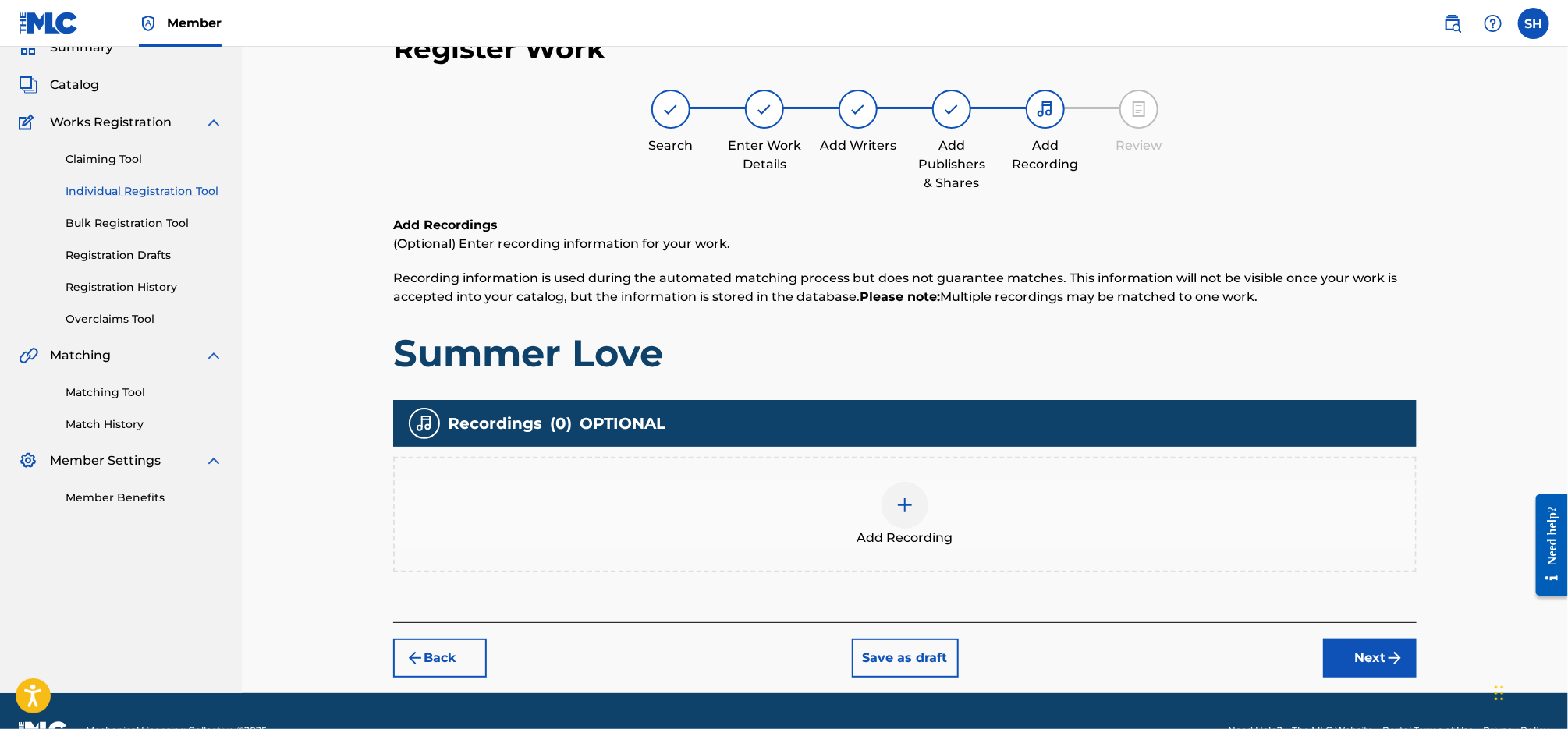
click at [899, 501] on img at bounding box center [905, 505] width 19 height 19
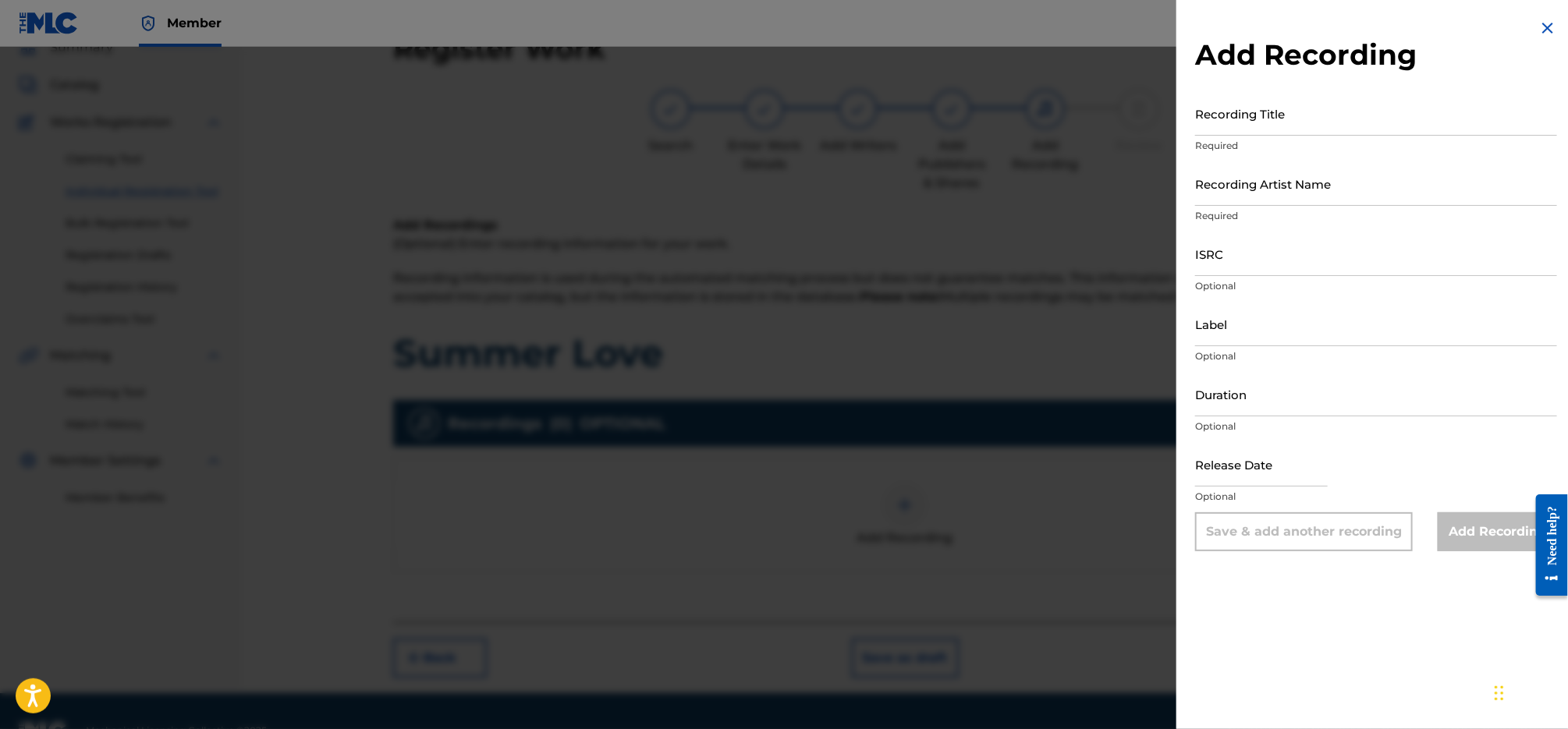
click at [1323, 124] on input "Recording Title" at bounding box center [1376, 113] width 362 height 44
type input "Summer Love"
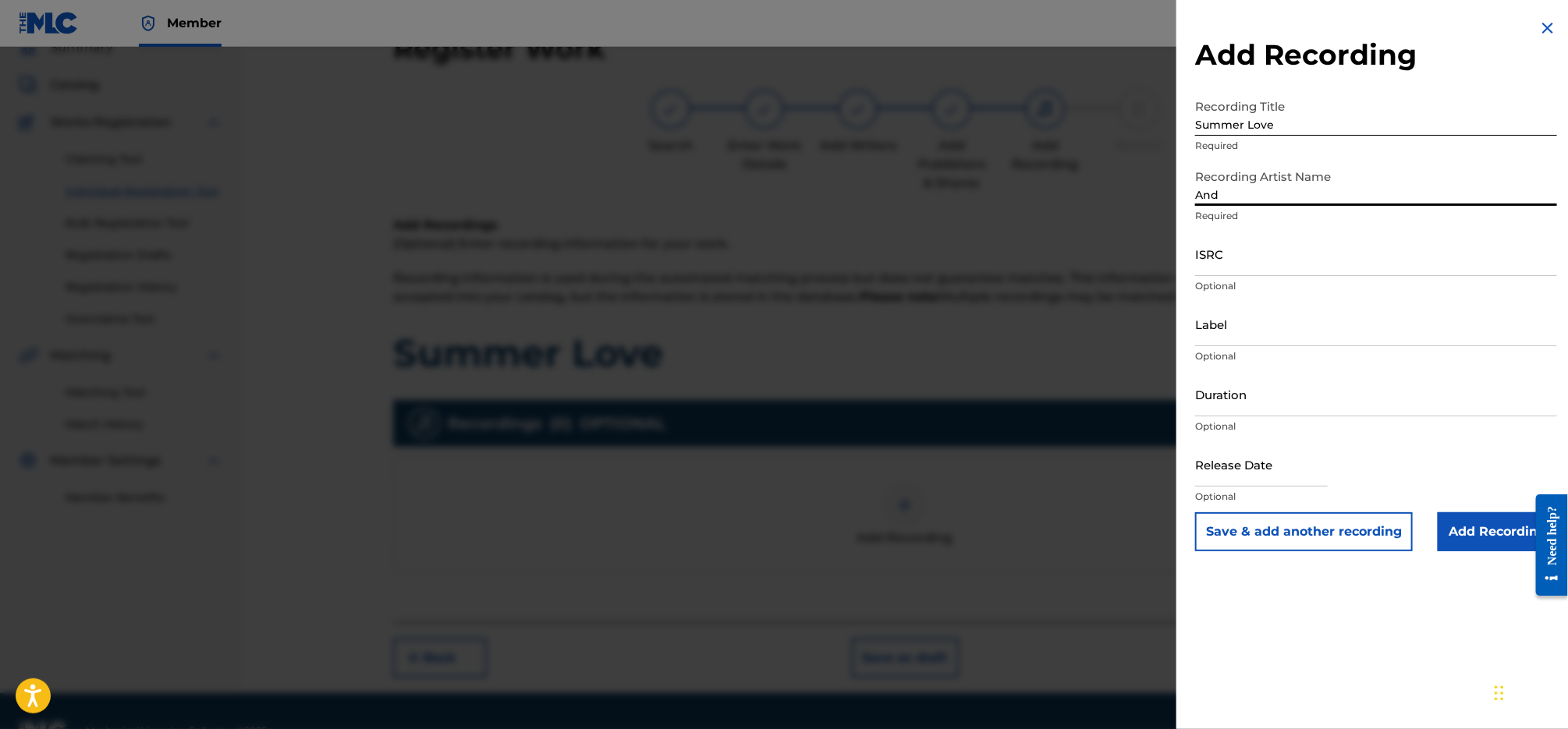
type input "[PERSON_NAME]"
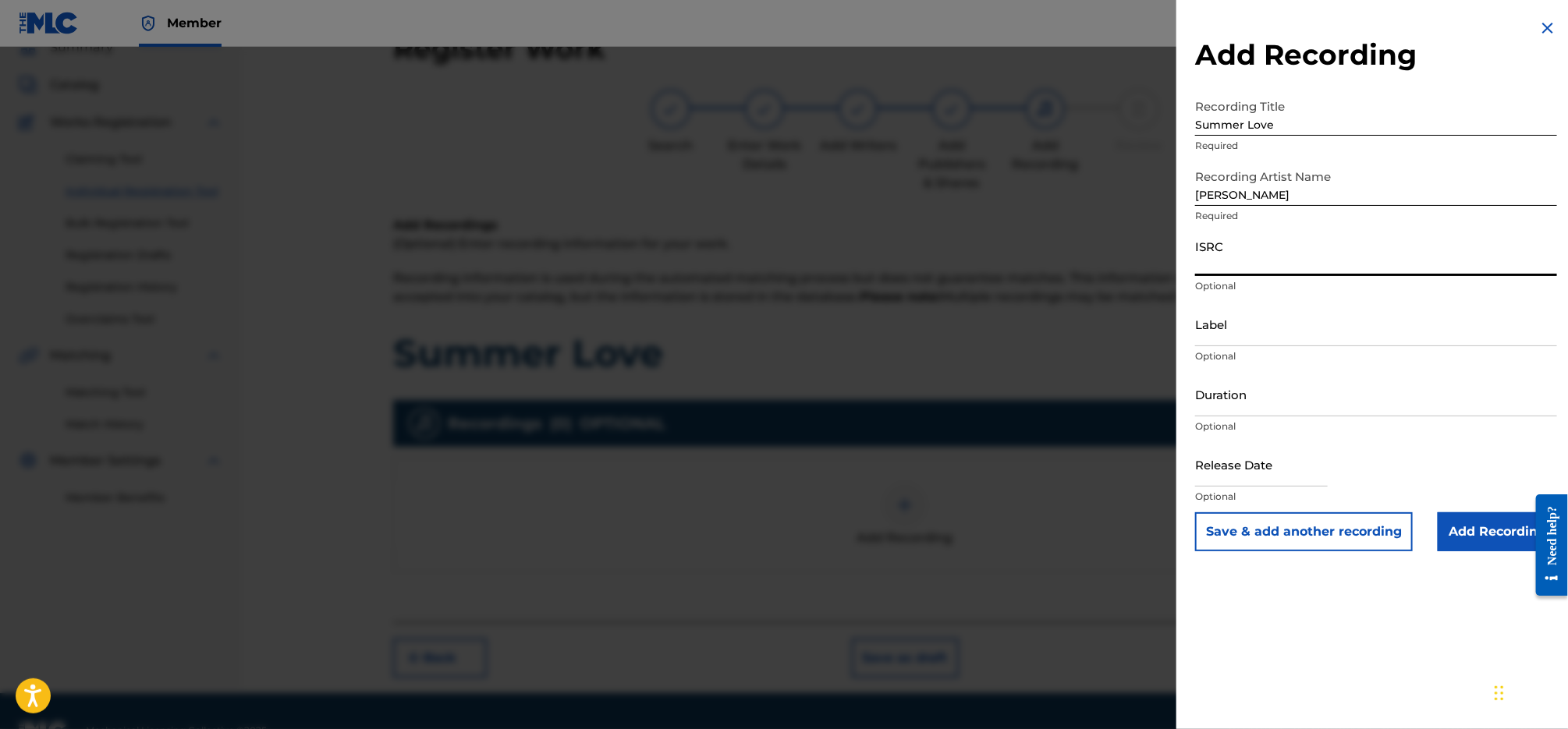
click at [1284, 251] on input "ISRC" at bounding box center [1376, 253] width 362 height 44
paste input "QZZ3X2300006"
type input "QZZ3X2300006"
click at [1280, 332] on input "Label" at bounding box center [1376, 323] width 362 height 44
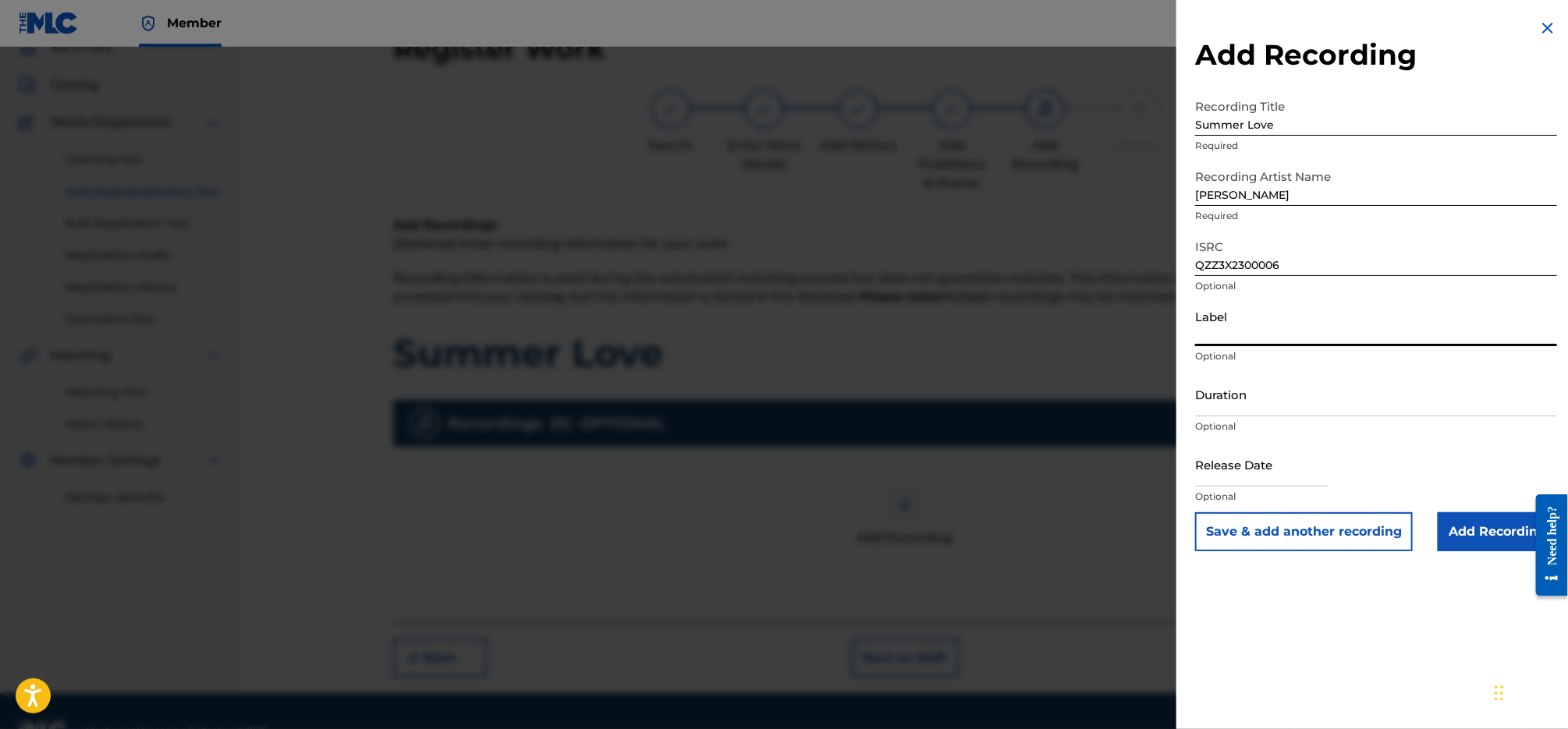
type input "[MEDICAL_DATA] Publishing & Entertainment, LLC"
click at [1478, 526] on input "Add Recording" at bounding box center [1496, 531] width 120 height 39
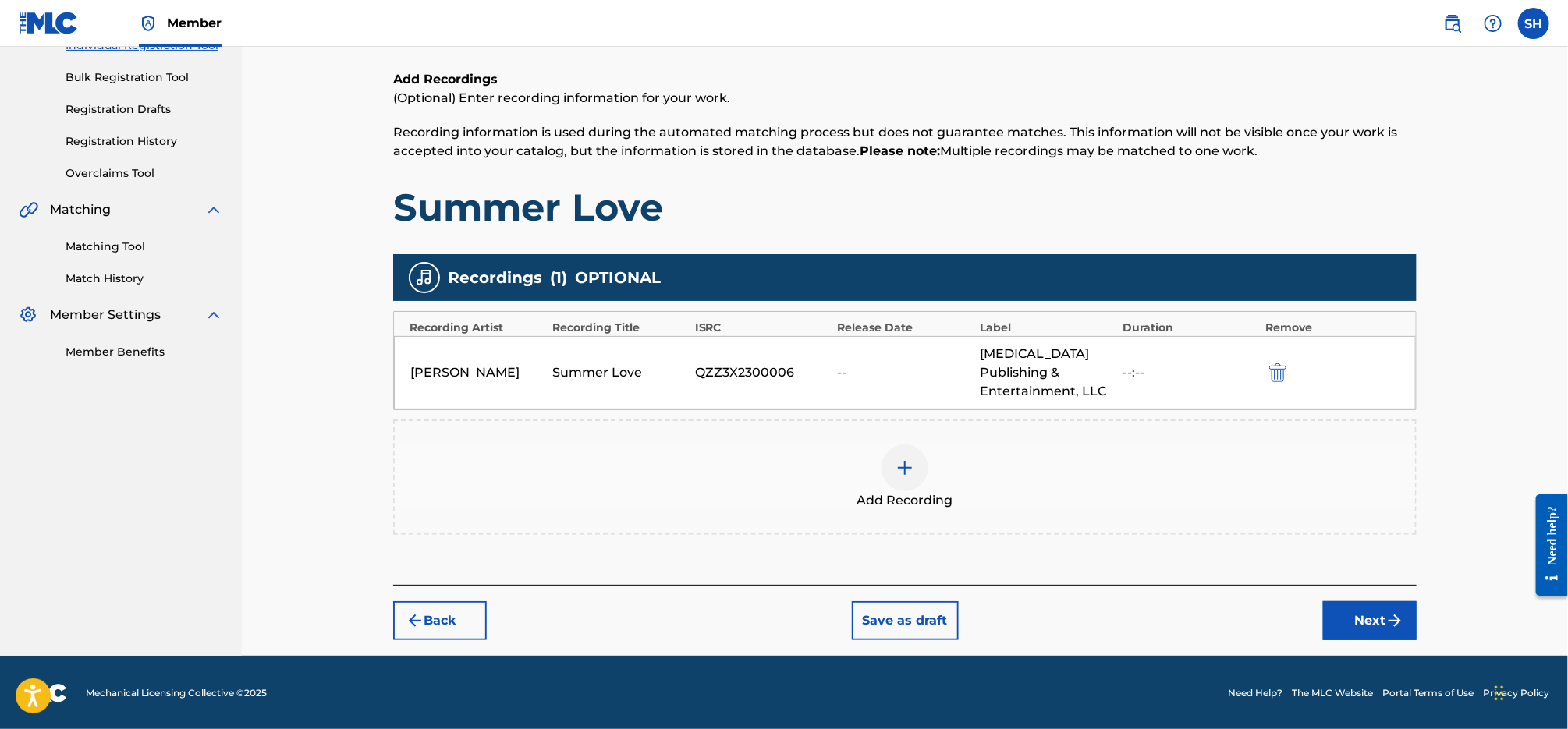
click at [1374, 630] on button "Next" at bounding box center [1369, 620] width 93 height 39
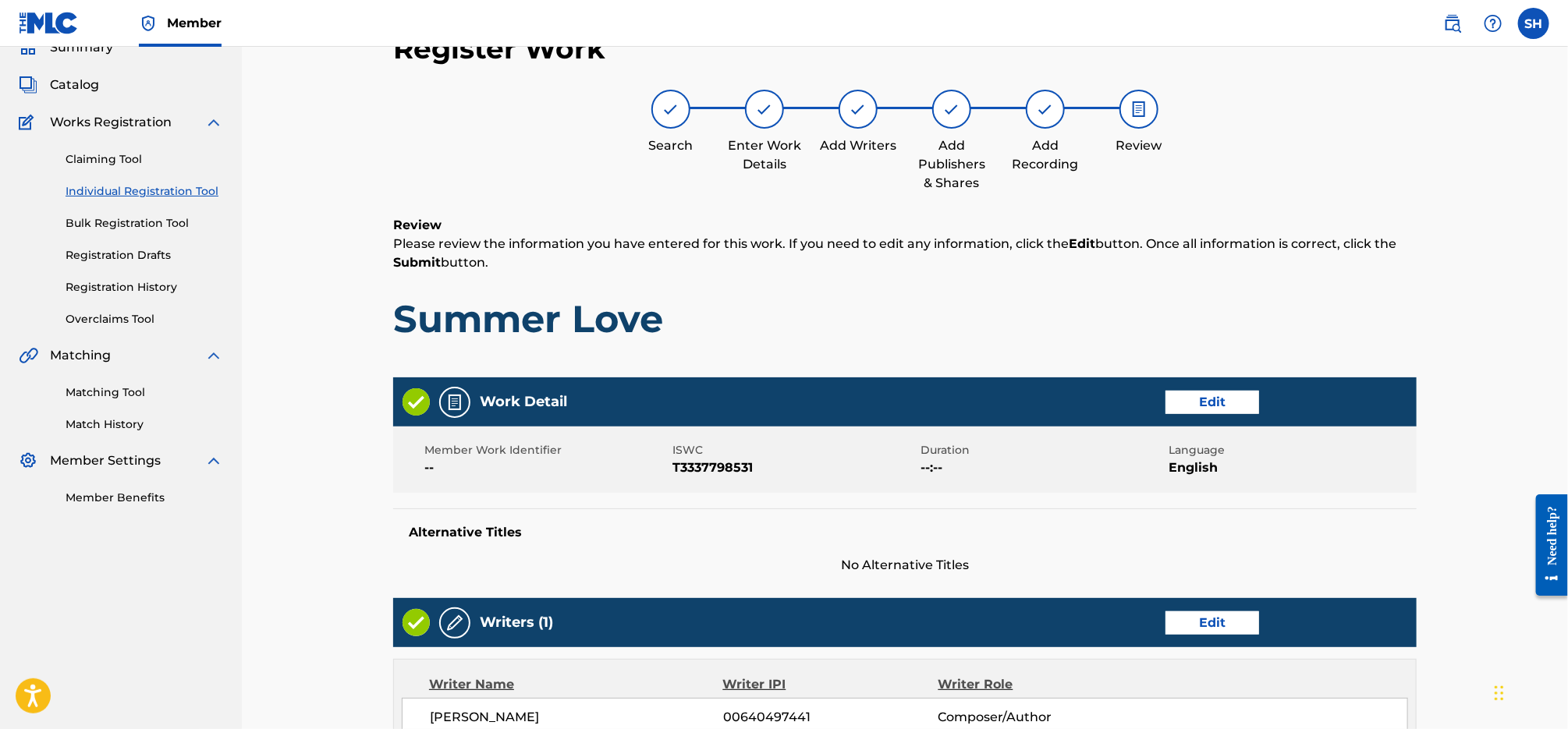
scroll to position [637, 0]
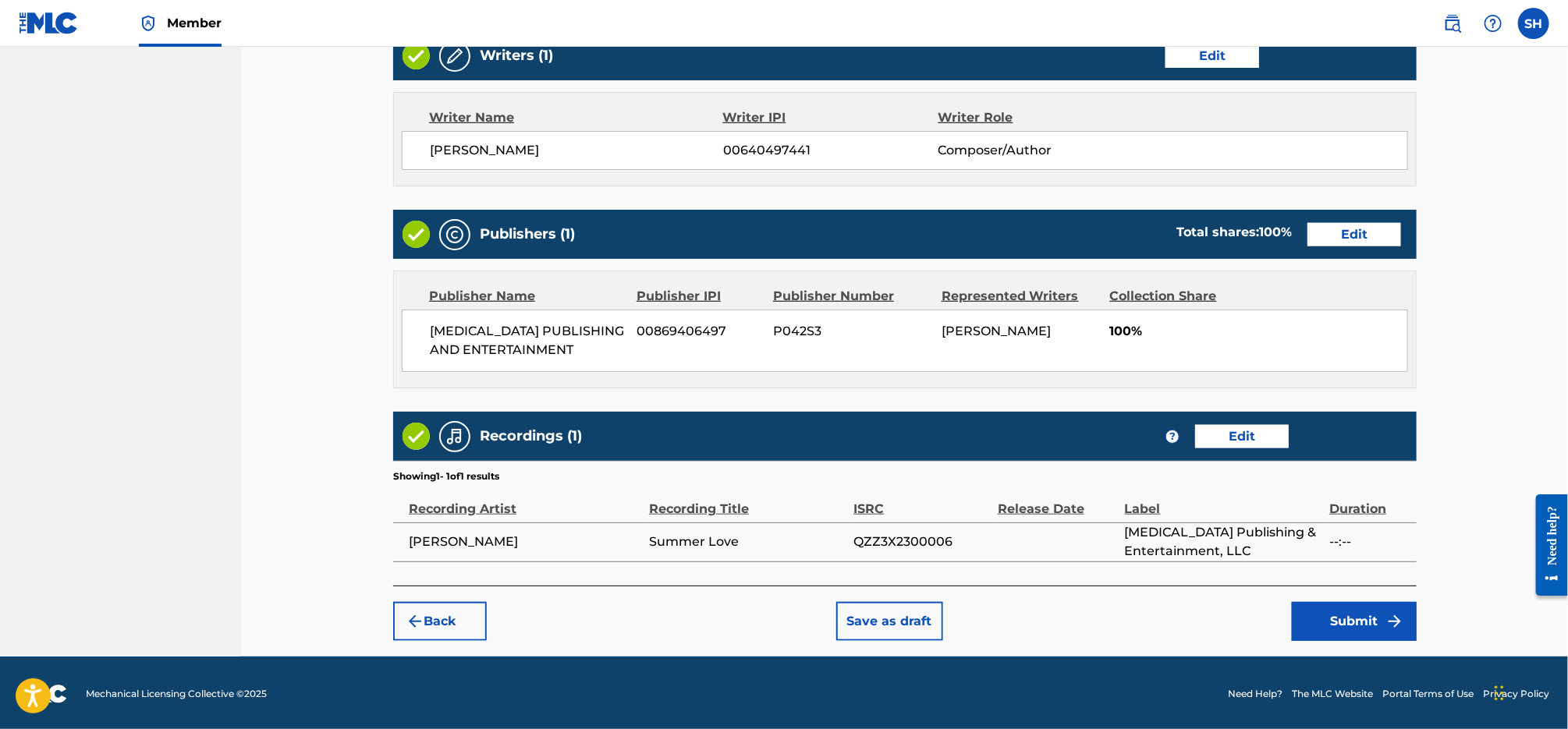
click at [1344, 630] on button "Submit" at bounding box center [1354, 621] width 124 height 39
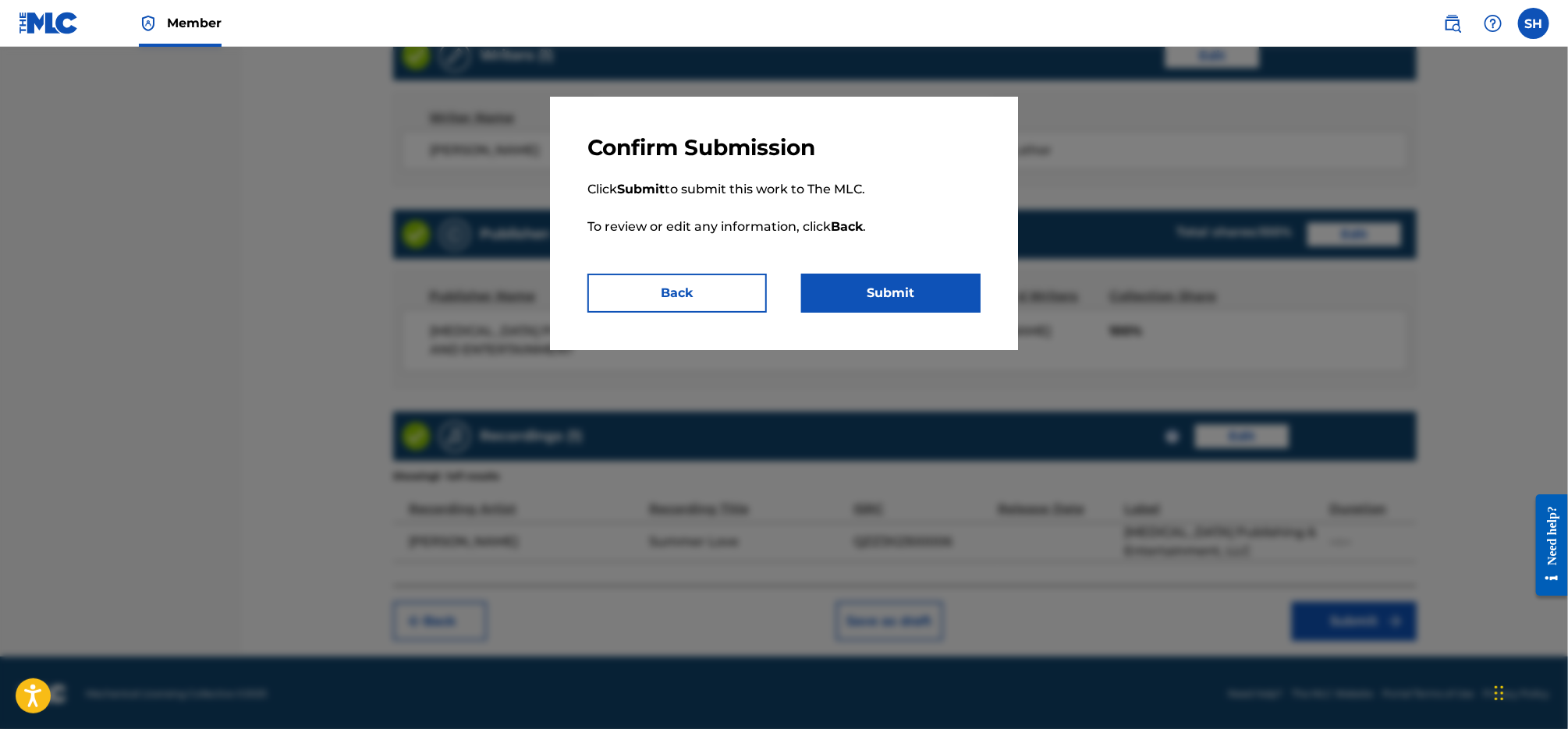
click at [929, 289] on button "Submit" at bounding box center [890, 293] width 179 height 39
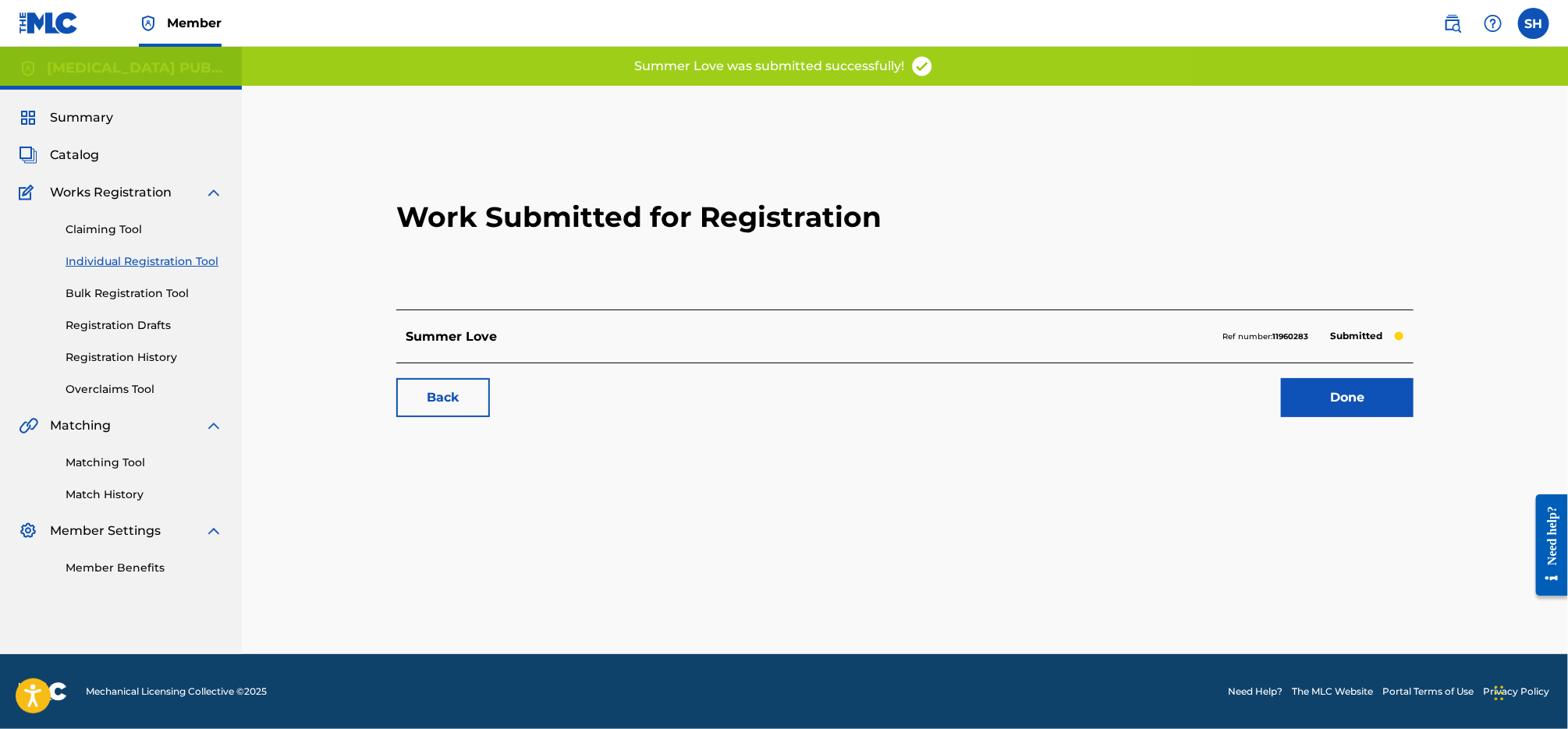
click at [1310, 397] on link "Done" at bounding box center [1347, 397] width 133 height 39
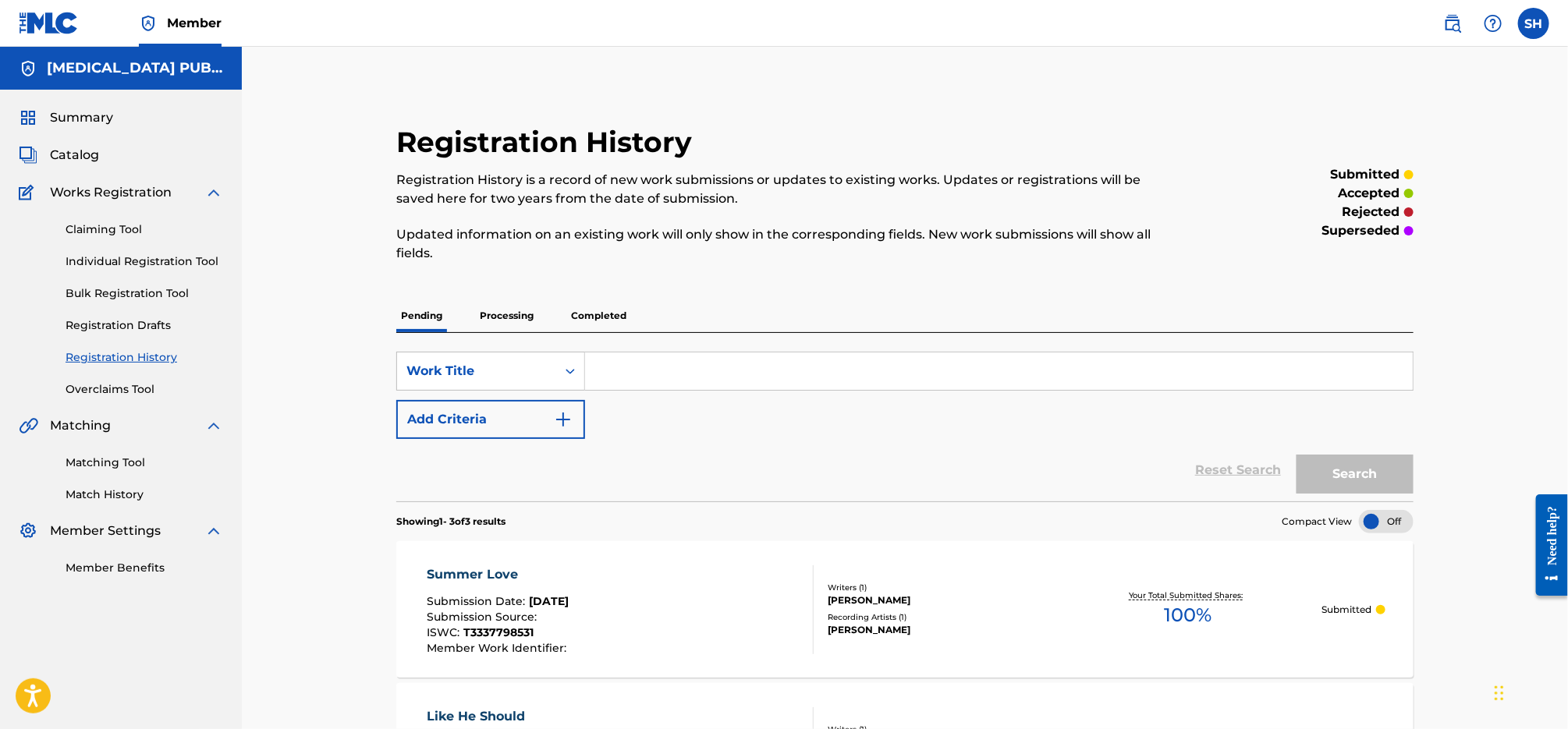
click at [142, 260] on link "Individual Registration Tool" at bounding box center [144, 261] width 157 height 16
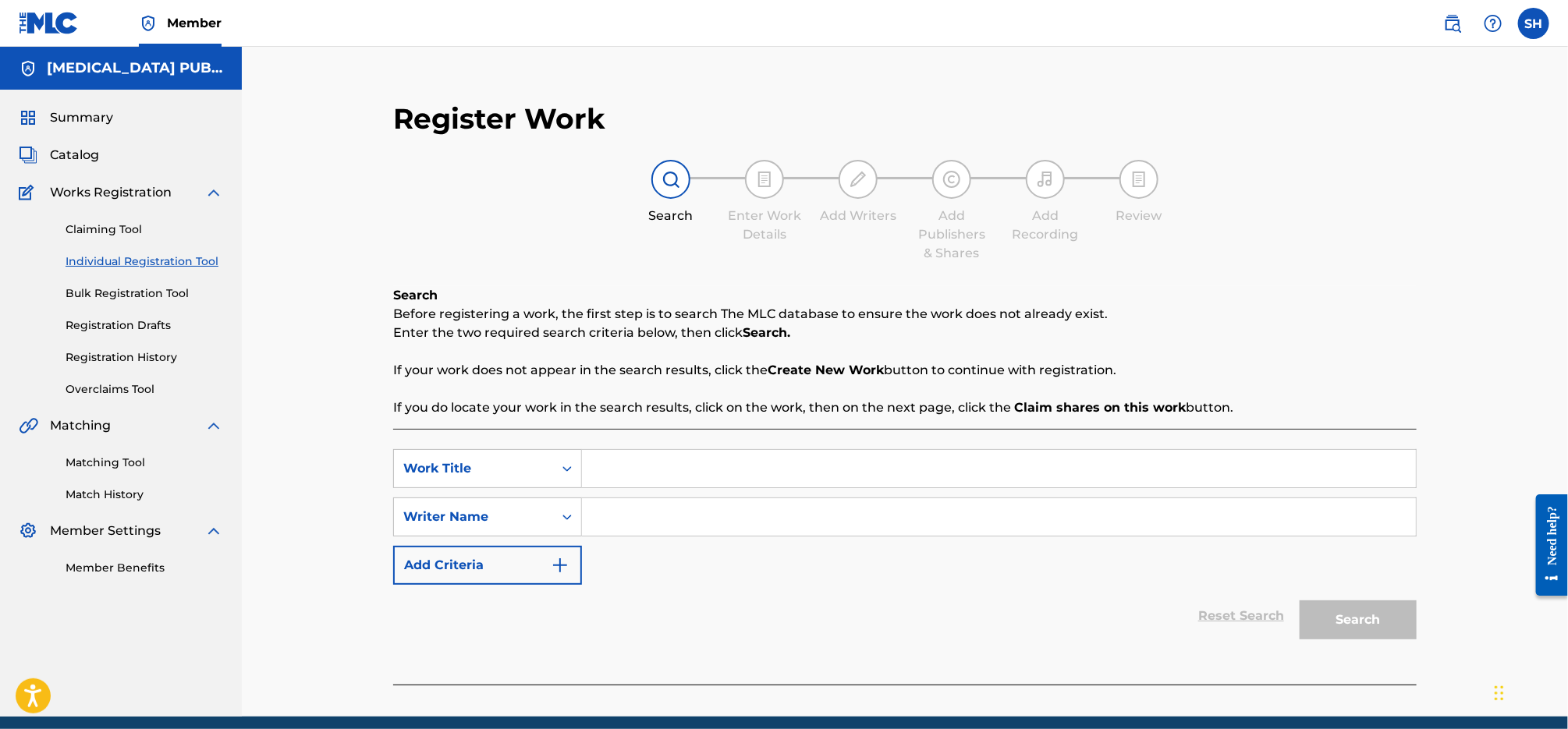
click at [645, 466] on input "Search Form" at bounding box center [998, 469] width 834 height 38
paste input "Last Time for Everything"
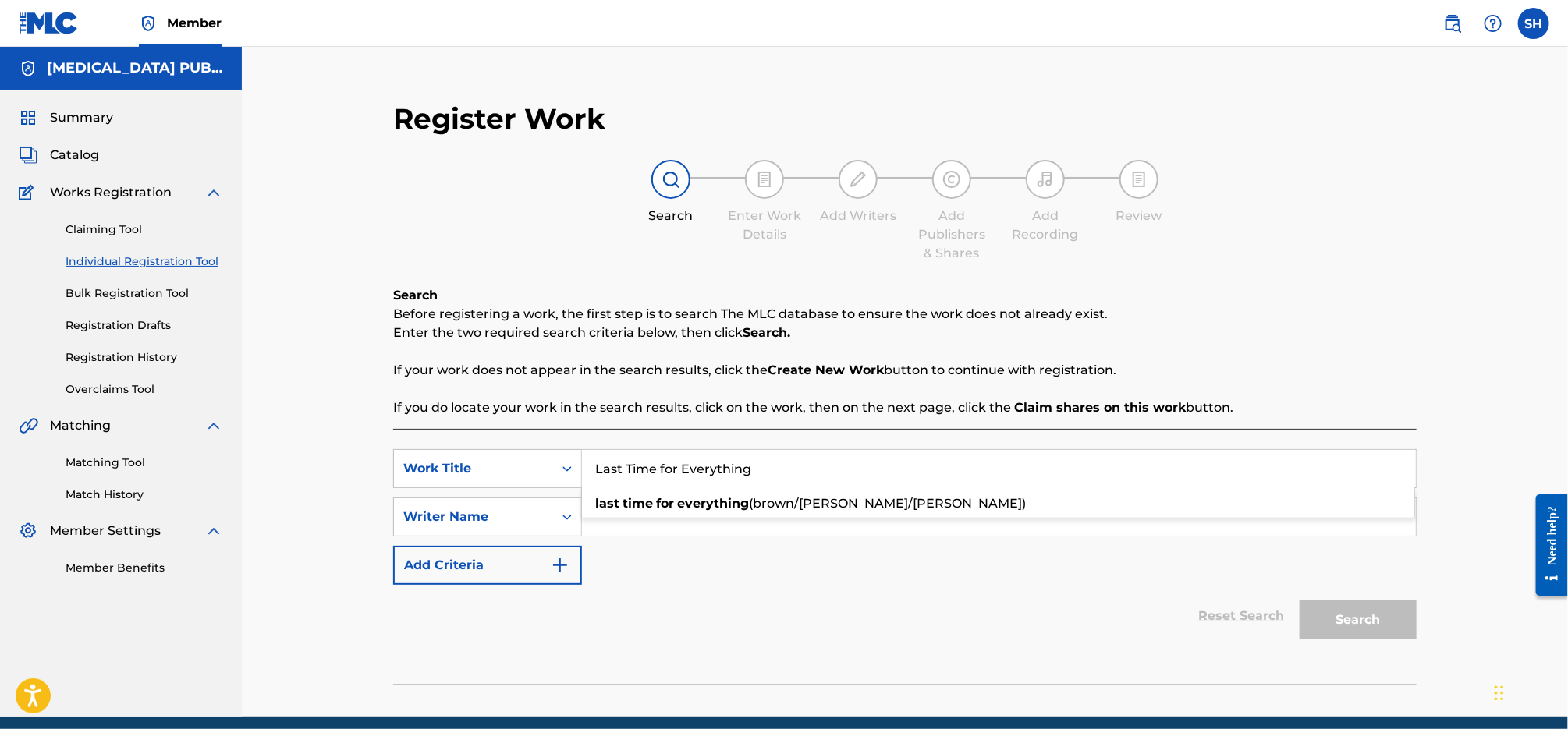
click at [664, 536] on div "SearchWithCriteria01ae8fc3-074c-4870-993c-d2cdb80bb2c0 Work Title Last Time for…" at bounding box center [905, 517] width 1023 height 136
click at [773, 467] on input "Last Time for Everything" at bounding box center [998, 469] width 834 height 38
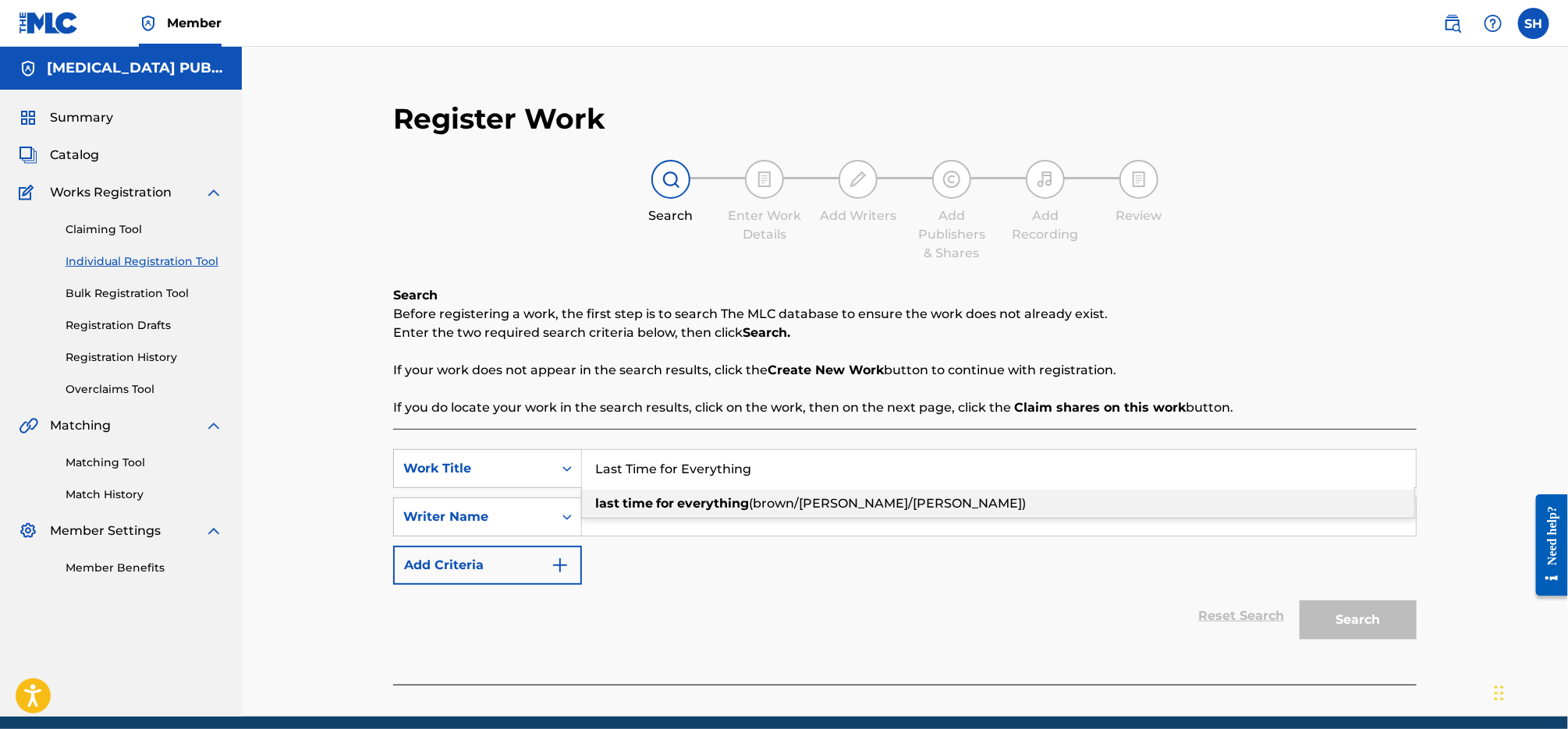
click at [767, 491] on div "last time for everything ([PERSON_NAME]/[PERSON_NAME]/[PERSON_NAME])" at bounding box center [997, 504] width 832 height 28
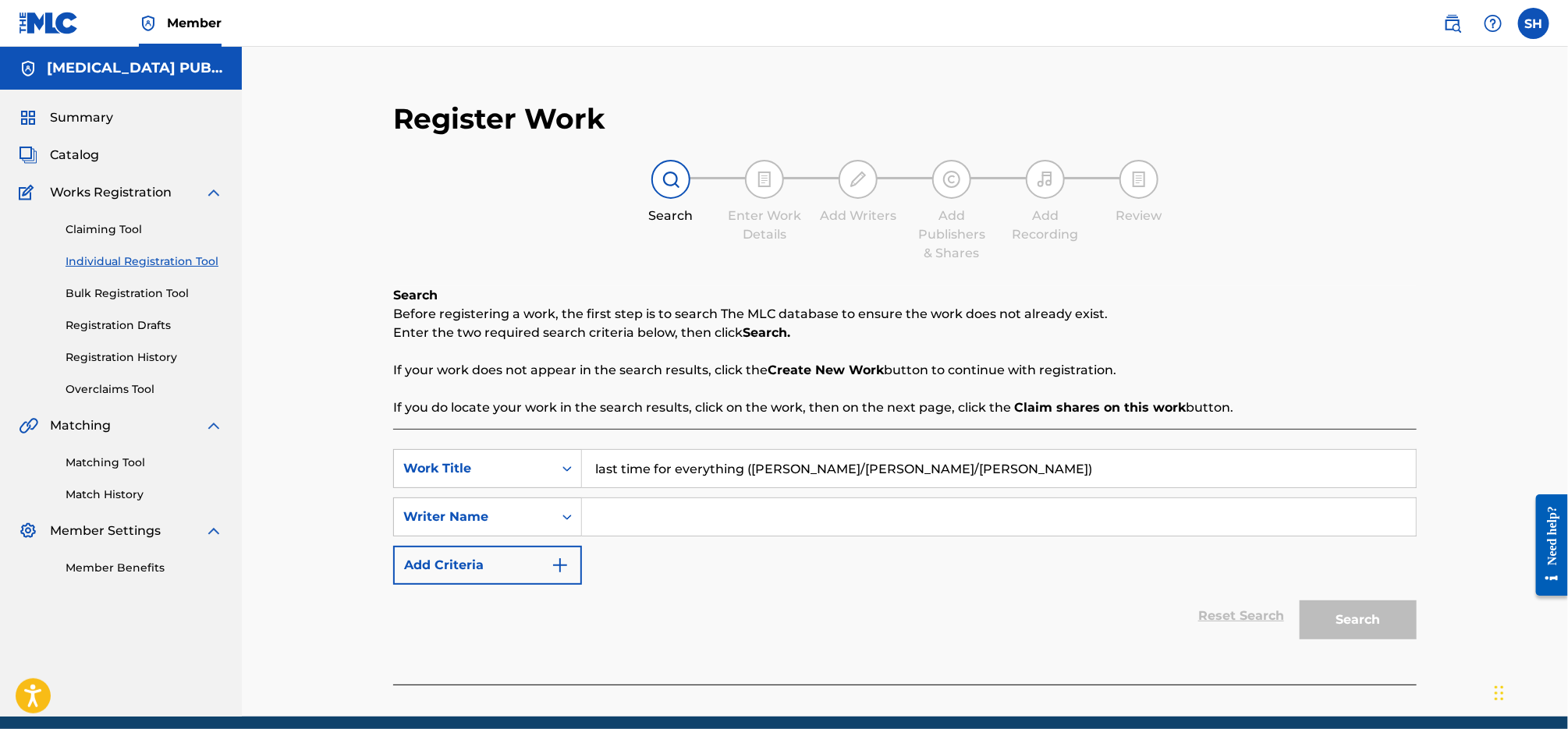
click at [1022, 559] on div "SearchWithCriteria01ae8fc3-074c-4870-993c-d2cdb80bb2c0 Work Title last time for…" at bounding box center [905, 517] width 1023 height 136
click at [1009, 462] on input "last time for everything ([PERSON_NAME]/[PERSON_NAME]/[PERSON_NAME])" at bounding box center [998, 469] width 834 height 38
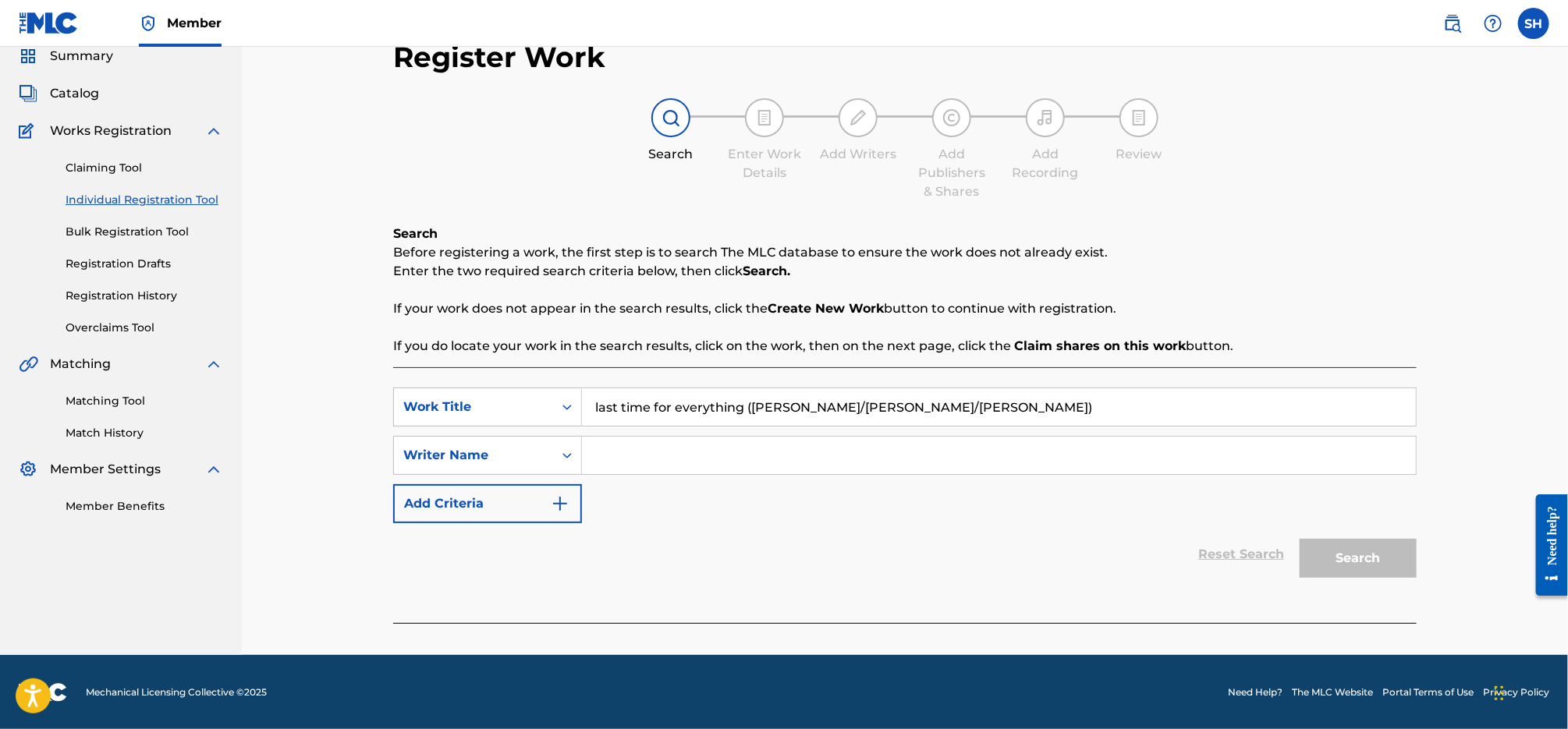
drag, startPoint x: 927, startPoint y: 404, endPoint x: 750, endPoint y: 406, distance: 177.0
click at [750, 406] on input "last time for everything ([PERSON_NAME]/[PERSON_NAME]/[PERSON_NAME])" at bounding box center [998, 407] width 834 height 38
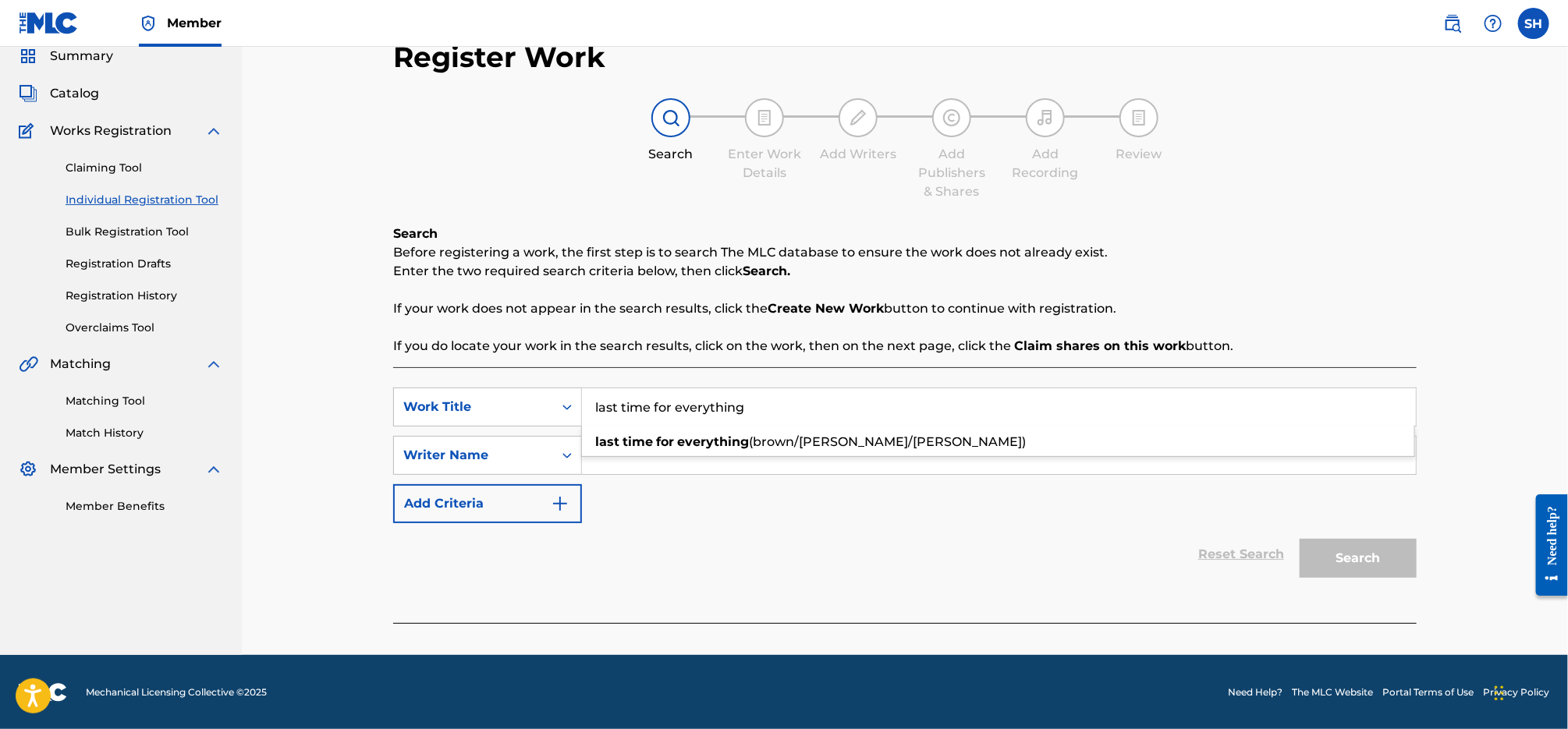
type input "last time for everything"
click at [728, 471] on input "Search Form" at bounding box center [998, 456] width 834 height 38
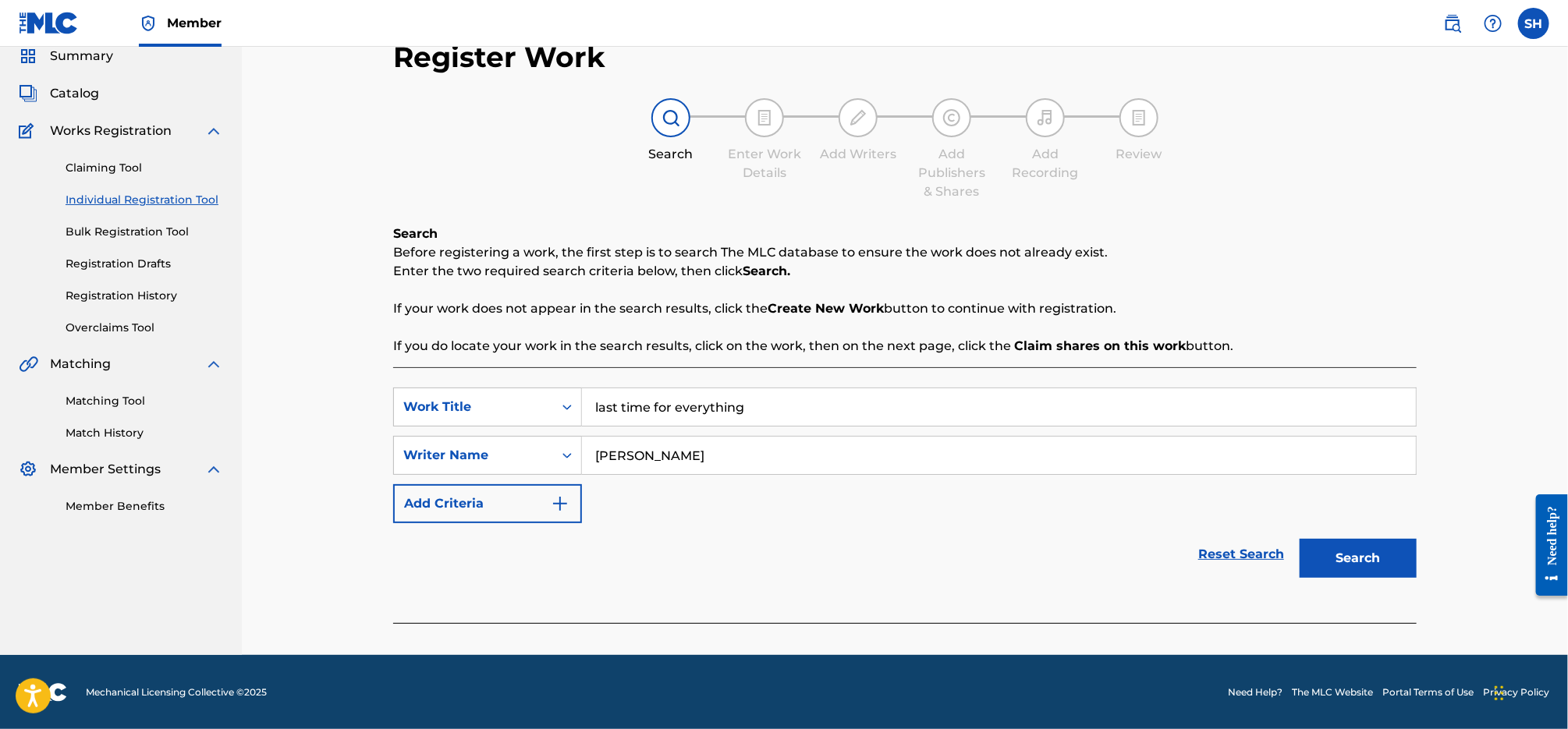
type input "[PERSON_NAME]"
click at [1299, 539] on button "Search" at bounding box center [1358, 558] width 117 height 39
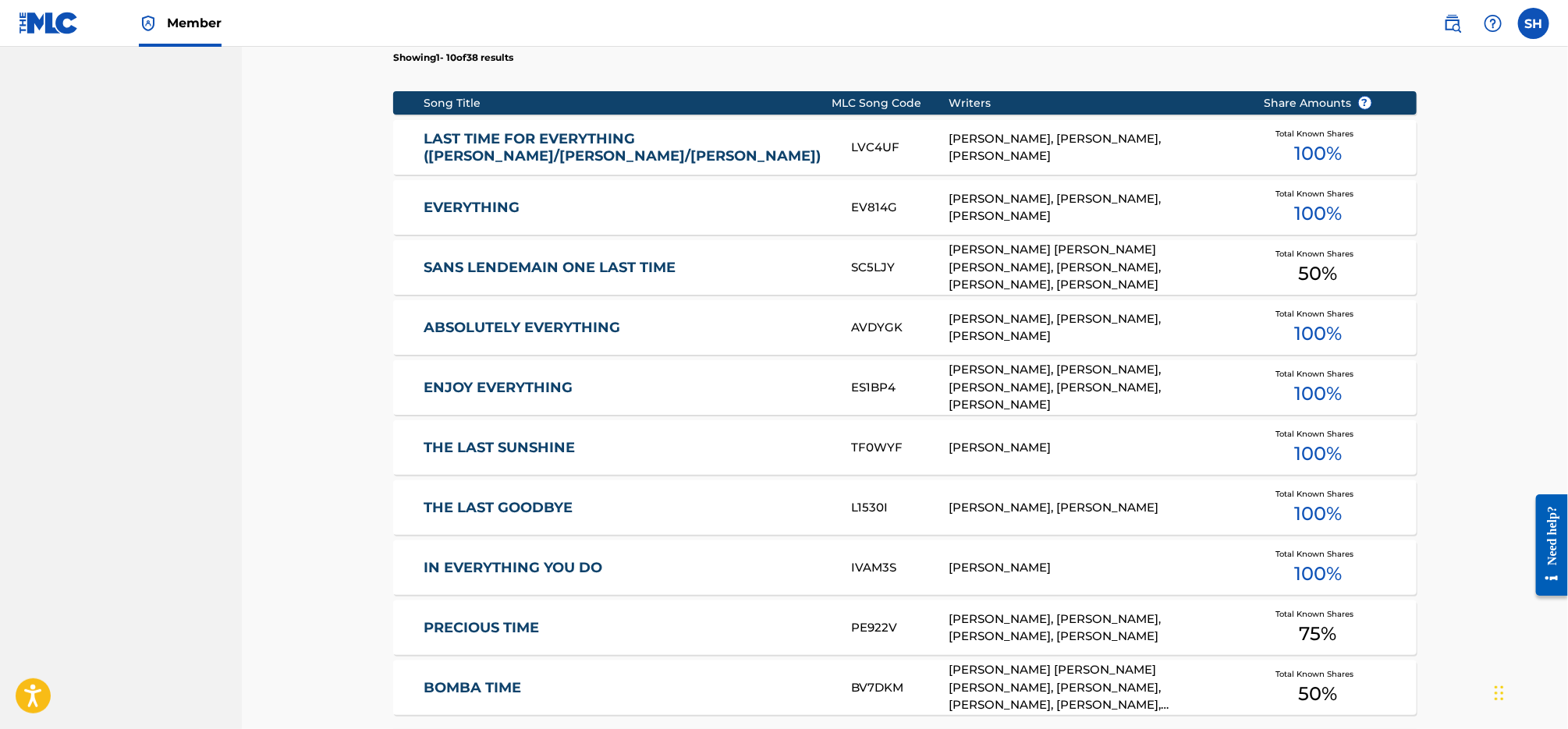
scroll to position [630, 0]
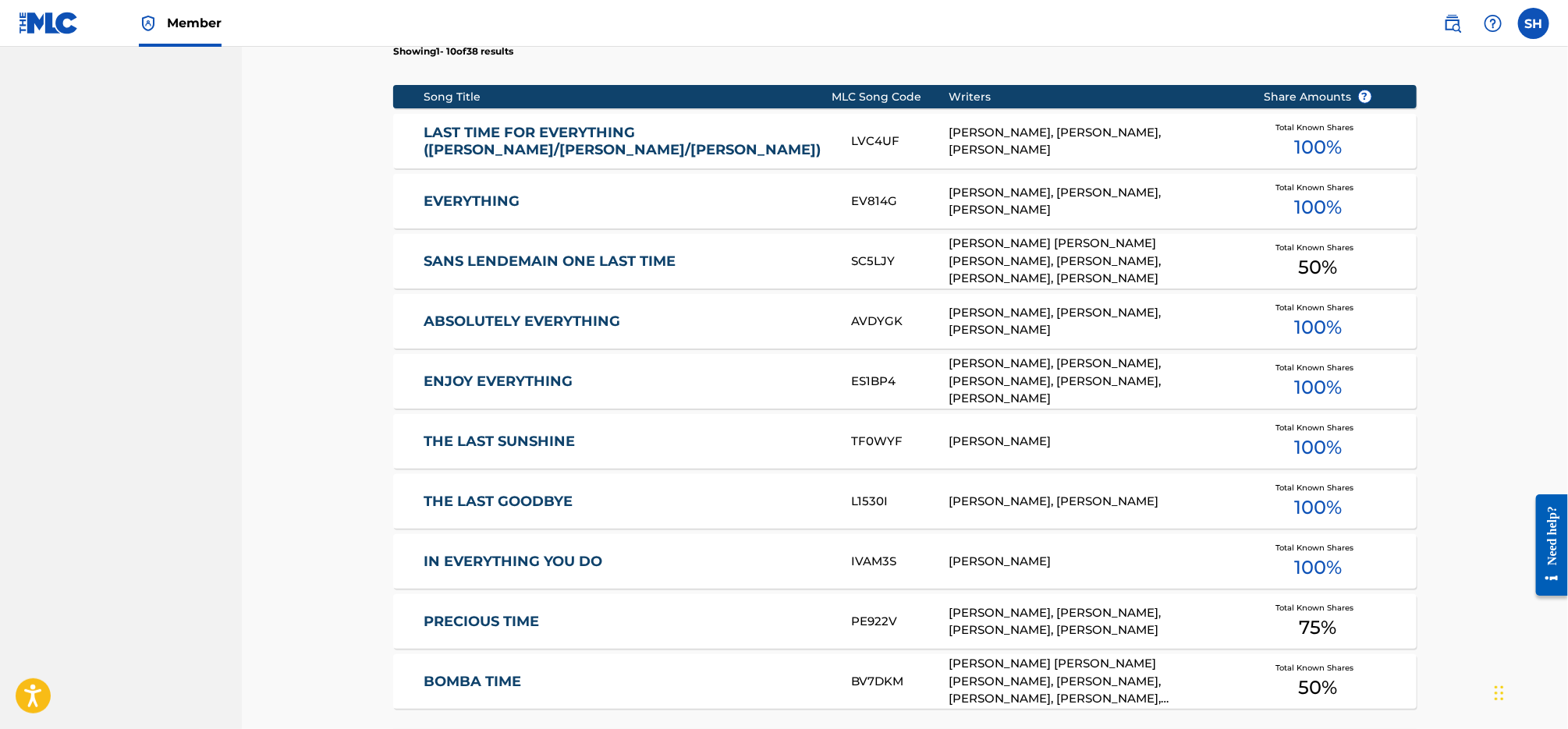
click at [613, 143] on link "LAST TIME FOR EVERYTHING ([PERSON_NAME]/[PERSON_NAME]/[PERSON_NAME])" at bounding box center [626, 141] width 406 height 35
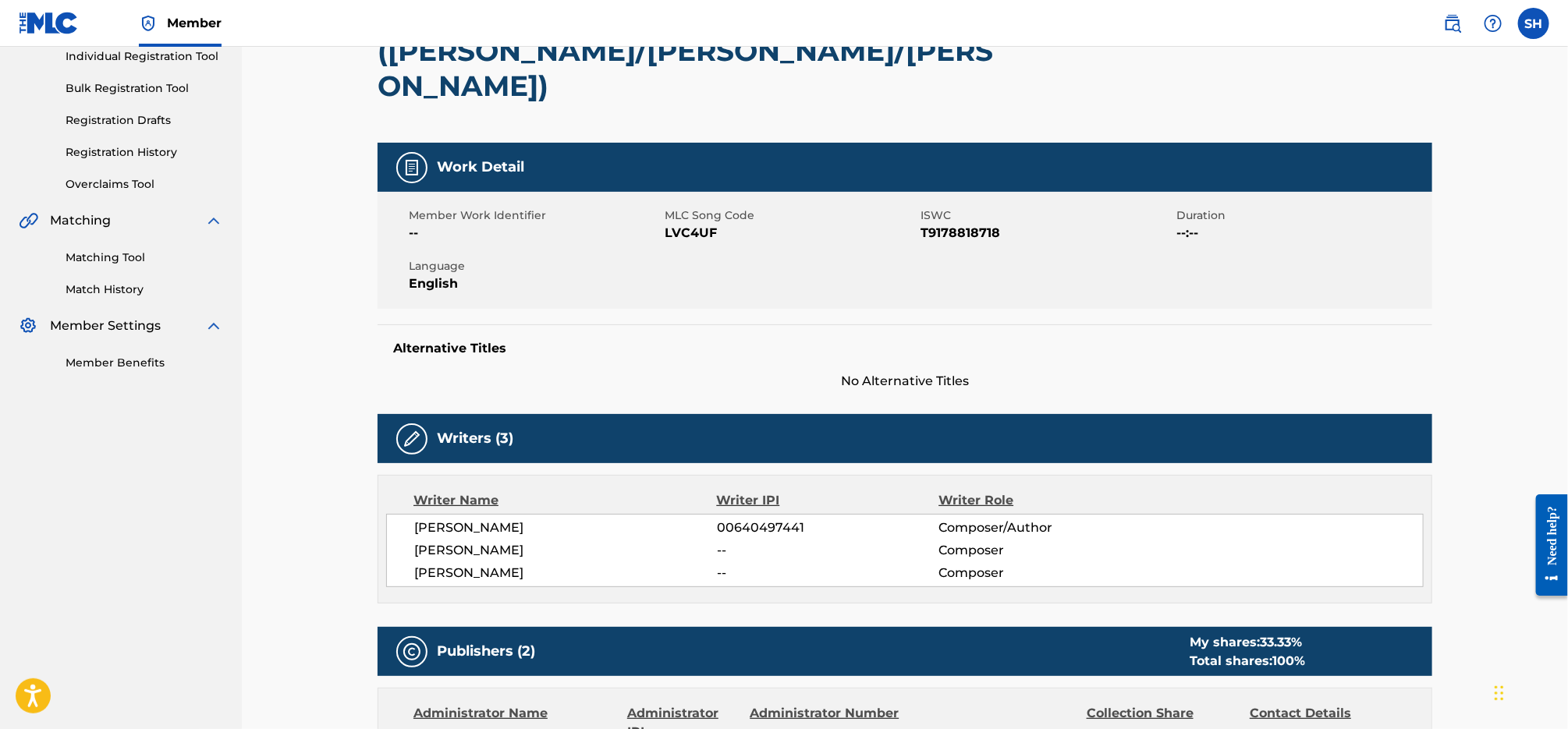
scroll to position [58, 0]
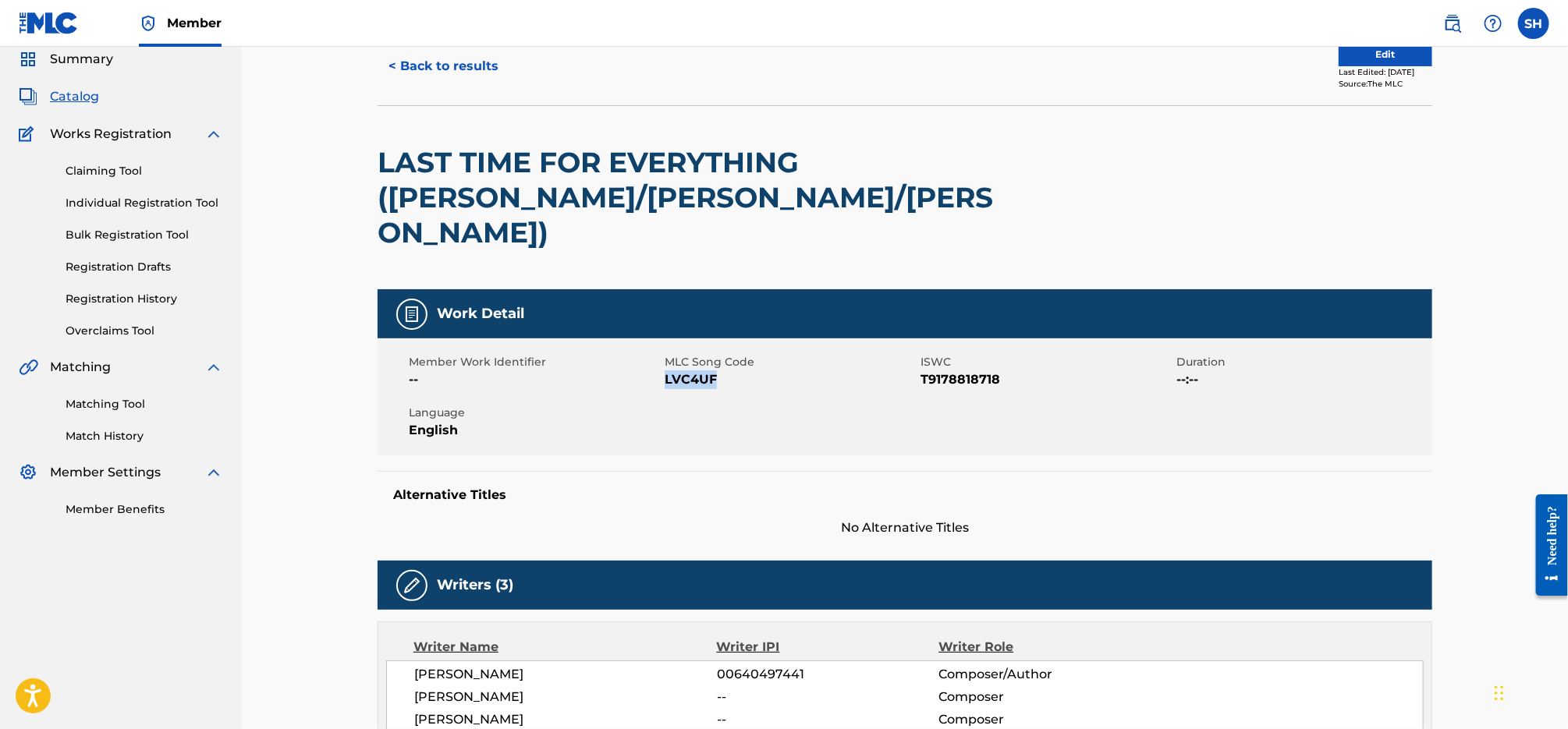
drag, startPoint x: 727, startPoint y: 346, endPoint x: 664, endPoint y: 346, distance: 63.0
click at [664, 370] on span "LVC4UF" at bounding box center [790, 380] width 252 height 19
click at [118, 197] on link "Individual Registration Tool" at bounding box center [144, 202] width 157 height 16
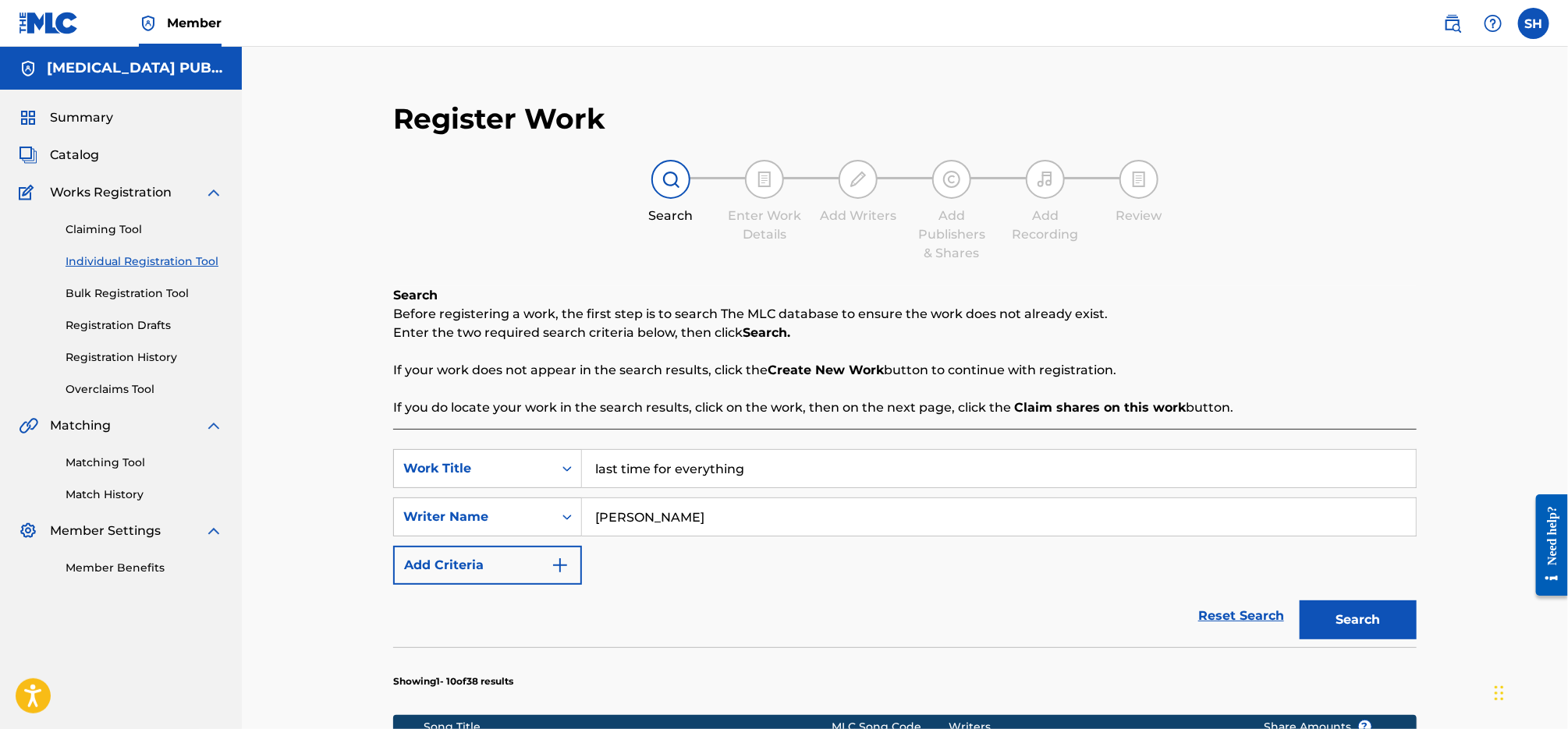
click at [141, 364] on link "Registration History" at bounding box center [144, 357] width 157 height 16
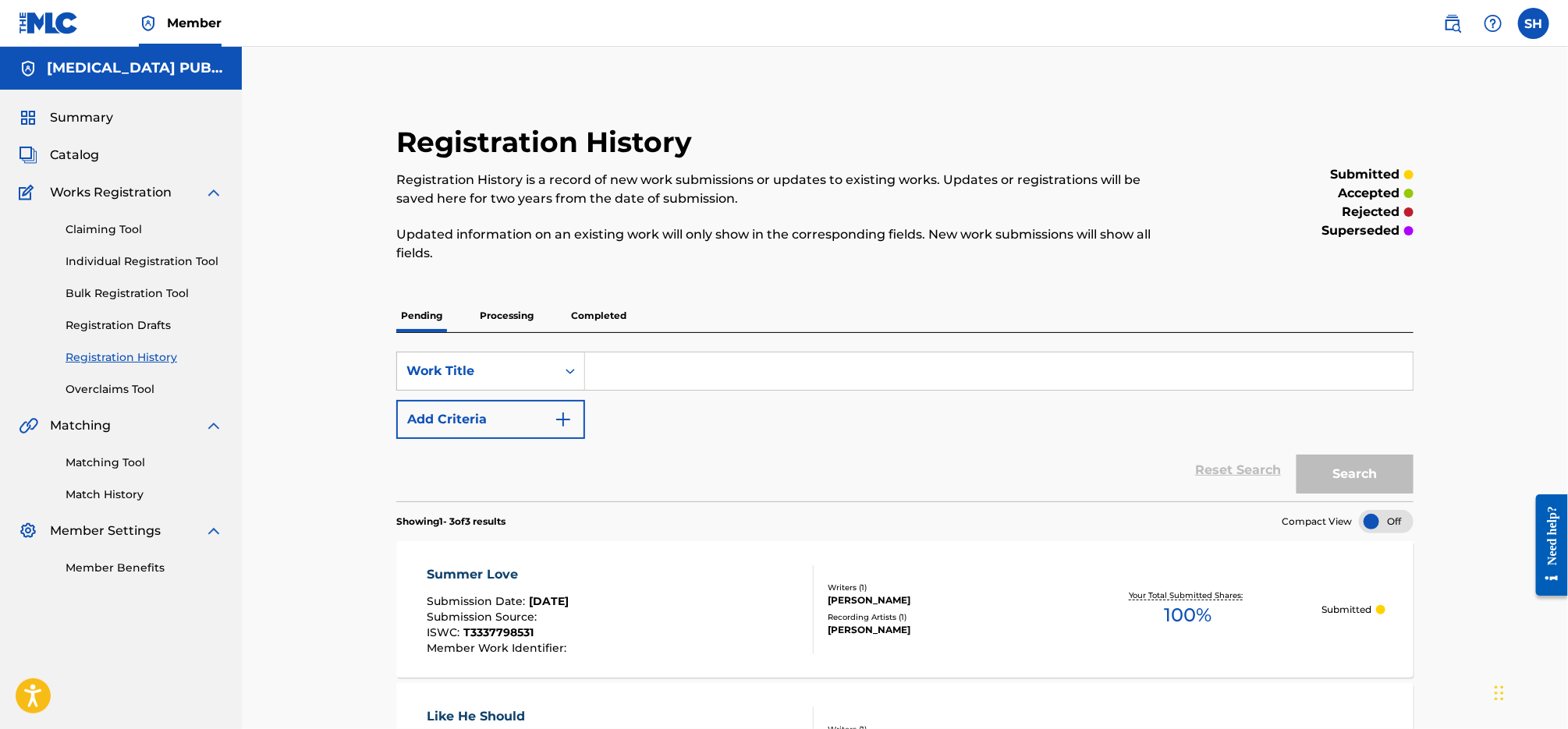
click at [153, 253] on link "Individual Registration Tool" at bounding box center [144, 261] width 157 height 16
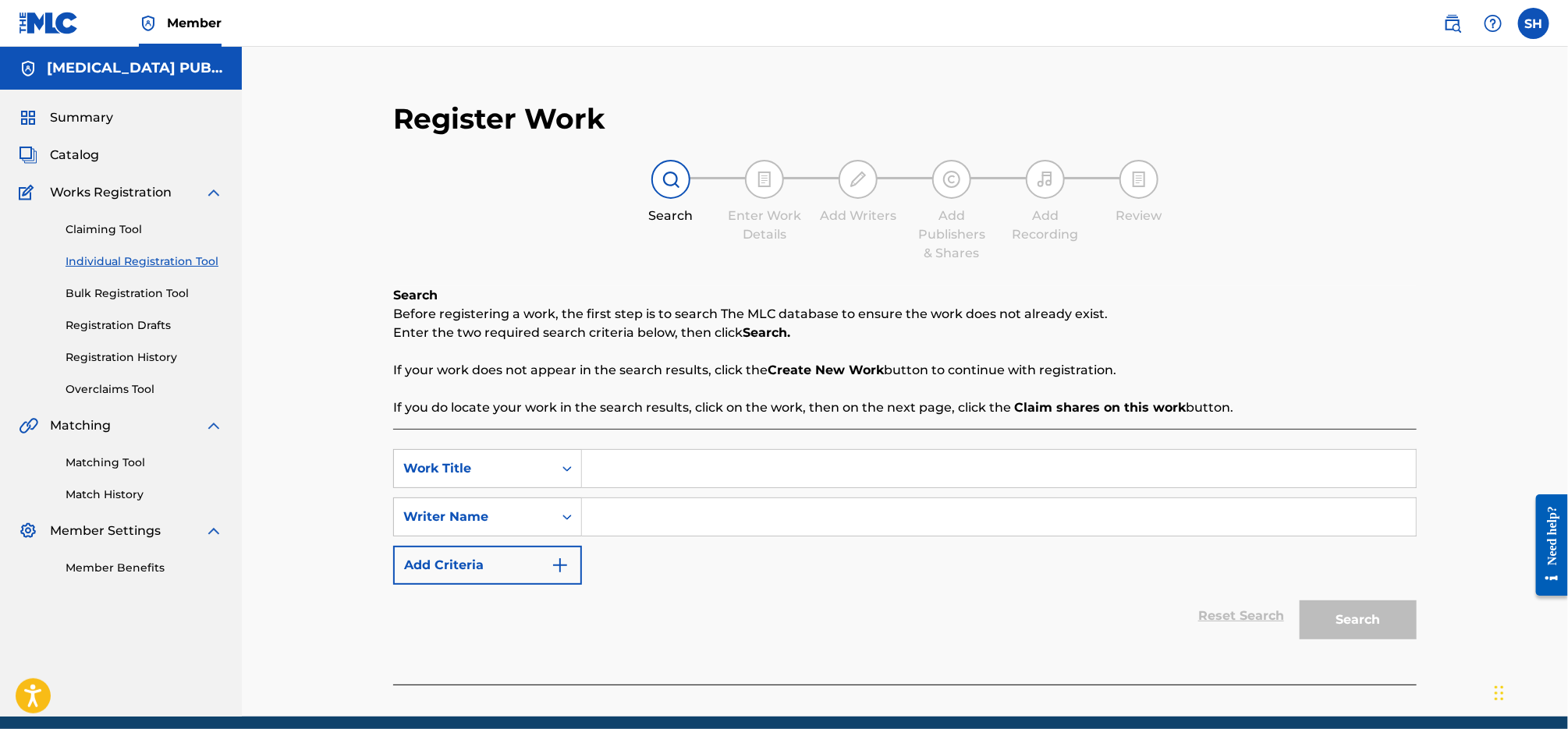
click at [660, 478] on input "Search Form" at bounding box center [998, 469] width 834 height 38
type input "Good Girls"
click at [741, 511] on input "Search Form" at bounding box center [998, 517] width 834 height 38
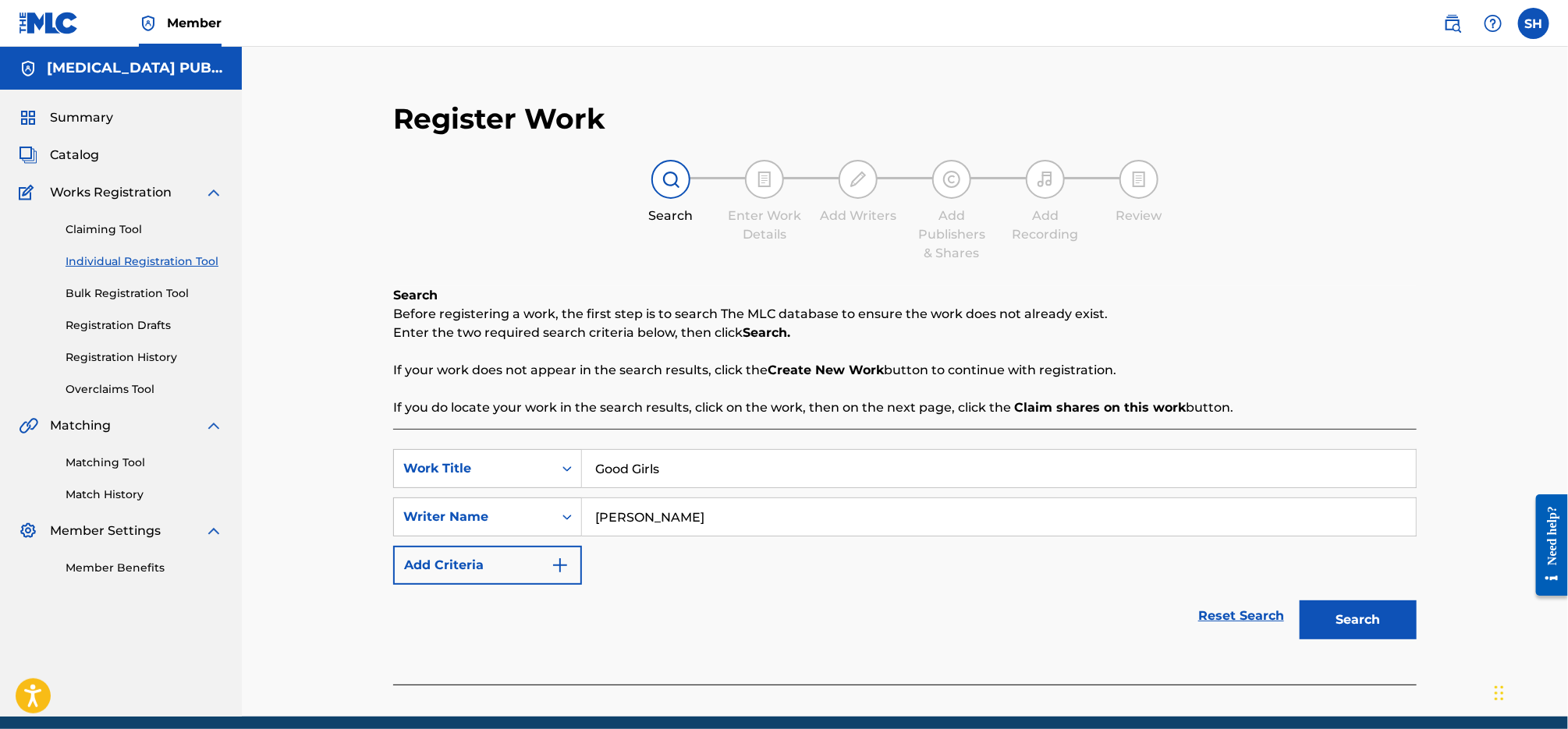
type input "[PERSON_NAME]"
click at [1299, 600] on button "Search" at bounding box center [1358, 619] width 117 height 39
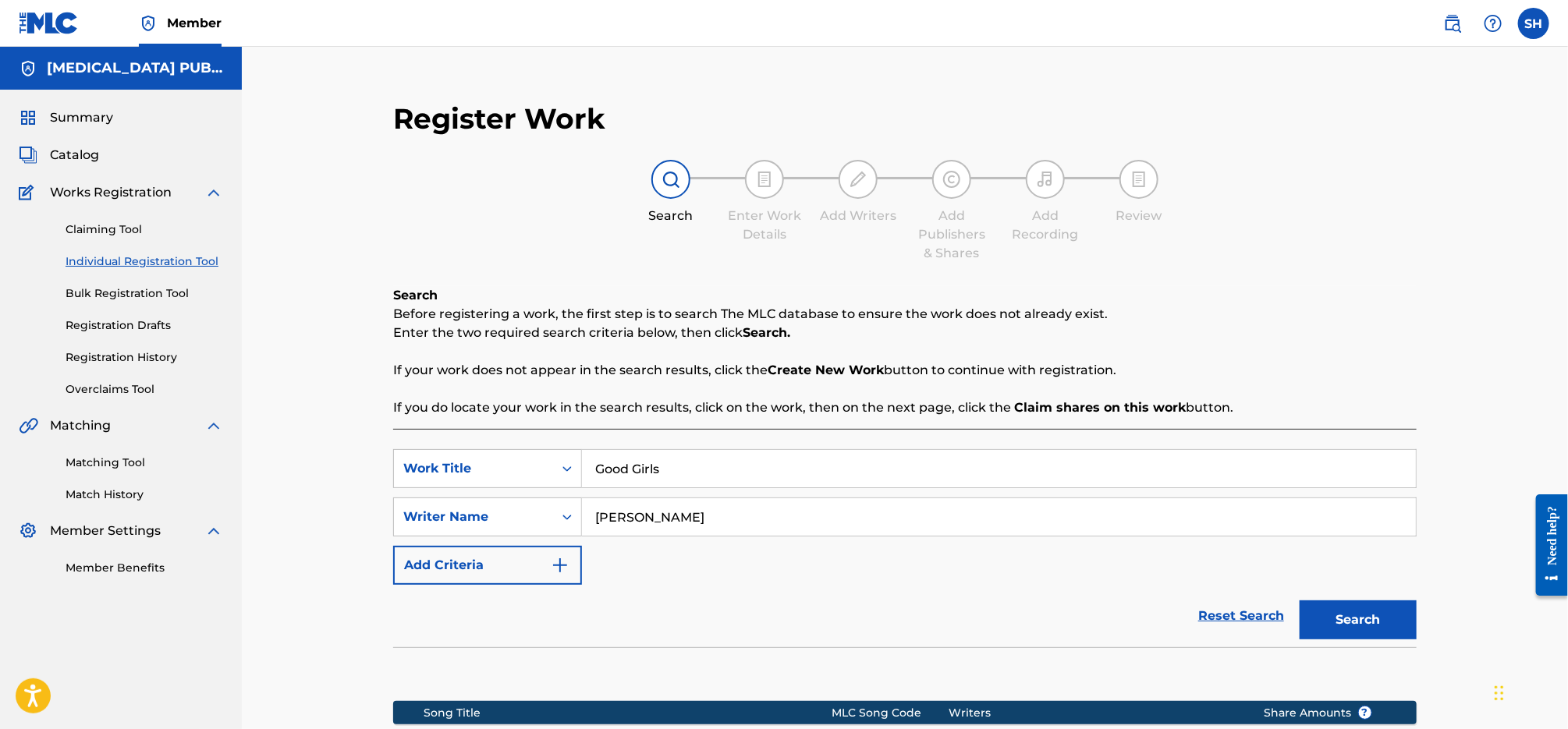
scroll to position [241, 0]
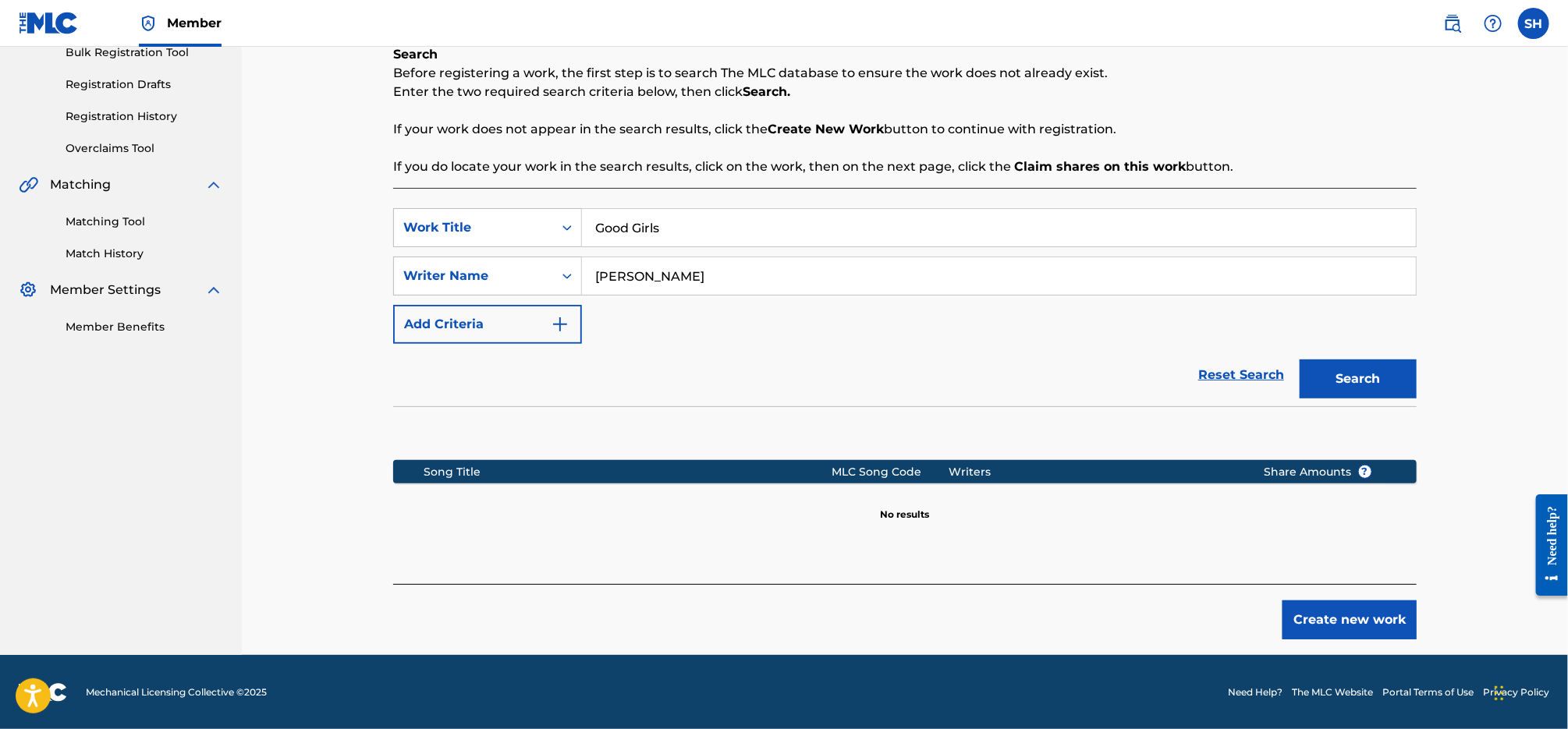
click at [1363, 613] on button "Create new work" at bounding box center [1349, 619] width 134 height 39
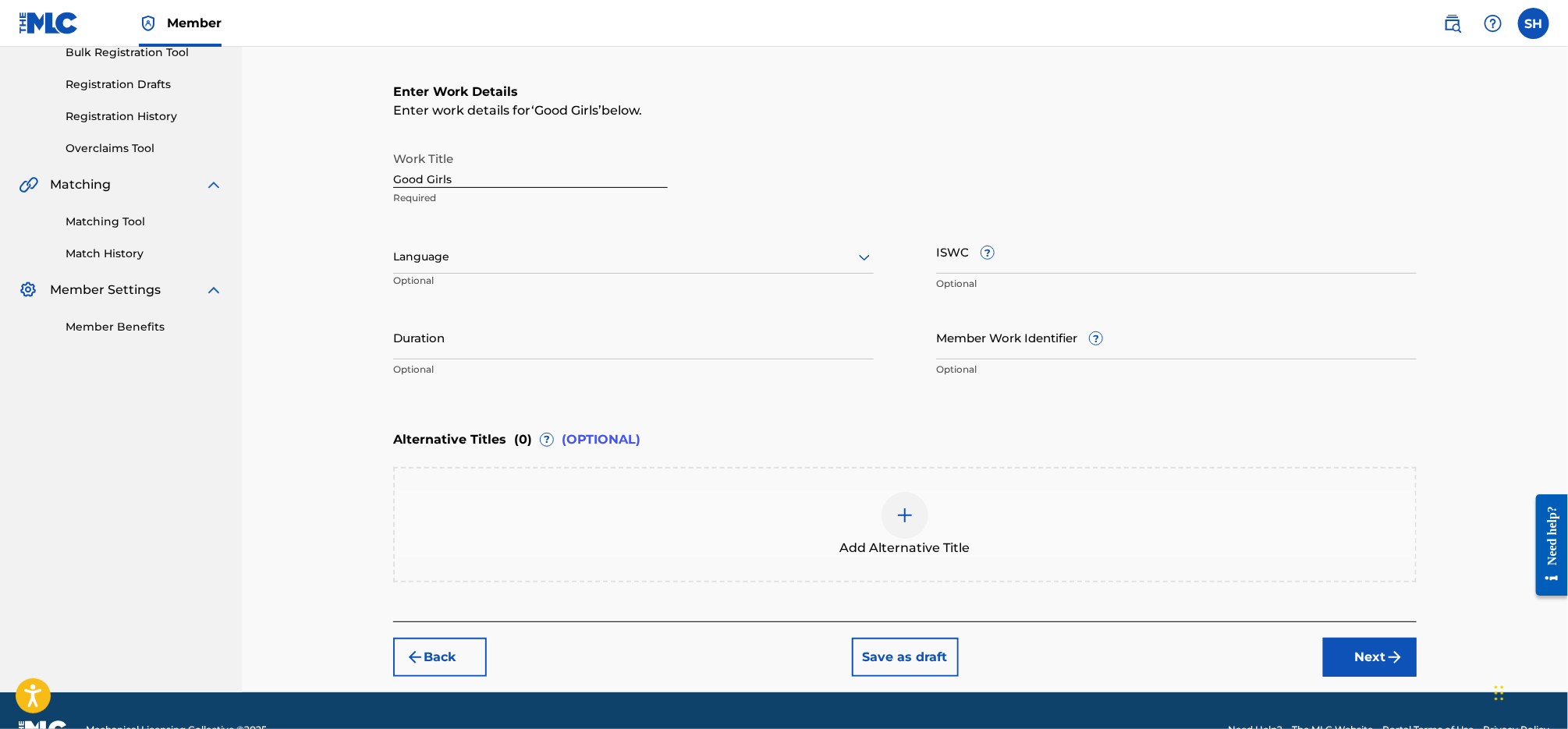
click at [1025, 251] on input "ISWC ?" at bounding box center [1176, 251] width 481 height 44
paste input "T3337741950"
type input "T3337741950"
click at [663, 259] on div at bounding box center [633, 256] width 481 height 20
click at [642, 285] on div "English" at bounding box center [633, 291] width 479 height 35
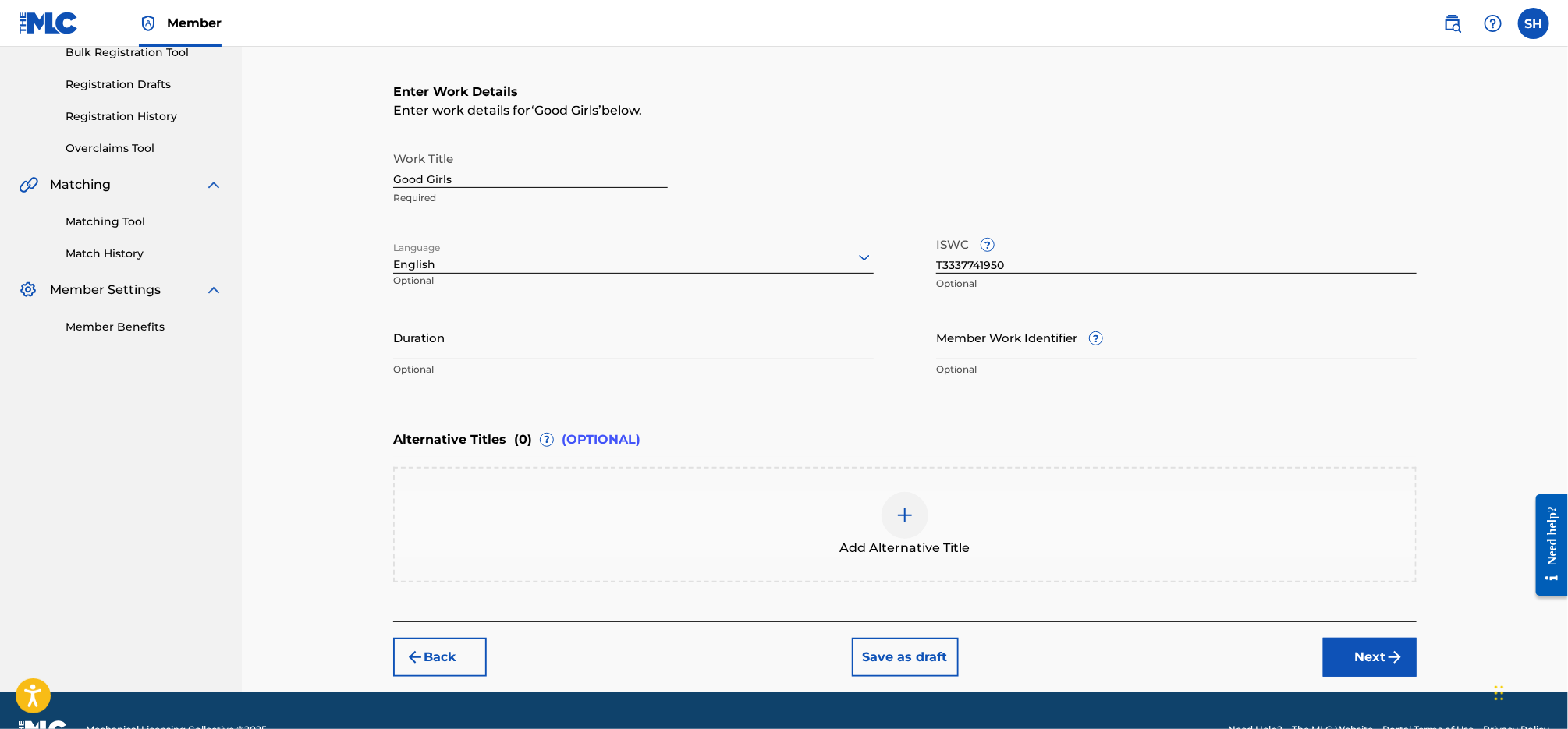
click at [1395, 660] on img "submit" at bounding box center [1395, 657] width 19 height 19
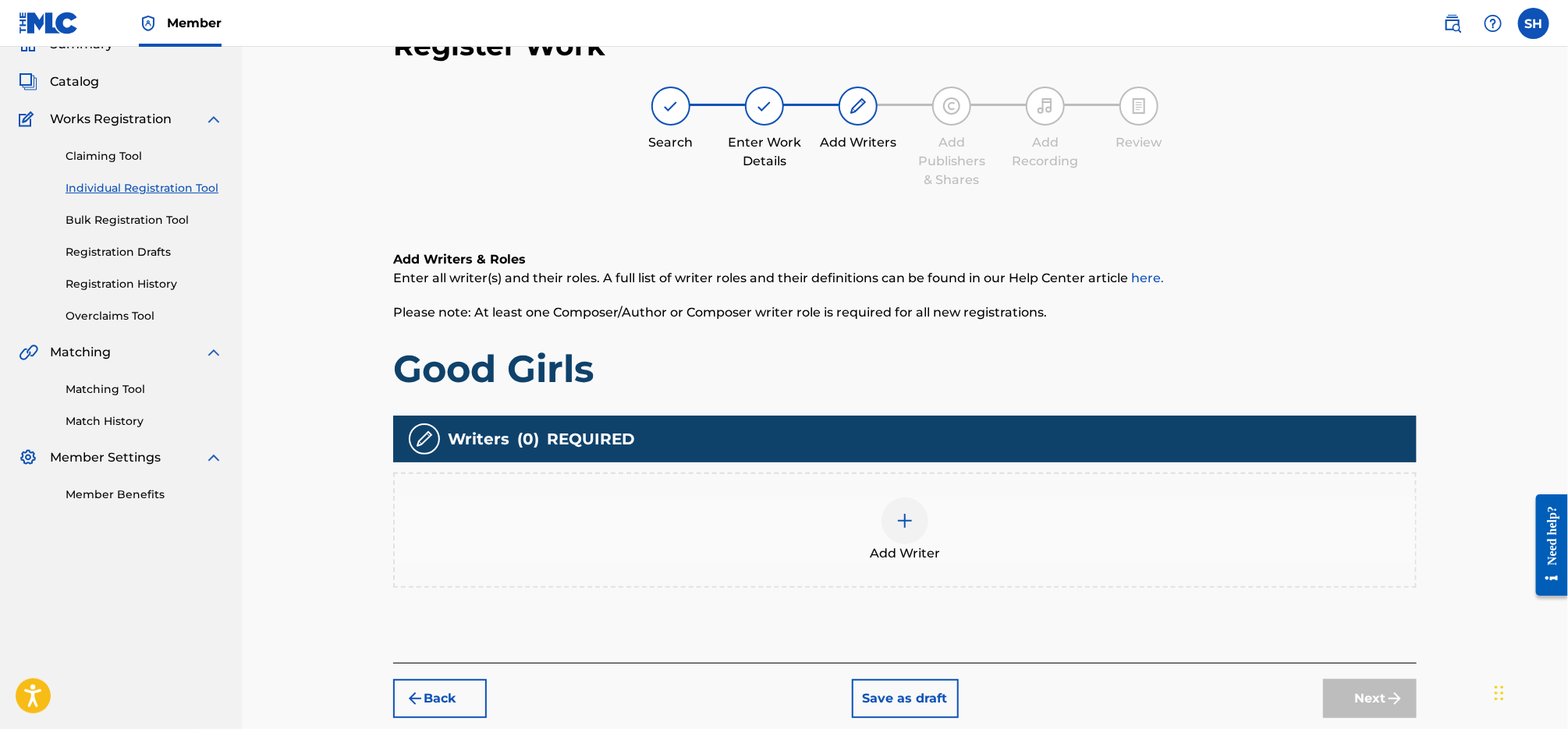
scroll to position [70, 0]
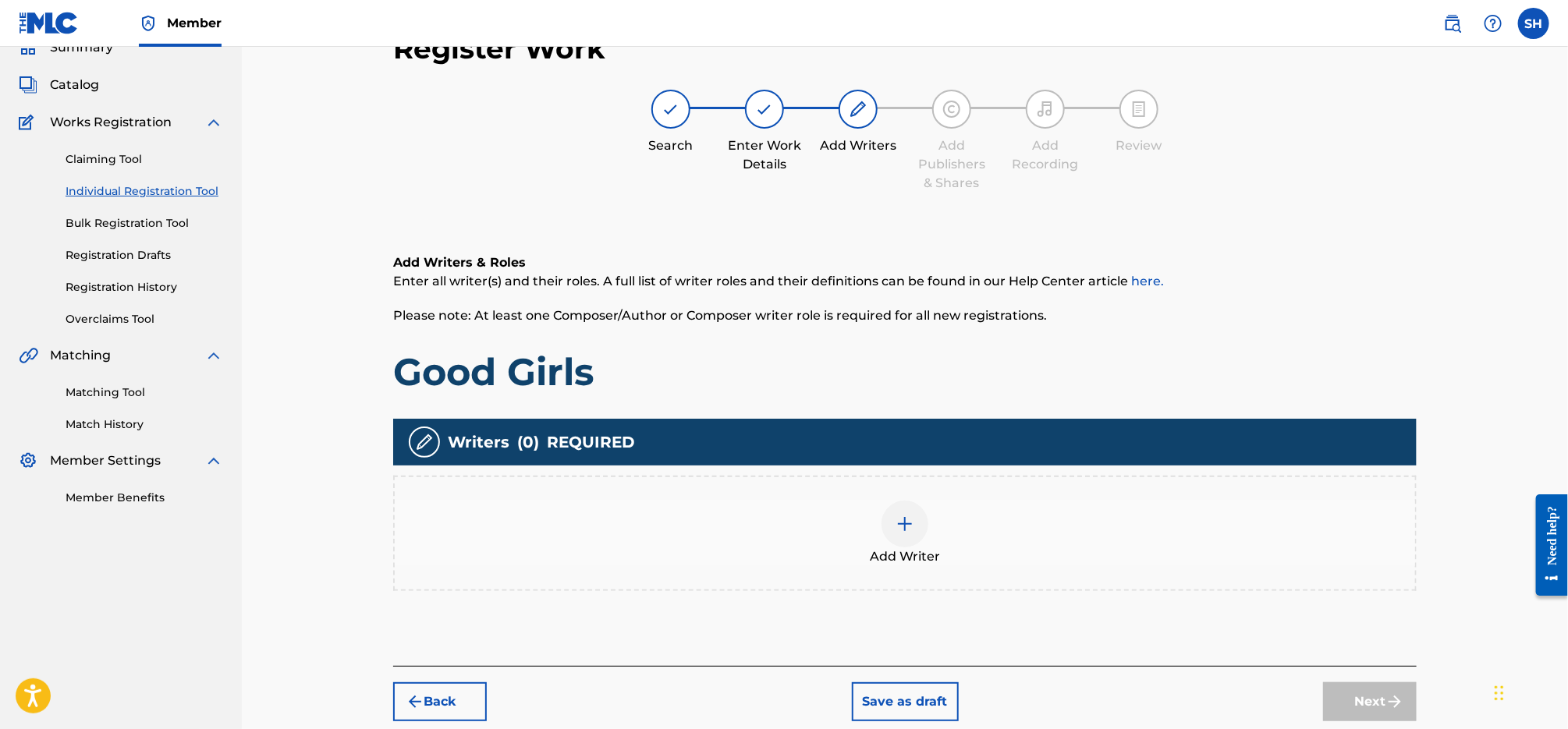
click at [893, 521] on div at bounding box center [905, 524] width 47 height 47
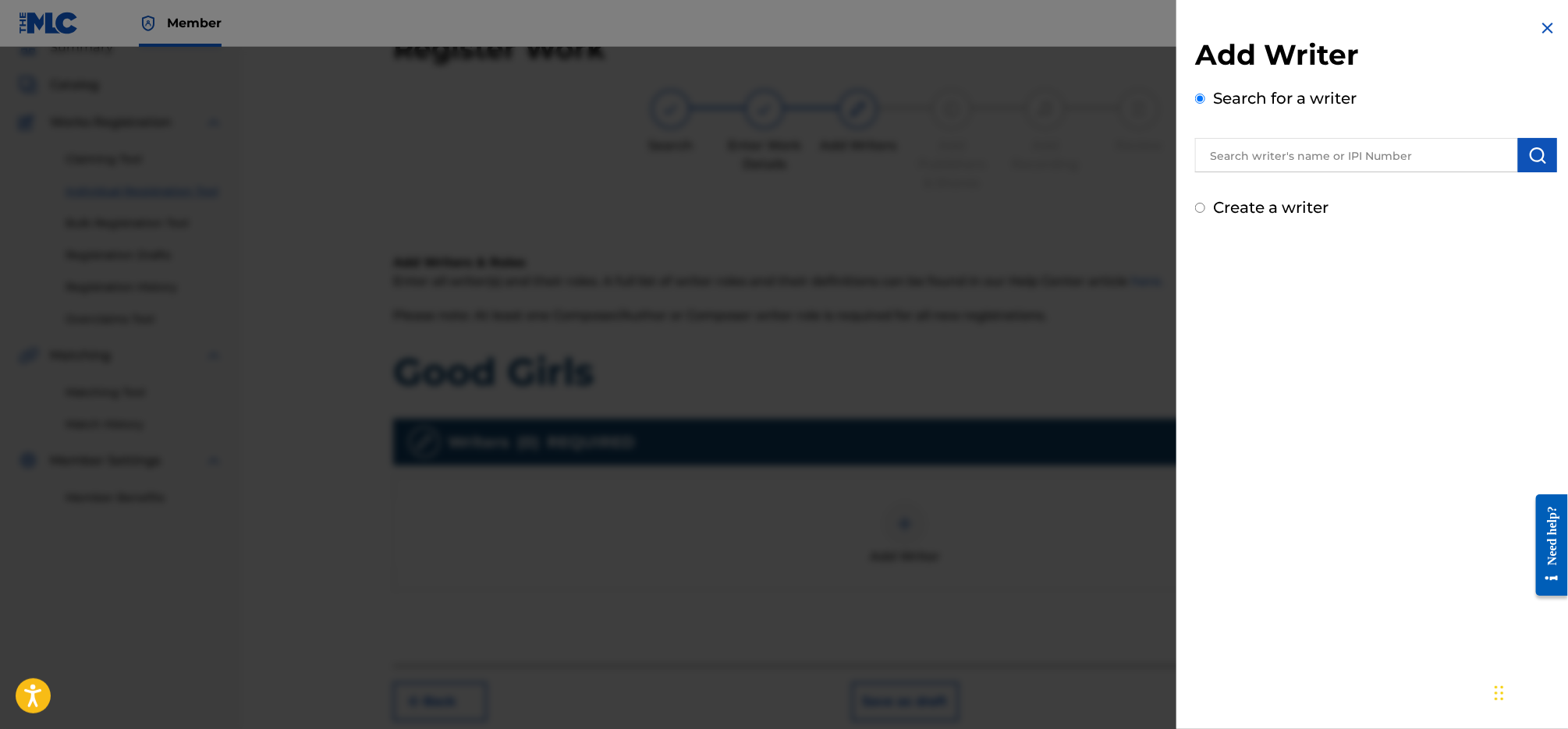
click at [1331, 151] on input "text" at bounding box center [1356, 155] width 323 height 34
type input "[PERSON_NAME] [PERSON_NAME]"
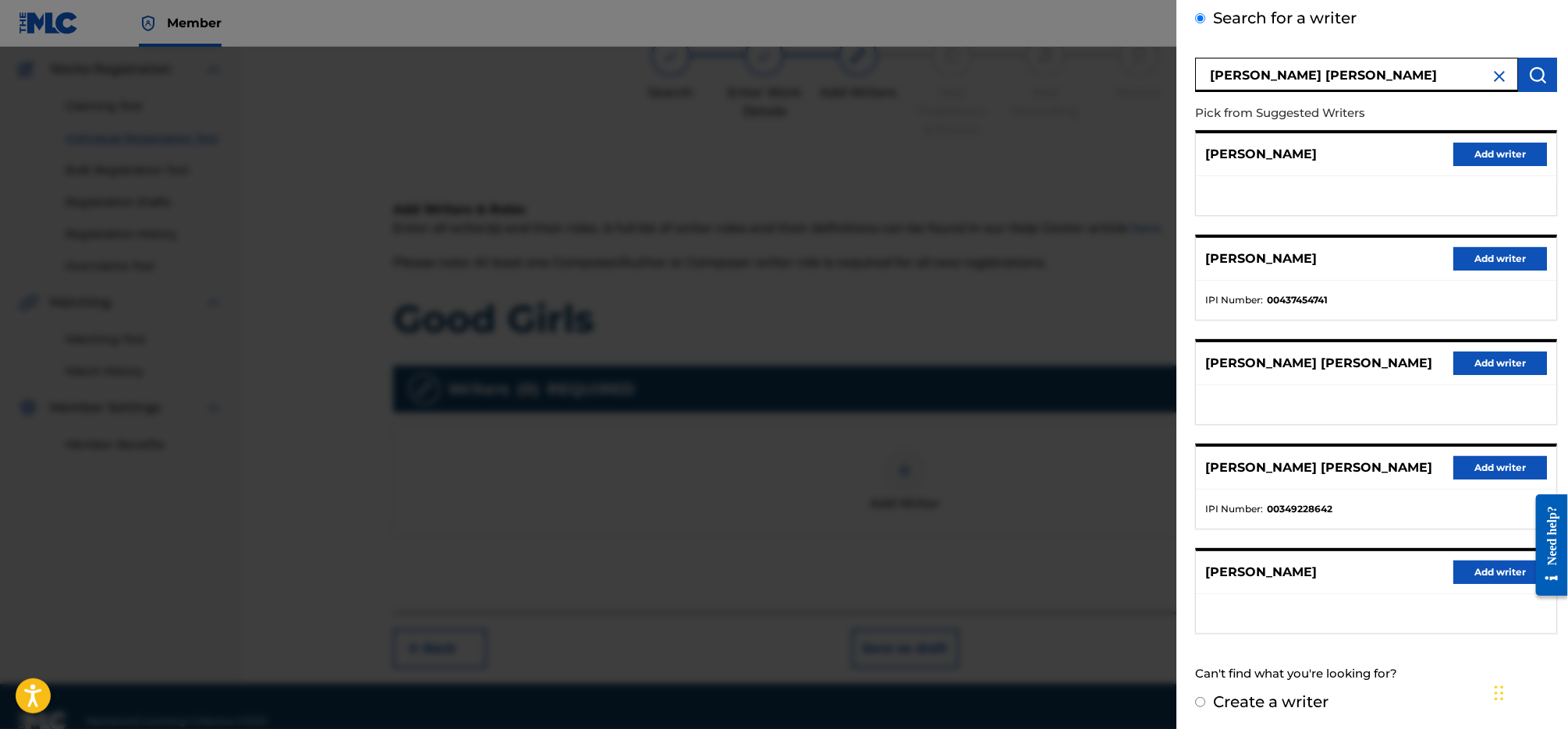
scroll to position [152, 0]
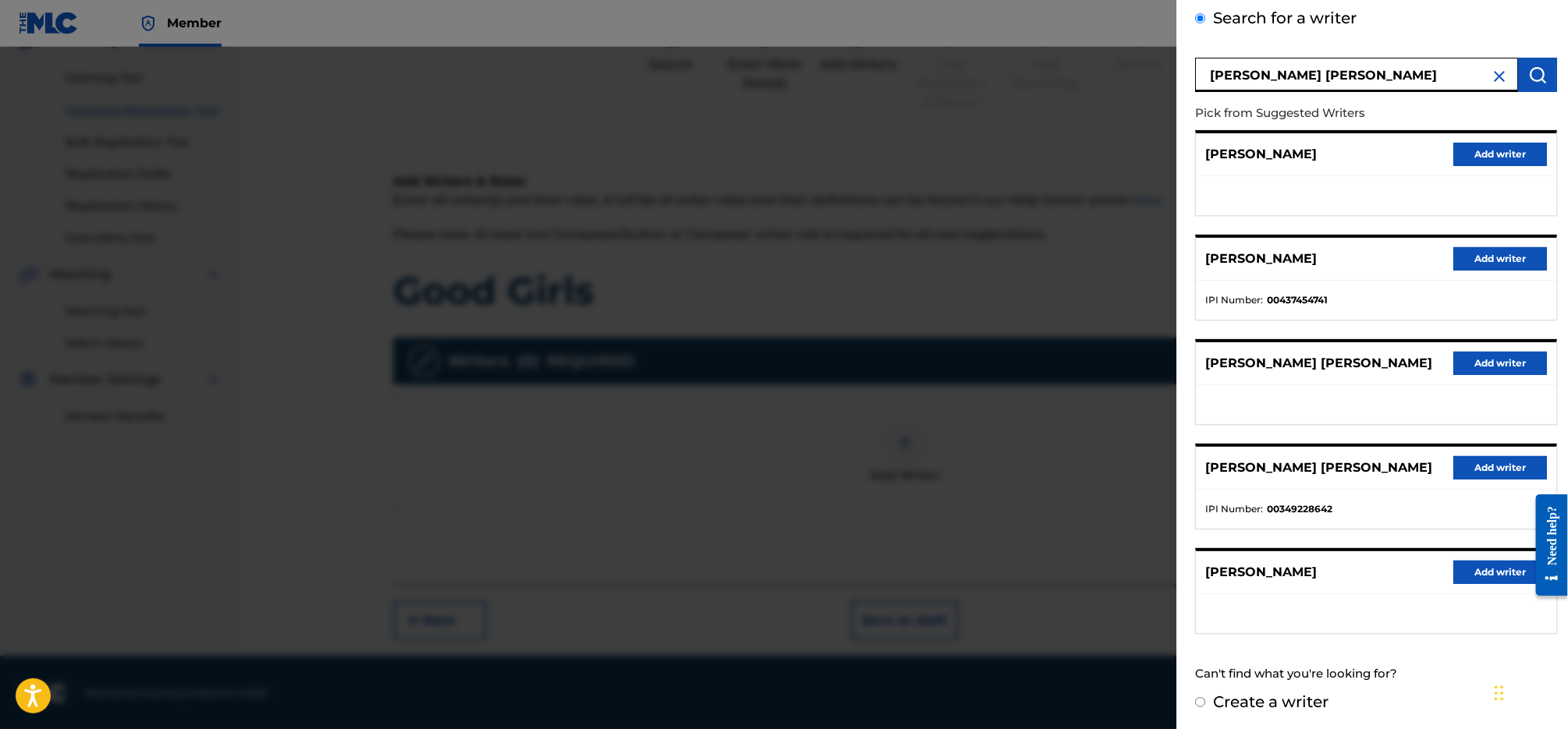
click at [1319, 696] on label "Create a writer" at bounding box center [1270, 702] width 116 height 19
radio input "true"
click at [1205, 697] on input "Create a writer" at bounding box center [1200, 702] width 10 height 10
radio input "false"
radio input "true"
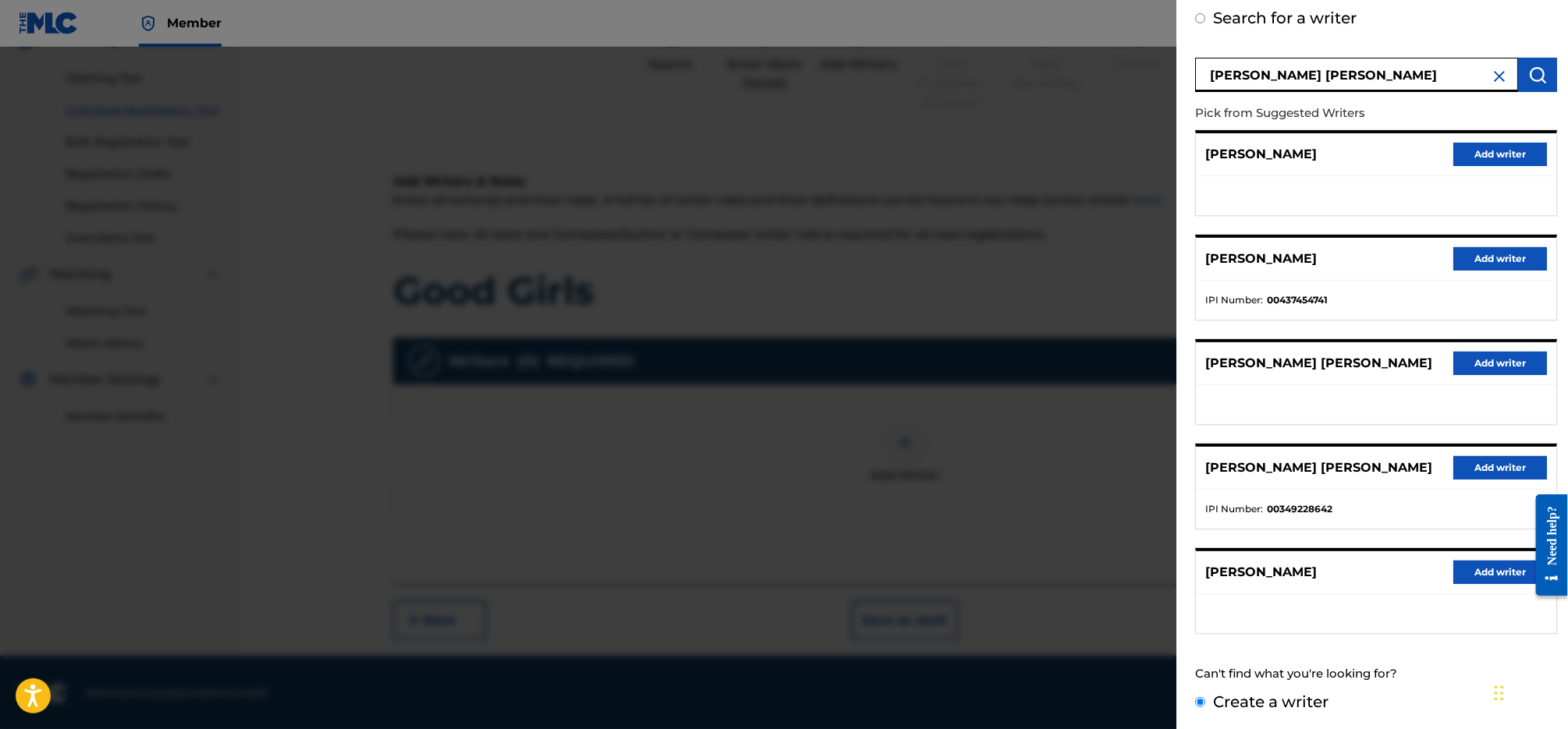
scroll to position [0, 0]
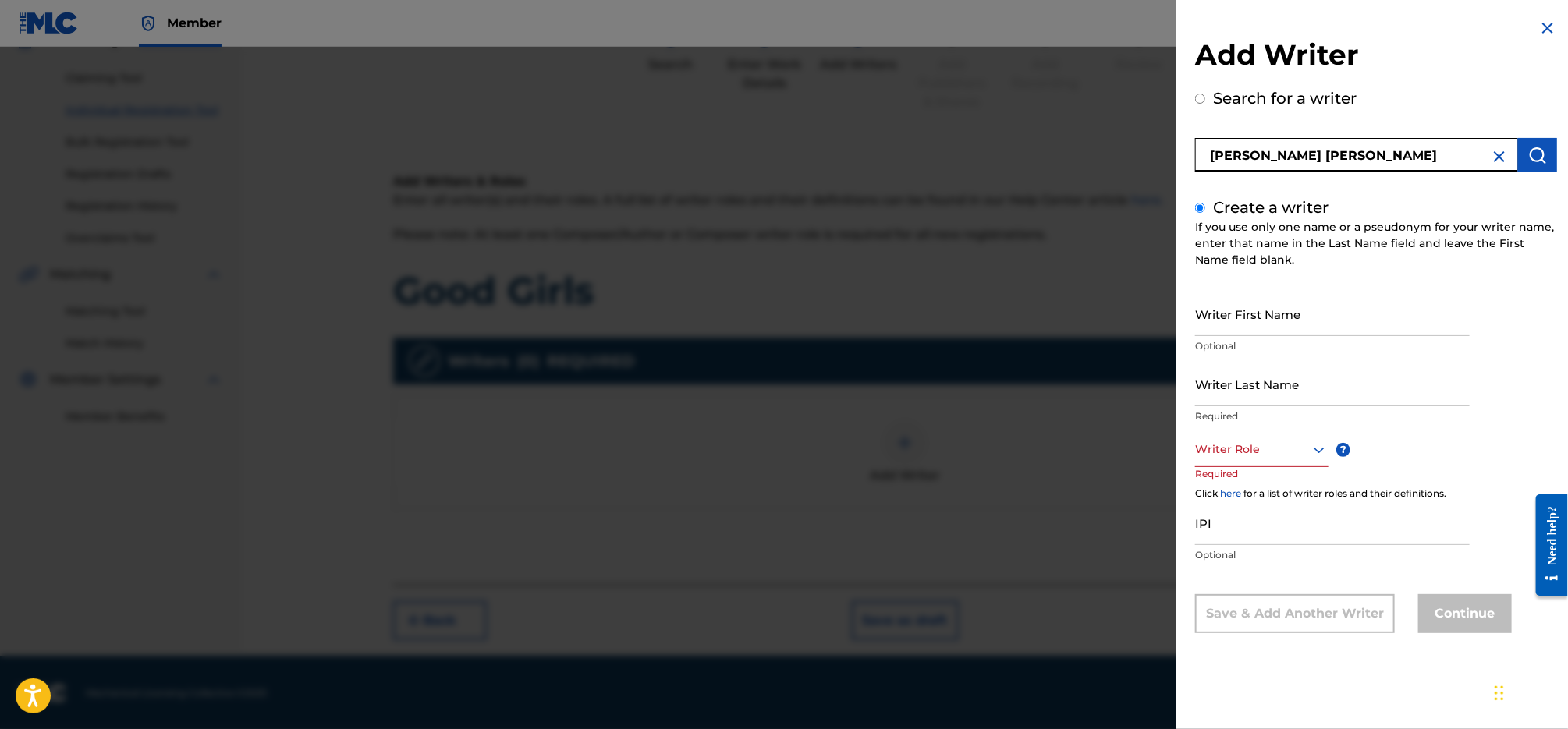
drag, startPoint x: 1302, startPoint y: 153, endPoint x: 1197, endPoint y: 152, distance: 105.0
click at [1197, 152] on input "[PERSON_NAME] [PERSON_NAME]" at bounding box center [1356, 155] width 323 height 34
radio input "true"
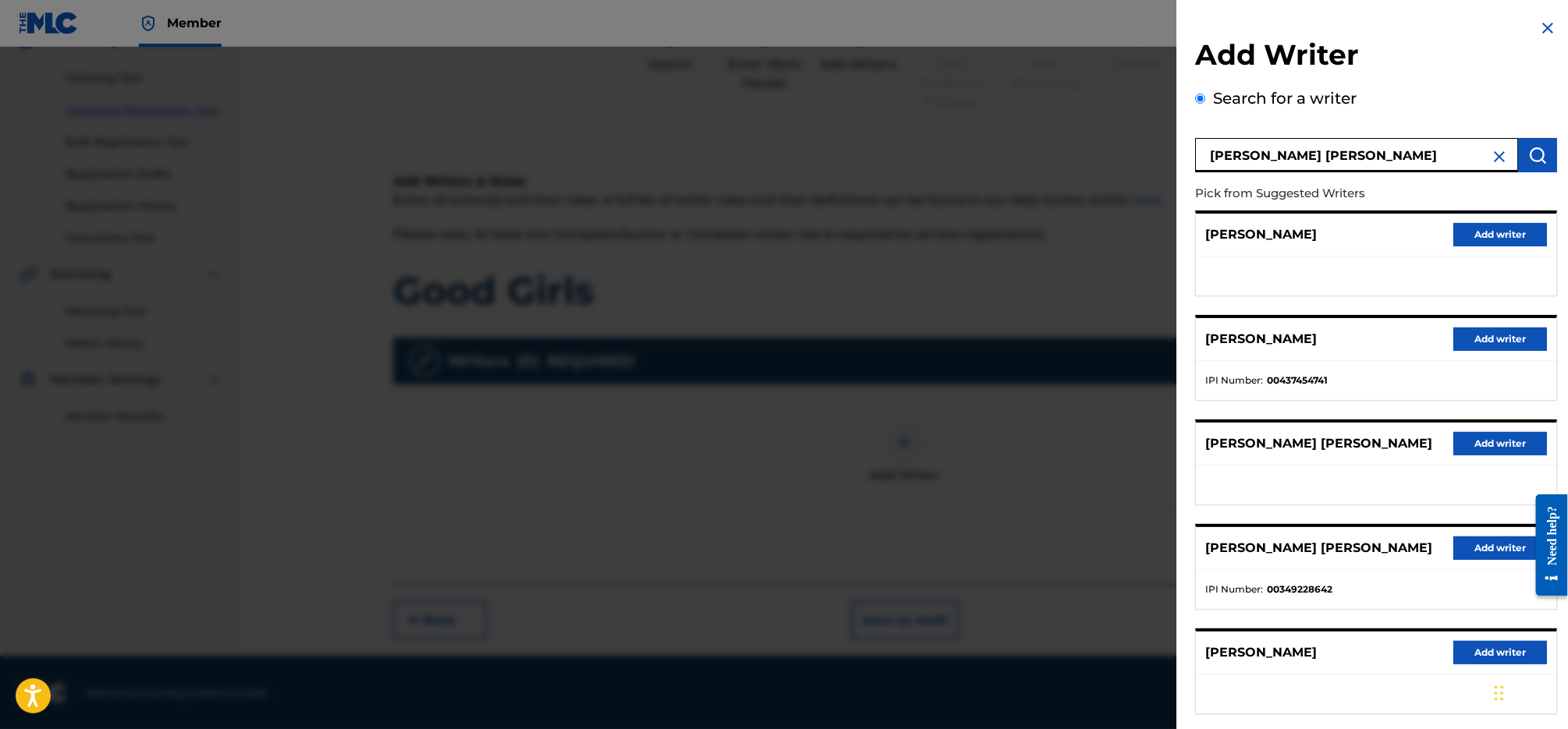
click at [1490, 158] on img at bounding box center [1499, 156] width 19 height 19
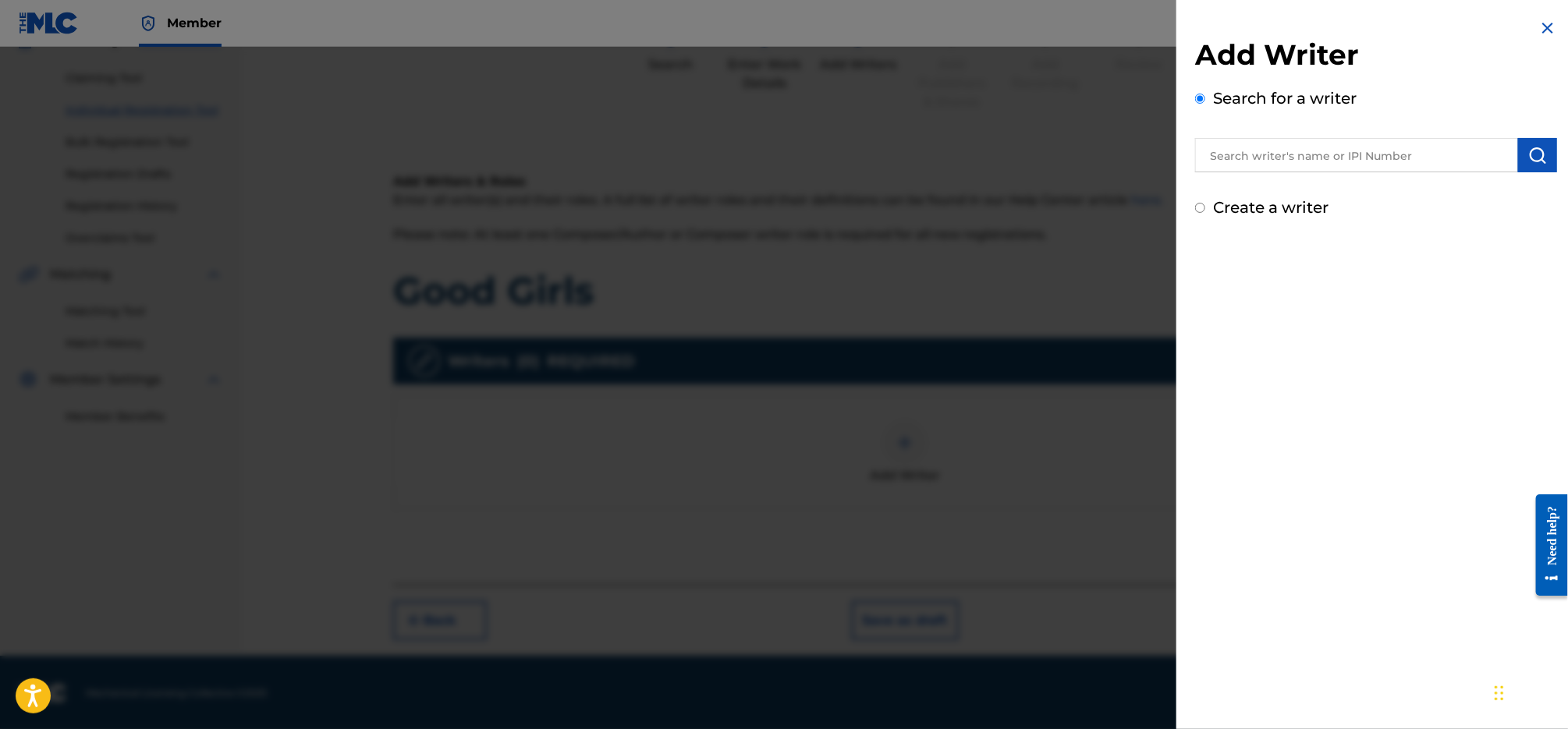
click at [1311, 210] on label "Create a writer" at bounding box center [1270, 207] width 116 height 19
radio input "true"
click at [1205, 210] on input "Create a writer" at bounding box center [1200, 207] width 10 height 10
radio input "false"
radio input "true"
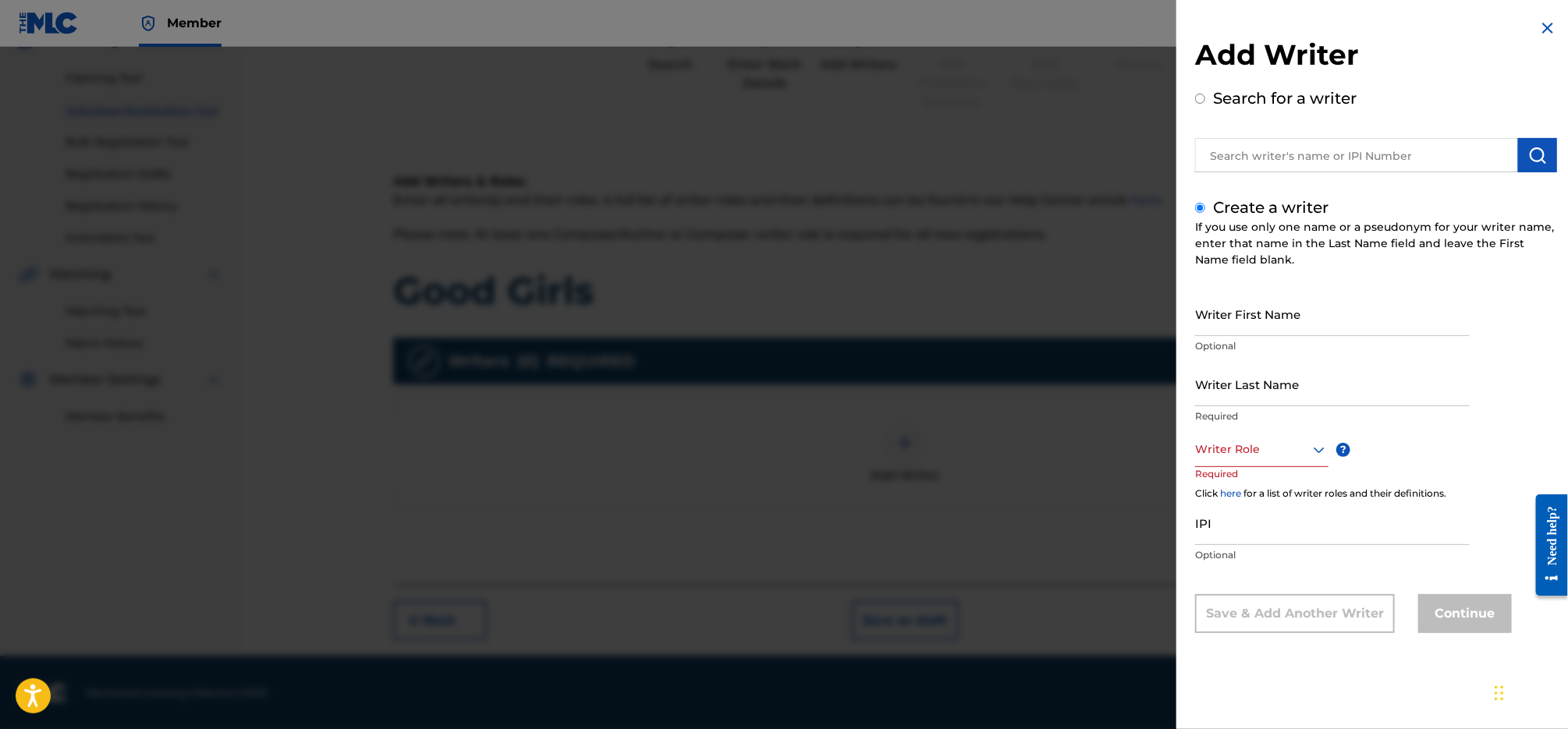
click at [1314, 320] on input "Writer First Name" at bounding box center [1331, 314] width 274 height 44
paste input "[PERSON_NAME]"
type input "[PERSON_NAME]"
click at [1305, 383] on input "Writer Last Name" at bounding box center [1331, 383] width 274 height 44
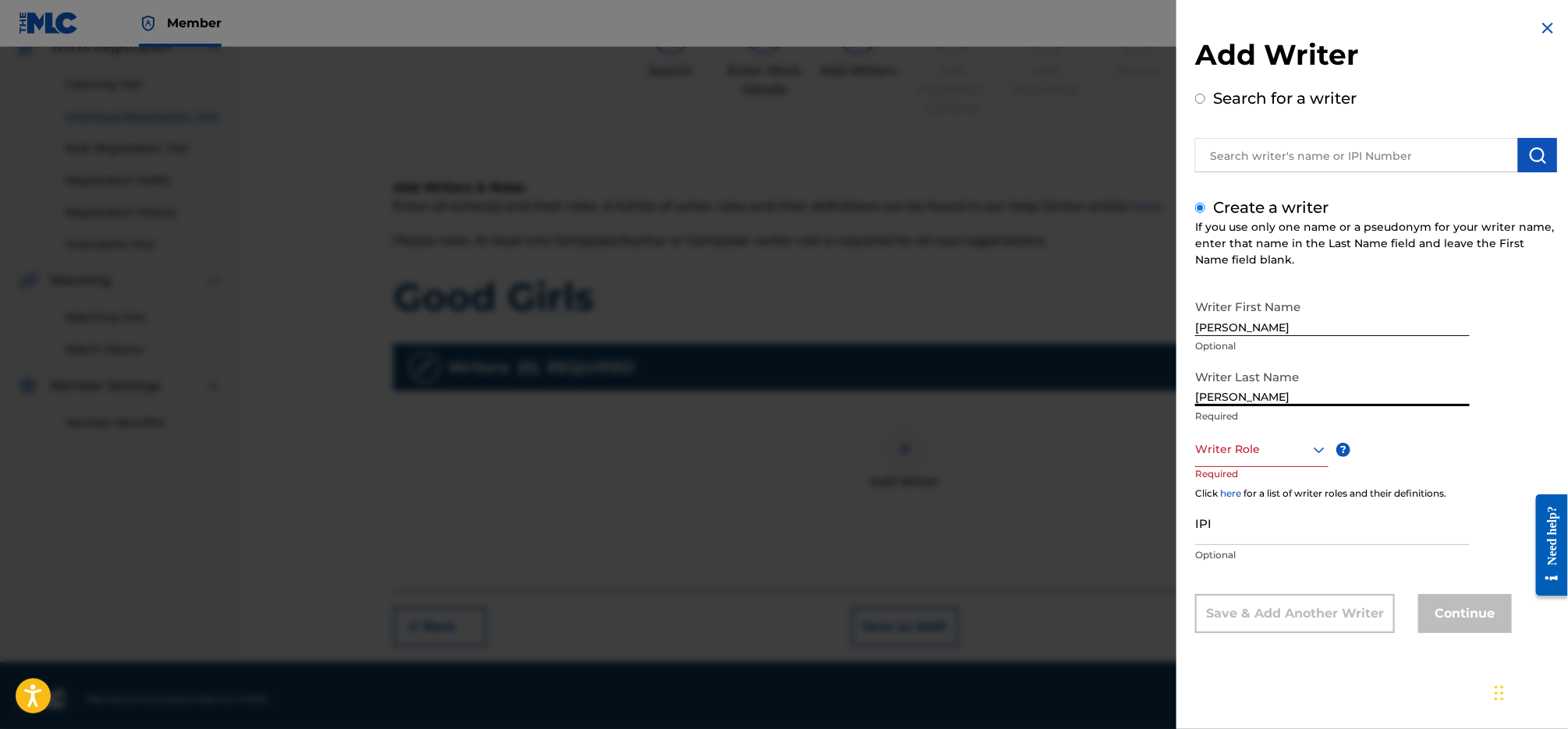
type input "[PERSON_NAME]"
click at [1238, 459] on div "Writer Role" at bounding box center [1262, 449] width 134 height 35
click at [1240, 472] on div "Composer/Author" at bounding box center [1262, 484] width 132 height 35
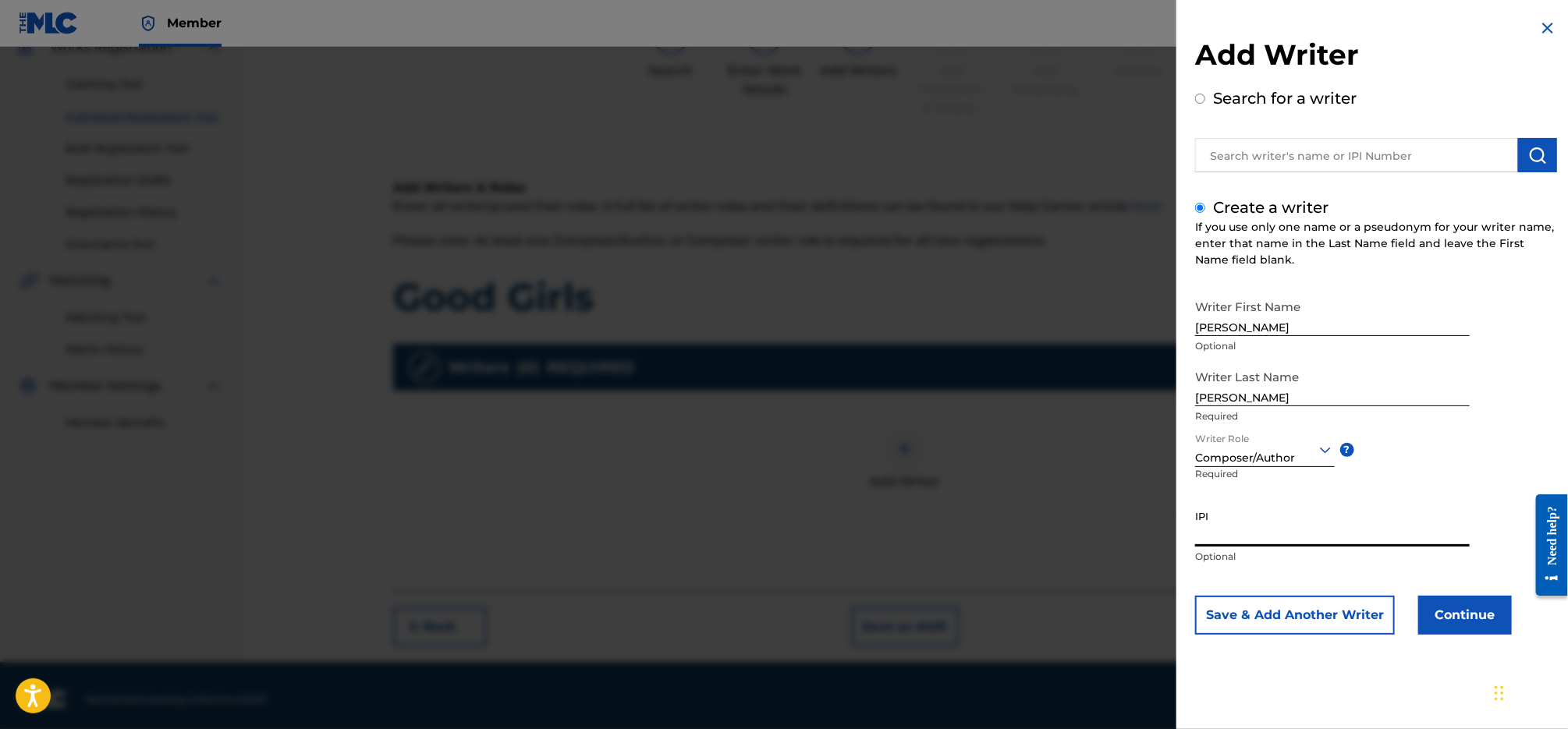
click at [1271, 535] on input "IPI" at bounding box center [1331, 524] width 274 height 44
paste input "01252986721"
type input "01252986721"
click at [1457, 617] on button "Continue" at bounding box center [1464, 614] width 93 height 39
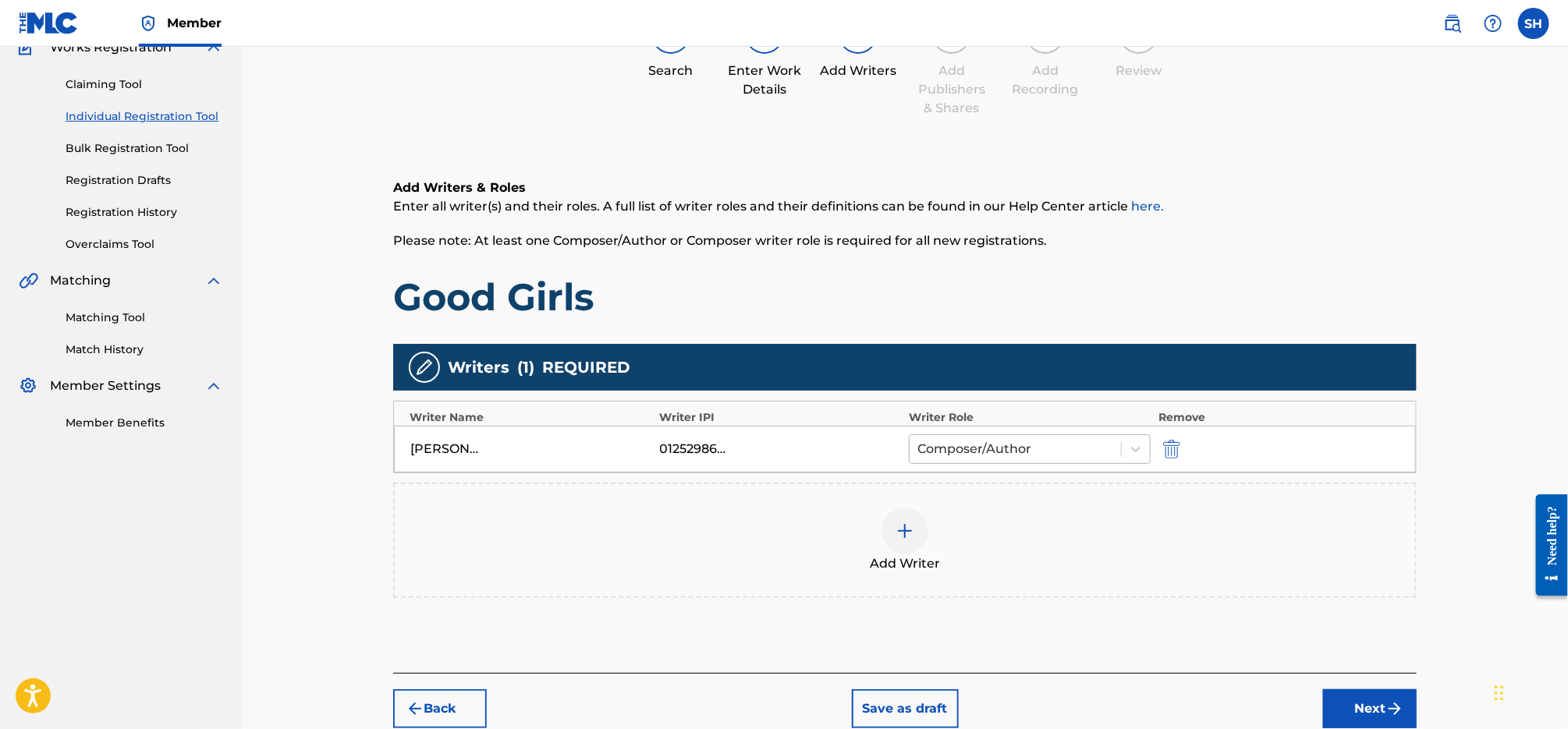
click at [1043, 447] on div at bounding box center [1015, 448] width 196 height 22
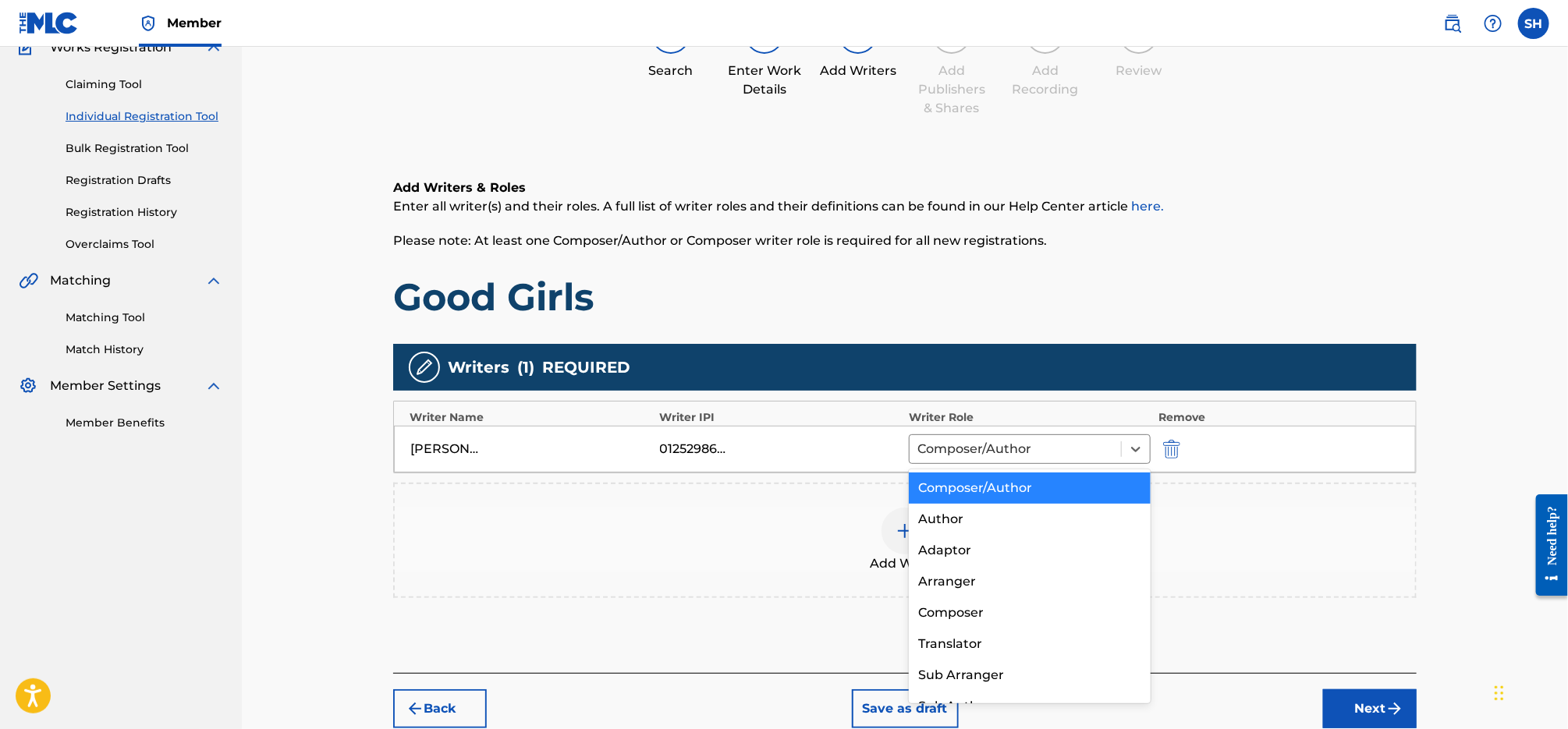
click at [1027, 486] on div "Composer/Author" at bounding box center [1029, 488] width 242 height 31
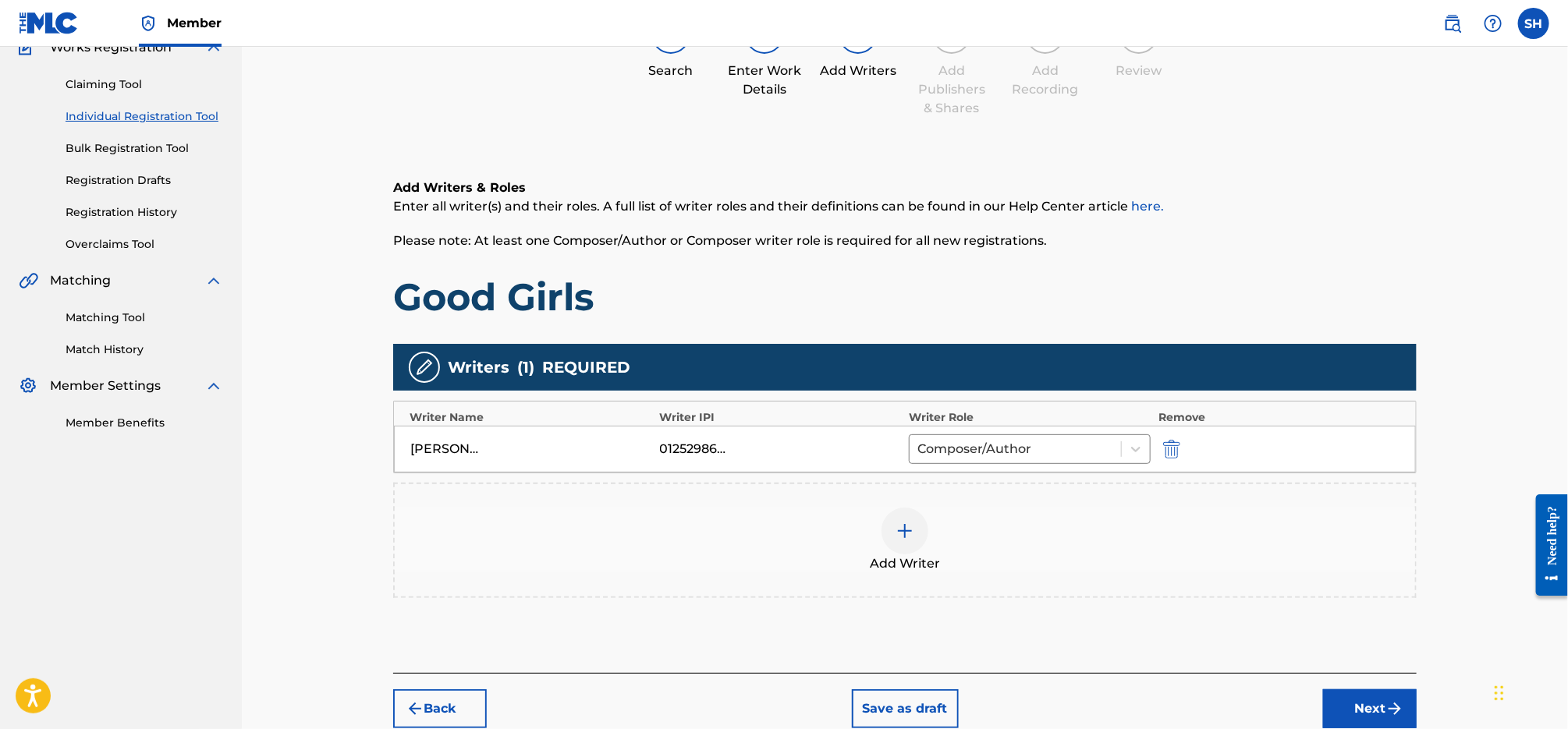
click at [1358, 698] on button "Next" at bounding box center [1369, 708] width 93 height 39
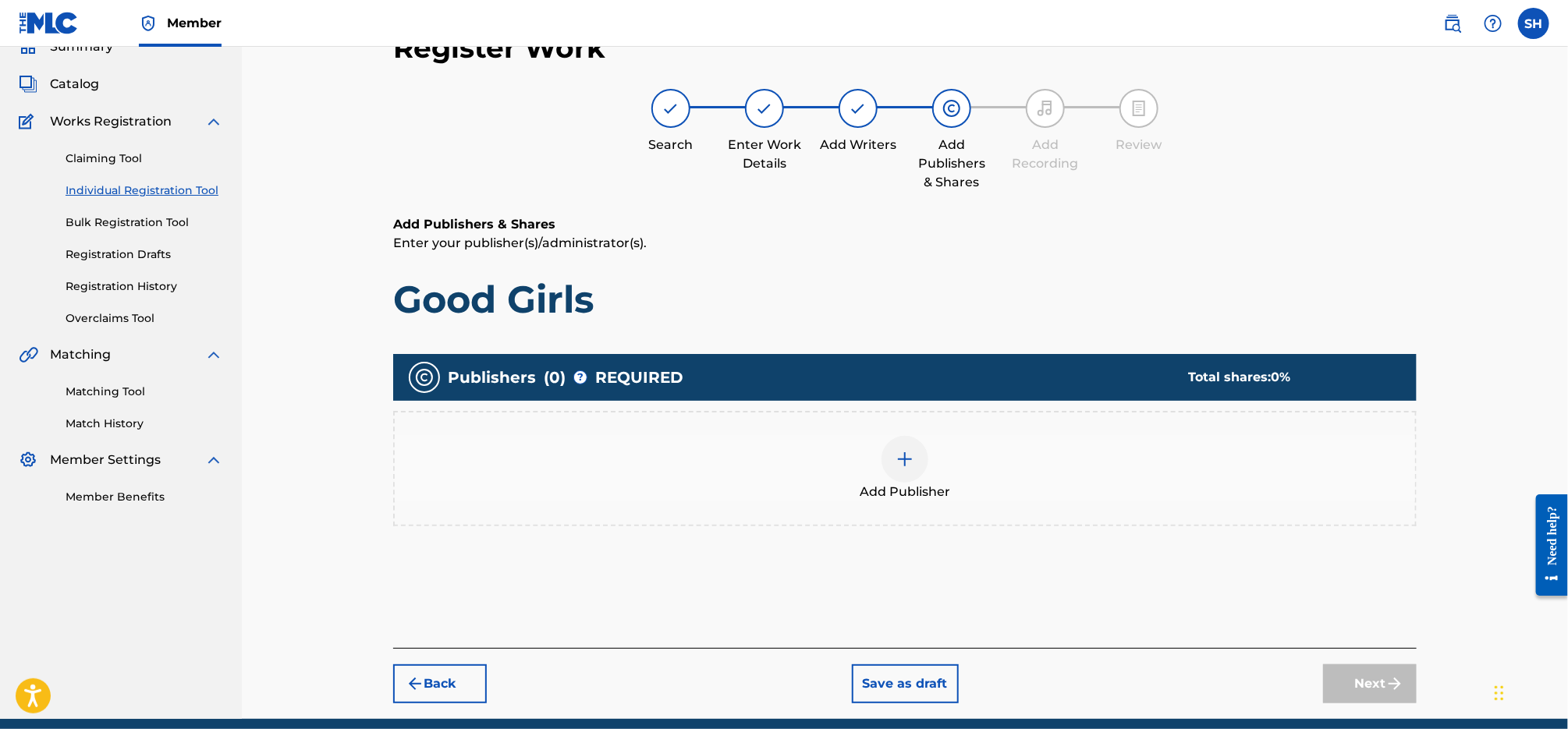
scroll to position [70, 0]
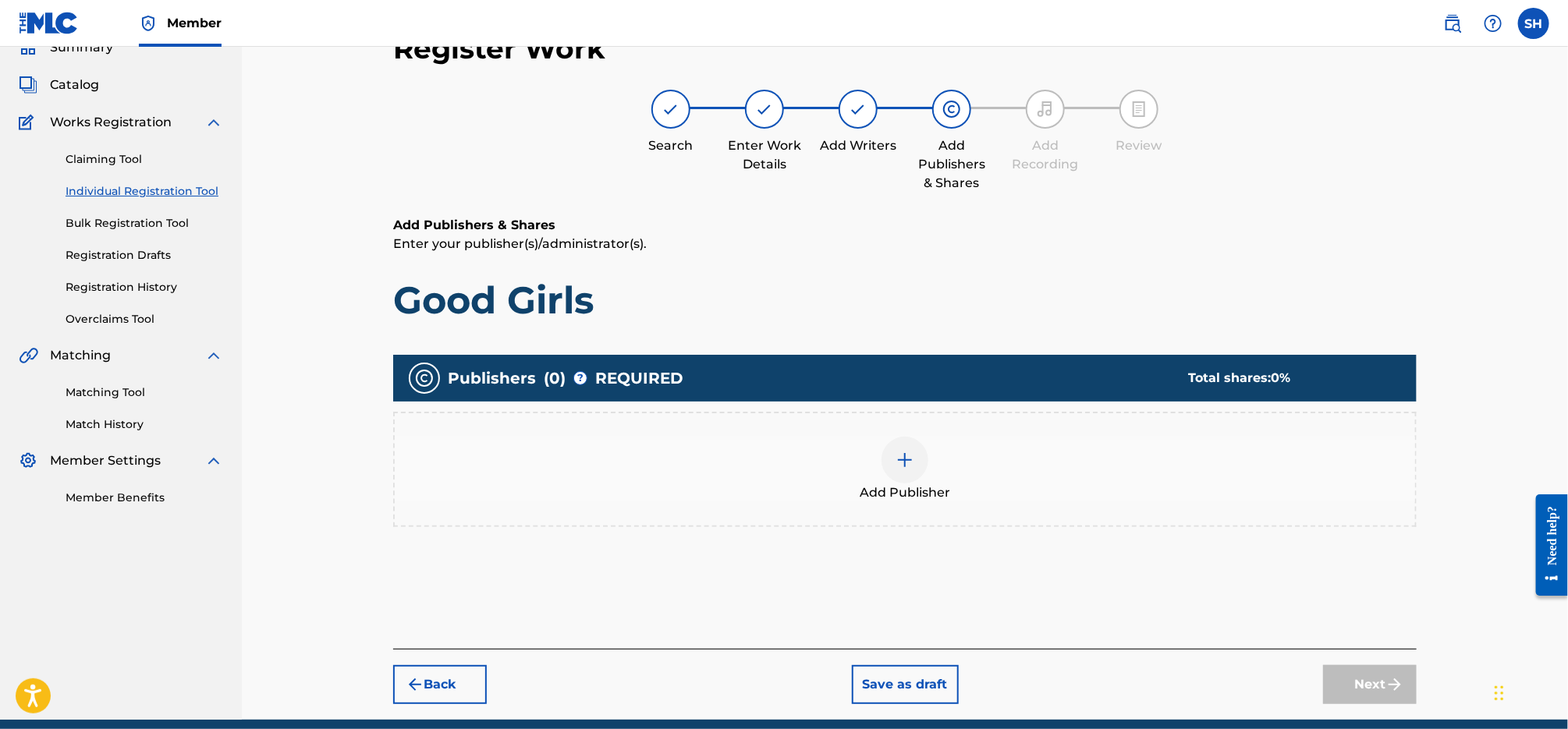
click at [902, 473] on div at bounding box center [905, 461] width 47 height 47
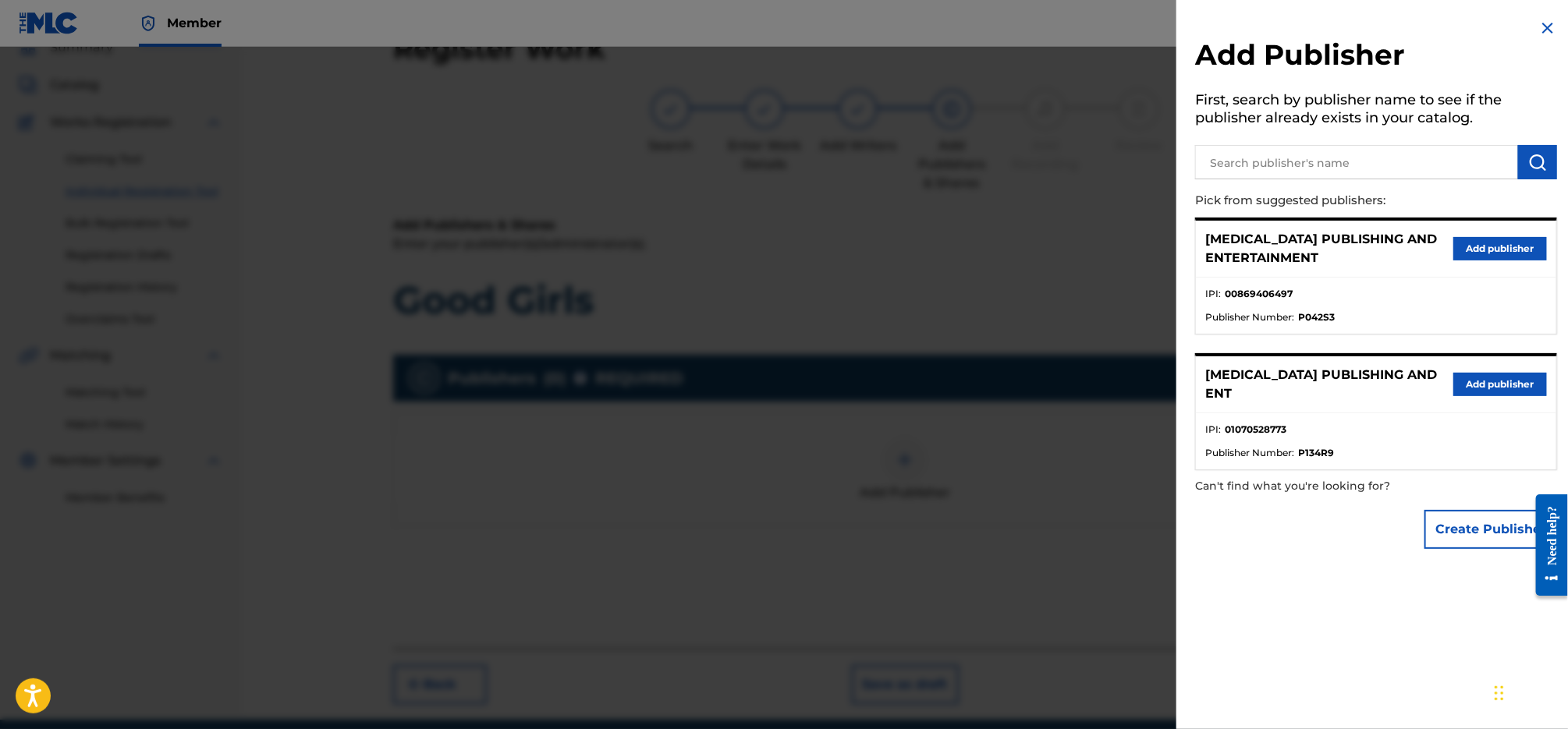
click at [1505, 242] on button "Add publisher" at bounding box center [1499, 249] width 93 height 24
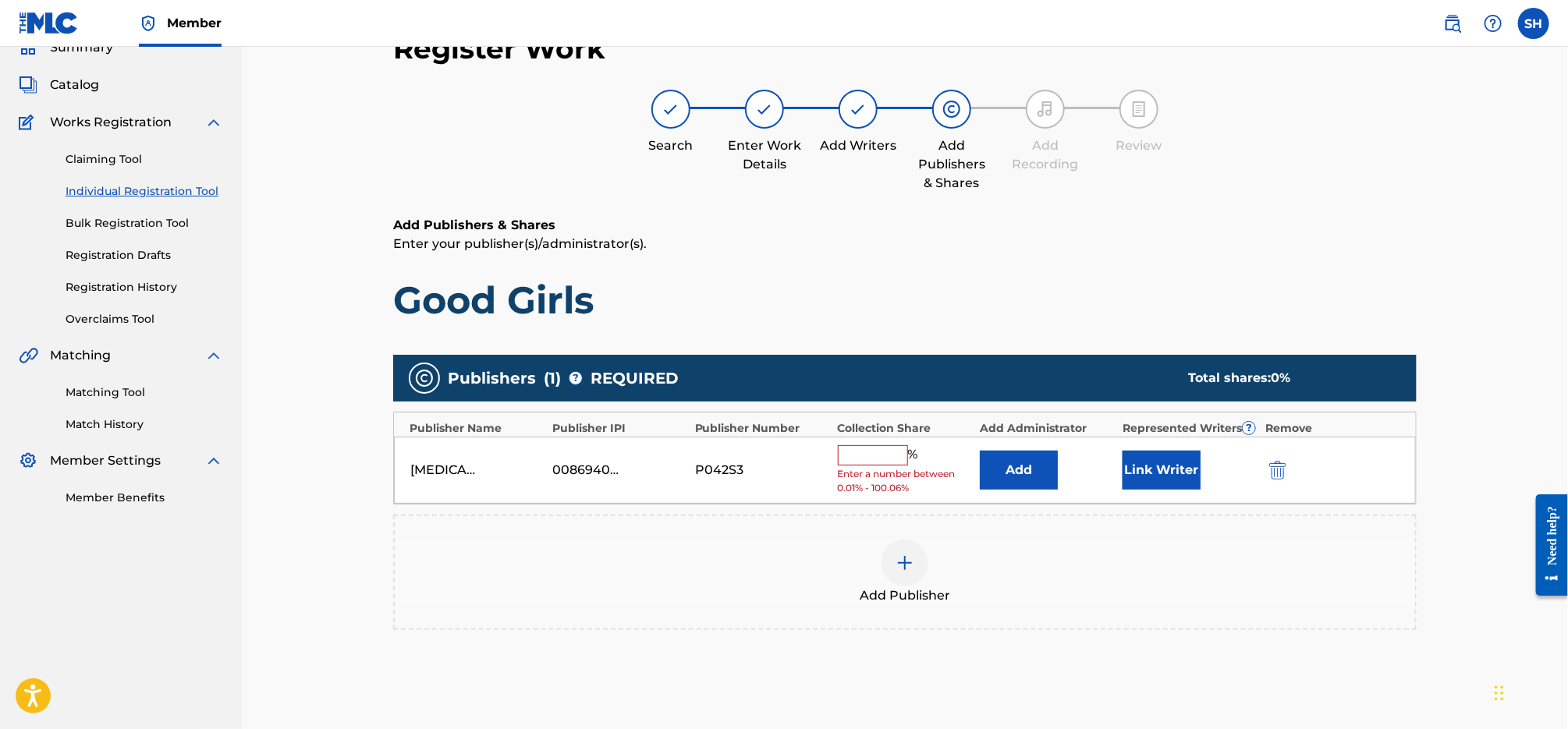
click at [899, 446] on input "text" at bounding box center [873, 456] width 70 height 21
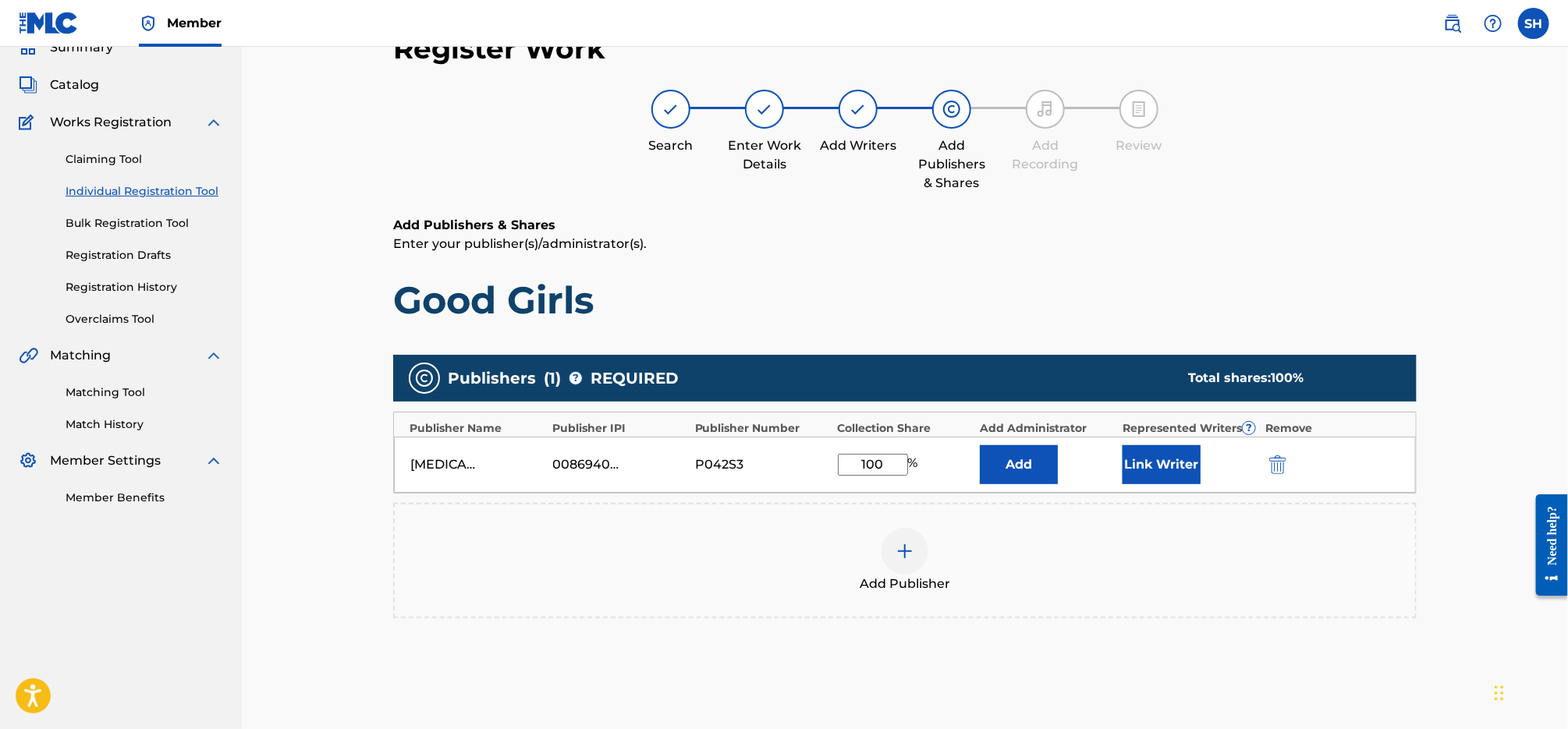
type input "100"
click at [1170, 455] on button "Link Writer" at bounding box center [1161, 464] width 78 height 39
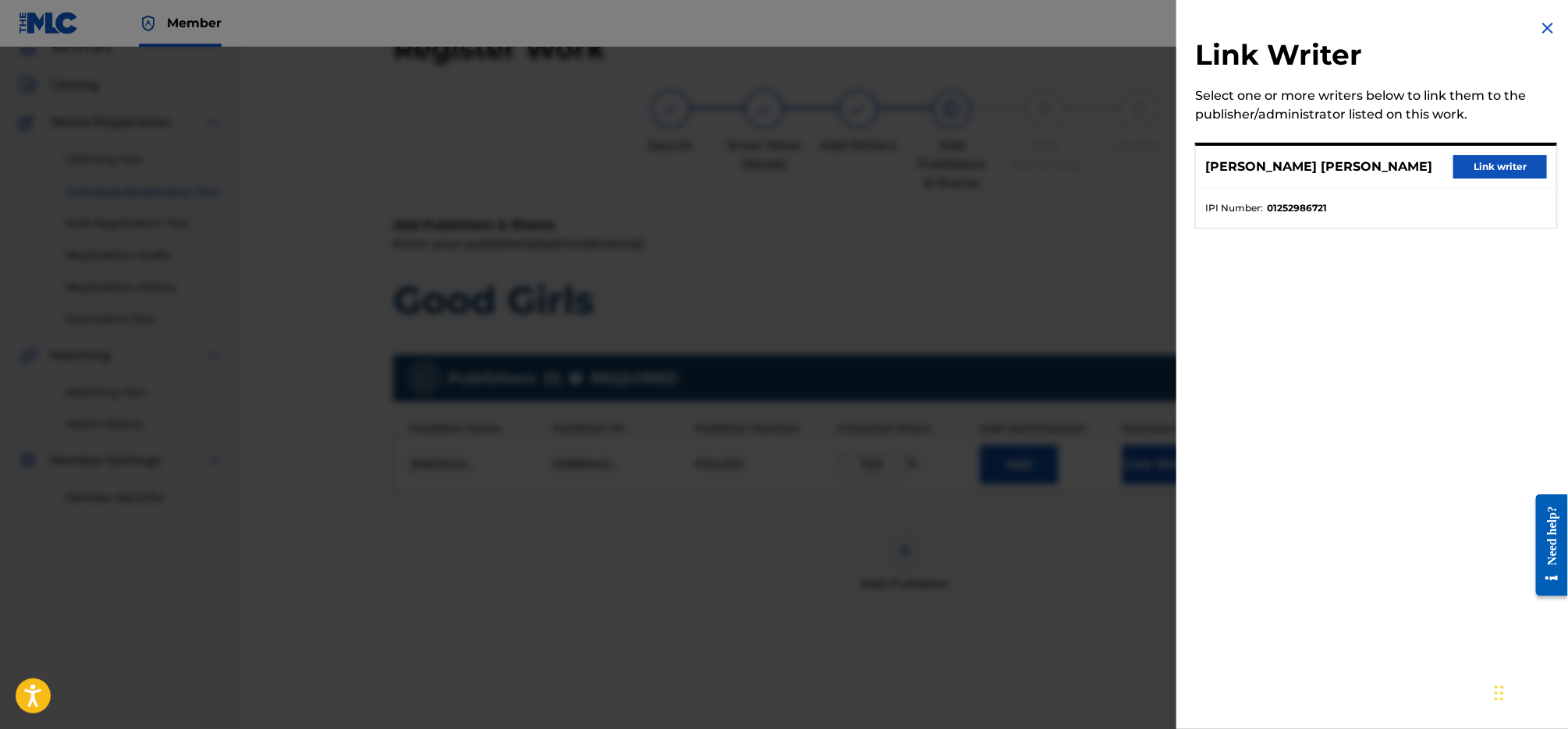
click at [1489, 163] on button "Link writer" at bounding box center [1499, 167] width 93 height 24
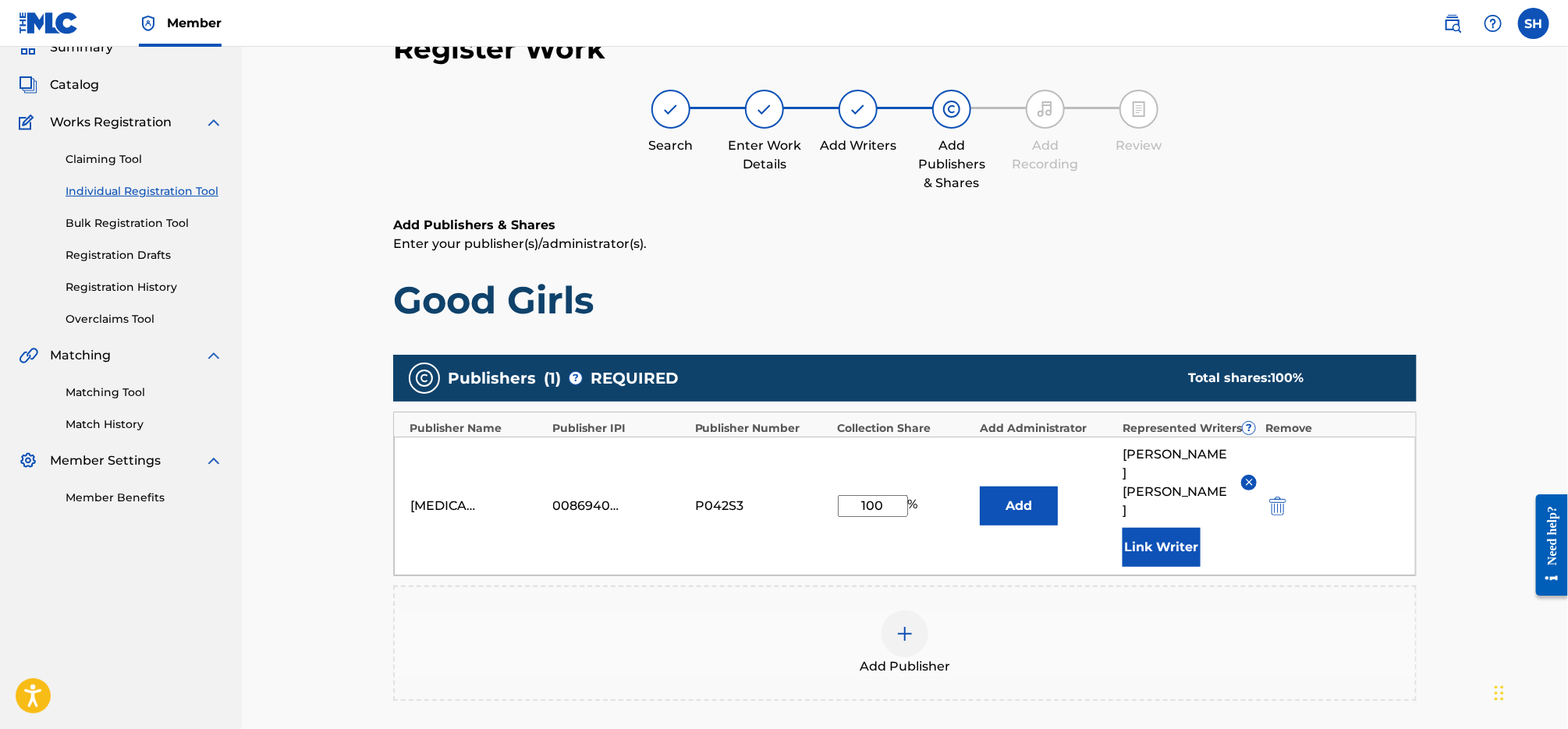
drag, startPoint x: 1323, startPoint y: 282, endPoint x: 1313, endPoint y: 275, distance: 12.2
click at [1323, 282] on h1 "Good Girls" at bounding box center [905, 300] width 1023 height 47
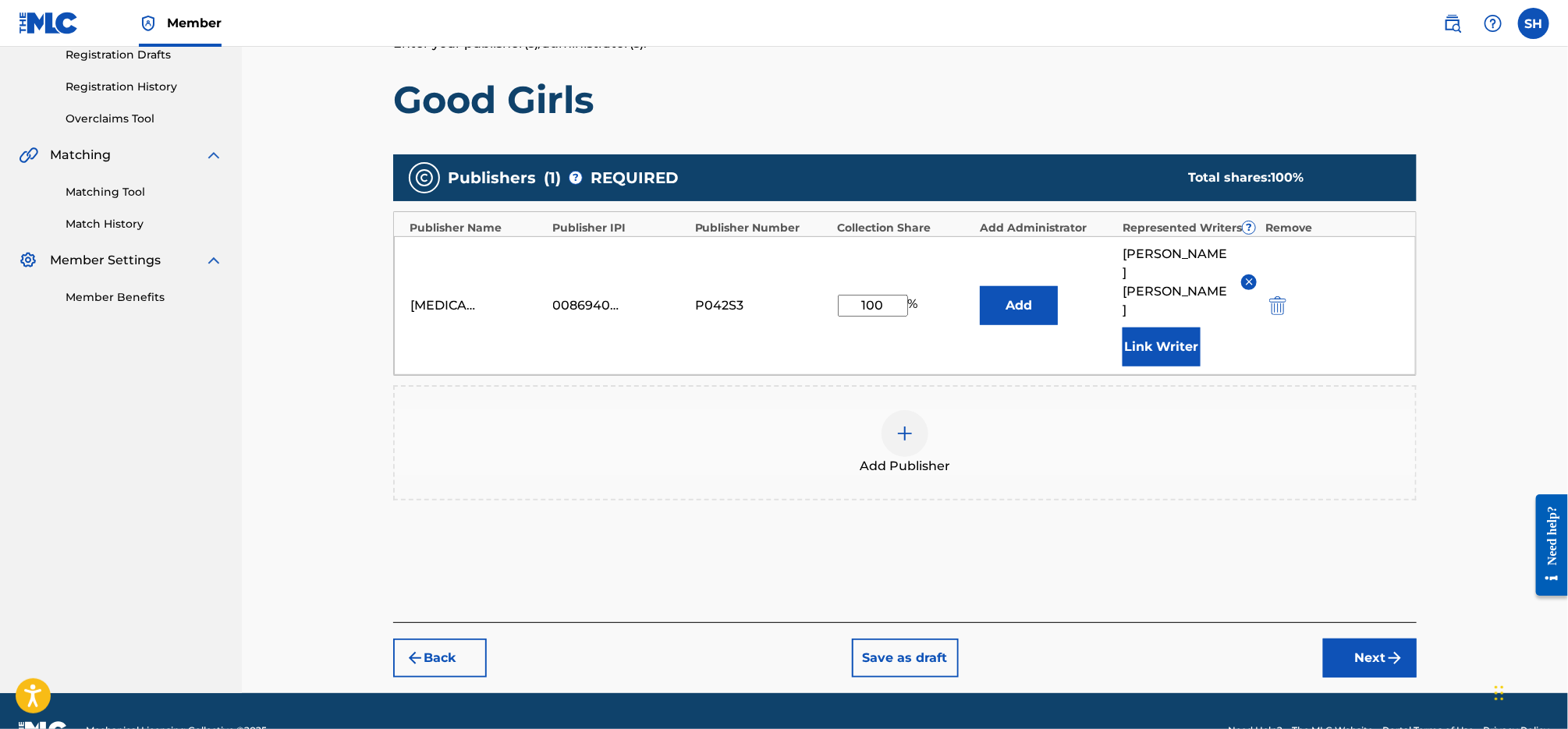
click at [1368, 639] on button "Next" at bounding box center [1369, 657] width 93 height 39
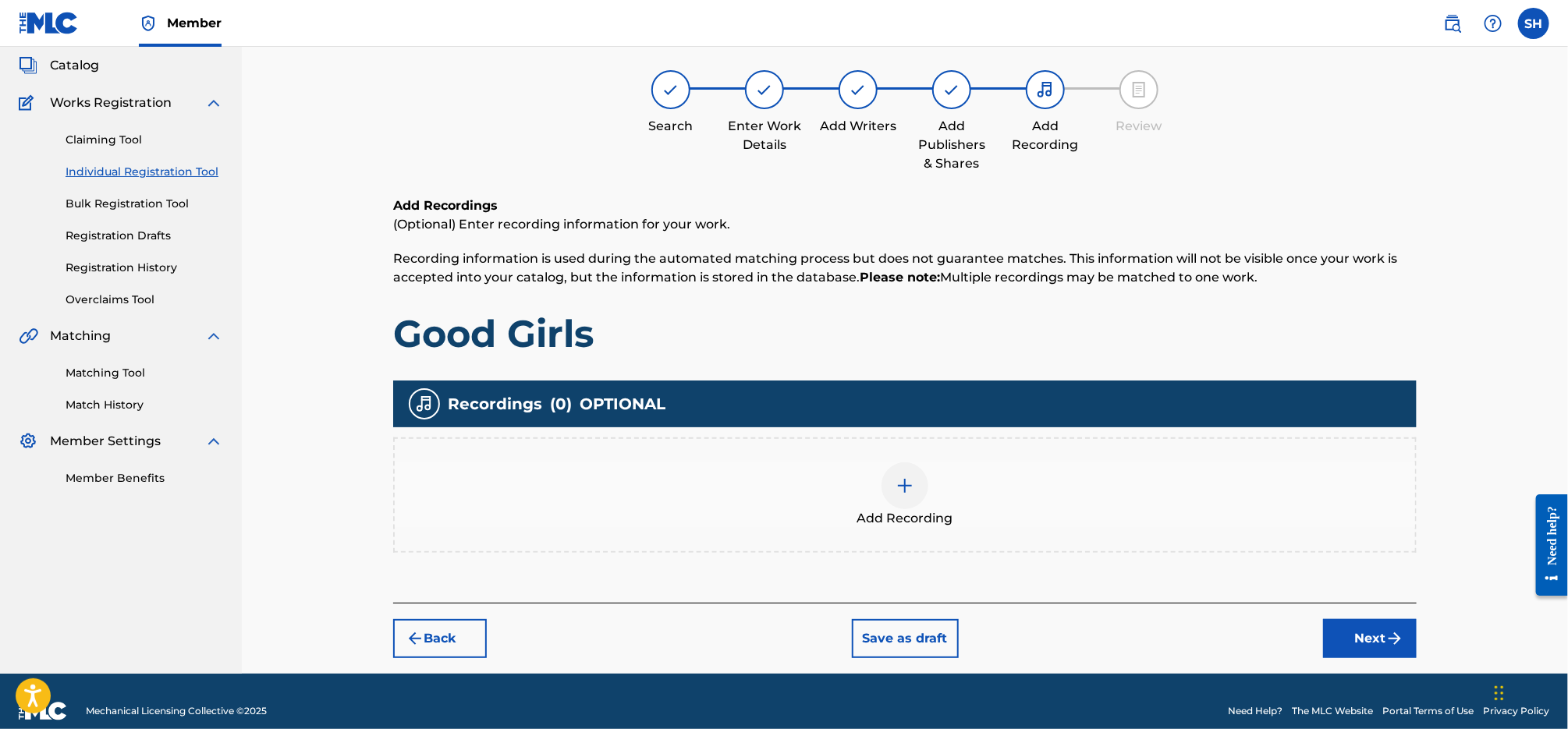
scroll to position [70, 0]
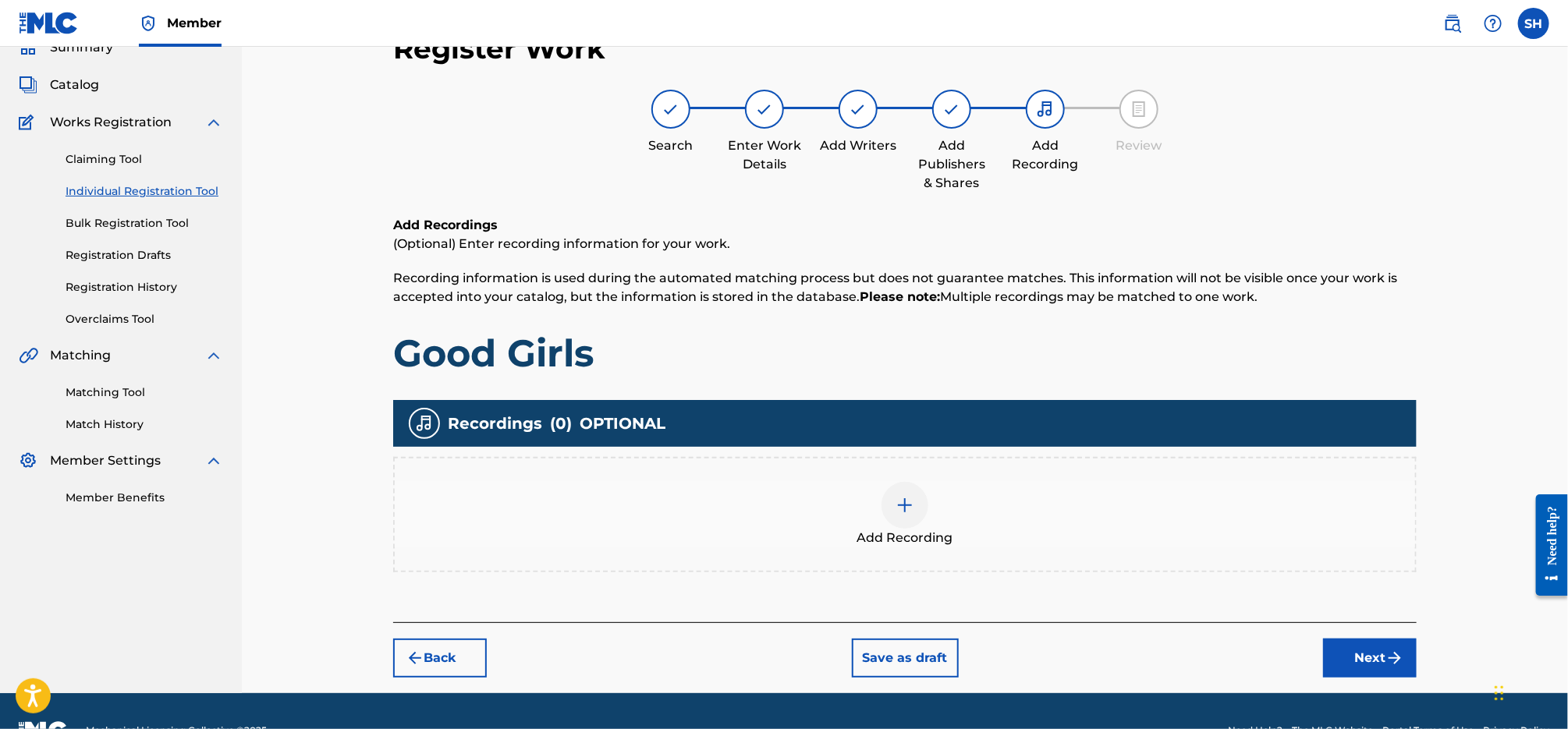
click at [910, 523] on div at bounding box center [905, 506] width 47 height 47
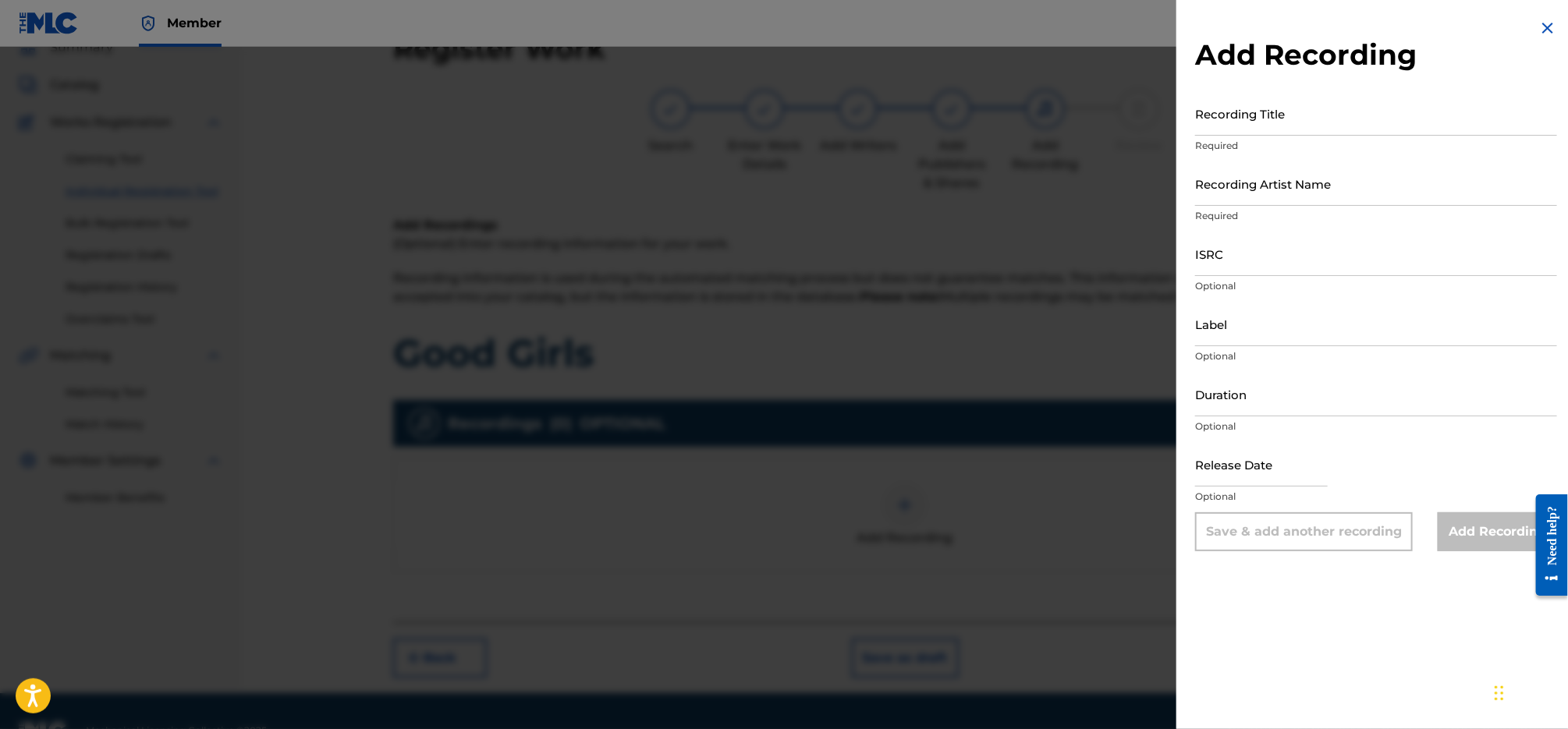
click at [1279, 107] on input "Recording Title" at bounding box center [1376, 113] width 362 height 44
type input "Good Girls"
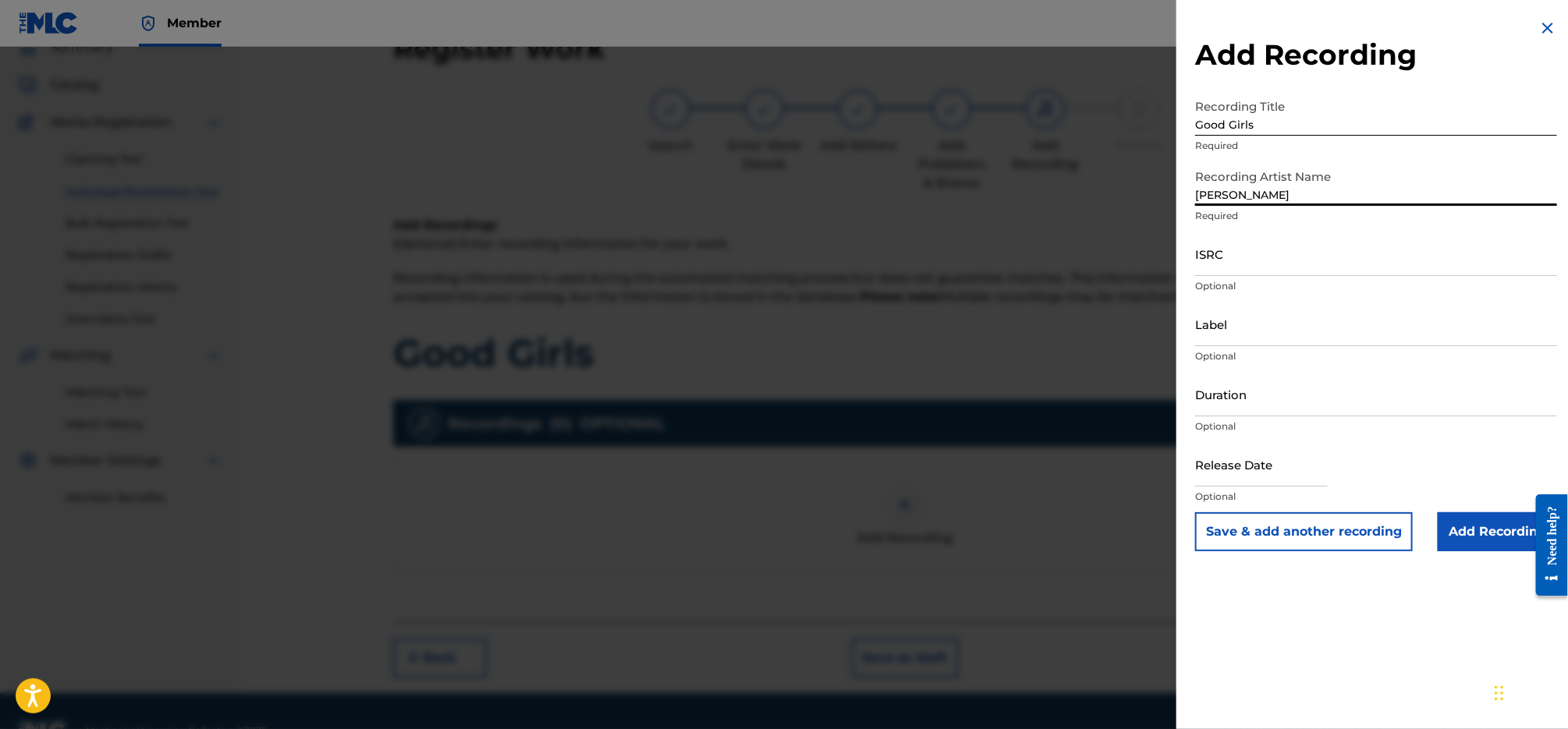
type input "[PERSON_NAME]"
click at [1233, 333] on input "Label" at bounding box center [1376, 323] width 362 height 44
type input "[MEDICAL_DATA] Publishing & Entertainment, LLC"
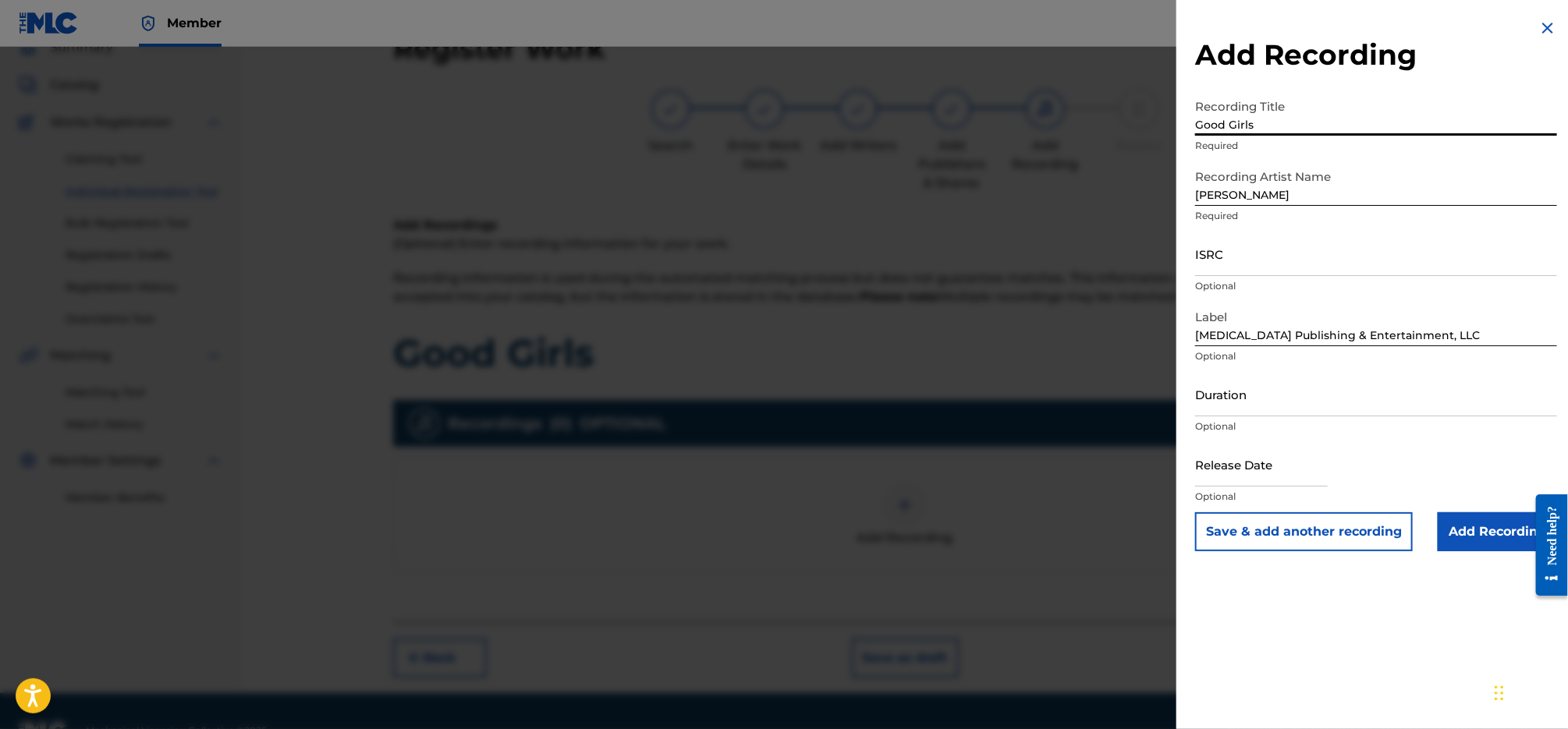
drag, startPoint x: 1183, startPoint y: 118, endPoint x: 1168, endPoint y: 118, distance: 15.0
click at [1168, 118] on div "Add Recording Recording Title Good Girls Required Recording Artist Name [PERSON…" at bounding box center [784, 388] width 1568 height 682
click at [1279, 247] on input "ISRC" at bounding box center [1376, 253] width 362 height 44
paste input "QZZ3X2508002"
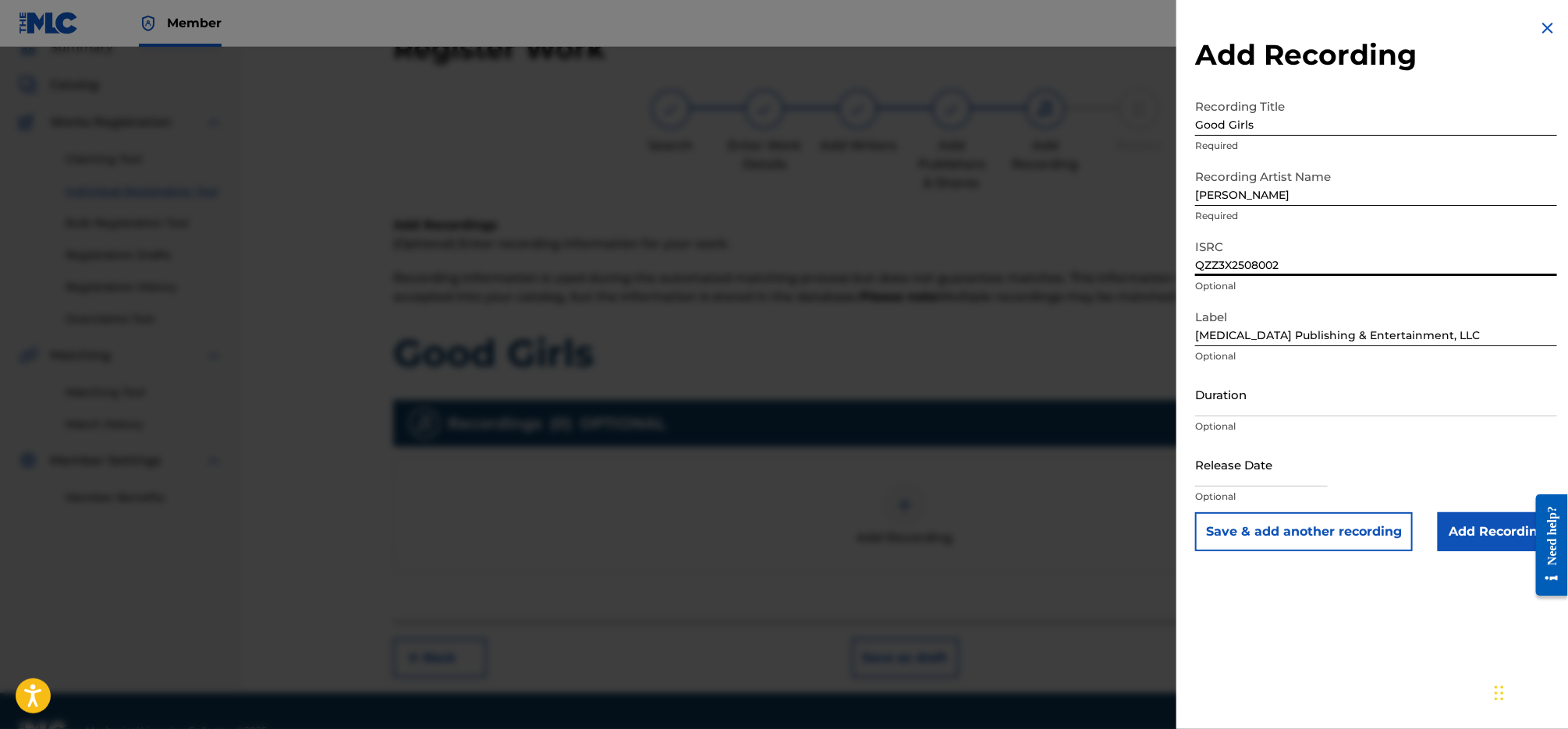
type input "QZZ3X2508002"
click at [1479, 528] on input "Add Recording" at bounding box center [1496, 531] width 120 height 39
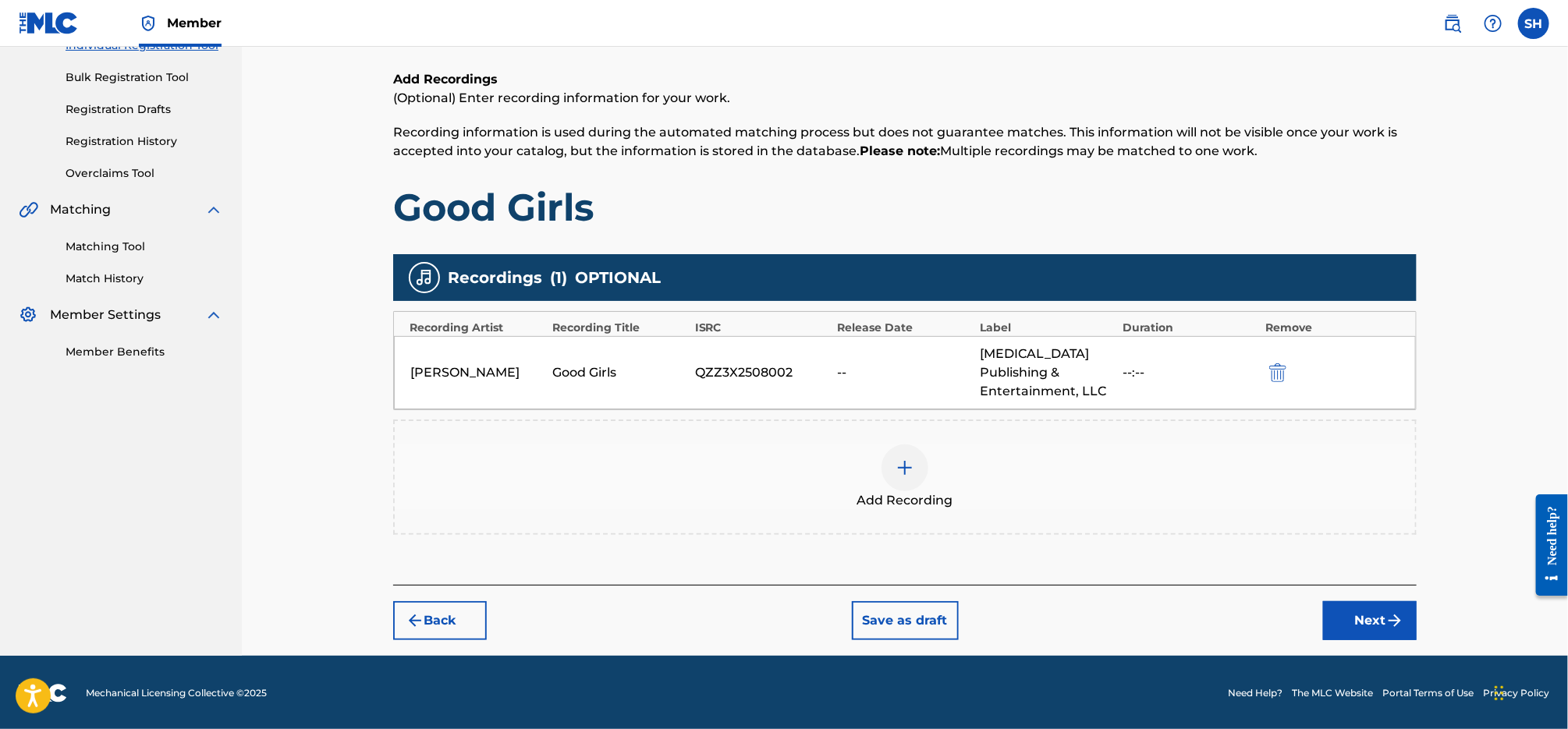
click at [1396, 620] on img "submit" at bounding box center [1395, 621] width 19 height 19
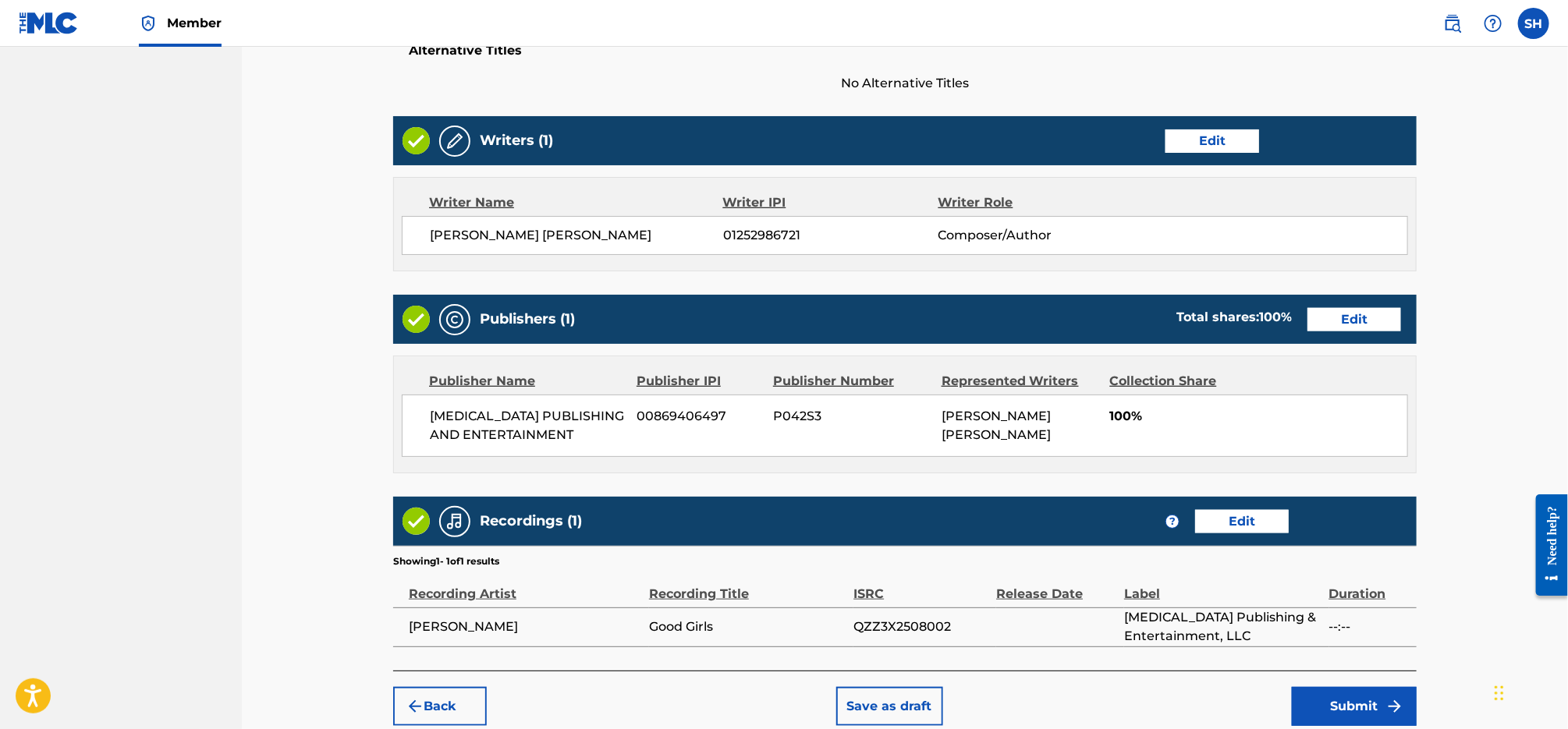
scroll to position [637, 0]
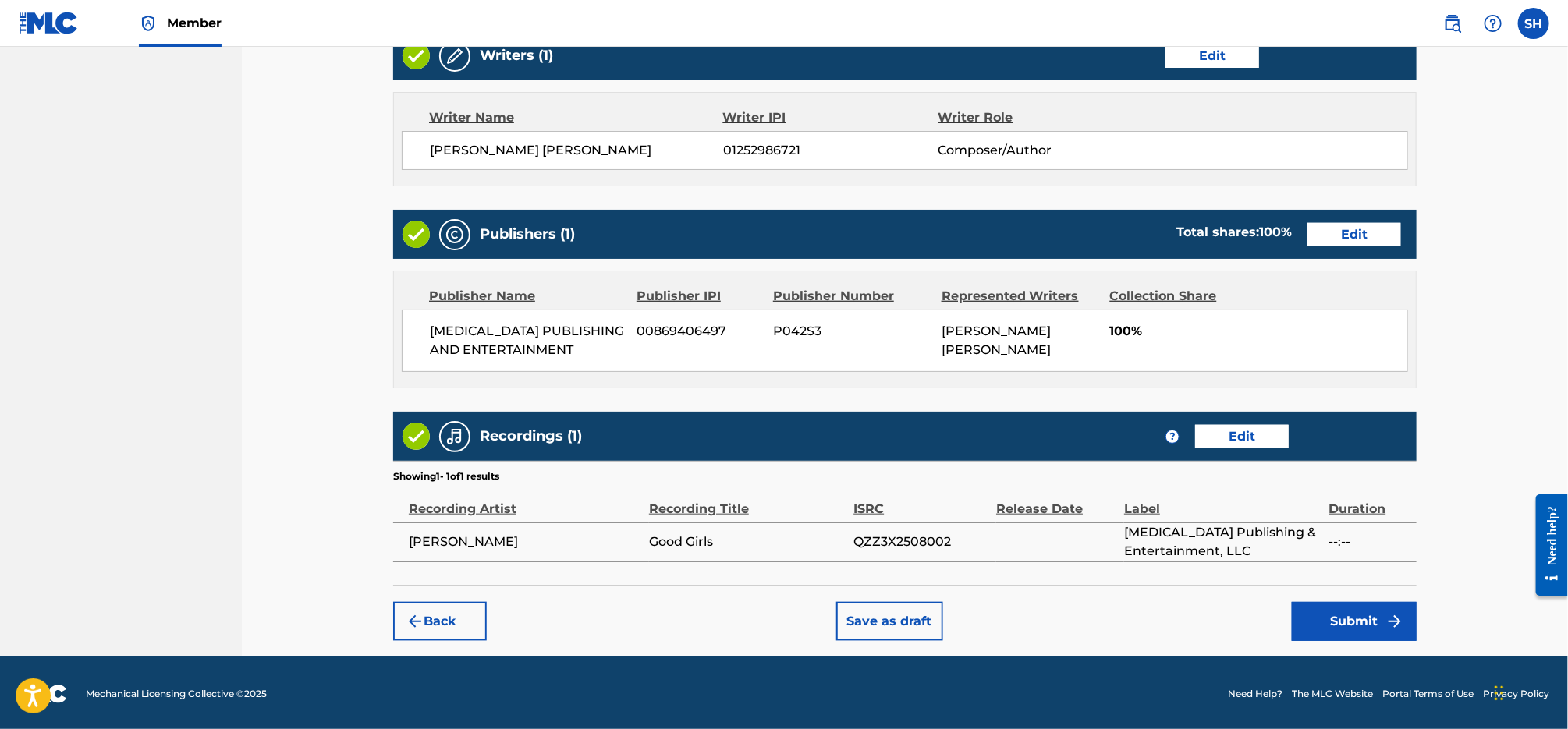
click at [1393, 623] on img "submit" at bounding box center [1395, 622] width 19 height 19
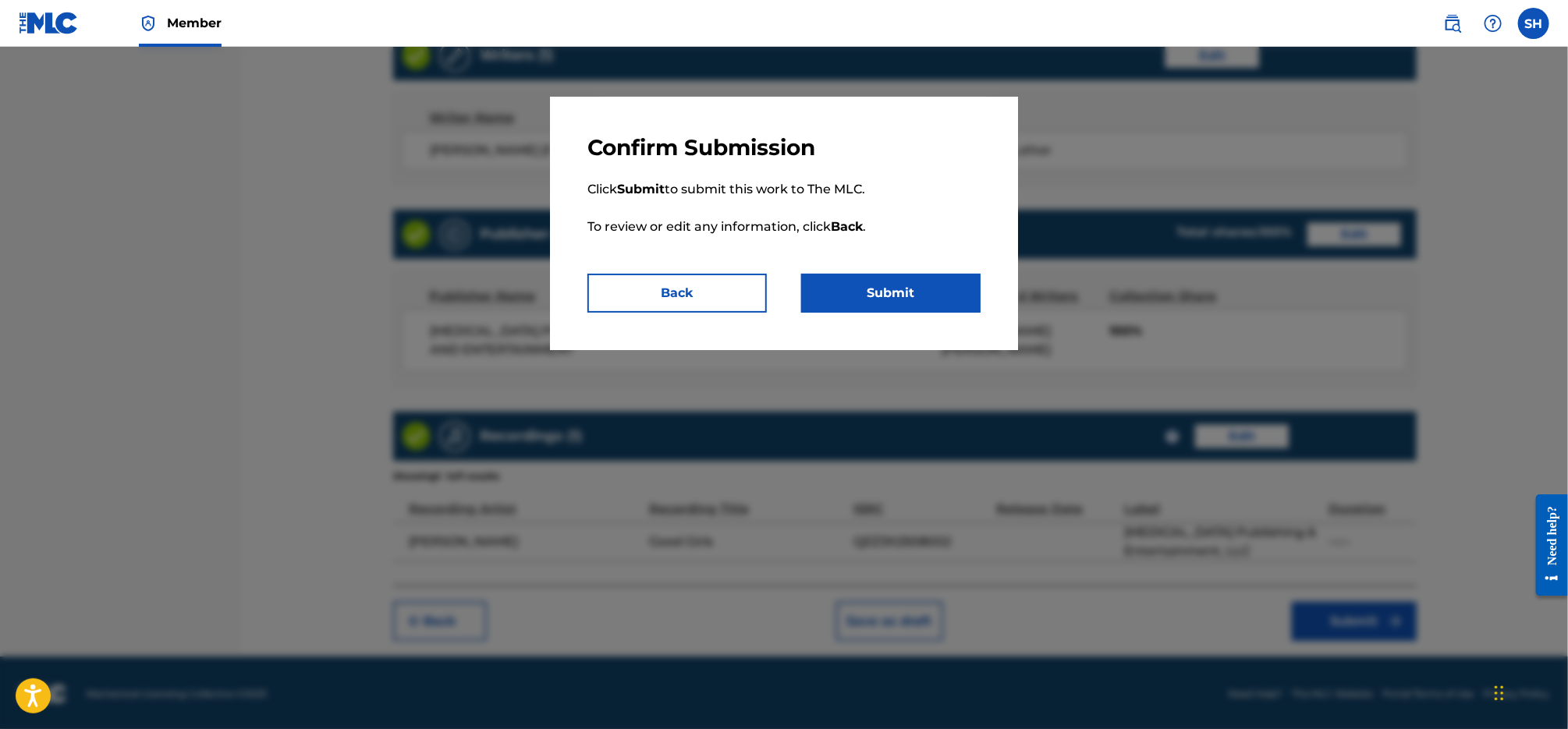
click at [923, 291] on button "Submit" at bounding box center [890, 293] width 179 height 39
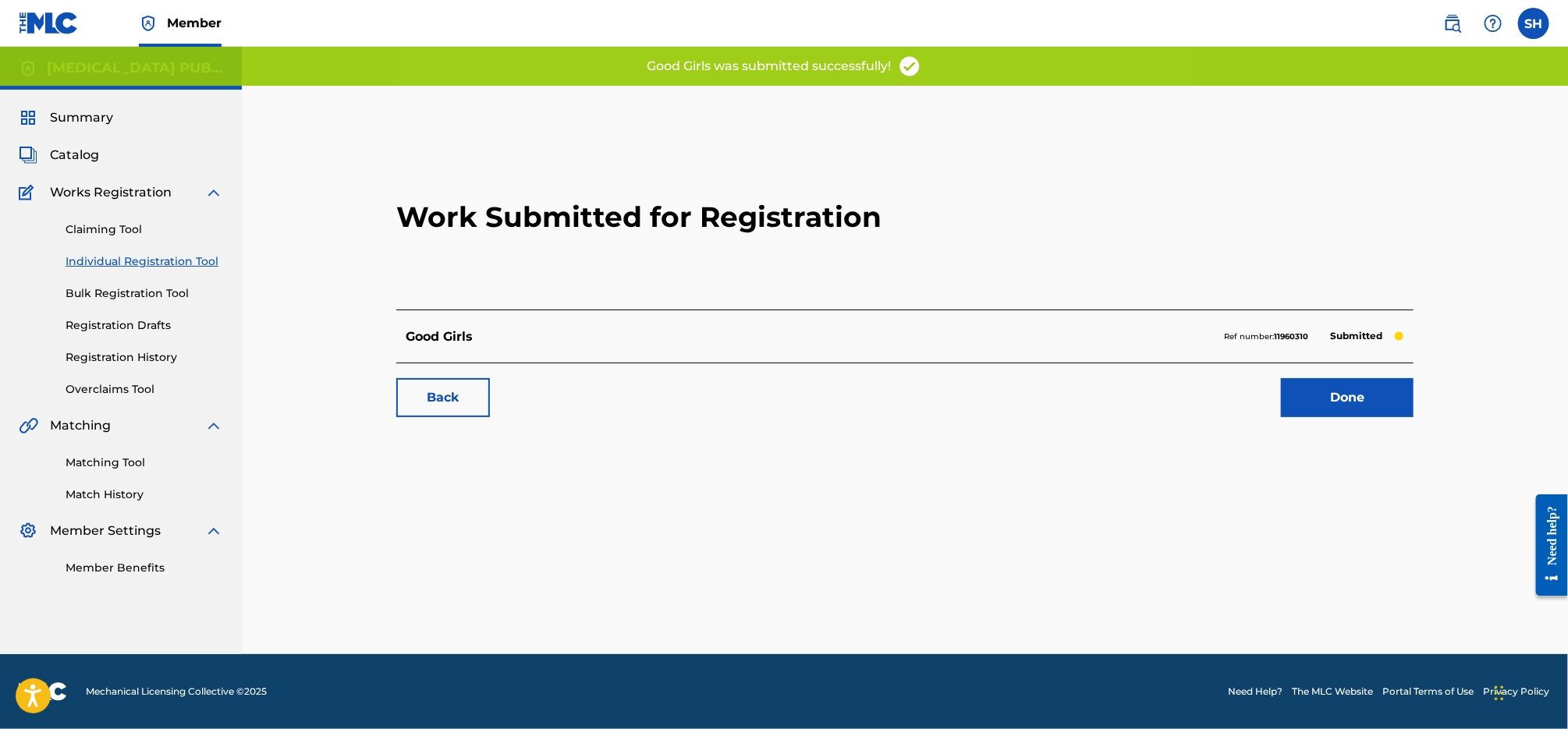
click at [1369, 396] on link "Done" at bounding box center [1347, 397] width 133 height 39
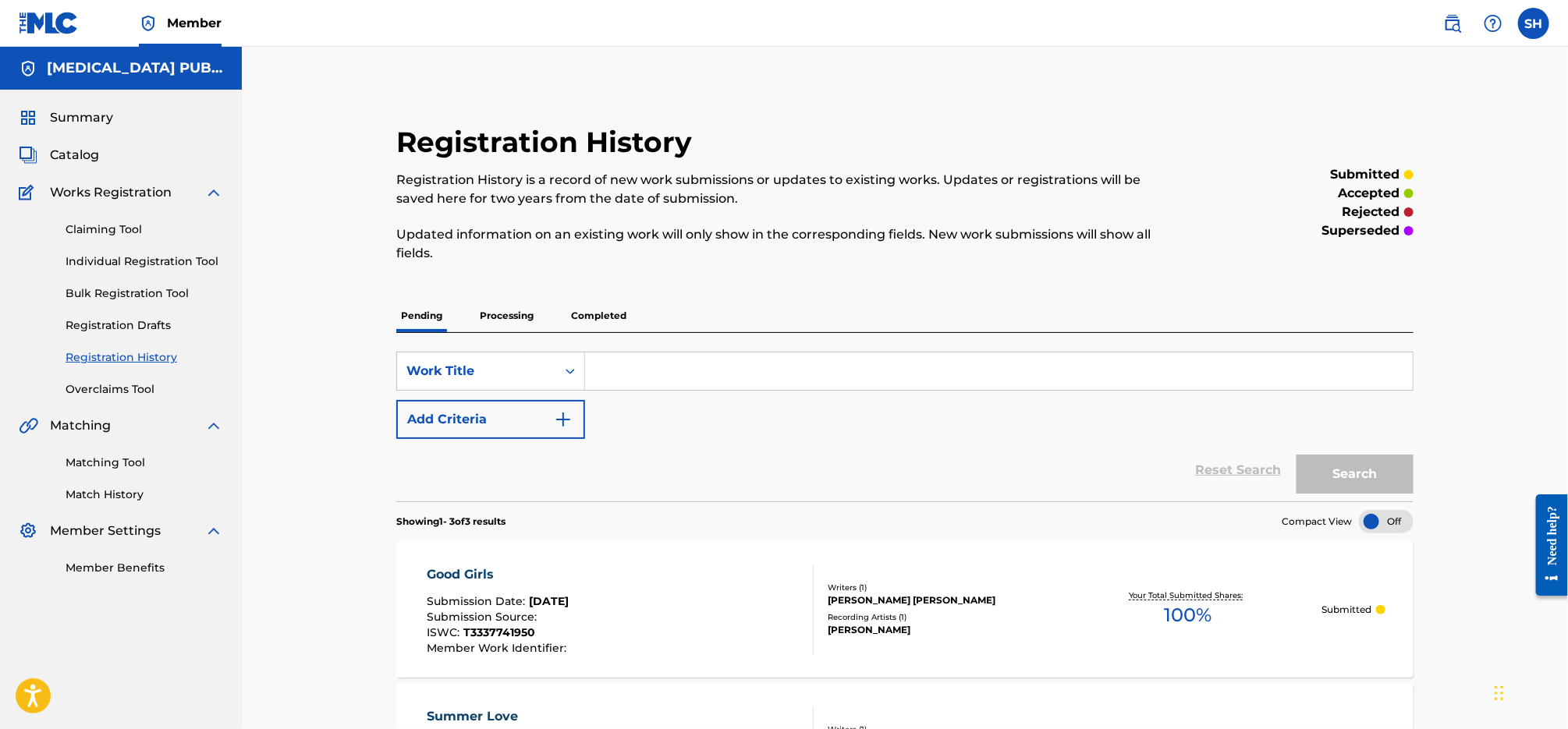
click at [87, 155] on span "Catalog" at bounding box center [74, 155] width 49 height 19
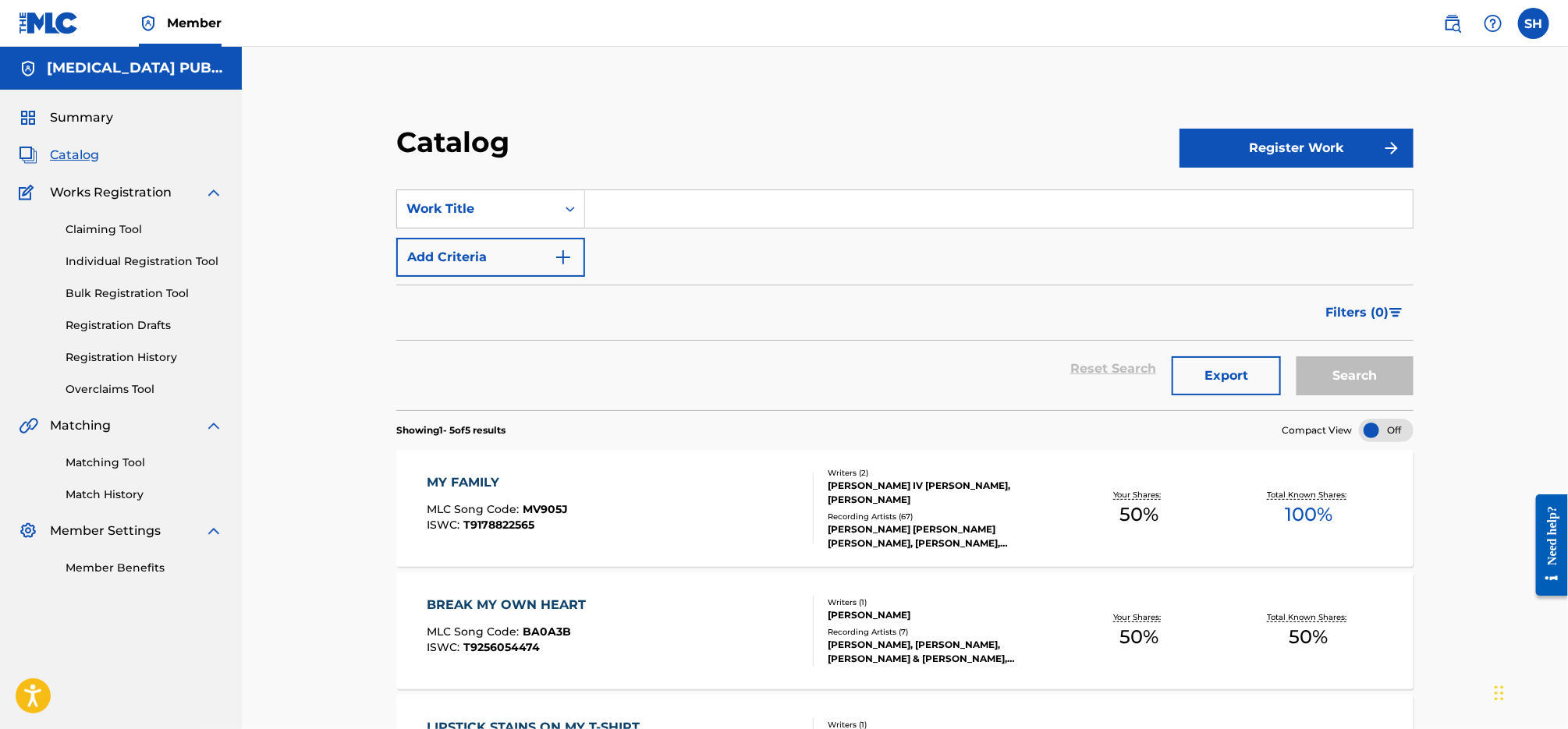
click at [755, 220] on input "Search Form" at bounding box center [999, 209] width 827 height 38
click at [1355, 378] on button "Search" at bounding box center [1355, 375] width 117 height 39
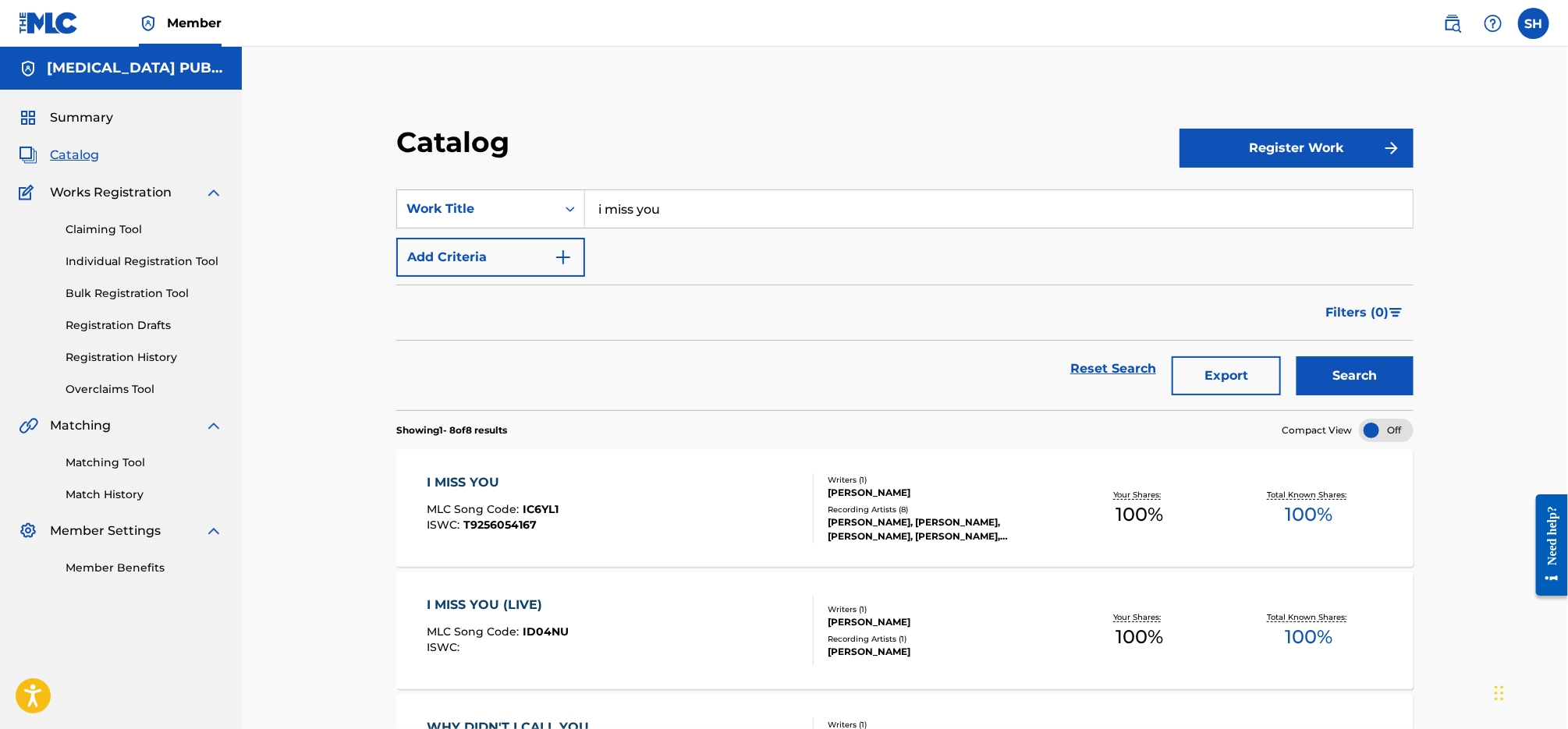
drag, startPoint x: 635, startPoint y: 210, endPoint x: 592, endPoint y: 202, distance: 43.7
click at [594, 202] on input "i miss you" at bounding box center [999, 209] width 827 height 38
click at [1380, 381] on button "Search" at bounding box center [1355, 375] width 117 height 39
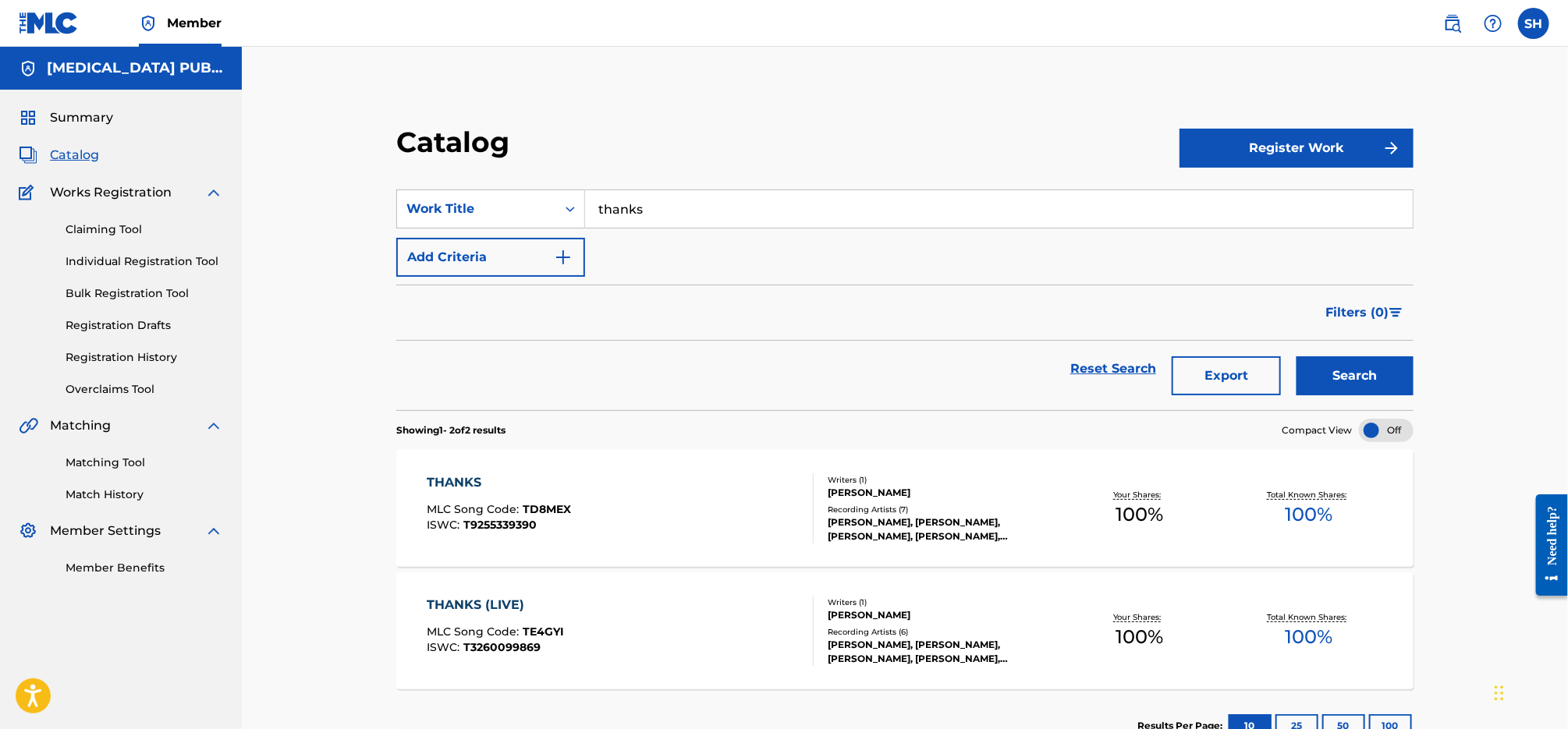
drag, startPoint x: 690, startPoint y: 205, endPoint x: 601, endPoint y: 196, distance: 89.5
click at [603, 196] on input "thanks" at bounding box center [999, 209] width 827 height 38
type input "what you need (live)"
drag, startPoint x: 1329, startPoint y: 380, endPoint x: 1114, endPoint y: 333, distance: 220.1
click at [1329, 380] on button "Search" at bounding box center [1355, 375] width 117 height 39
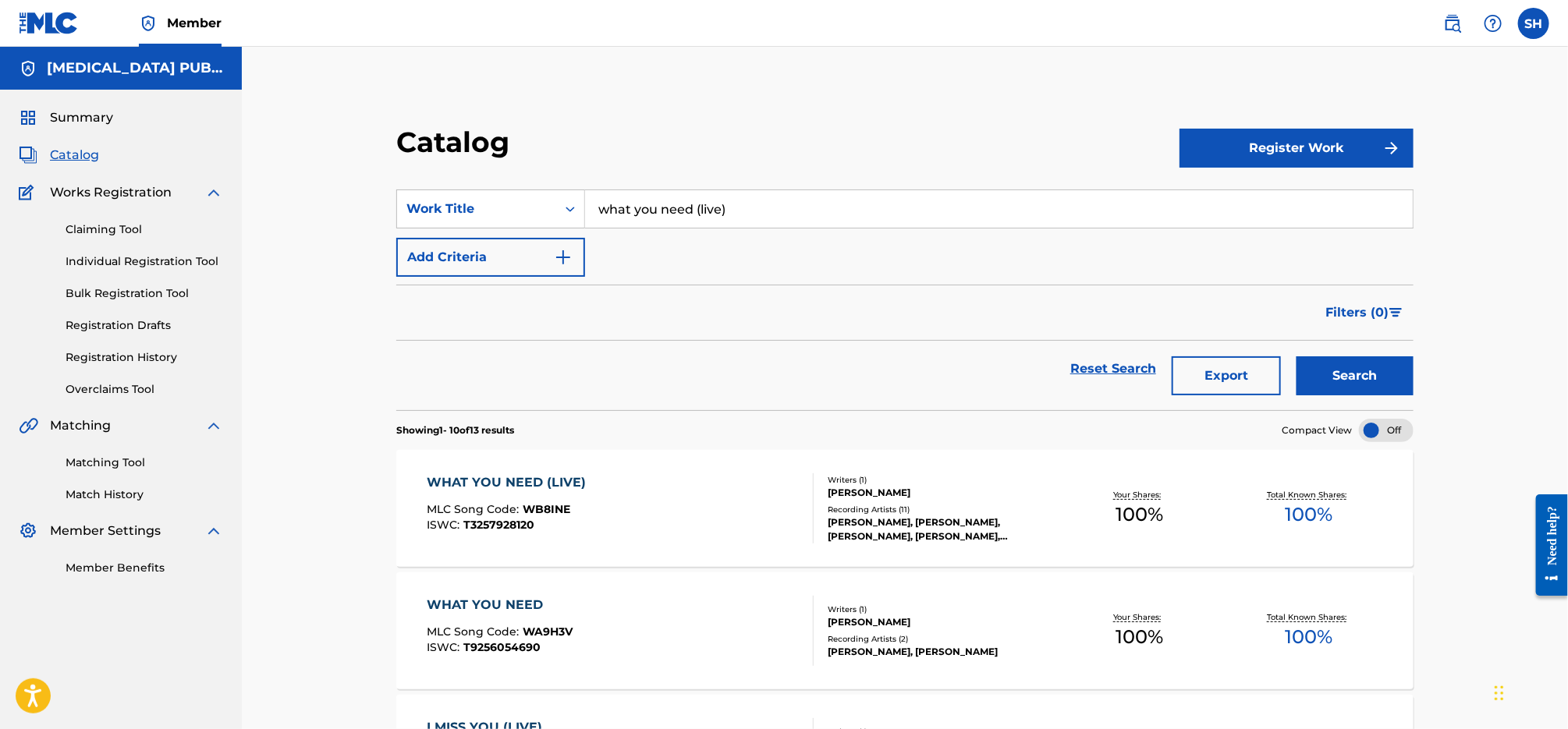
click at [589, 522] on div "ISWC : T3257928120" at bounding box center [510, 525] width 167 height 11
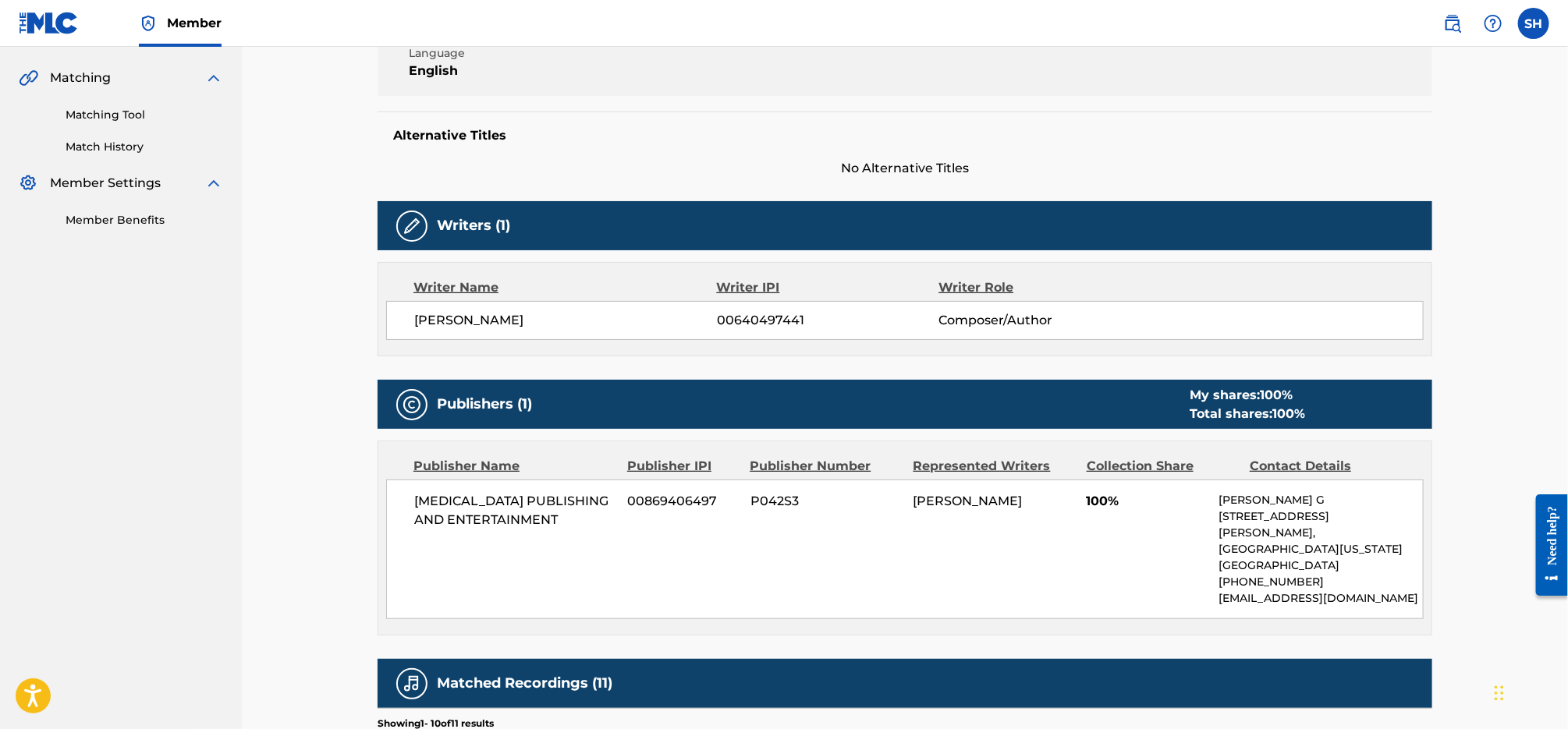
scroll to position [488, 0]
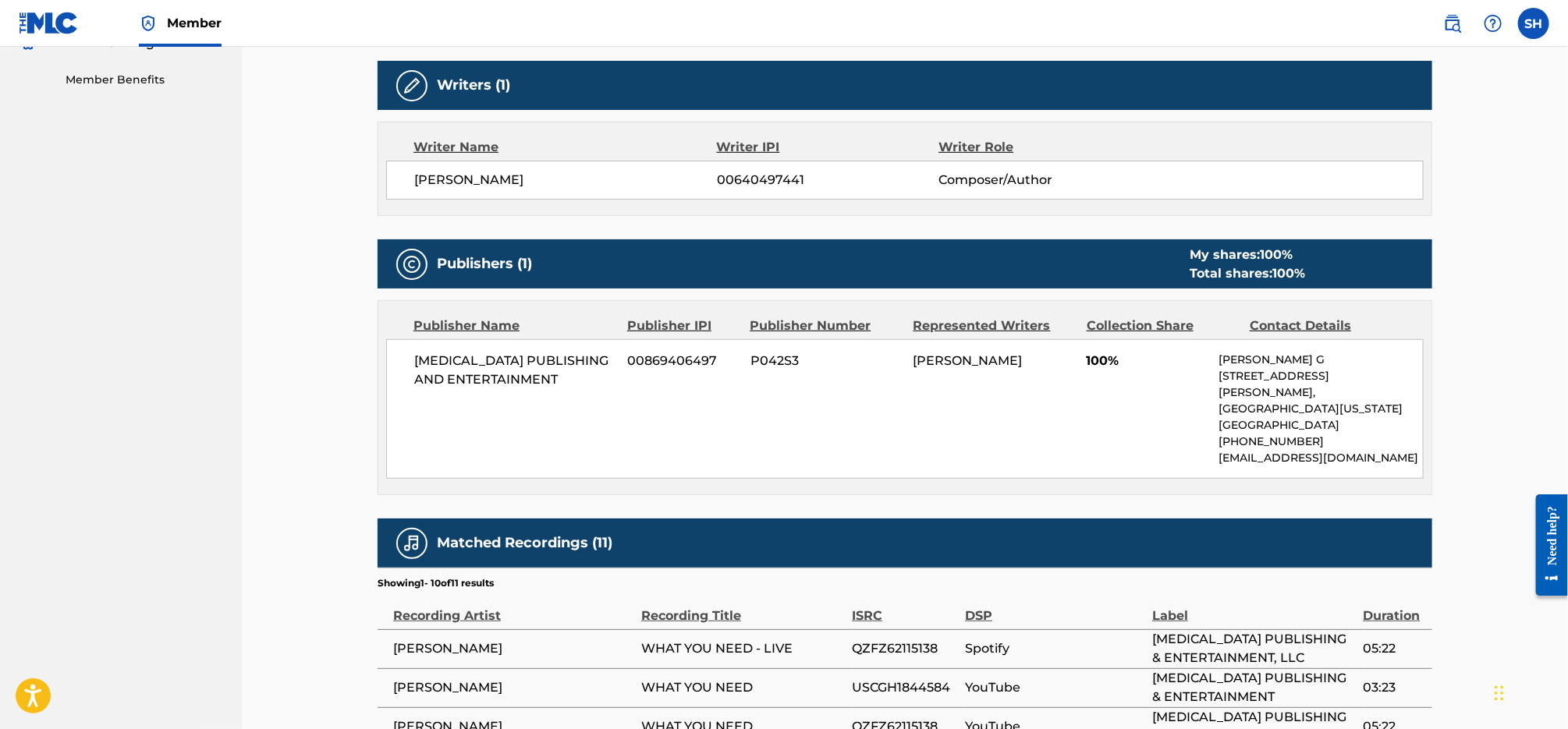
click at [801, 356] on span "P042S3" at bounding box center [825, 361] width 152 height 19
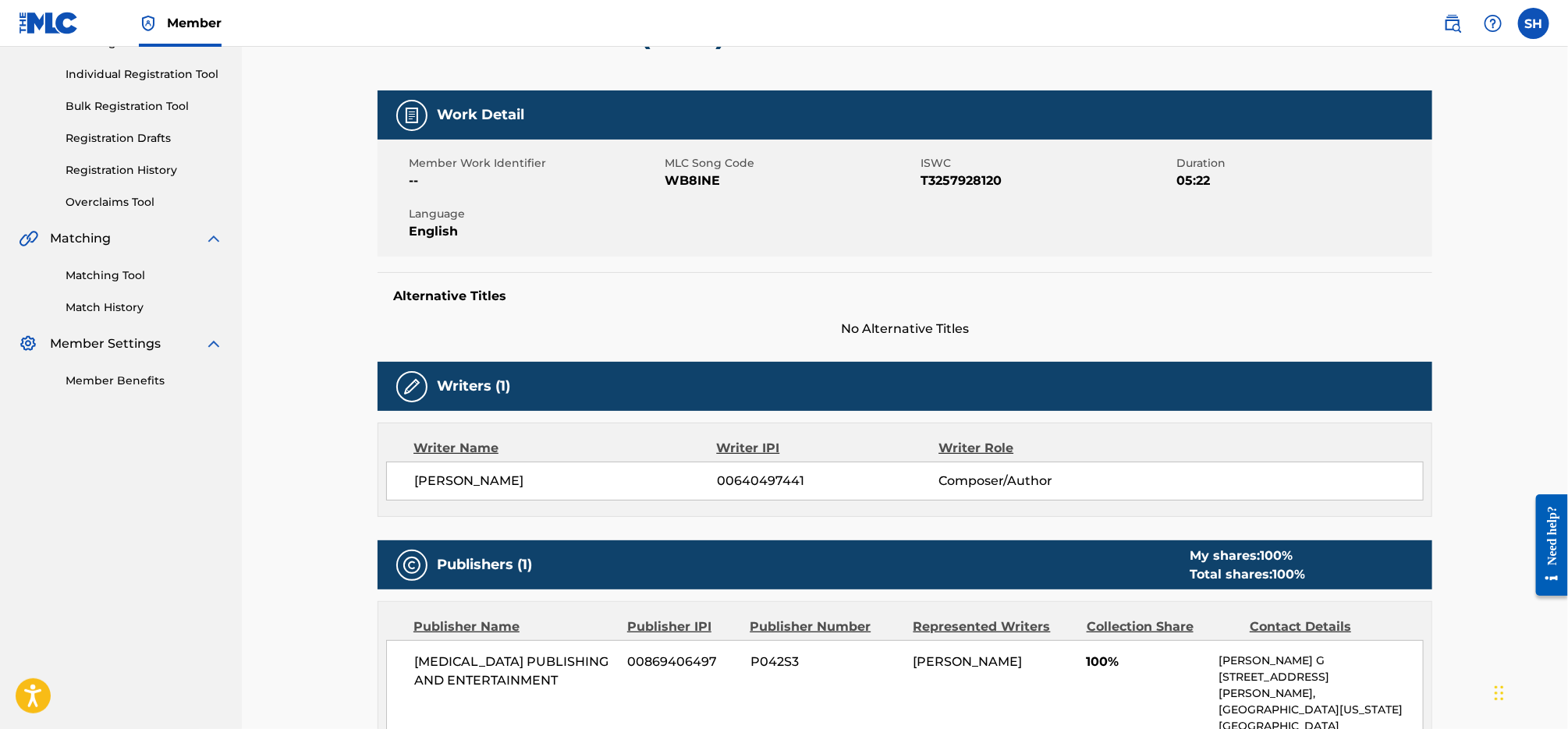
scroll to position [0, 0]
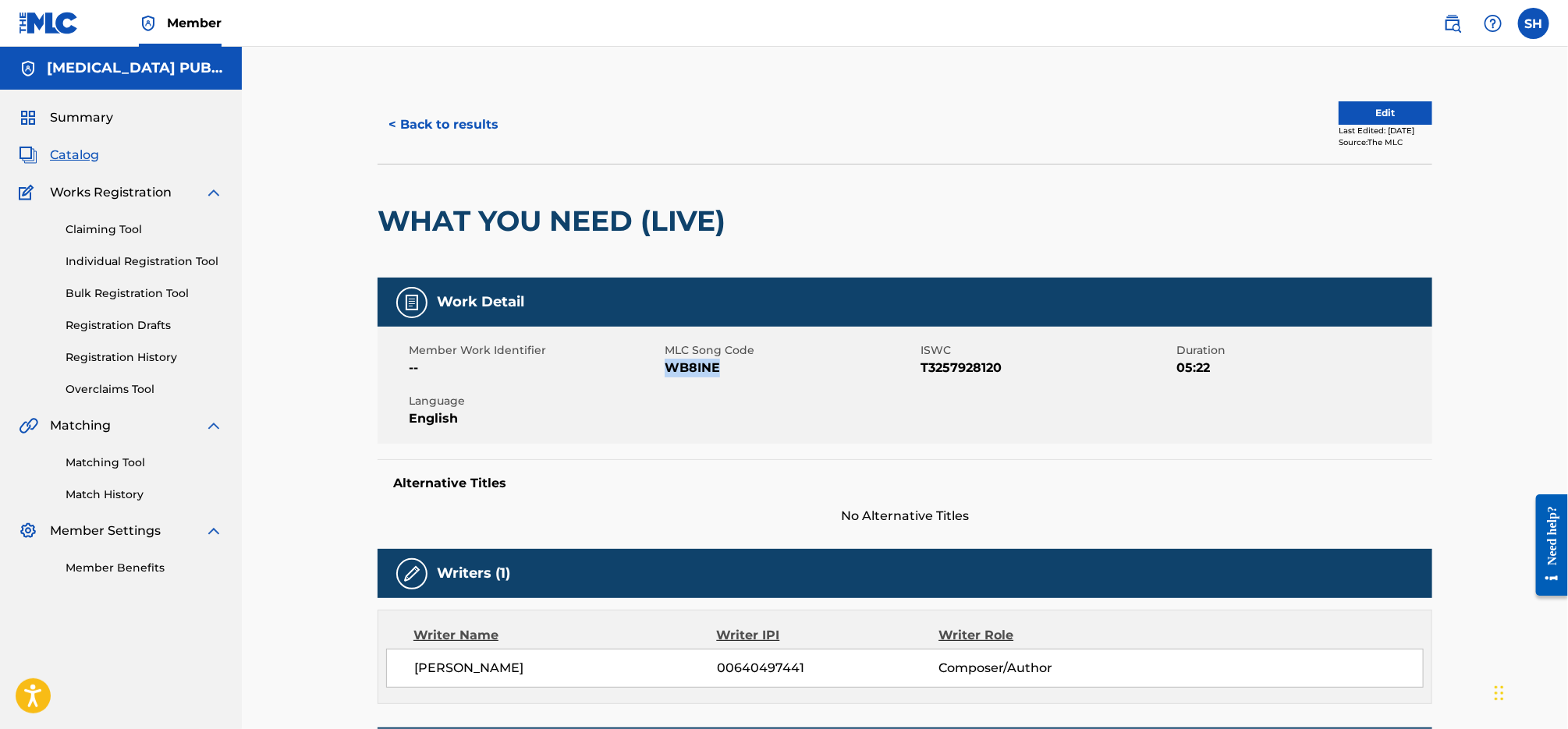
drag, startPoint x: 699, startPoint y: 367, endPoint x: 671, endPoint y: 369, distance: 28.1
click at [670, 368] on span "WB8INE" at bounding box center [790, 368] width 252 height 19
copy span "WB8INE"
click at [458, 125] on button "< Back to results" at bounding box center [444, 124] width 132 height 39
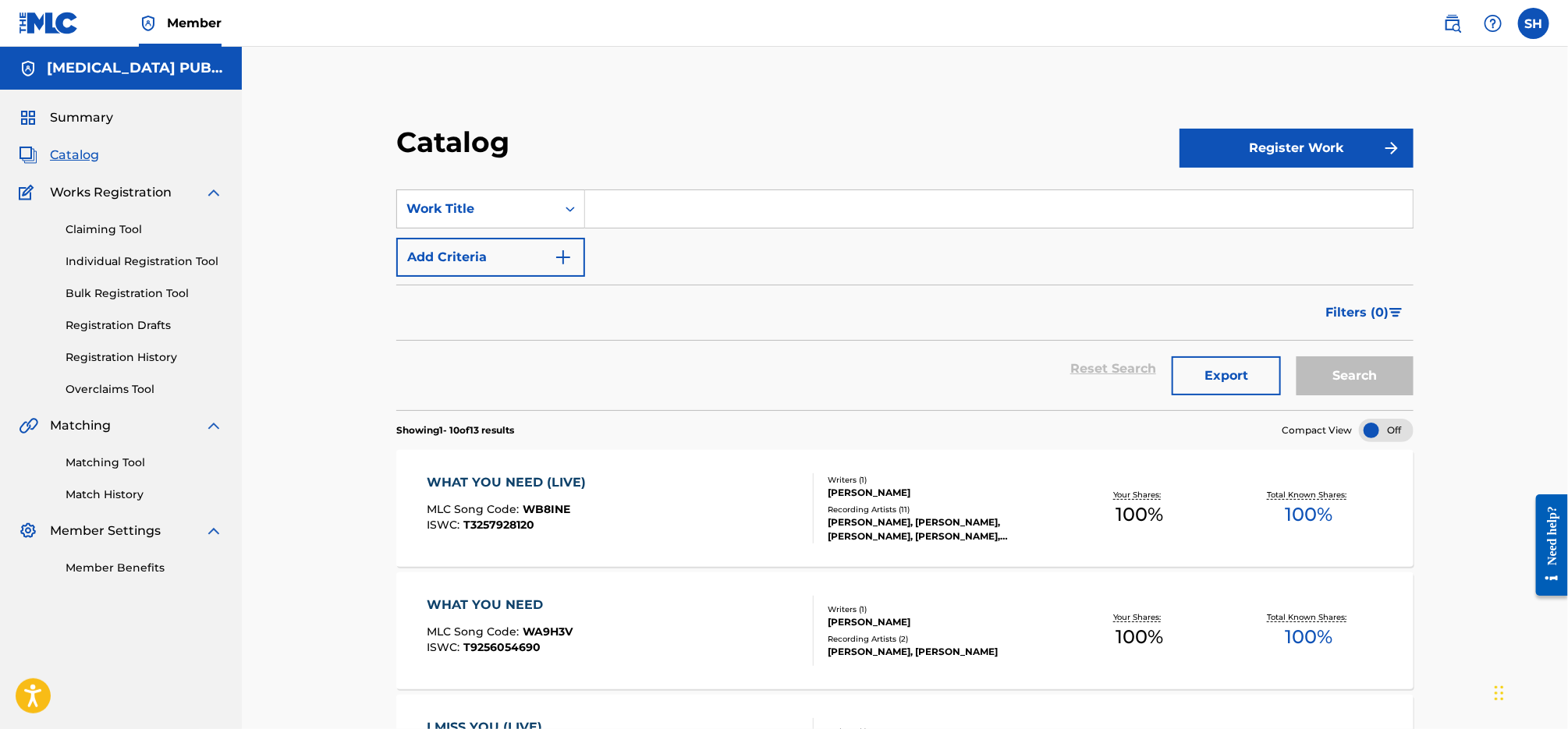
click at [694, 211] on input "Search Form" at bounding box center [999, 209] width 827 height 38
paste input "Living This Lie - Live"
drag, startPoint x: 736, startPoint y: 210, endPoint x: 699, endPoint y: 215, distance: 37.3
click at [694, 207] on input "Living This Lie - Live" at bounding box center [999, 209] width 827 height 38
type input "living this lie (live)"
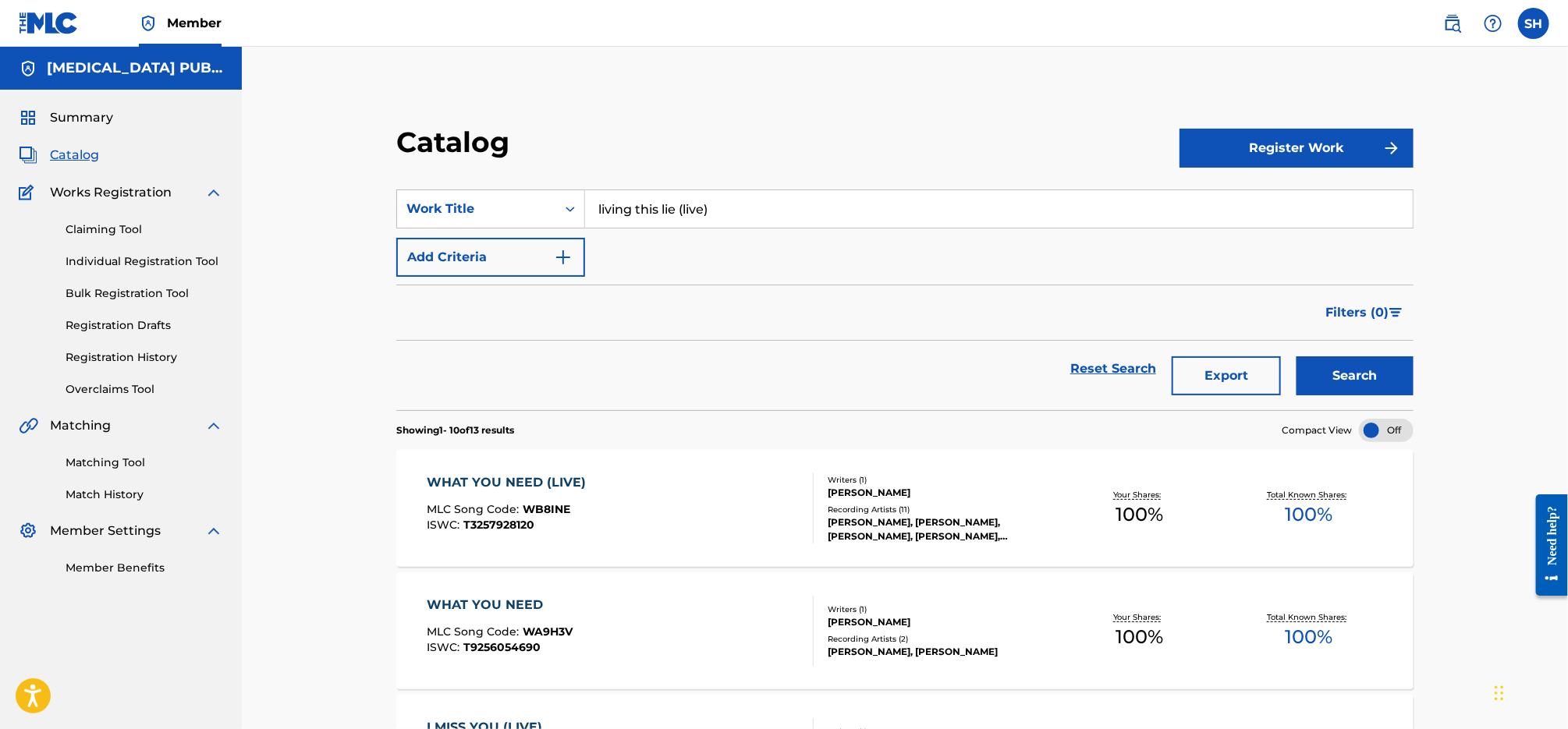
click at [1297, 356] on button "Search" at bounding box center [1355, 375] width 117 height 39
click at [616, 553] on div "LIVING THIS LIE (LIVE) MLC Song Code : LA4799 ISWC : T3259010083 Writers ( 1 ) …" at bounding box center [904, 509] width 1017 height 117
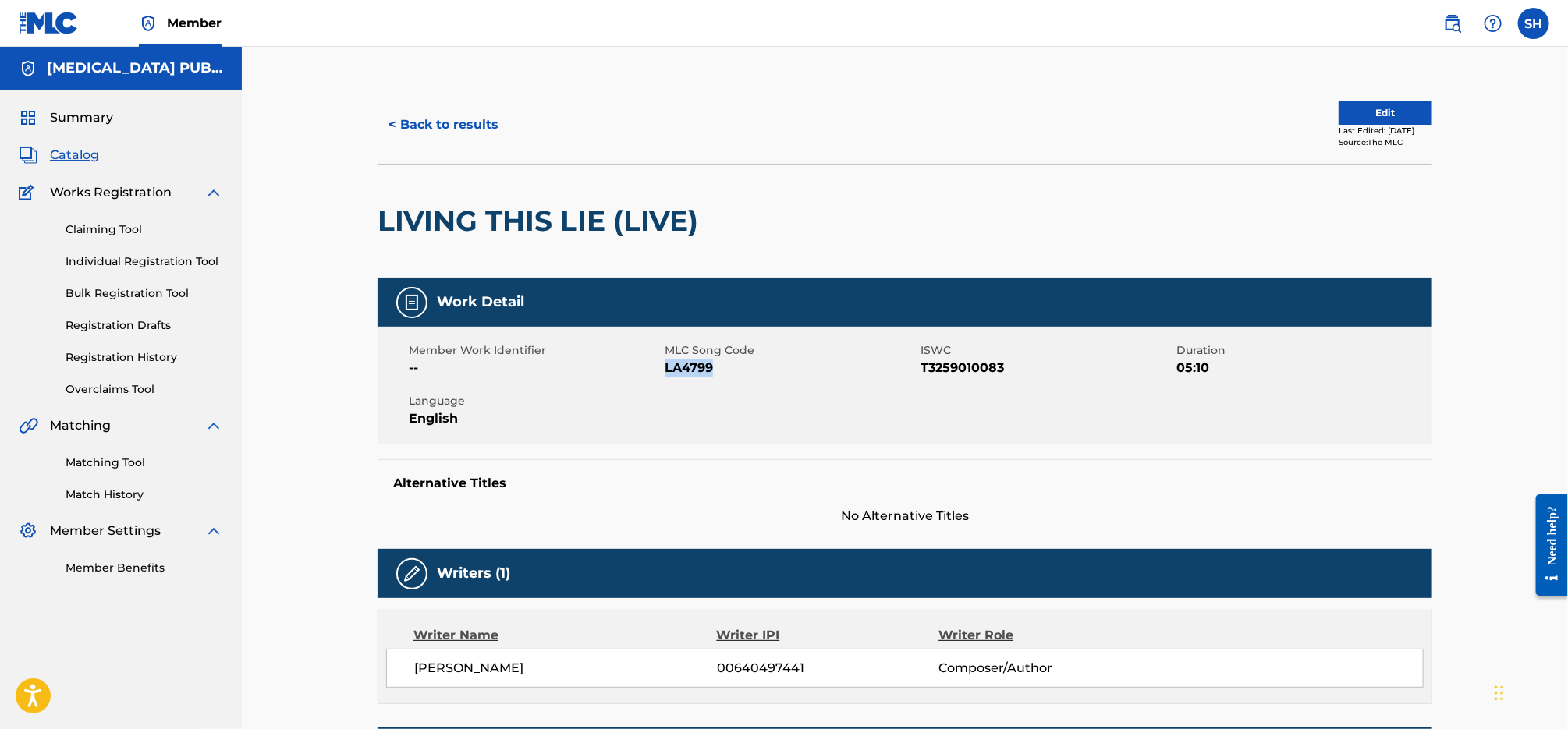
drag, startPoint x: 722, startPoint y: 369, endPoint x: 667, endPoint y: 364, distance: 55.2
click at [667, 364] on span "LA4799" at bounding box center [790, 368] width 252 height 19
copy span "LA4799"
click at [418, 126] on button "< Back to results" at bounding box center [444, 124] width 132 height 39
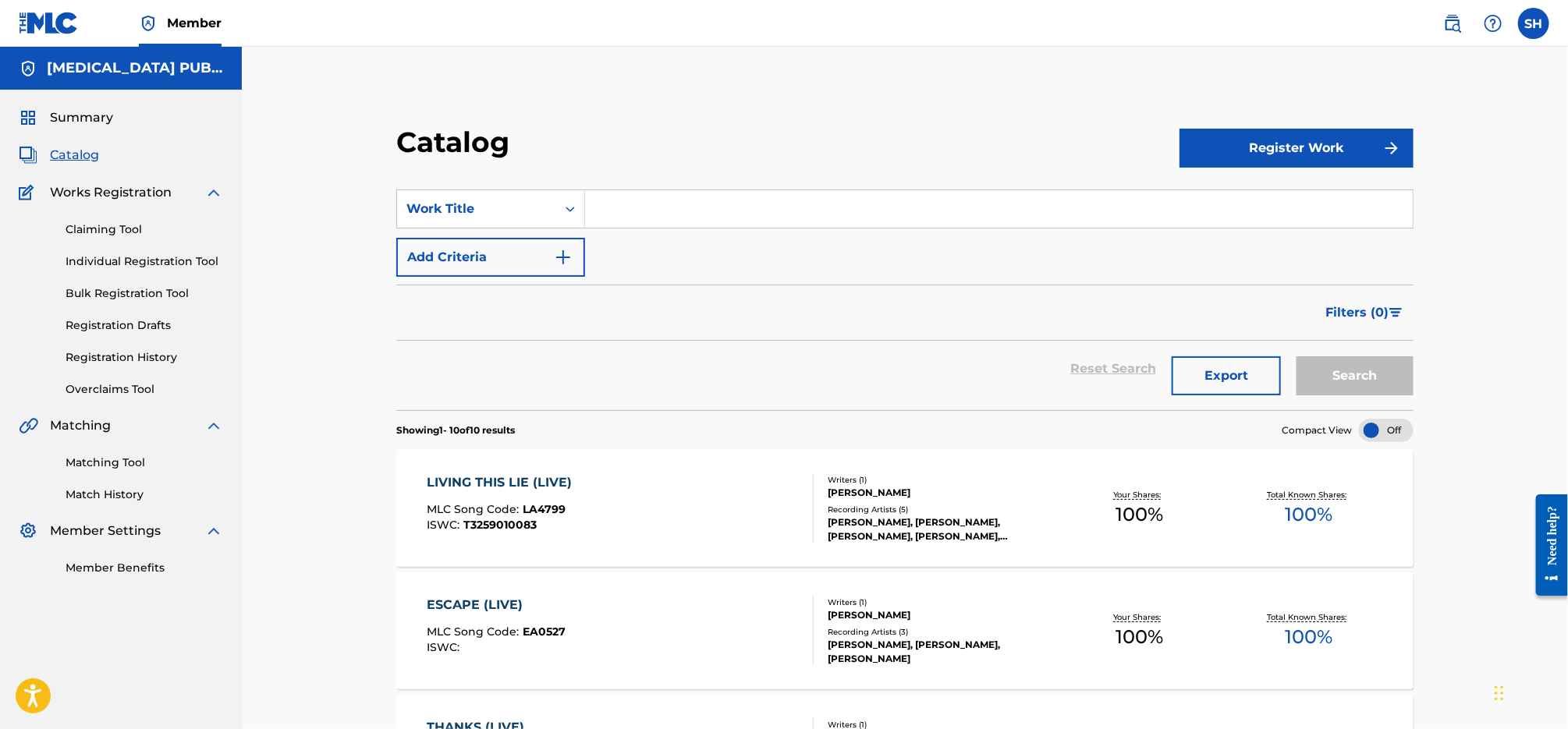
click at [694, 623] on div "ESCAPE (LIVE) MLC Song Code : EA0527 ISWC :" at bounding box center [620, 630] width 387 height 70
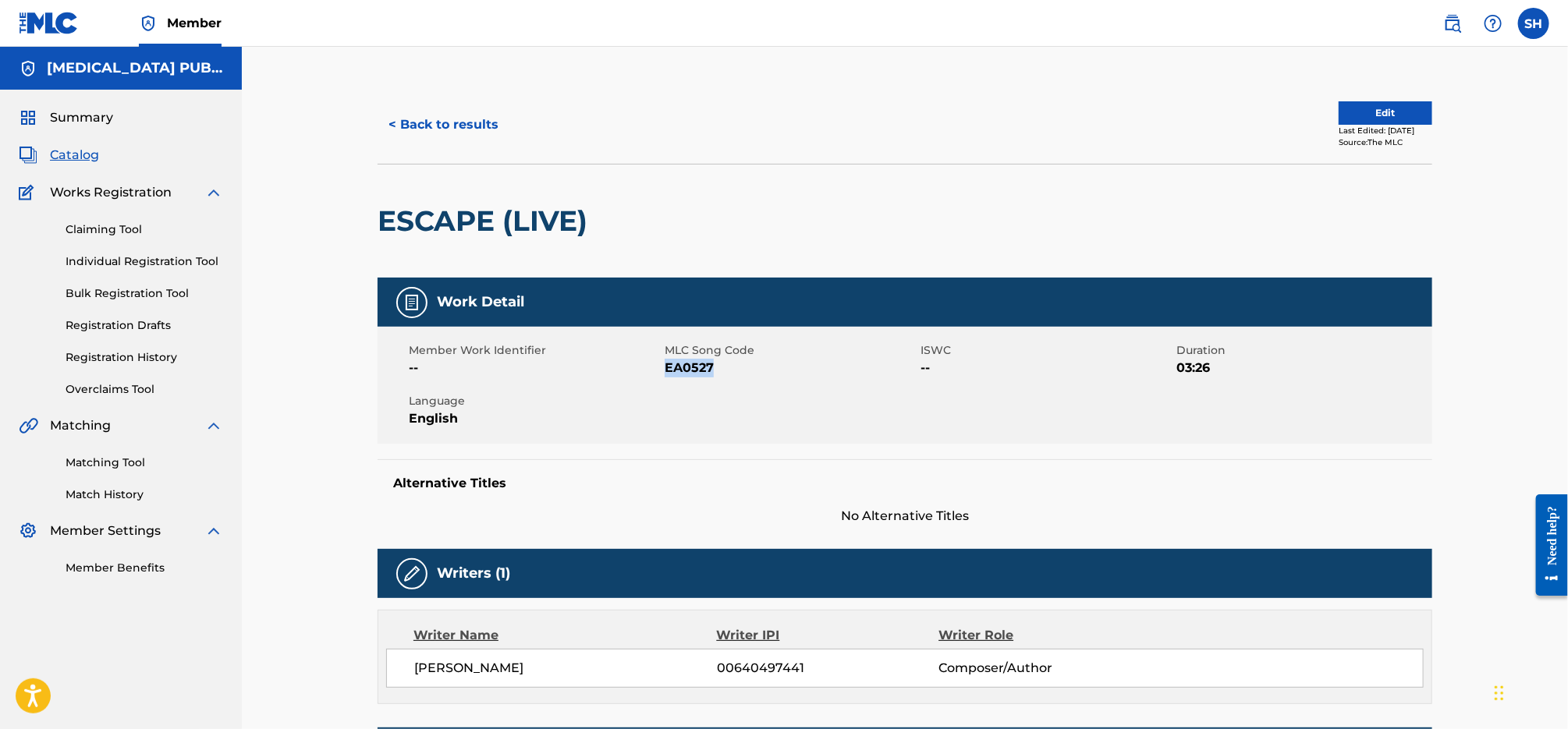
drag, startPoint x: 712, startPoint y: 367, endPoint x: 663, endPoint y: 366, distance: 49.0
click at [664, 366] on span "EA0527" at bounding box center [790, 368] width 252 height 19
copy span "EA0527"
click at [500, 124] on button "< Back to results" at bounding box center [444, 124] width 132 height 39
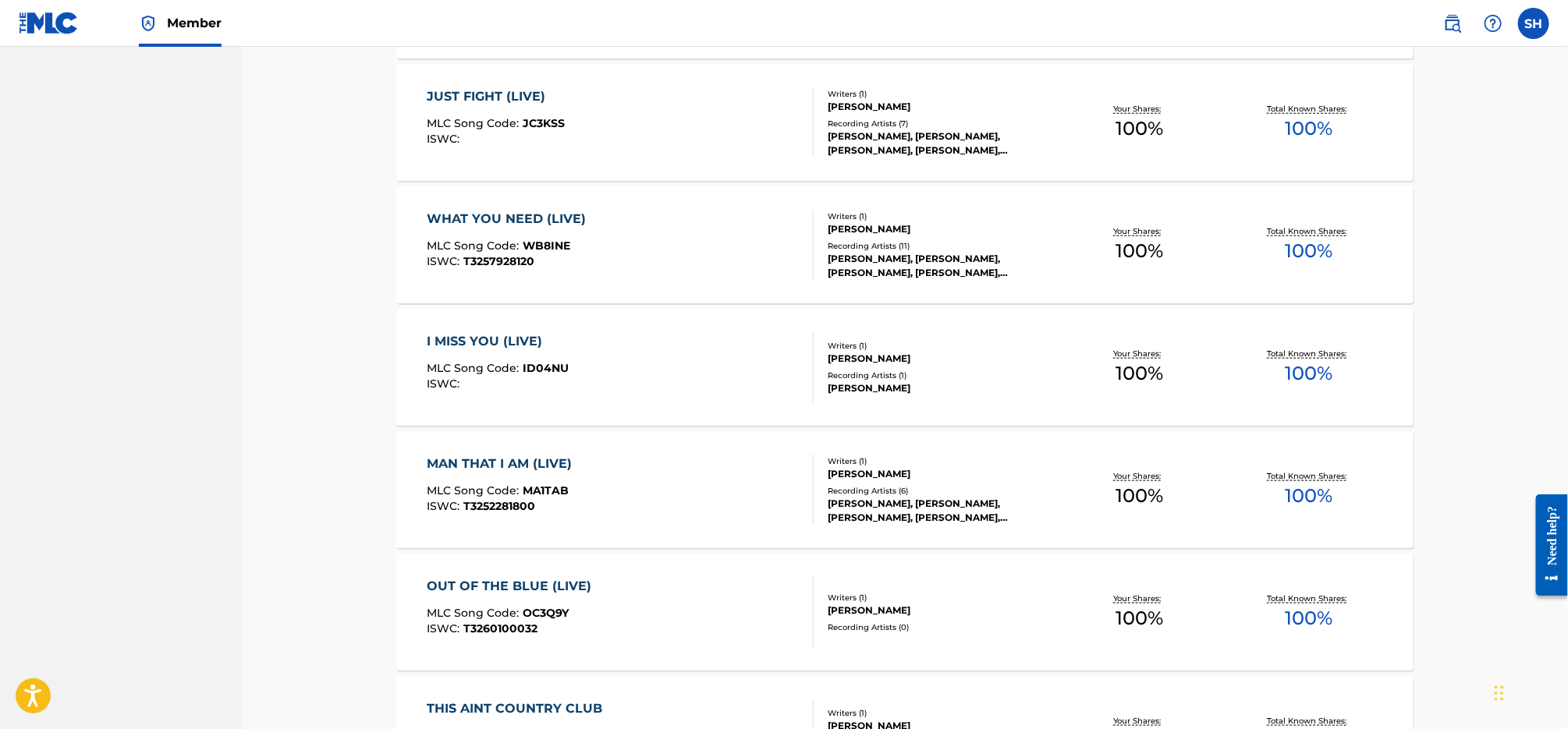
scroll to position [976, 0]
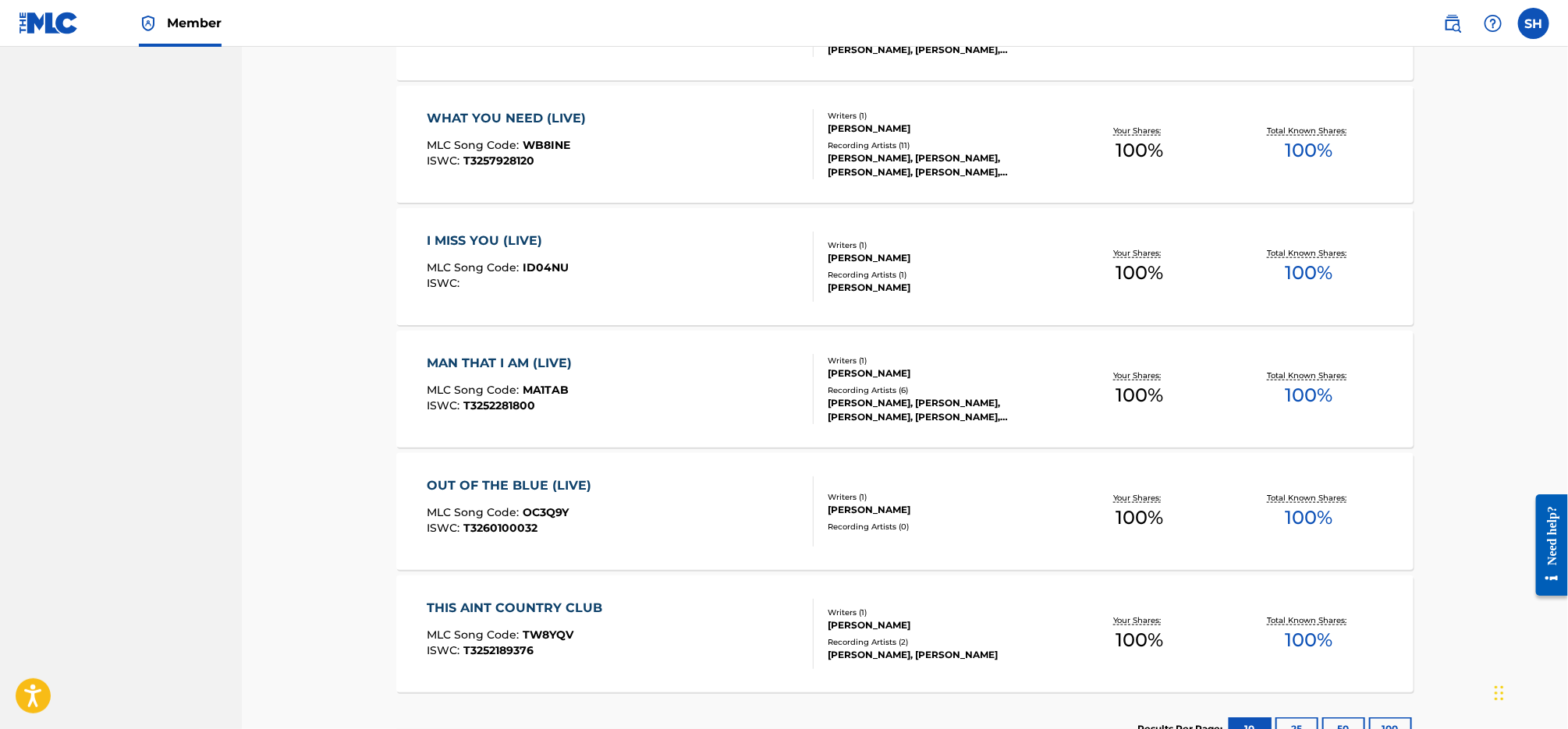
click at [694, 482] on div "OUT OF THE BLUE (LIVE) MLC Song Code : OC3Q9Y ISWC : T3260100032" at bounding box center [620, 511] width 387 height 70
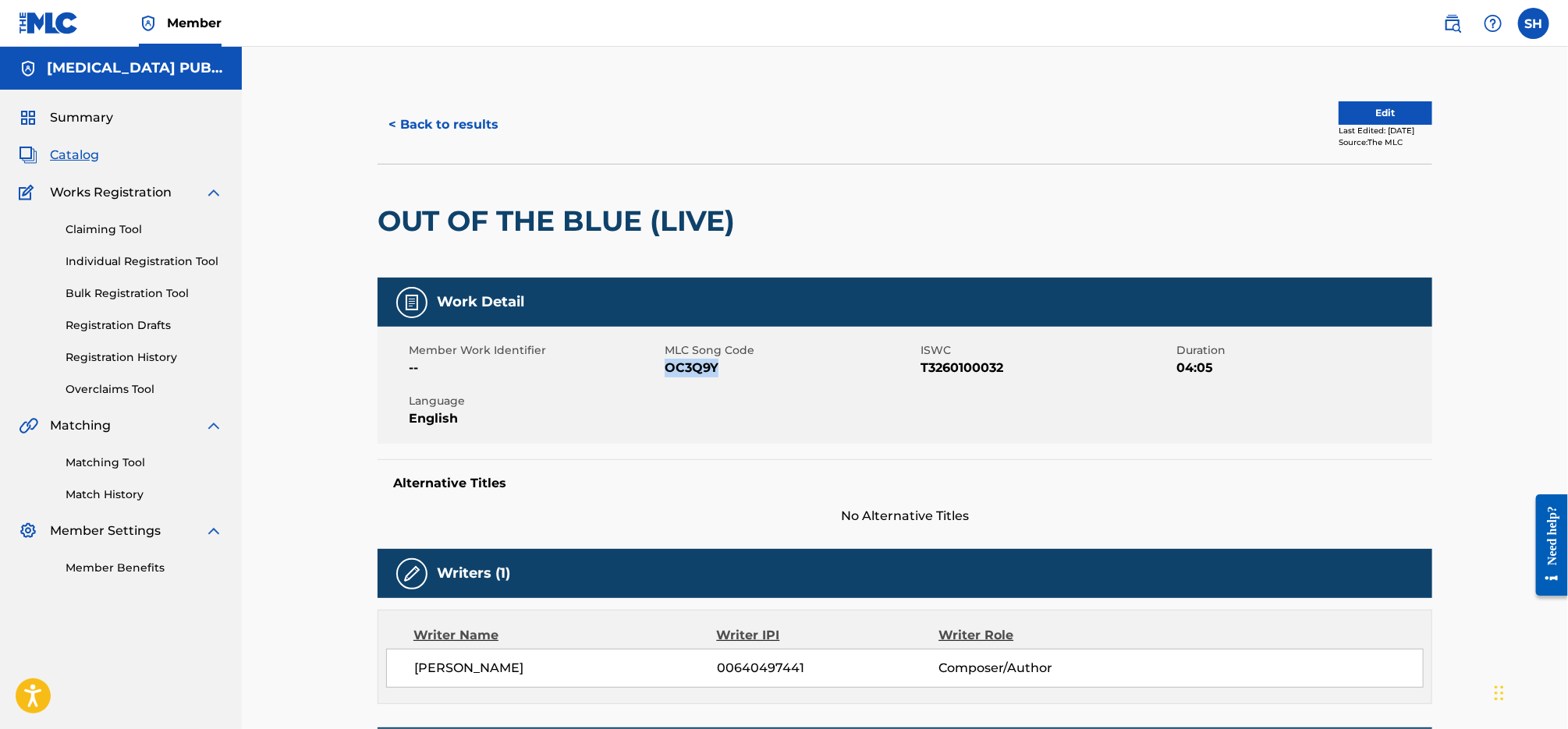
drag, startPoint x: 691, startPoint y: 371, endPoint x: 667, endPoint y: 371, distance: 24.0
click at [667, 371] on span "OC3Q9Y" at bounding box center [790, 368] width 252 height 19
click at [475, 124] on button "< Back to results" at bounding box center [444, 124] width 132 height 39
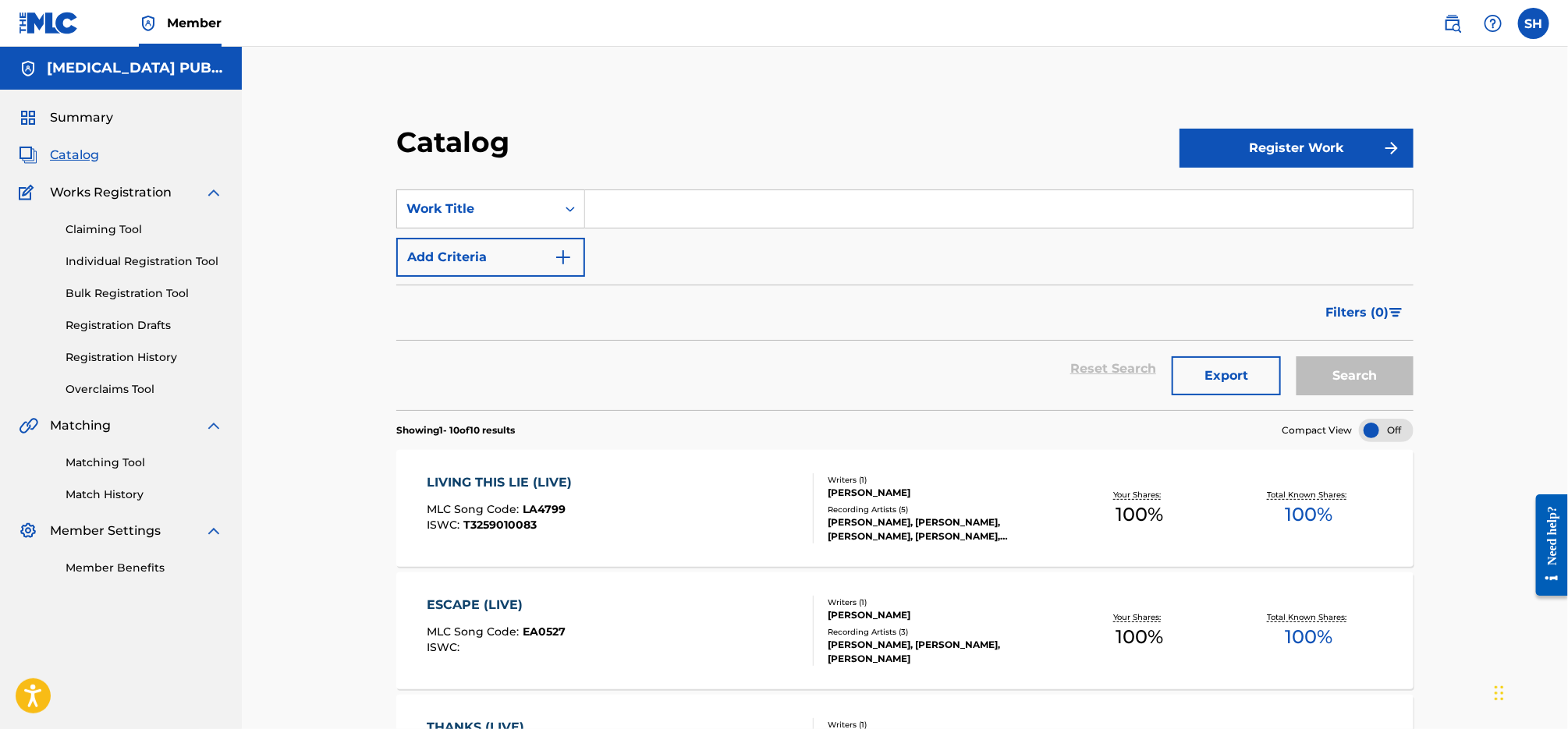
click at [618, 197] on input "Search Form" at bounding box center [999, 209] width 827 height 38
click at [1297, 356] on button "Search" at bounding box center [1355, 375] width 117 height 39
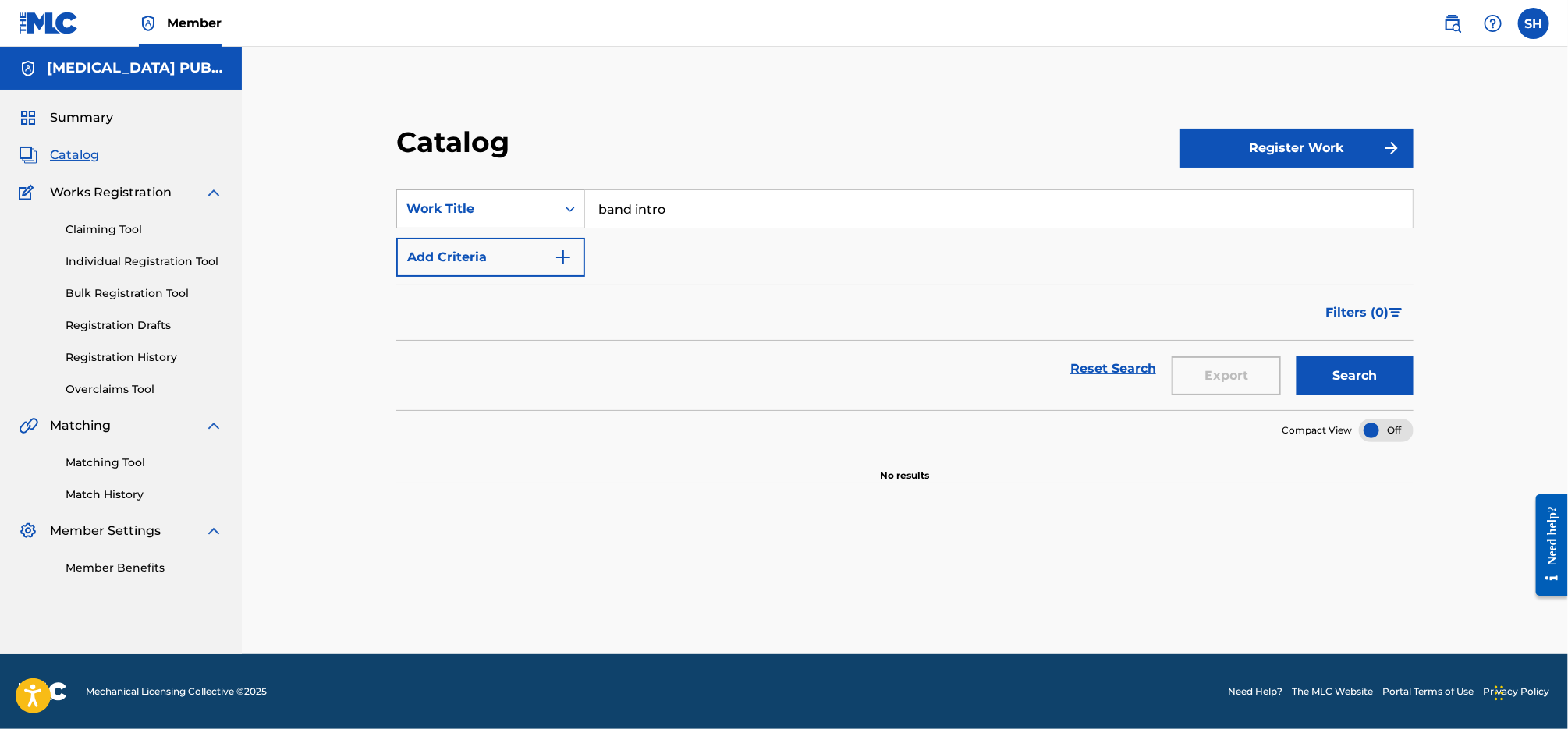
drag, startPoint x: 718, startPoint y: 220, endPoint x: 584, endPoint y: 202, distance: 135.2
click at [584, 202] on div "SearchWithCriteria55c7c504-68ca-4f99-a2ec-58842f719f97 Work Title band intro" at bounding box center [904, 208] width 1017 height 39
type input "man that i am (live)"
click at [1297, 356] on button "Search" at bounding box center [1355, 375] width 117 height 39
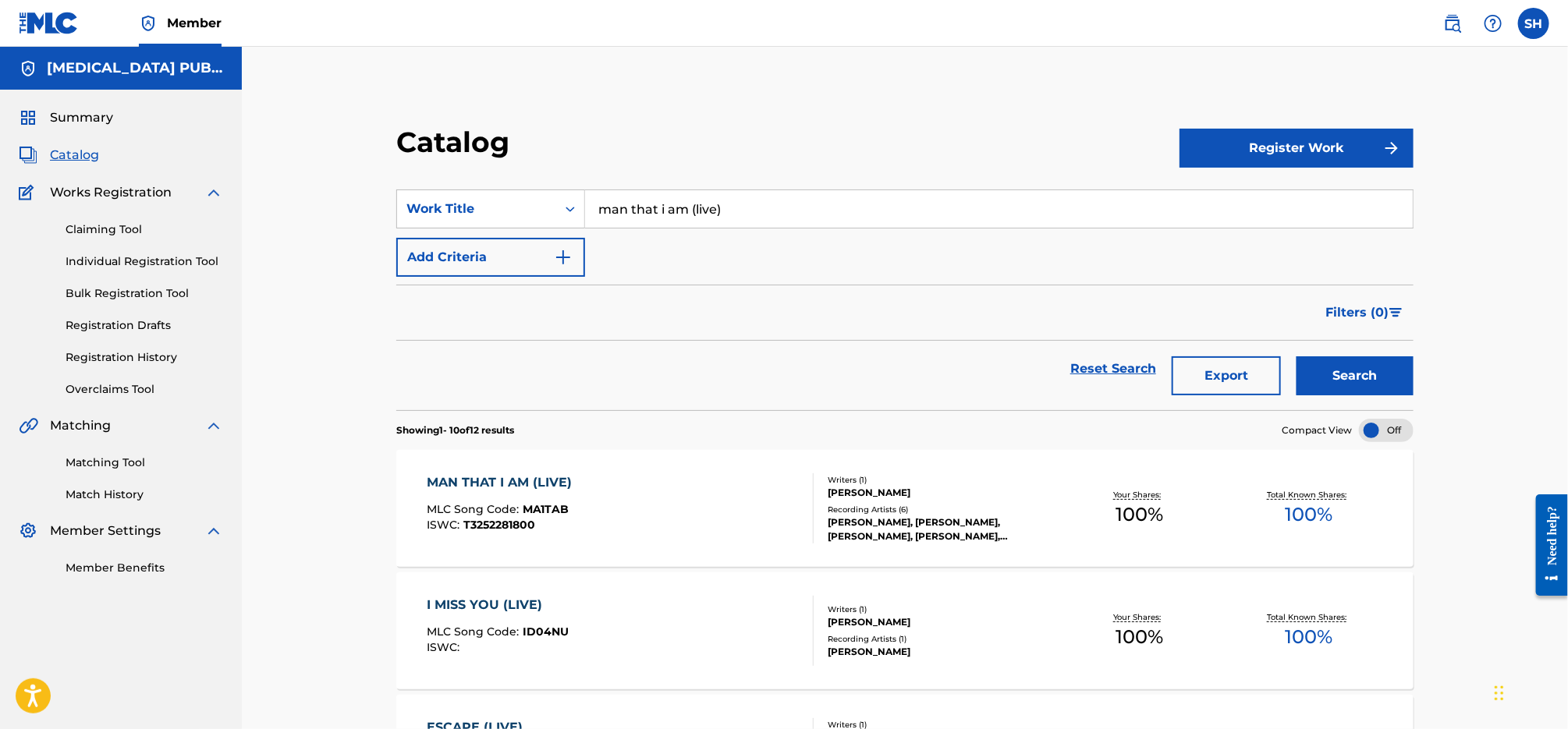
click at [599, 471] on div "MAN THAT I AM (LIVE) MLC Song Code : MA1TAB ISWC : T3252281800 Writers ( 1 ) [P…" at bounding box center [904, 509] width 1017 height 117
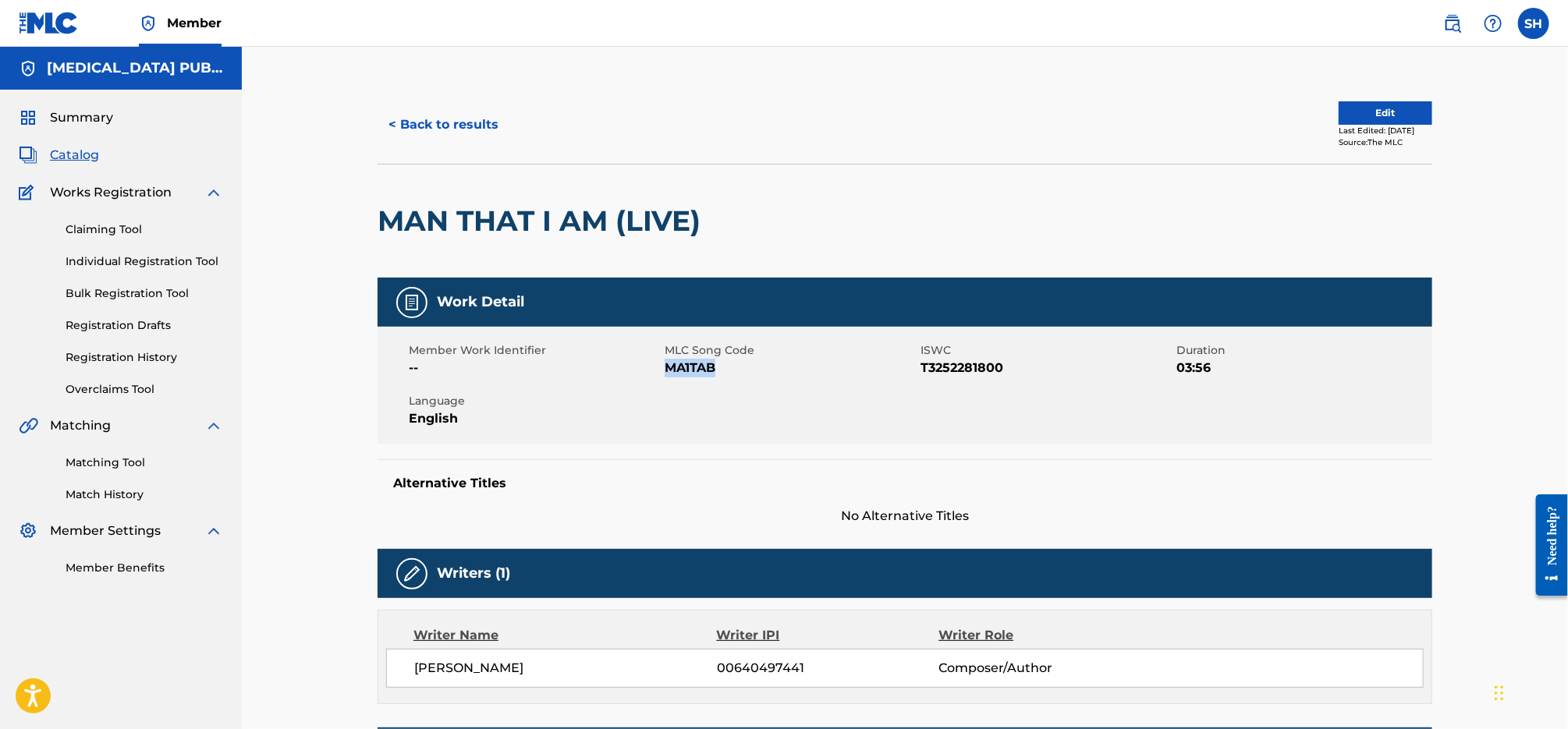
drag, startPoint x: 673, startPoint y: 368, endPoint x: 663, endPoint y: 369, distance: 10.0
click at [664, 369] on span "MA1TAB" at bounding box center [790, 368] width 252 height 19
copy span "MA1TAB"
click at [447, 122] on button "< Back to results" at bounding box center [444, 124] width 132 height 39
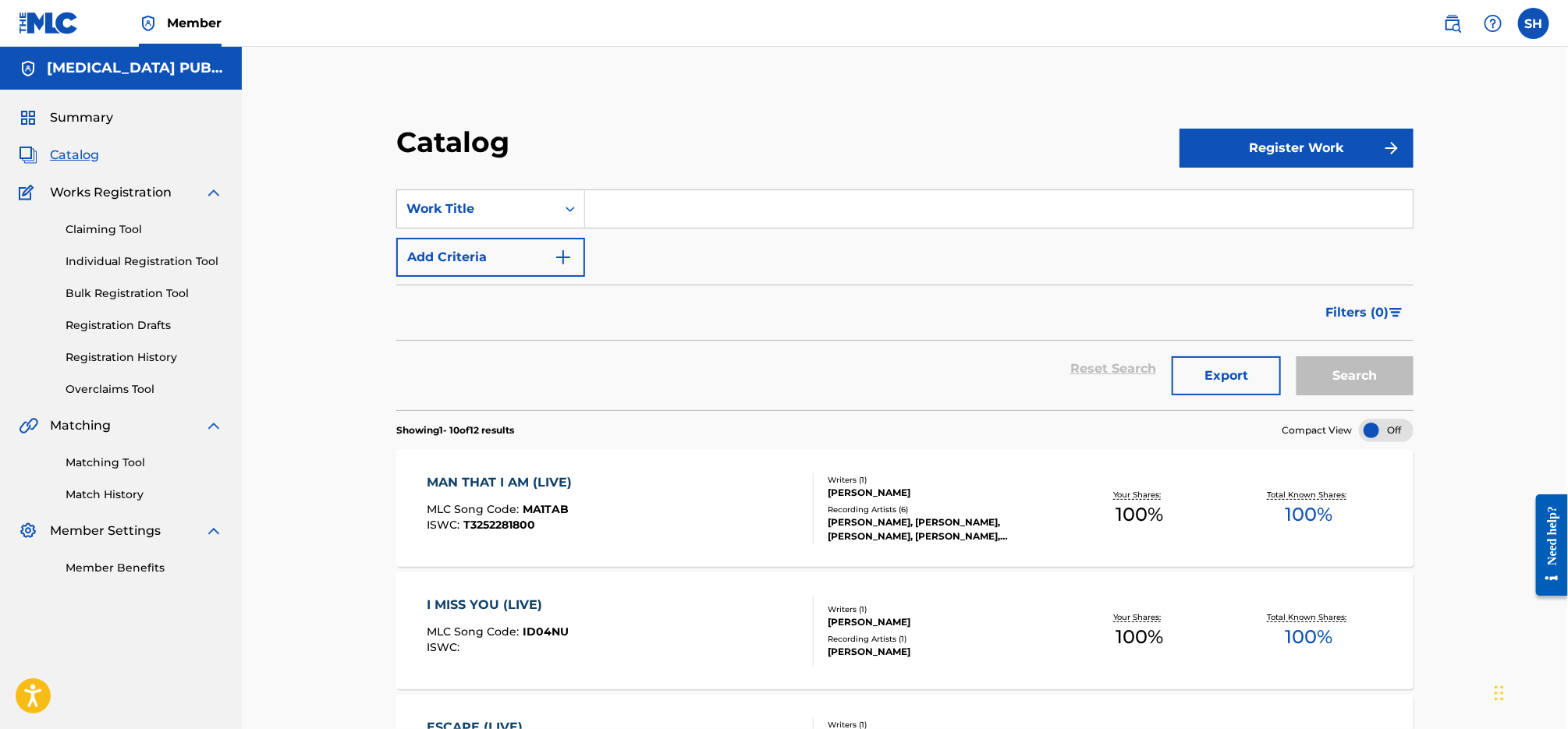
click at [645, 230] on div "SearchWithCriteria55c7c504-68ca-4f99-a2ec-58842f719f97 Work Title Add Criteria" at bounding box center [904, 233] width 1017 height 88
click at [646, 218] on input "Search Form" at bounding box center [999, 209] width 827 height 38
type input "just fight (live)"
click at [1297, 356] on button "Search" at bounding box center [1355, 375] width 117 height 39
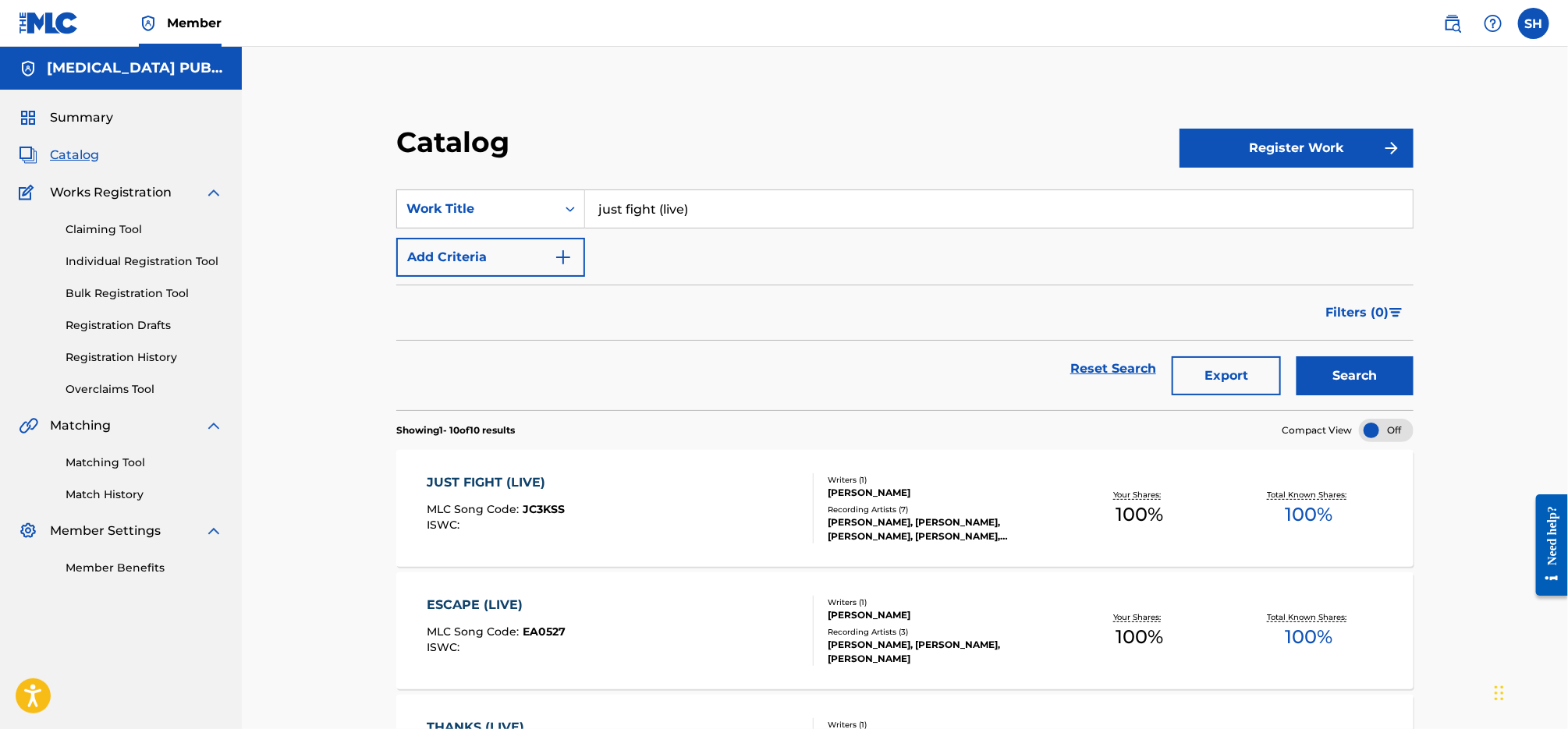
click at [568, 510] on div "JUST FIGHT (LIVE) MLC Song Code : JC3KSS ISWC :" at bounding box center [620, 508] width 387 height 70
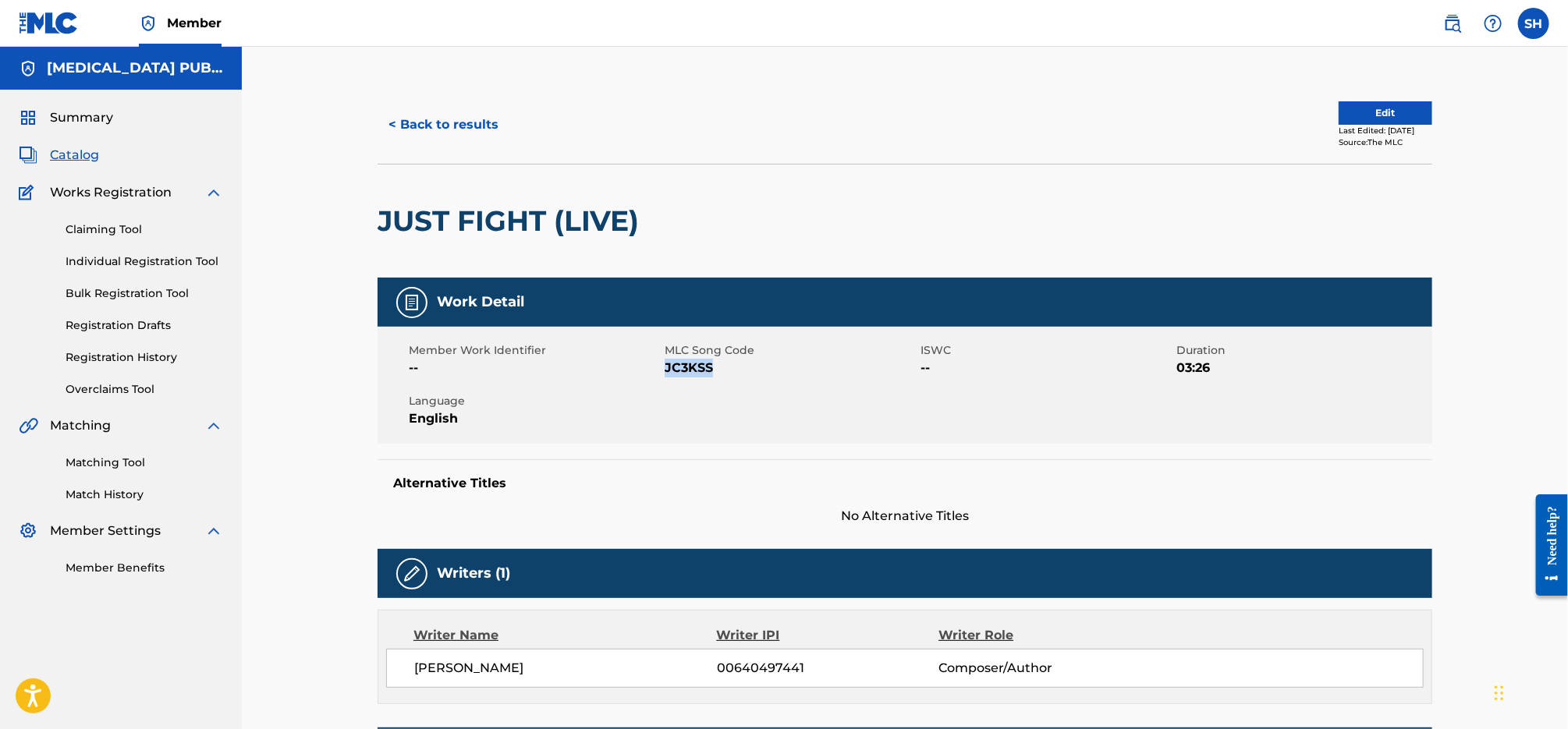
drag, startPoint x: 711, startPoint y: 369, endPoint x: 665, endPoint y: 369, distance: 46.0
click at [665, 369] on span "JC3KSS" at bounding box center [790, 368] width 252 height 19
copy span "JC3KSS"
click at [436, 132] on button "< Back to results" at bounding box center [444, 124] width 132 height 39
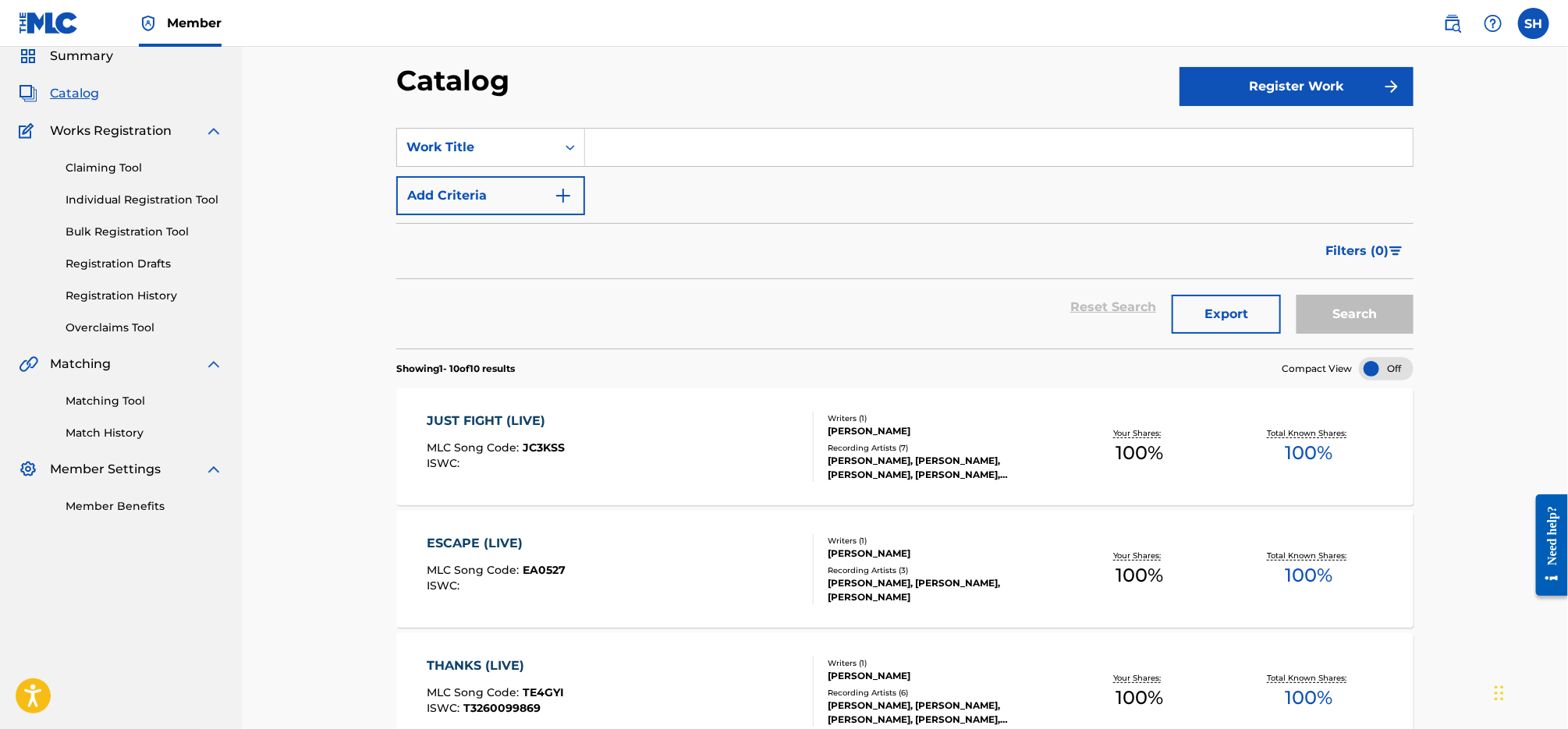
click at [678, 176] on div "SearchWithCriteria55c7c504-68ca-4f99-a2ec-58842f719f97 Work Title Add Criteria" at bounding box center [904, 171] width 1017 height 88
click at [654, 147] on input "Search Form" at bounding box center [999, 147] width 827 height 38
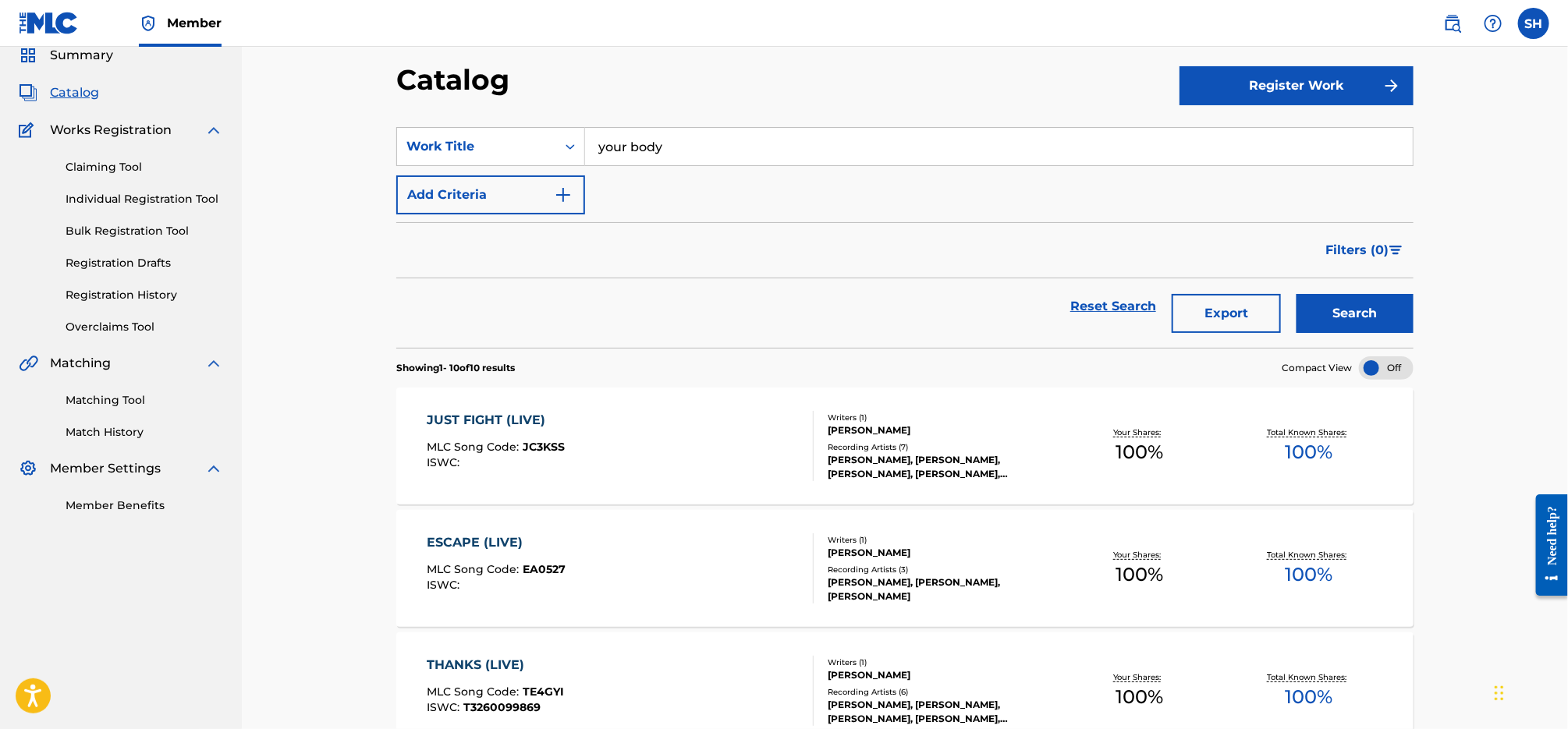
type input "your body"
click at [1297, 294] on button "Search" at bounding box center [1355, 313] width 117 height 39
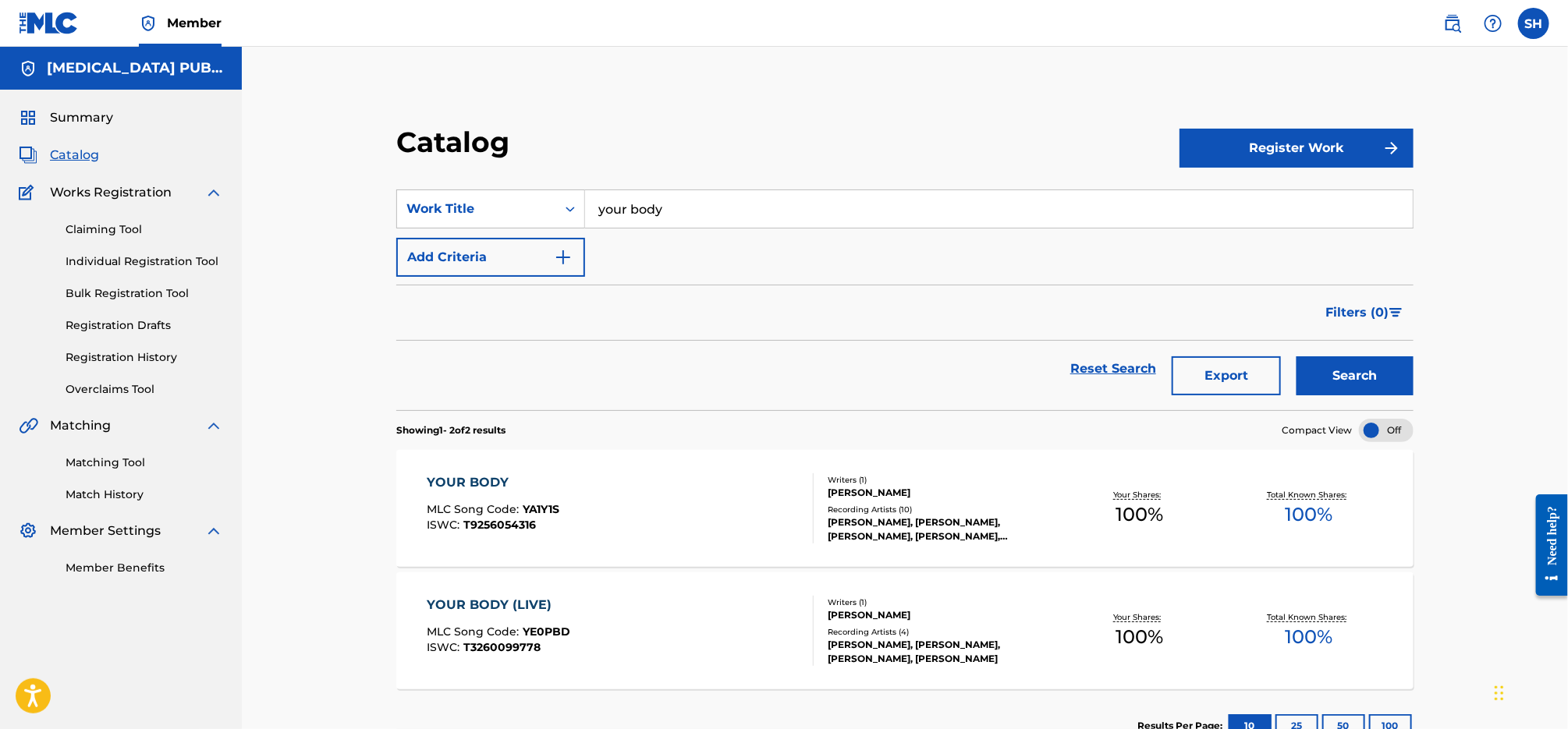
click at [638, 598] on div "YOUR BODY (LIVE) MLC Song Code : YE0PBD ISWC : T3260099778" at bounding box center [620, 630] width 387 height 70
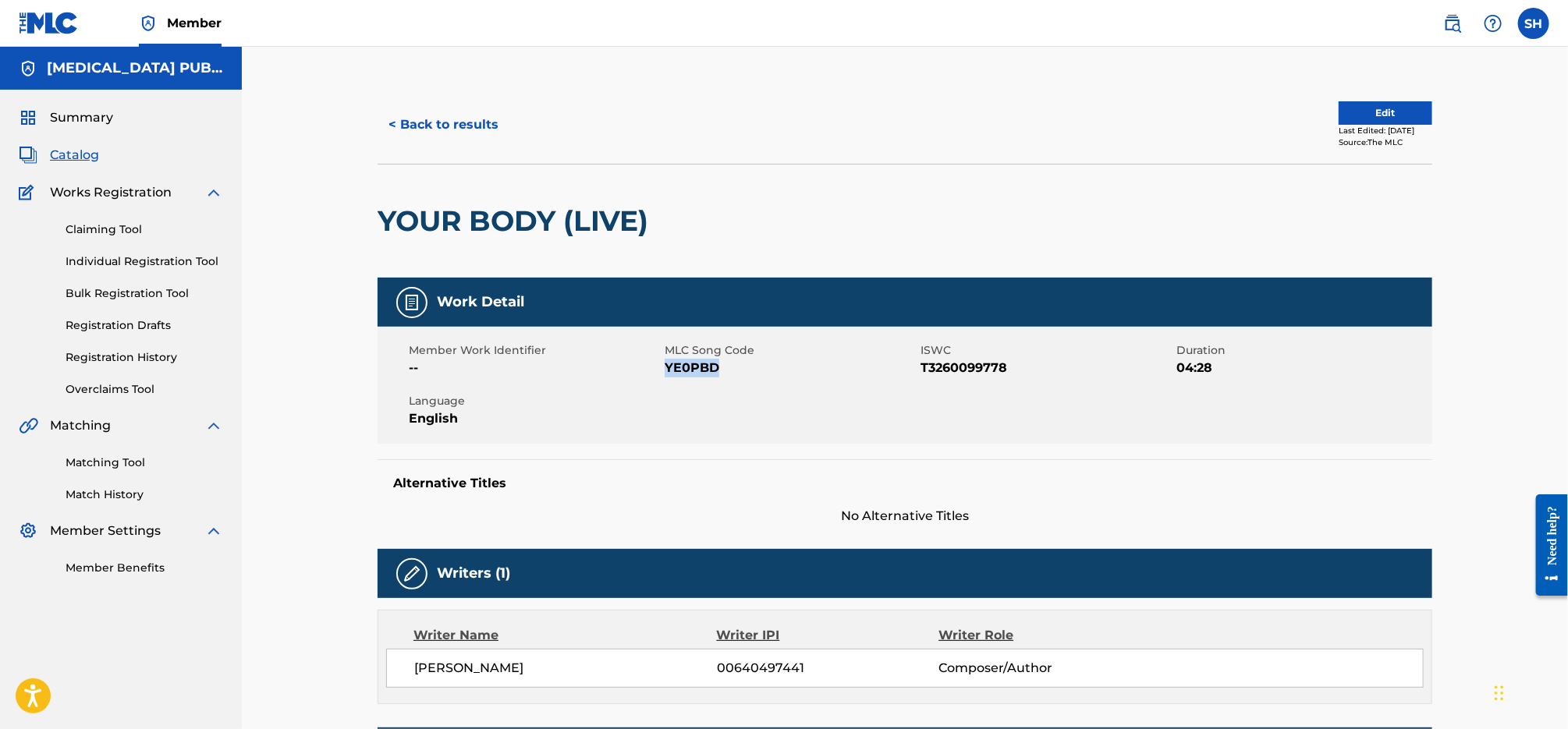
drag, startPoint x: 727, startPoint y: 368, endPoint x: 664, endPoint y: 366, distance: 63.0
click at [664, 366] on span "YE0PBD" at bounding box center [790, 368] width 252 height 19
copy span "YE0PBD"
click at [440, 115] on button "< Back to results" at bounding box center [444, 124] width 132 height 39
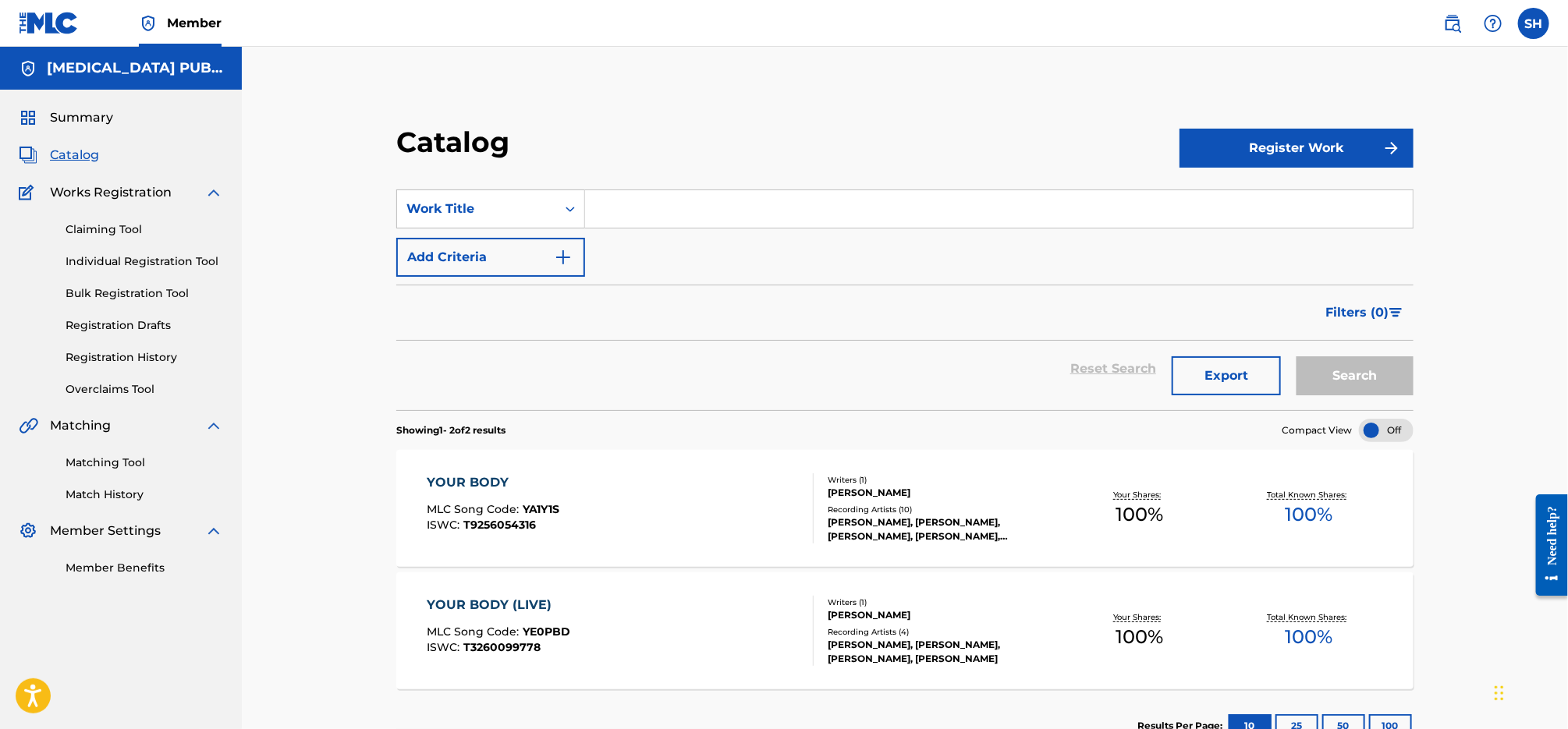
click at [672, 206] on input "Search Form" at bounding box center [999, 209] width 827 height 38
click at [1297, 356] on button "Search" at bounding box center [1355, 375] width 117 height 39
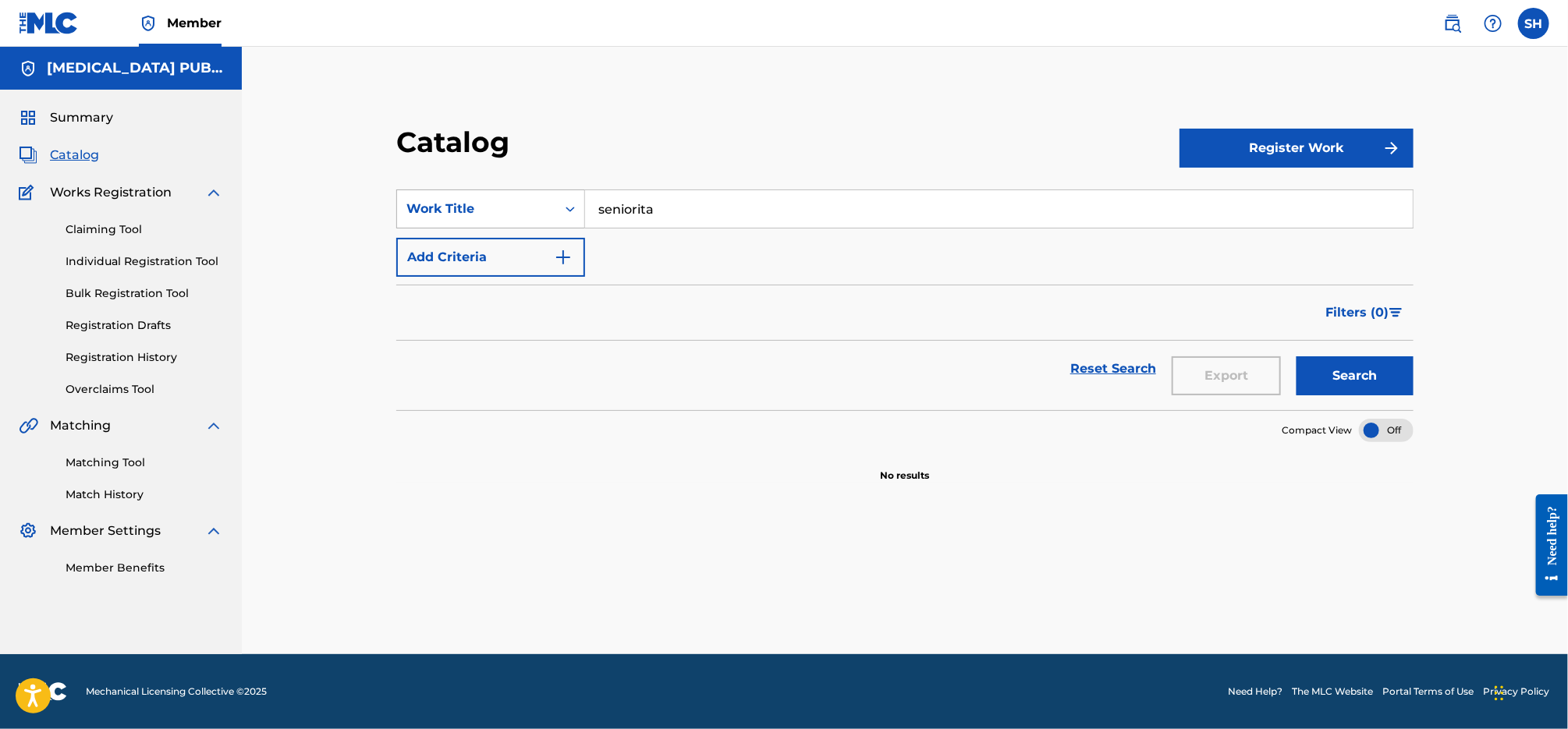
drag, startPoint x: 659, startPoint y: 209, endPoint x: 511, endPoint y: 202, distance: 148.2
click at [513, 202] on div "SearchWithCriteria55c7c504-68ca-4f99-a2ec-58842f719f97 Work Title seniorita" at bounding box center [904, 208] width 1017 height 39
click at [1297, 356] on button "Search" at bounding box center [1355, 375] width 117 height 39
drag, startPoint x: 684, startPoint y: 206, endPoint x: 575, endPoint y: 202, distance: 109.1
click at [576, 202] on div "SearchWithCriteria55c7c504-68ca-4f99-a2ec-58842f719f97 Work Title seniorita" at bounding box center [904, 208] width 1017 height 39
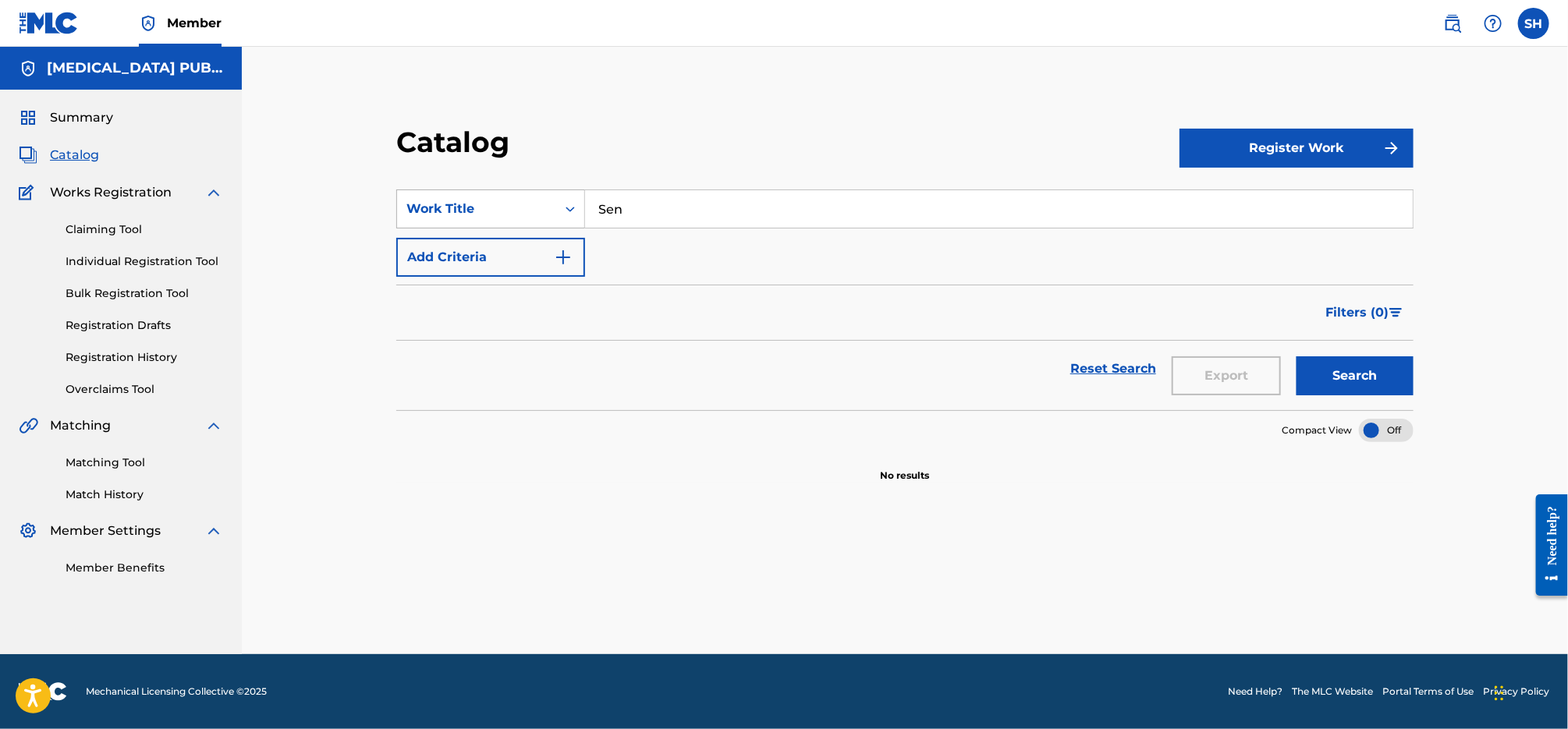
click at [1297, 356] on button "Search" at bounding box center [1355, 375] width 117 height 39
click at [580, 203] on div "SearchWithCriteria55c7c504-68ca-4f99-a2ec-58842f719f97 Work Title Sen" at bounding box center [904, 208] width 1017 height 39
click at [812, 239] on span "name (country remix)" at bounding box center [766, 244] width 139 height 15
type input "señorita call my name (country remix)"
click at [1297, 356] on button "Search" at bounding box center [1355, 375] width 117 height 39
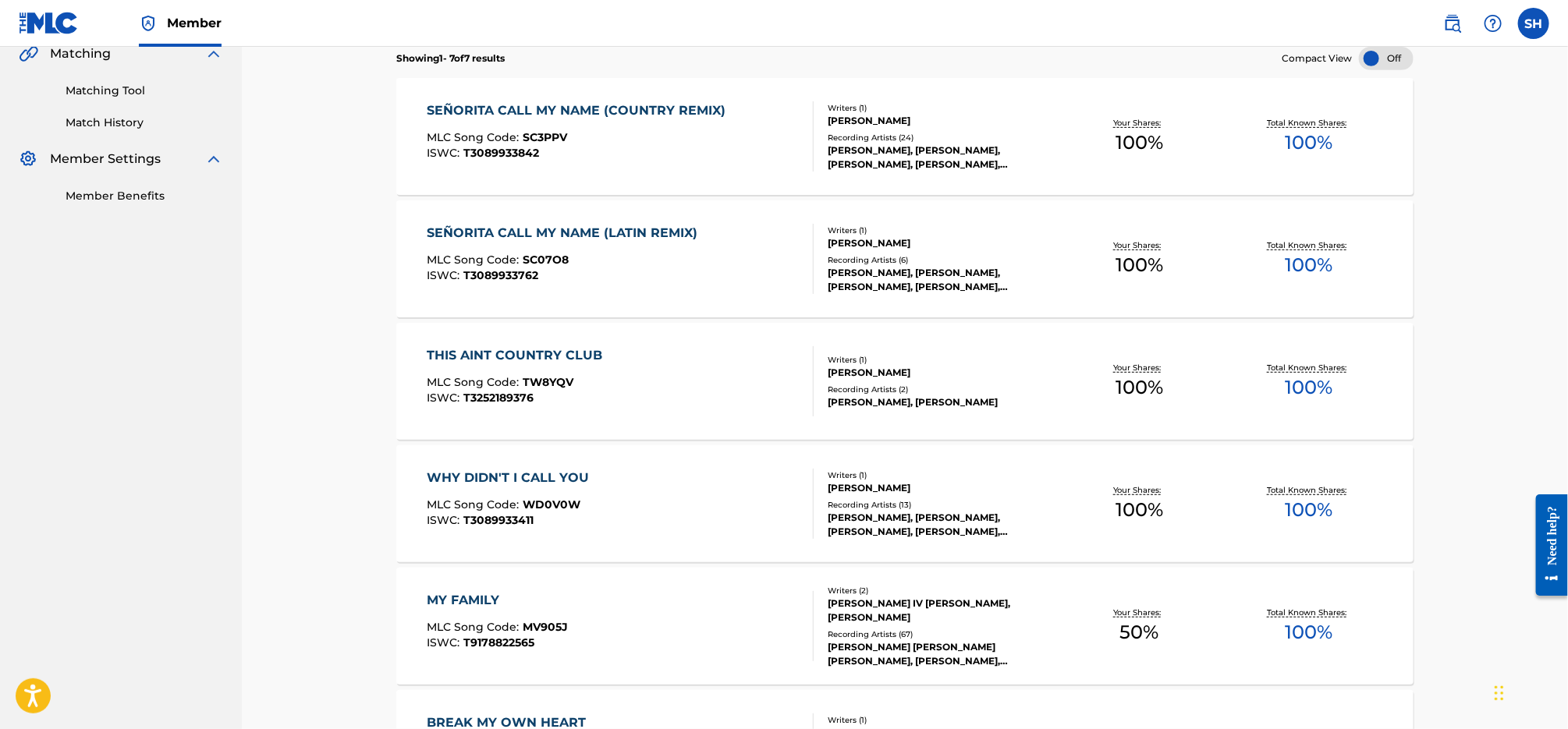
scroll to position [484, 0]
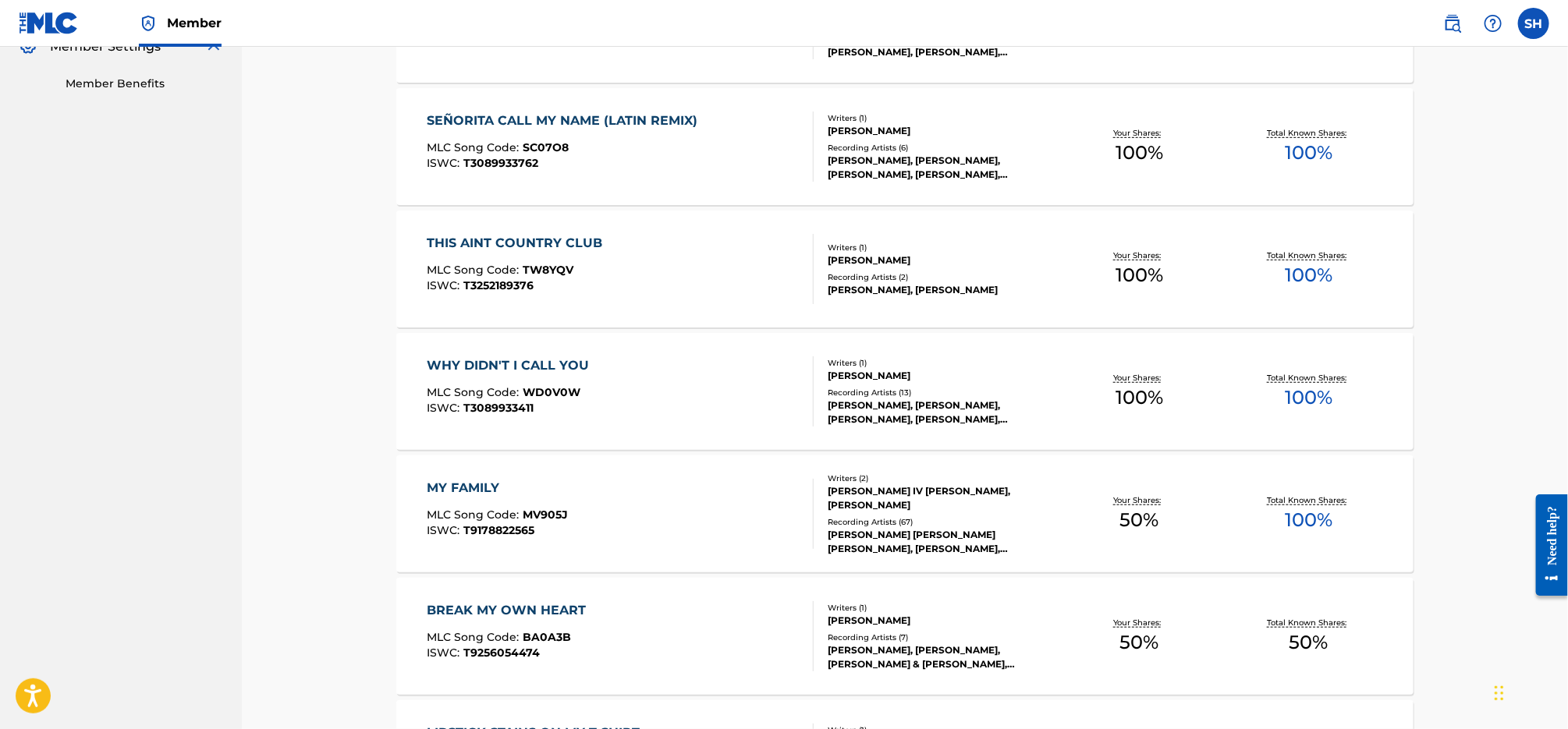
click at [677, 356] on div "WHY DIDN'T I CALL YOU MLC Song Code : WD0V0W ISWC : T3089933411" at bounding box center [620, 391] width 387 height 70
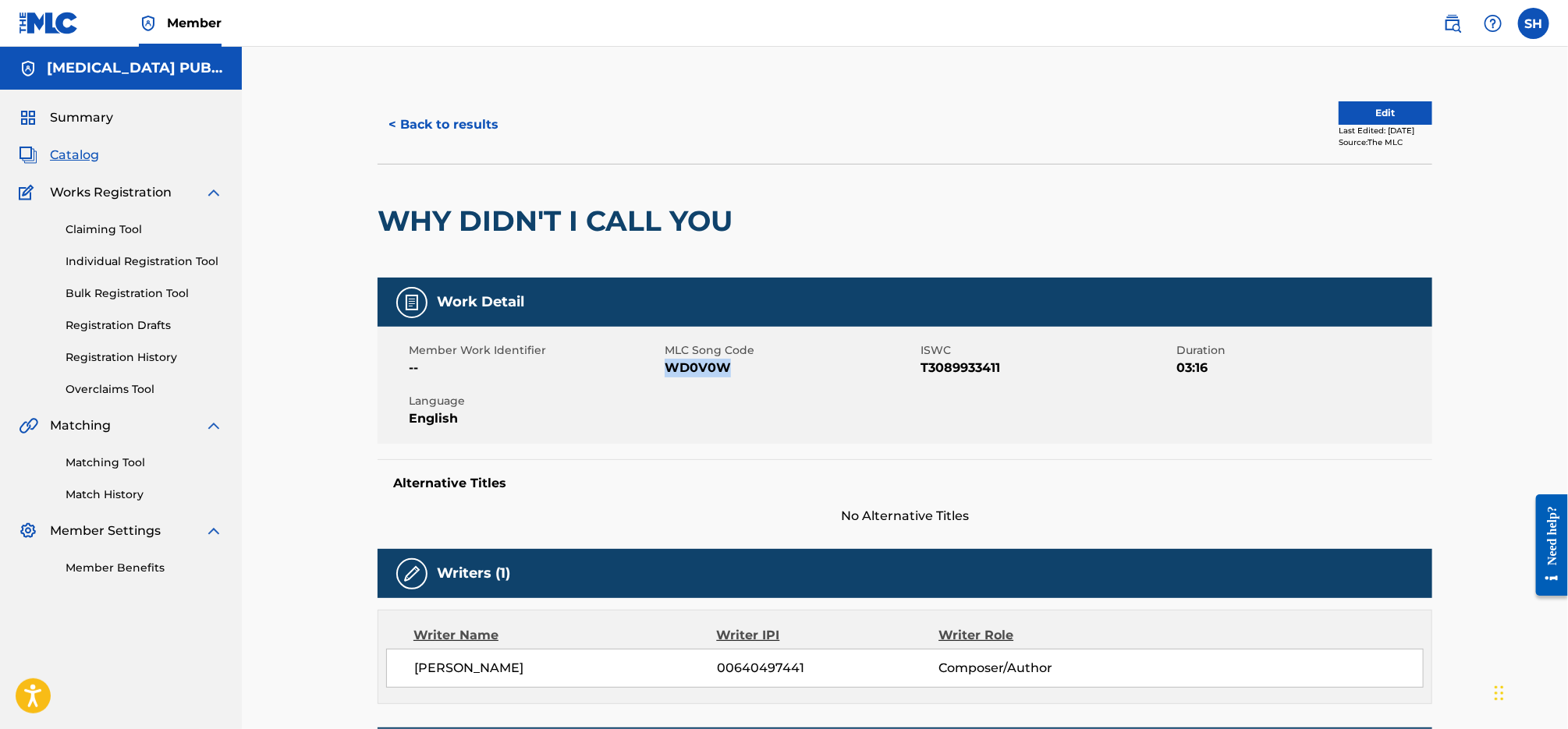
drag, startPoint x: 740, startPoint y: 367, endPoint x: 664, endPoint y: 369, distance: 76.0
click at [664, 369] on span "WD0V0W" at bounding box center [790, 368] width 252 height 19
copy span "WD0V0W"
click at [418, 129] on button "< Back to results" at bounding box center [444, 124] width 132 height 39
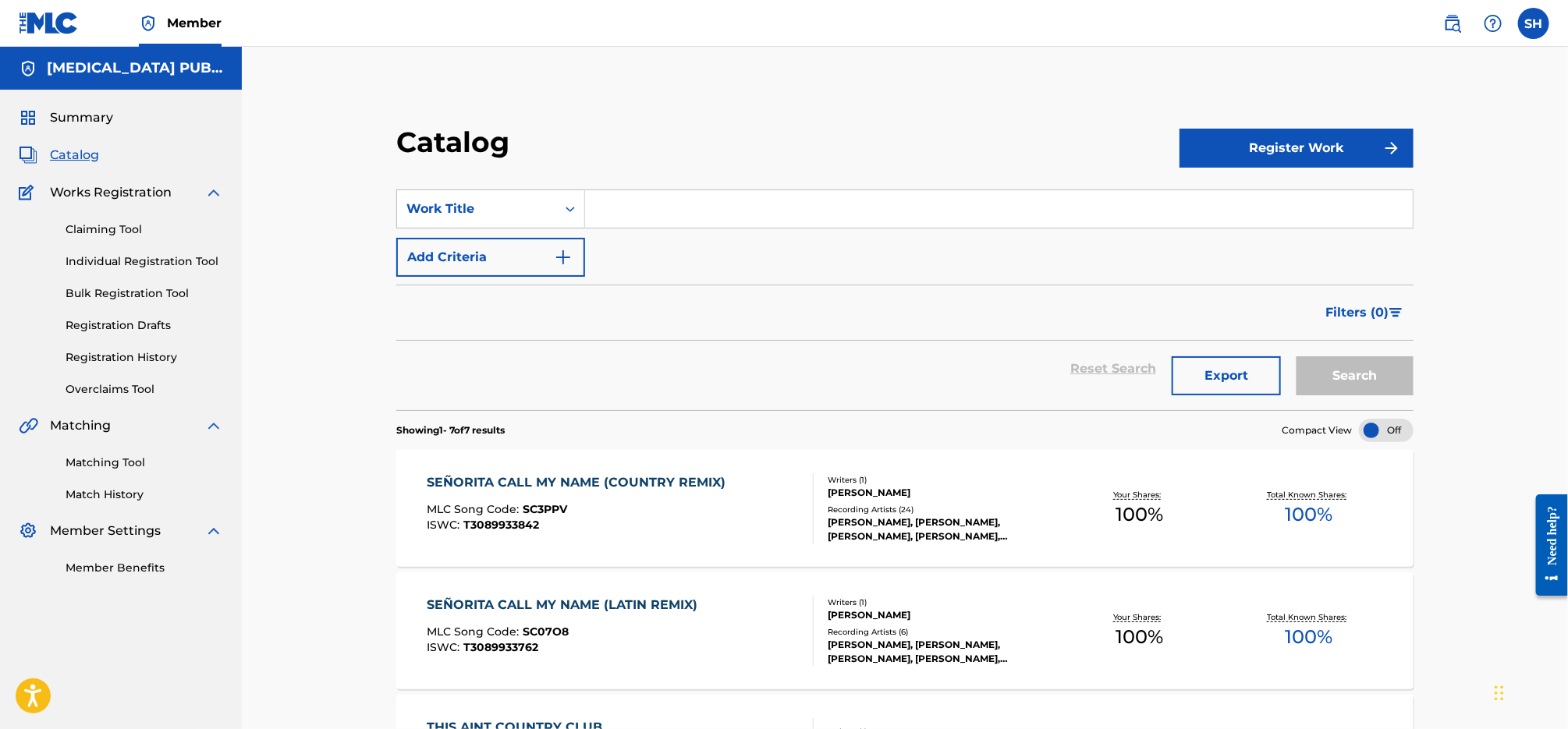
click at [626, 202] on input "Search Form" at bounding box center [999, 209] width 827 height 38
type input "232"
click at [1297, 356] on button "Search" at bounding box center [1355, 375] width 117 height 39
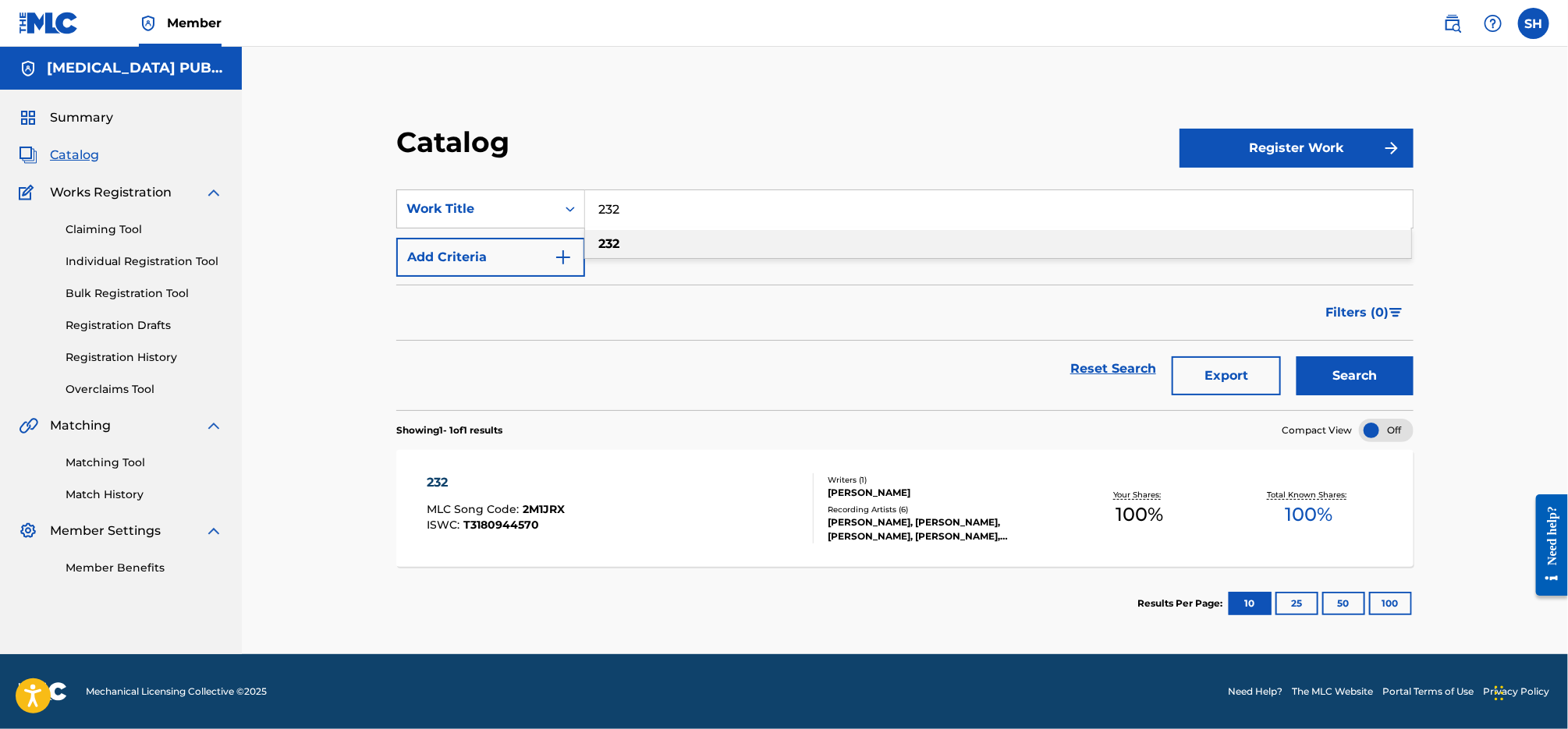
click at [724, 529] on div "232 MLC Song Code : 2M1JRX ISWC : T3180944570" at bounding box center [620, 508] width 387 height 70
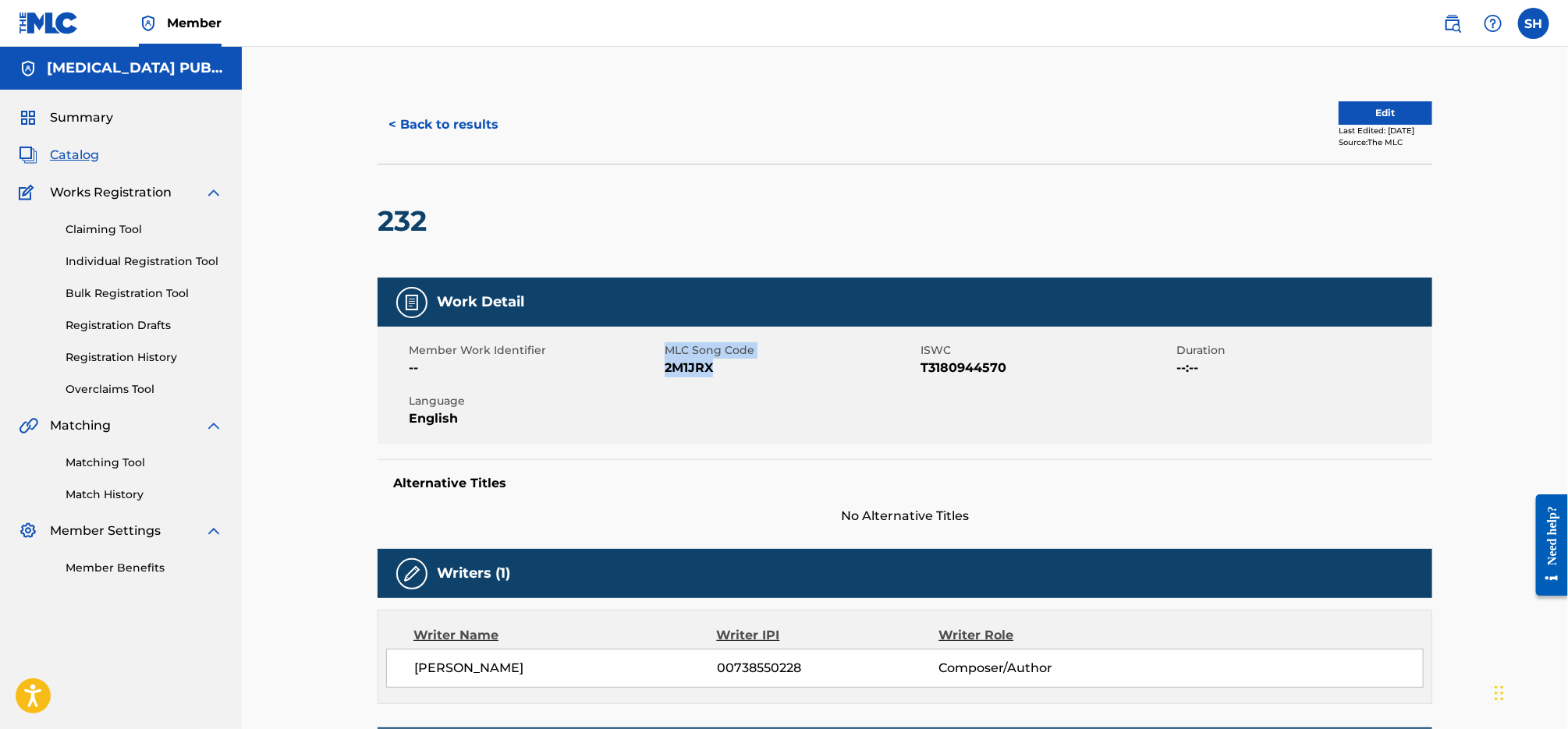
drag, startPoint x: 697, startPoint y: 369, endPoint x: 662, endPoint y: 370, distance: 35.0
click at [662, 370] on div "Member Work Identifier -- MLC Song Code 2M1JRX ISWC T3180944570 Duration --:-- …" at bounding box center [905, 385] width 1054 height 117
click at [714, 373] on span "2M1JRX" at bounding box center [790, 368] width 252 height 19
drag, startPoint x: 717, startPoint y: 370, endPoint x: 665, endPoint y: 368, distance: 52.0
click at [666, 368] on span "2M1JRX" at bounding box center [790, 368] width 252 height 19
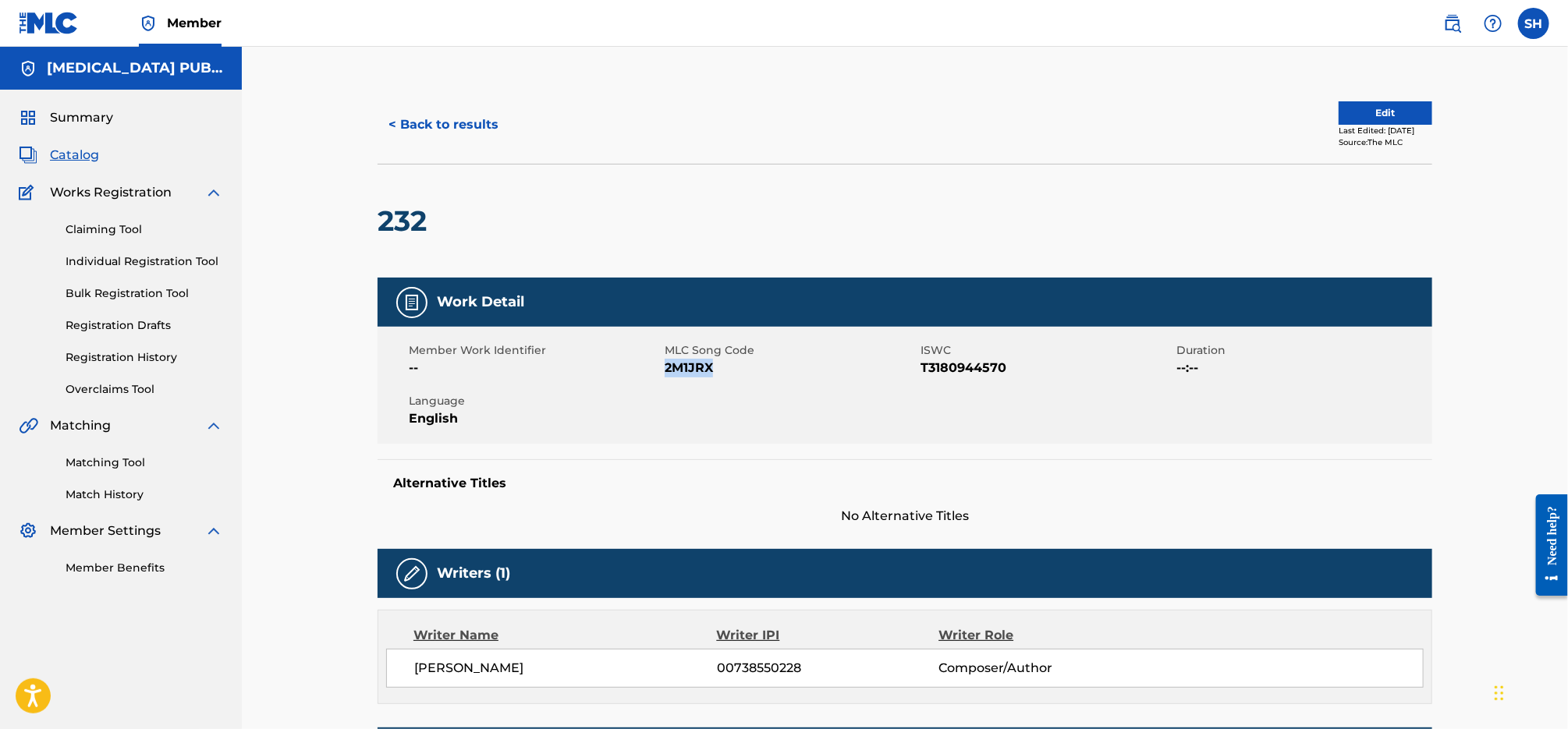
copy span "2M1JRX"
click at [476, 125] on button "< Back to results" at bounding box center [444, 124] width 132 height 39
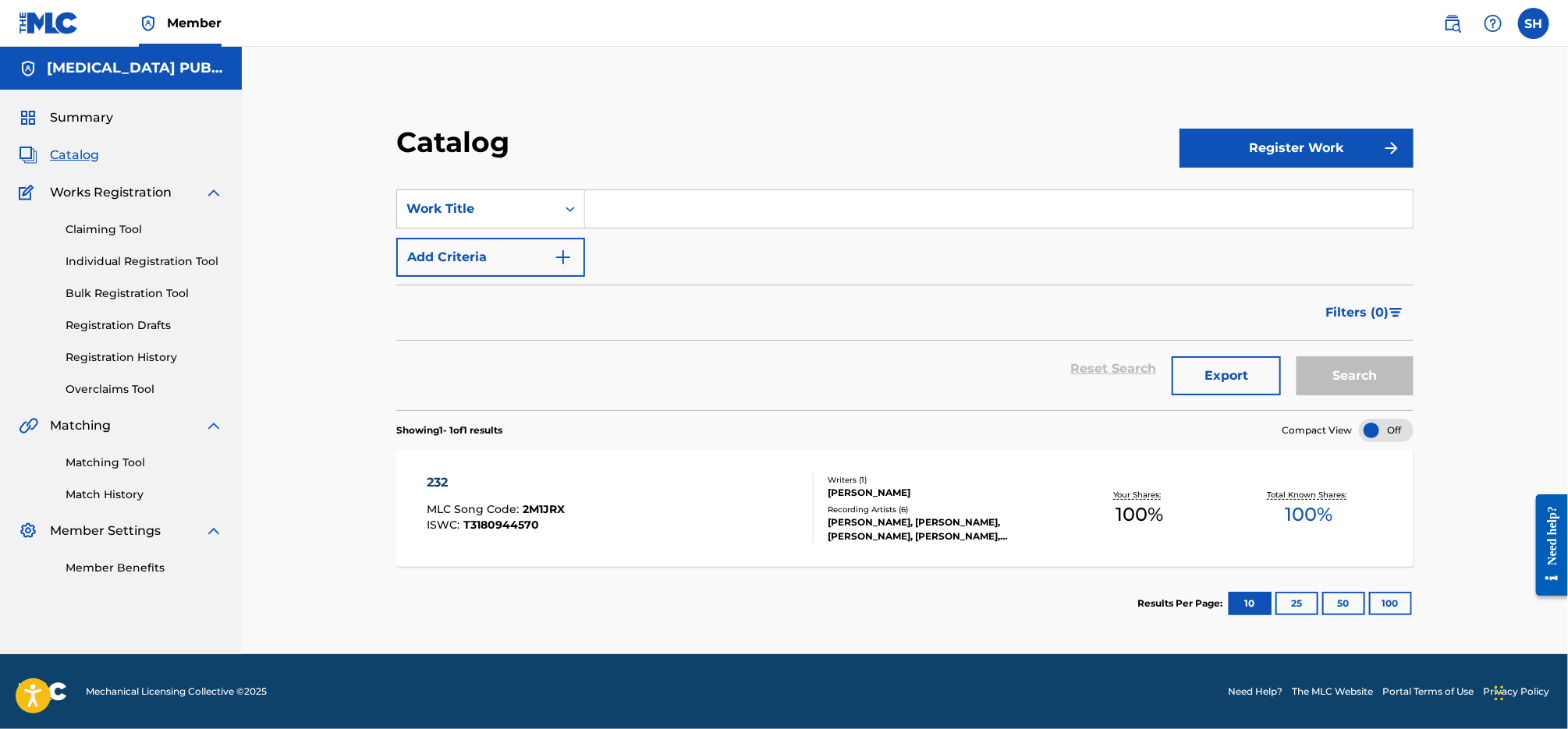
click at [649, 209] on input "Search Form" at bounding box center [999, 209] width 827 height 38
click at [1297, 356] on button "Search" at bounding box center [1355, 375] width 117 height 39
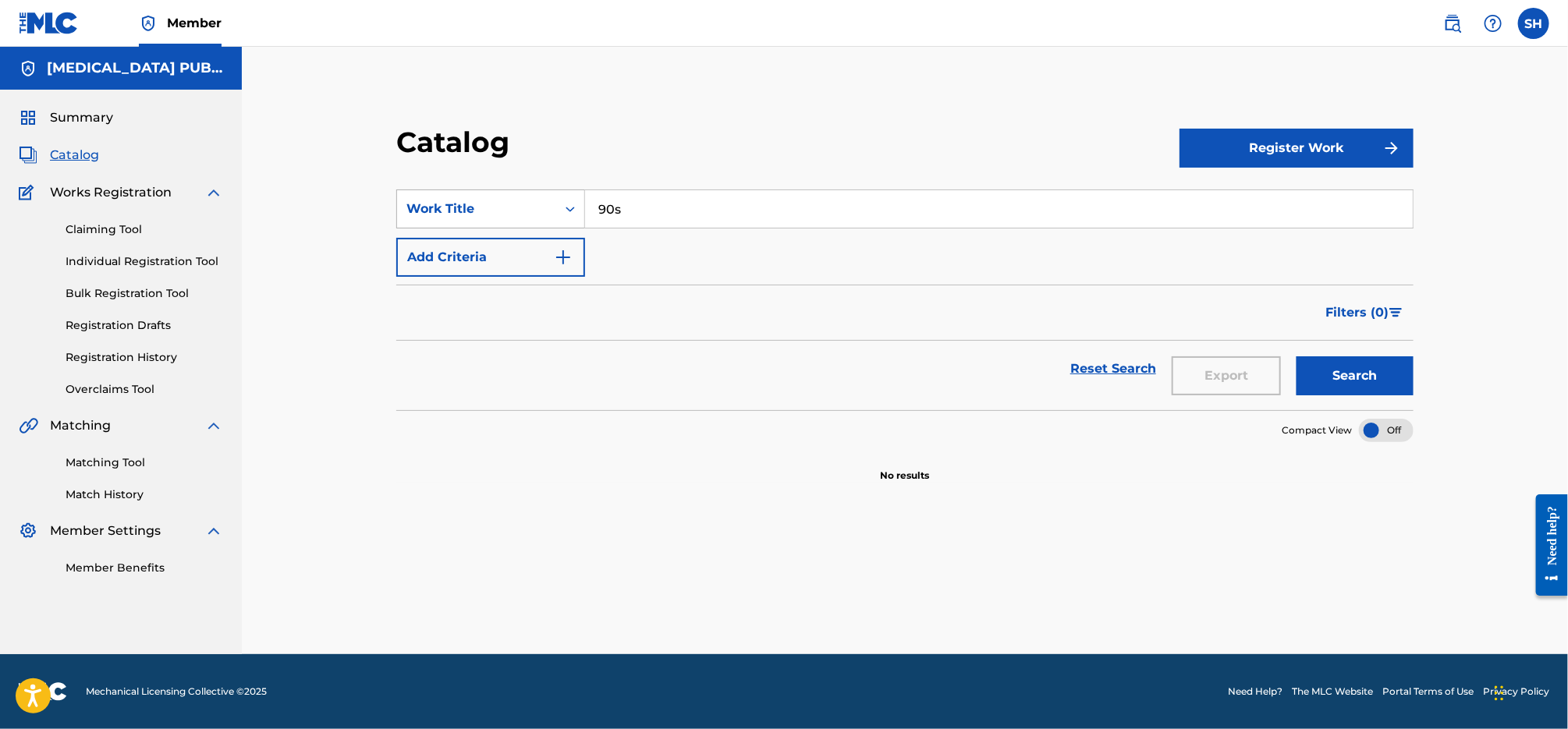
drag, startPoint x: 694, startPoint y: 207, endPoint x: 543, endPoint y: 198, distance: 151.3
click at [543, 198] on div "SearchWithCriteria55c7c504-68ca-4f99-a2ec-58842f719f97 Work Title 90s" at bounding box center [904, 208] width 1017 height 39
type input "desperada"
click at [1297, 356] on button "Search" at bounding box center [1355, 375] width 117 height 39
